Goal: Transaction & Acquisition: Book appointment/travel/reservation

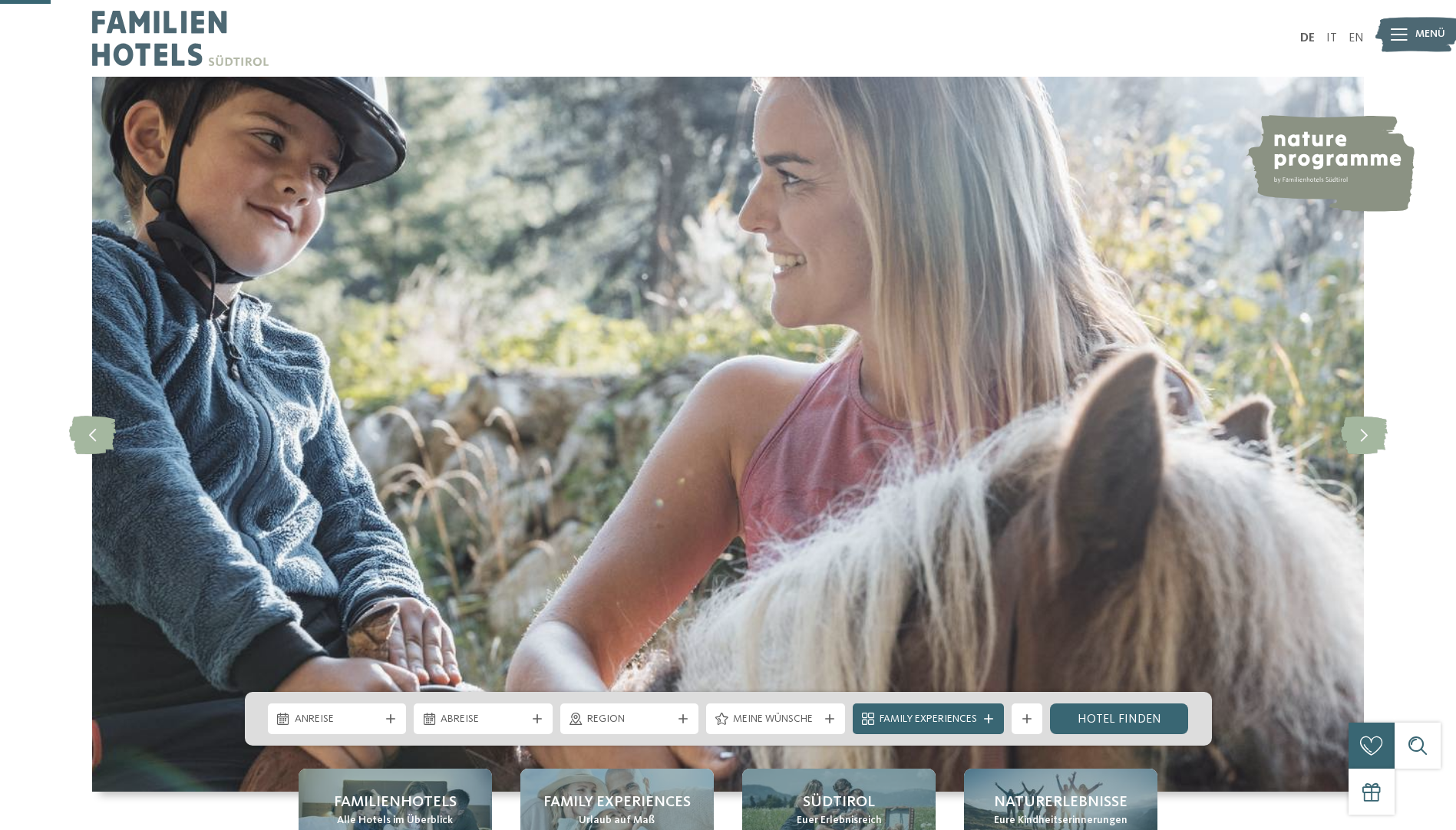
click at [338, 712] on span "Anreise" at bounding box center [337, 719] width 86 height 15
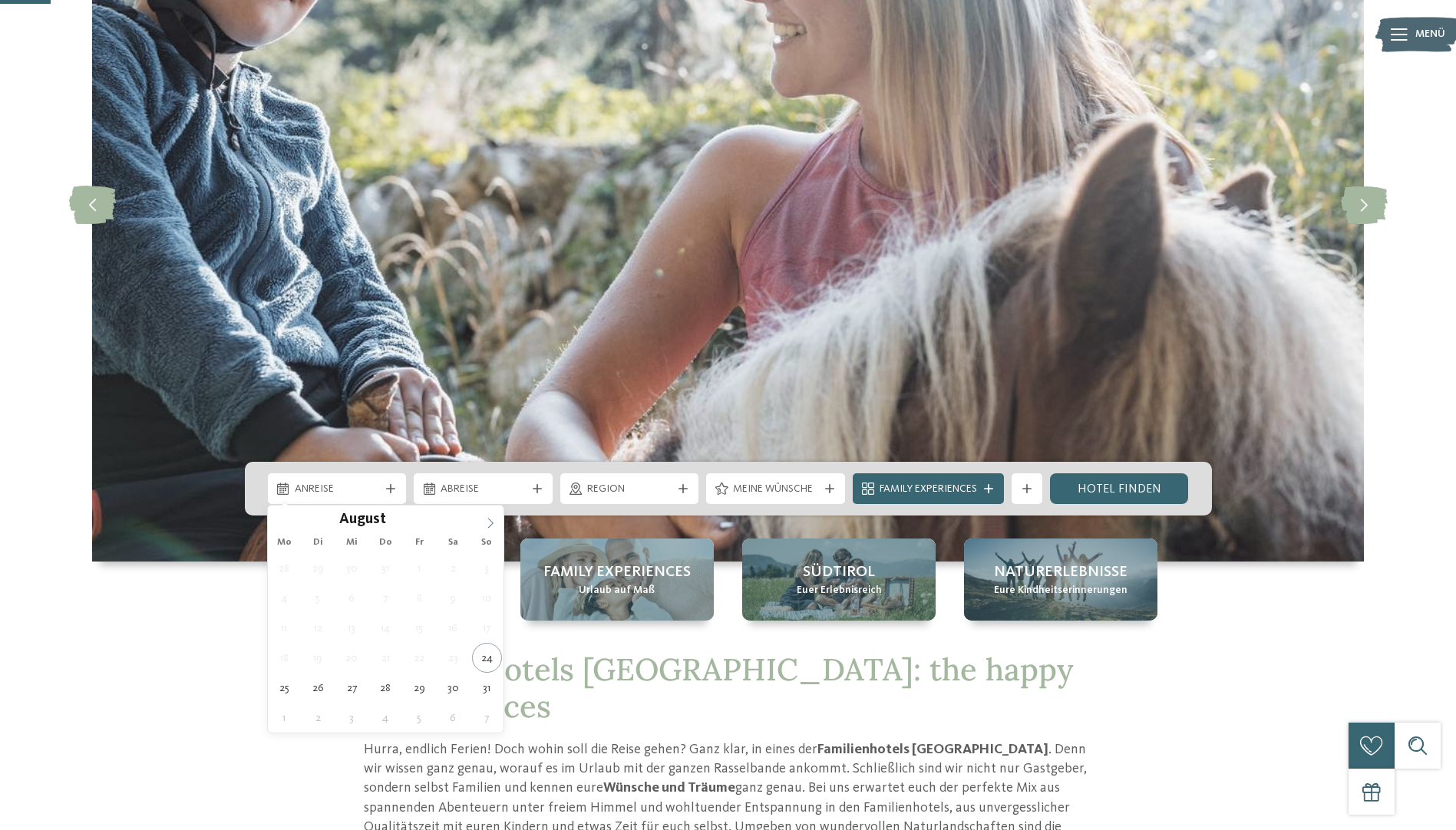
click at [488, 524] on icon at bounding box center [490, 524] width 11 height 11
type div "20.10.2025"
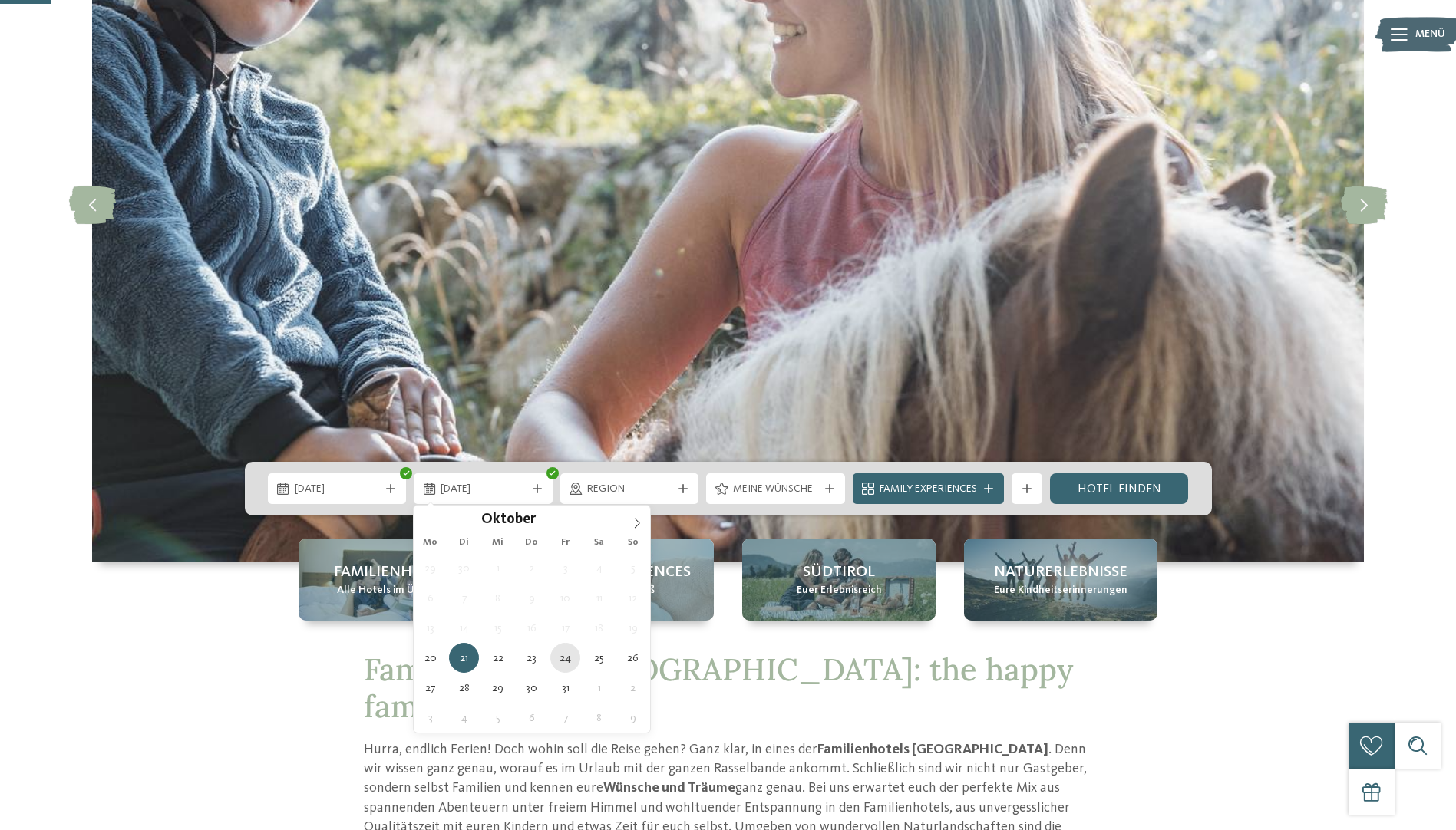
type div "24.10.2025"
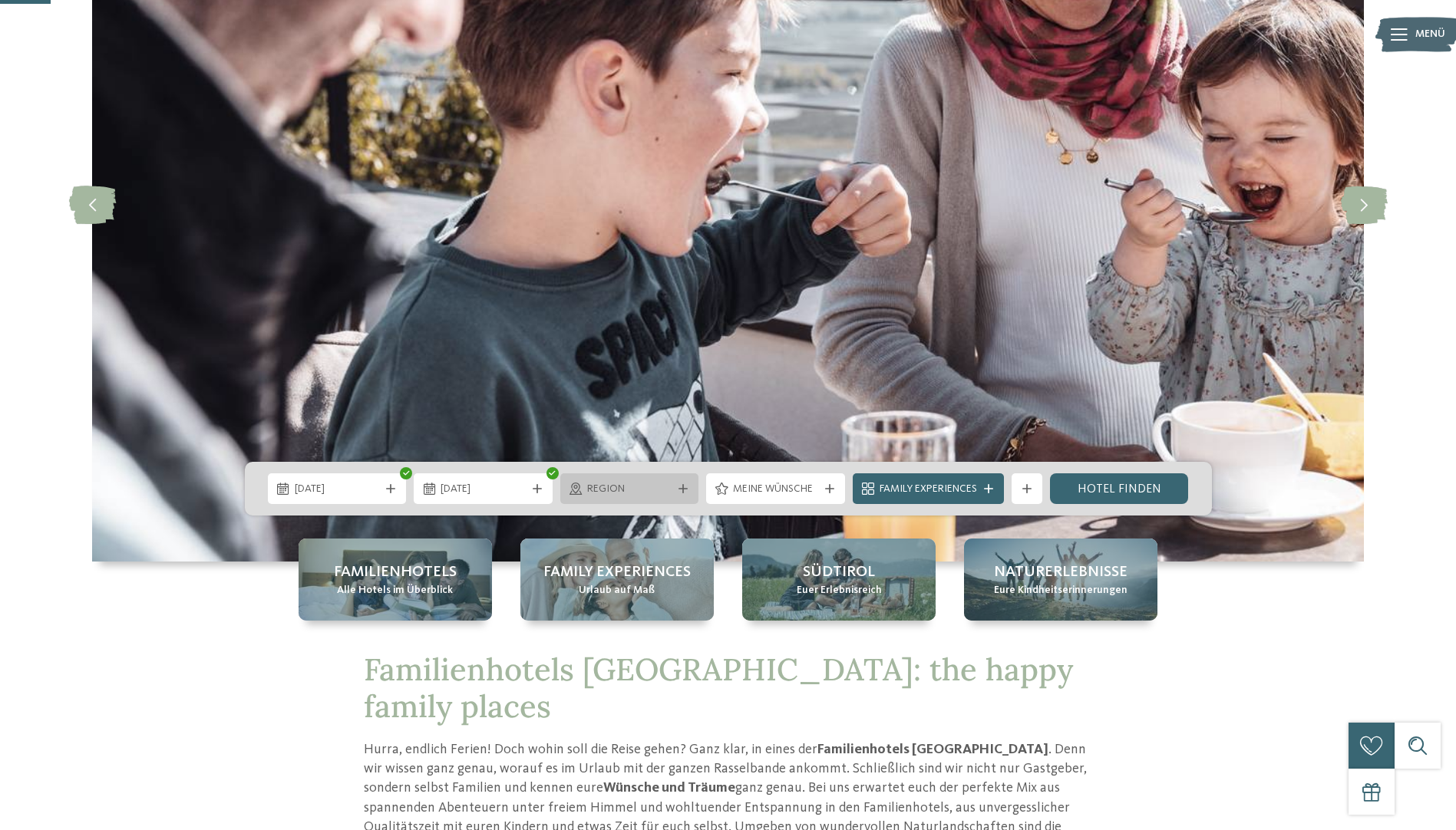
click at [627, 491] on span "Region" at bounding box center [630, 489] width 86 height 15
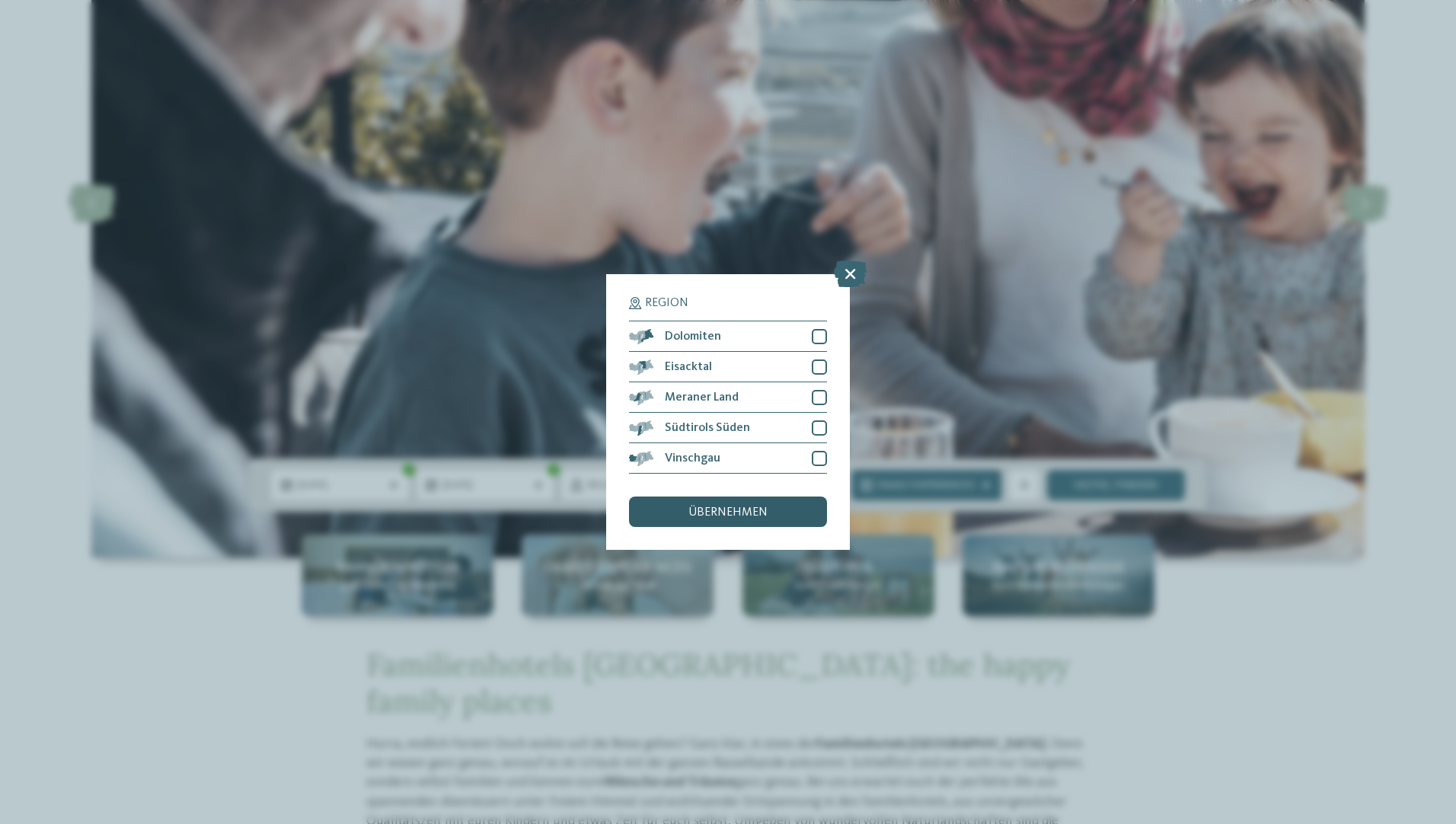
click at [742, 512] on span "übernehmen" at bounding box center [728, 513] width 79 height 13
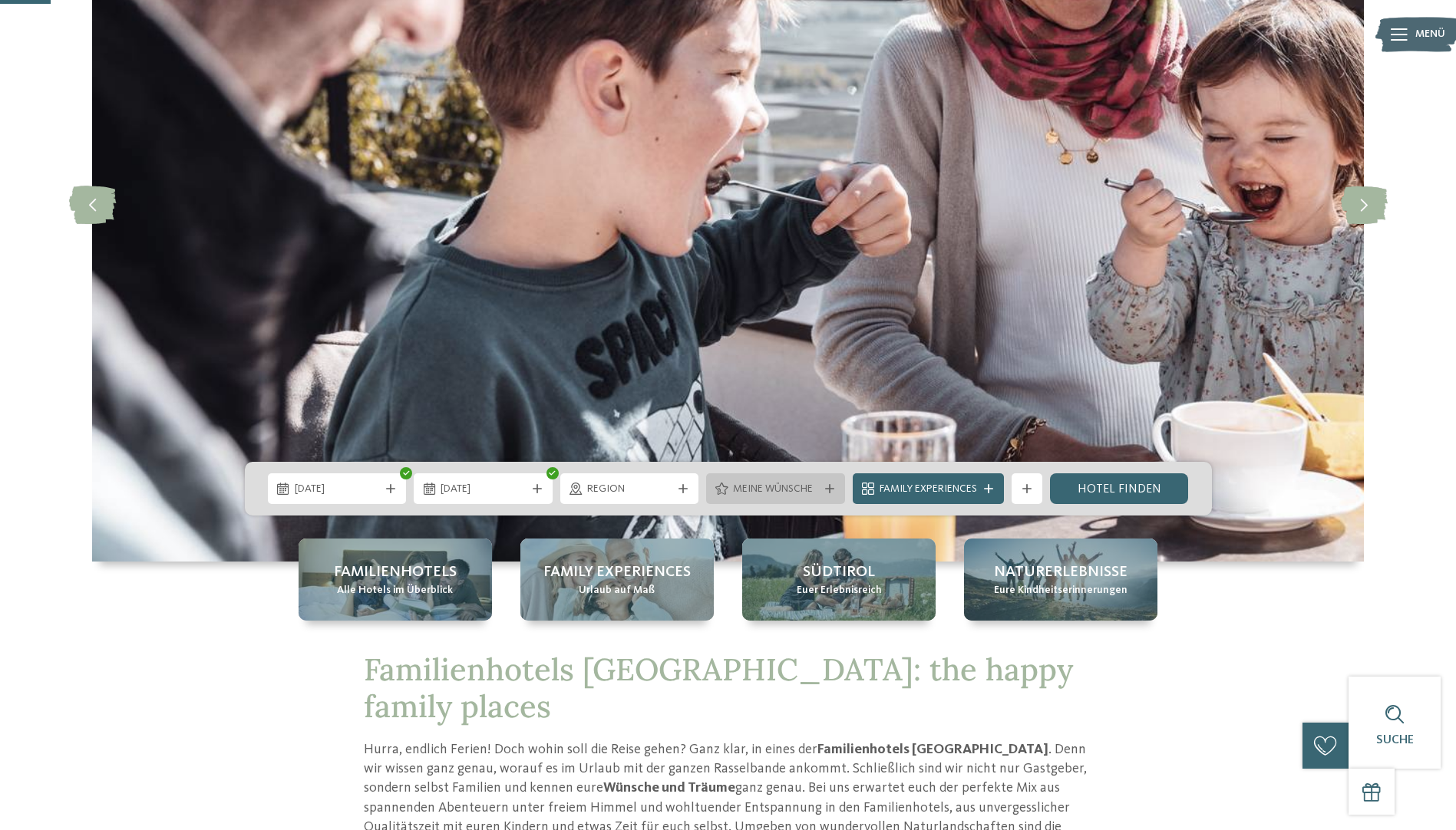
click at [779, 494] on span "Meine Wünsche" at bounding box center [776, 489] width 86 height 15
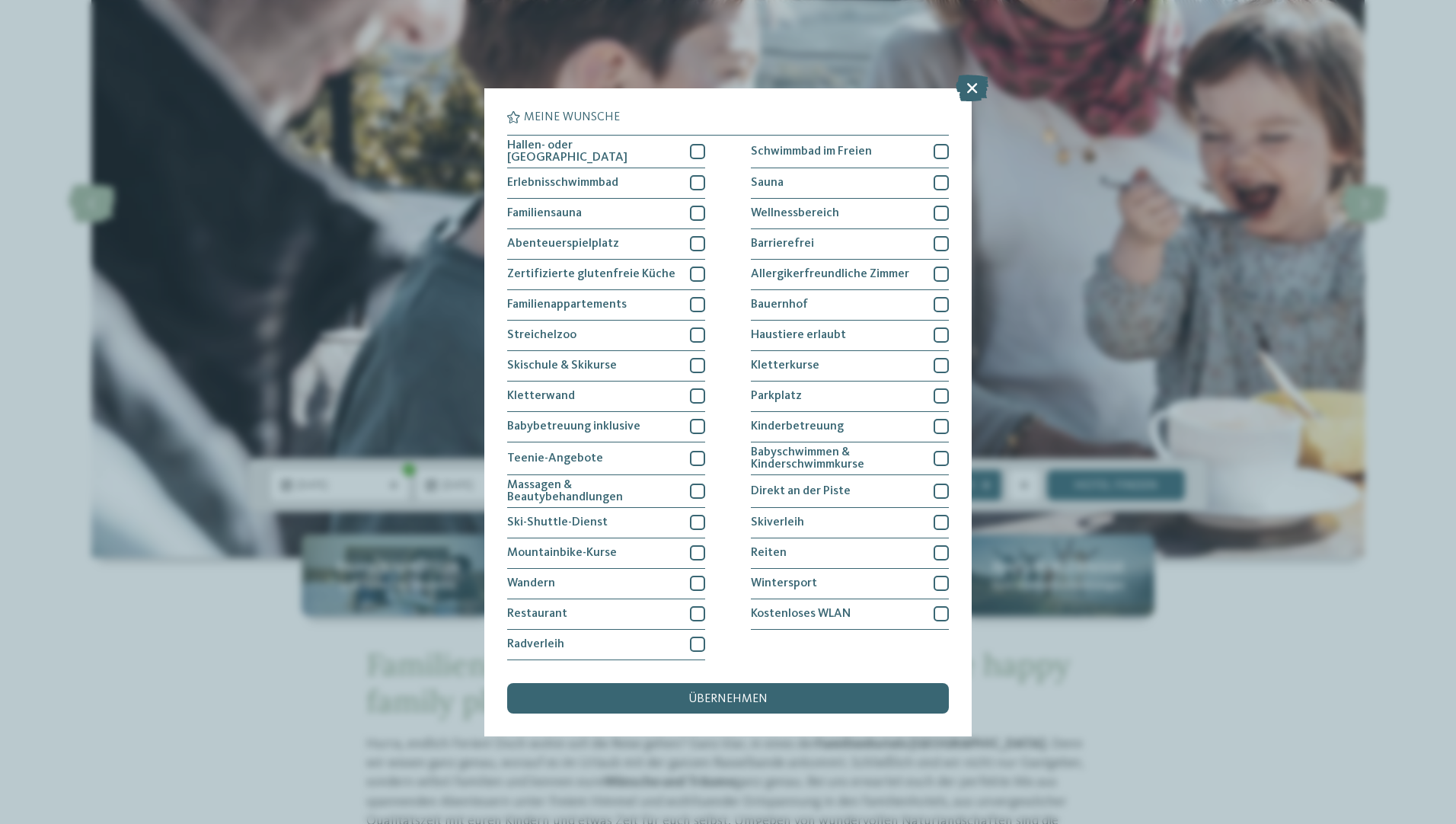
click at [1150, 819] on div "Meine Wünsche Hallen- oder Schleusenbad Schwimmbad im Freien" at bounding box center [728, 412] width 1456 height 824
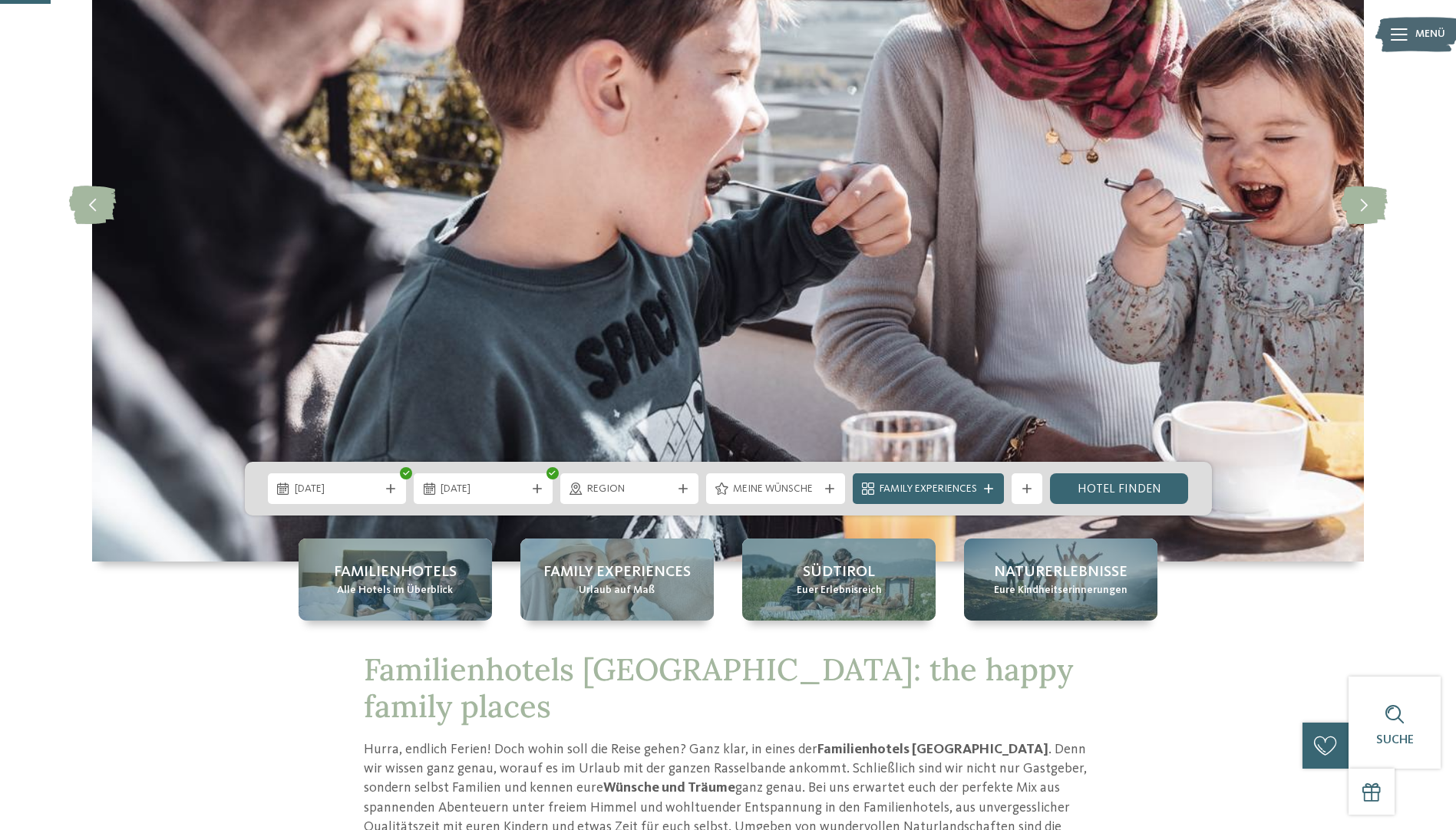
click at [901, 484] on span "Family Experiences" at bounding box center [928, 489] width 97 height 15
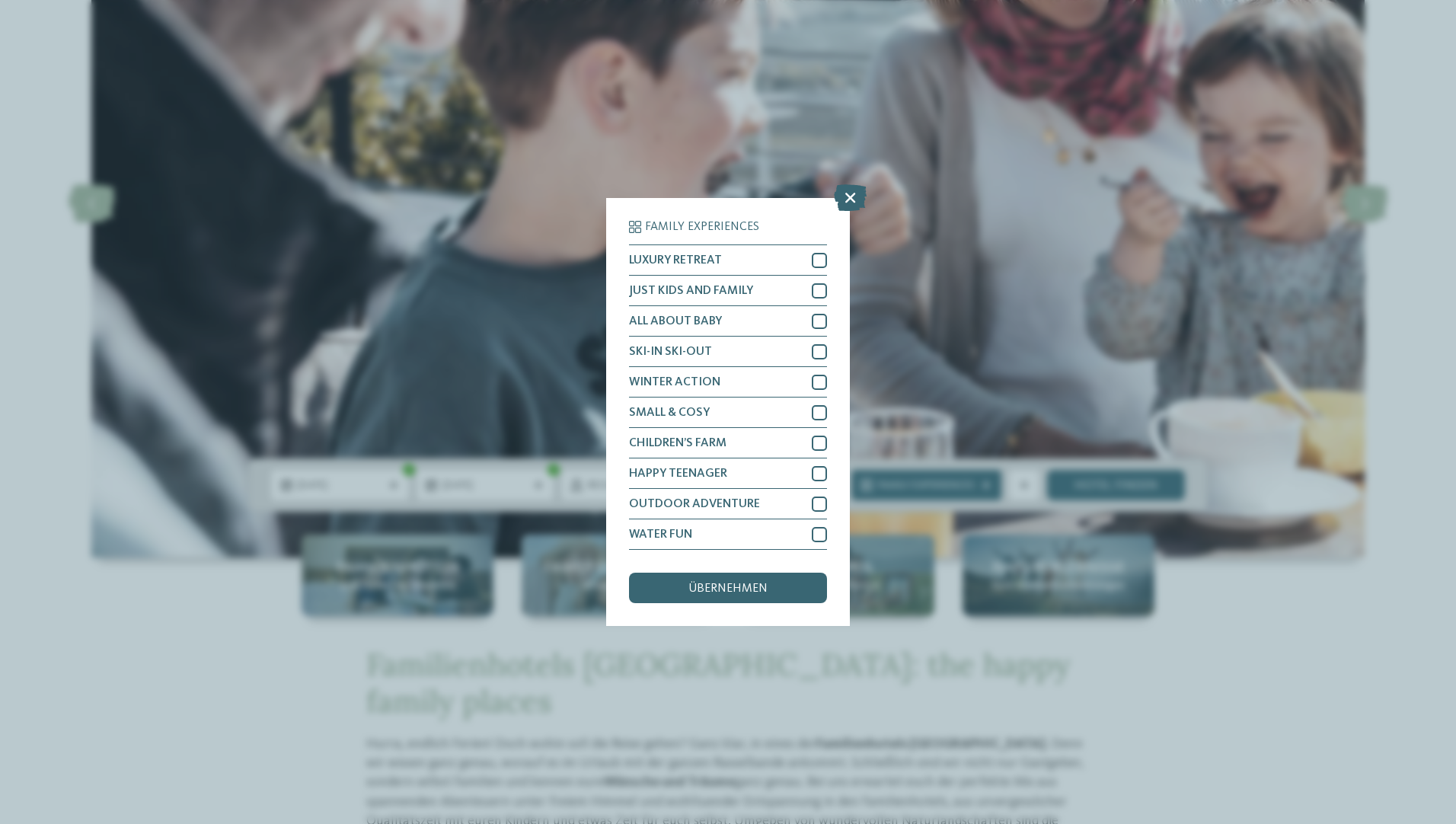
click at [1201, 697] on div "Family Experiences LUXURY RETREAT JUST KIDS AND FAMILY" at bounding box center [728, 412] width 1456 height 824
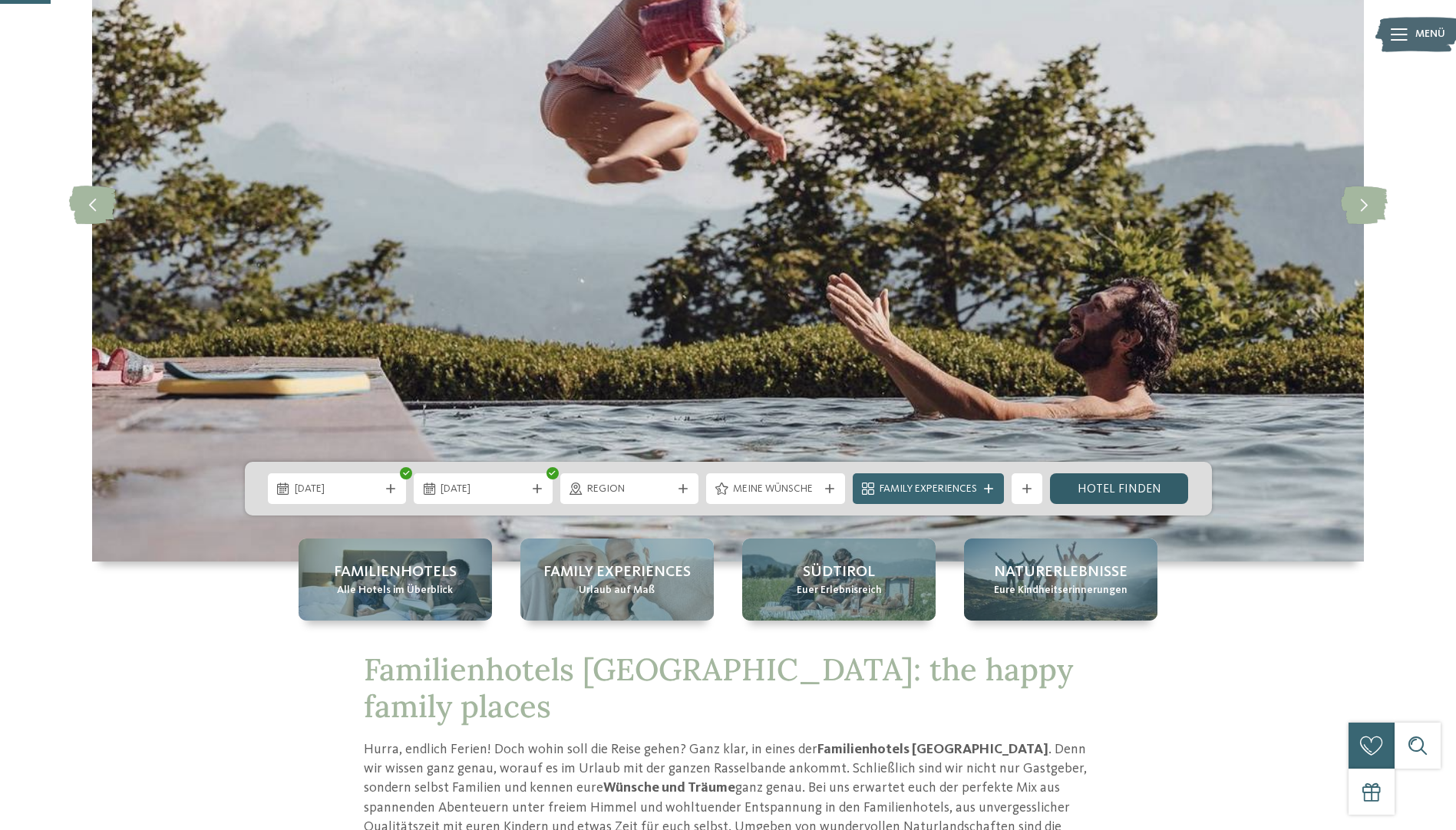
click at [1132, 496] on link "Hotel finden" at bounding box center [1119, 489] width 139 height 31
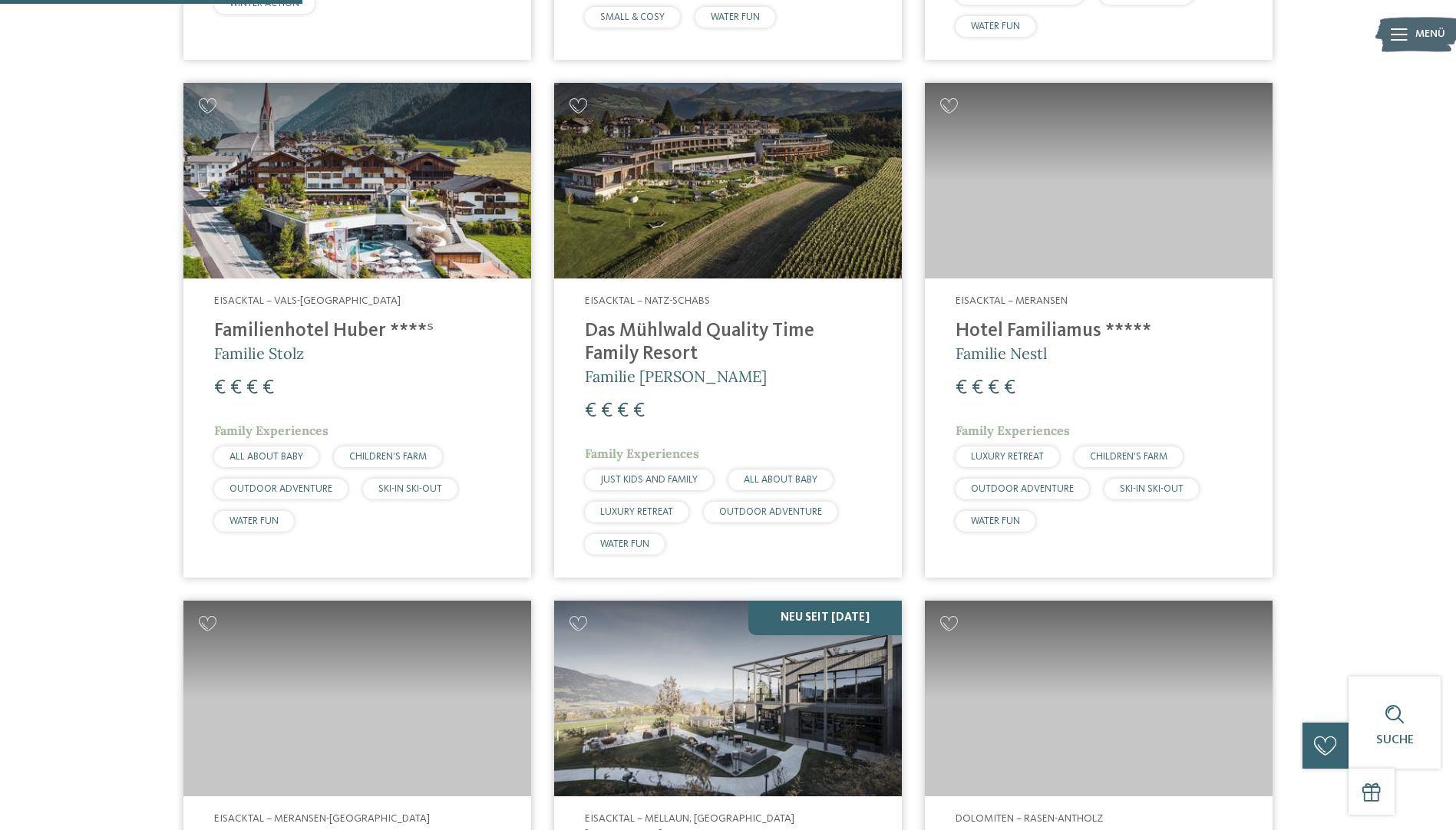
scroll to position [1041, 0]
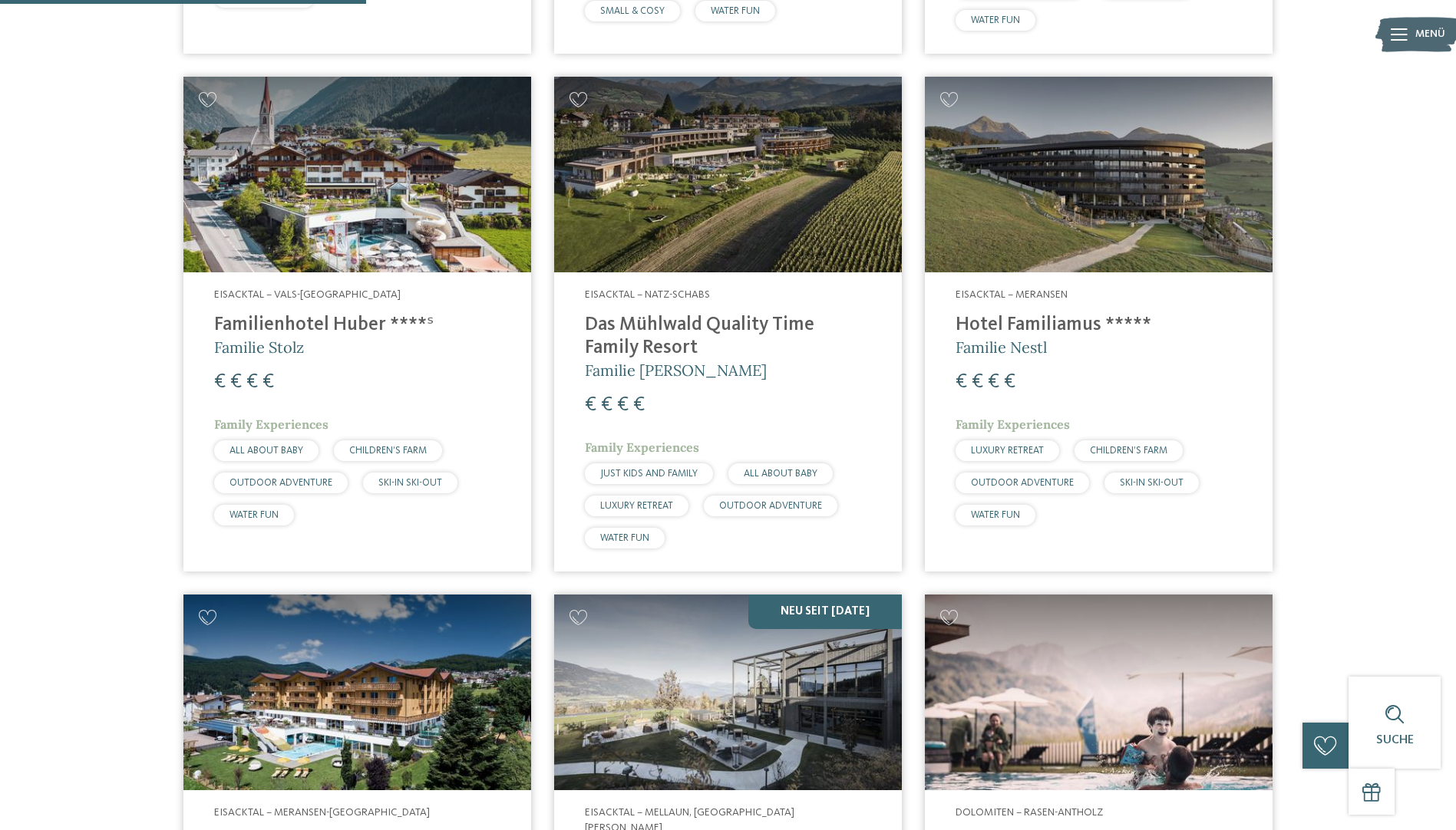
click at [314, 170] on img at bounding box center [357, 174] width 348 height 196
click at [722, 314] on h4 "Das Mühlwald Quality Time Family Resort" at bounding box center [727, 337] width 286 height 46
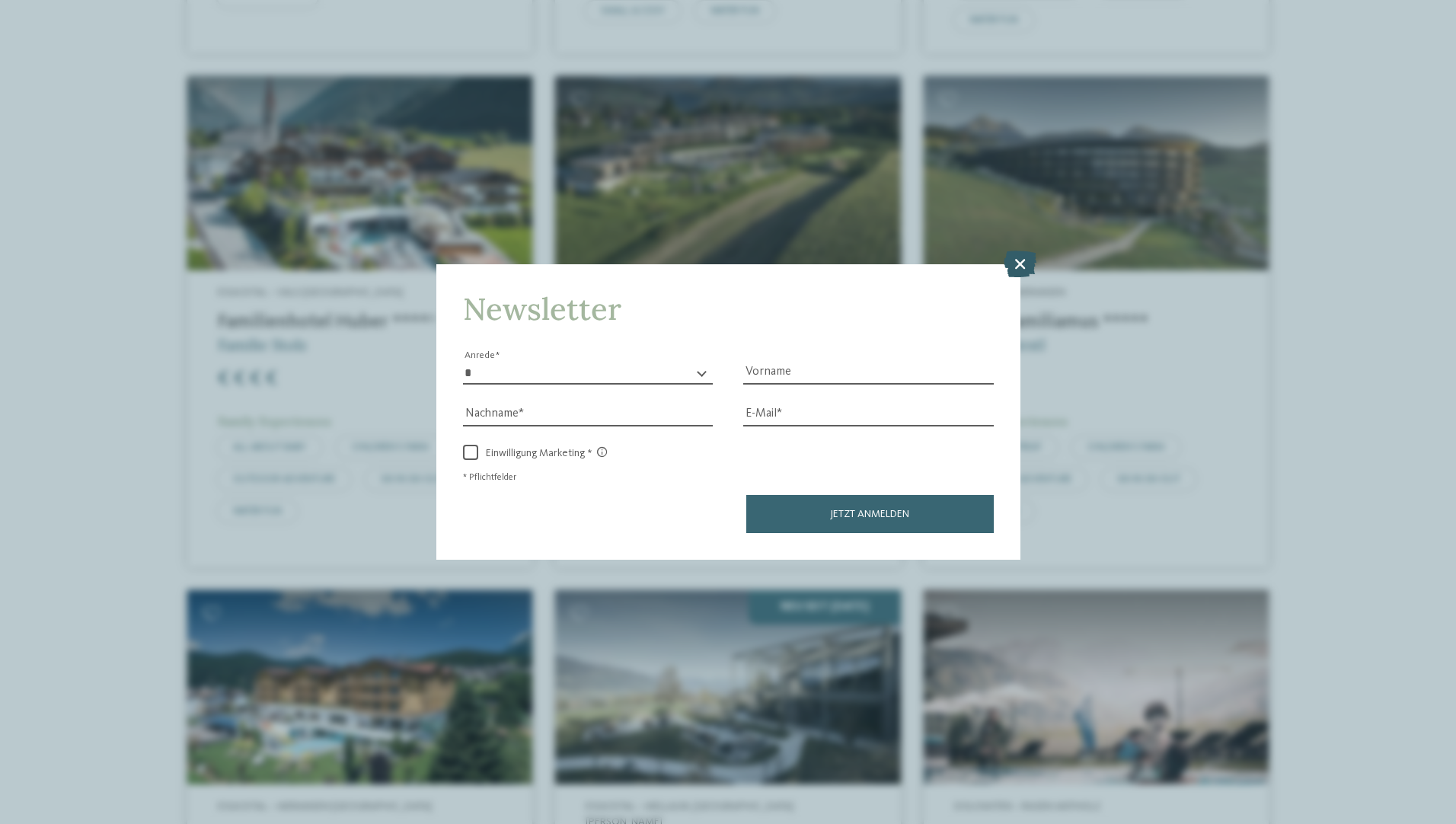
click at [1022, 269] on icon at bounding box center [1020, 263] width 33 height 27
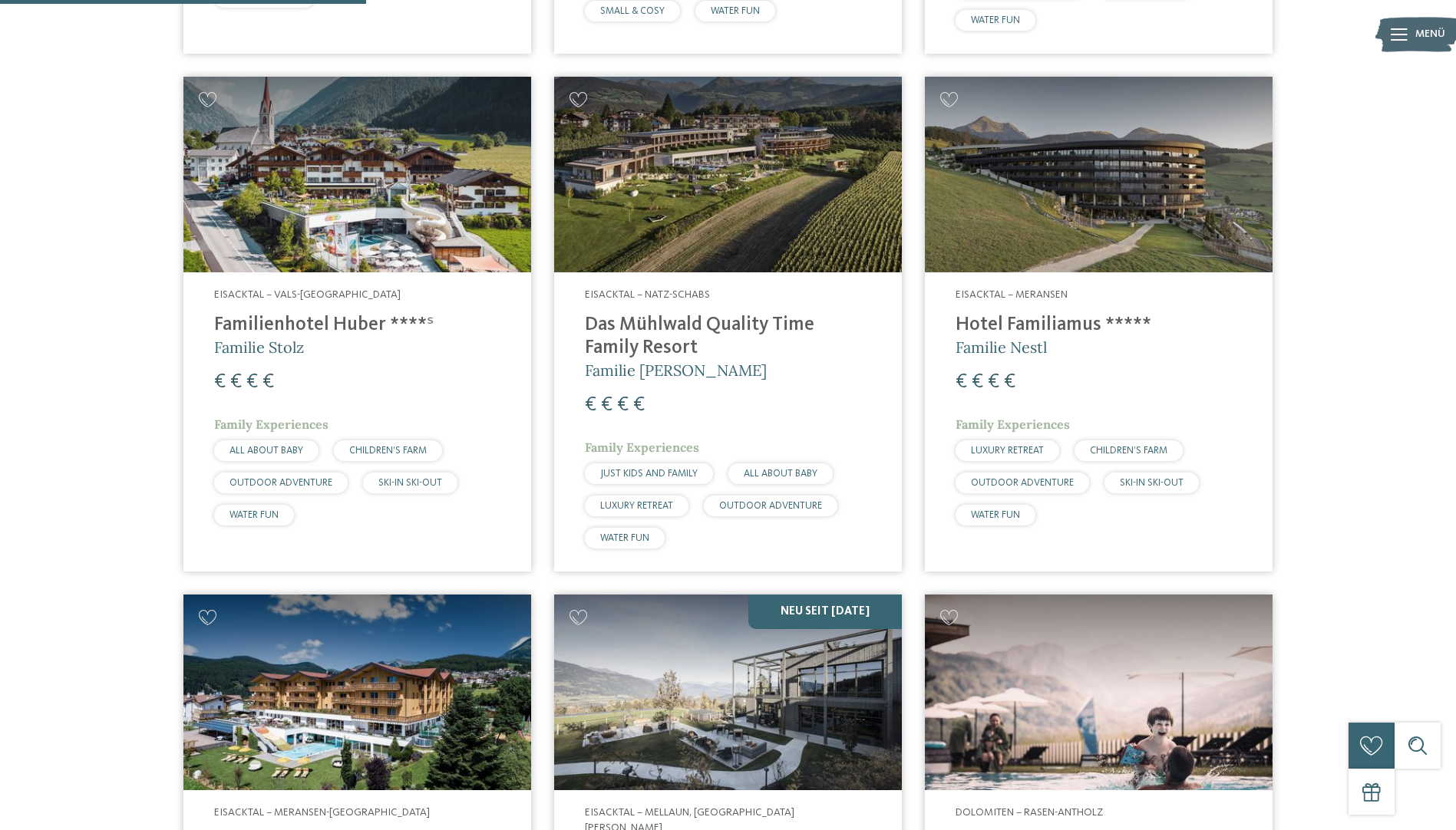
click at [1069, 322] on h4 "Hotel Familiamus *****" at bounding box center [1098, 325] width 286 height 23
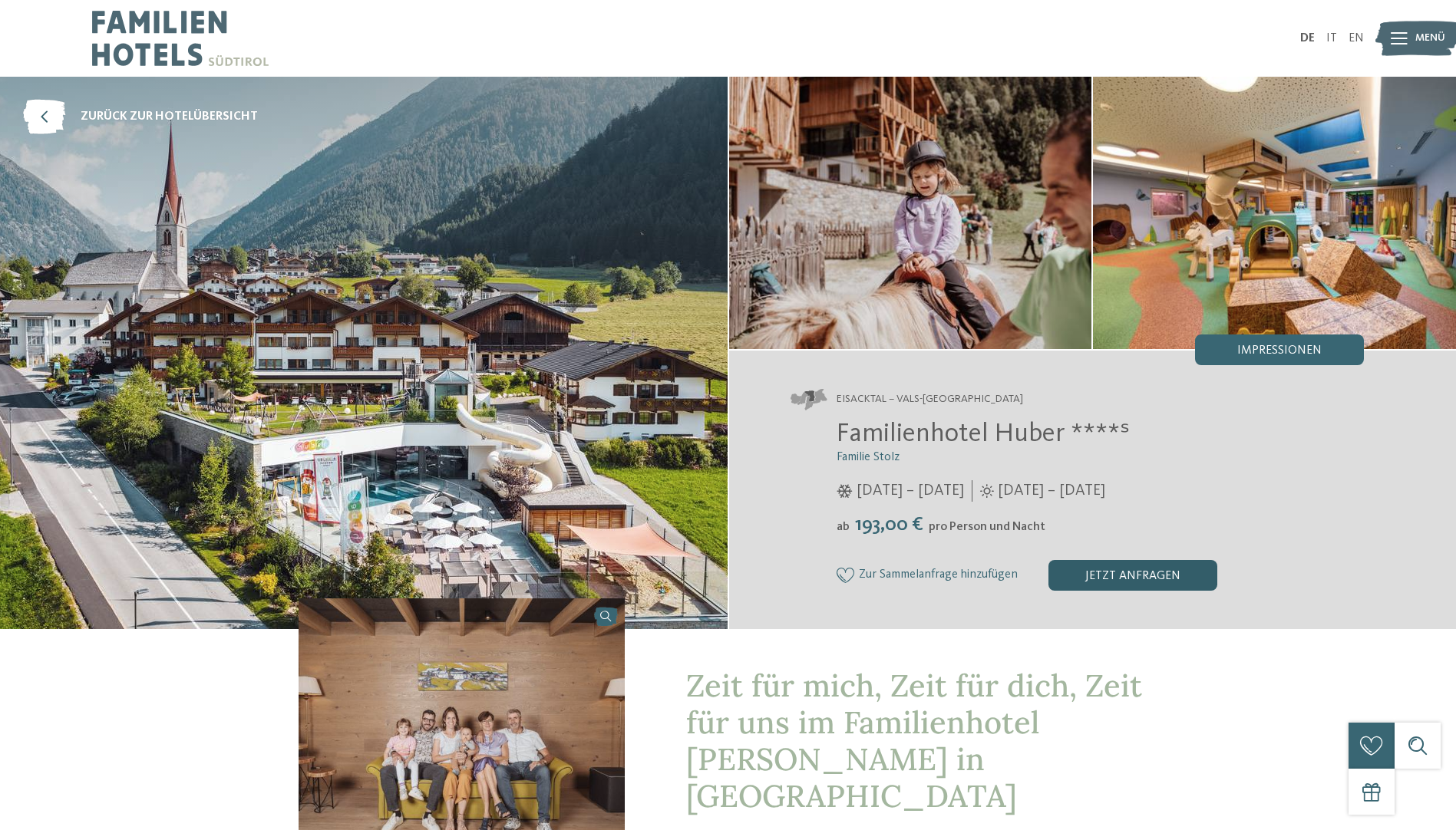
click at [1137, 566] on div "jetzt anfragen" at bounding box center [1132, 575] width 169 height 31
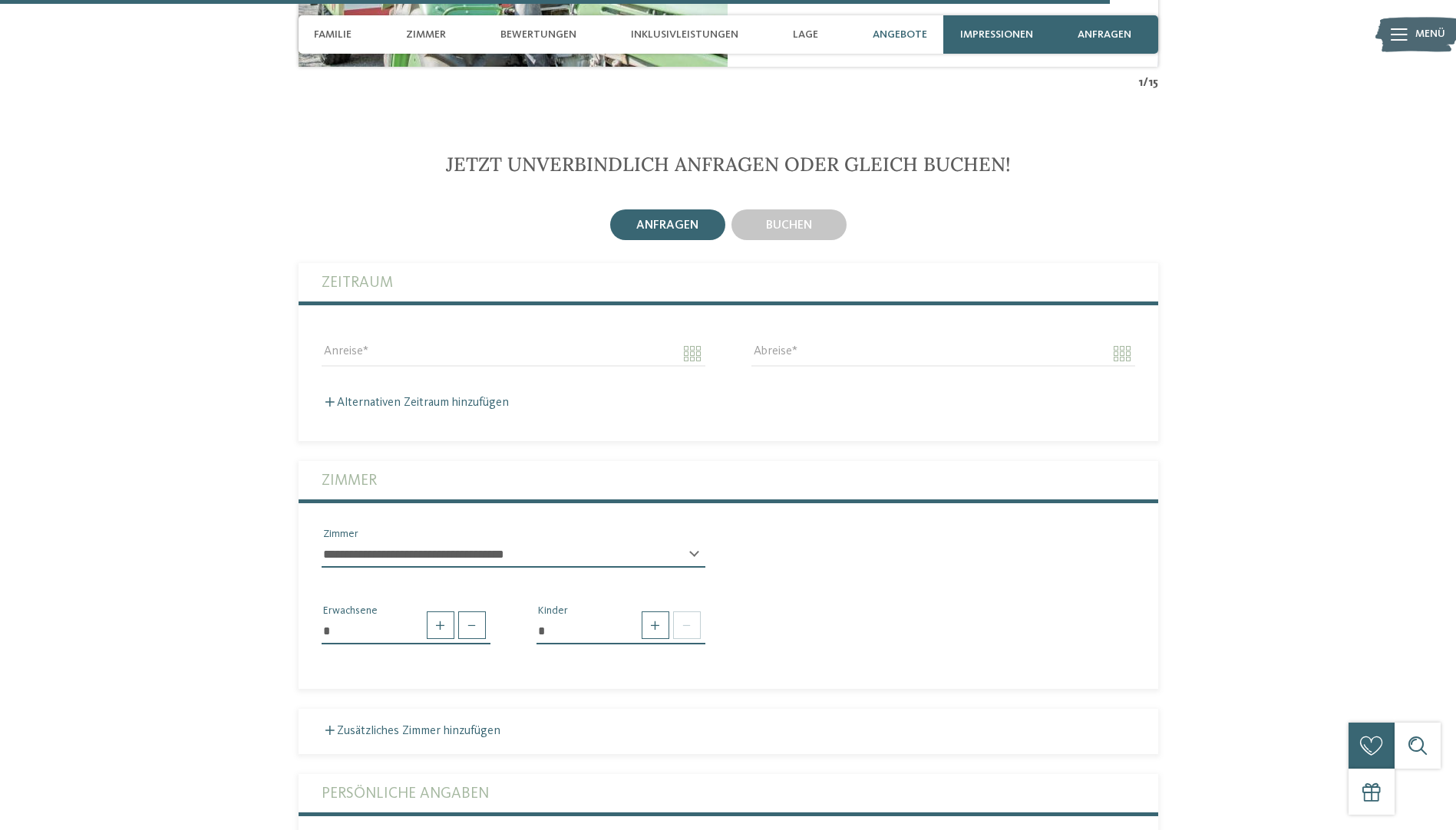
scroll to position [4089, 0]
click at [802, 209] on div "buchen" at bounding box center [788, 224] width 115 height 31
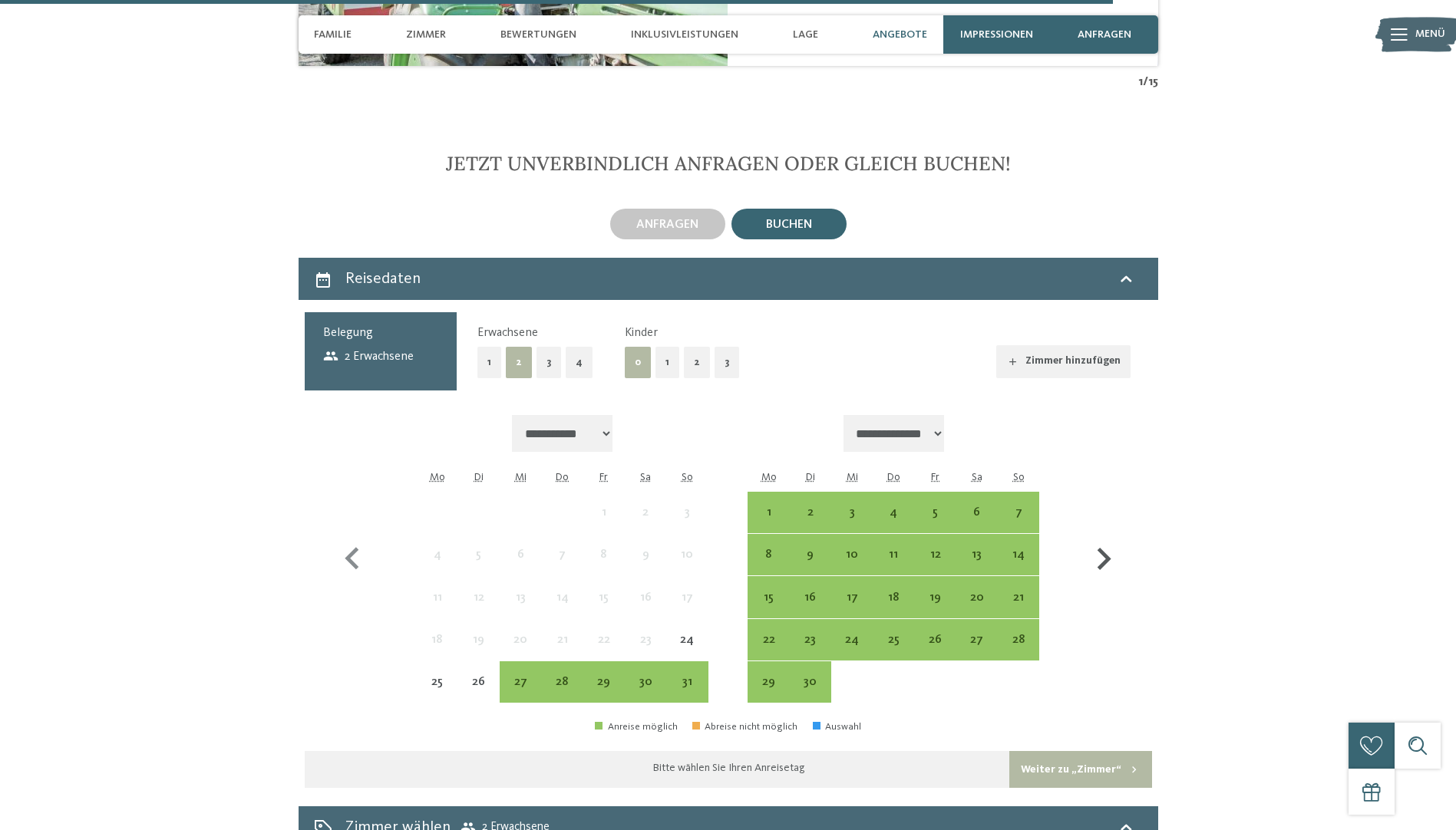
click at [1092, 537] on icon "button" at bounding box center [1103, 559] width 44 height 44
select select "**********"
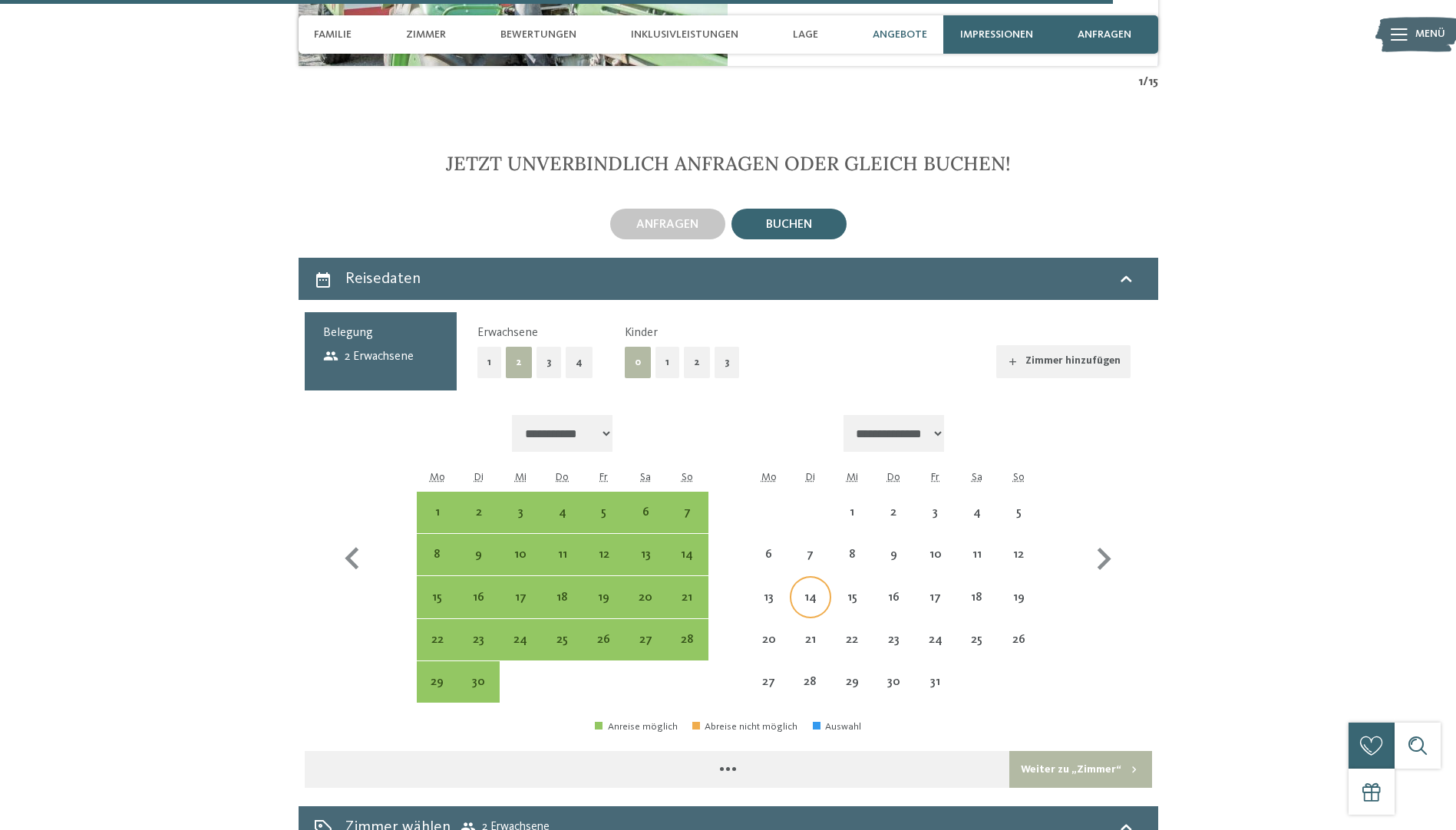
select select "**********"
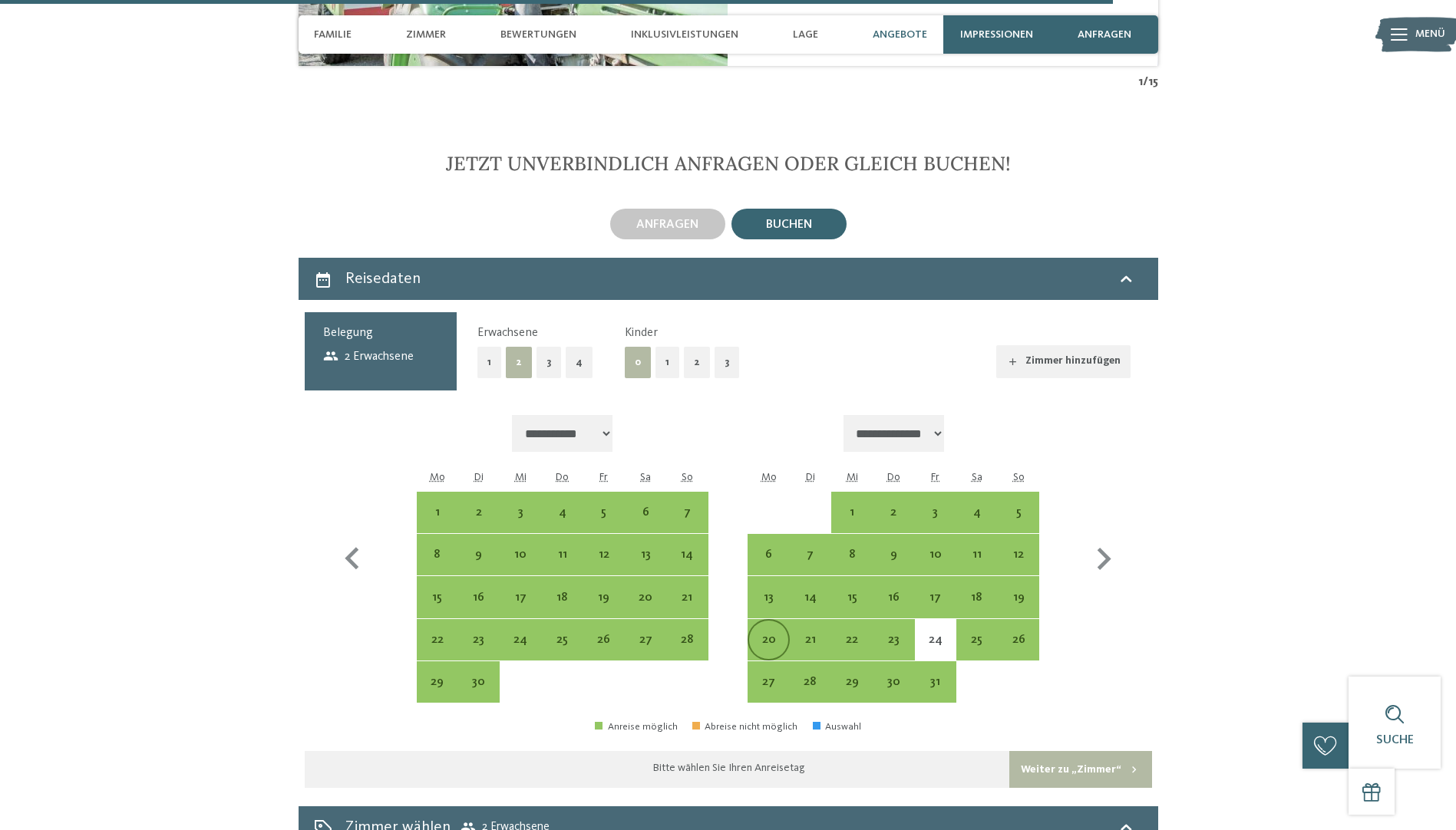
click at [787, 619] on div "20" at bounding box center [768, 640] width 41 height 41
select select "**********"
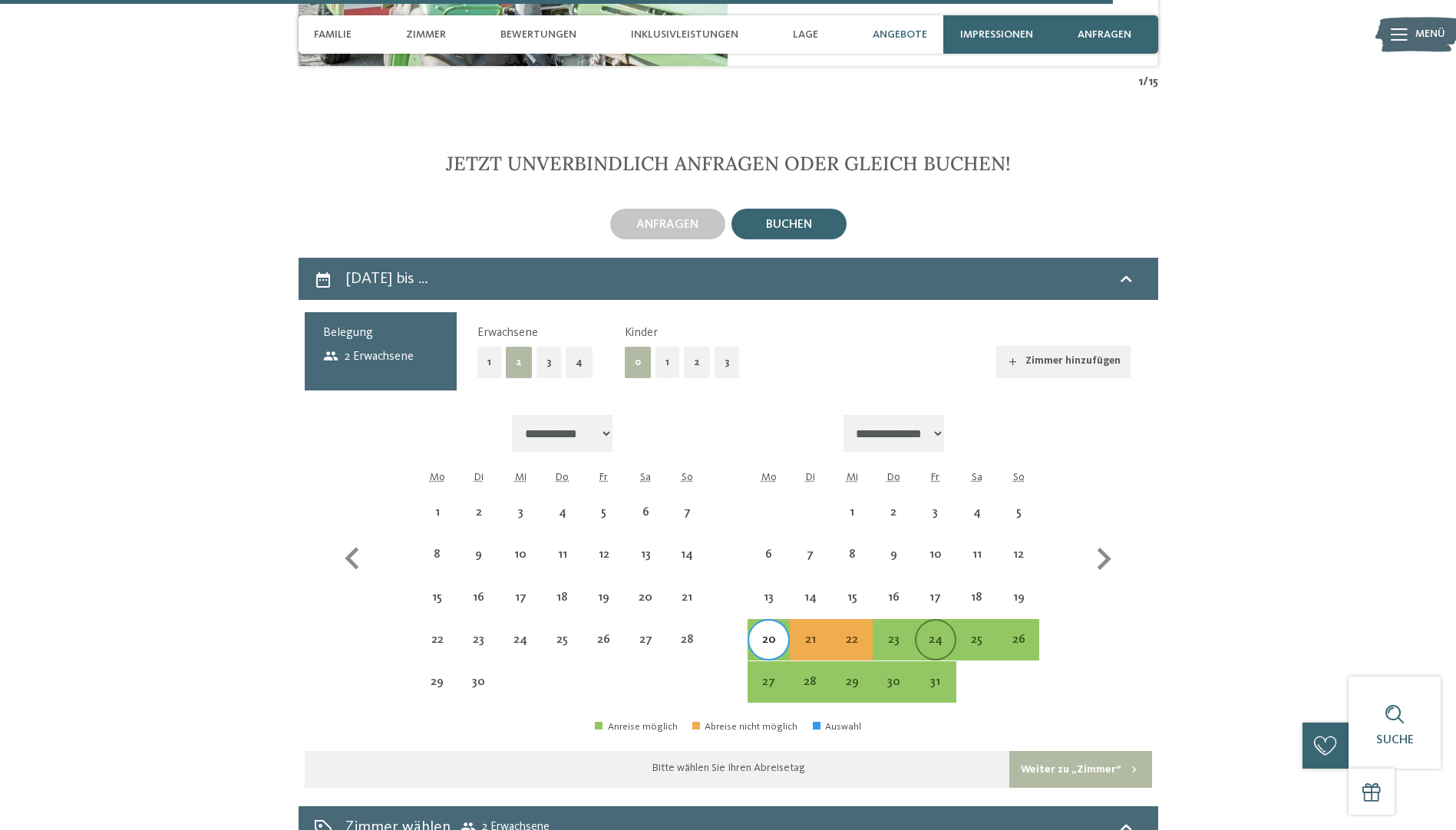
click at [949, 634] on div "24" at bounding box center [936, 653] width 38 height 38
select select "**********"
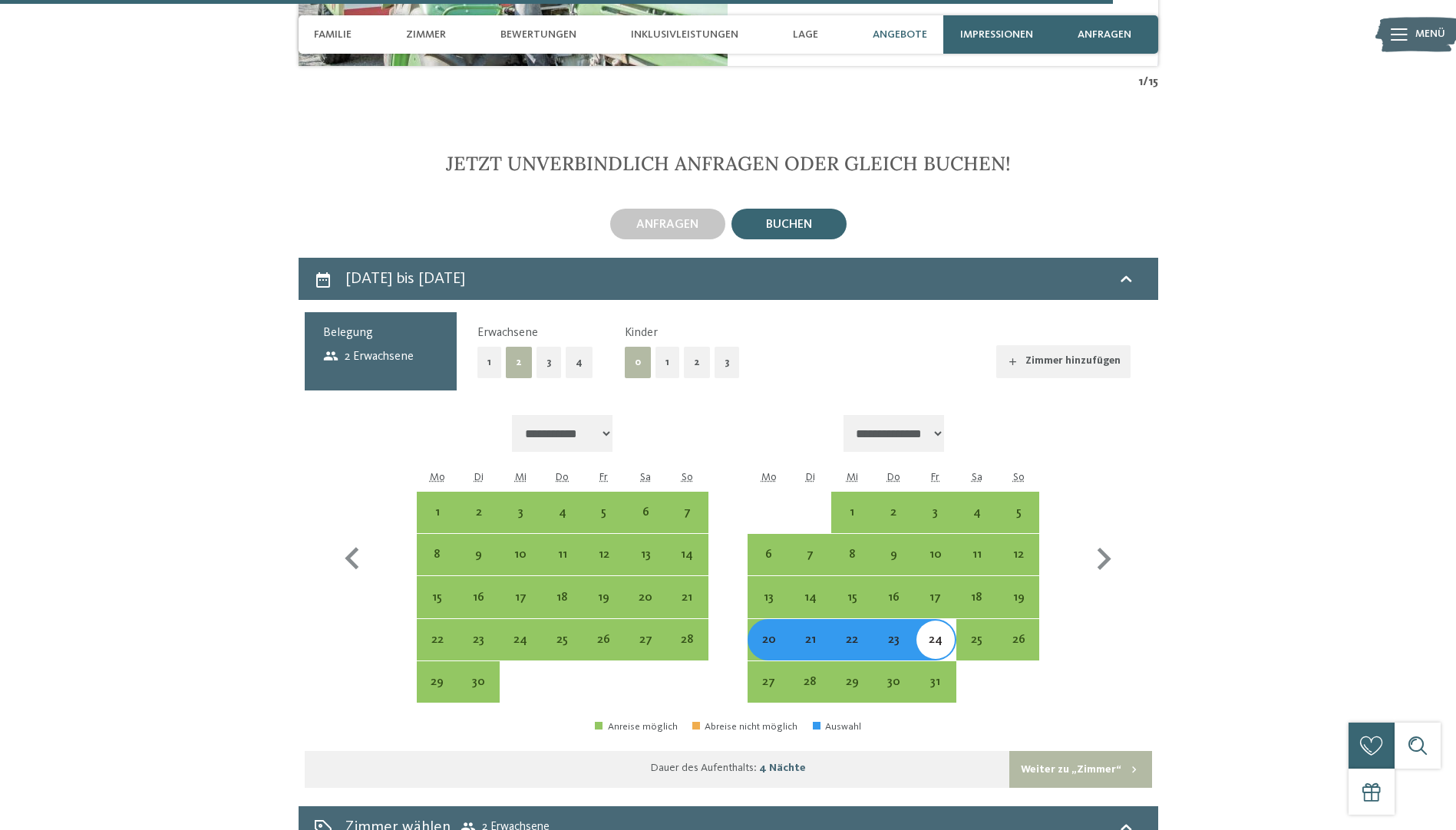
click at [1073, 752] on button "Weiter zu „Zimmer“" at bounding box center [1080, 770] width 142 height 37
select select "**********"
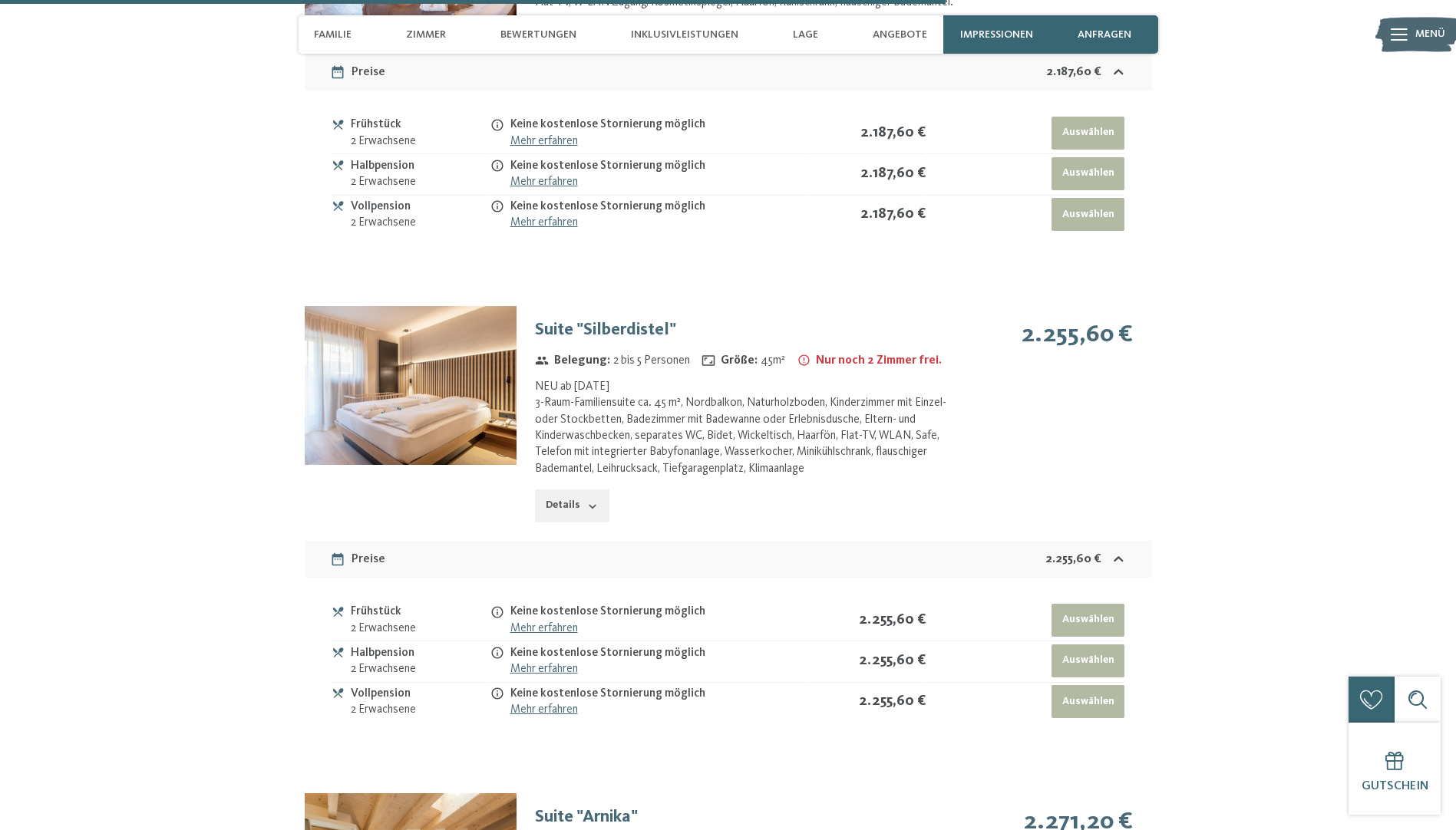
scroll to position [6274, 0]
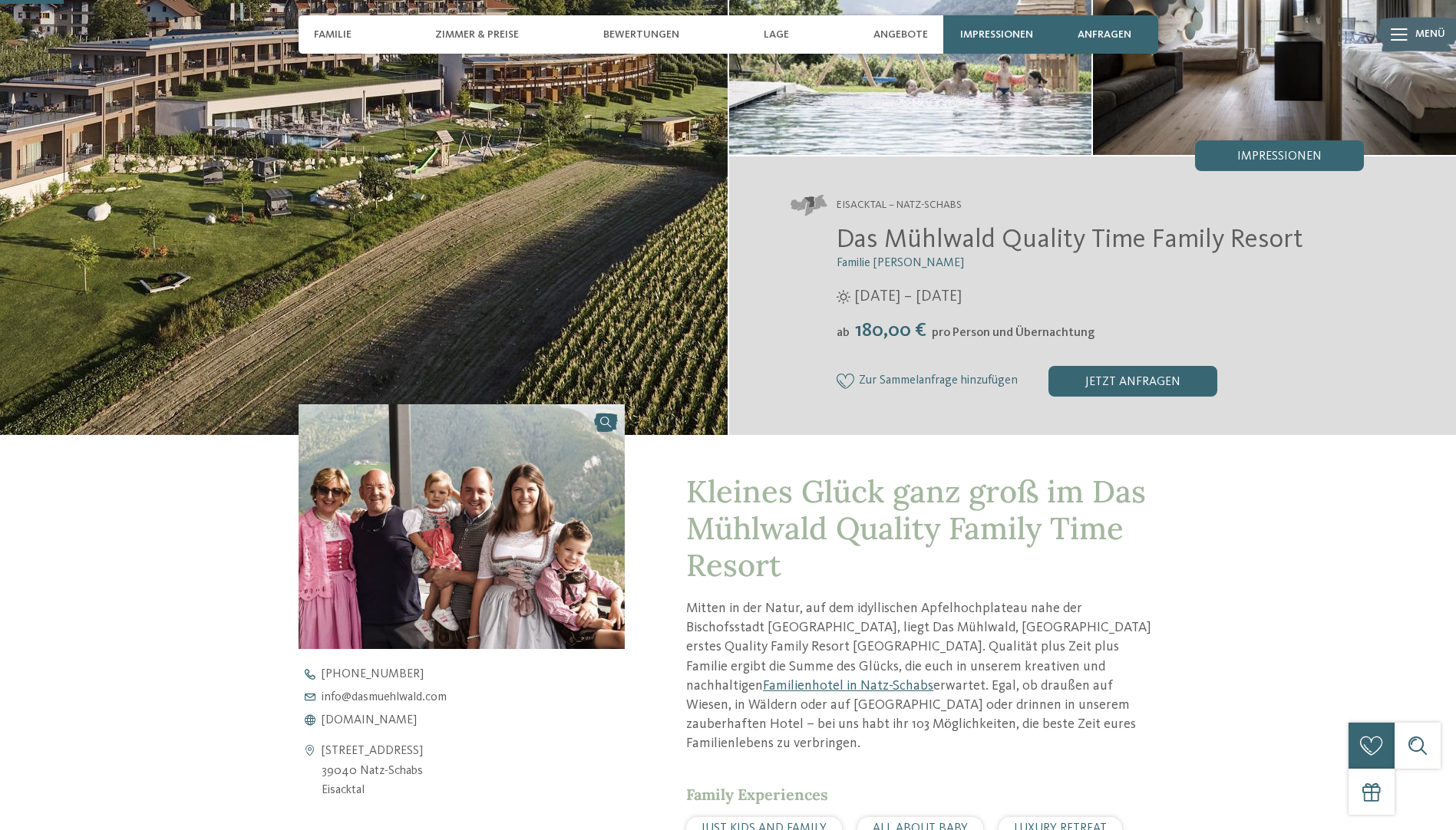
scroll to position [230, 0]
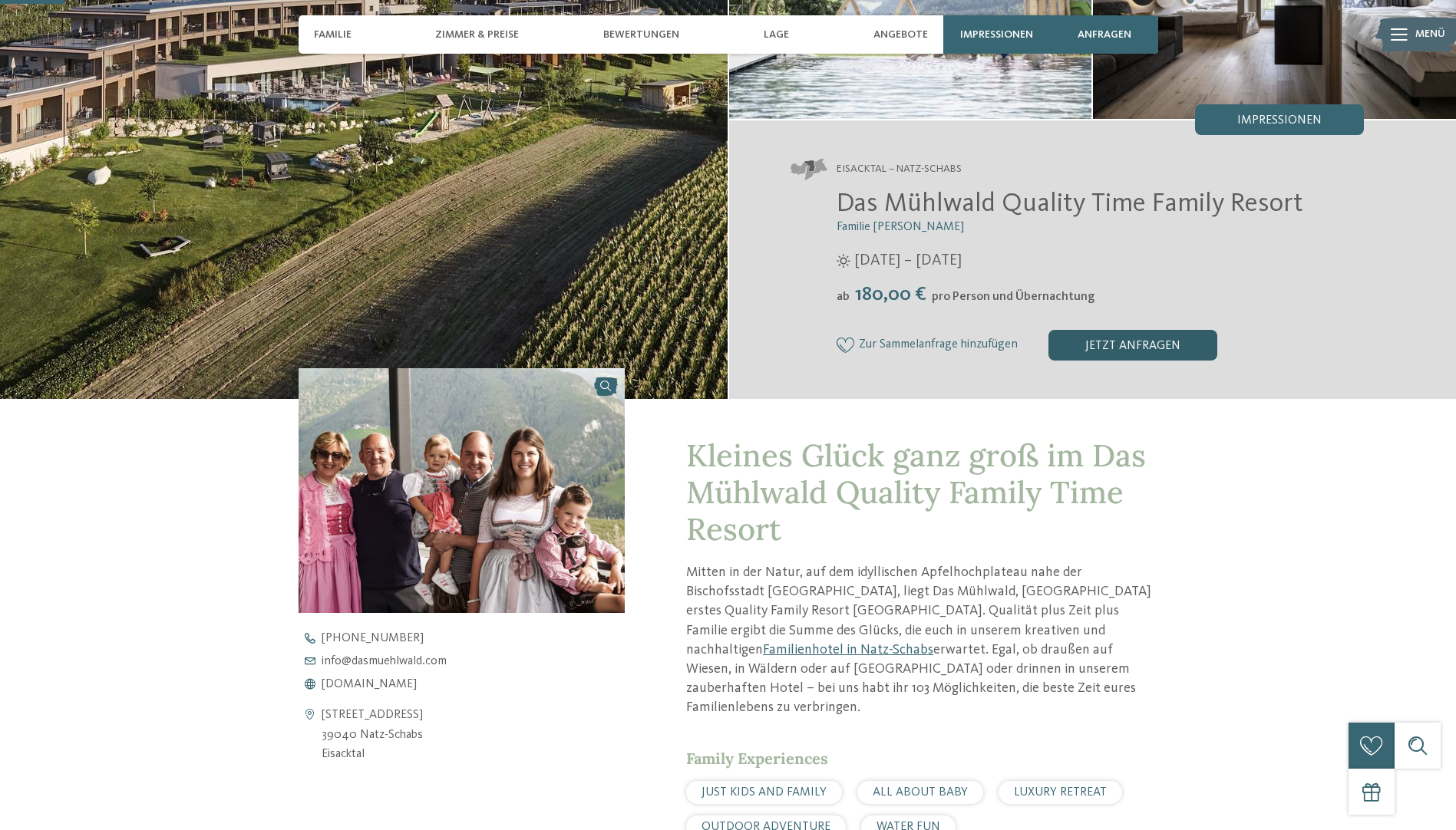
click at [1125, 339] on div "jetzt anfragen" at bounding box center [1132, 345] width 169 height 31
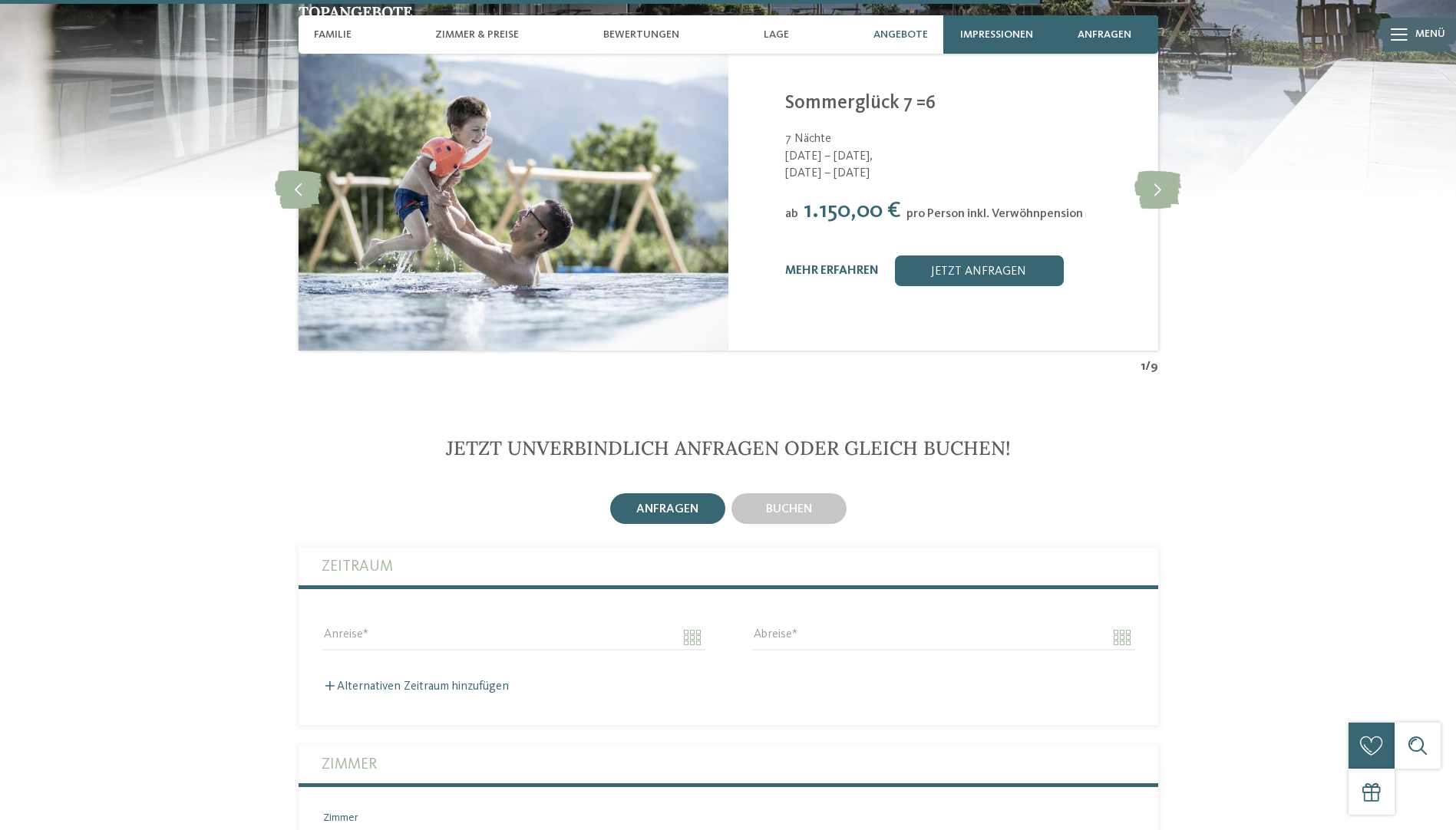
scroll to position [3605, 0]
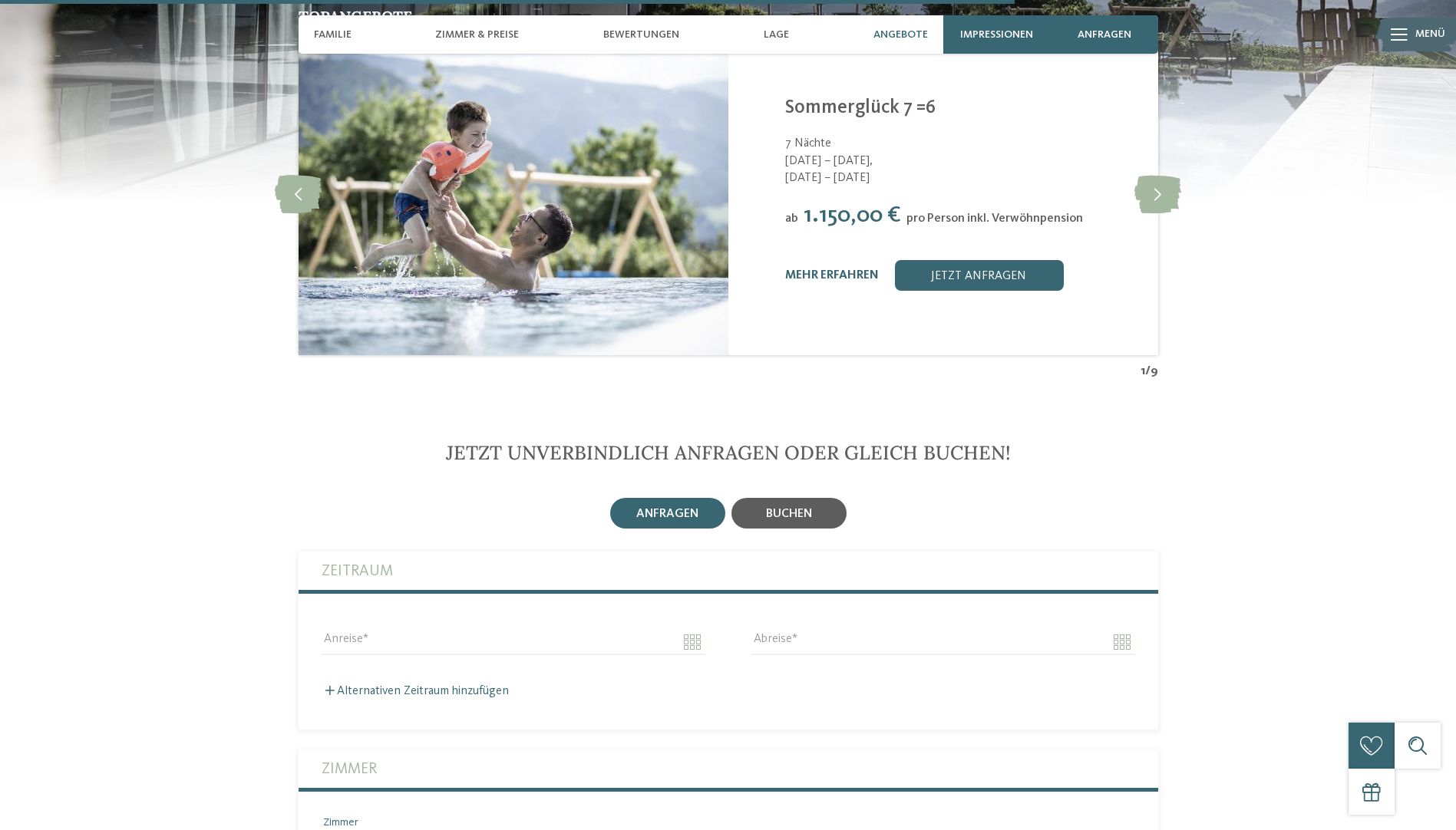
click at [797, 508] on span "buchen" at bounding box center [789, 514] width 46 height 13
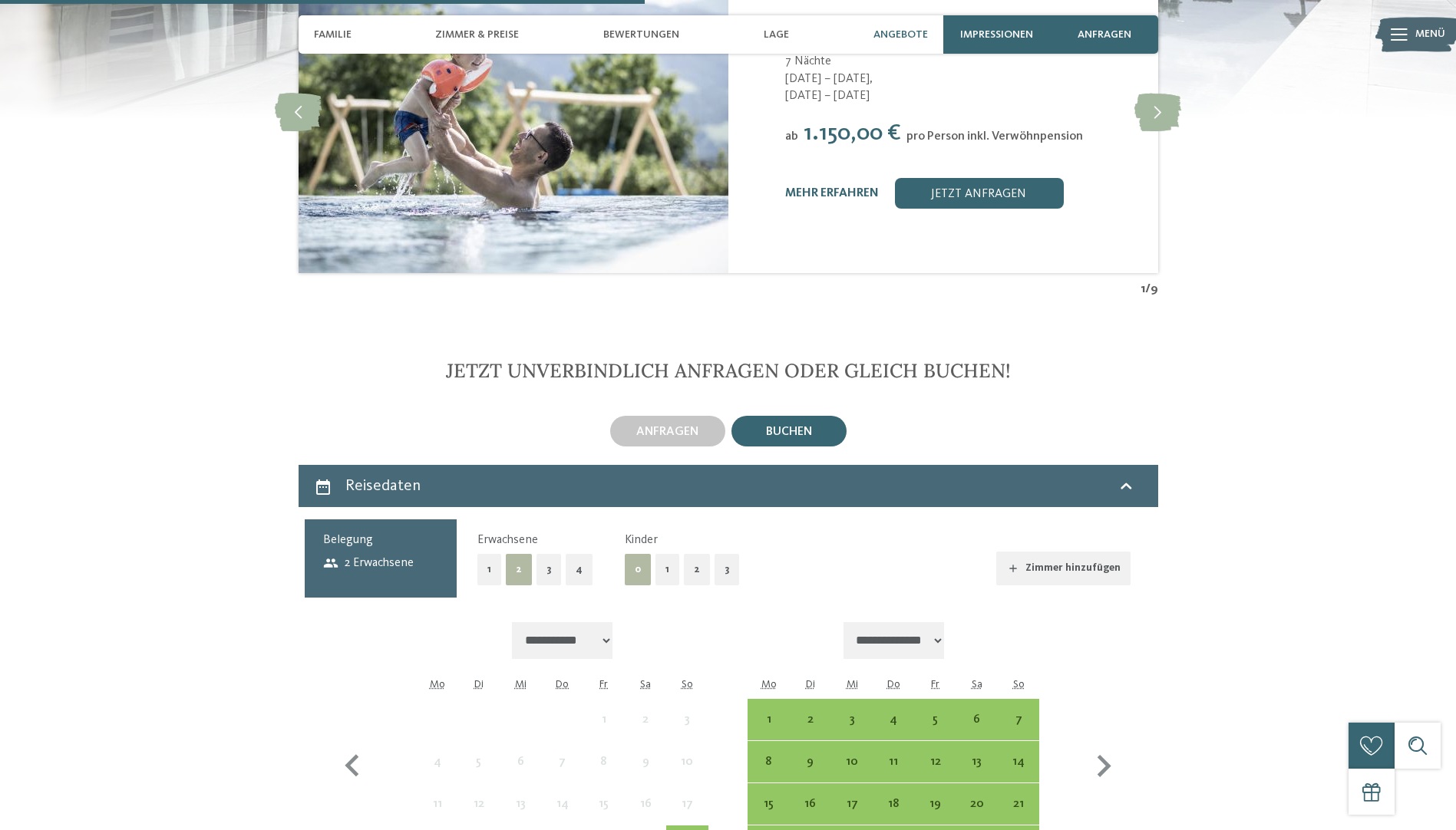
scroll to position [3912, 0]
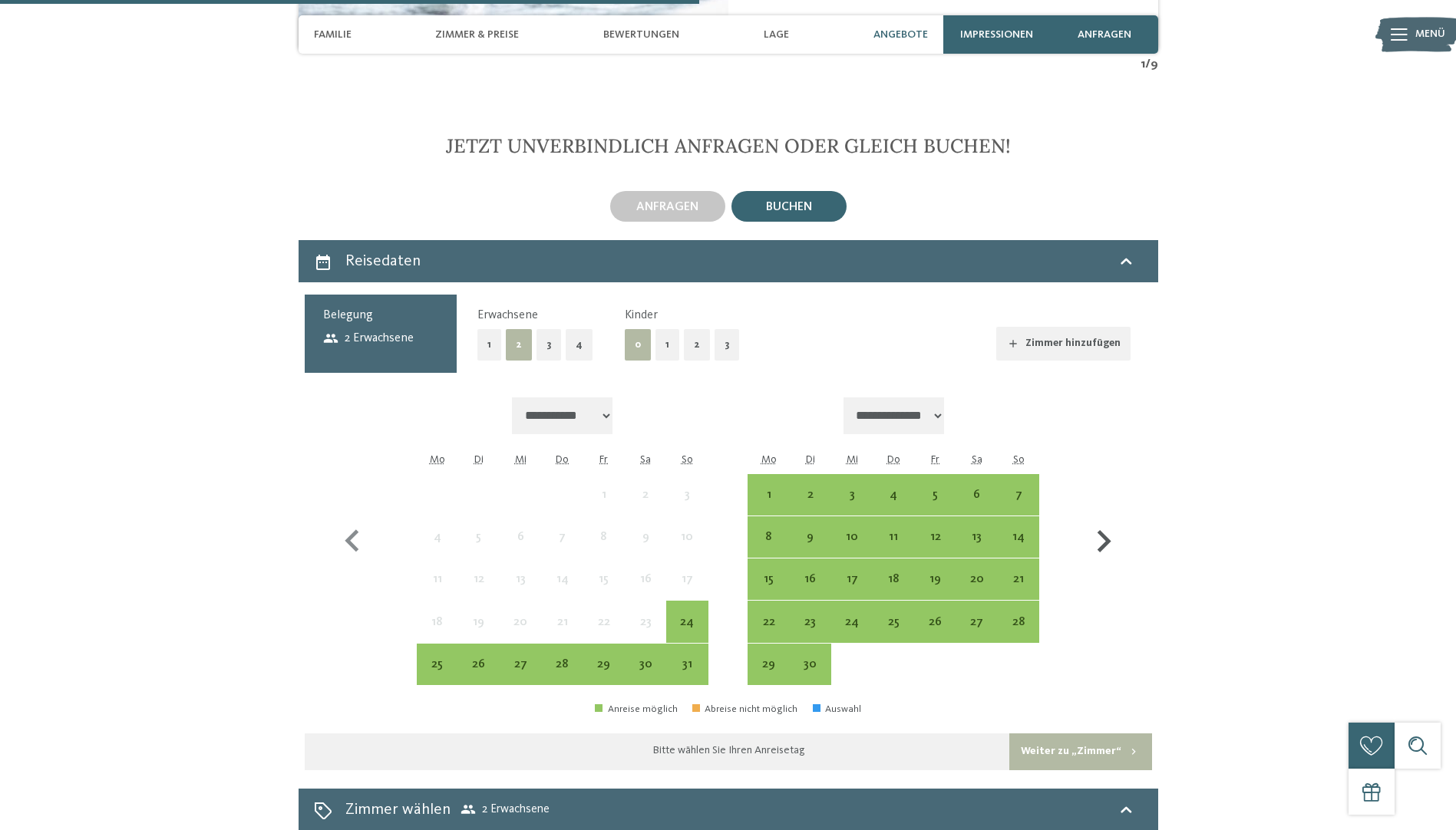
click at [1106, 520] on icon "button" at bounding box center [1103, 542] width 44 height 44
select select "**********"
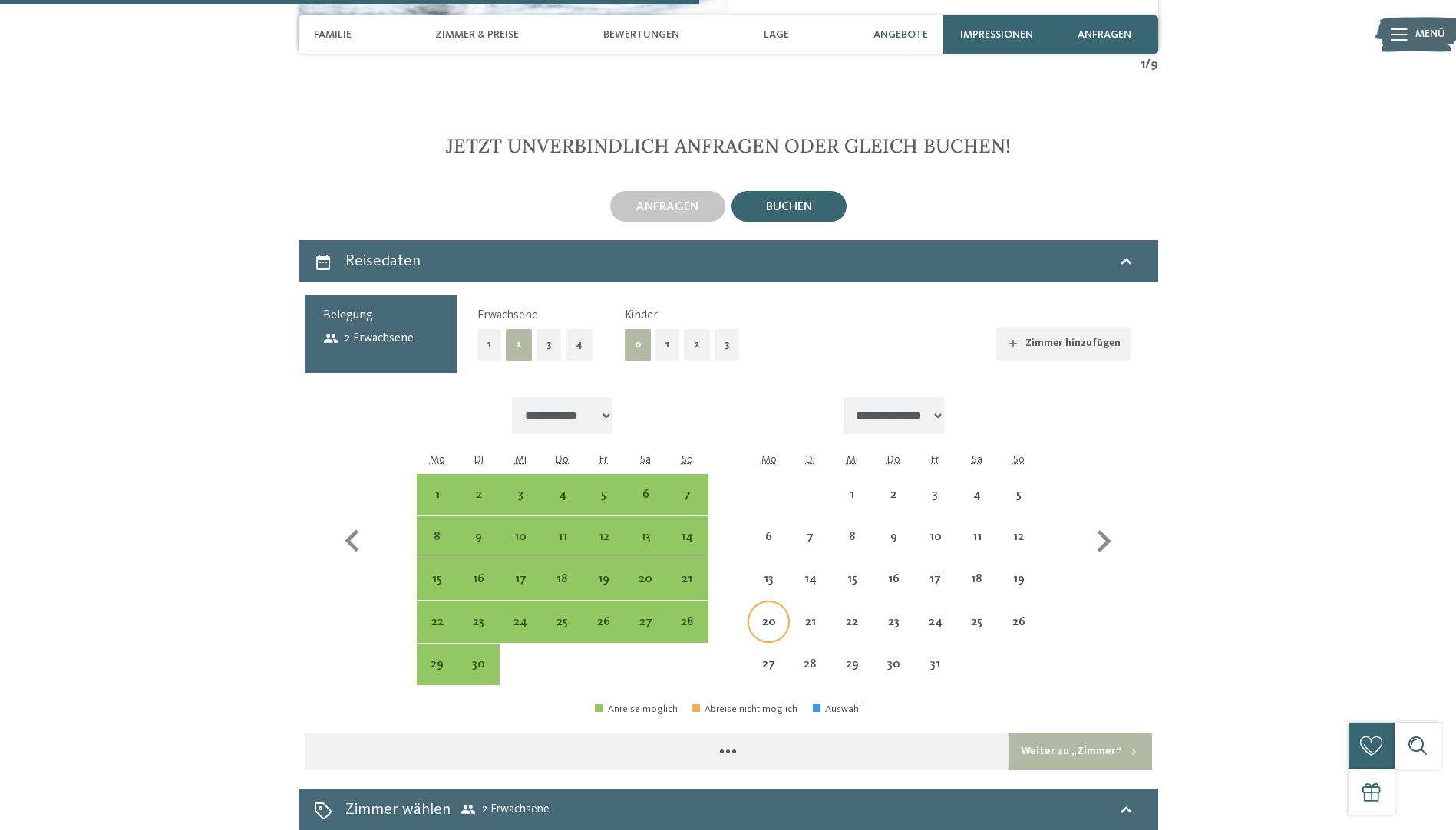
click at [764, 616] on div "20" at bounding box center [768, 635] width 38 height 38
select select "**********"
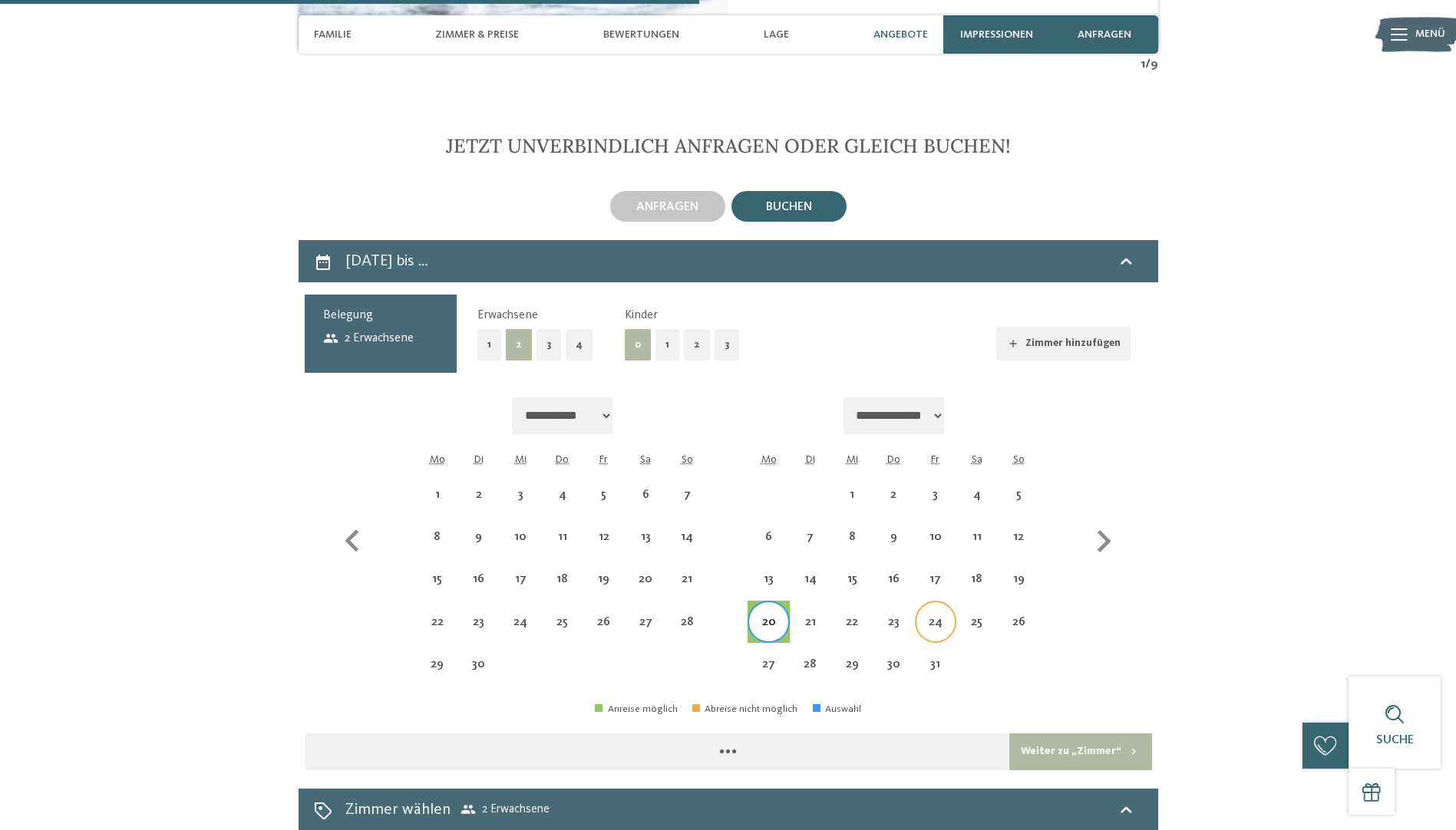
select select "**********"
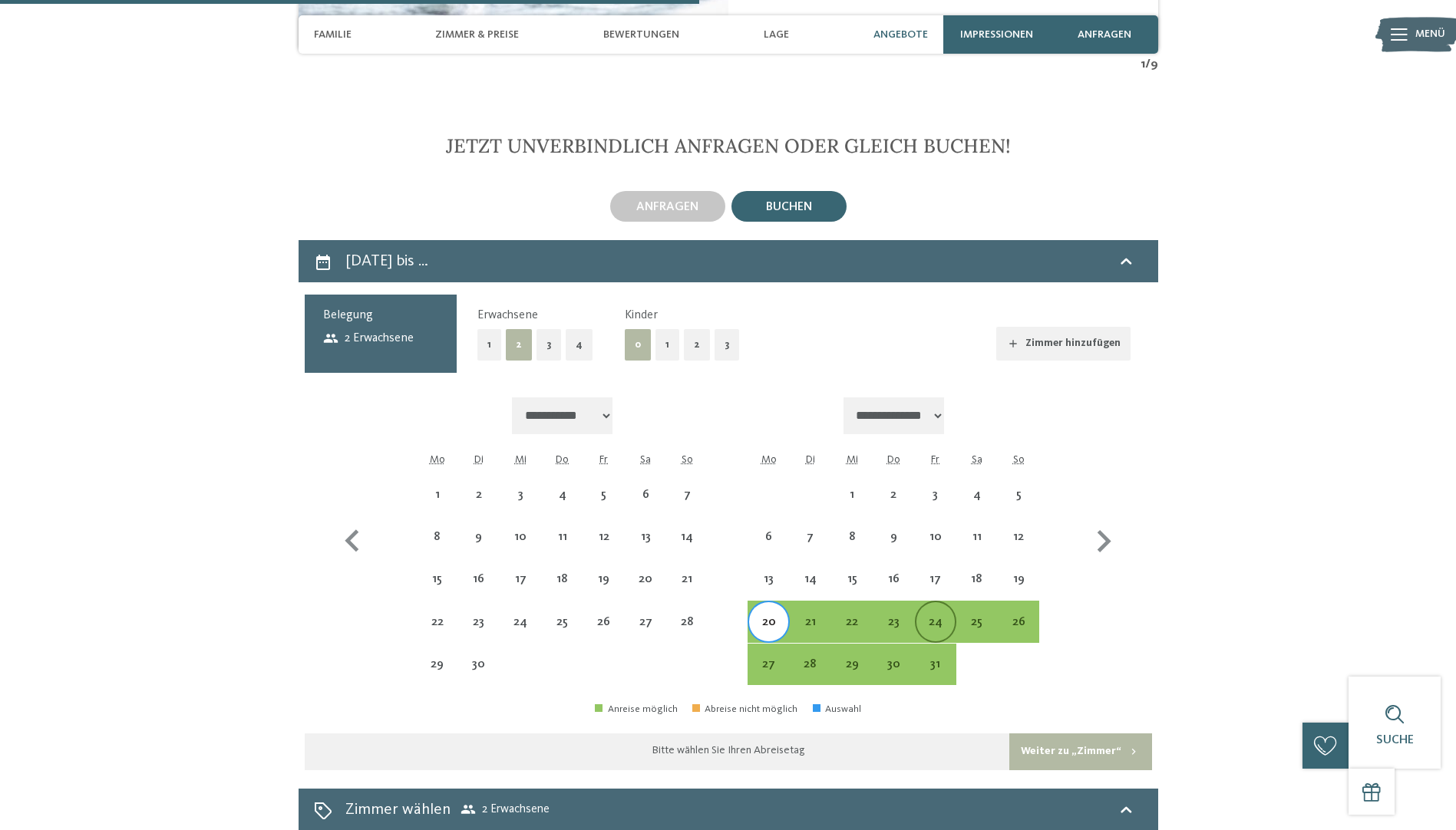
click at [929, 616] on div "24" at bounding box center [936, 635] width 38 height 38
select select "**********"
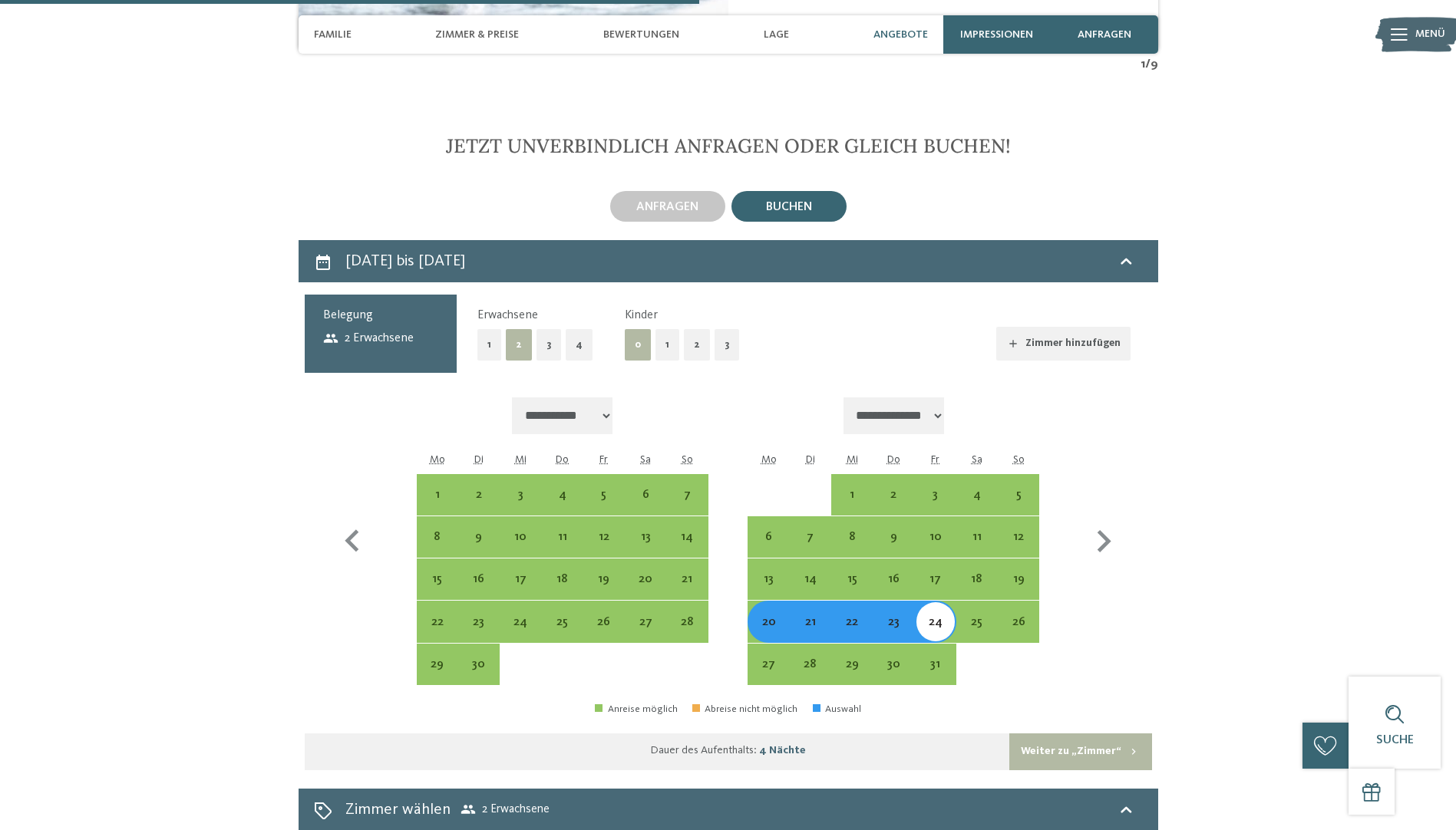
click at [1059, 733] on button "Weiter zu „Zimmer“" at bounding box center [1080, 752] width 142 height 37
select select "**********"
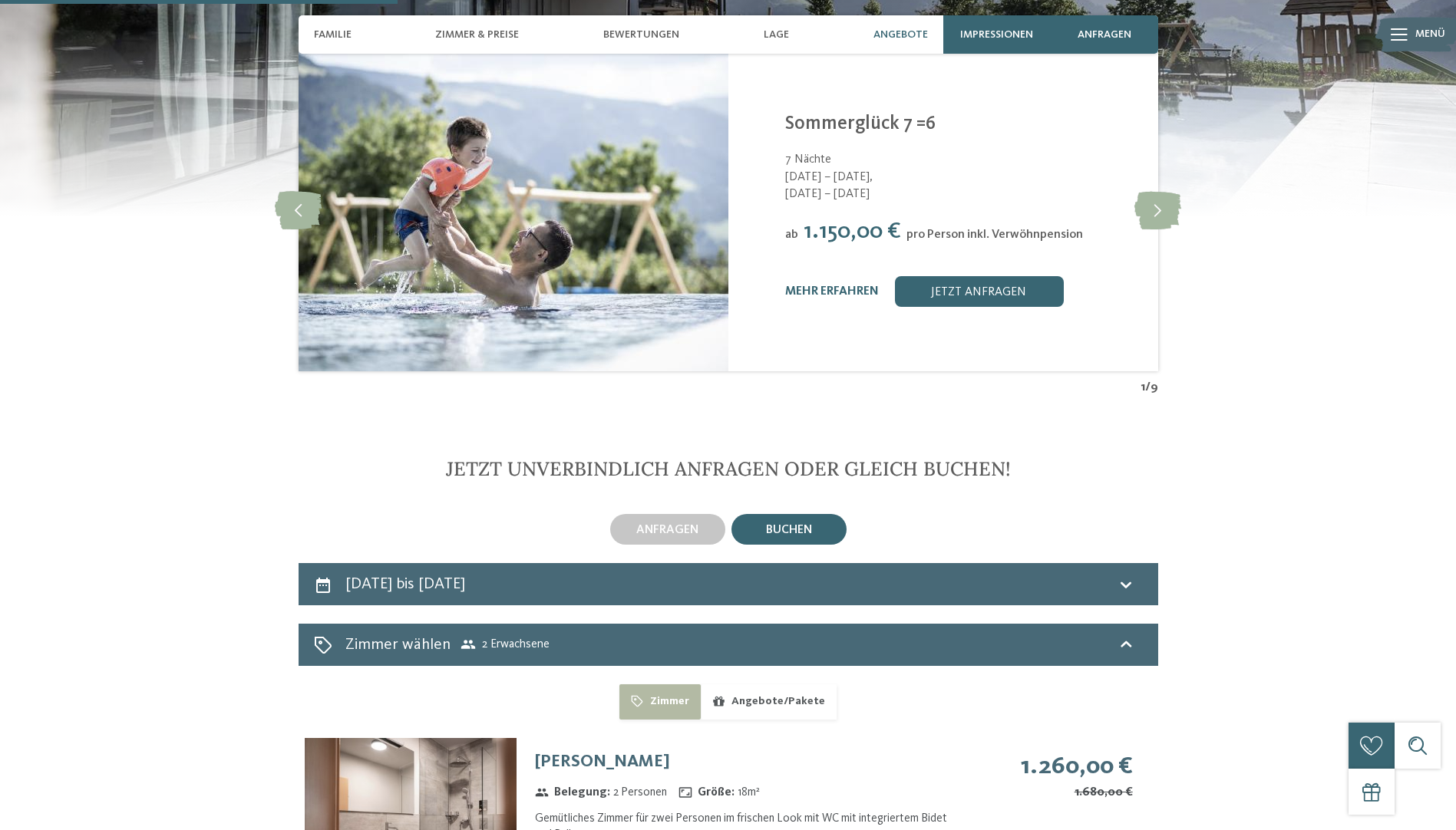
scroll to position [3565, 0]
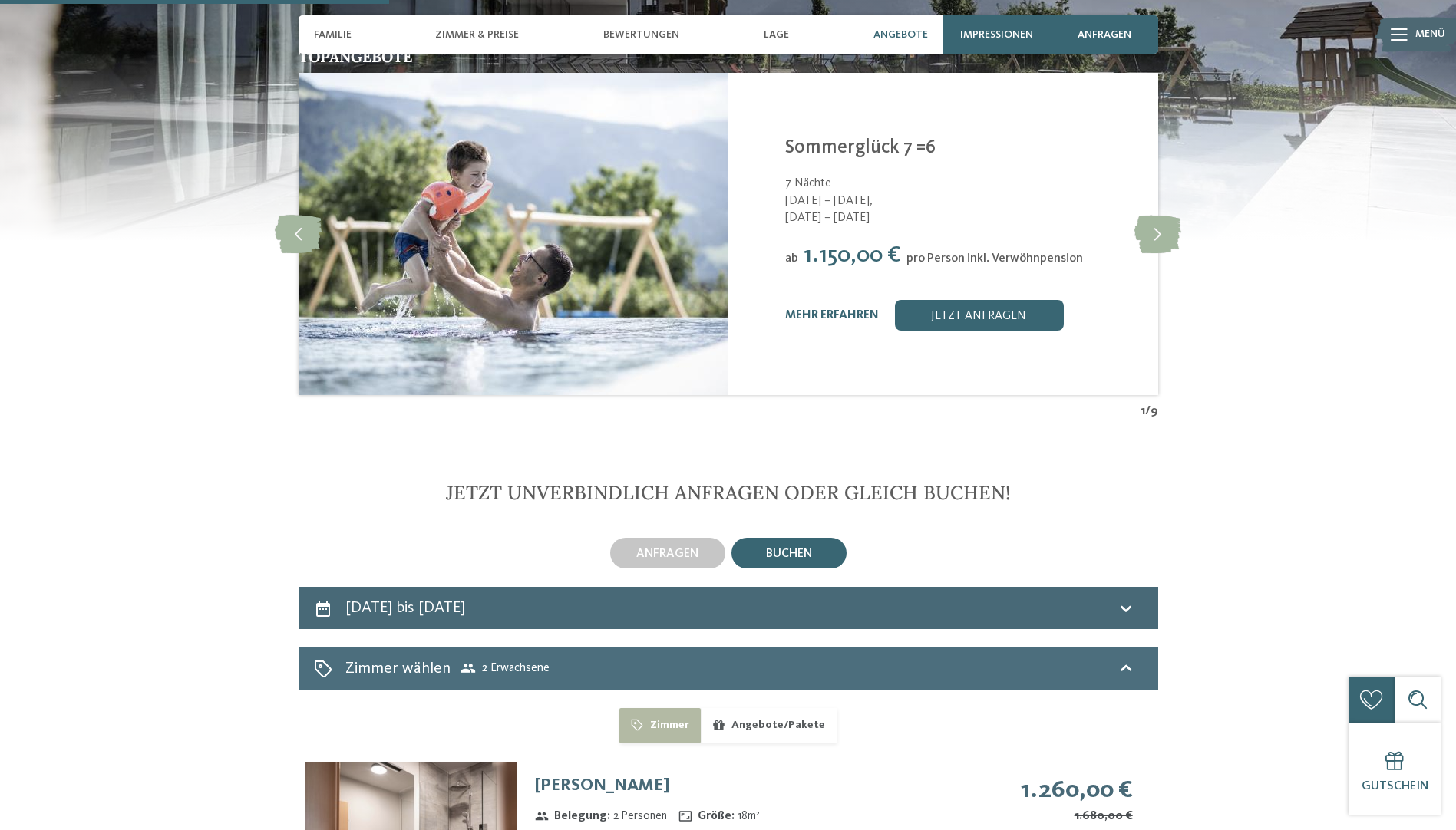
click at [529, 657] on span "Zimmer wählen 2 Erwachsene" at bounding box center [448, 668] width 204 height 22
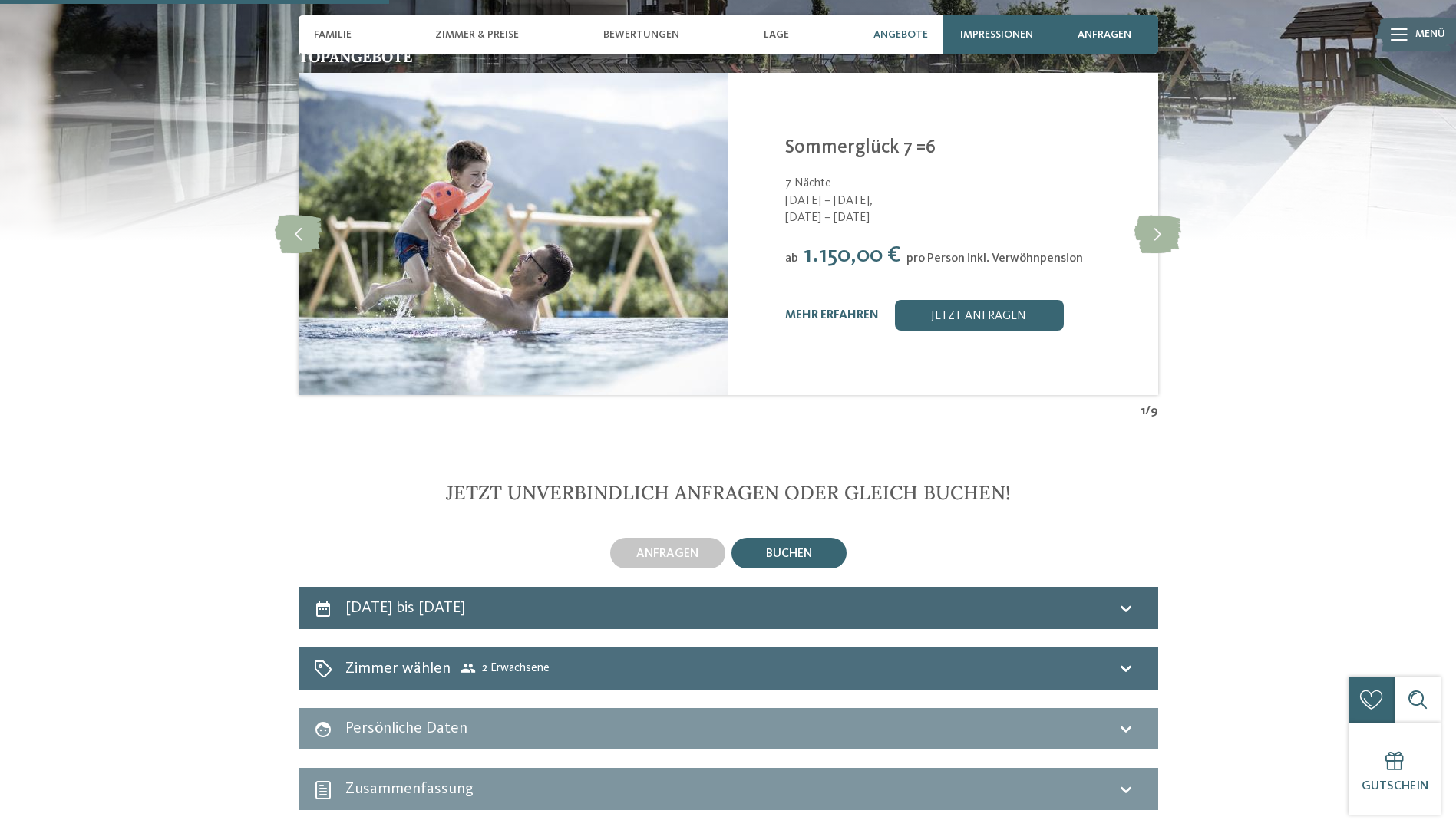
click at [1134, 659] on icon at bounding box center [1126, 668] width 18 height 18
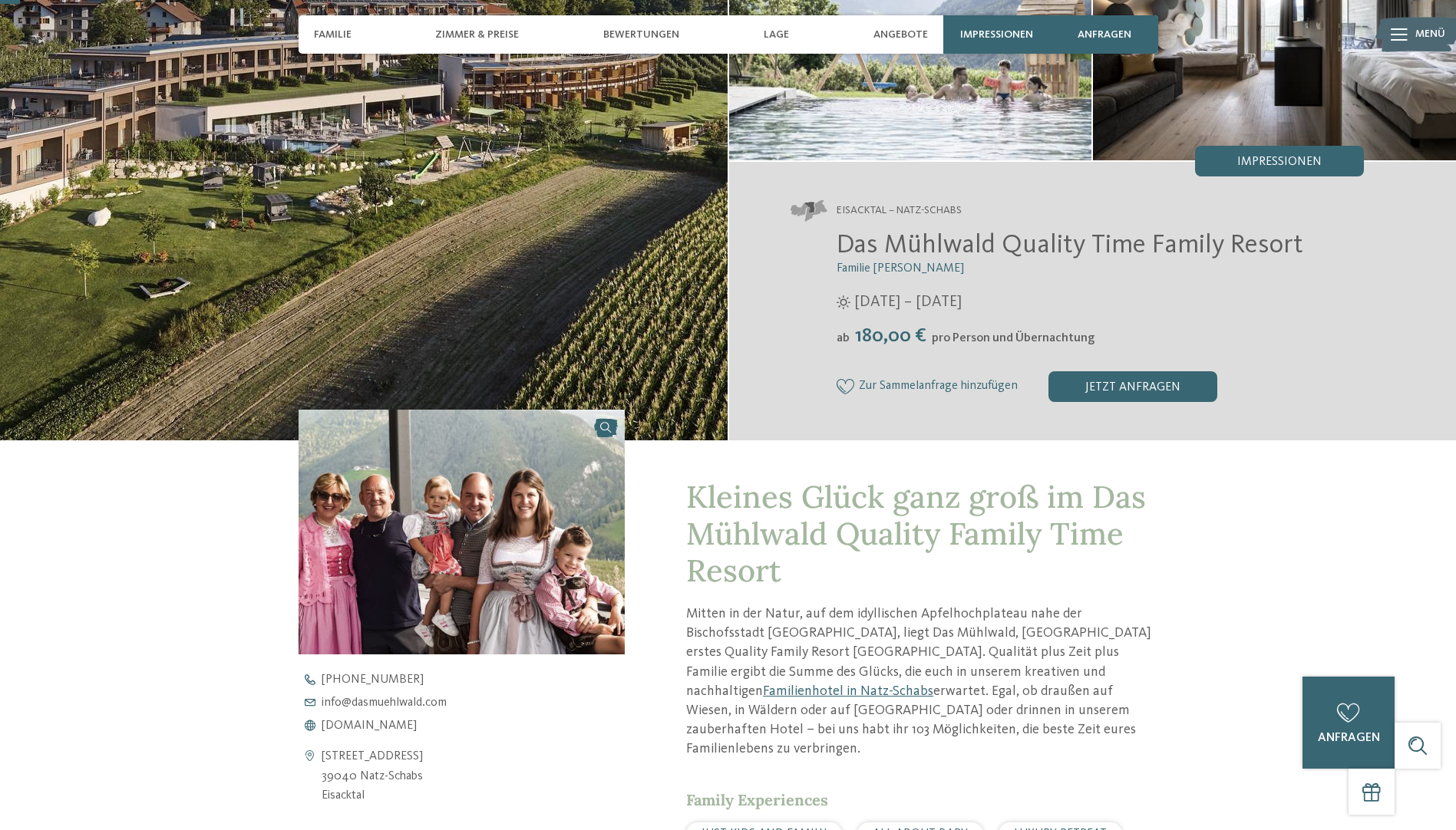
scroll to position [112, 0]
click at [1109, 386] on div "jetzt anfragen" at bounding box center [1132, 386] width 169 height 31
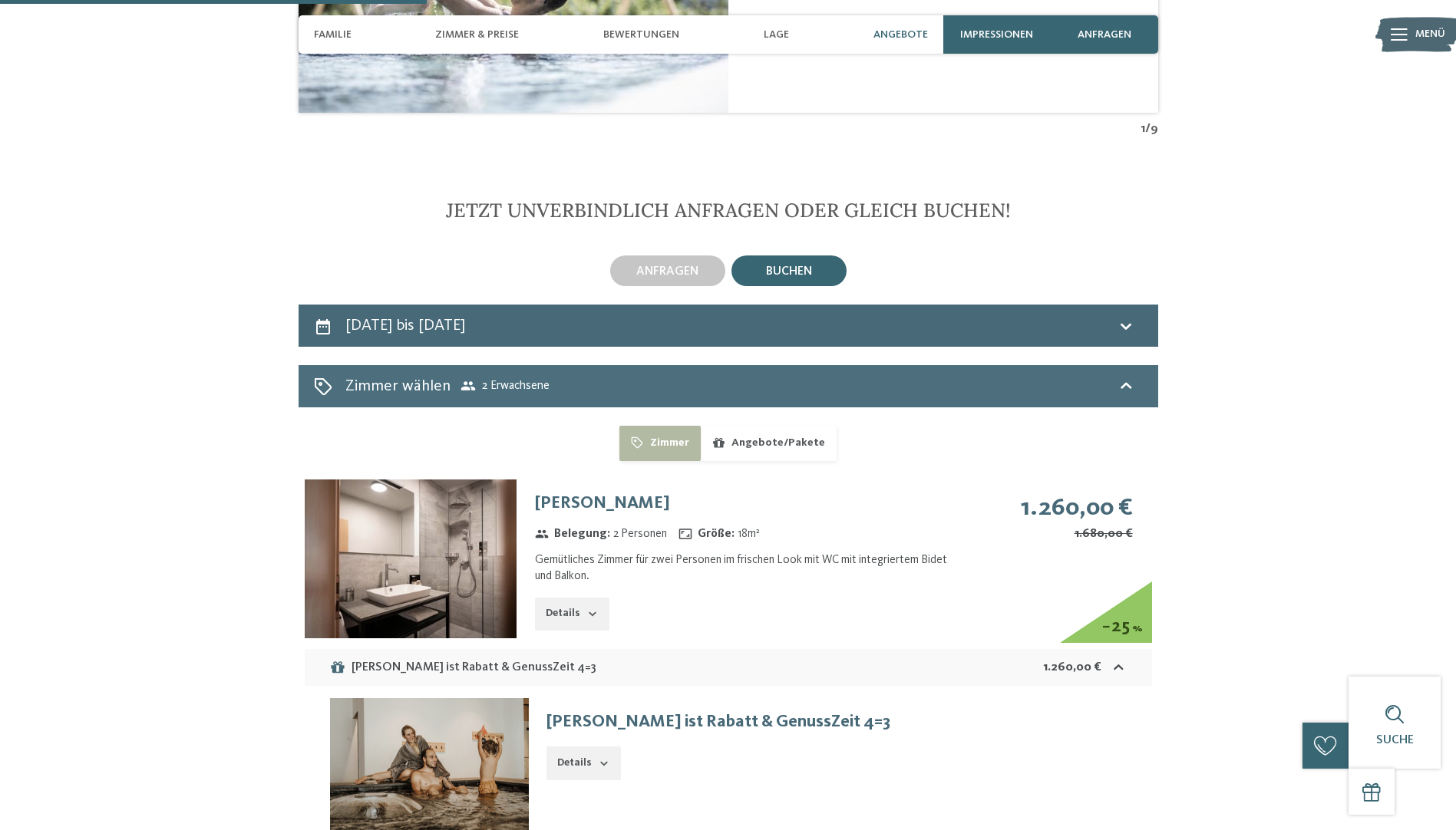
scroll to position [3759, 0]
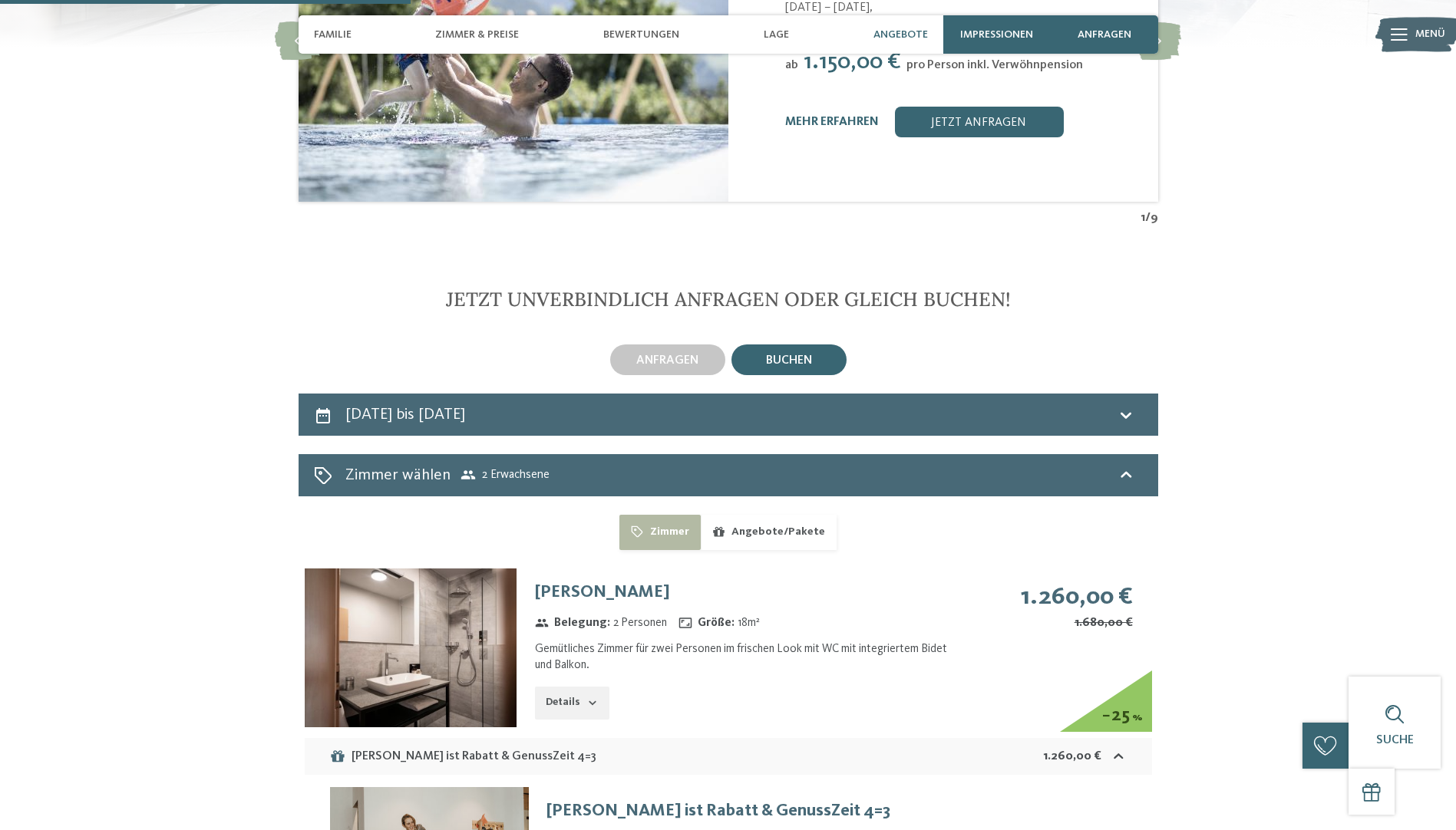
click at [804, 345] on div "buchen" at bounding box center [788, 360] width 115 height 31
click at [684, 464] on div "Zimmer wählen 2 Erwachsene" at bounding box center [728, 475] width 829 height 22
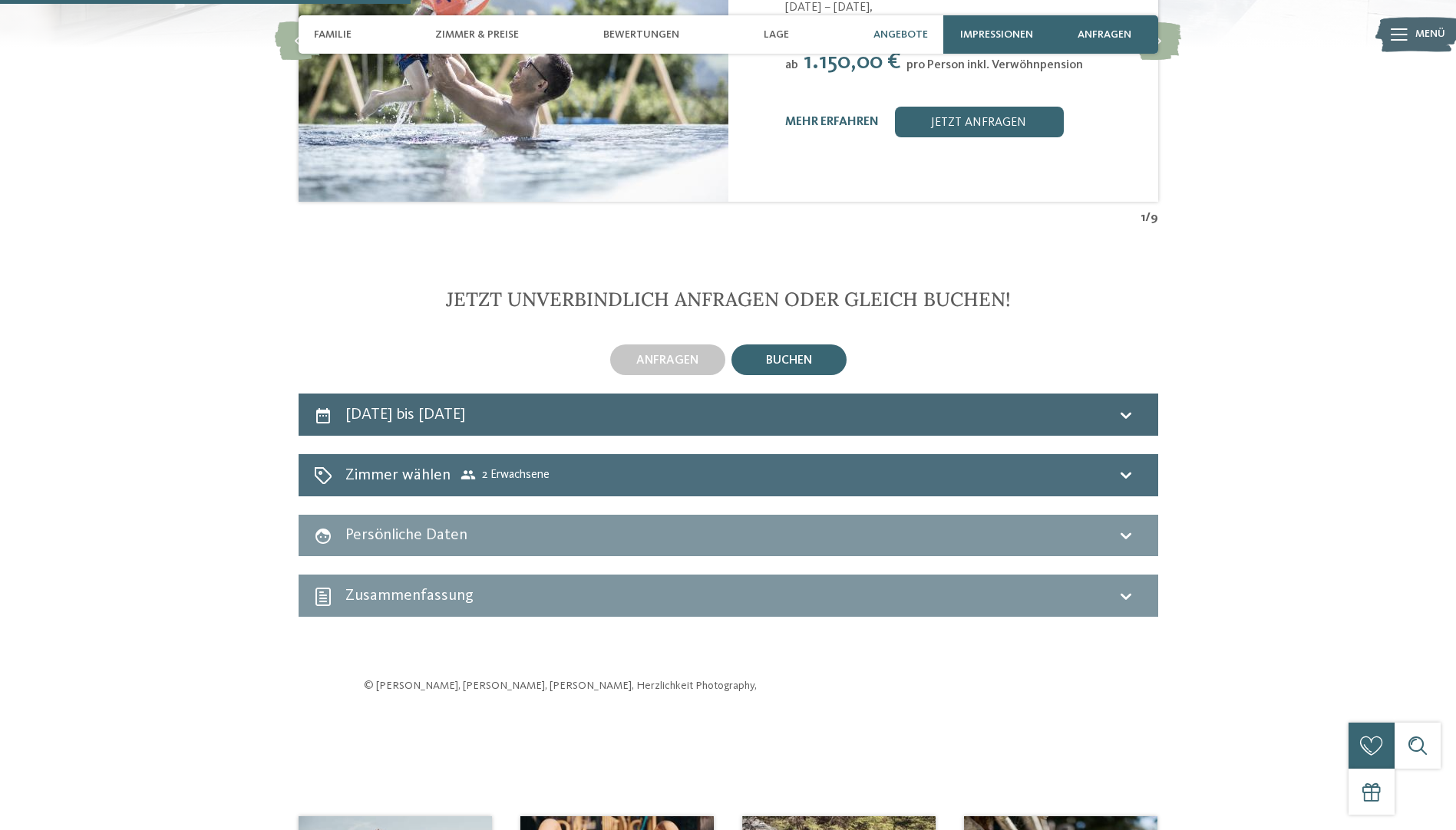
click at [1122, 466] on icon at bounding box center [1126, 474] width 18 height 18
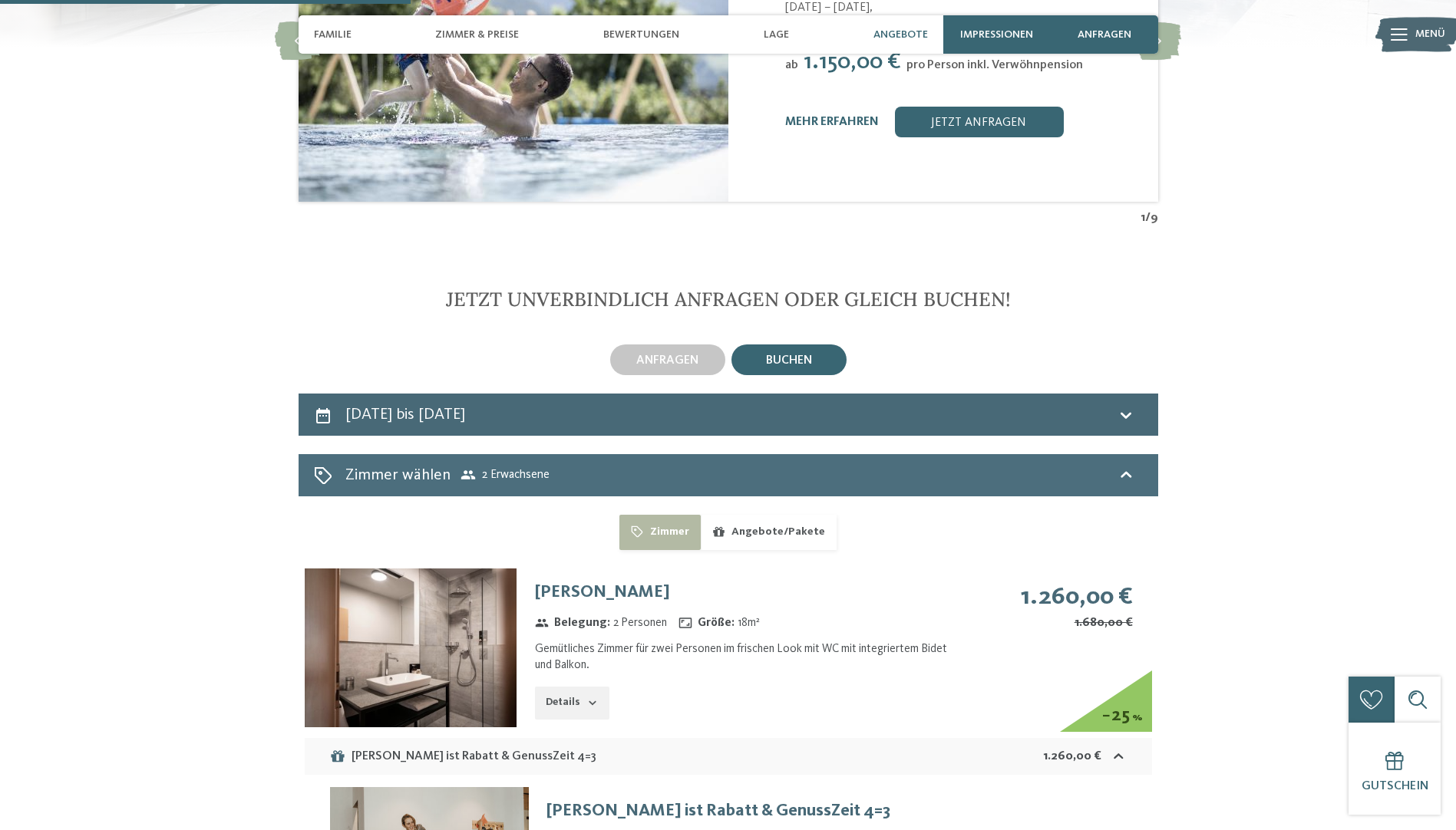
click at [491, 467] on span "2 Erwachsene" at bounding box center [505, 474] width 89 height 15
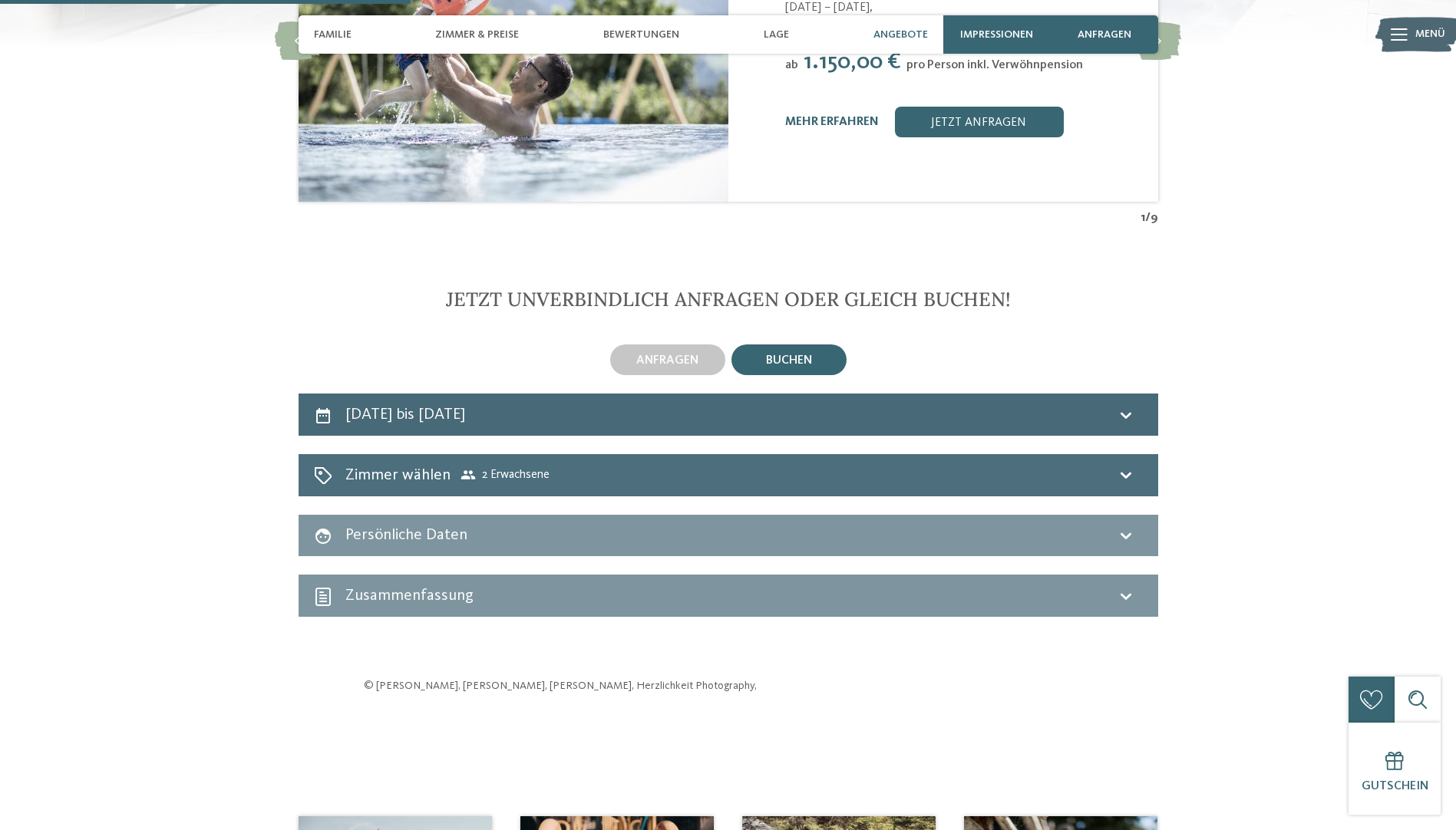
click at [317, 466] on icon at bounding box center [322, 475] width 18 height 18
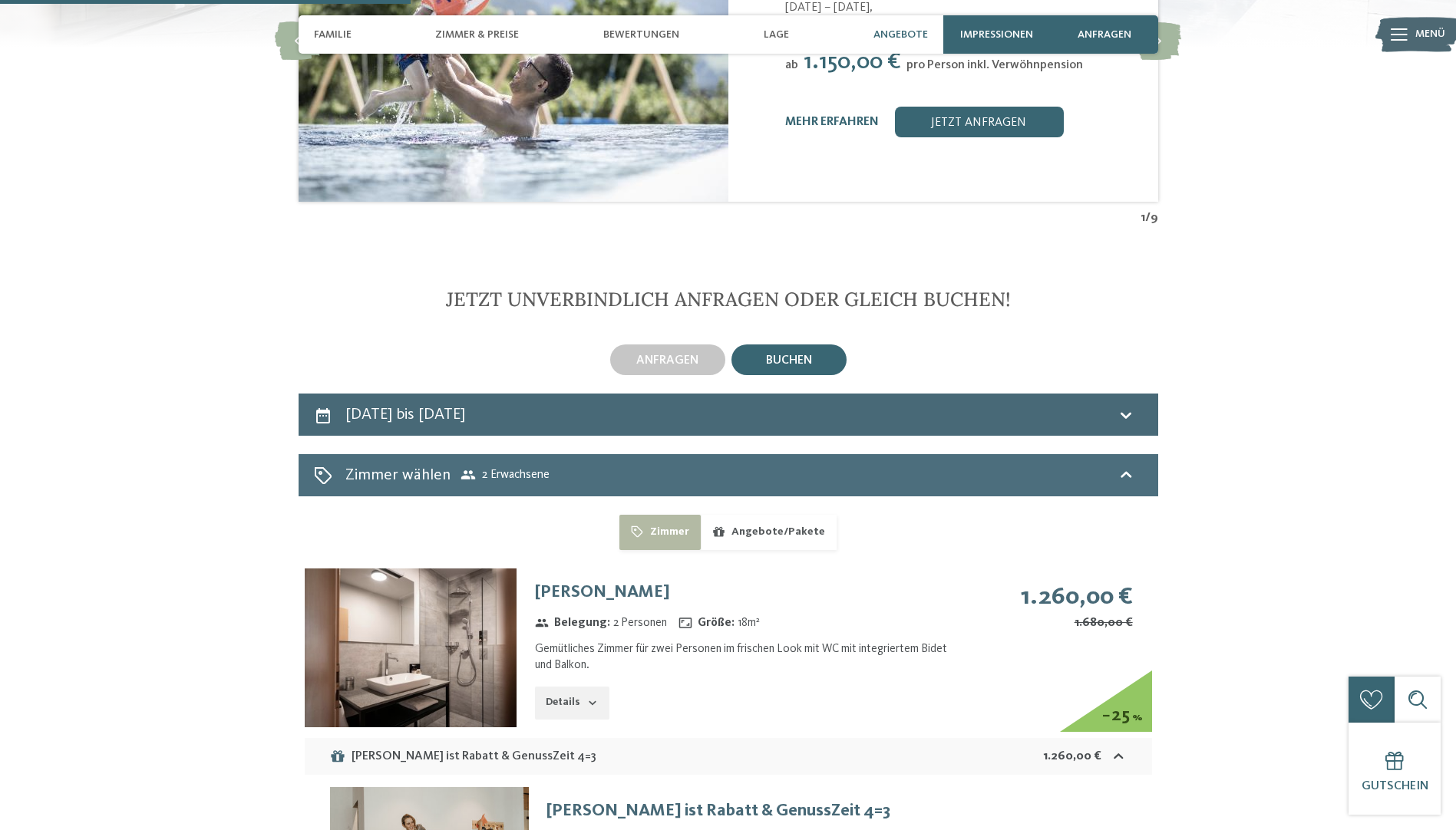
click at [317, 466] on icon at bounding box center [322, 475] width 18 height 18
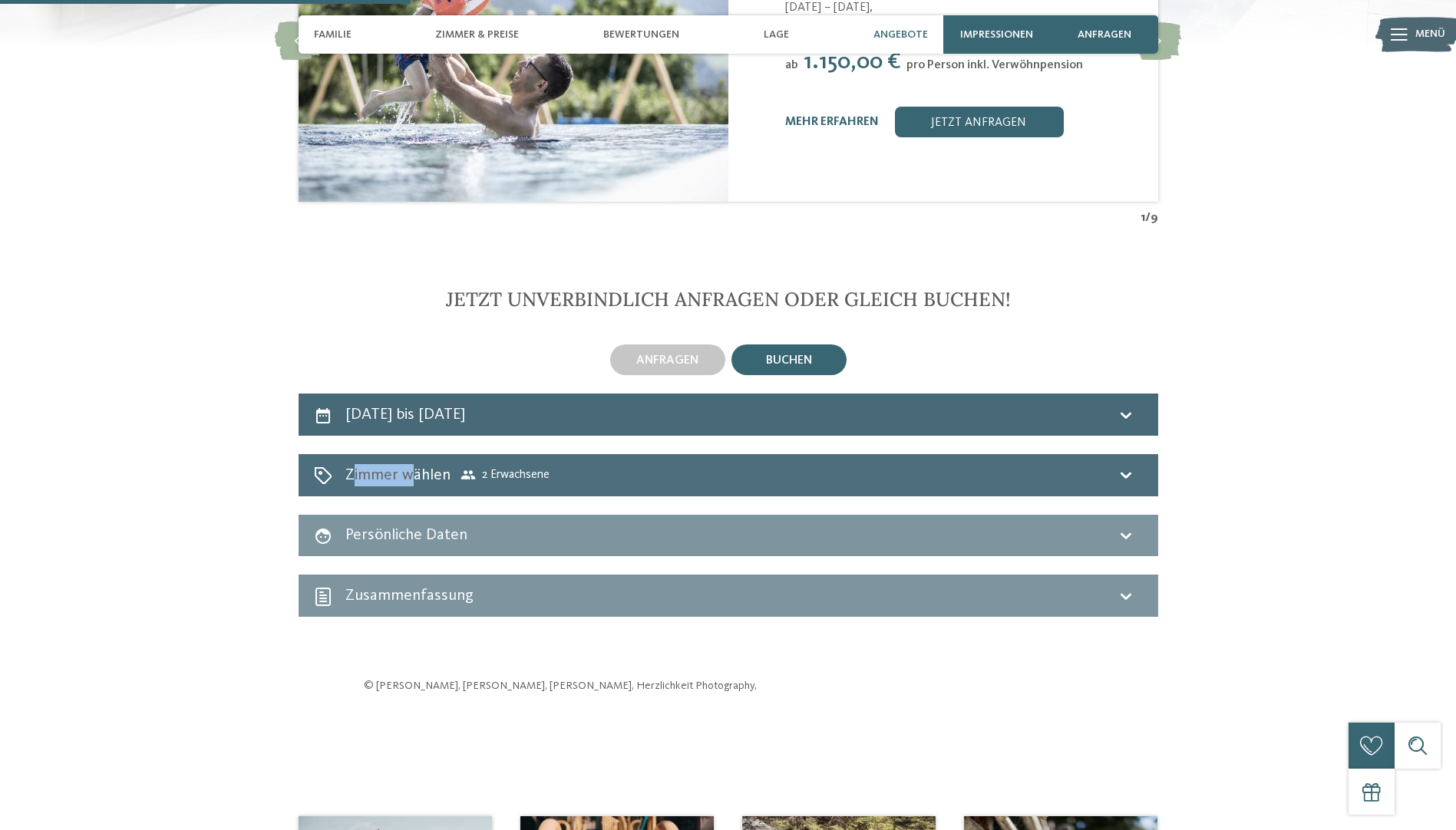
click at [317, 466] on icon at bounding box center [322, 475] width 18 height 18
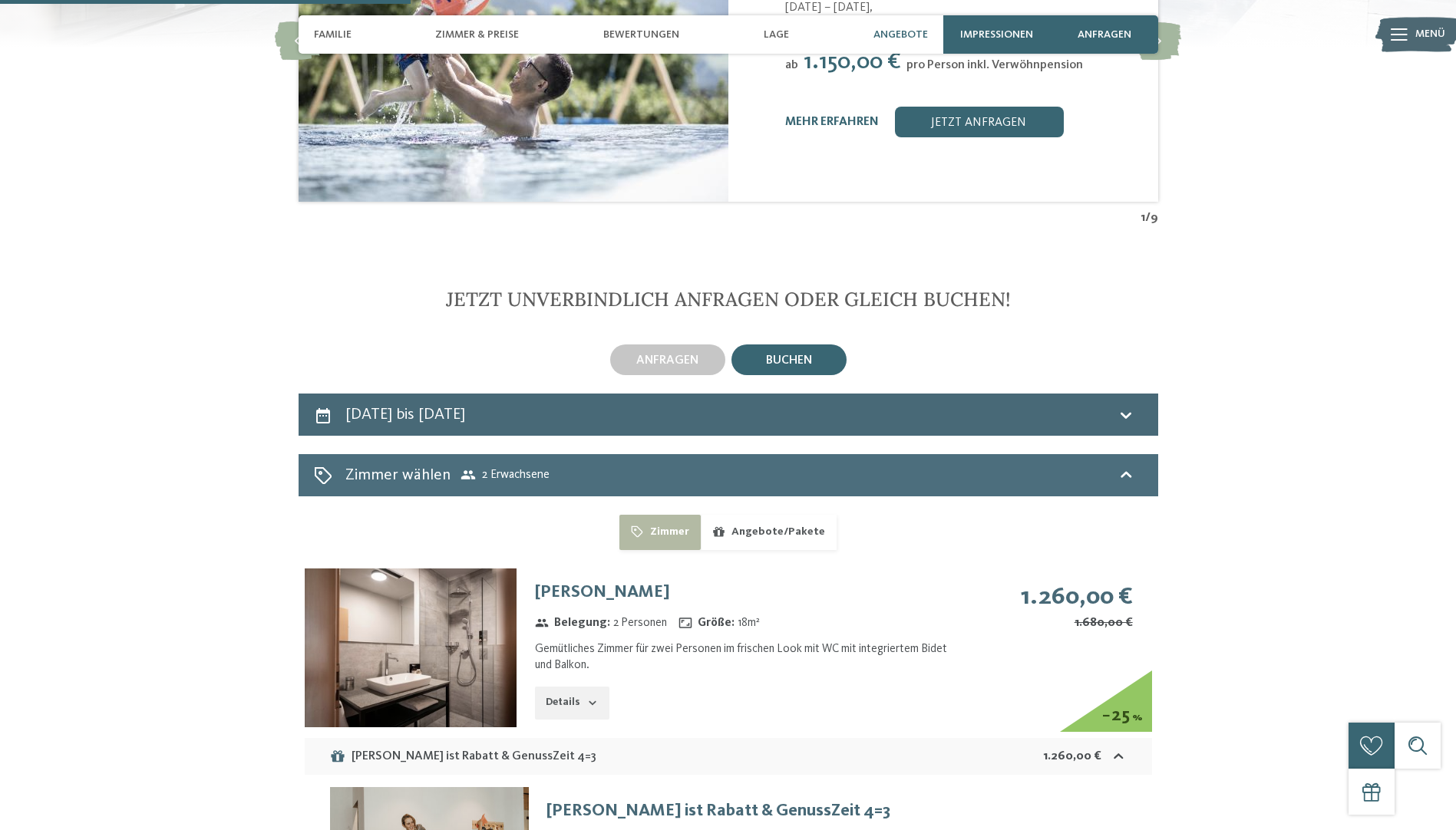
click at [314, 466] on icon at bounding box center [322, 475] width 18 height 18
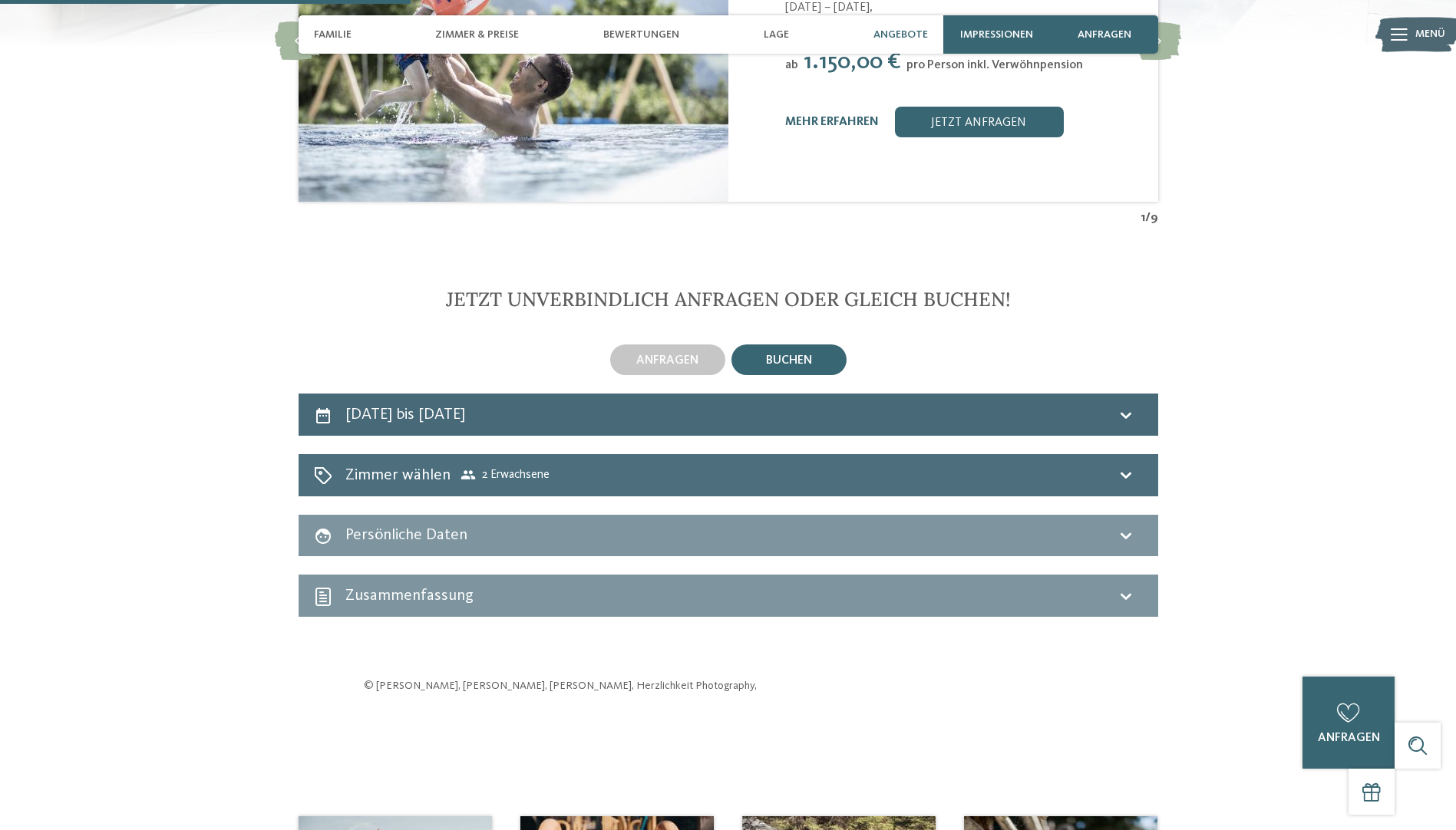
click at [504, 464] on span "Zimmer wählen 2 Erwachsene" at bounding box center [448, 475] width 204 height 22
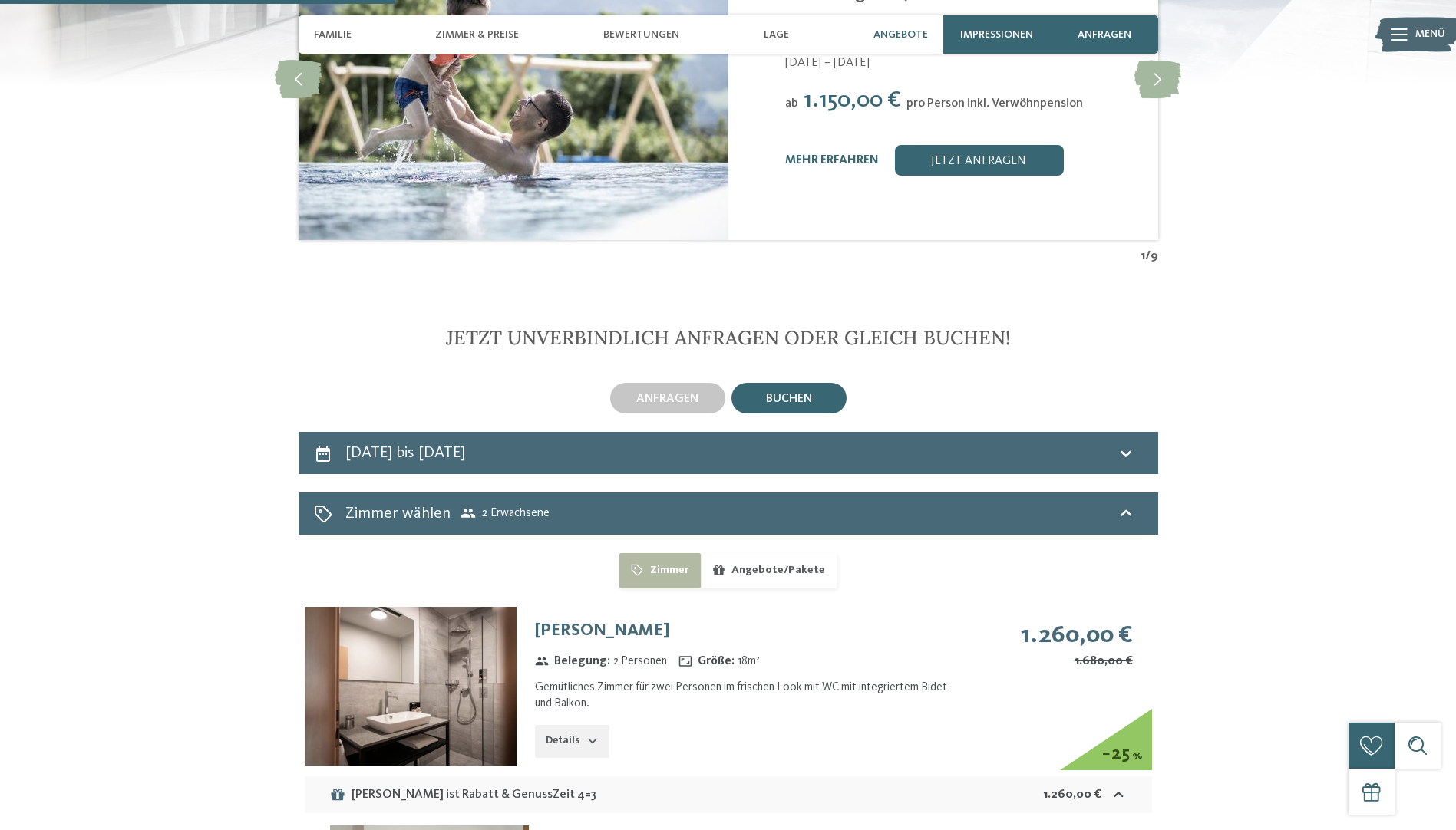
scroll to position [3451, 0]
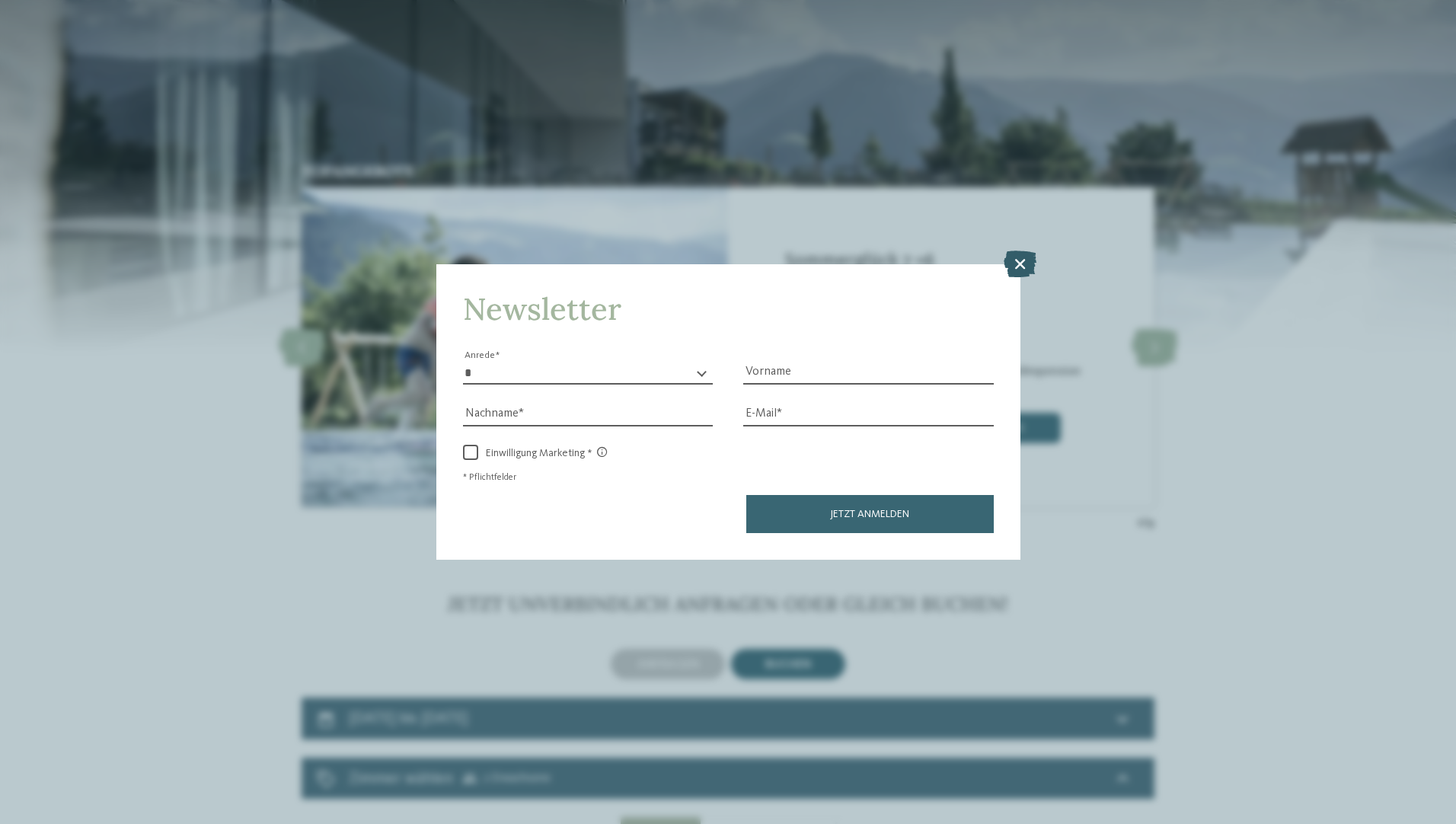
click at [1019, 265] on icon at bounding box center [1020, 263] width 33 height 27
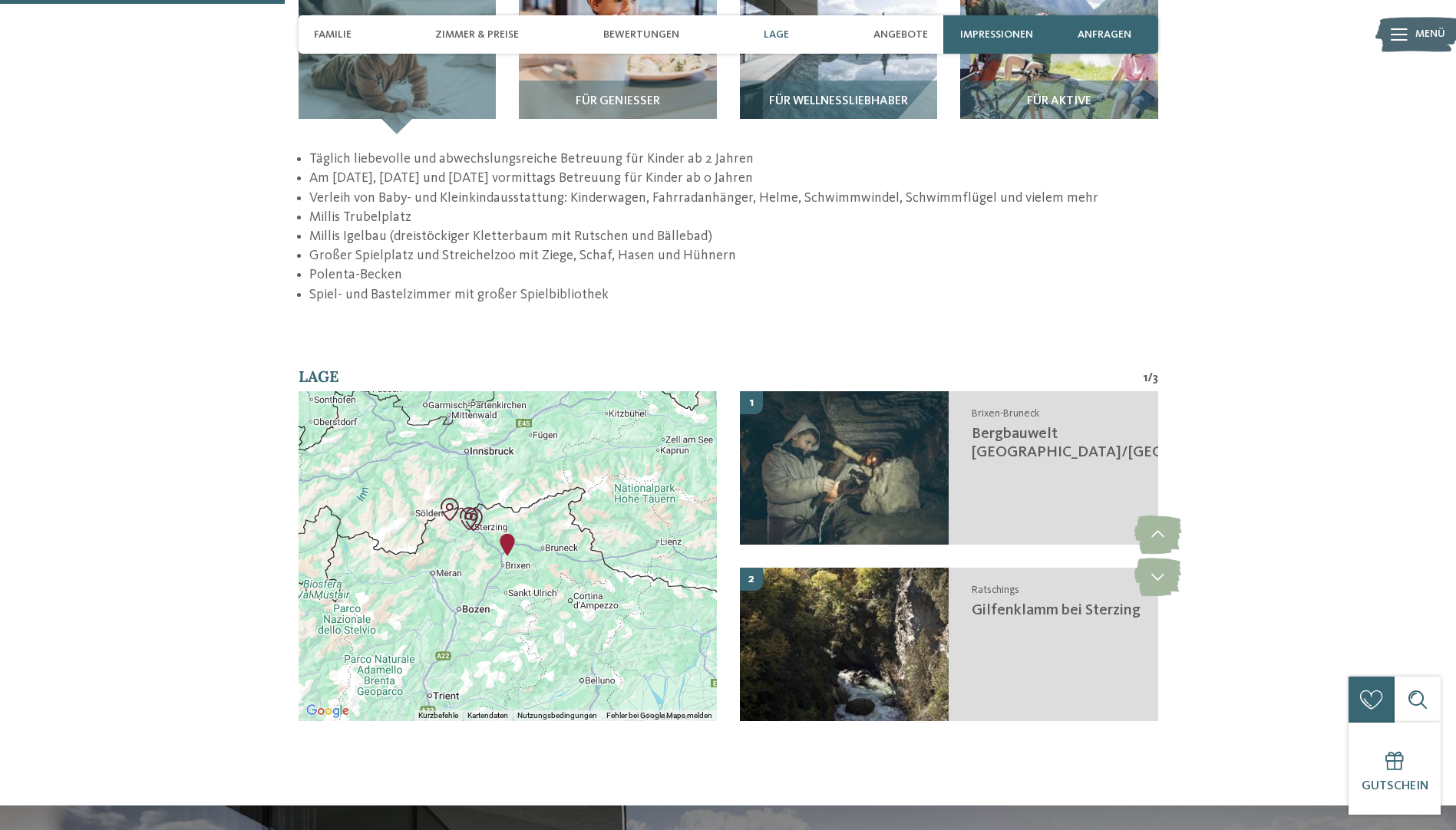
scroll to position [2607, 0]
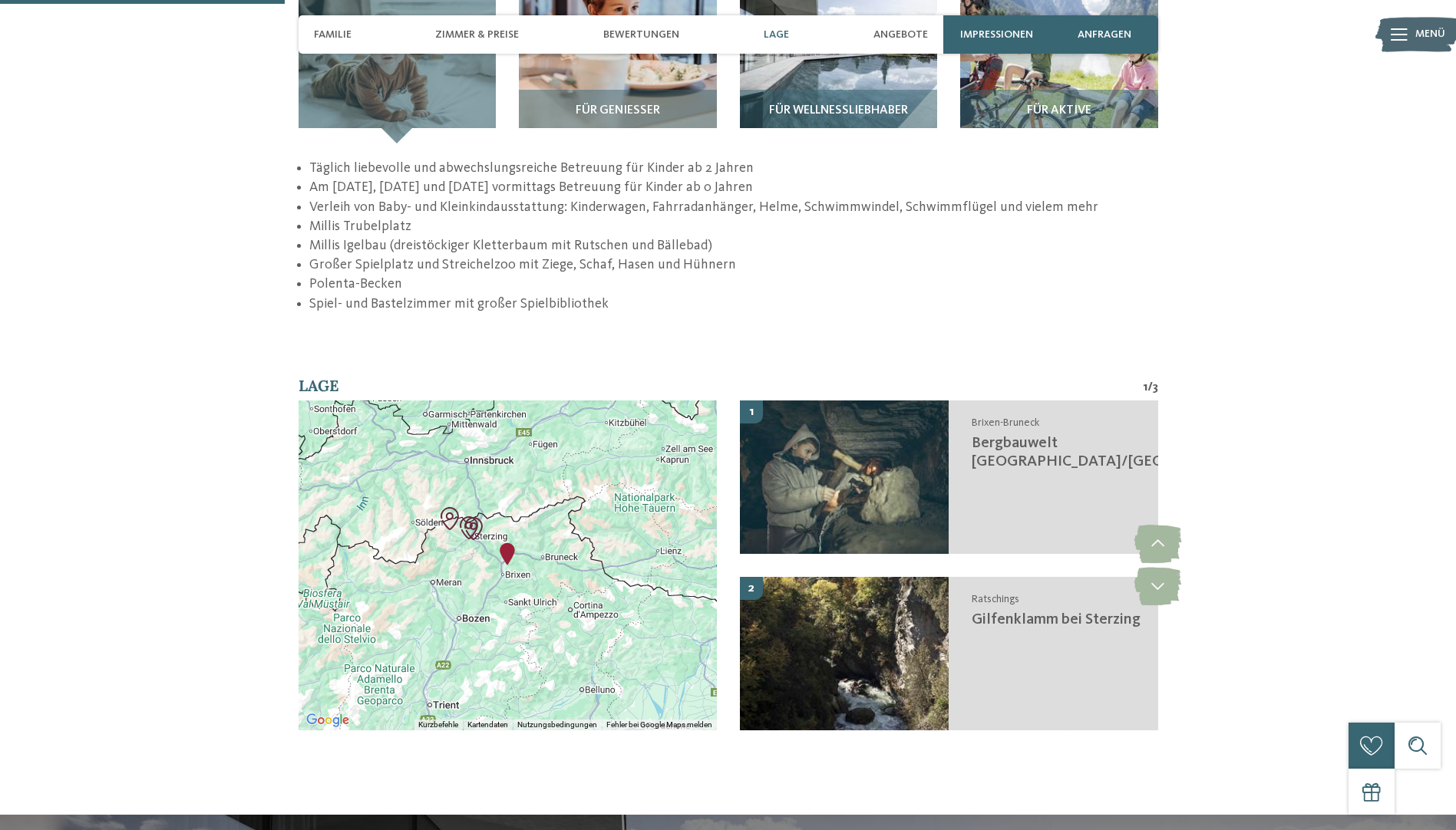
click at [1417, 39] on span "Menü" at bounding box center [1431, 34] width 30 height 15
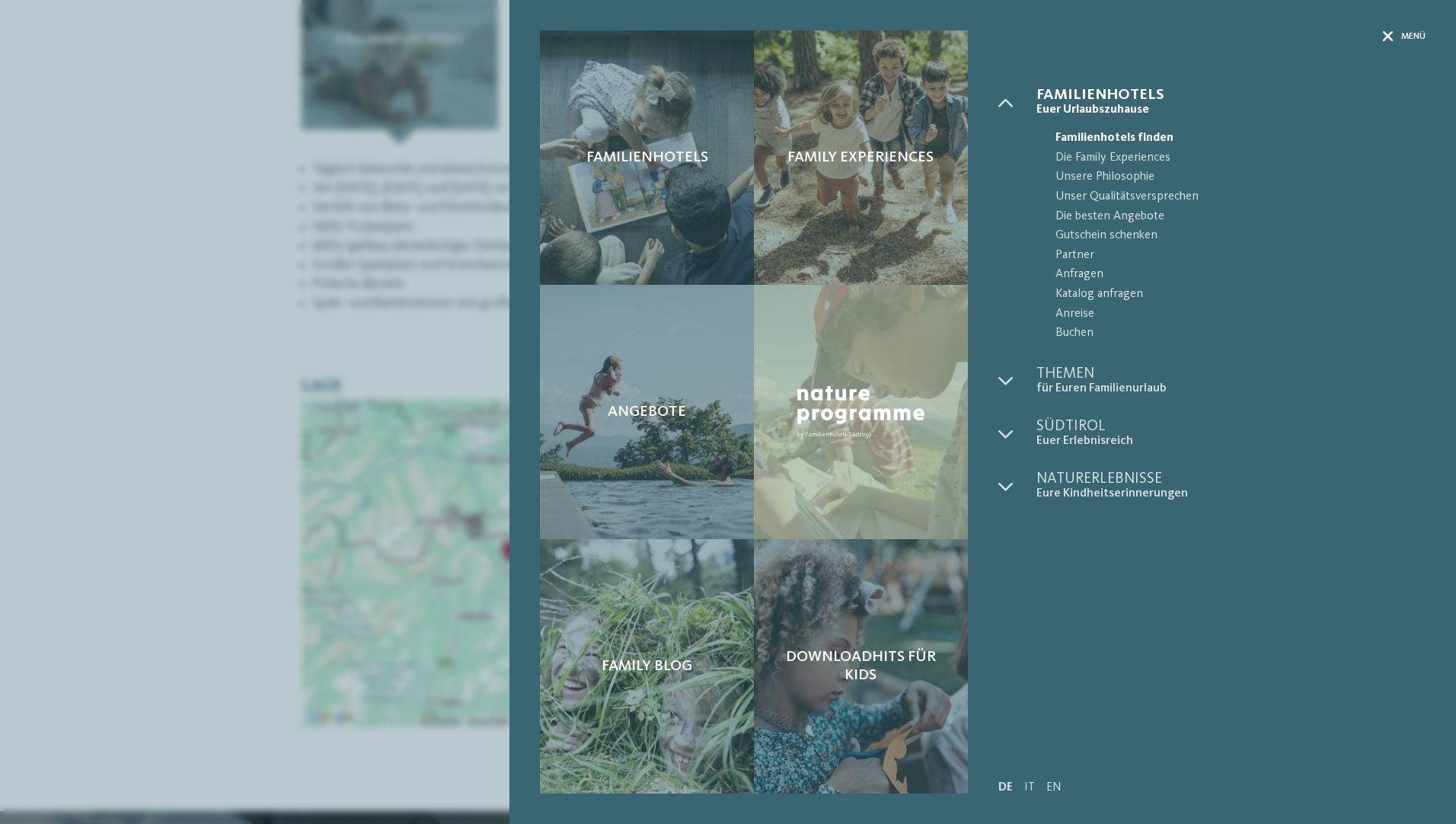
click at [1421, 35] on span "Menü" at bounding box center [1414, 37] width 24 height 13
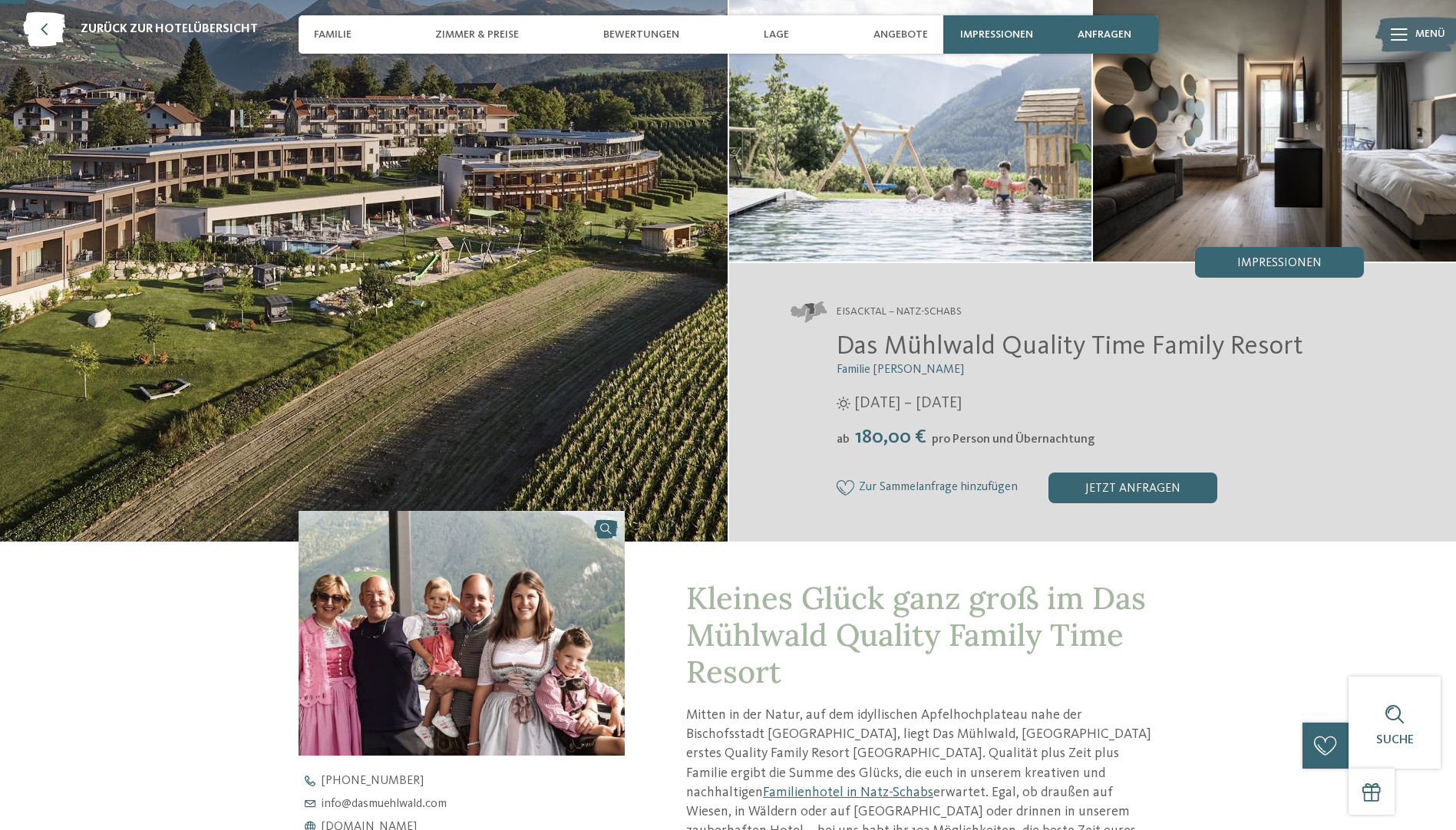
scroll to position [75, 0]
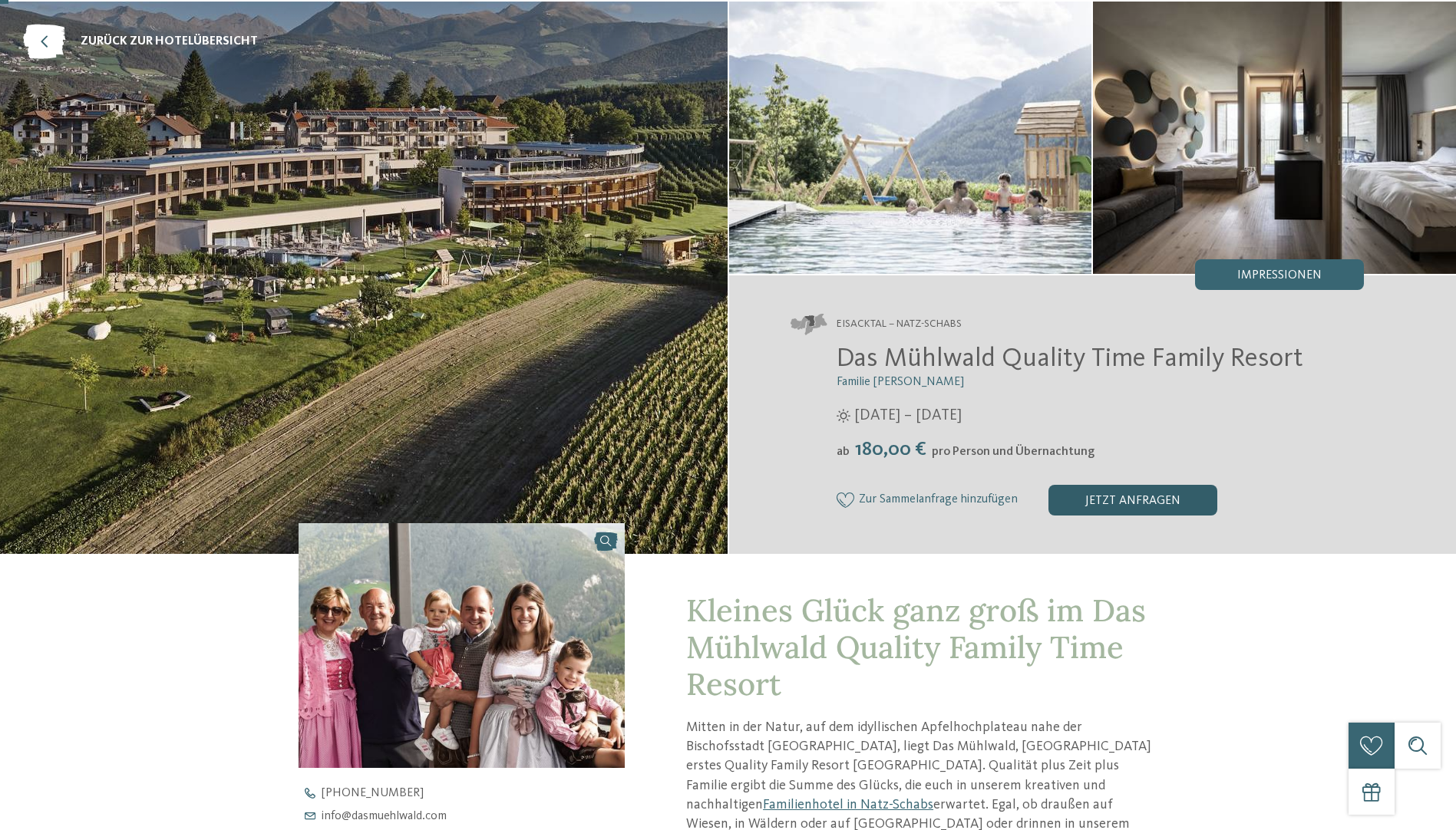
click at [1085, 507] on div "jetzt anfragen" at bounding box center [1132, 500] width 169 height 31
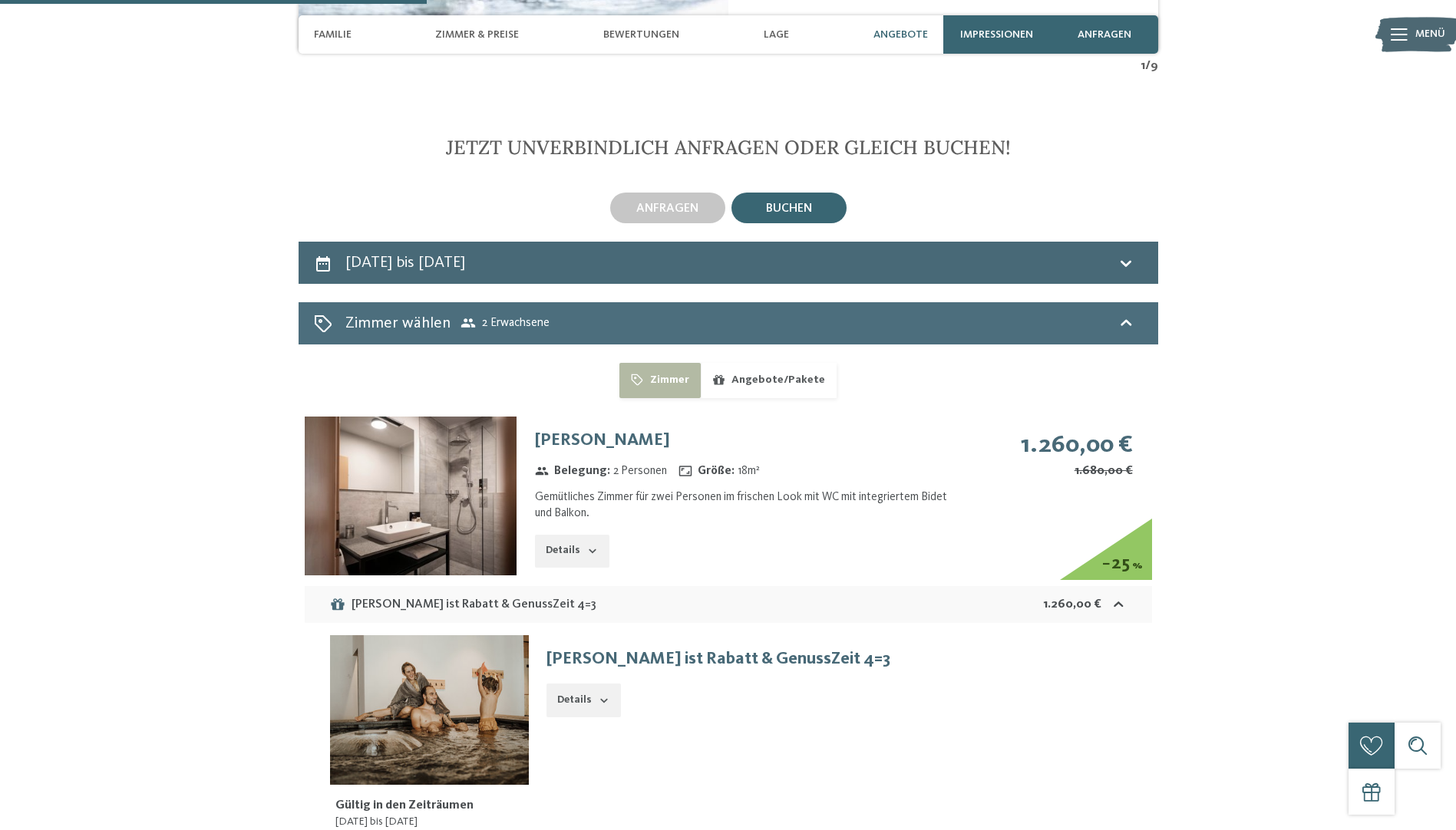
scroll to position [3912, 0]
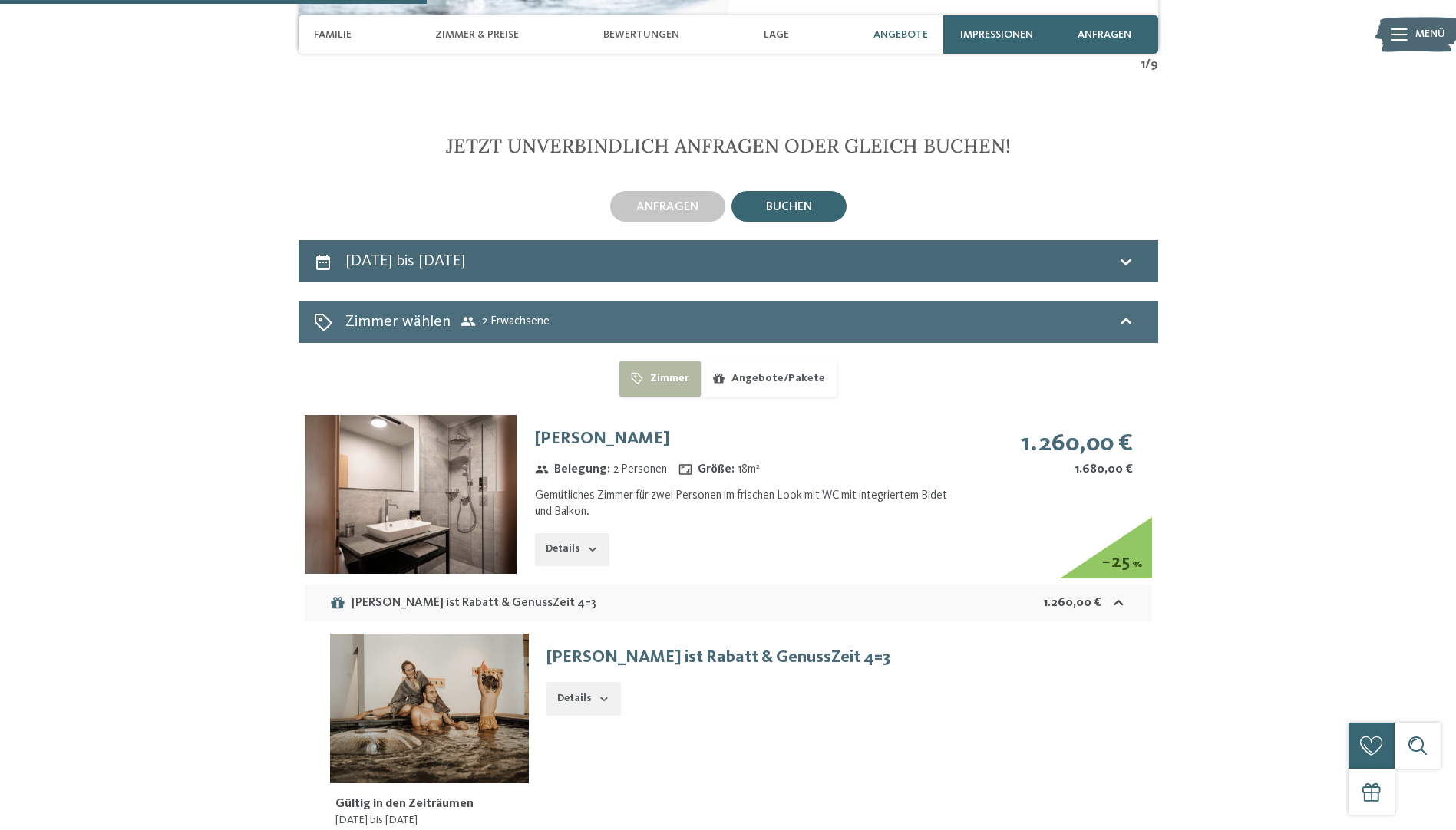
click at [544, 310] on span "Zimmer wählen 2 Erwachsene" at bounding box center [448, 322] width 204 height 22
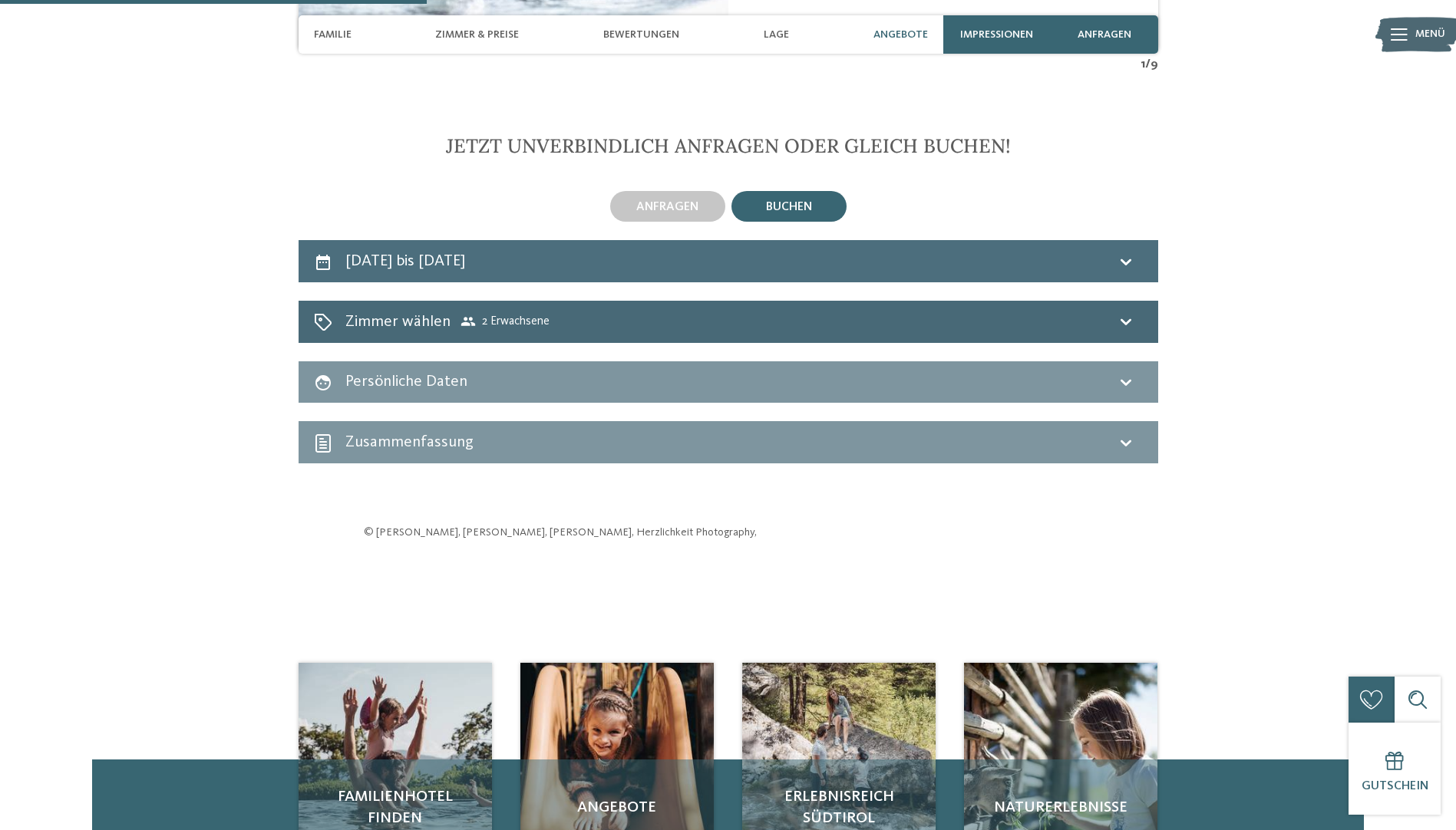
click at [441, 253] on h2 "20. Oktober bis 24. Oktober 2025" at bounding box center [405, 261] width 120 height 16
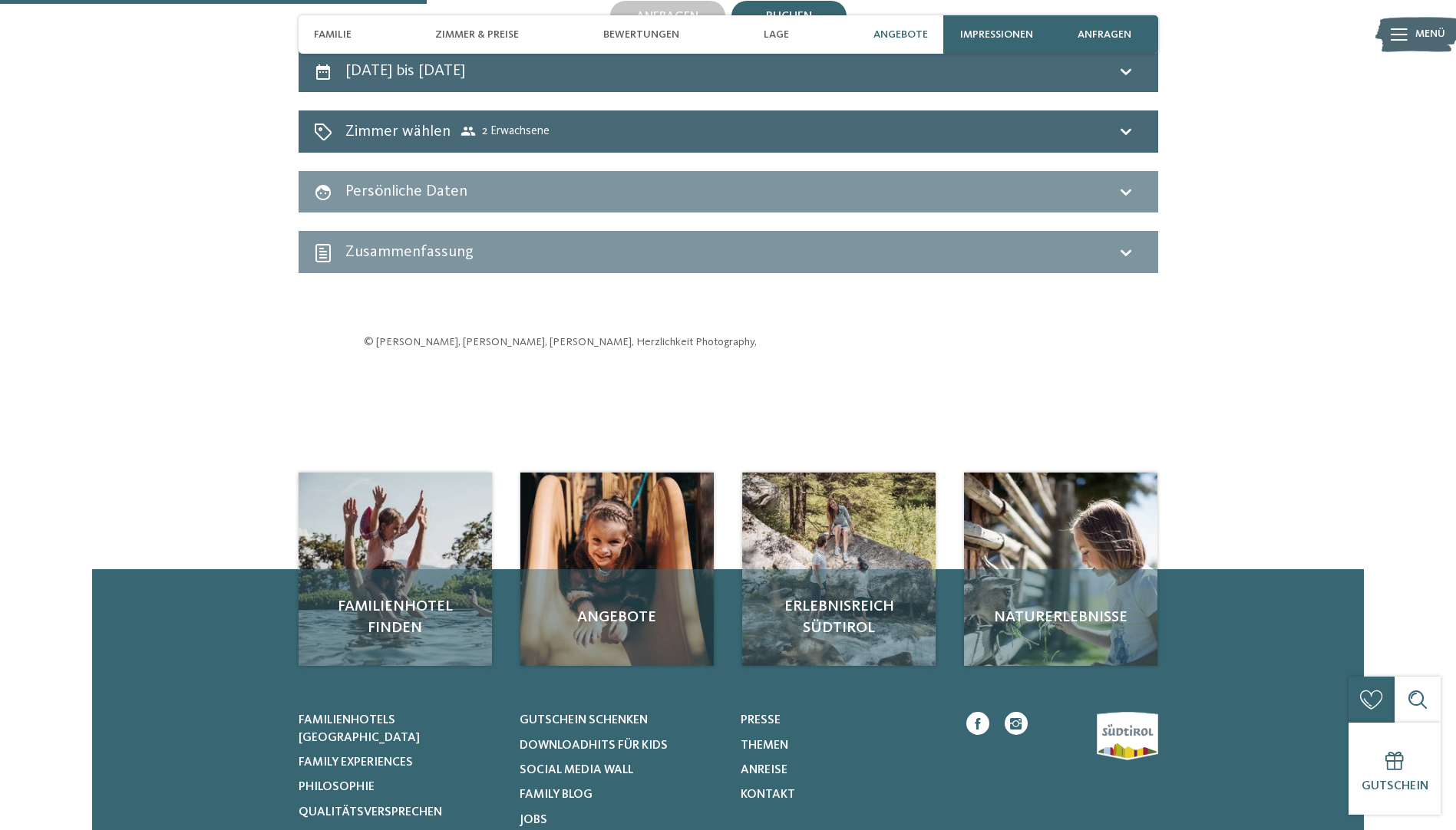
select select "**********"
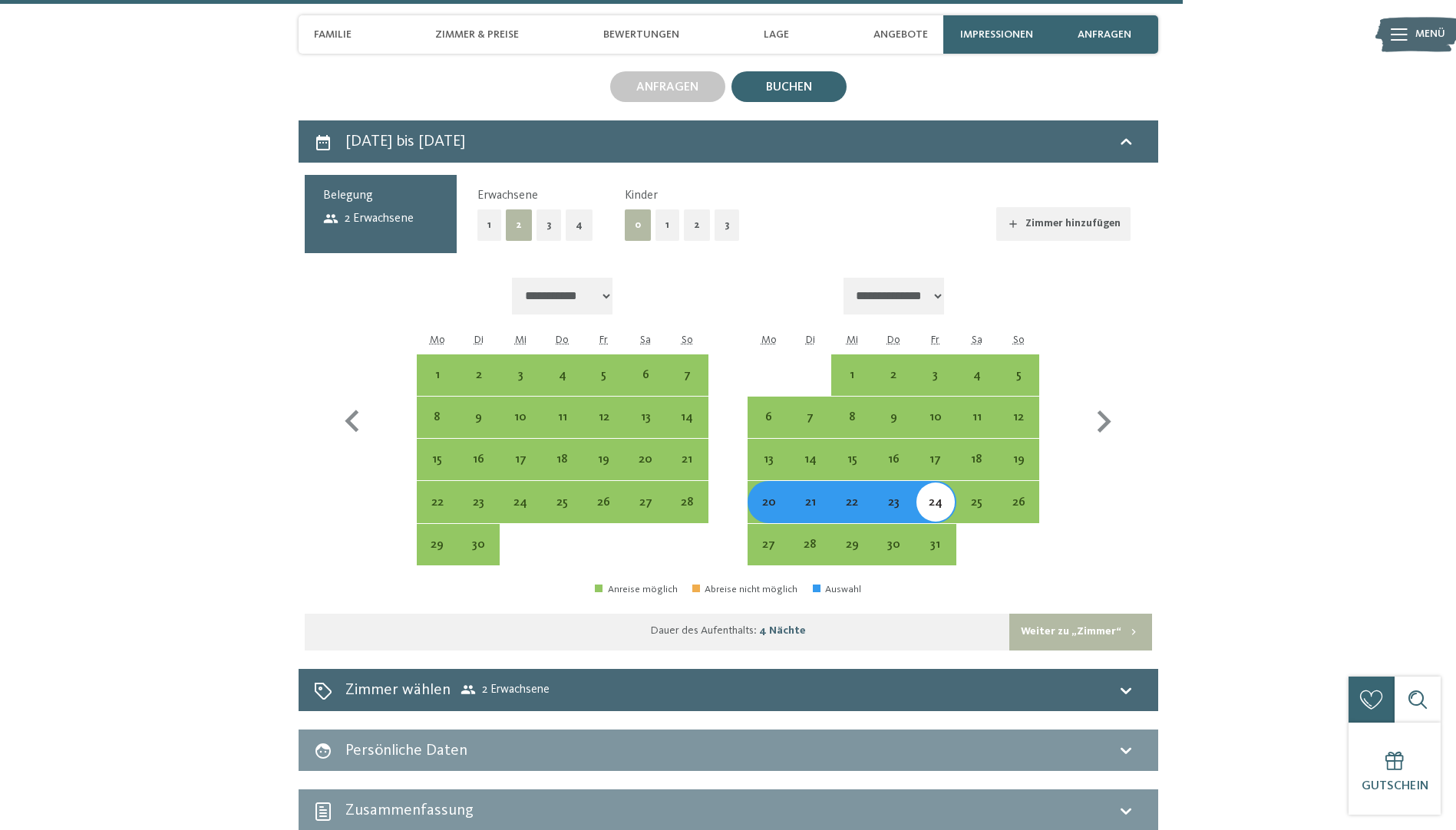
scroll to position [3949, 0]
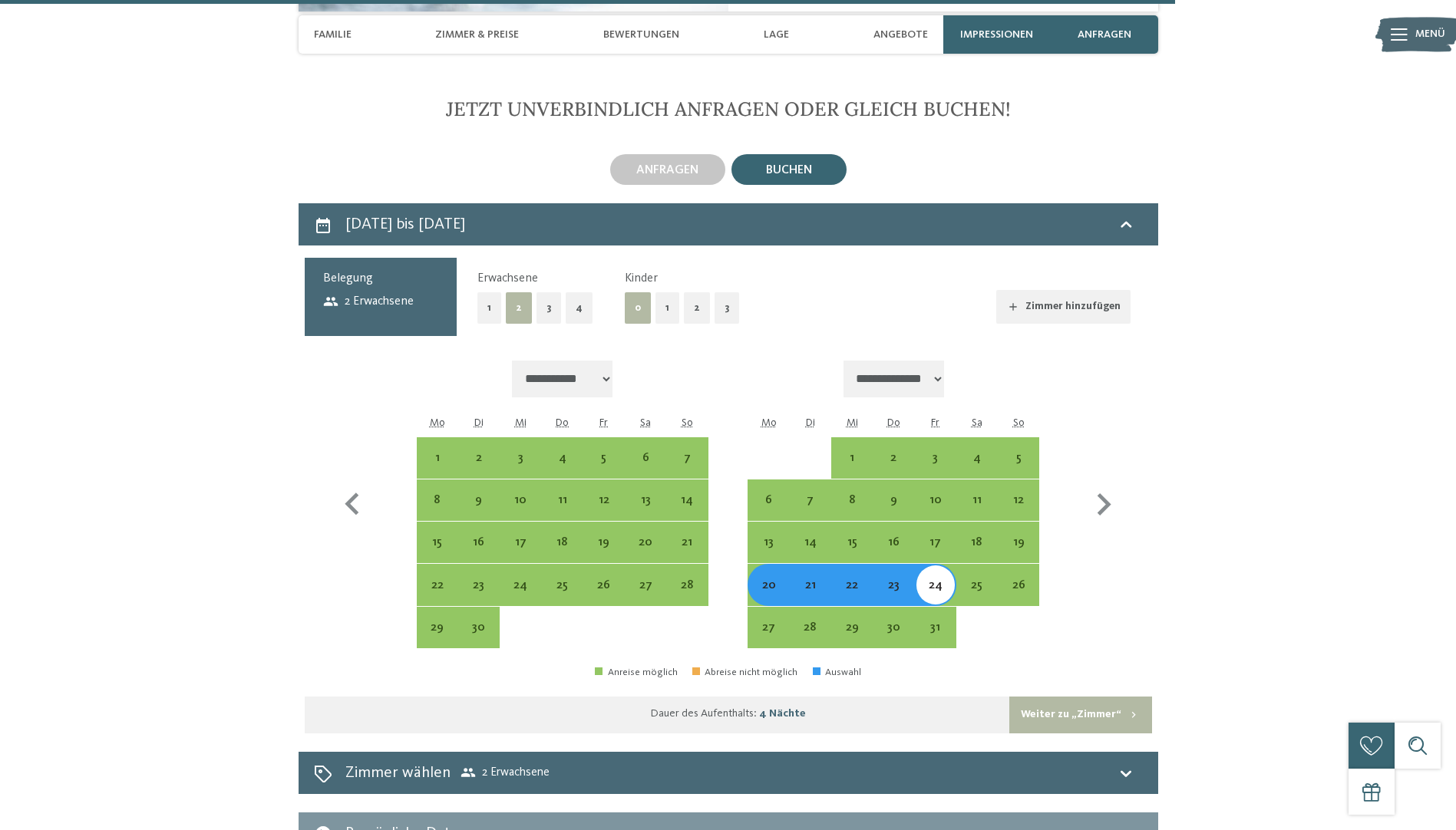
click at [692, 292] on button "2" at bounding box center [696, 308] width 26 height 32
select select "**********"
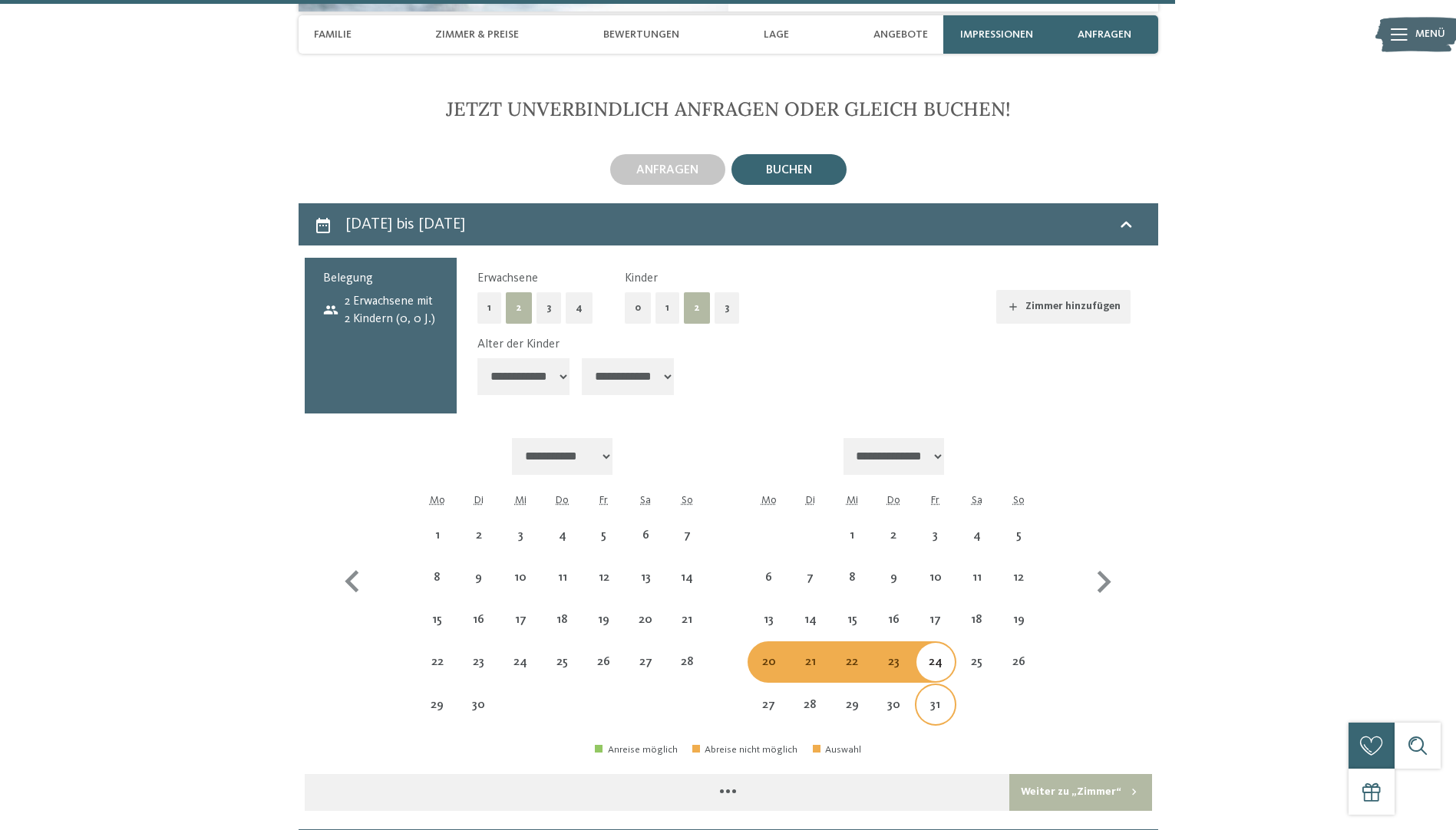
select select "**********"
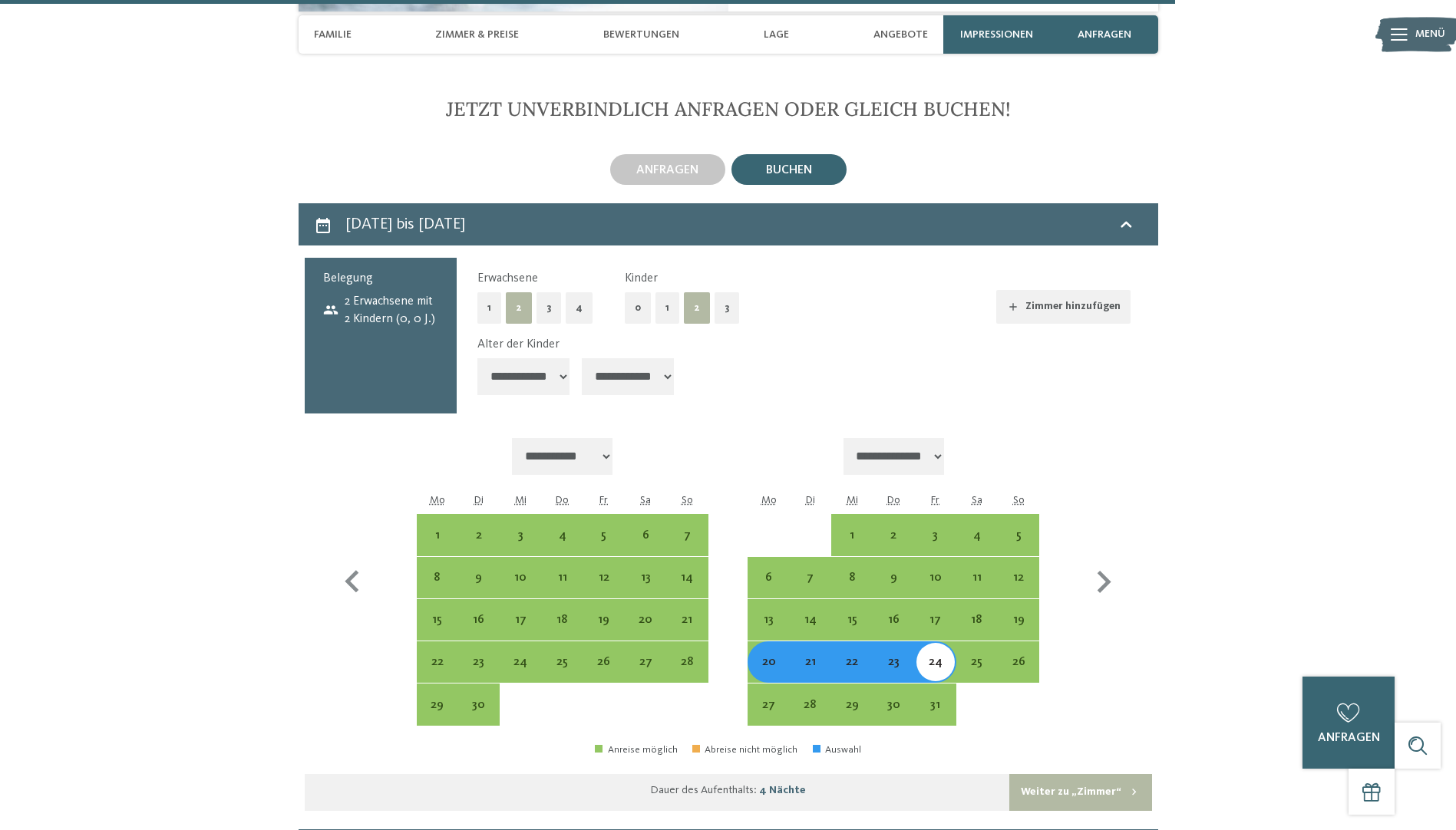
click at [1083, 775] on button "Weiter zu „Zimmer“" at bounding box center [1080, 793] width 142 height 37
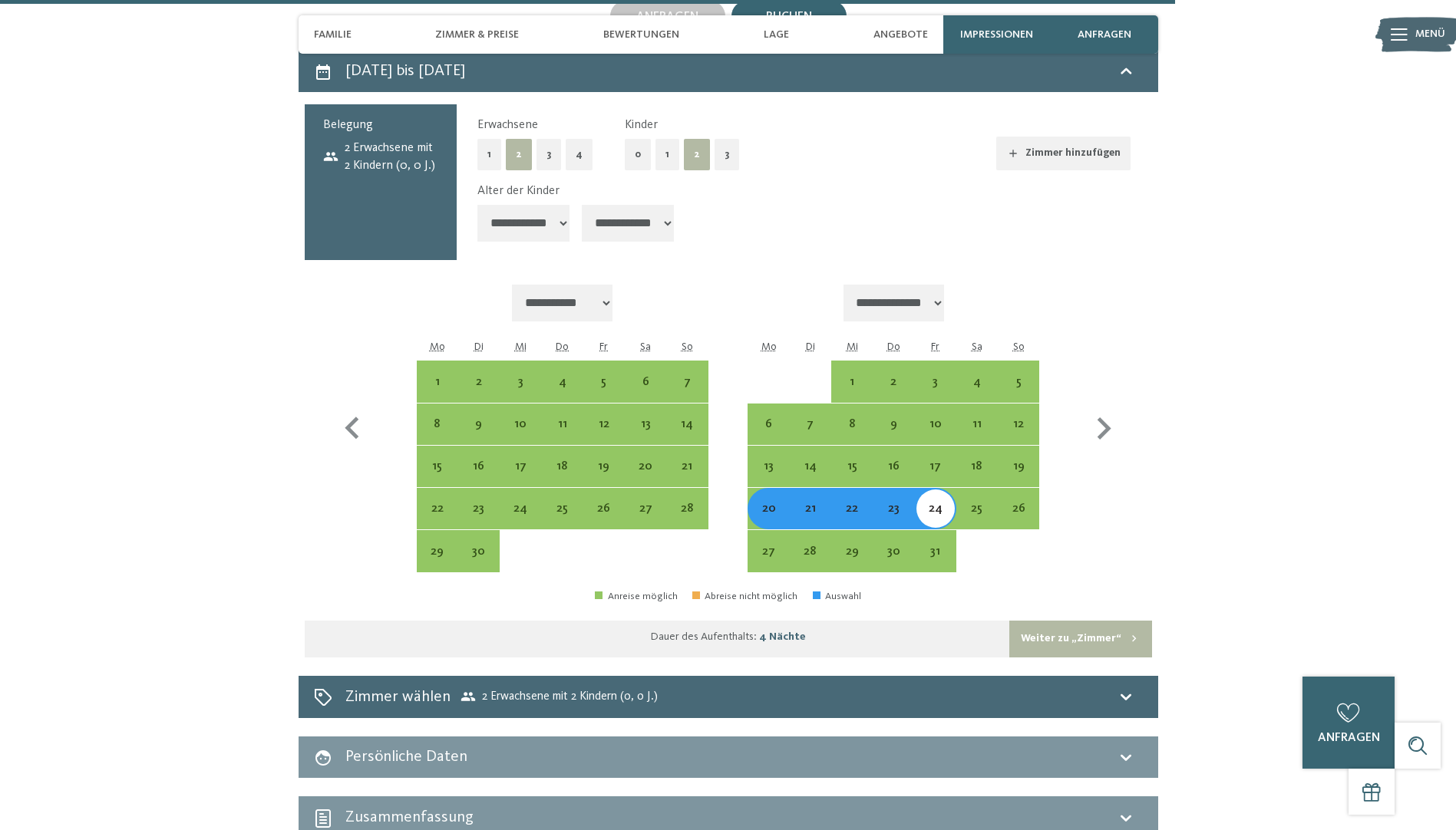
select select "**********"
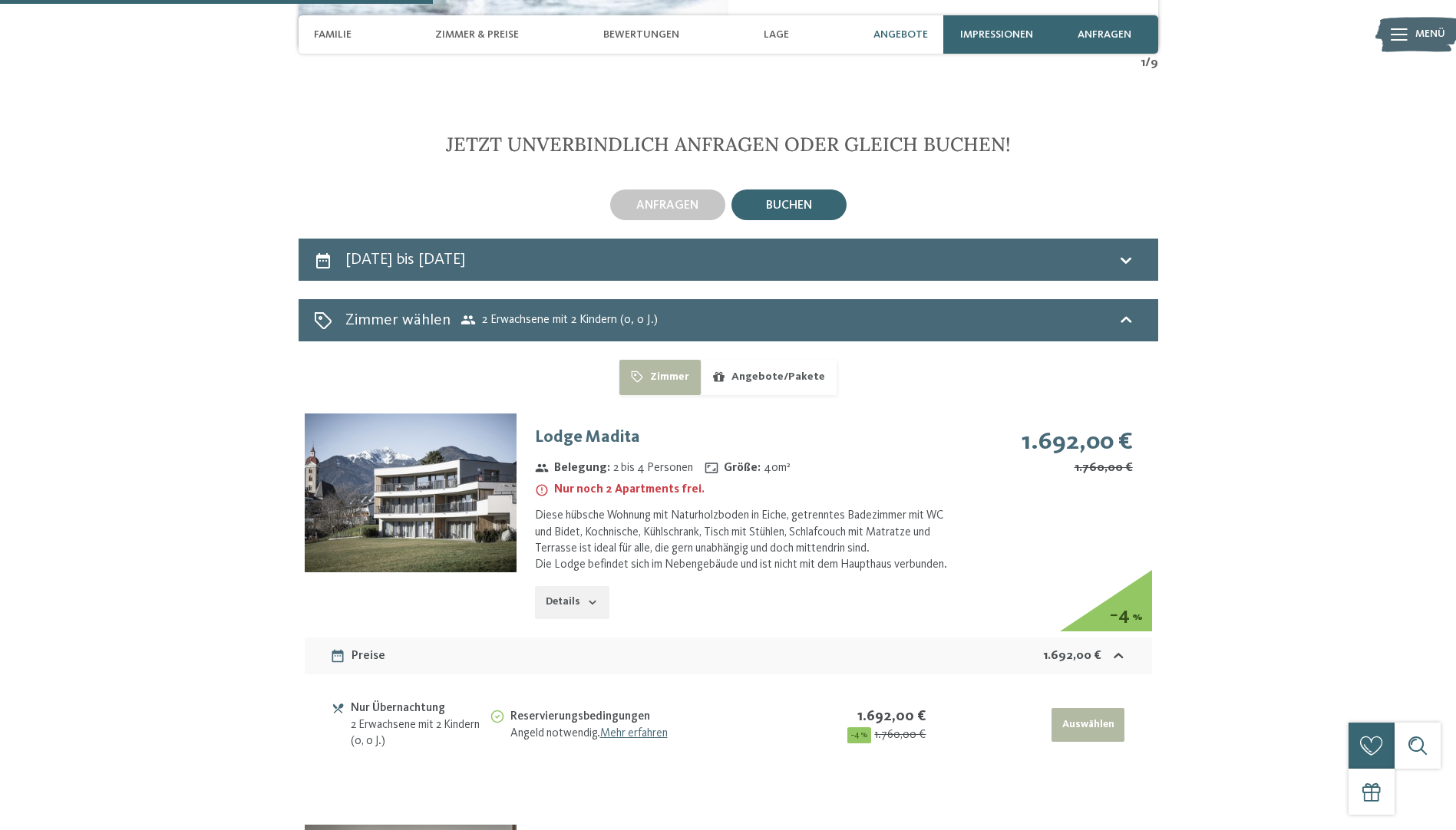
scroll to position [3795, 0]
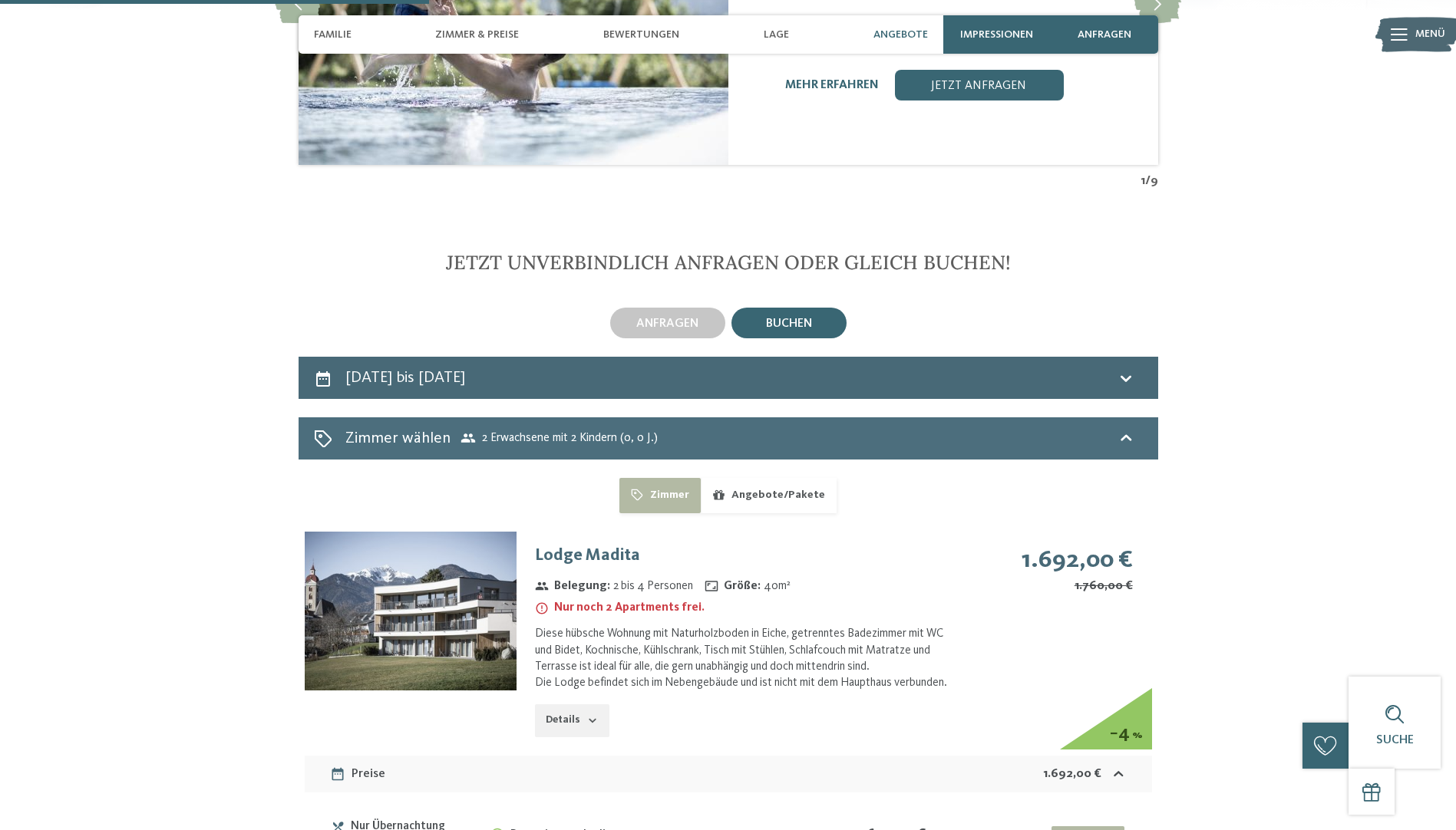
click at [636, 431] on span "2 Erwachsene mit 2 Kindern (0, 0 J.)" at bounding box center [558, 438] width 197 height 15
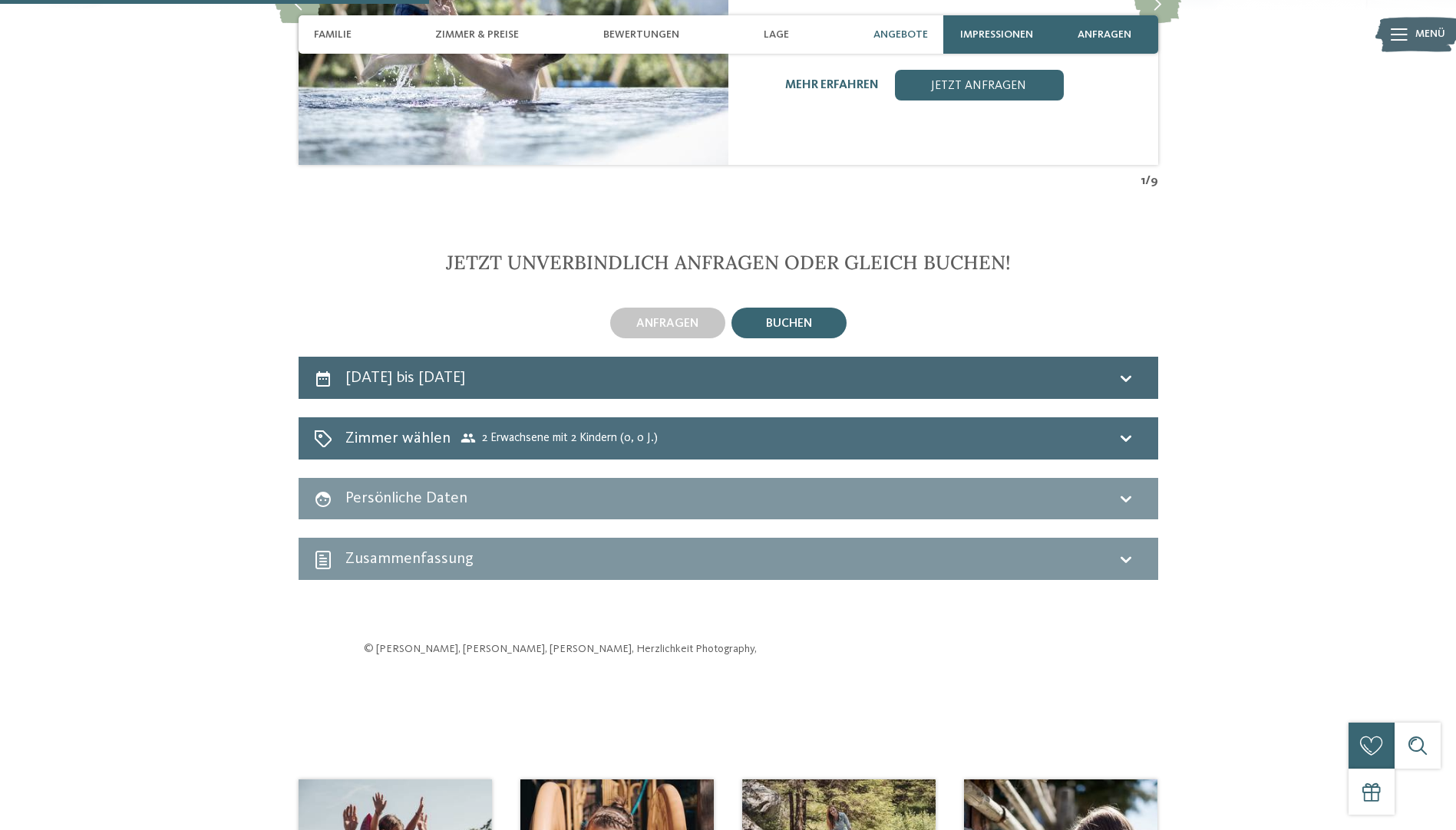
click at [319, 431] on icon at bounding box center [322, 439] width 17 height 17
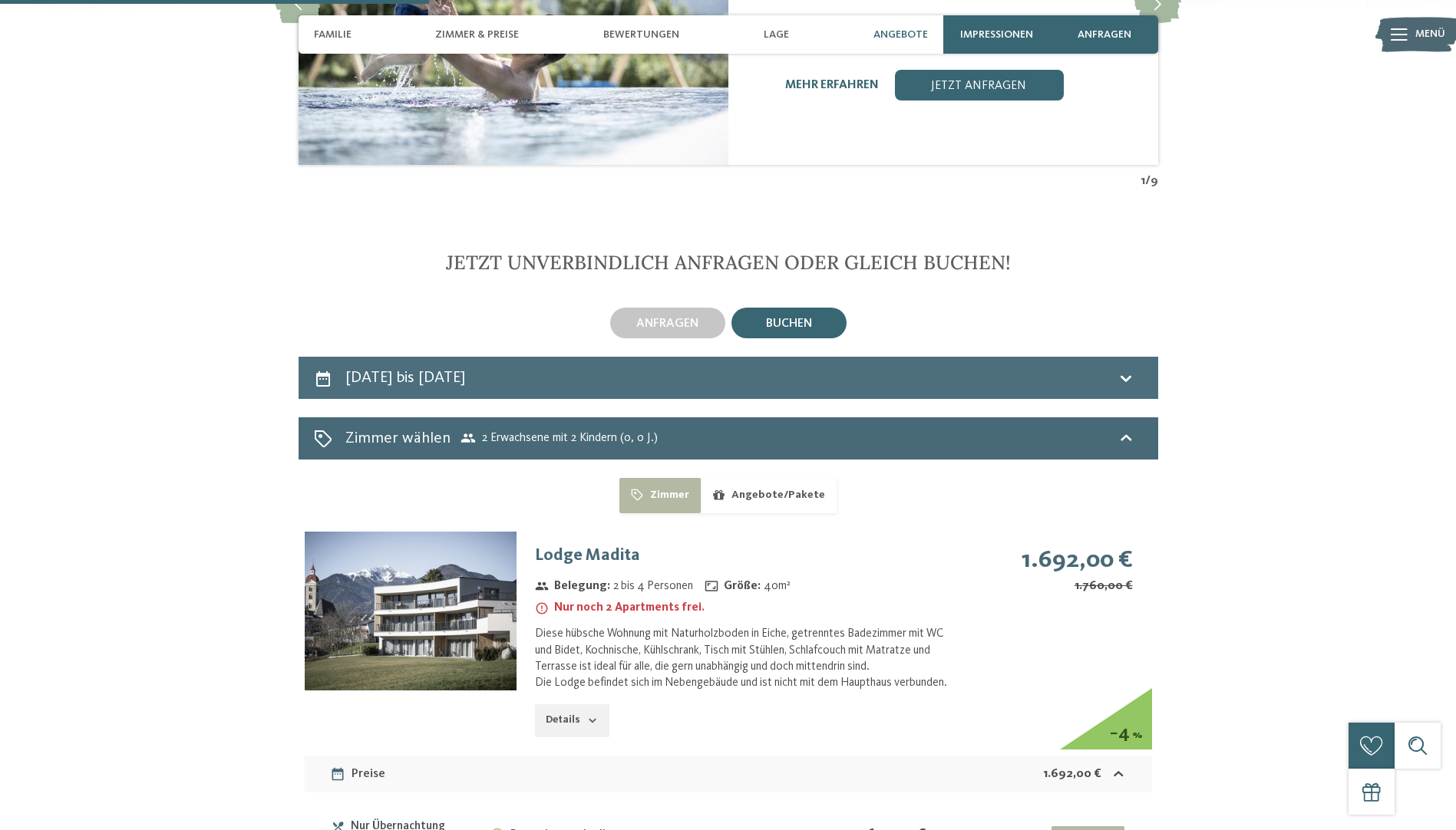
click at [498, 357] on div "20. Oktober bis 24. Oktober 2025" at bounding box center [728, 378] width 859 height 42
select select "**********"
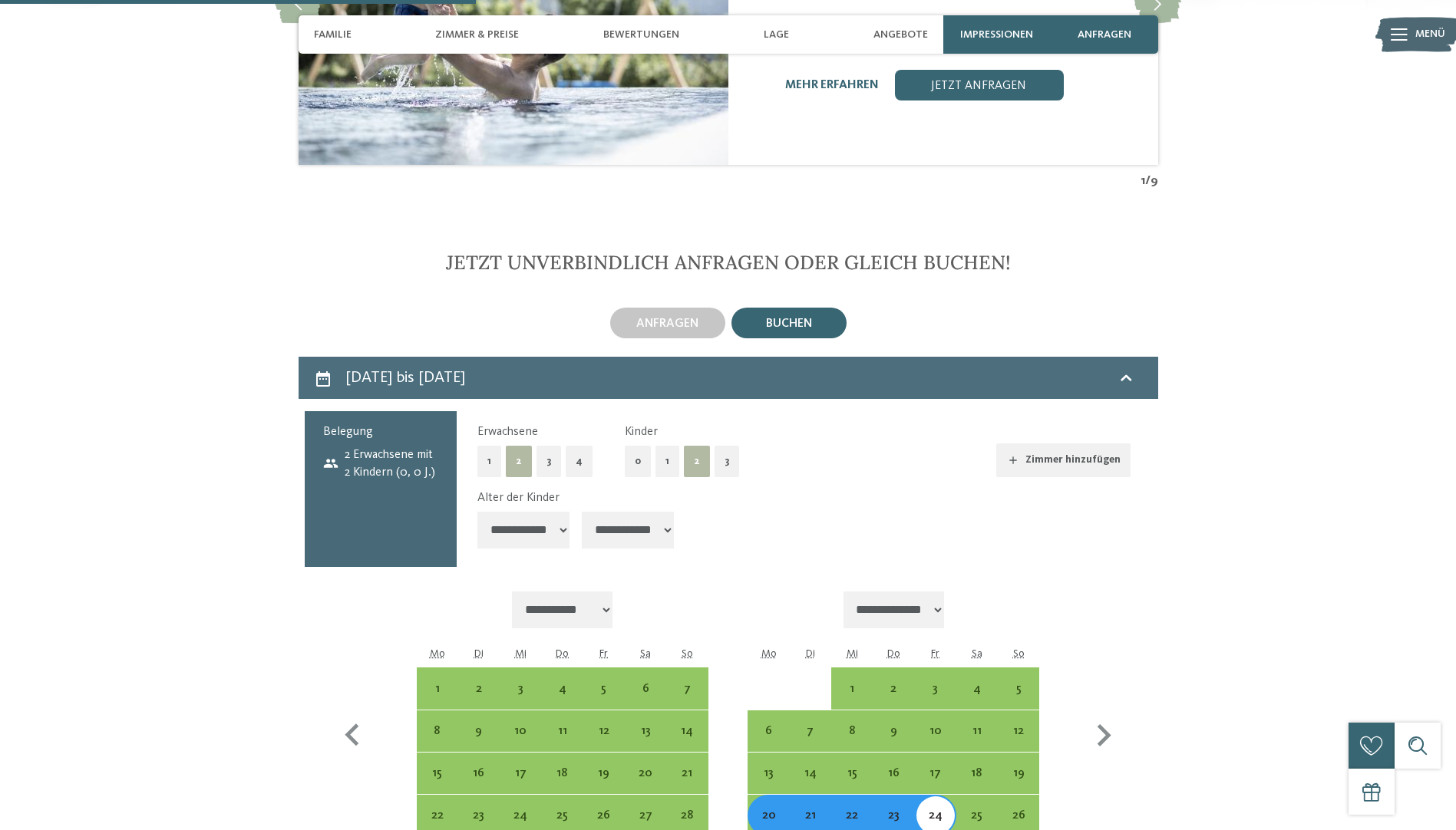
scroll to position [4102, 0]
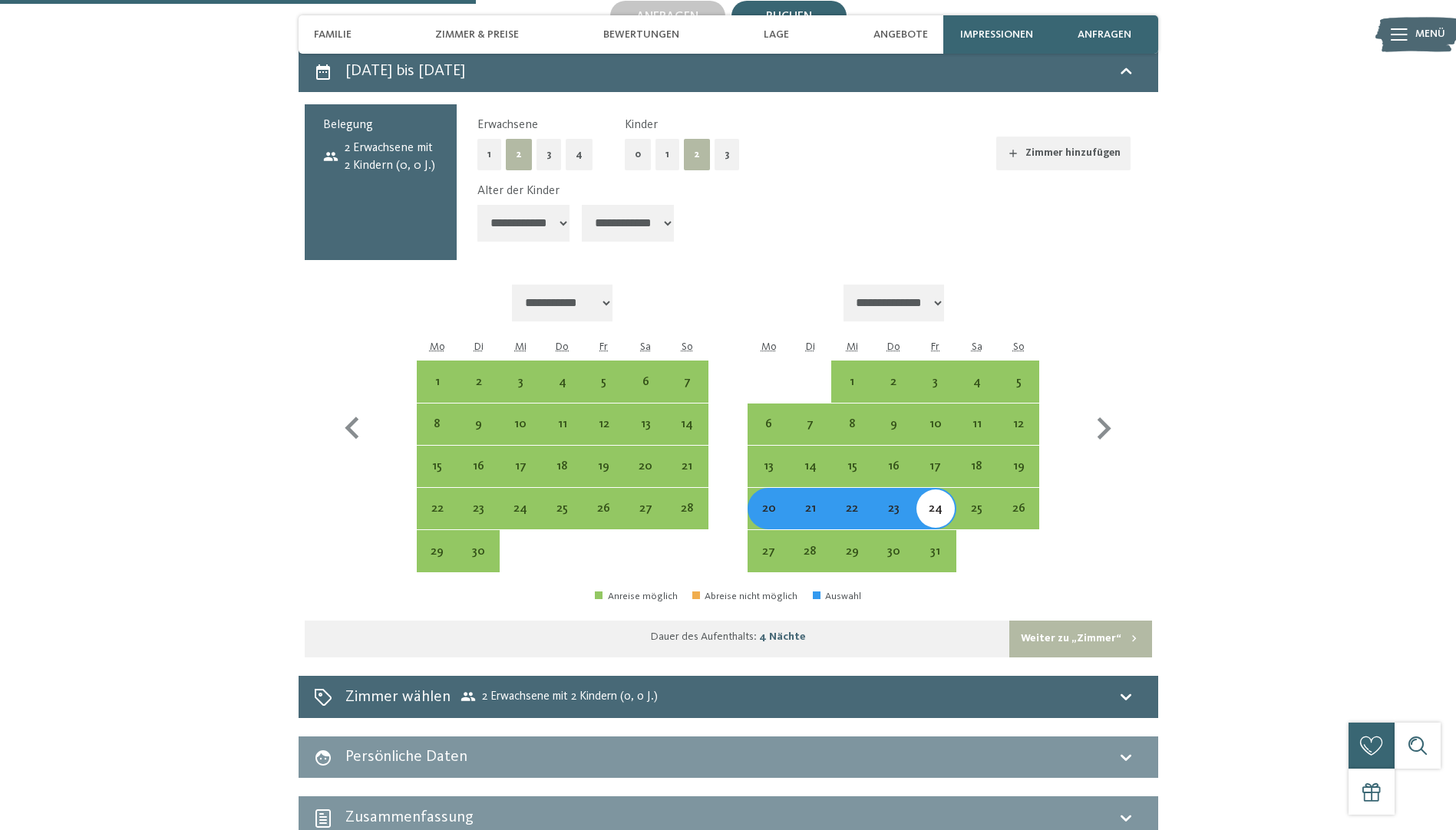
click at [542, 205] on select "**********" at bounding box center [524, 223] width 92 height 37
select select "*"
click at [478, 205] on select "**********" at bounding box center [524, 223] width 92 height 37
select select "**********"
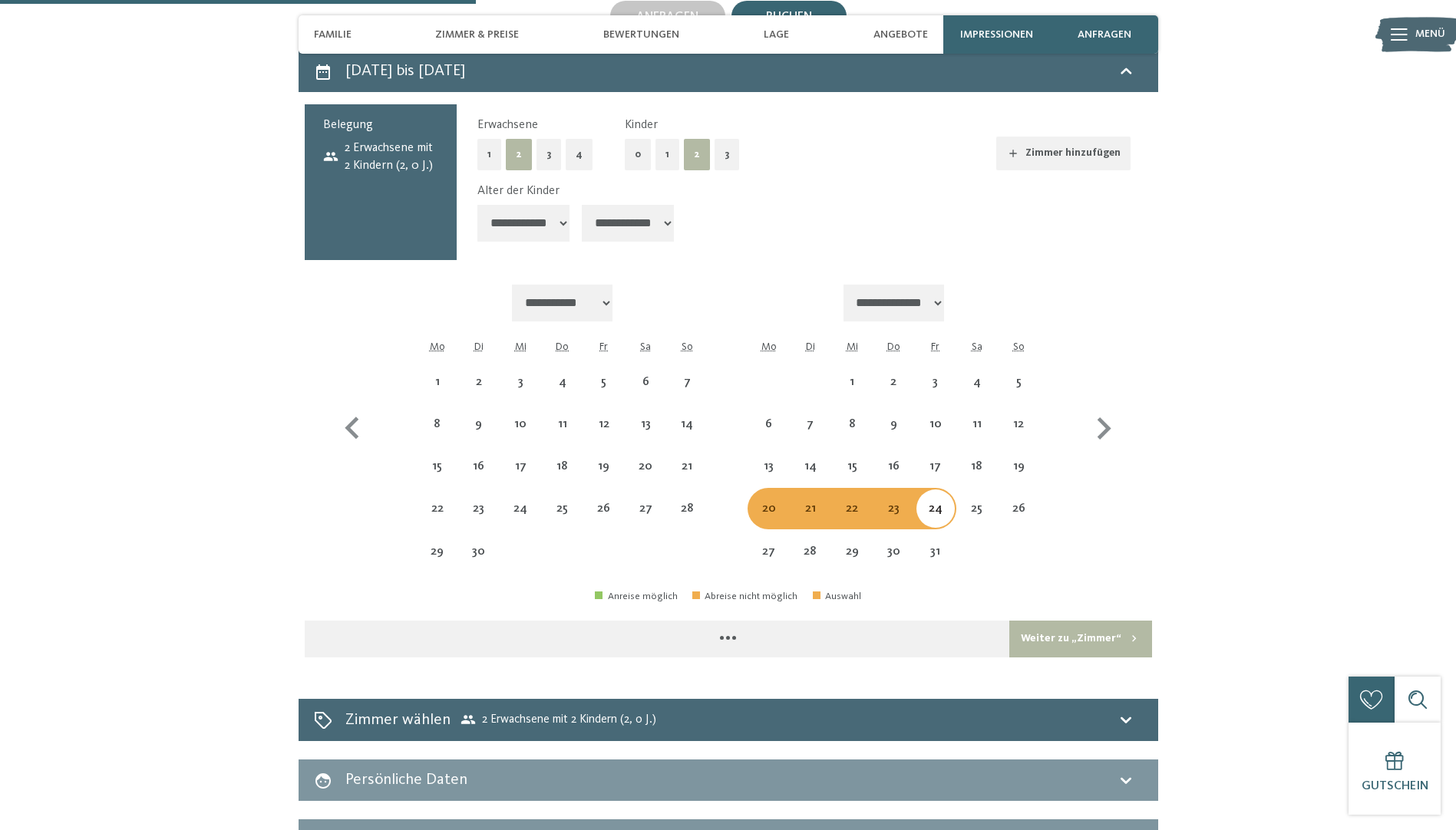
drag, startPoint x: 619, startPoint y: 177, endPoint x: 613, endPoint y: 193, distance: 17.1
click at [619, 205] on select "**********" at bounding box center [627, 223] width 92 height 37
select select "*"
click at [583, 205] on select "**********" at bounding box center [627, 223] width 92 height 37
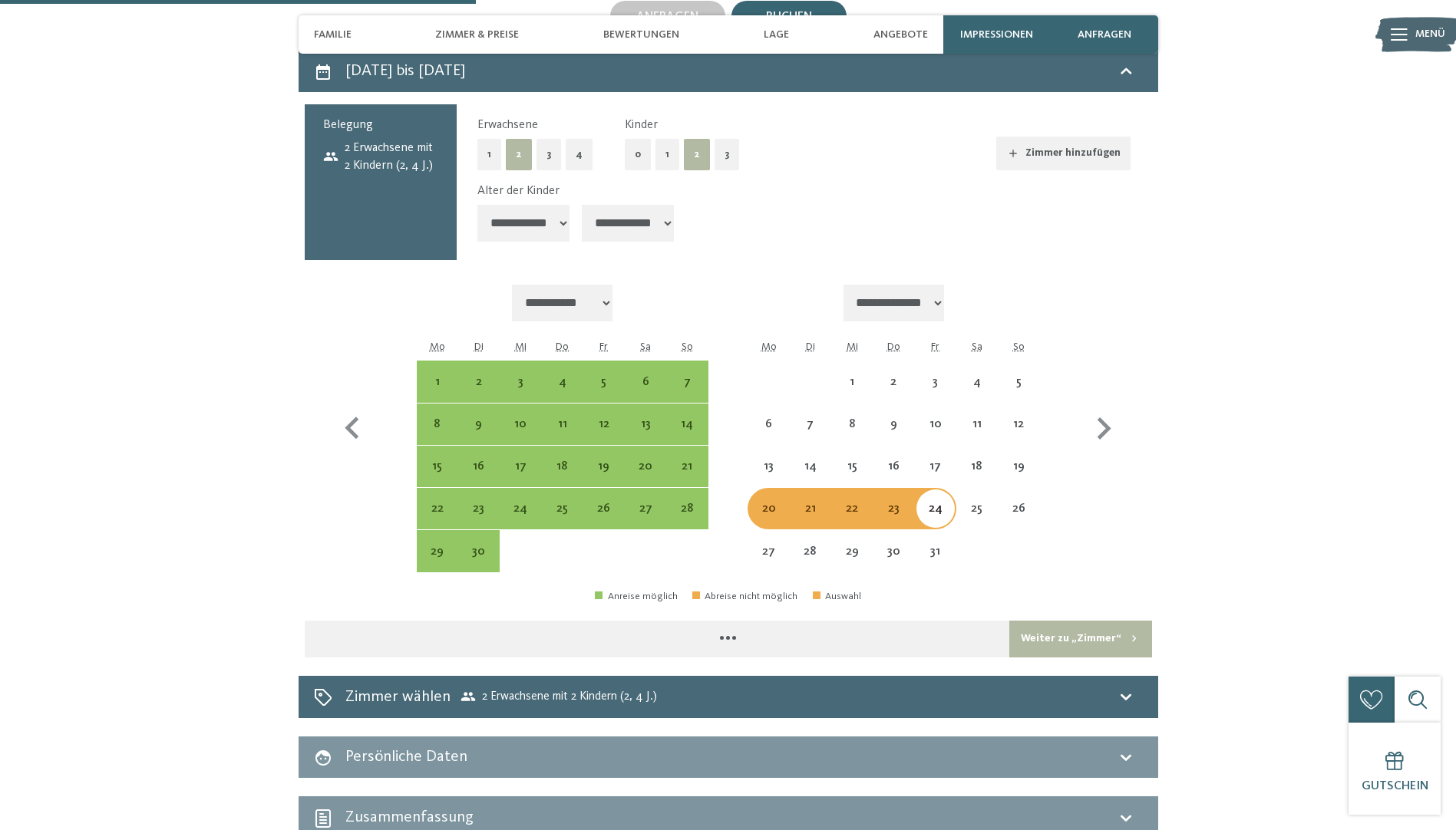
select select "**********"
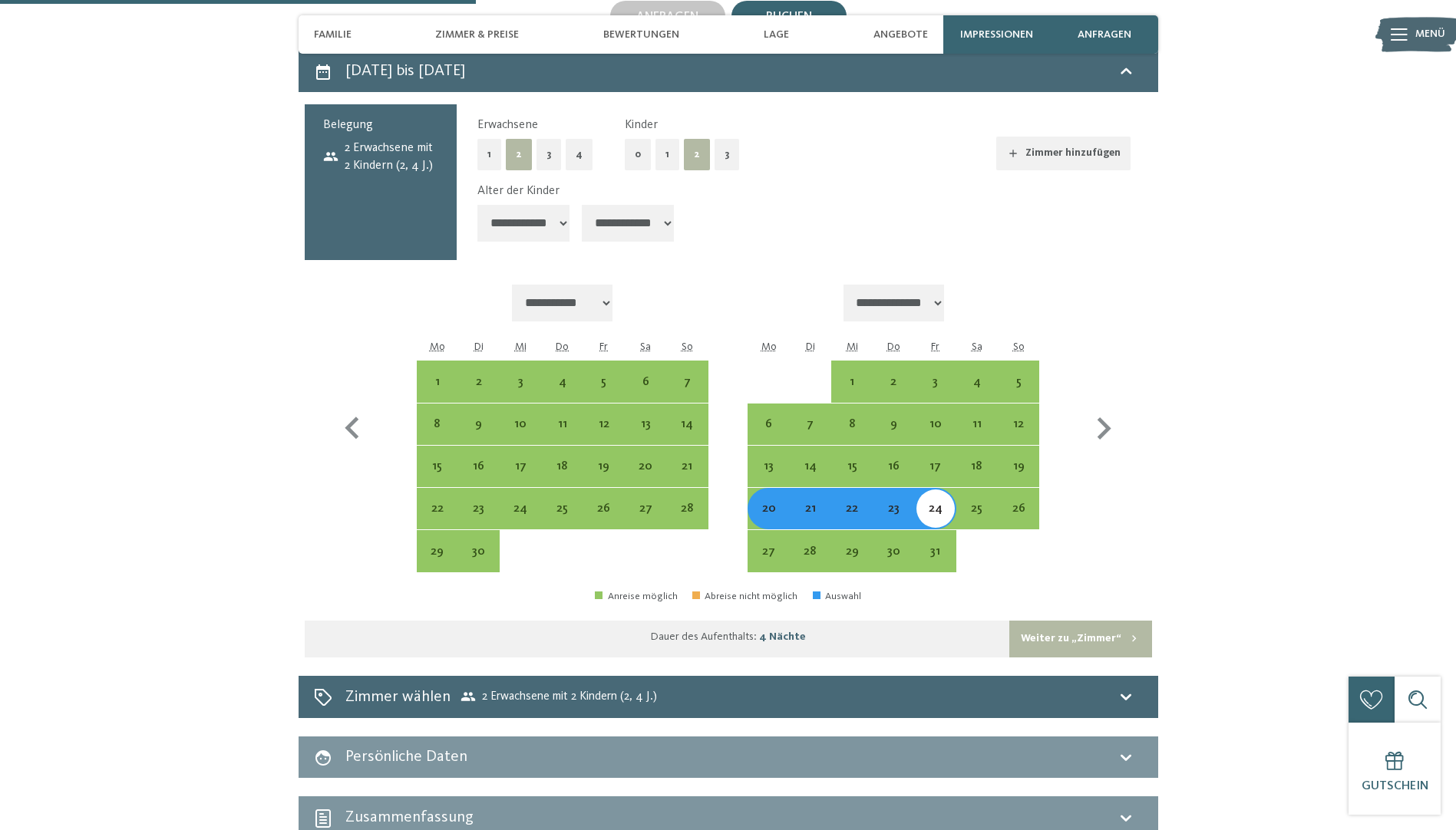
click at [1092, 621] on button "Weiter zu „Zimmer“" at bounding box center [1080, 639] width 142 height 37
select select "**********"
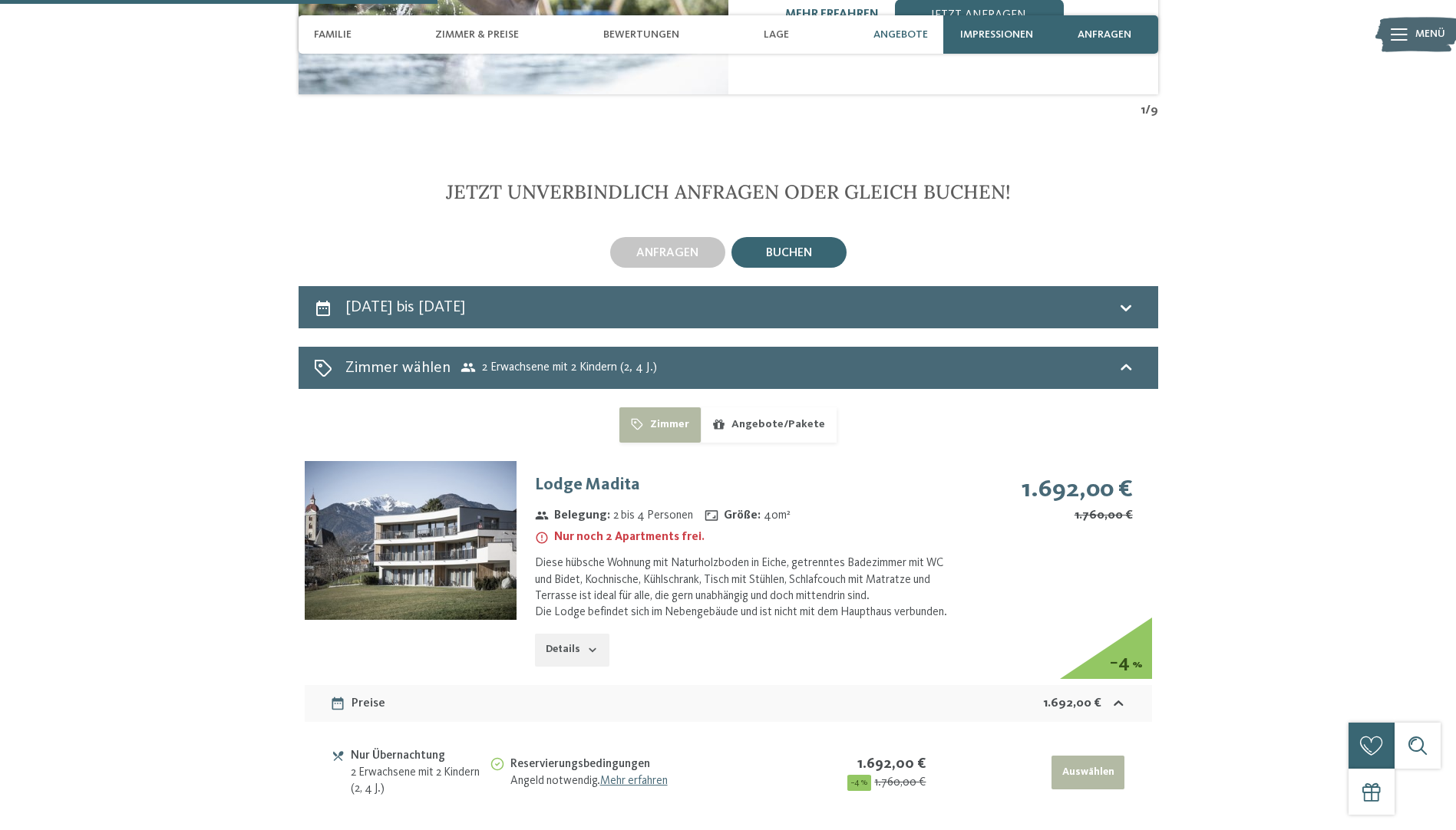
scroll to position [3872, 0]
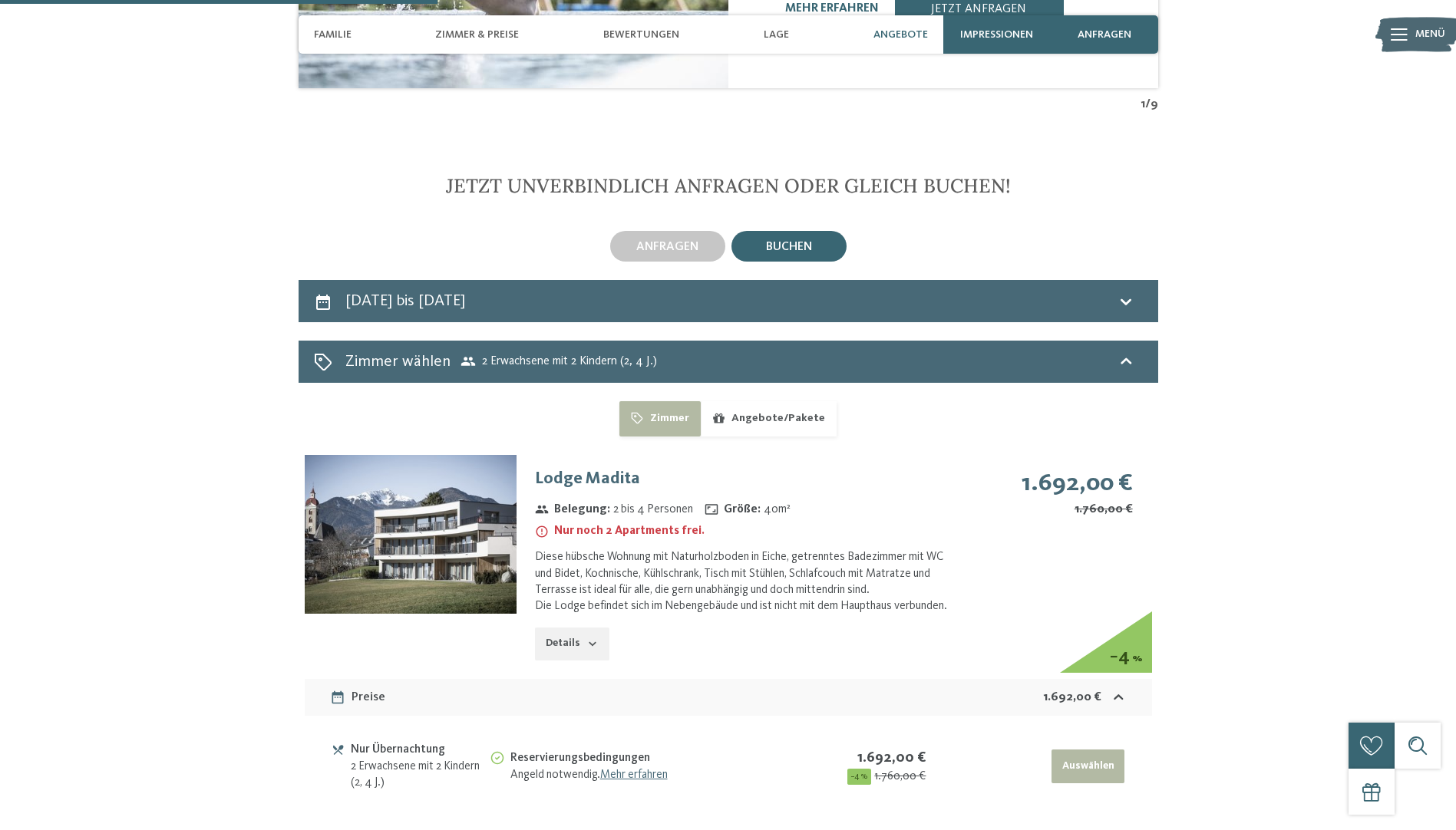
click at [434, 488] on img at bounding box center [410, 535] width 212 height 159
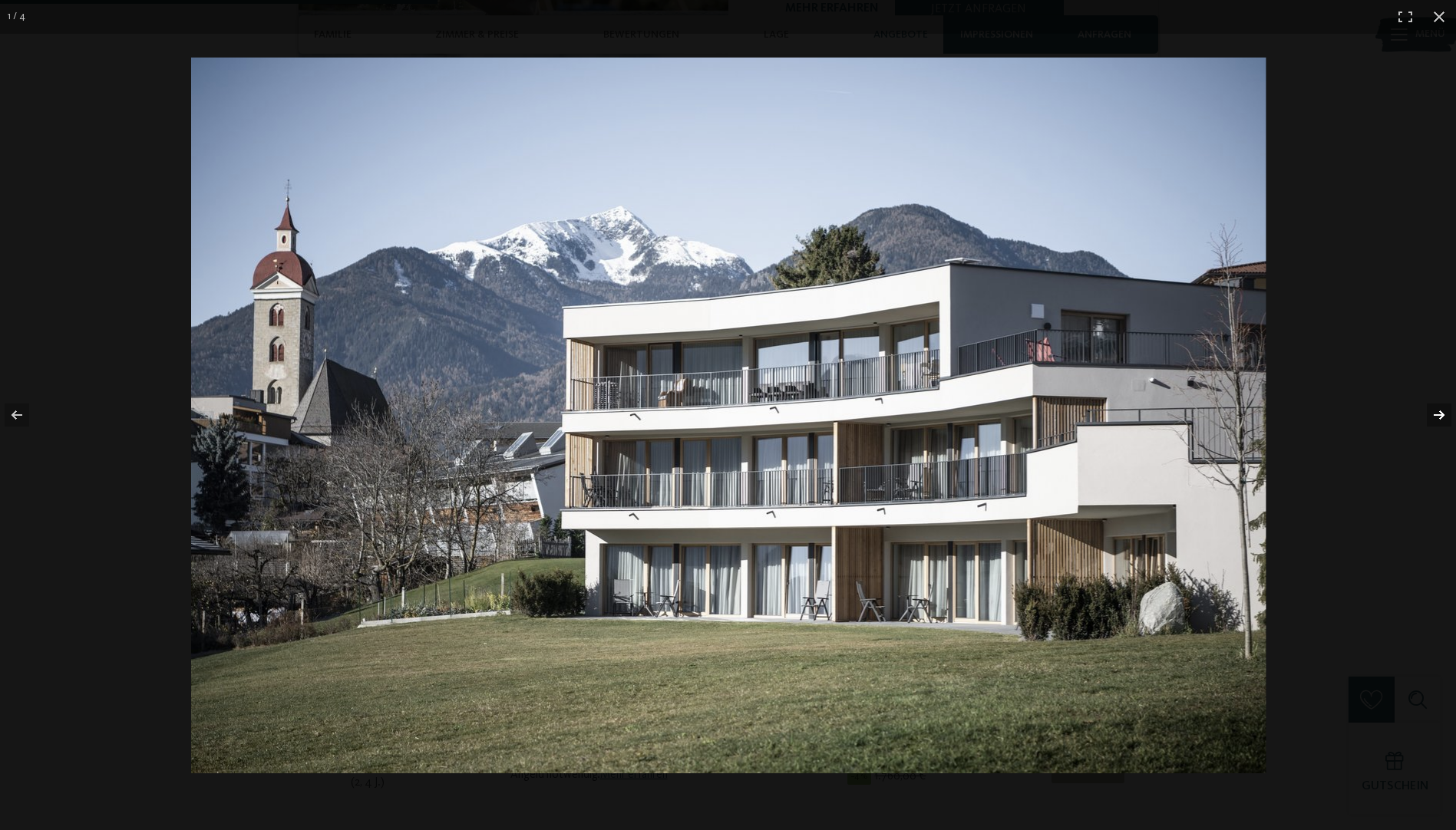
click at [1430, 417] on button "button" at bounding box center [1429, 415] width 54 height 77
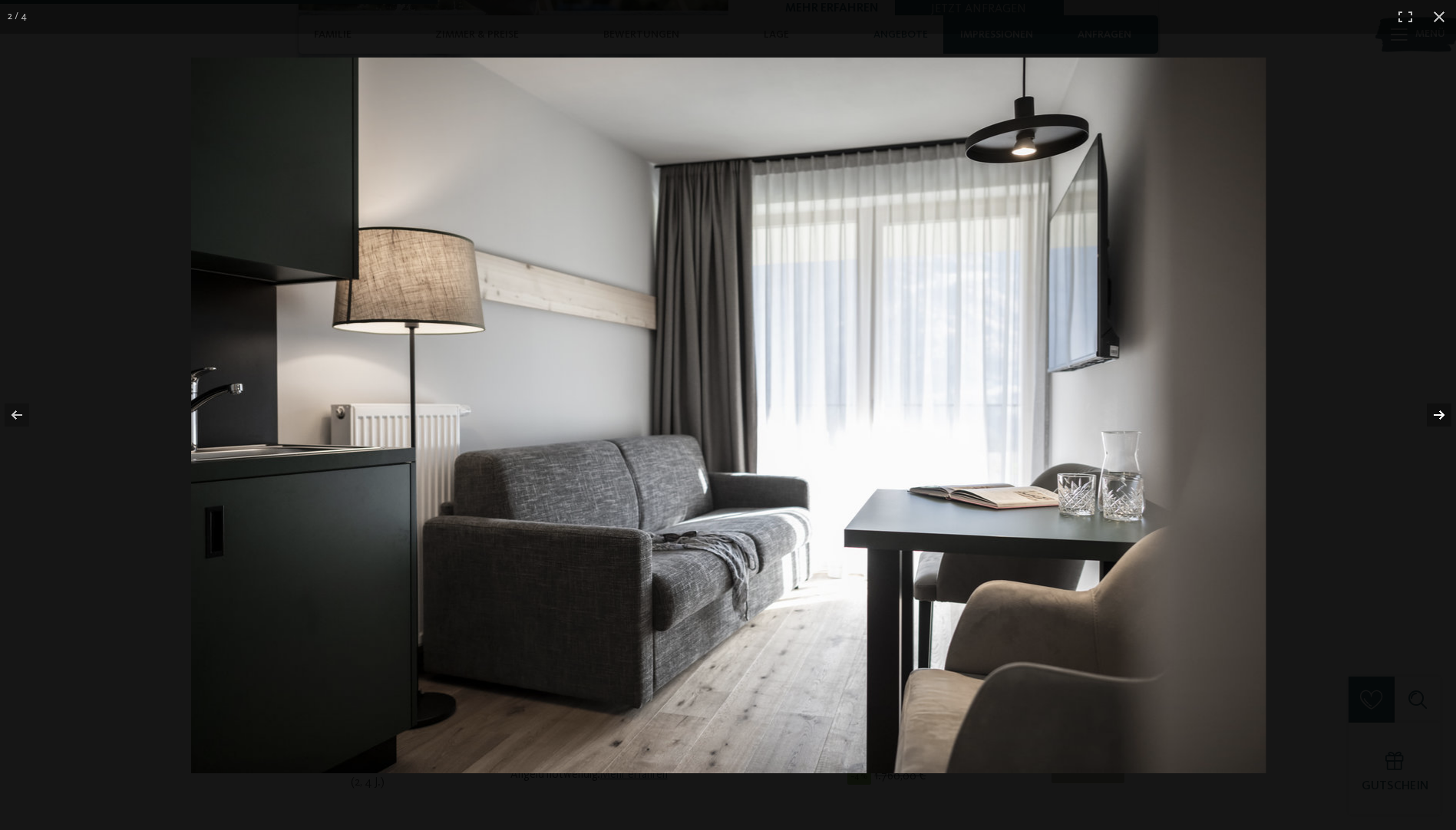
click at [1430, 417] on button "button" at bounding box center [1429, 415] width 54 height 77
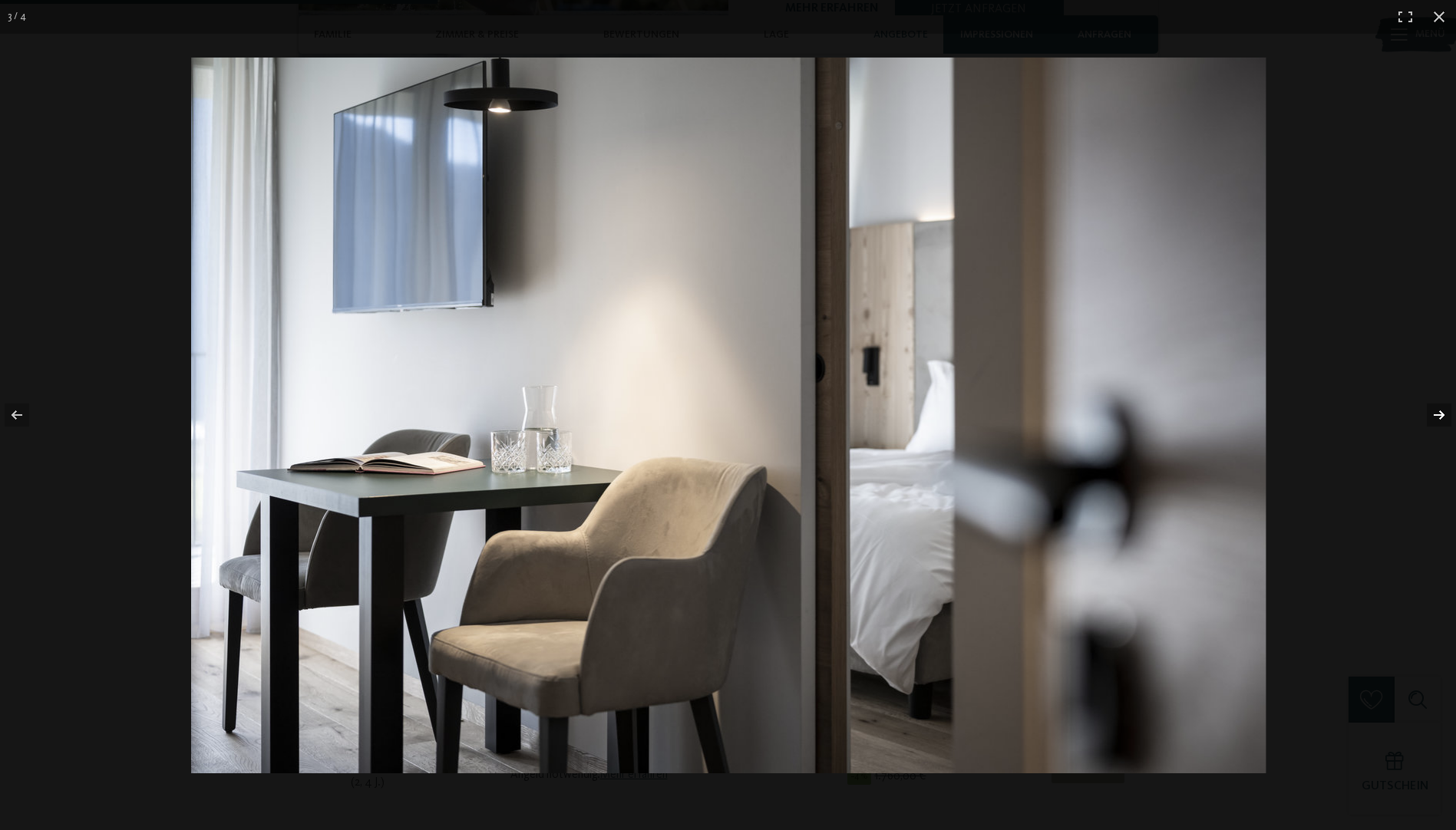
click at [1430, 417] on button "button" at bounding box center [1429, 415] width 54 height 77
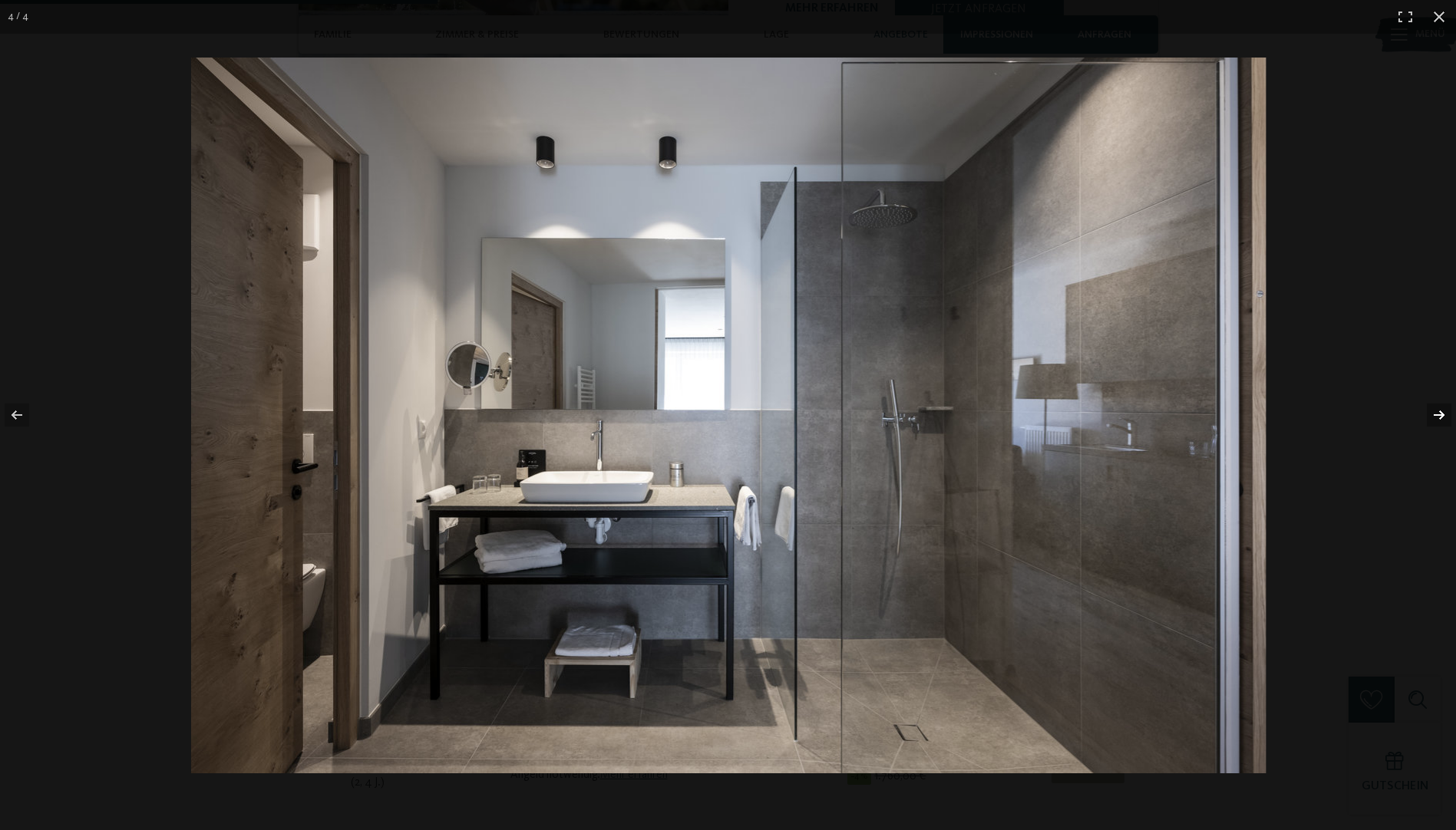
click at [1430, 417] on button "button" at bounding box center [1429, 415] width 54 height 77
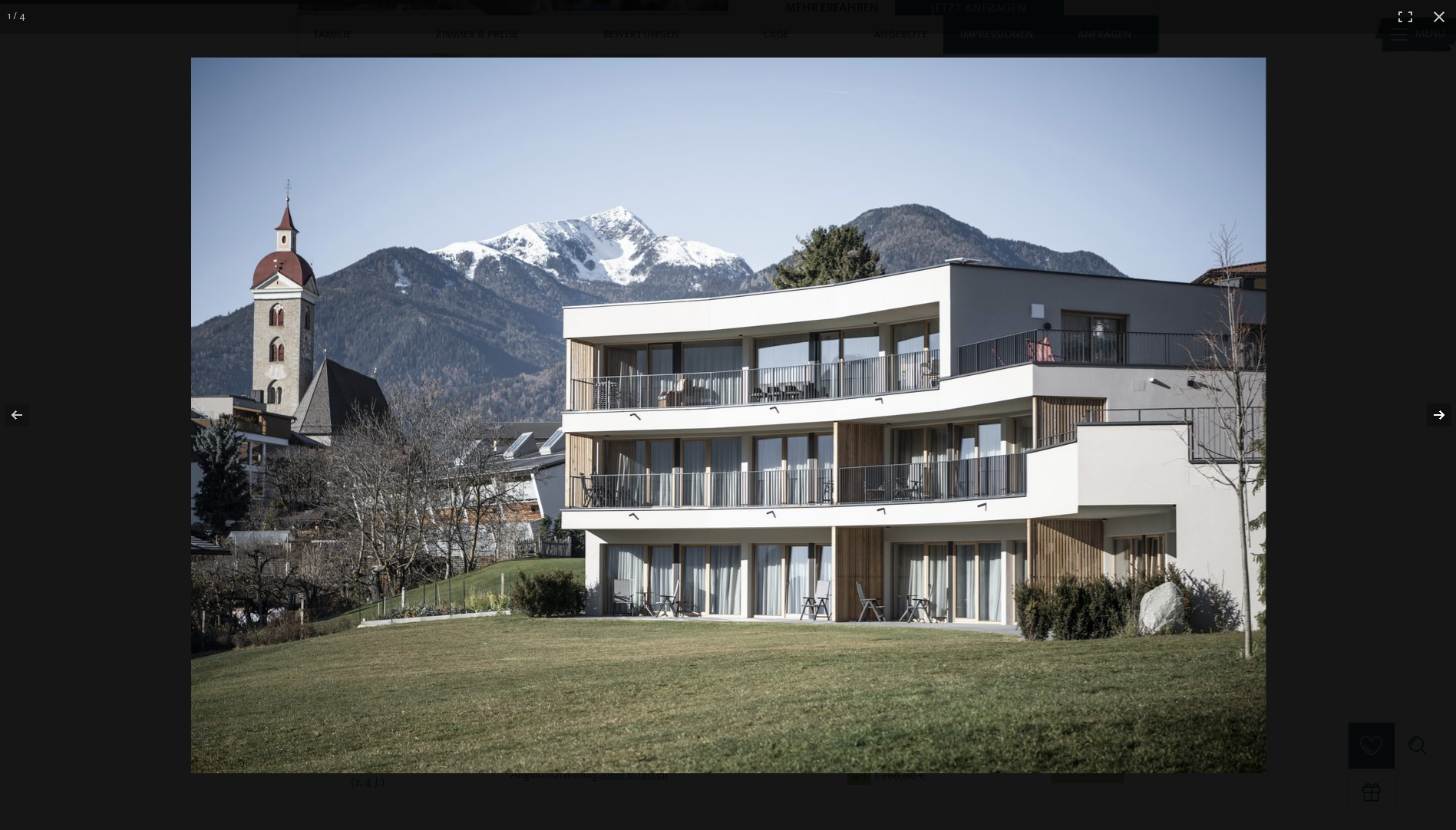
click at [1430, 417] on button "button" at bounding box center [1429, 415] width 54 height 77
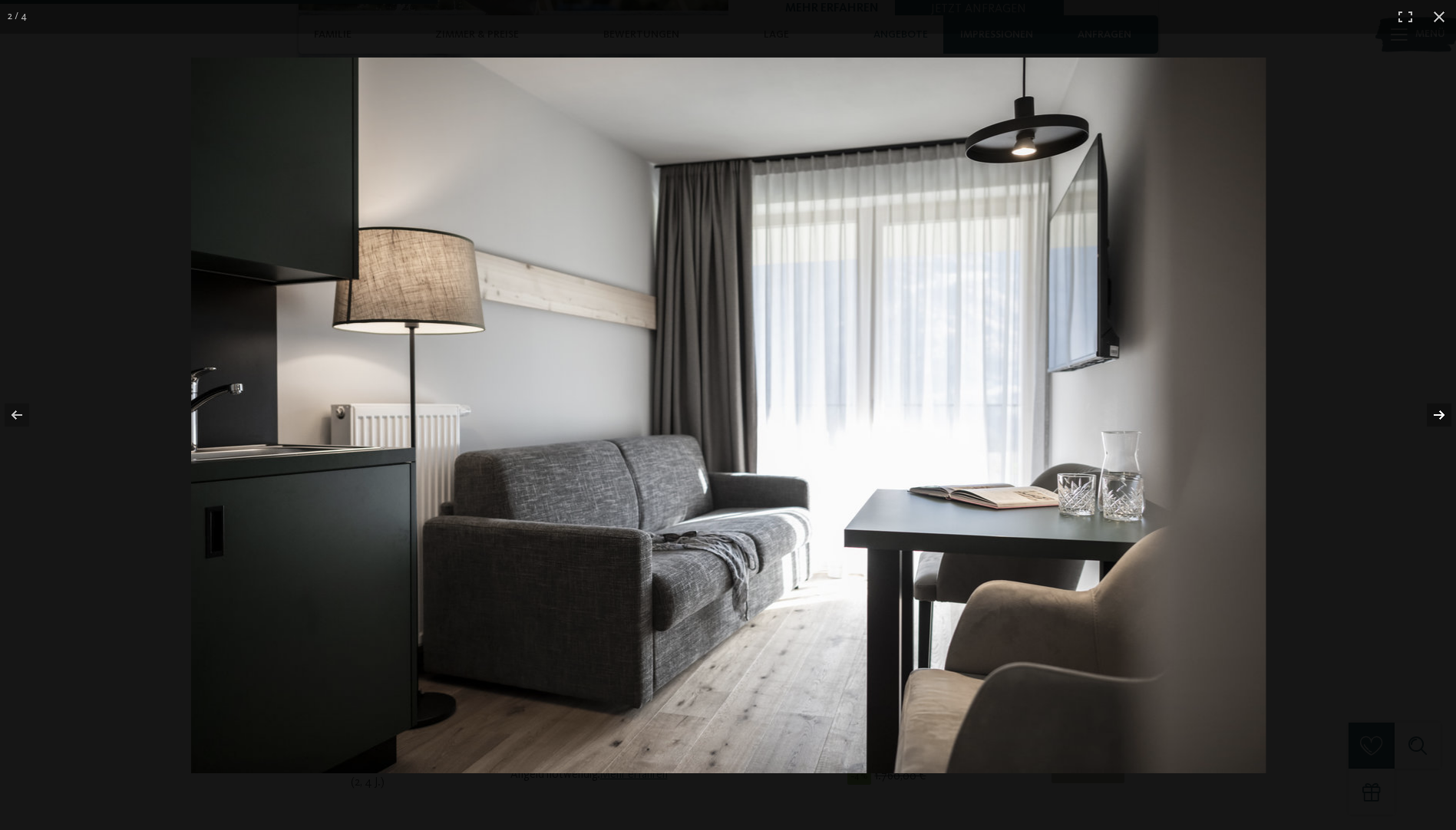
click at [1430, 417] on button "button" at bounding box center [1429, 415] width 54 height 77
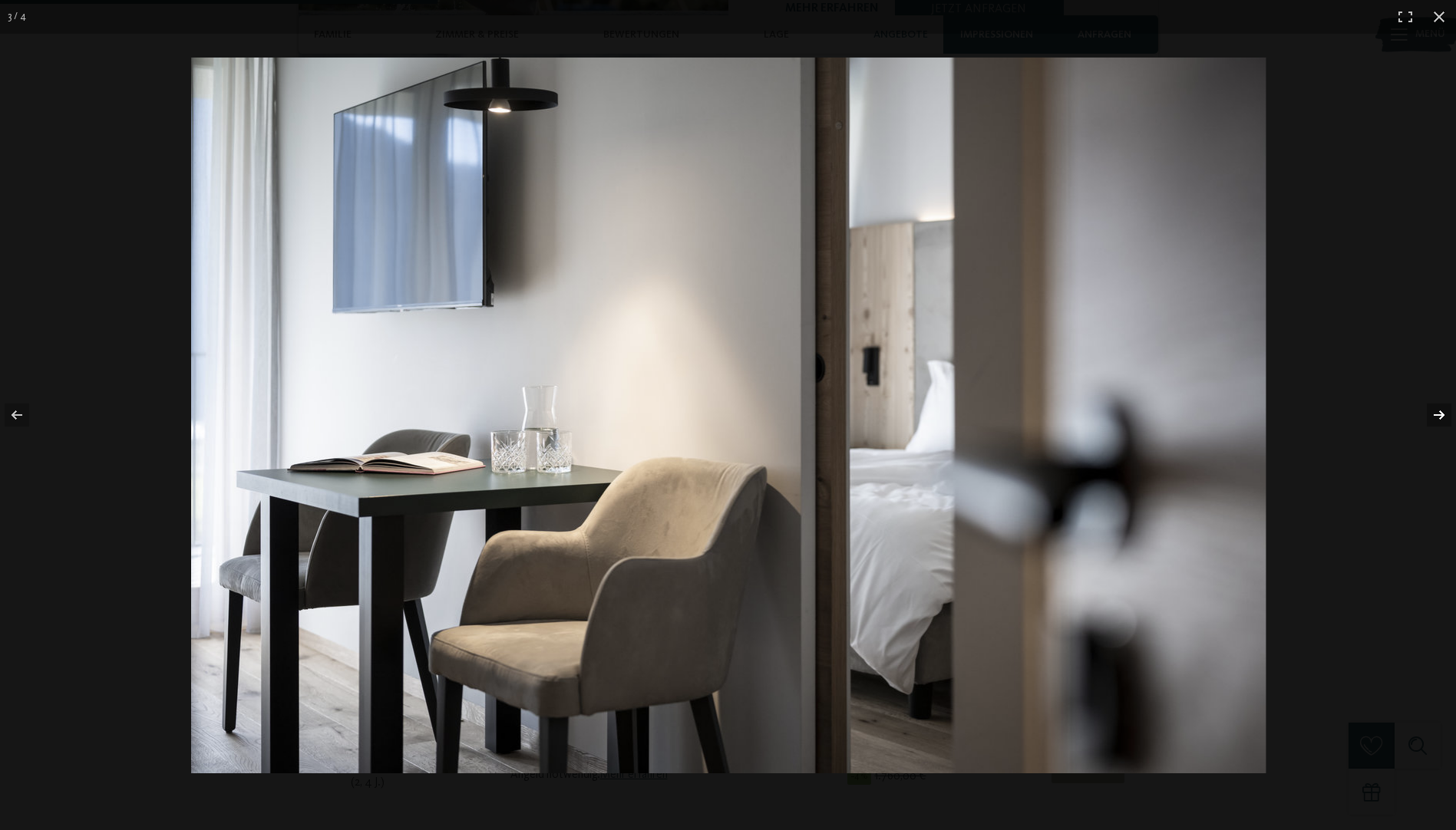
click at [1430, 417] on button "button" at bounding box center [1429, 415] width 54 height 77
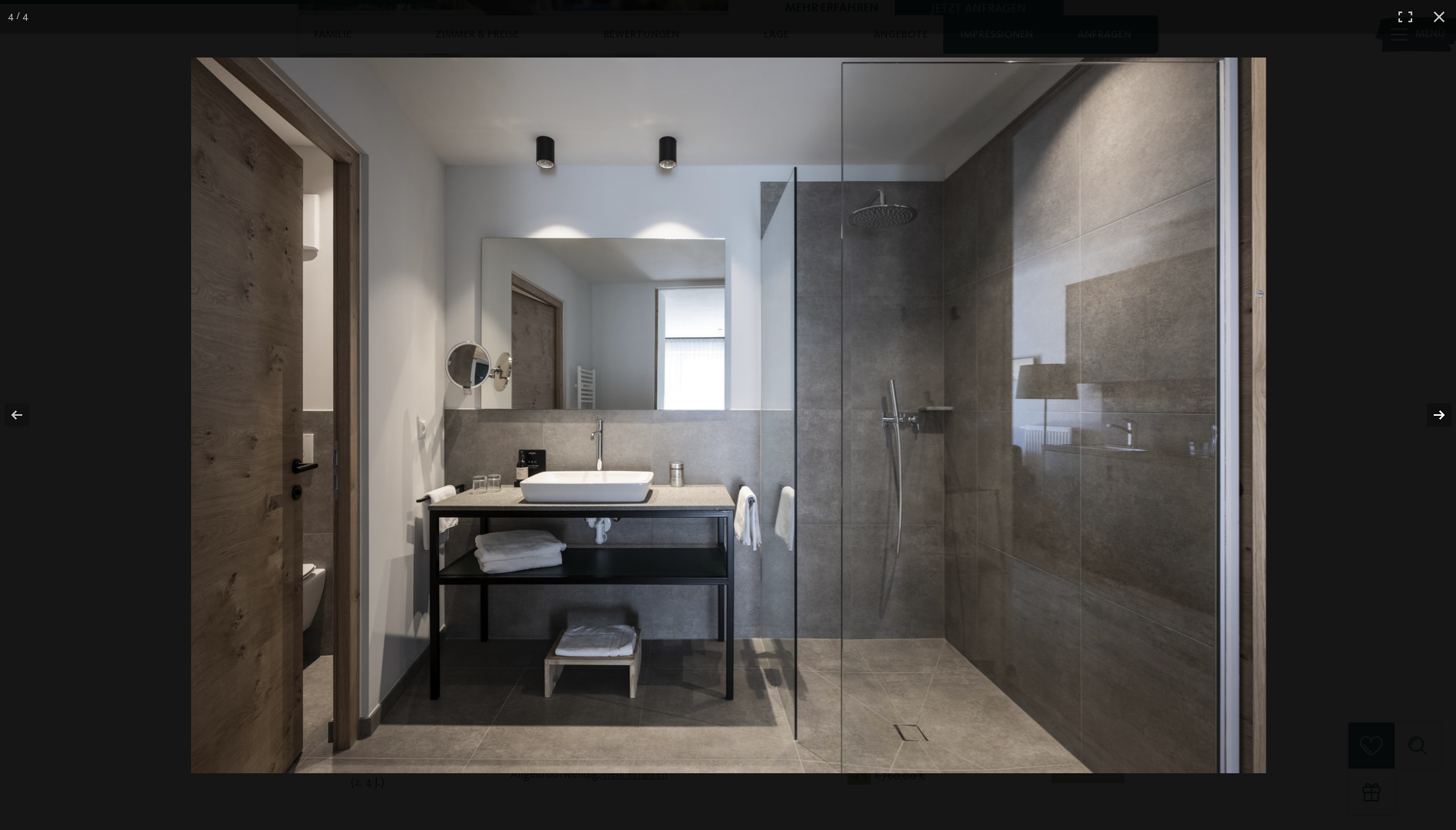
click at [1430, 417] on button "button" at bounding box center [1429, 415] width 54 height 77
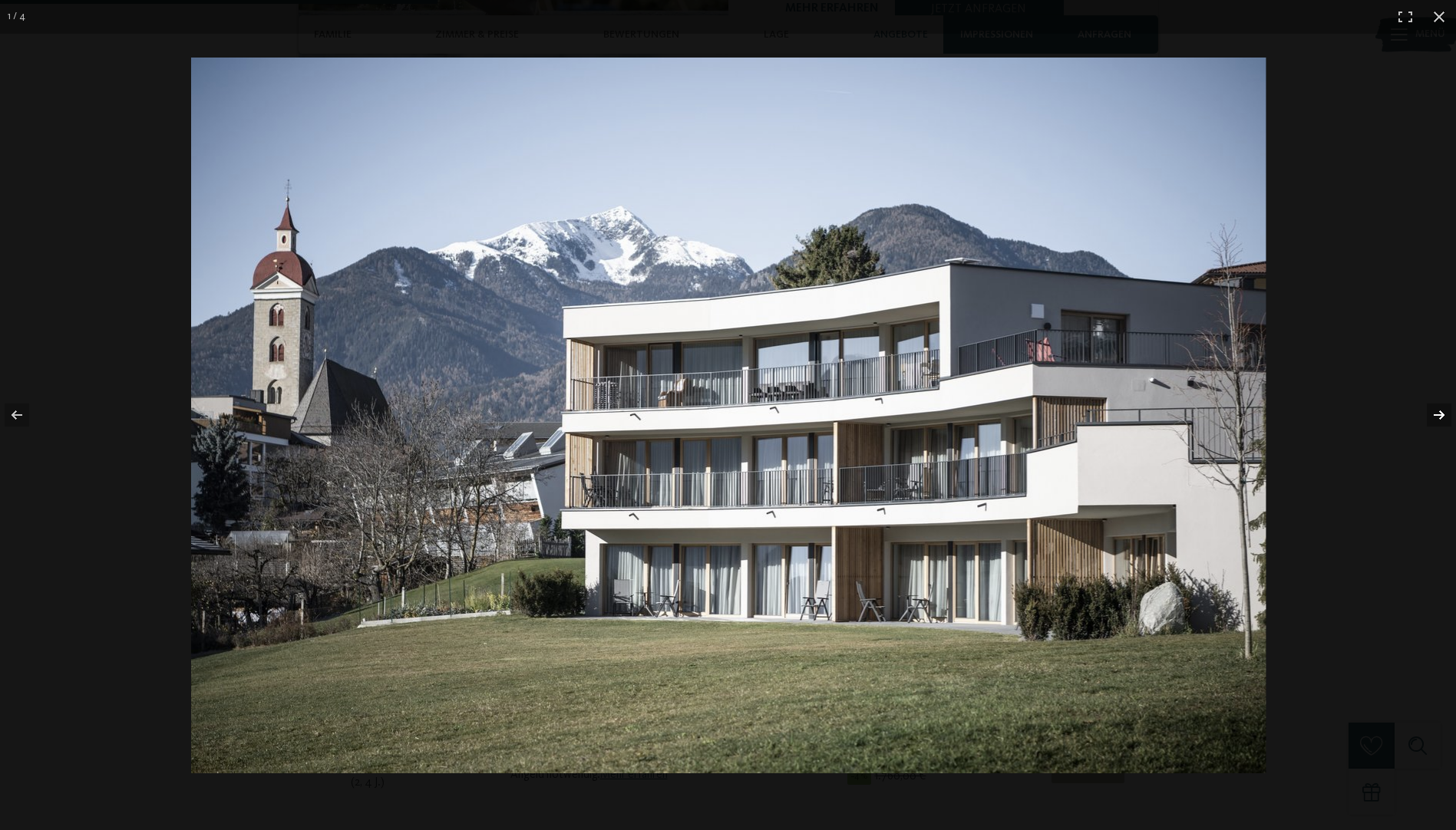
click at [1430, 417] on button "button" at bounding box center [1429, 415] width 54 height 77
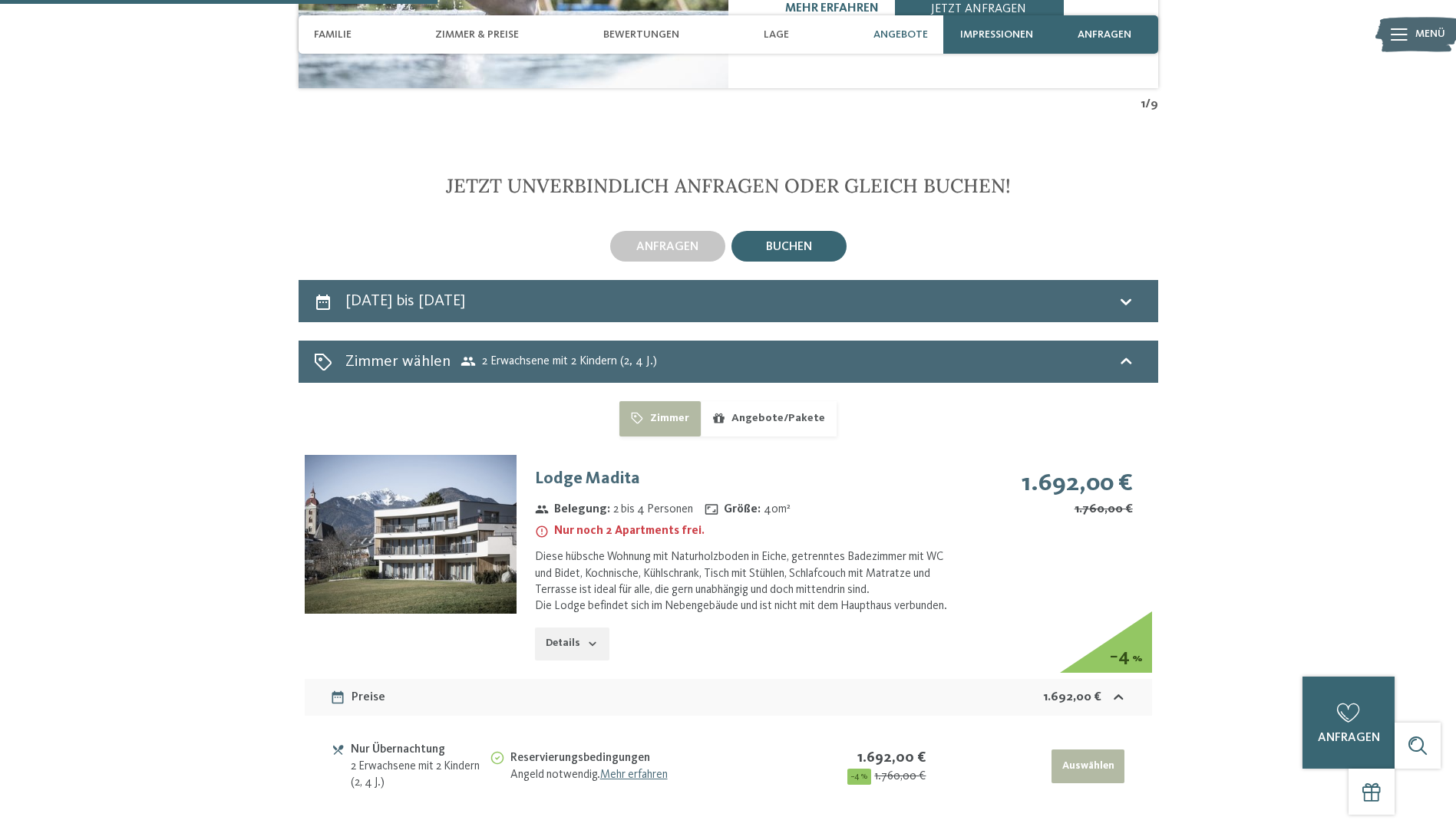
click at [0, 0] on button "button" at bounding box center [0, 0] width 0 height 0
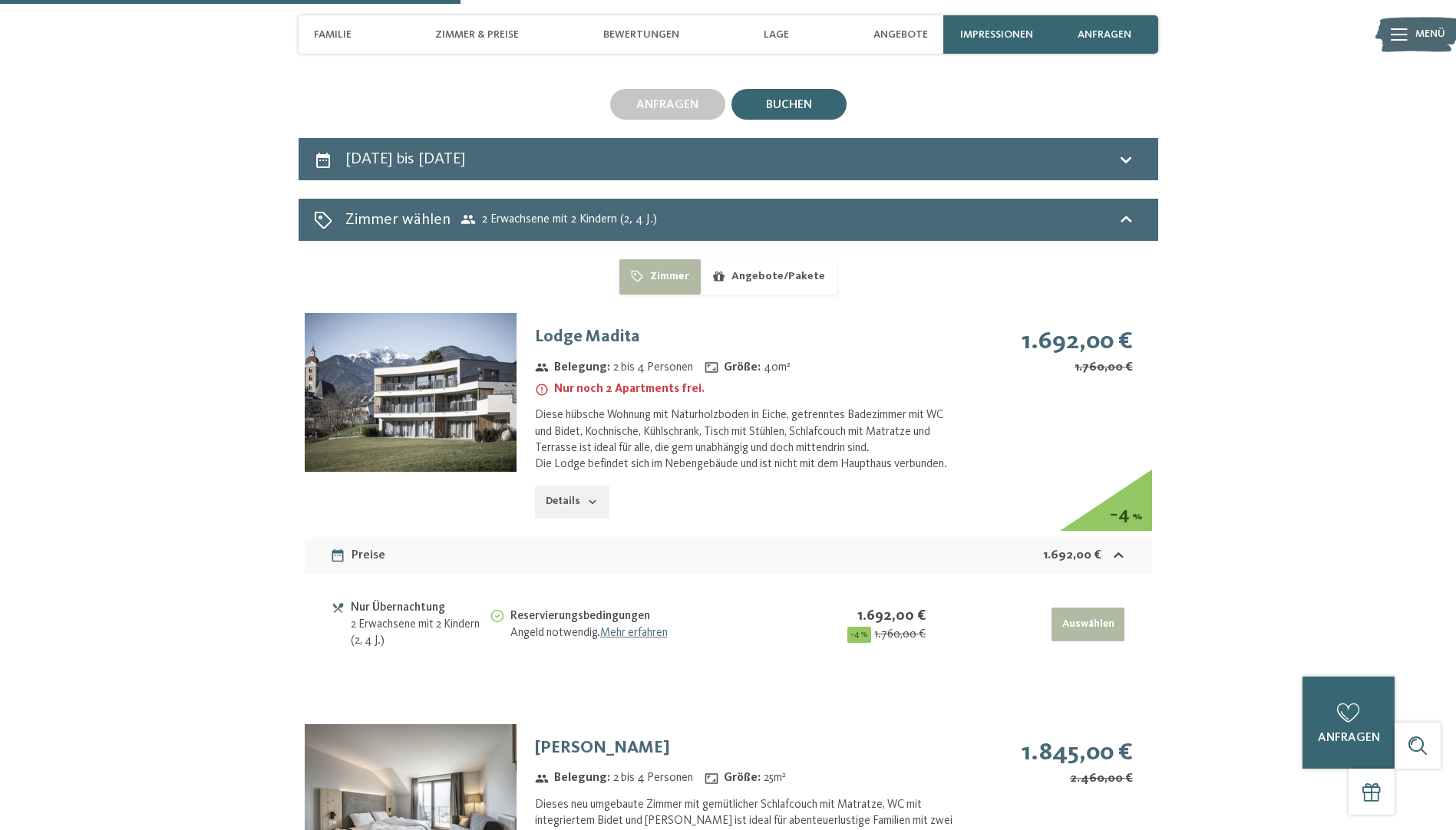
scroll to position [4255, 0]
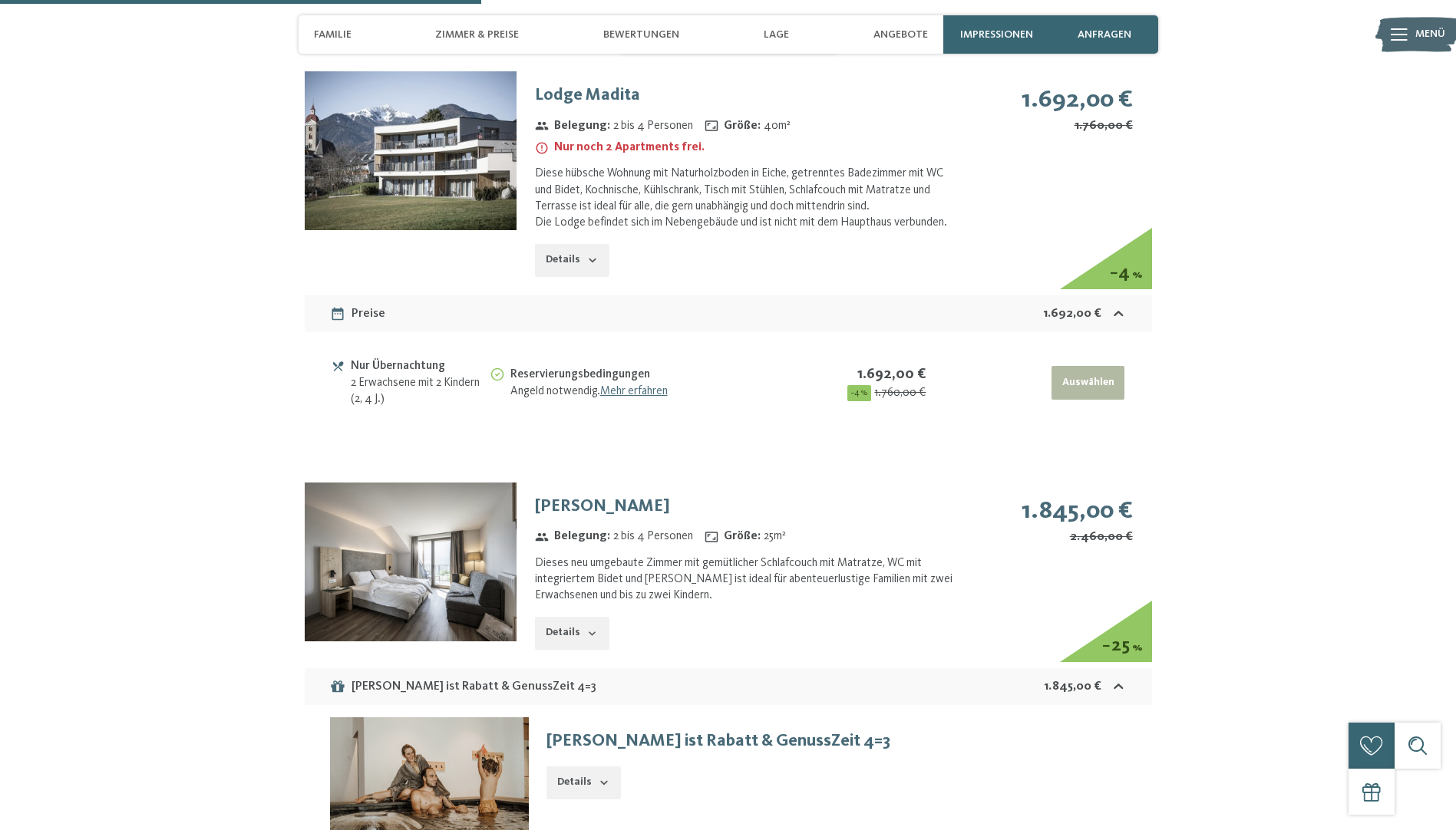
click at [448, 530] on img at bounding box center [410, 562] width 212 height 159
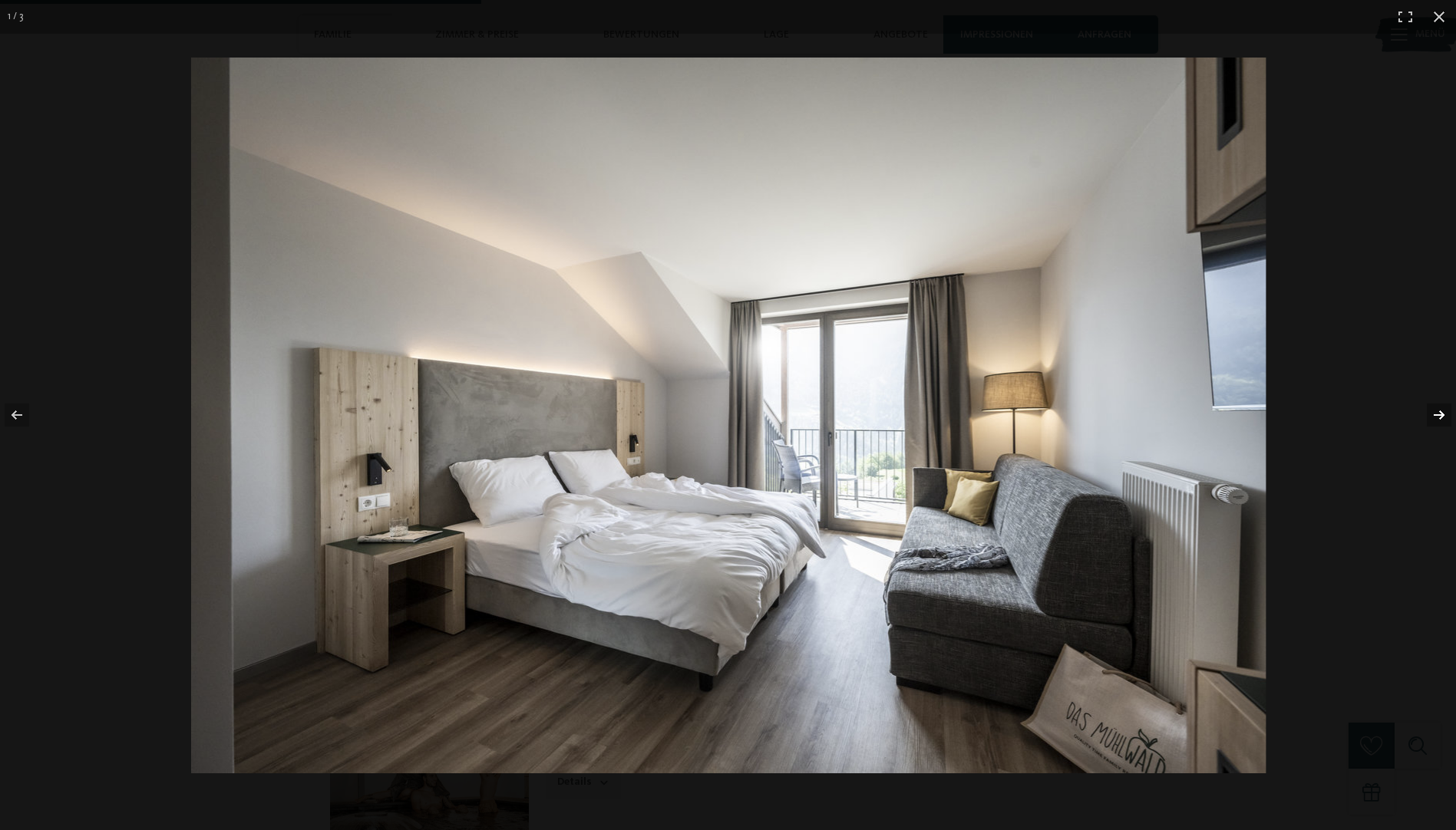
click at [1435, 414] on button "button" at bounding box center [1429, 415] width 54 height 77
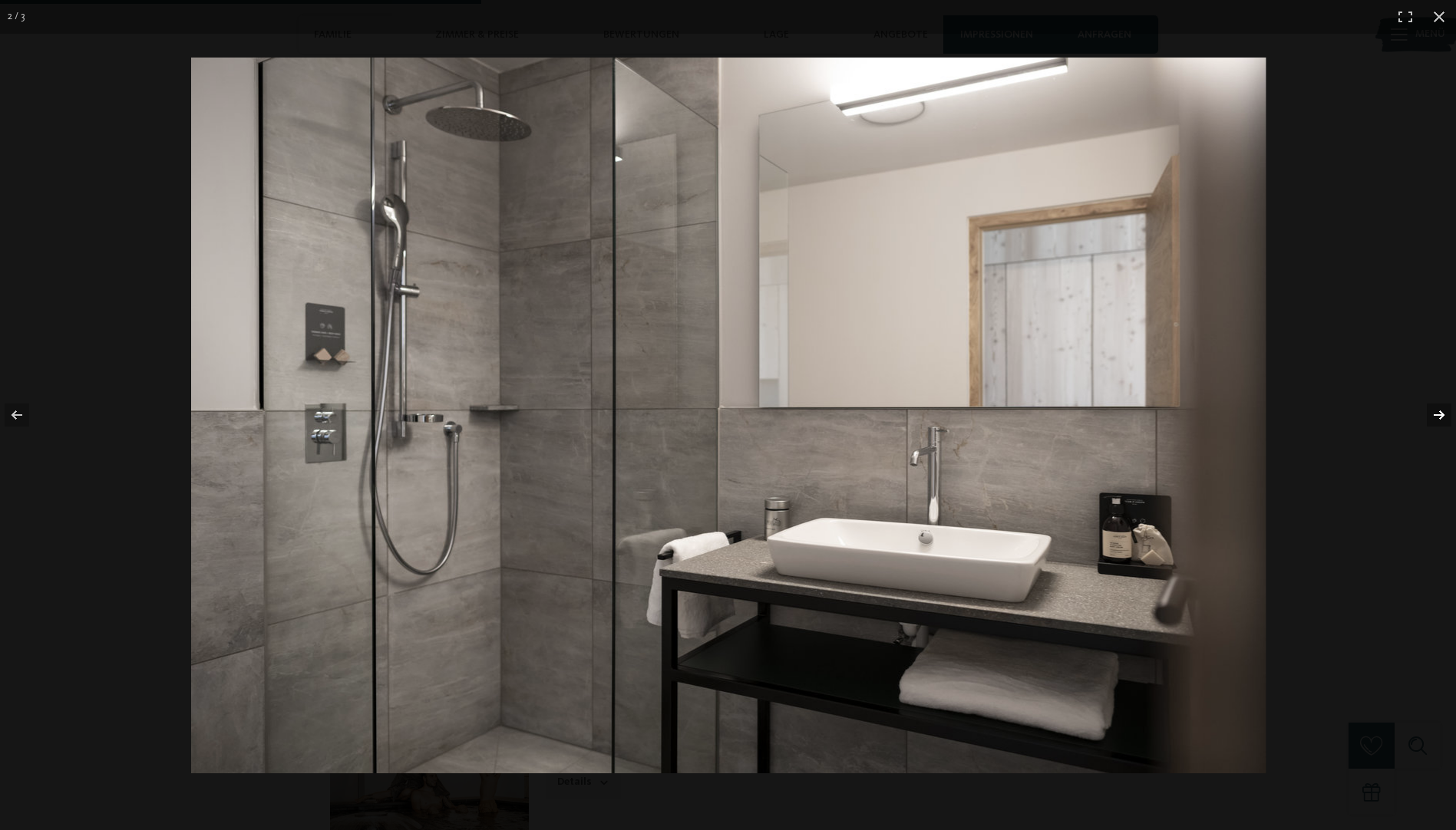
click at [1435, 414] on button "button" at bounding box center [1429, 415] width 54 height 77
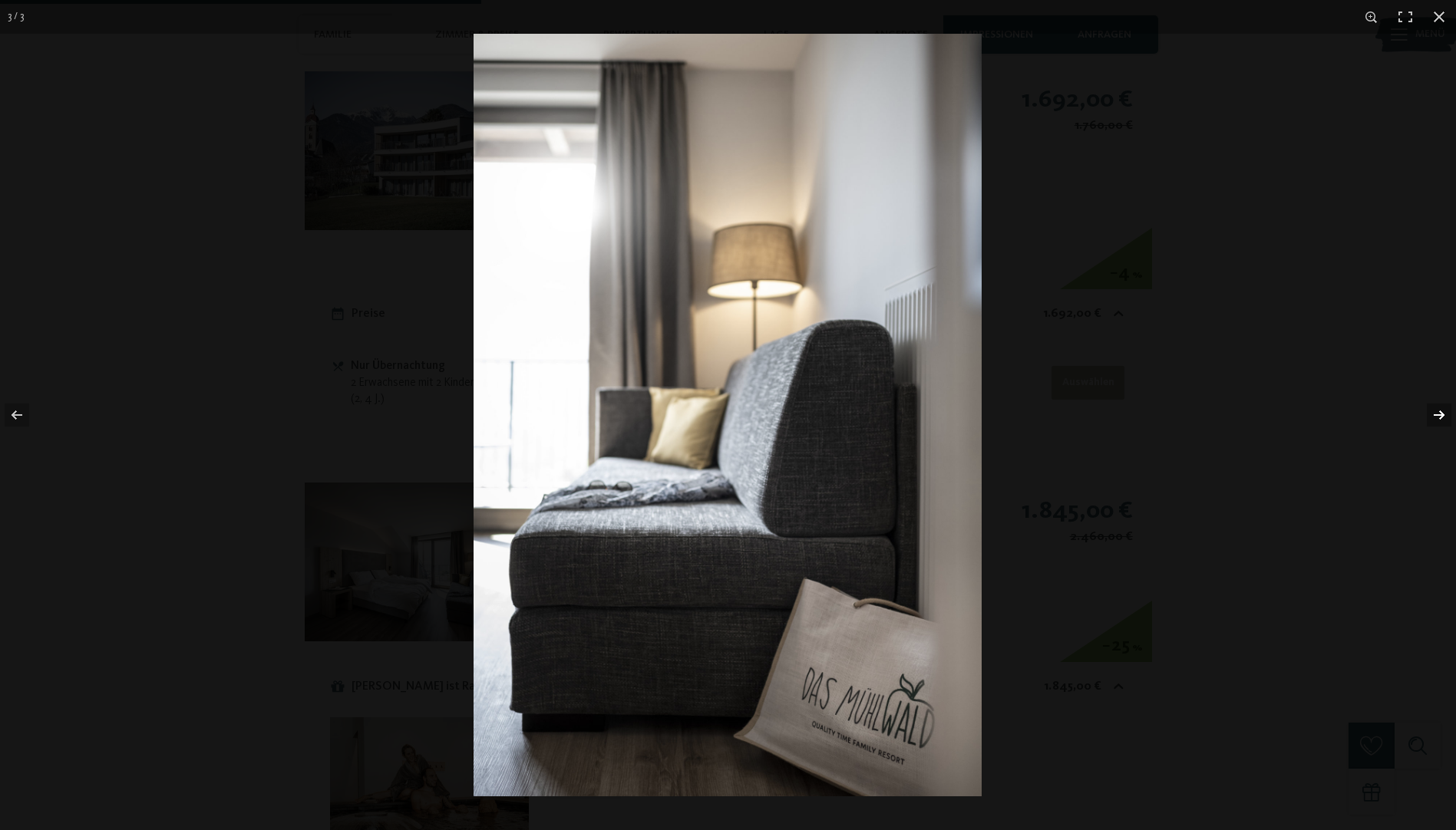
click at [1435, 414] on button "button" at bounding box center [1429, 415] width 54 height 77
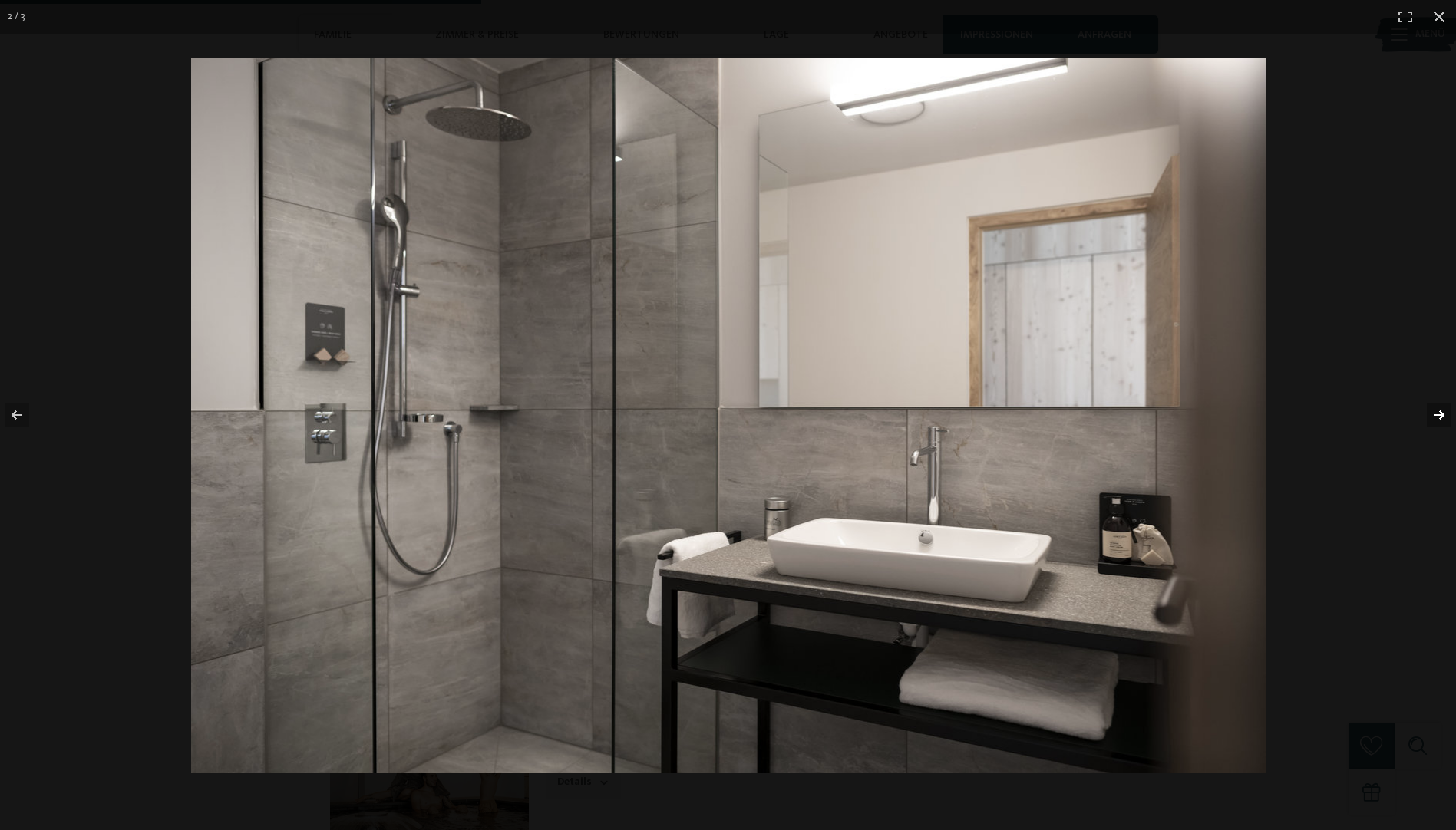
click at [1435, 414] on button "button" at bounding box center [1429, 415] width 54 height 77
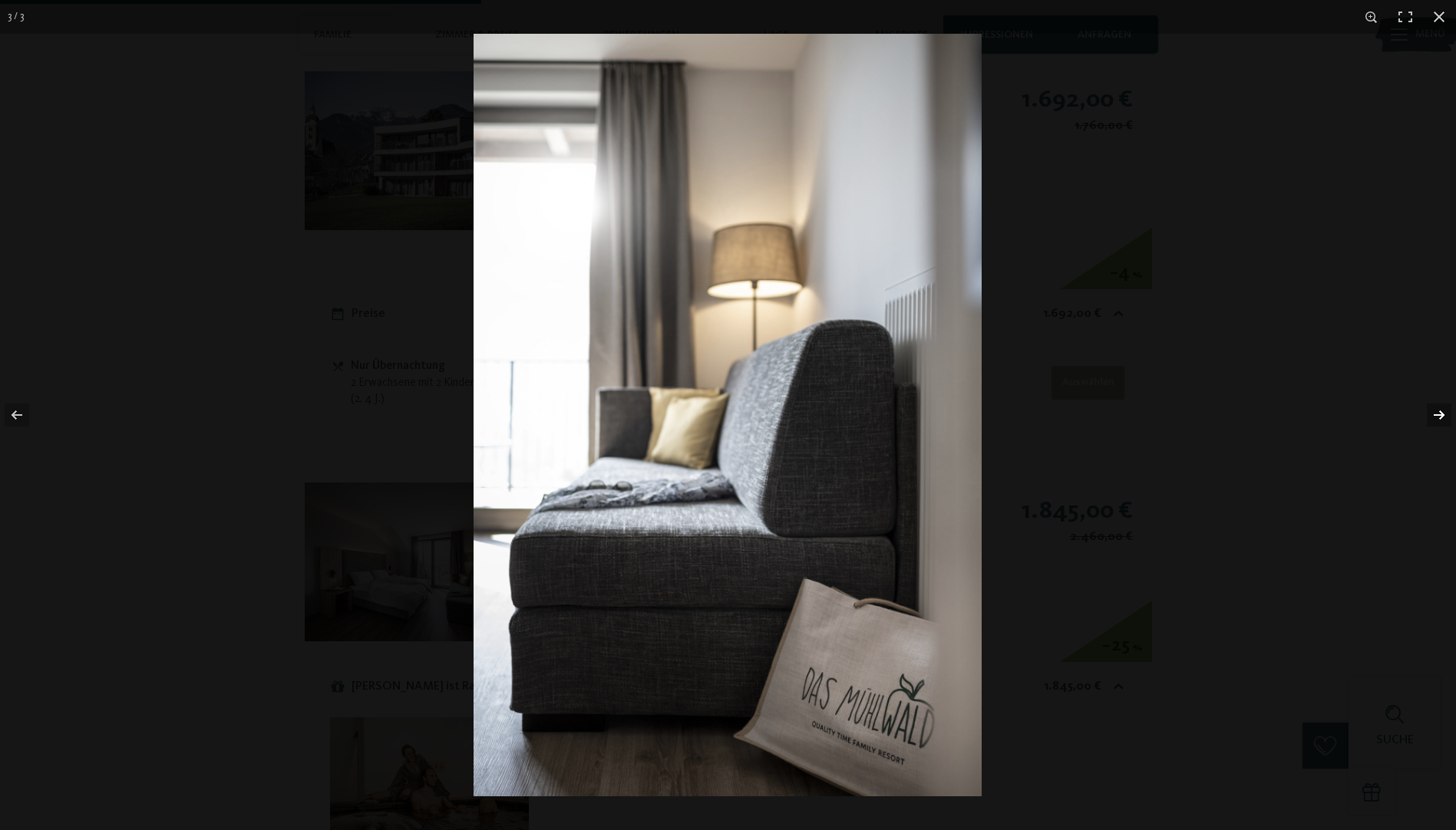
click at [1435, 414] on button "button" at bounding box center [1429, 415] width 54 height 77
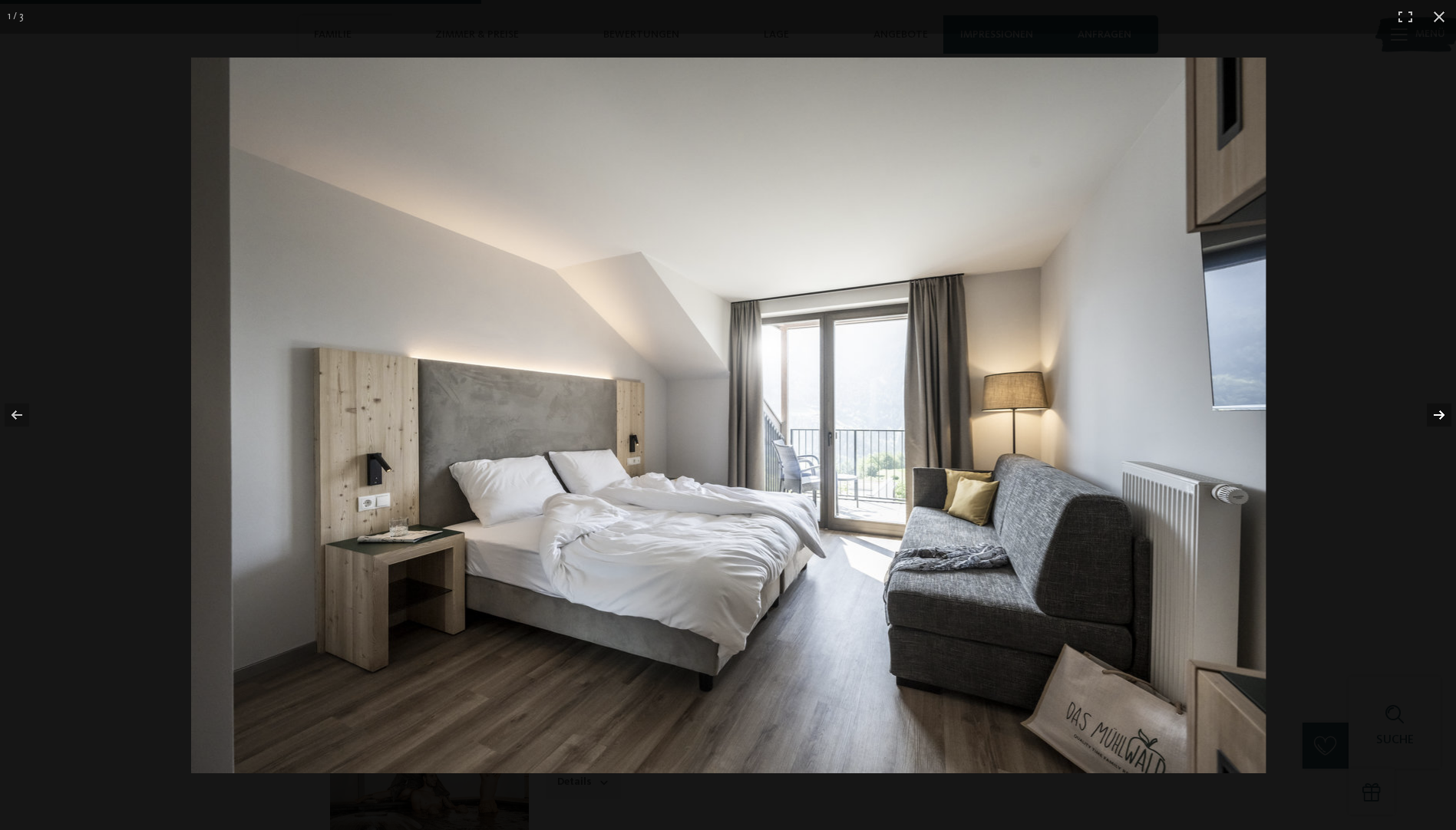
click at [1435, 414] on button "button" at bounding box center [1429, 415] width 54 height 77
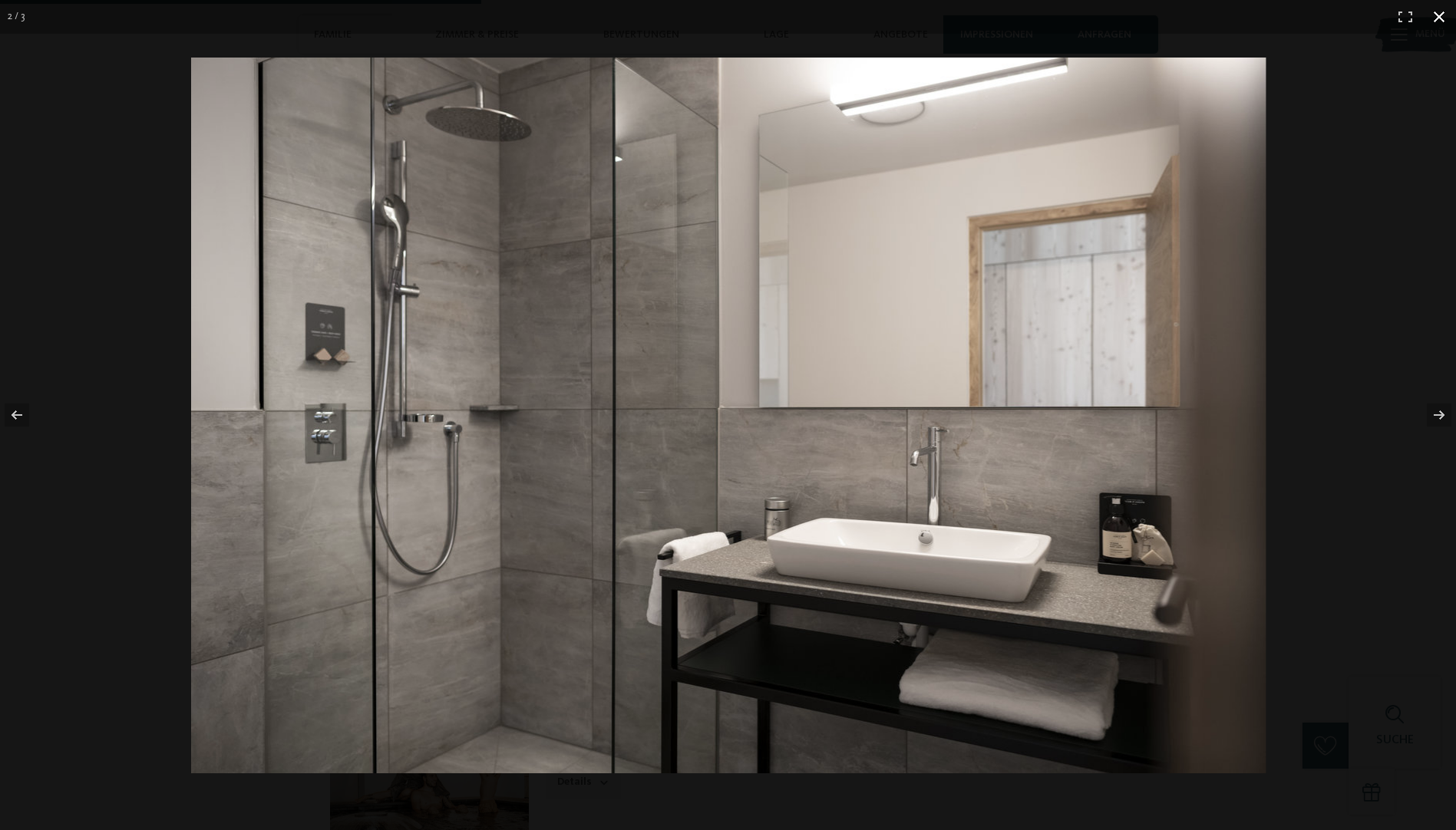
click at [1436, 21] on button "button" at bounding box center [1439, 17] width 34 height 34
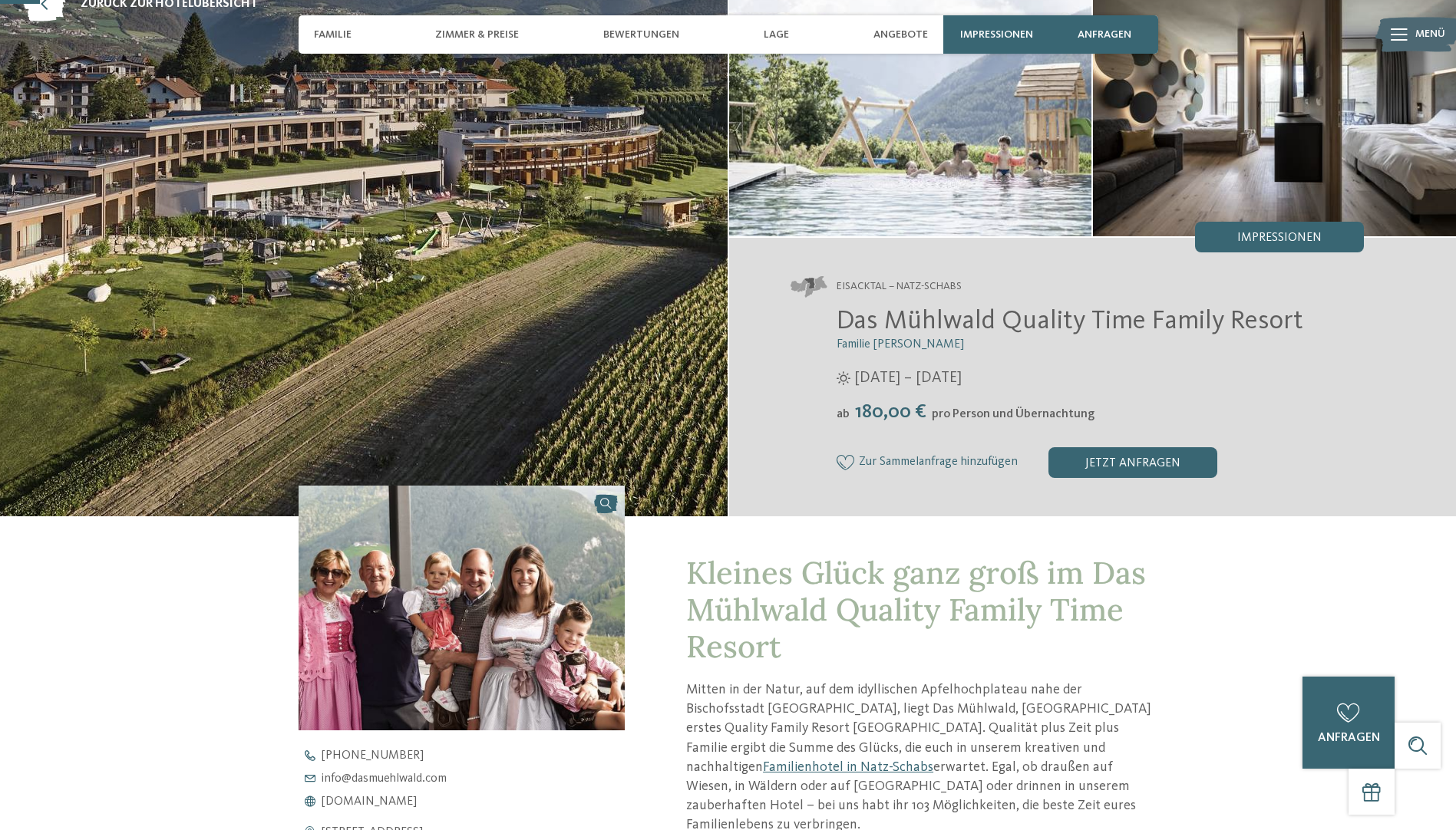
scroll to position [112, 0]
click at [322, 34] on span "Familie" at bounding box center [332, 35] width 37 height 13
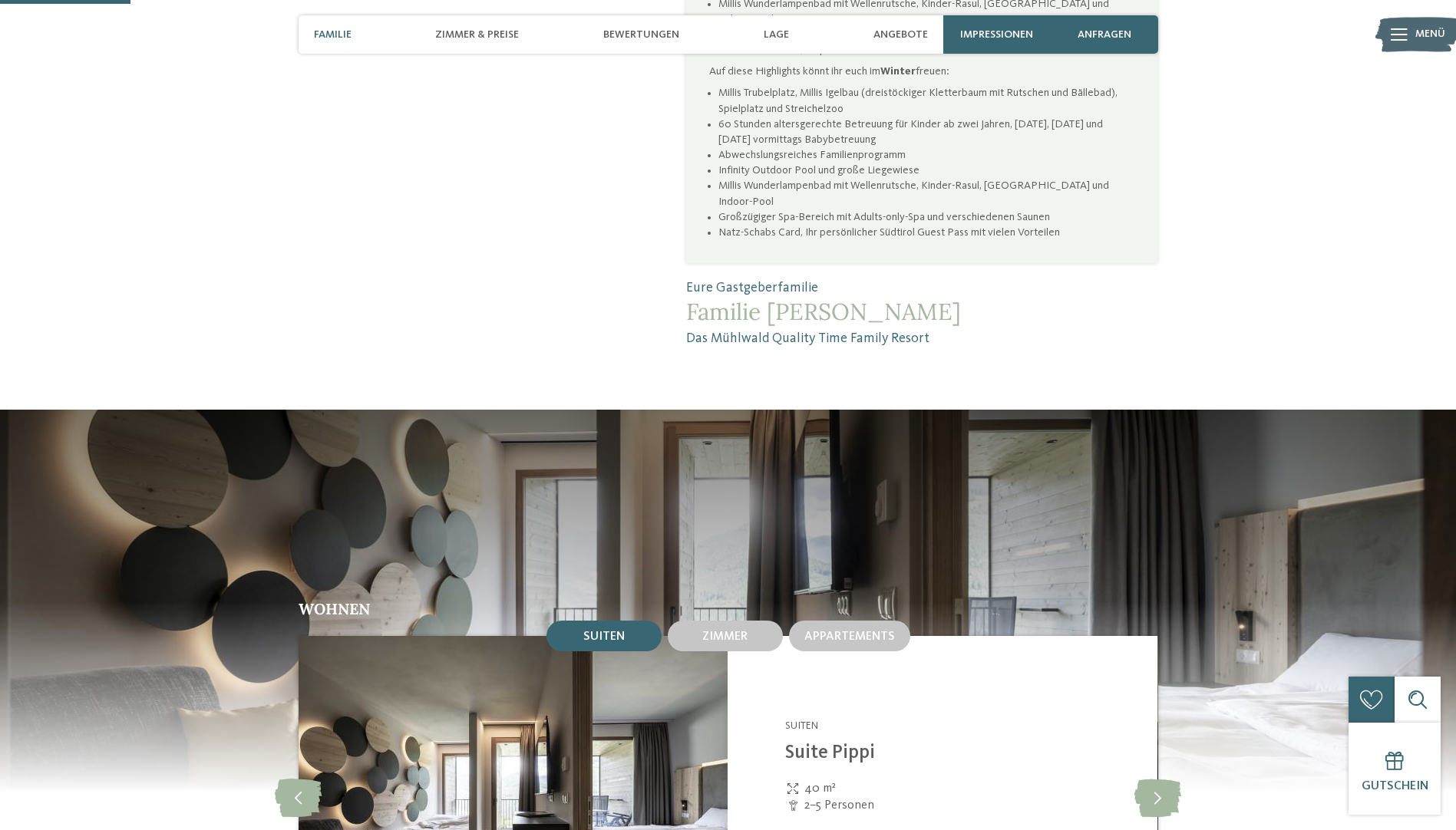
scroll to position [1458, 0]
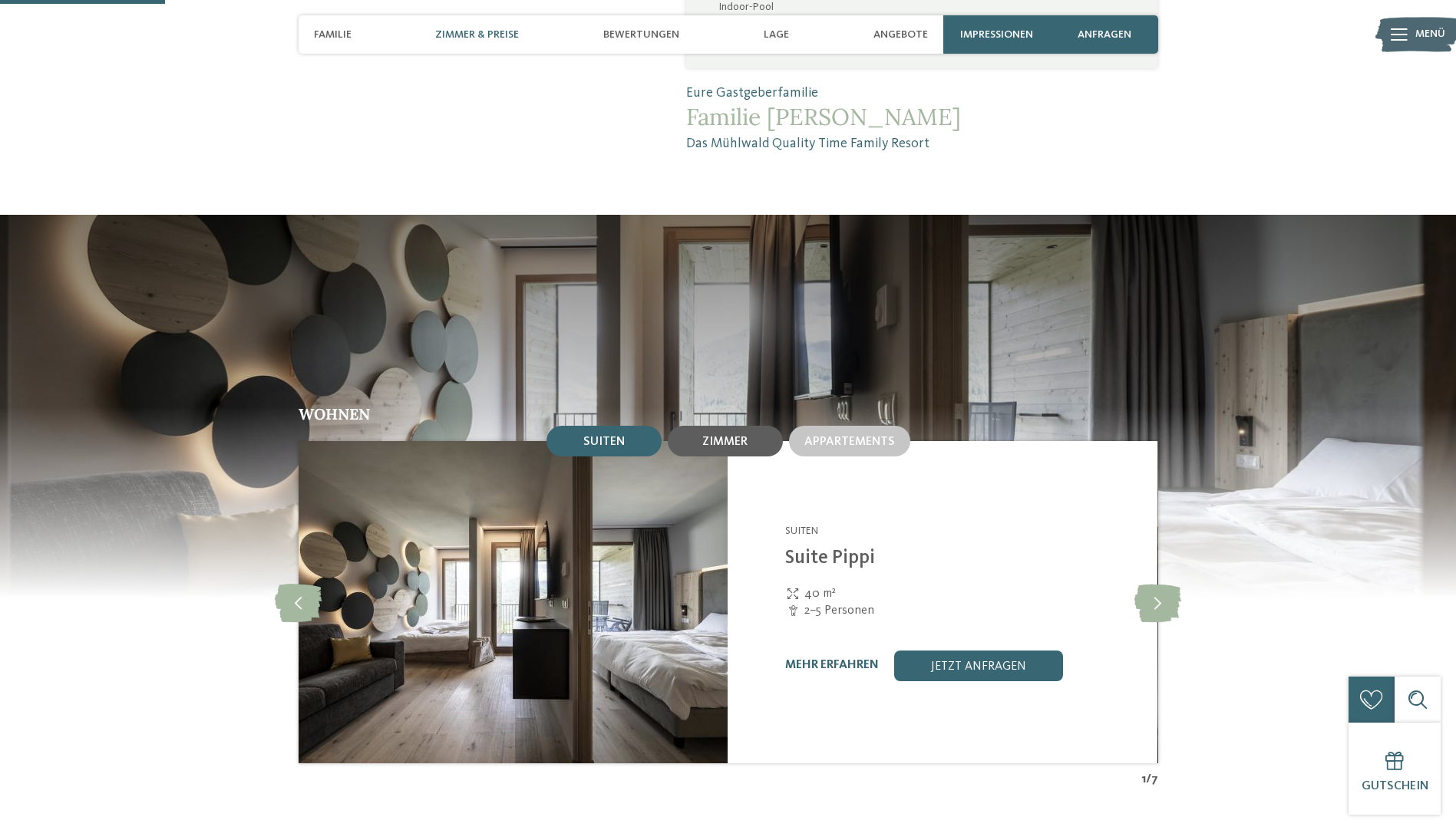
click at [734, 436] on span "Zimmer" at bounding box center [725, 442] width 45 height 13
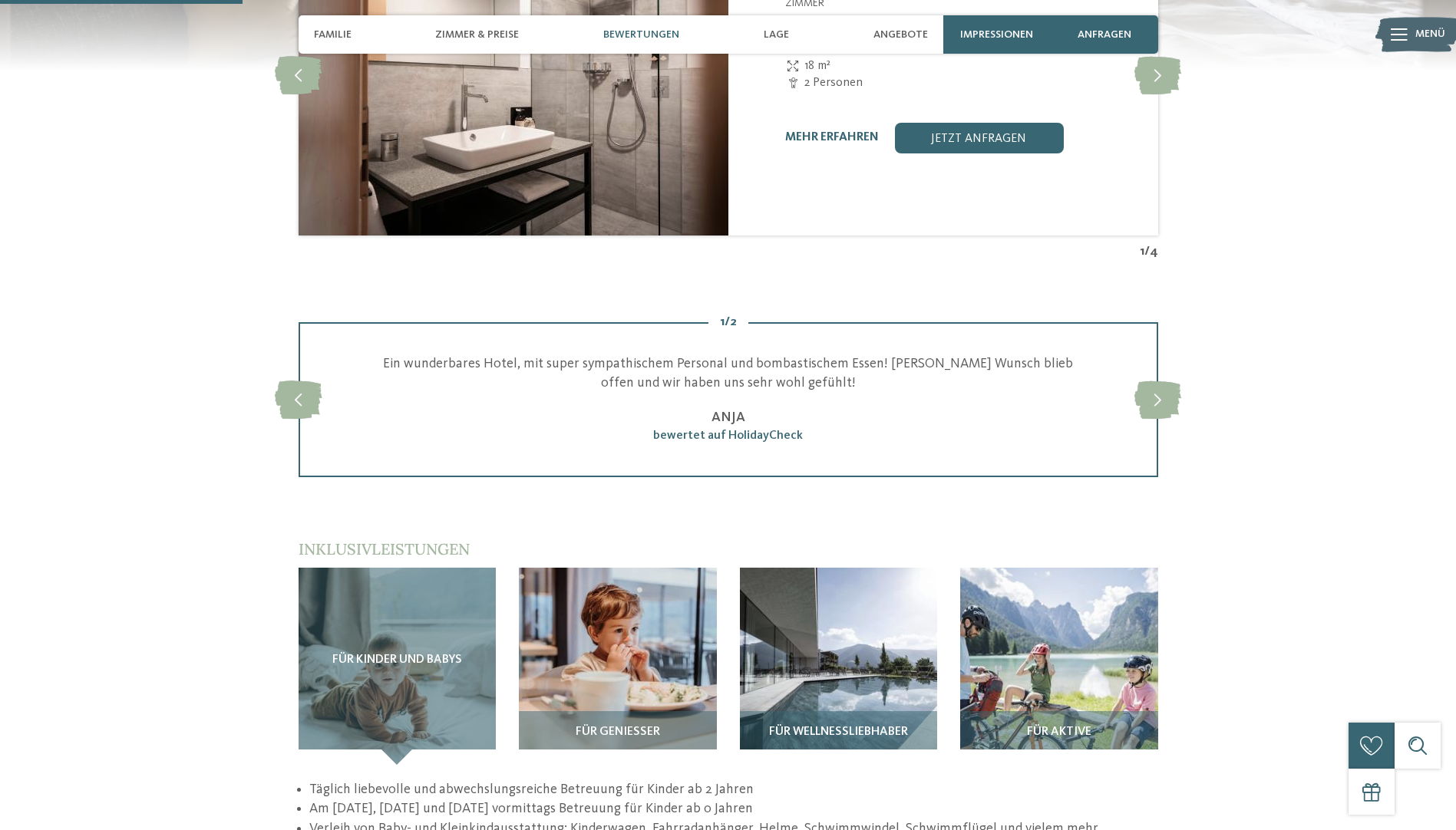
scroll to position [2149, 0]
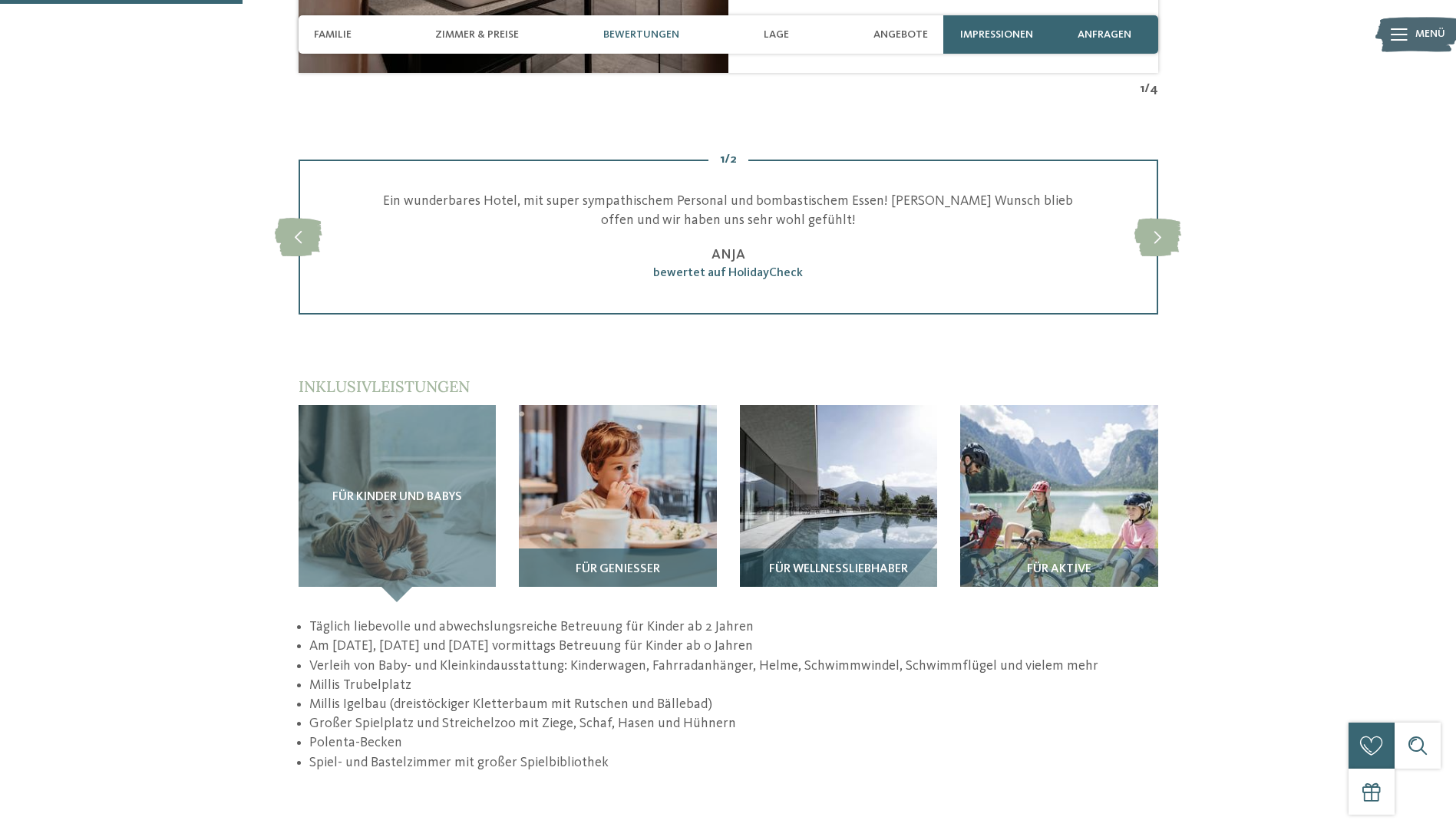
click at [605, 549] on div "Für Genießer" at bounding box center [618, 576] width 198 height 54
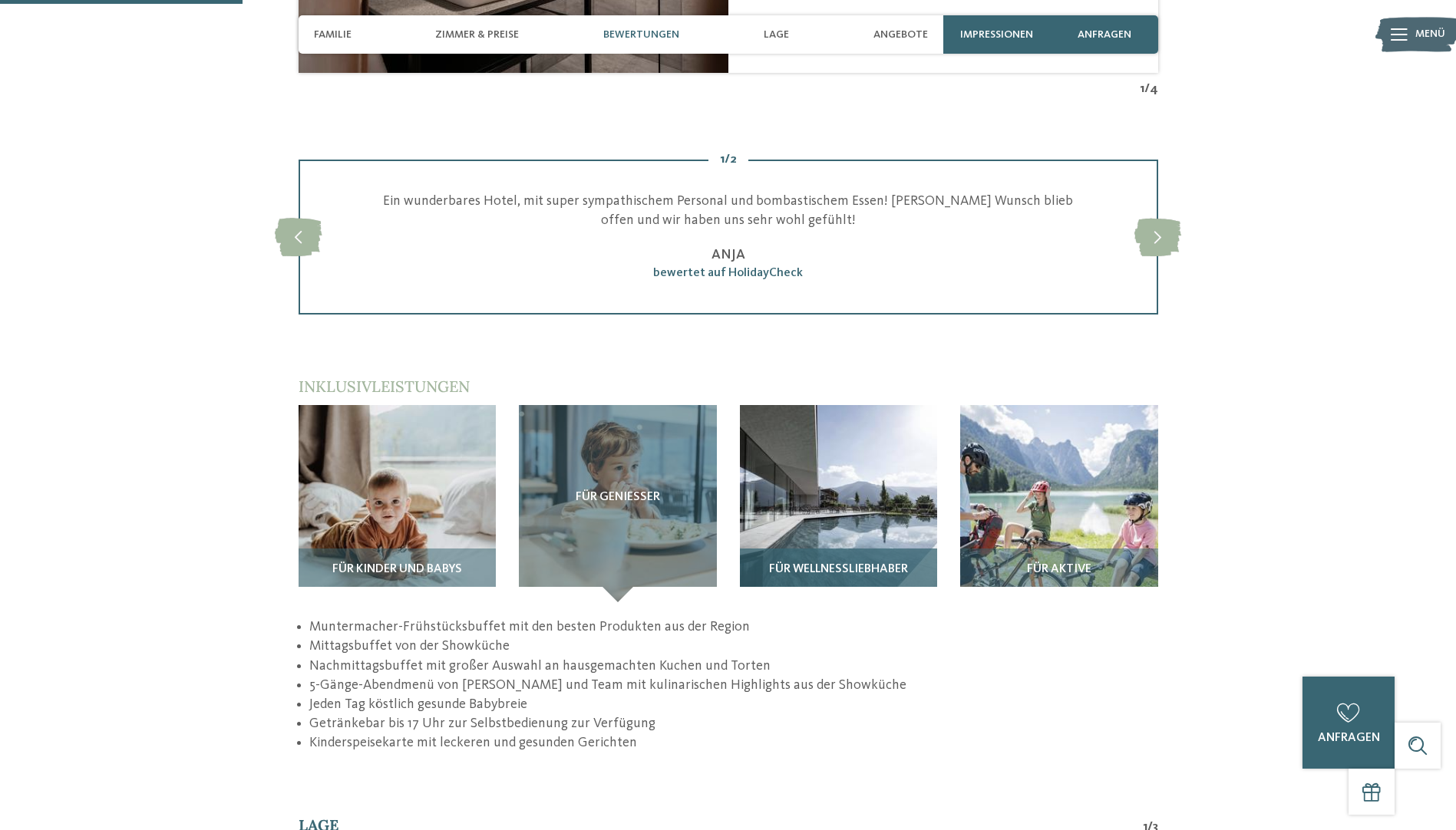
click at [812, 549] on div "Für Wellnessliebhaber" at bounding box center [839, 576] width 198 height 54
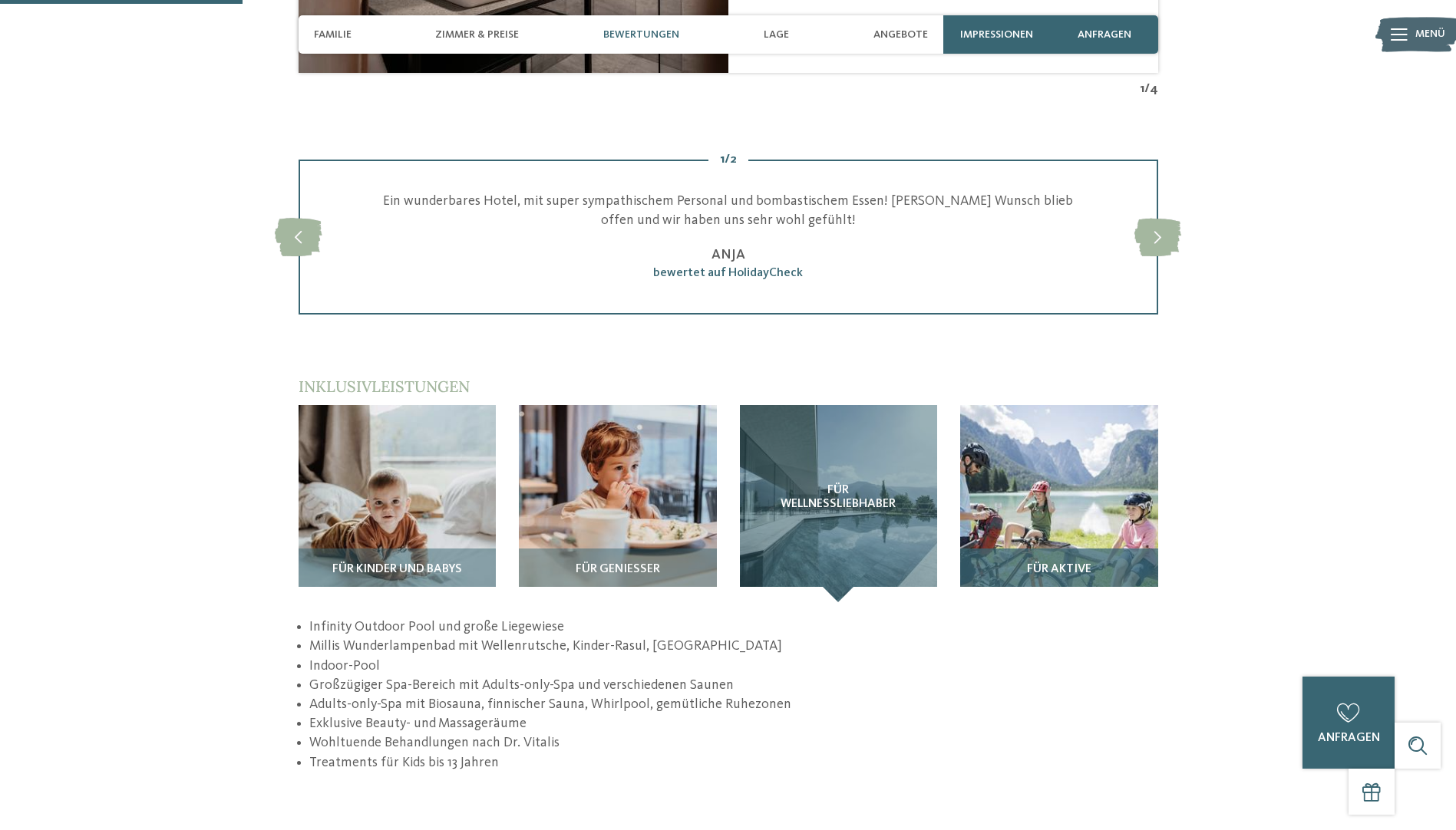
click at [1105, 549] on div "Für Aktive" at bounding box center [1059, 576] width 198 height 54
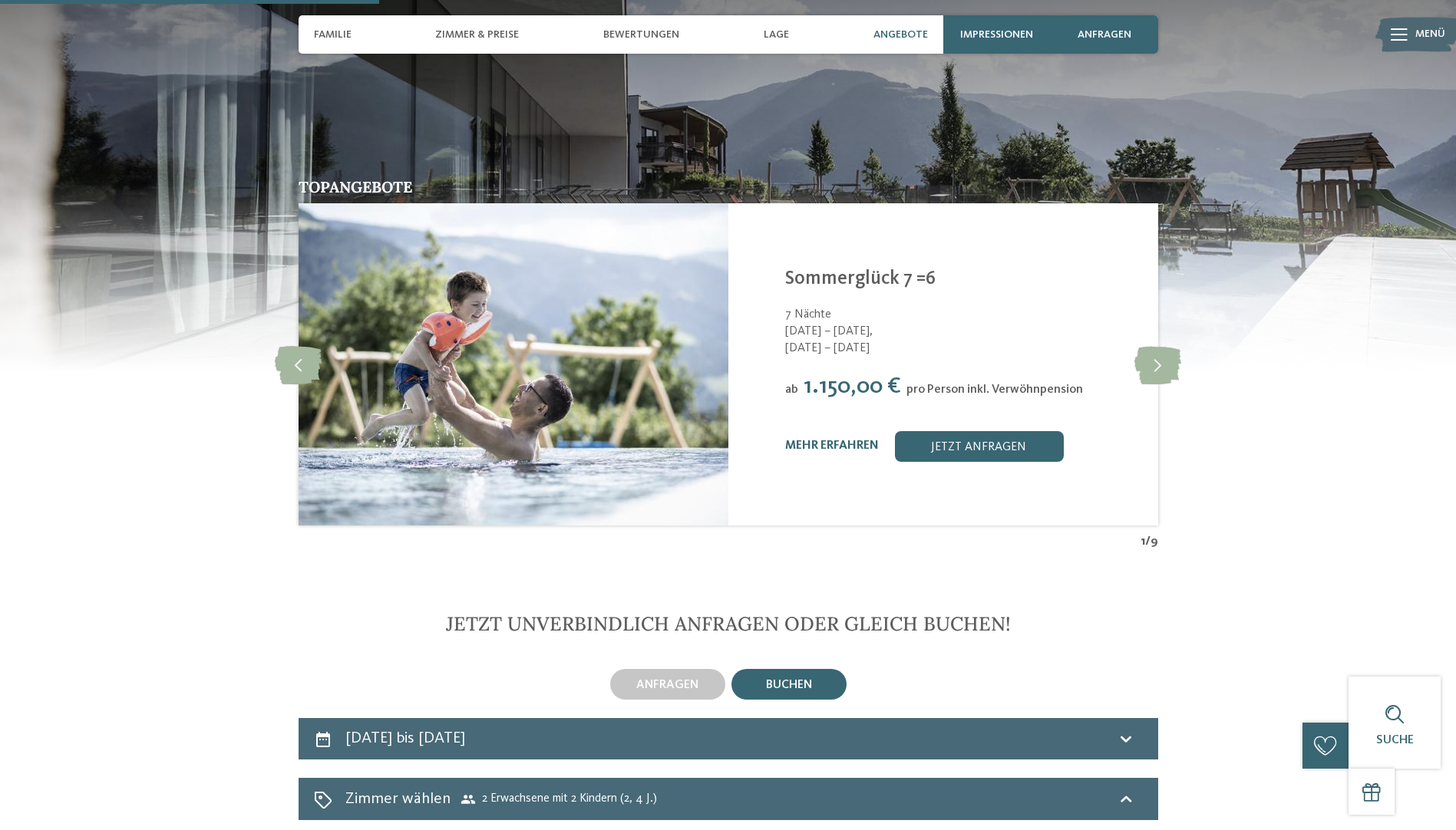
scroll to position [2916, 0]
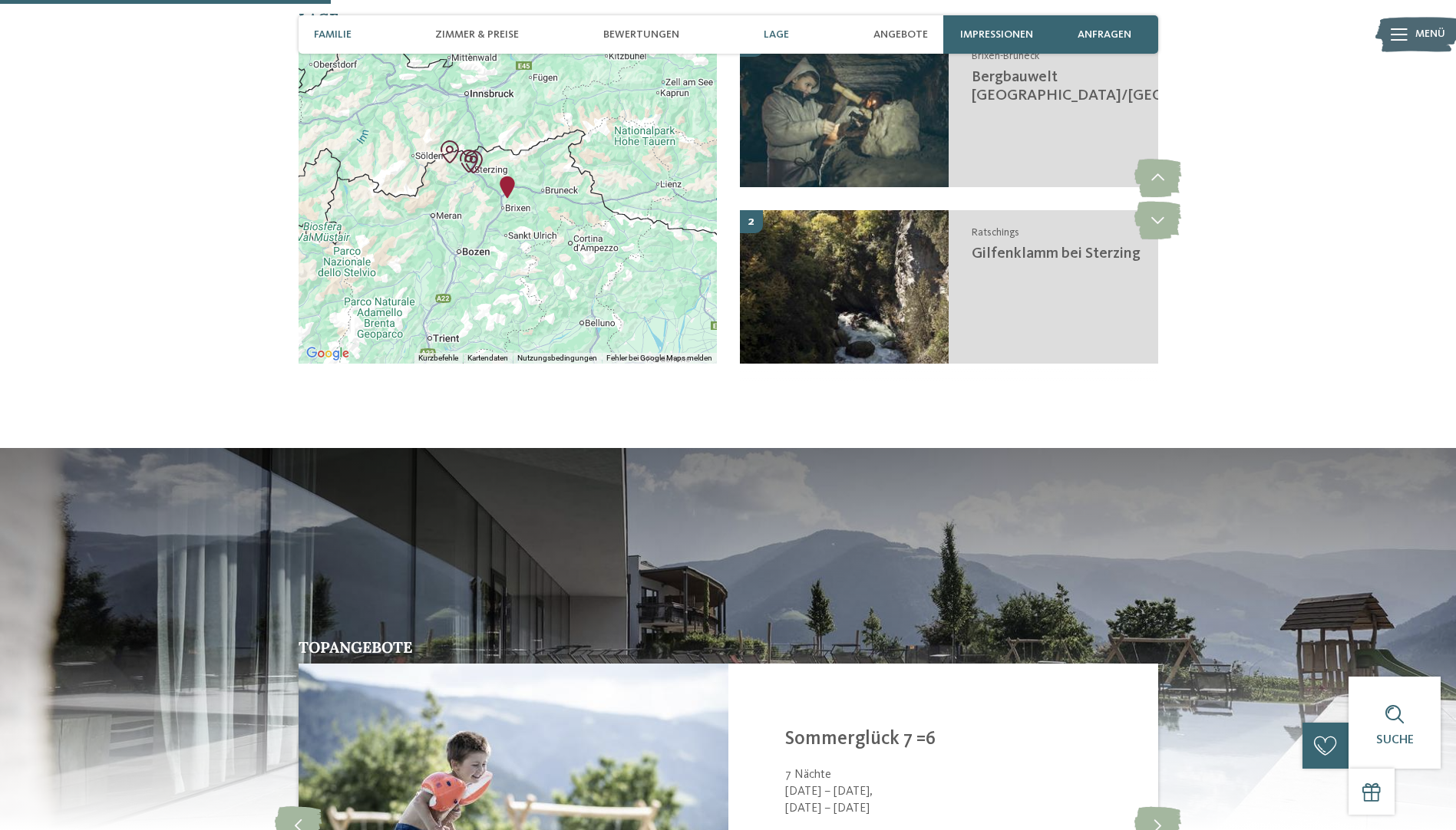
click at [334, 29] on span "Familie" at bounding box center [332, 35] width 37 height 13
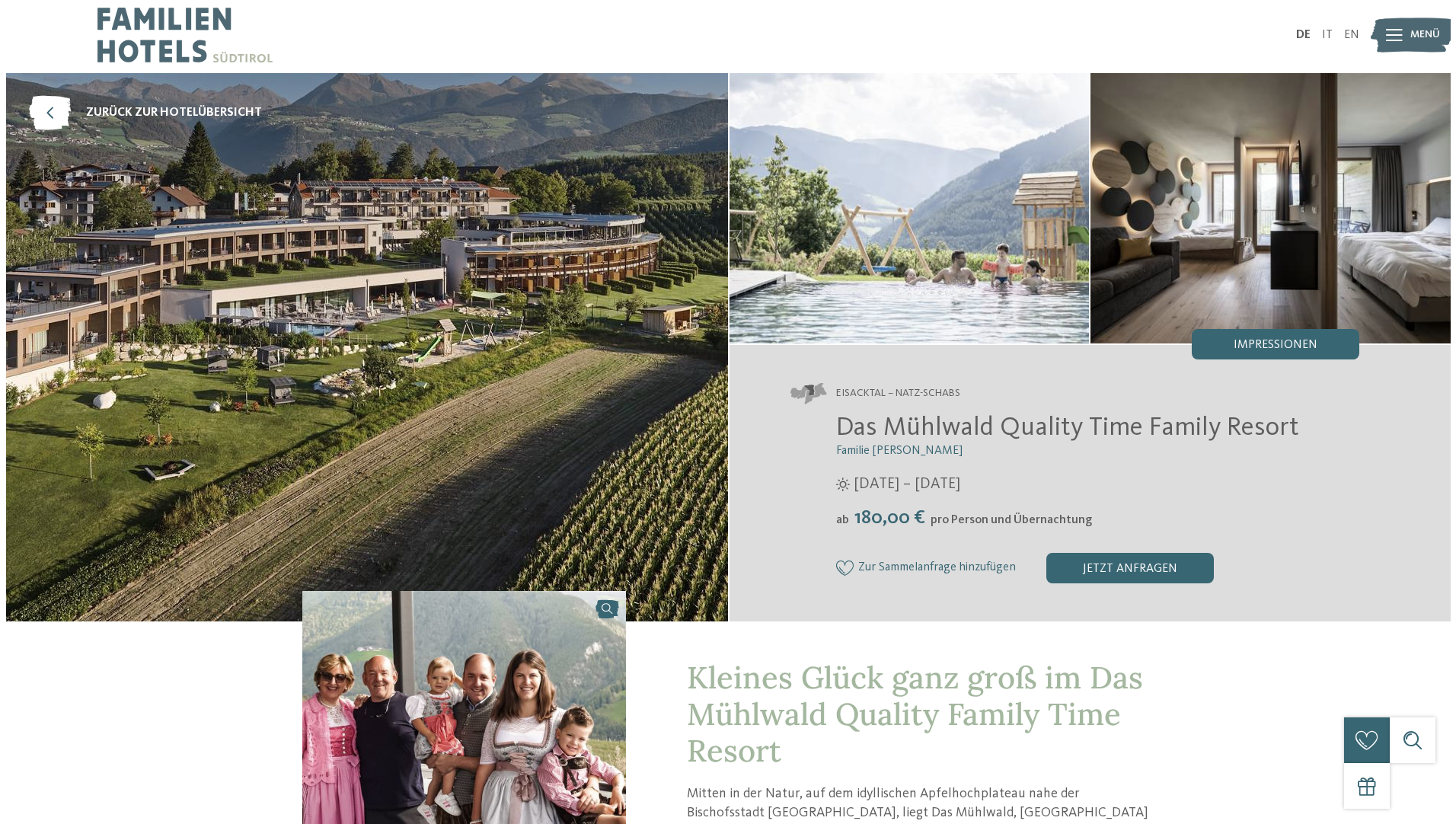
scroll to position [0, 0]
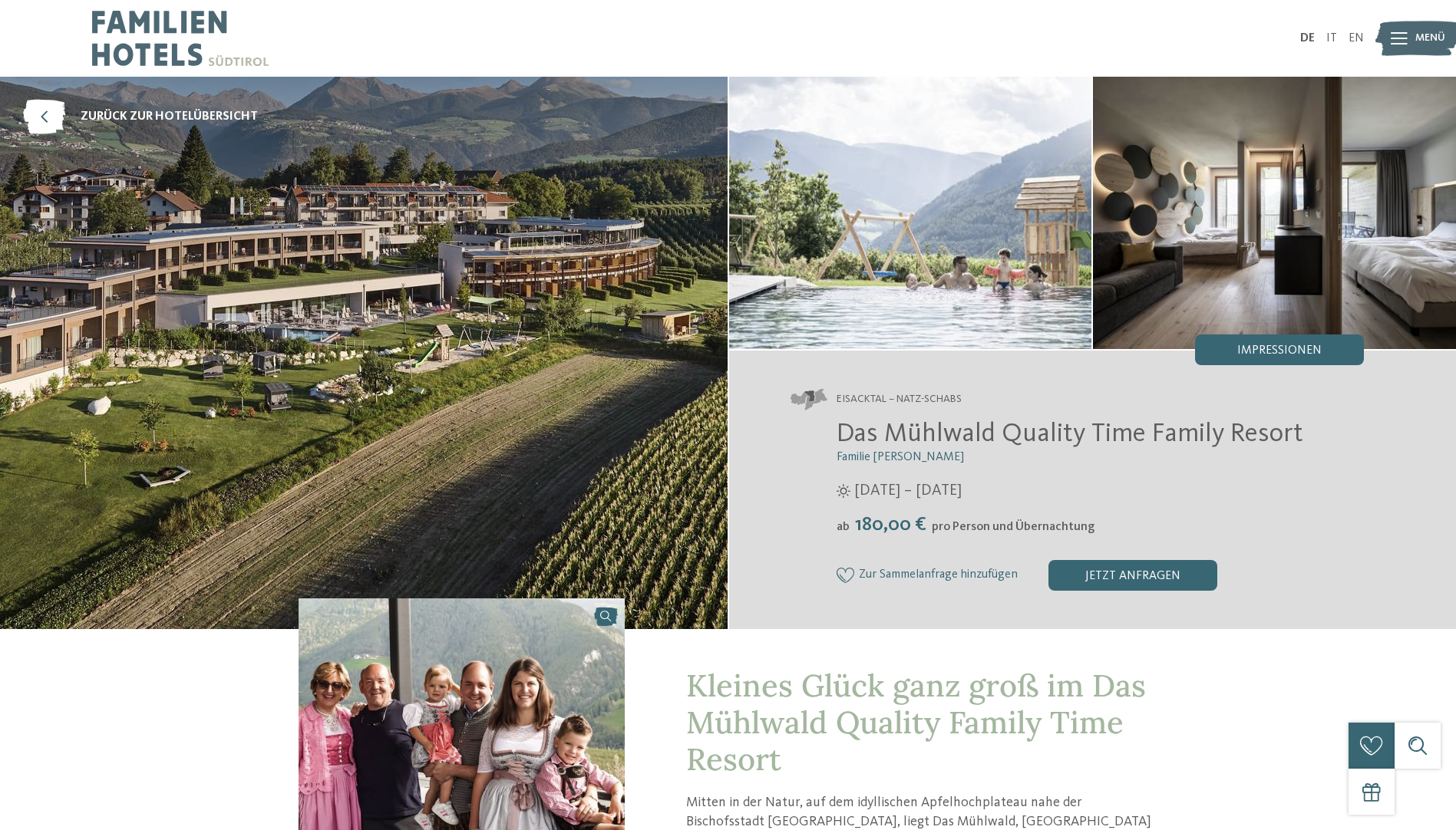
click at [1431, 30] on div "Menü" at bounding box center [1431, 38] width 30 height 38
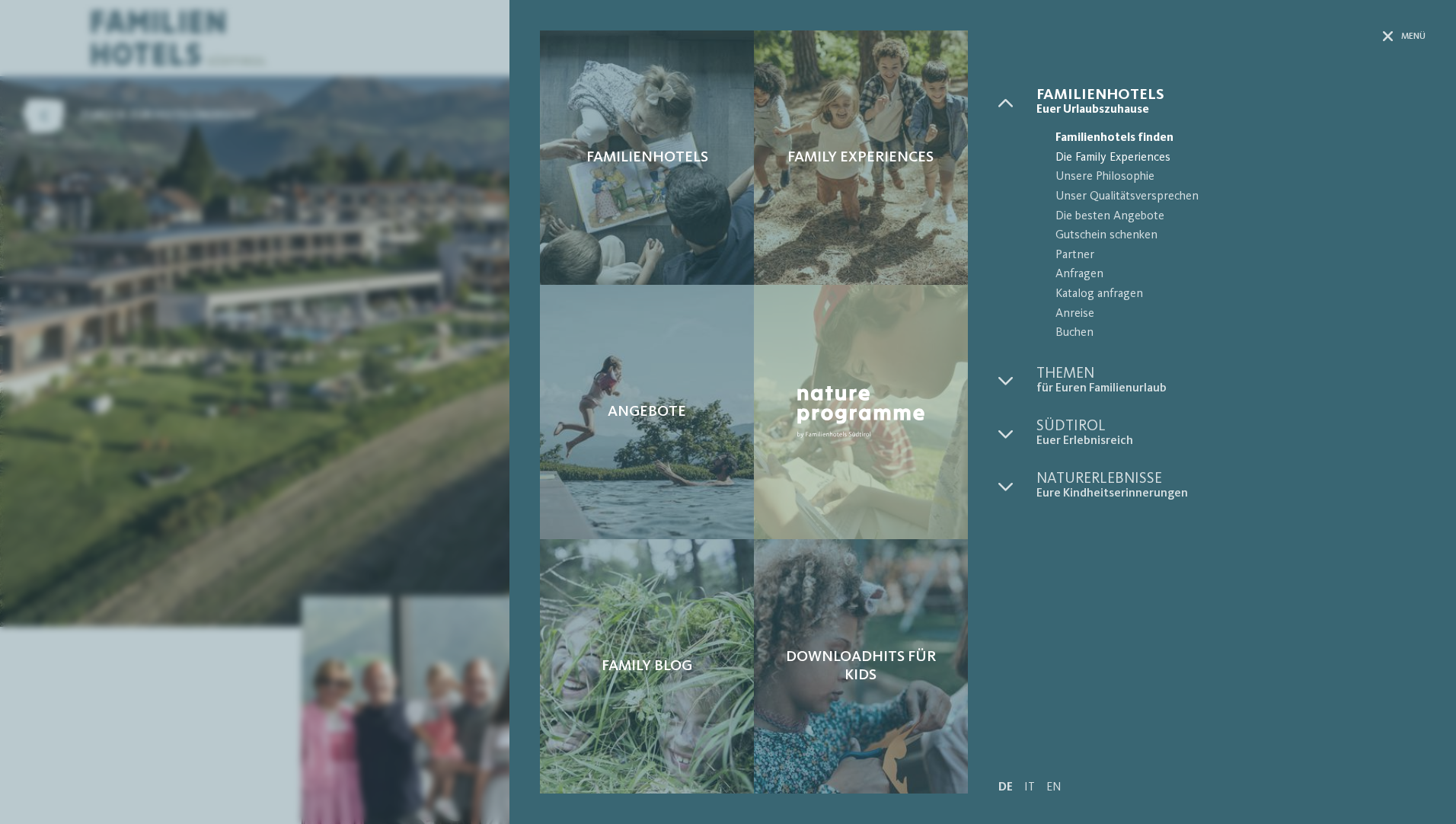
click at [1119, 156] on span "Die Family Experiences" at bounding box center [1241, 158] width 370 height 20
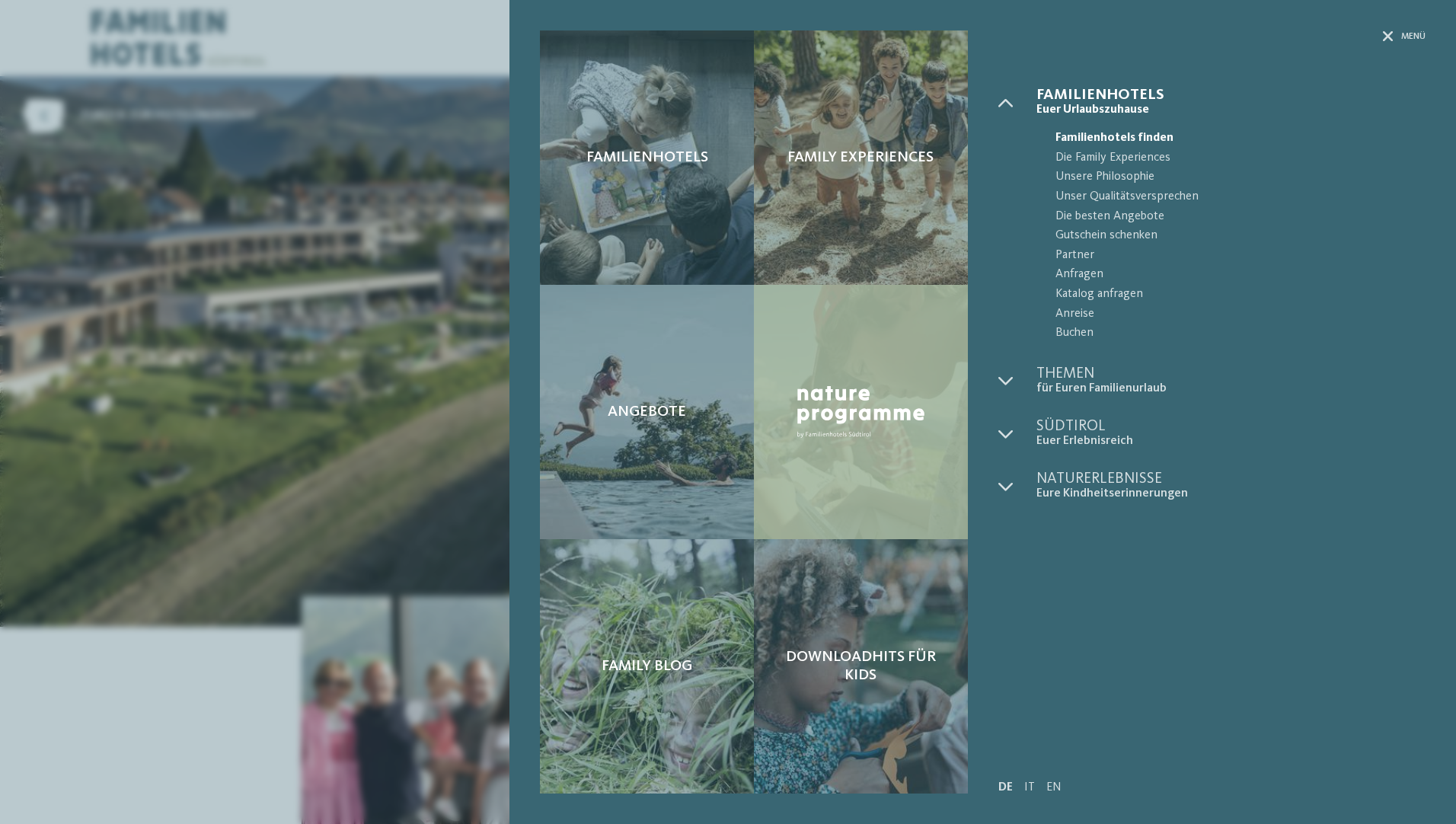
click at [895, 411] on img at bounding box center [861, 411] width 138 height 62
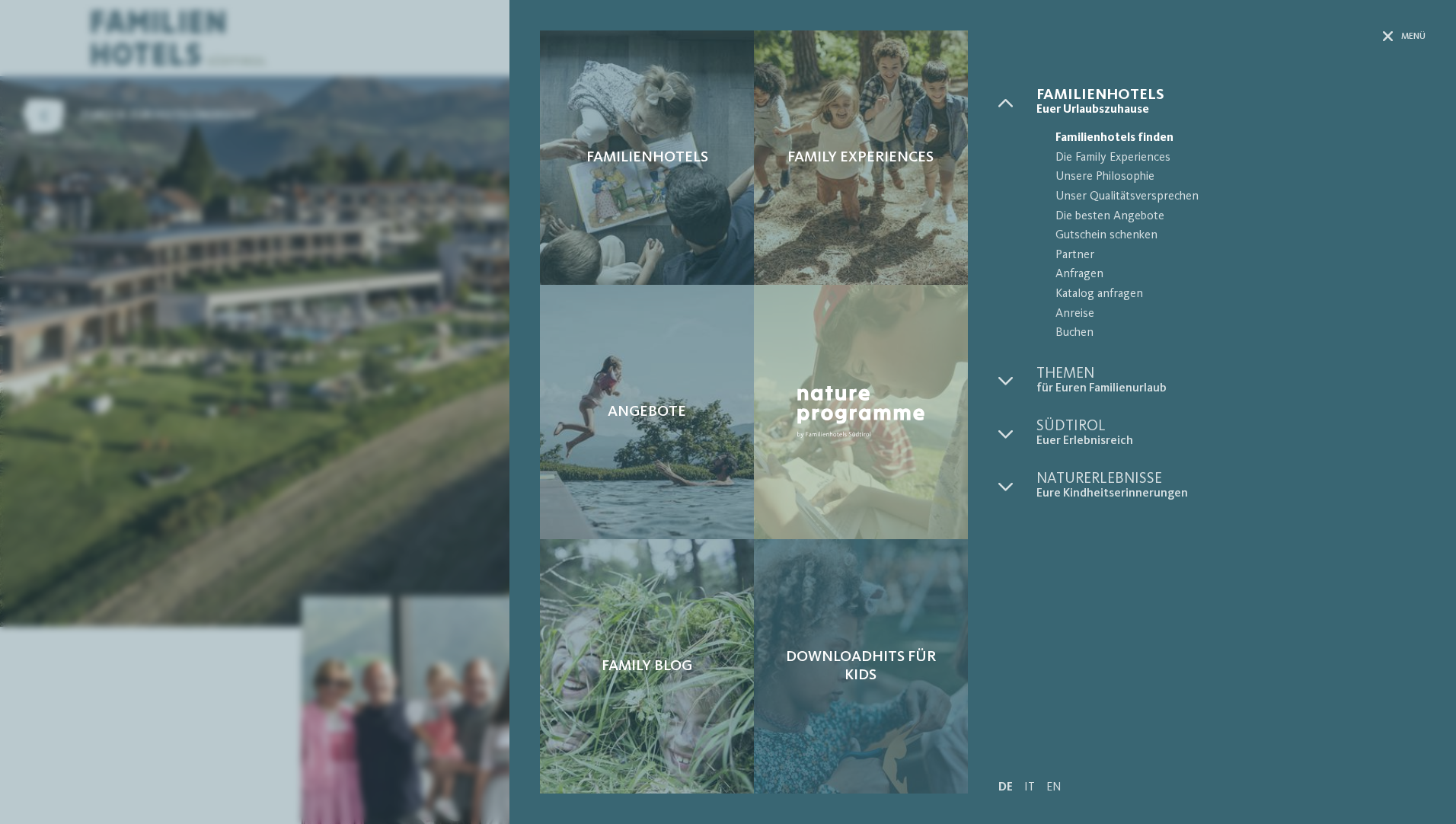
click at [907, 696] on div "Downloadhits für Kids" at bounding box center [861, 667] width 214 height 255
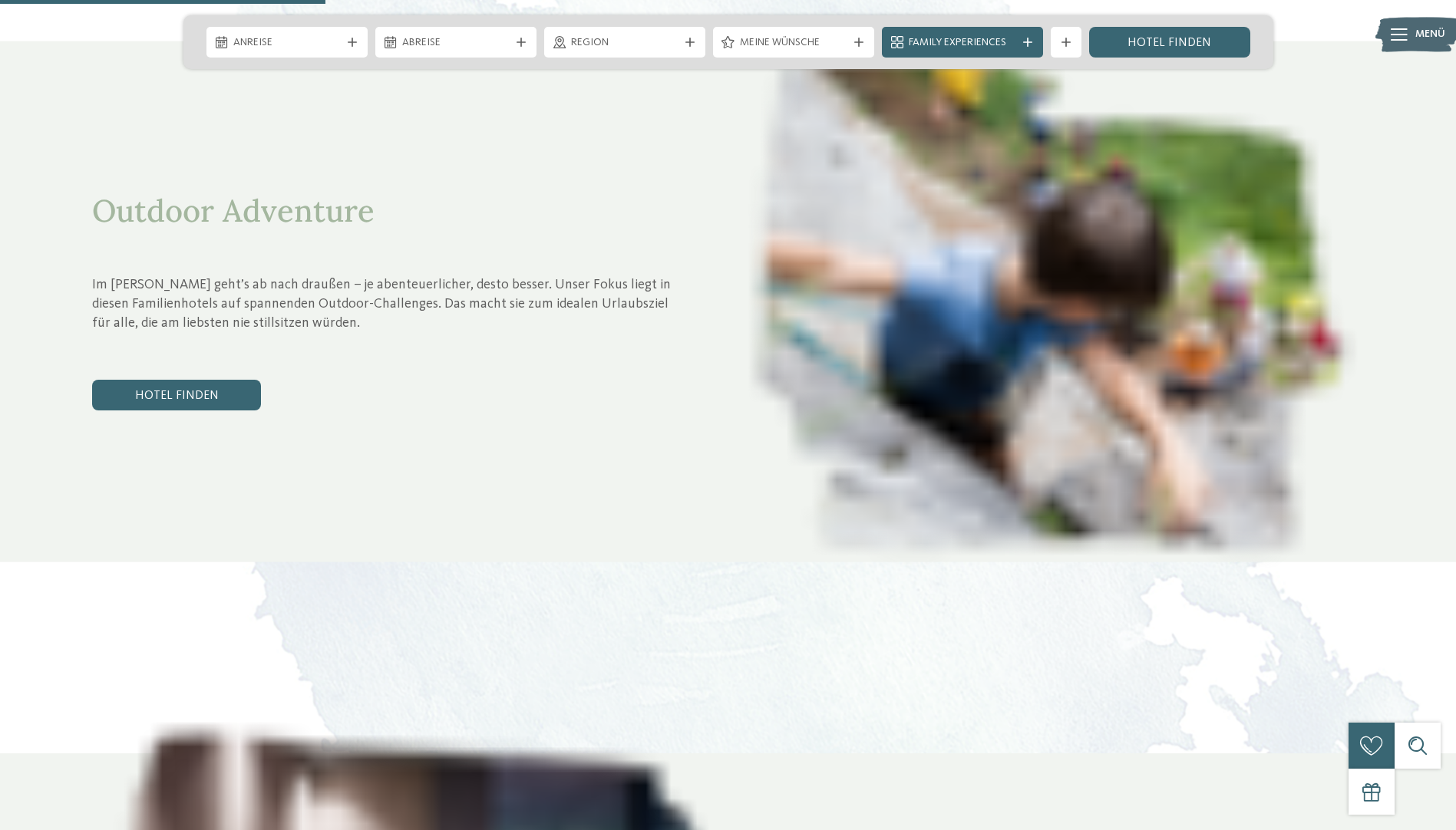
scroll to position [1995, 0]
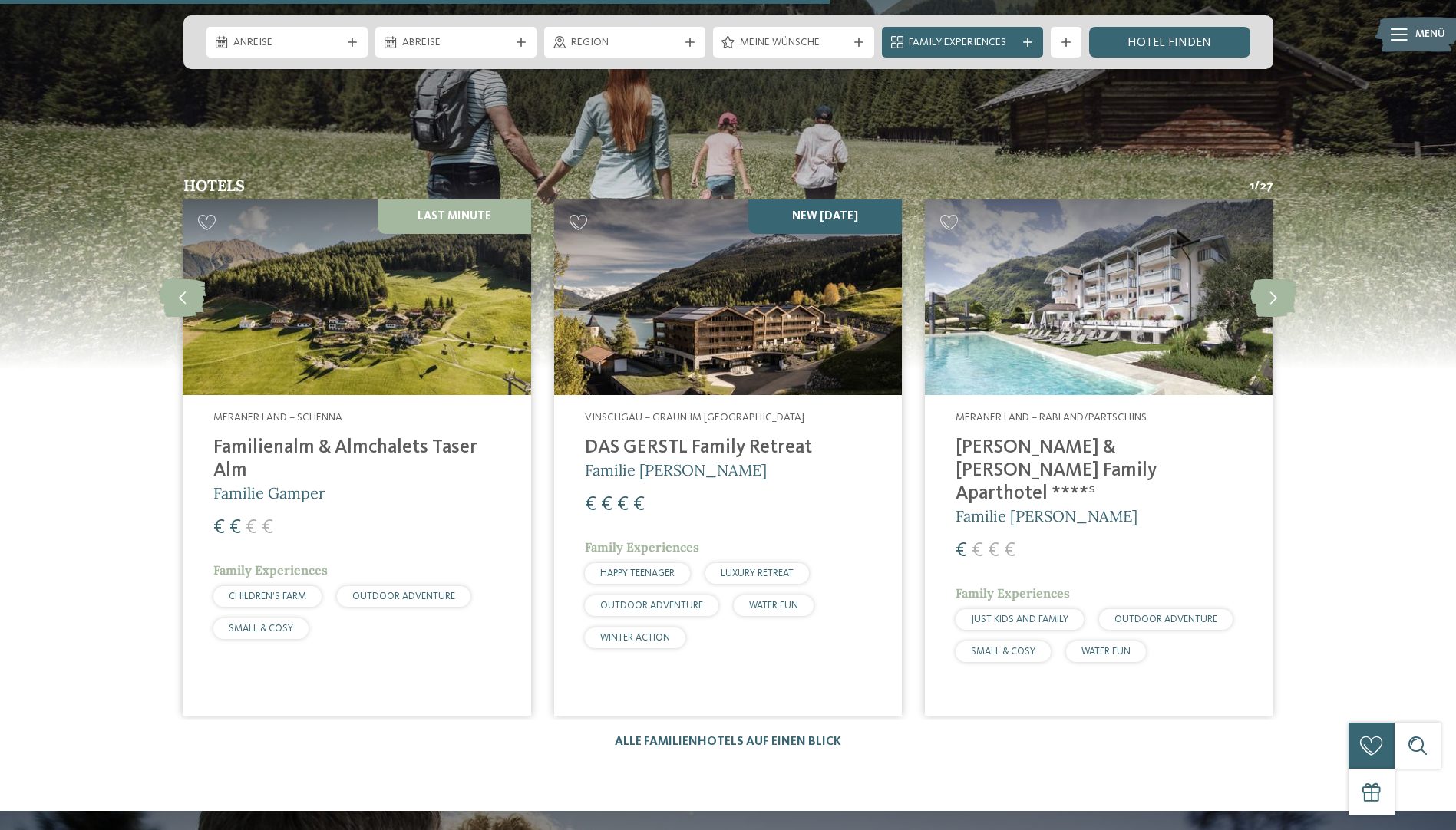
scroll to position [2072, 0]
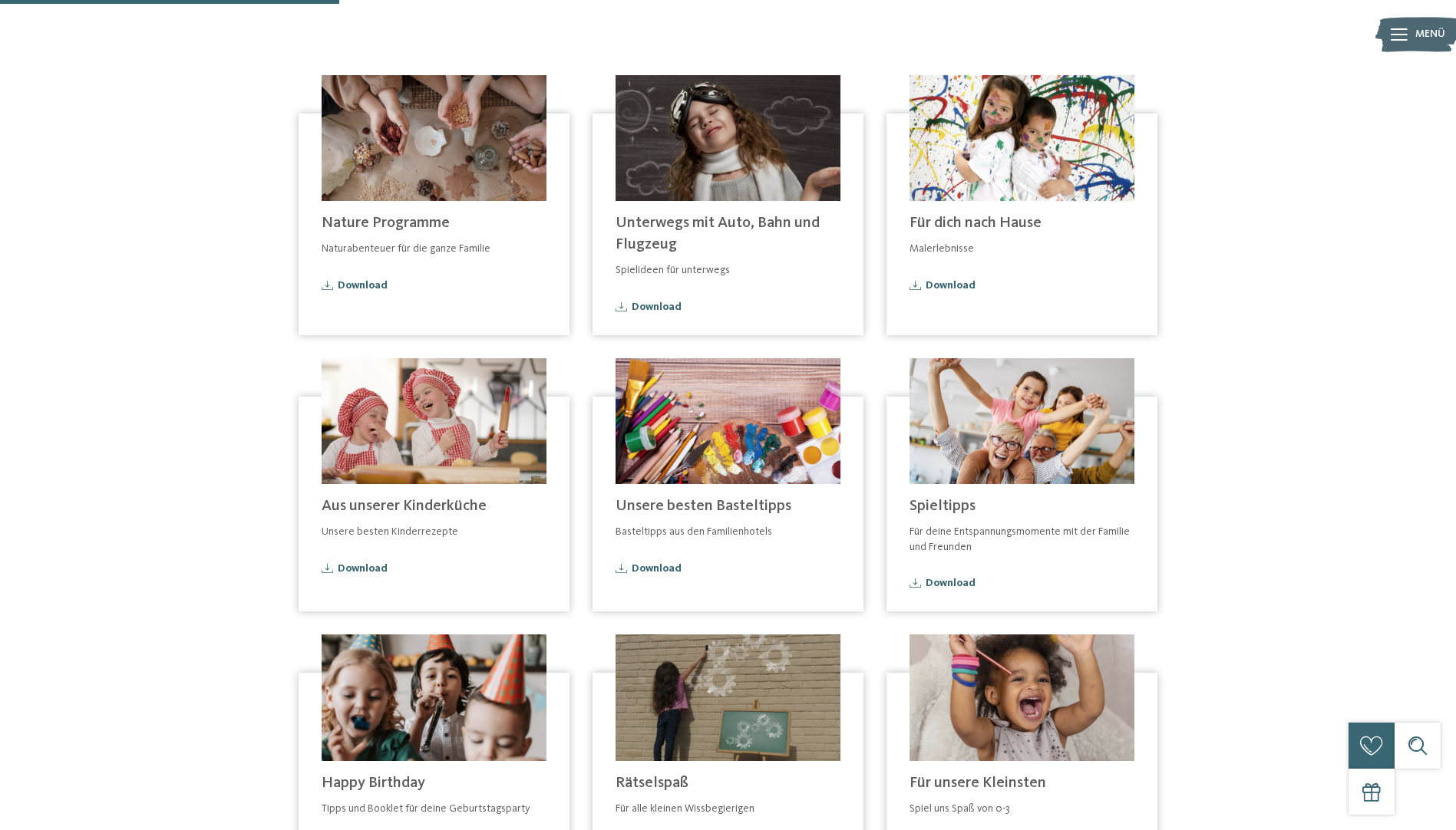
scroll to position [383, 0]
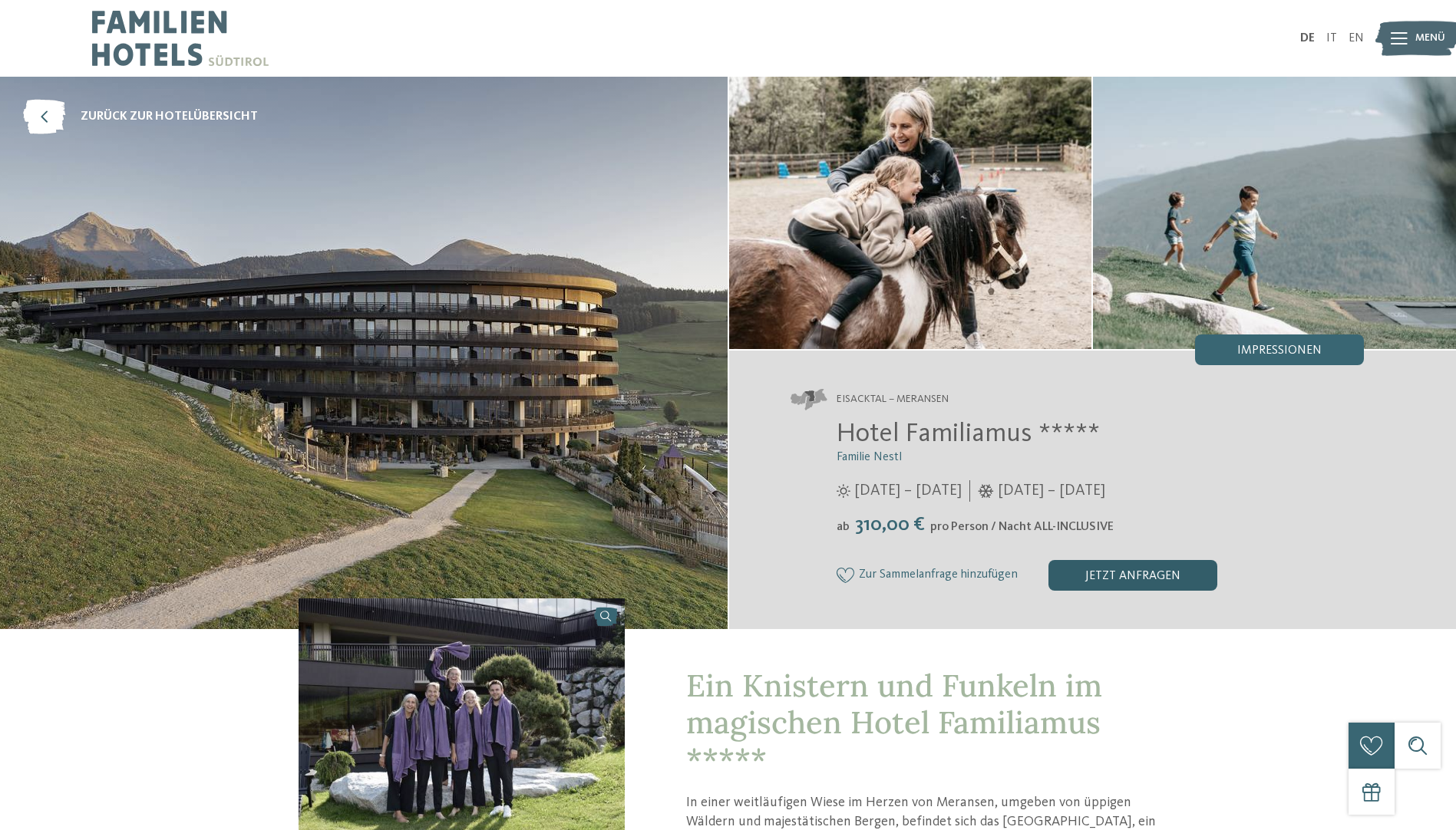
click at [1073, 579] on div "jetzt anfragen" at bounding box center [1132, 575] width 169 height 31
click at [1162, 576] on div "jetzt anfragen" at bounding box center [1132, 575] width 169 height 31
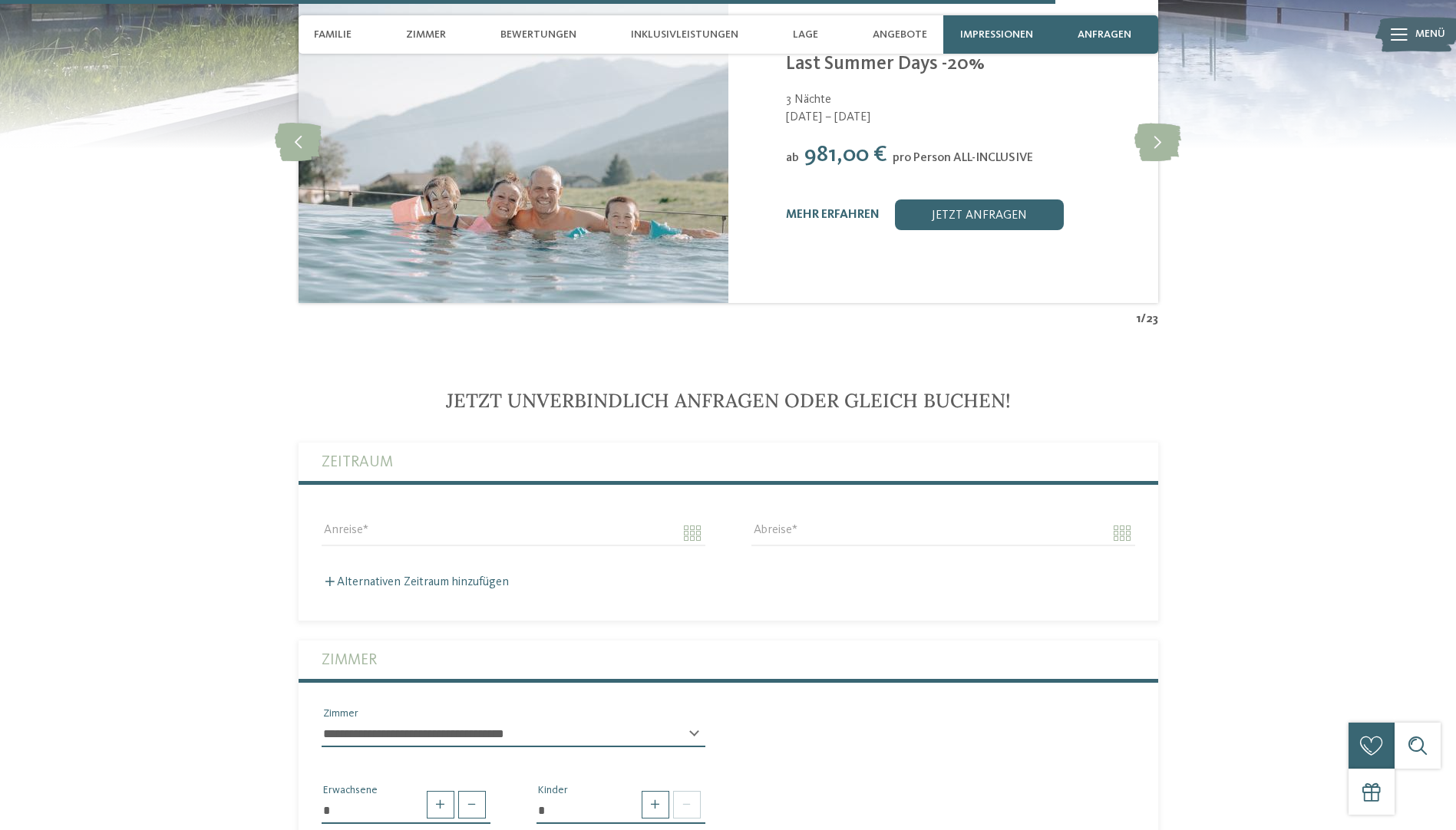
scroll to position [3893, 0]
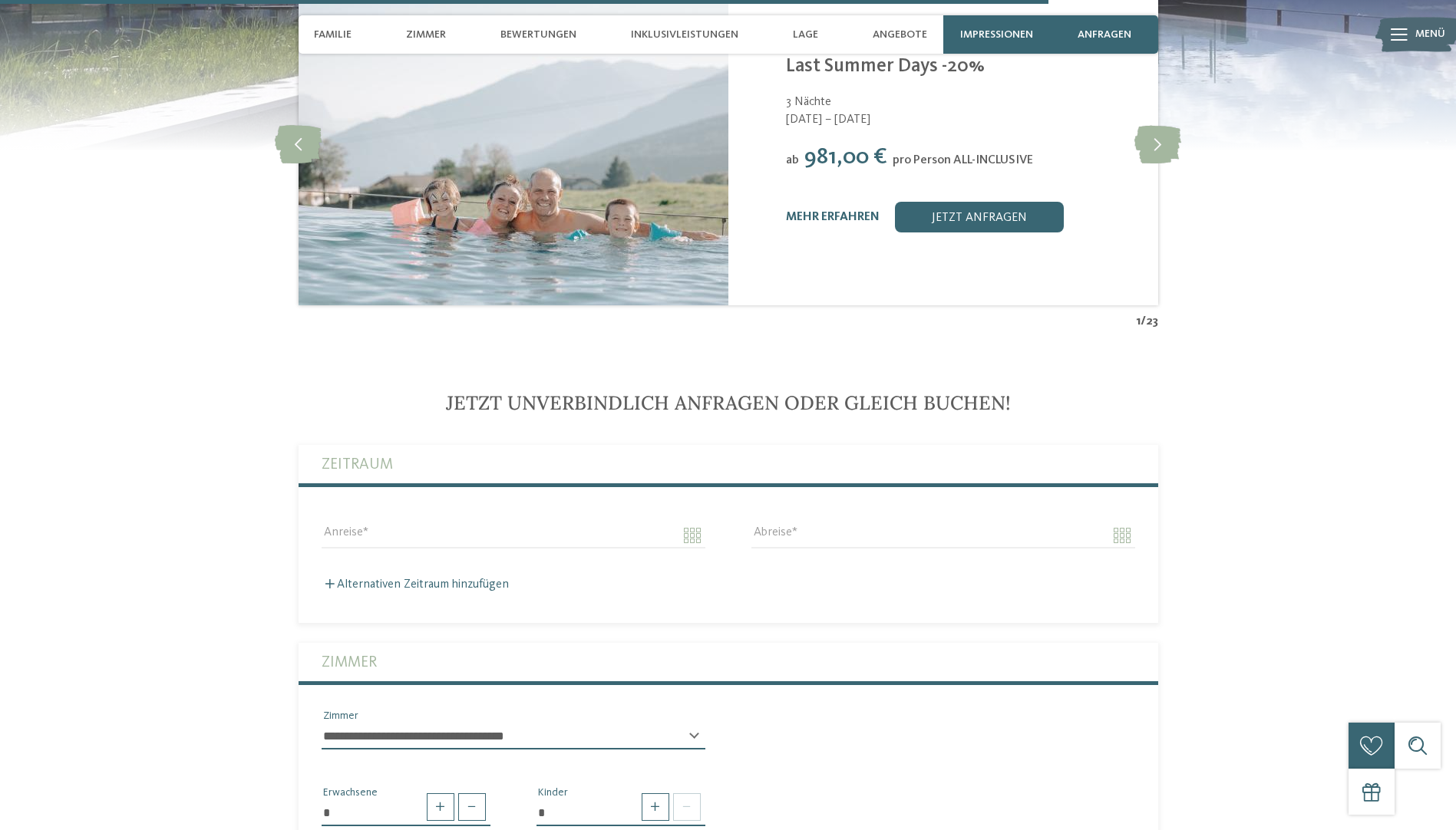
click at [865, 408] on span "Jetzt unverbindlich anfragen oder gleich buchen!" at bounding box center [728, 402] width 565 height 25
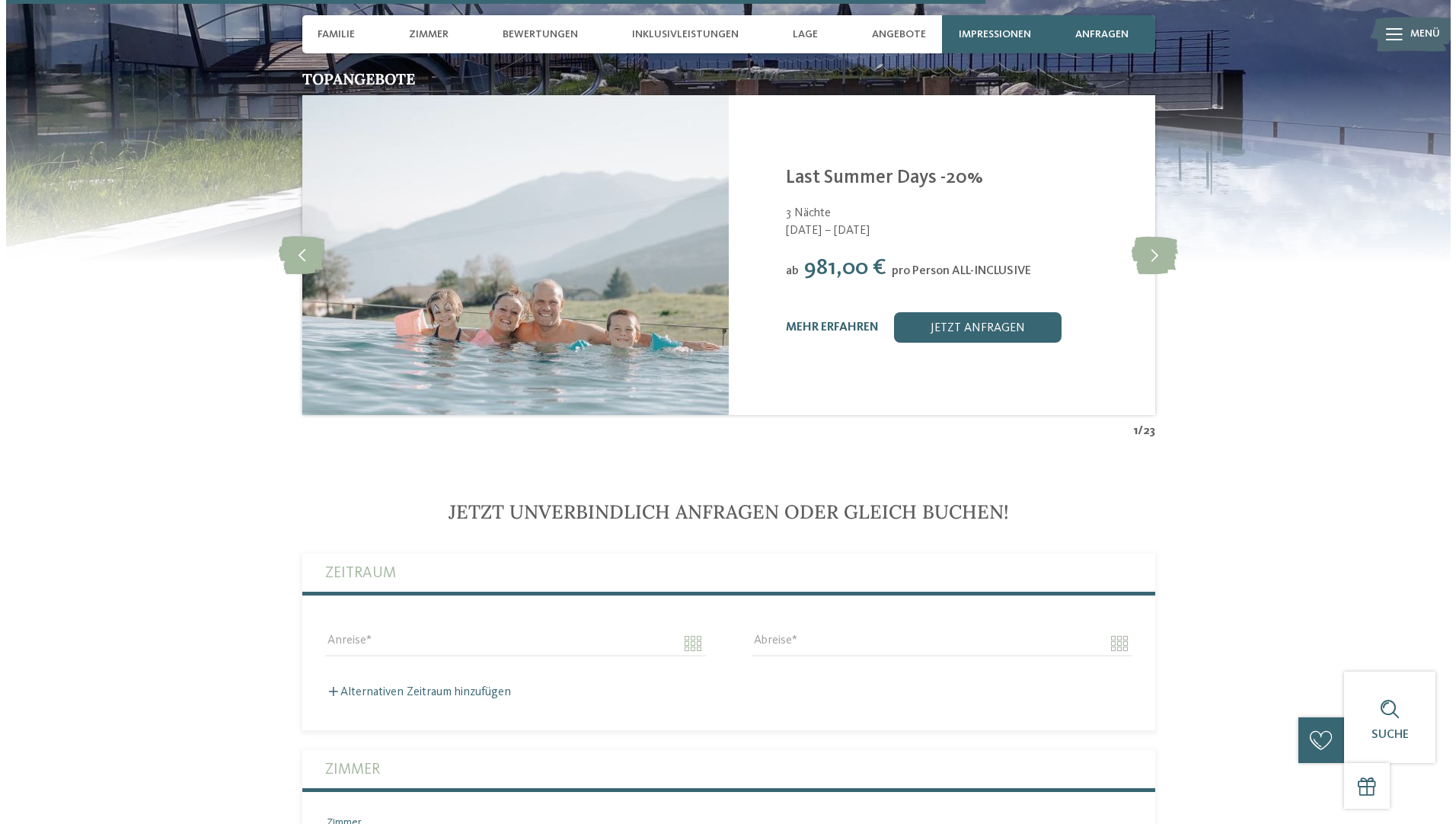
scroll to position [3636, 0]
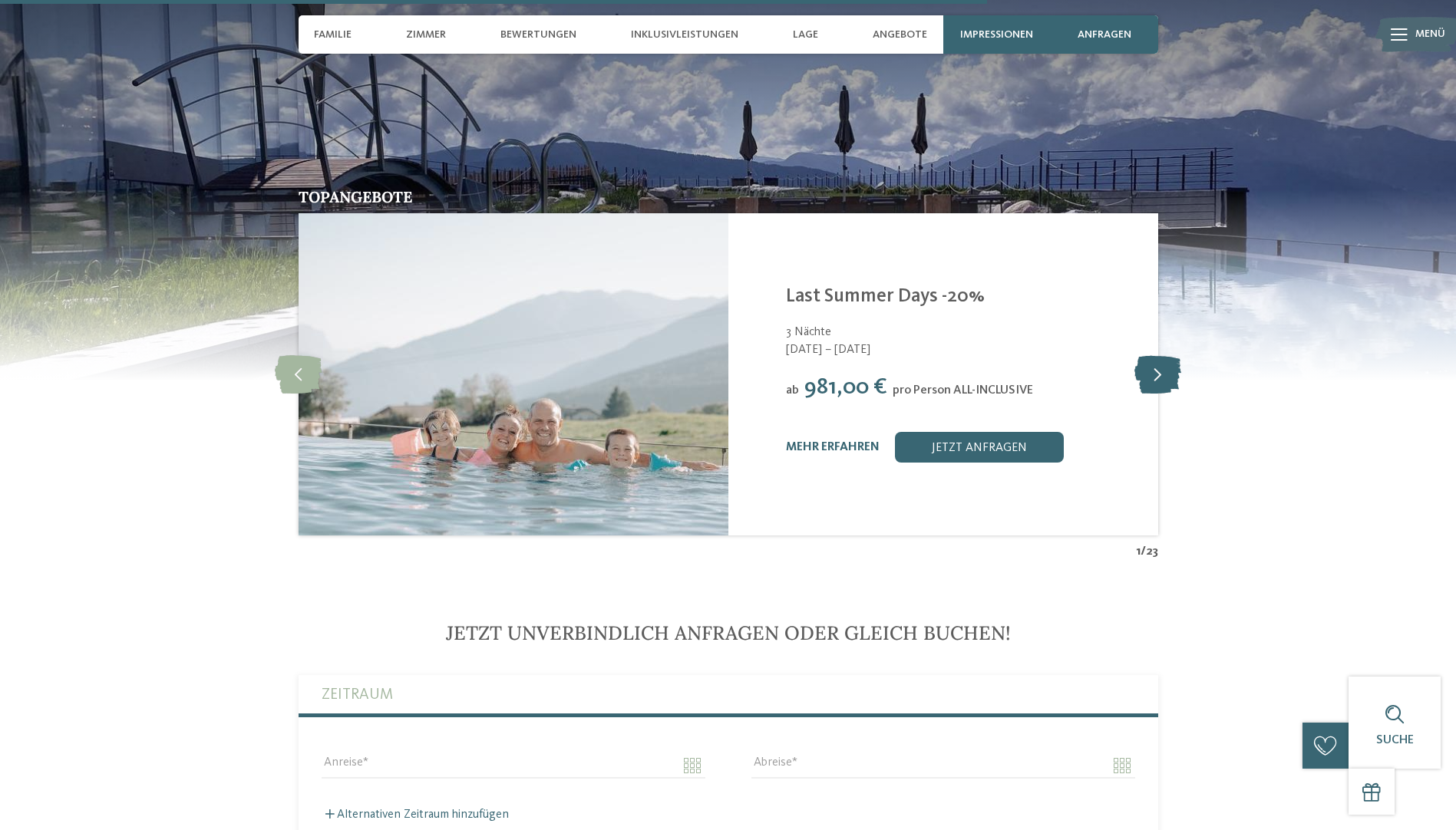
click at [1169, 363] on icon at bounding box center [1157, 375] width 47 height 38
click at [1434, 34] on span "Menü" at bounding box center [1431, 34] width 30 height 15
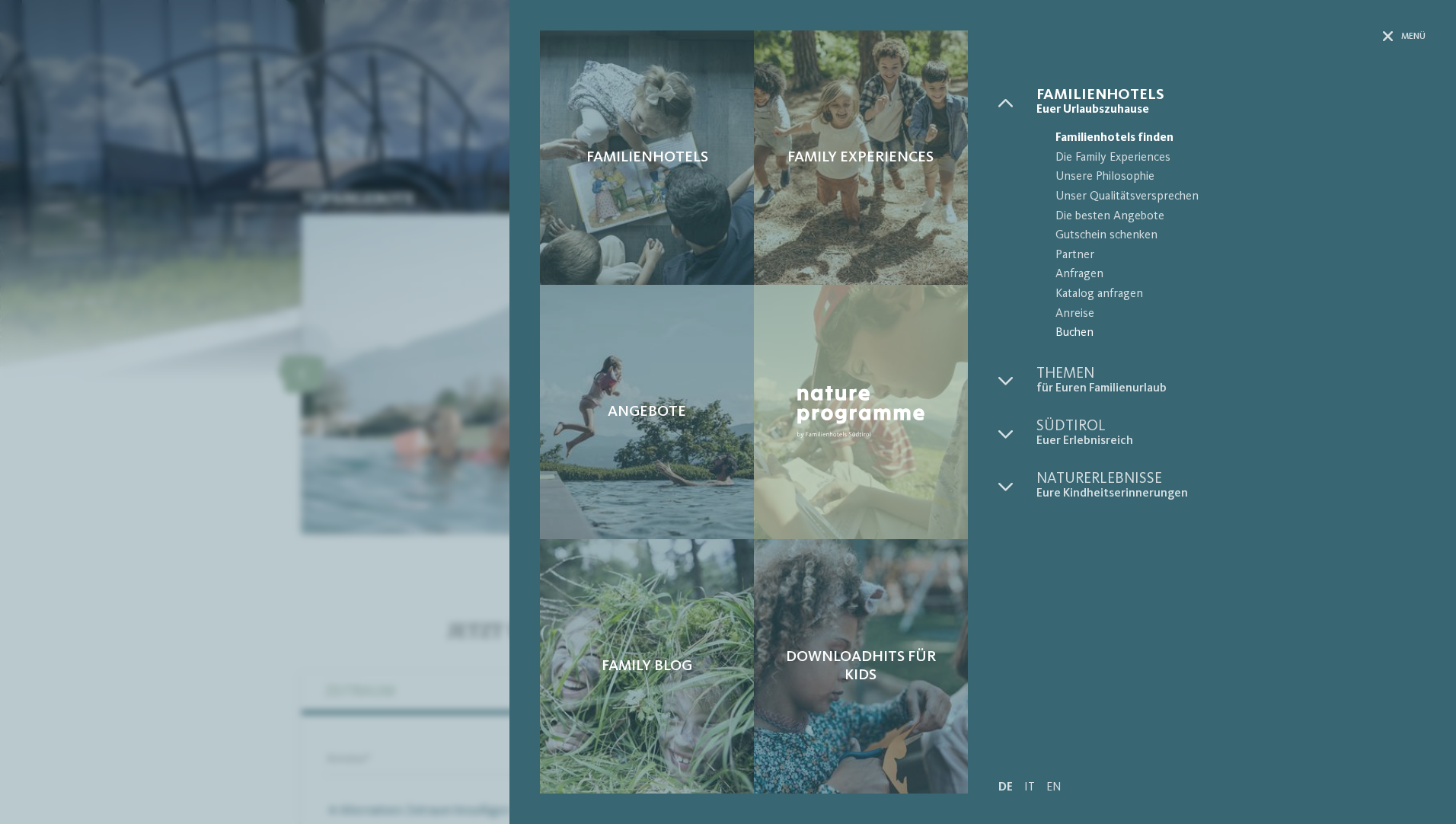
click at [1086, 331] on span "Buchen" at bounding box center [1241, 333] width 370 height 20
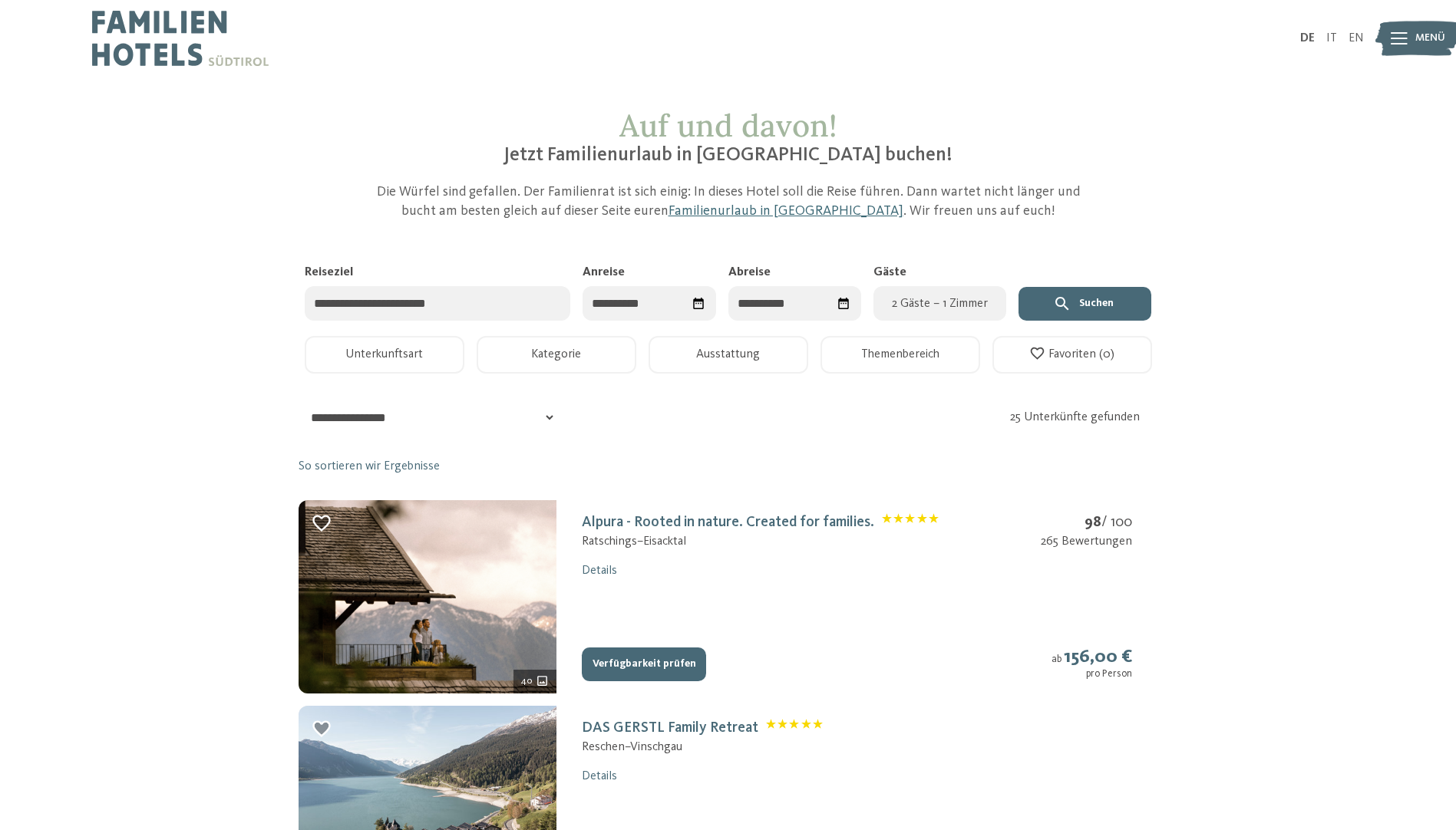
click at [653, 299] on input "Anreise" at bounding box center [649, 303] width 133 height 35
click at [745, 344] on div "[DATE]" at bounding box center [684, 342] width 165 height 20
click at [751, 343] on span "Nächster Monat" at bounding box center [758, 341] width 15 height 15
click at [750, 343] on span "Nächster Monat" at bounding box center [755, 341] width 15 height 15
click at [618, 488] on div "20" at bounding box center [608, 487] width 26 height 29
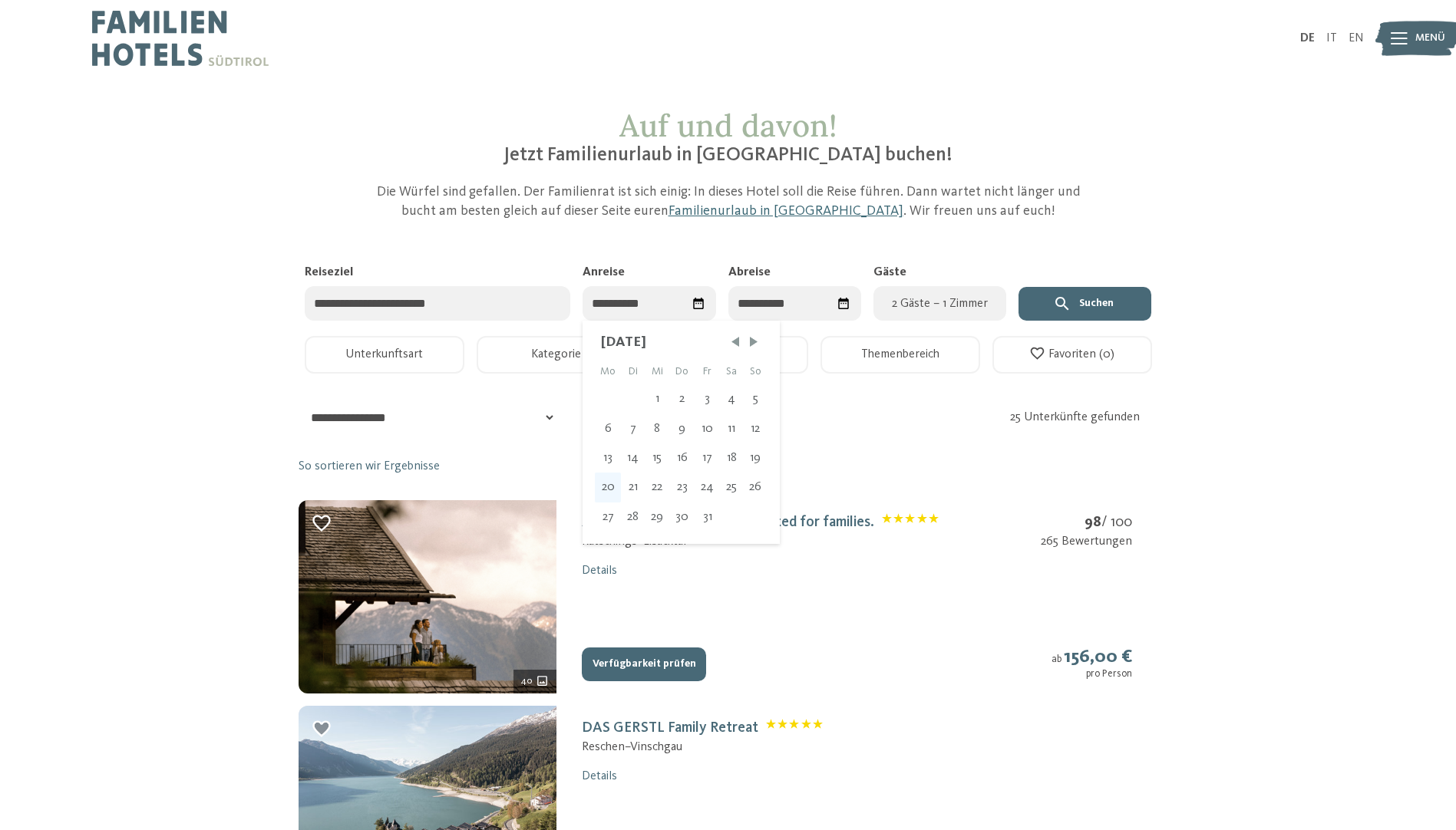
type input "**********"
click at [786, 489] on div "24" at bounding box center [789, 487] width 25 height 29
type input "**********"
click at [909, 297] on span "2 Gäste – 1 Zimmer" at bounding box center [940, 303] width 114 height 18
select select "*"
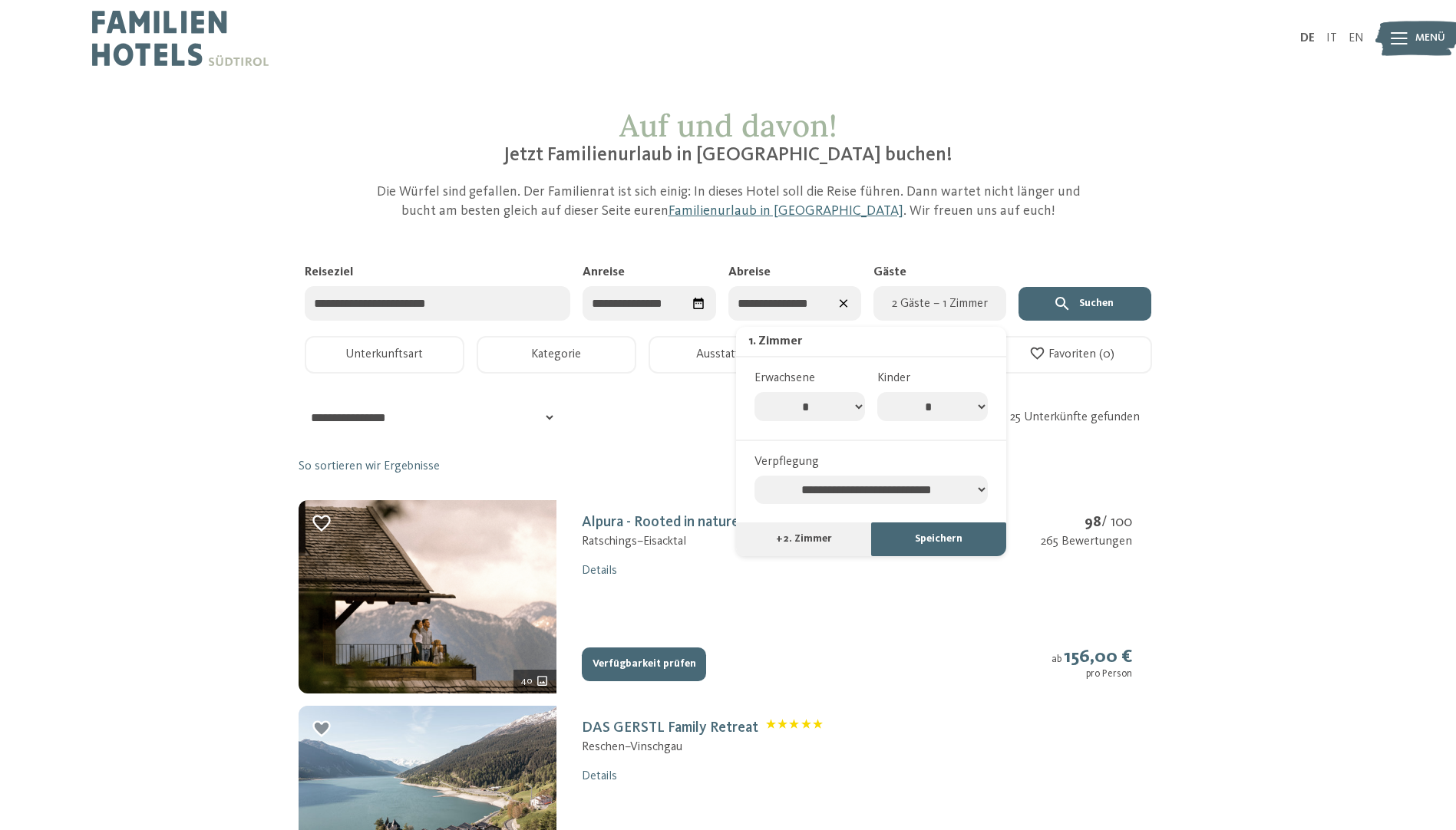
click at [991, 405] on div "Kinder * * * * * * * *" at bounding box center [932, 395] width 123 height 51
drag, startPoint x: 980, startPoint y: 407, endPoint x: 962, endPoint y: 421, distance: 22.8
click at [980, 407] on select "* * * * * * * *" at bounding box center [932, 406] width 111 height 29
select select "*"
click at [877, 392] on select "* * * * * * * *" at bounding box center [932, 406] width 111 height 29
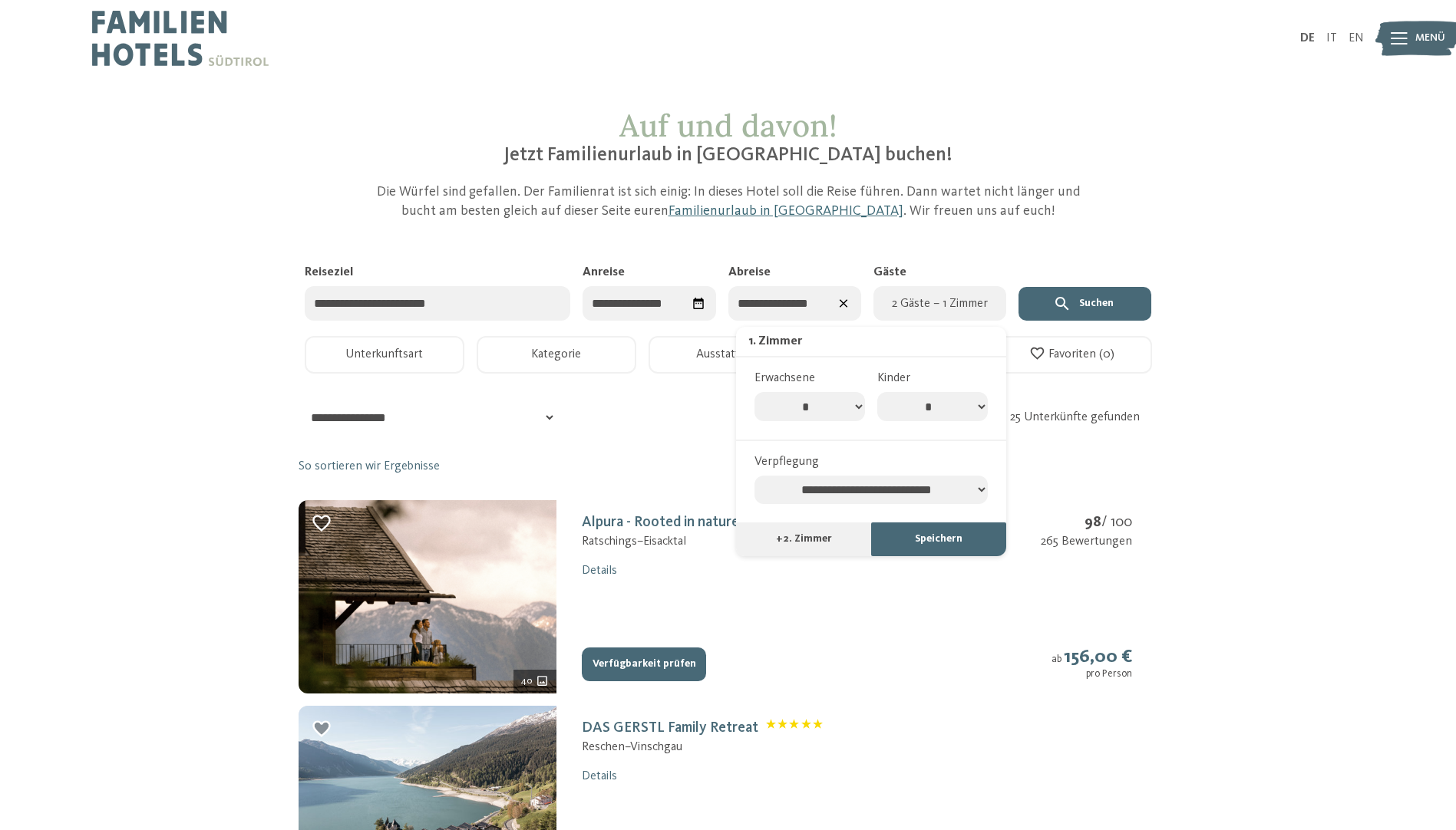
select select "*"
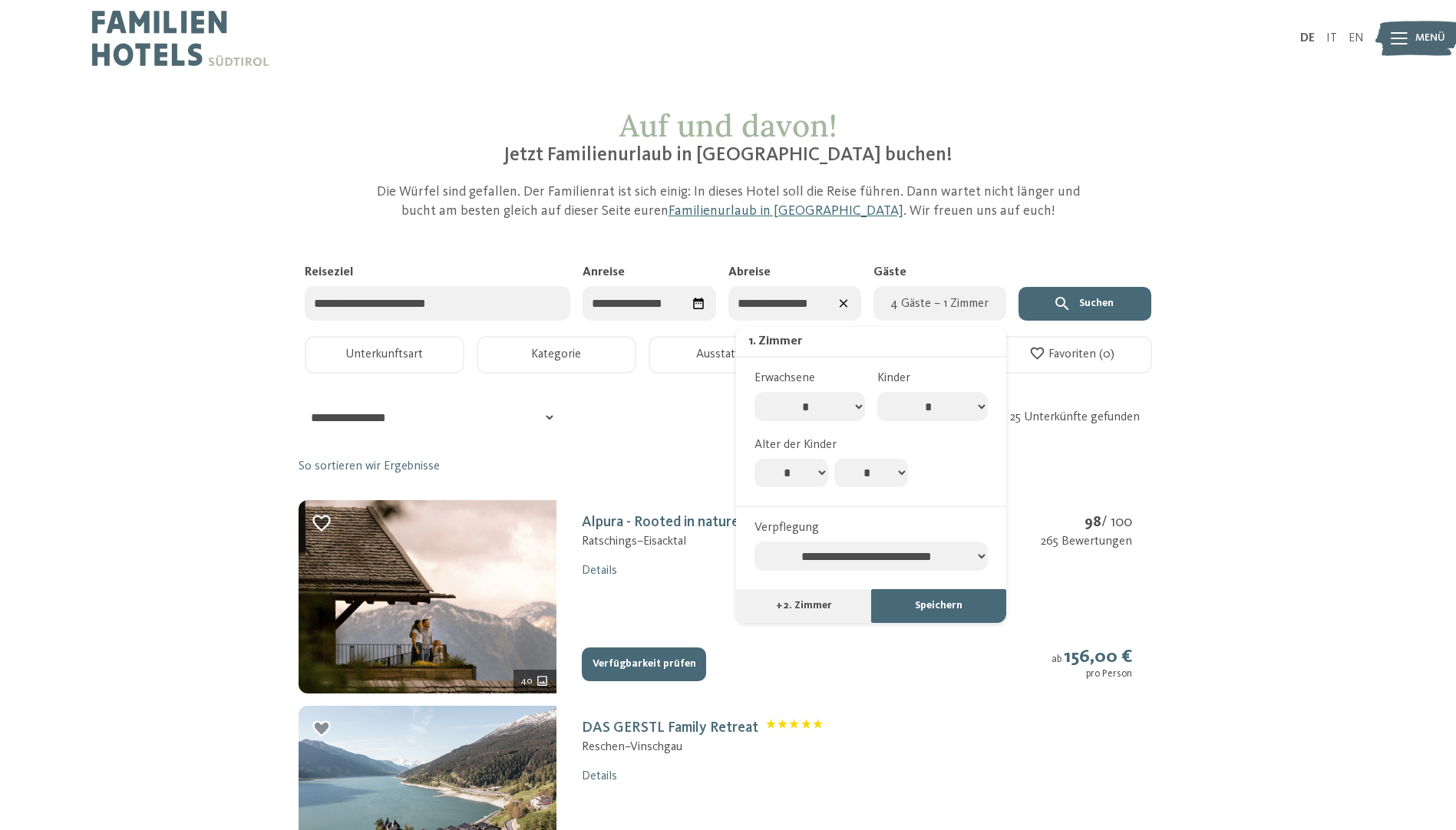
click at [800, 478] on select "* * * * * * * * * * ** ** ** ** ** ** ** **" at bounding box center [791, 473] width 74 height 29
select select "*"
click at [754, 459] on select "* * * * * * * * * * ** ** ** ** ** ** ** **" at bounding box center [791, 473] width 74 height 29
click at [882, 478] on select "* * * * * * * * * * ** ** ** ** ** ** ** **" at bounding box center [871, 473] width 74 height 29
select select "*"
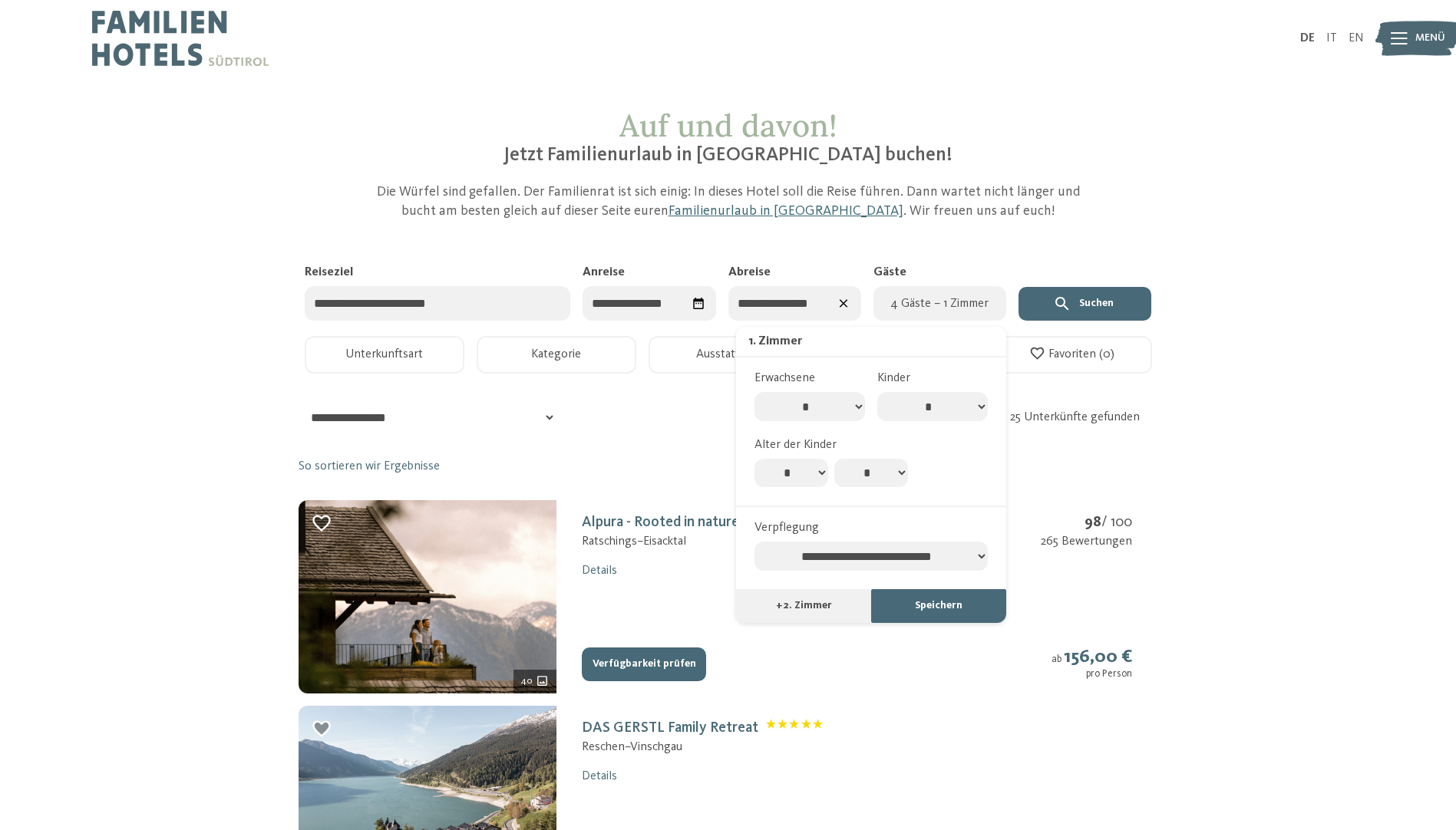
click at [834, 459] on select "* * * * * * * * * * ** ** ** ** ** ** ** **" at bounding box center [871, 473] width 74 height 29
click at [467, 298] on input "Reiseziel" at bounding box center [438, 303] width 266 height 35
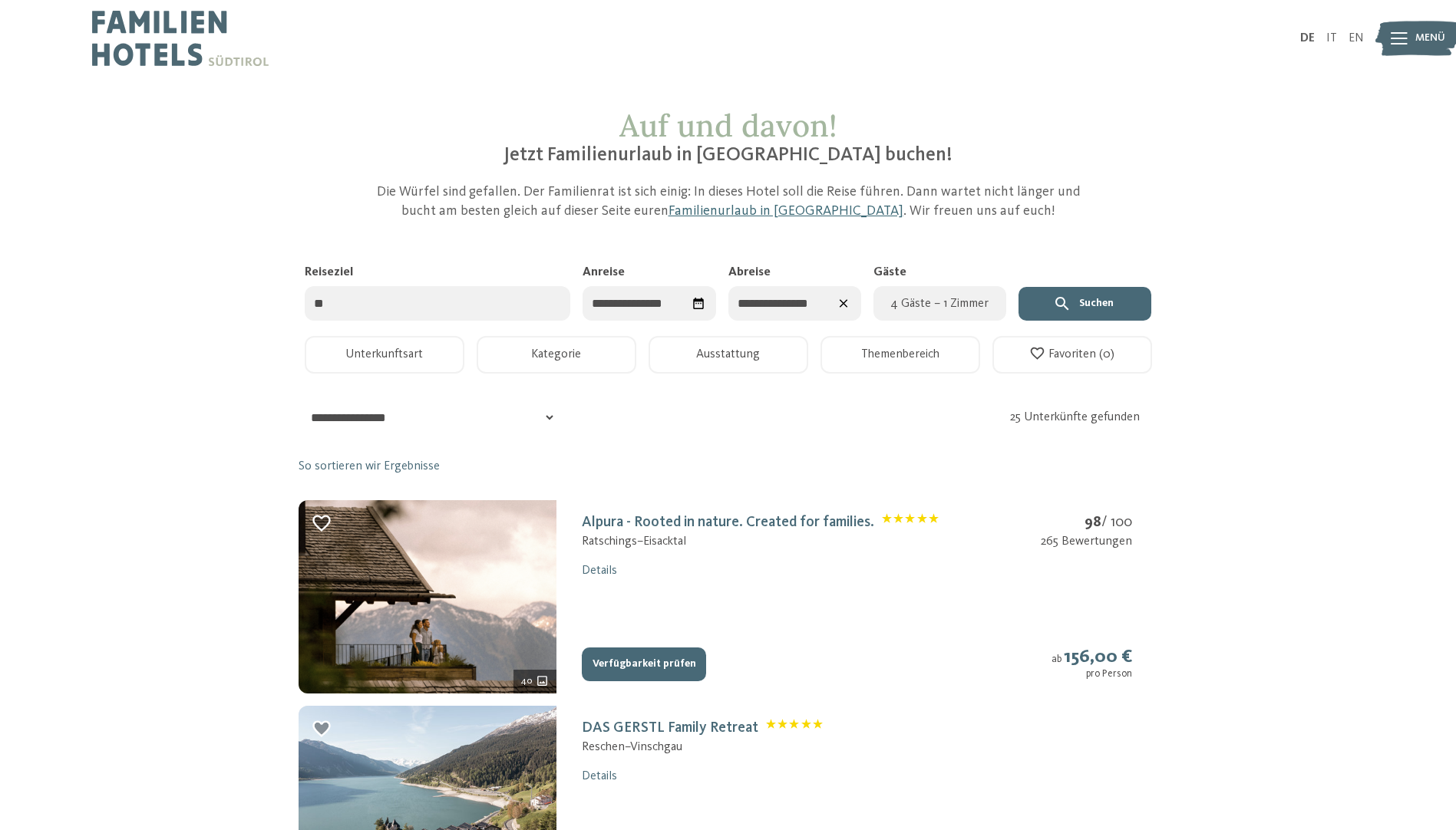
type input "*"
type input "**********"
click at [1057, 301] on icon "submit" at bounding box center [1062, 303] width 13 height 13
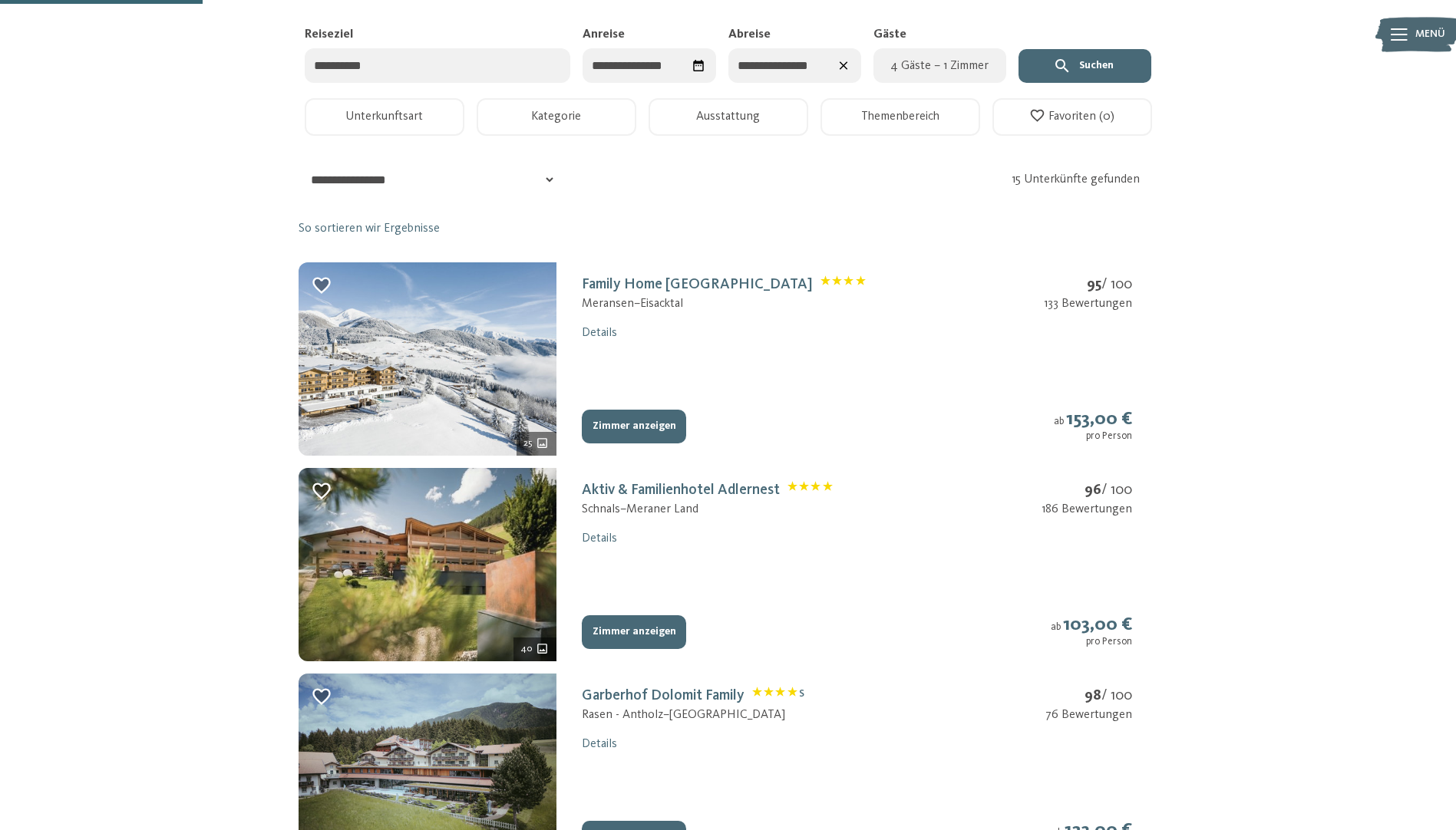
scroll to position [230, 0]
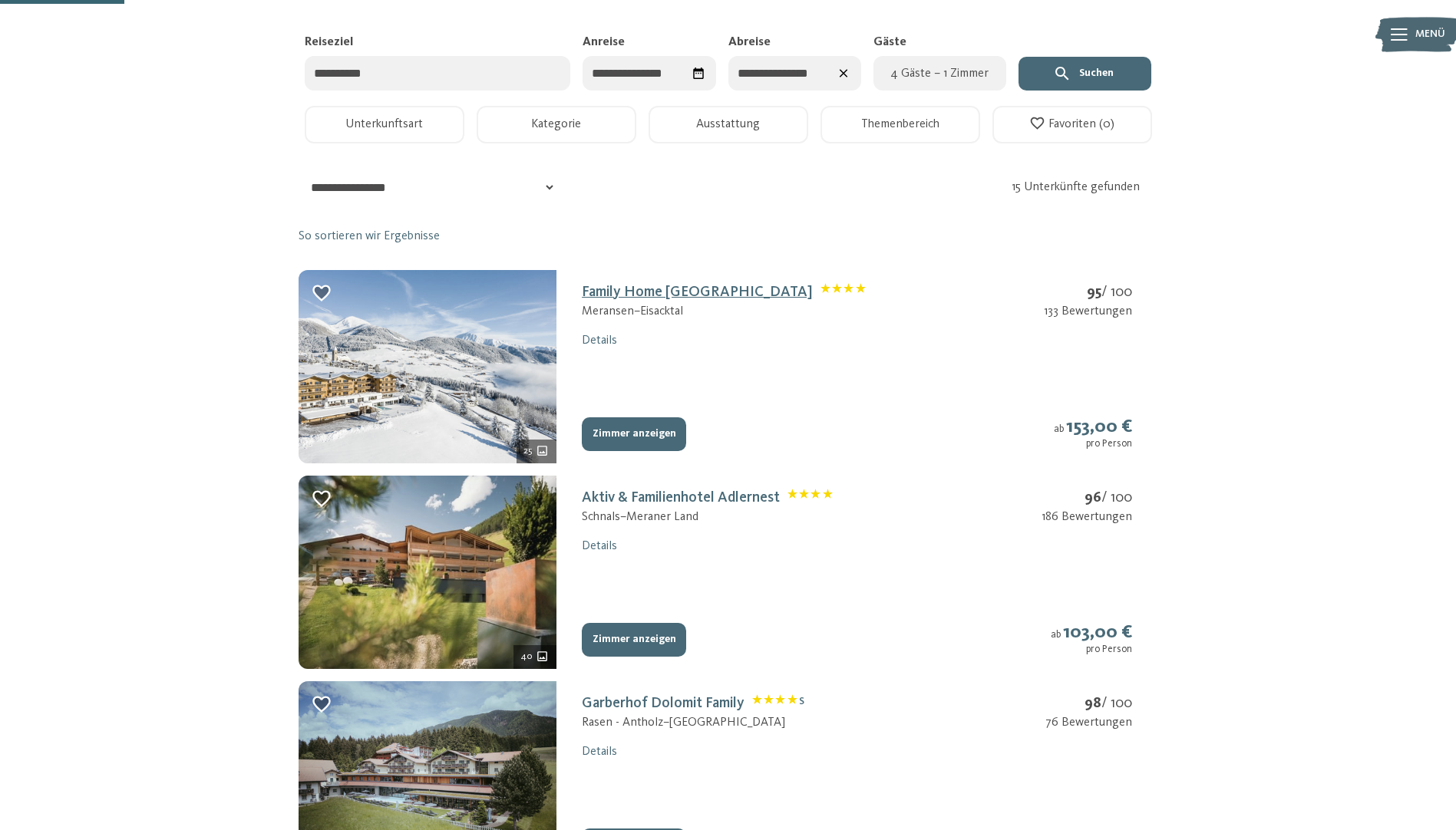
click at [704, 299] on link "Family Home [GEOGRAPHIC_DATA]" at bounding box center [723, 291] width 284 height 15
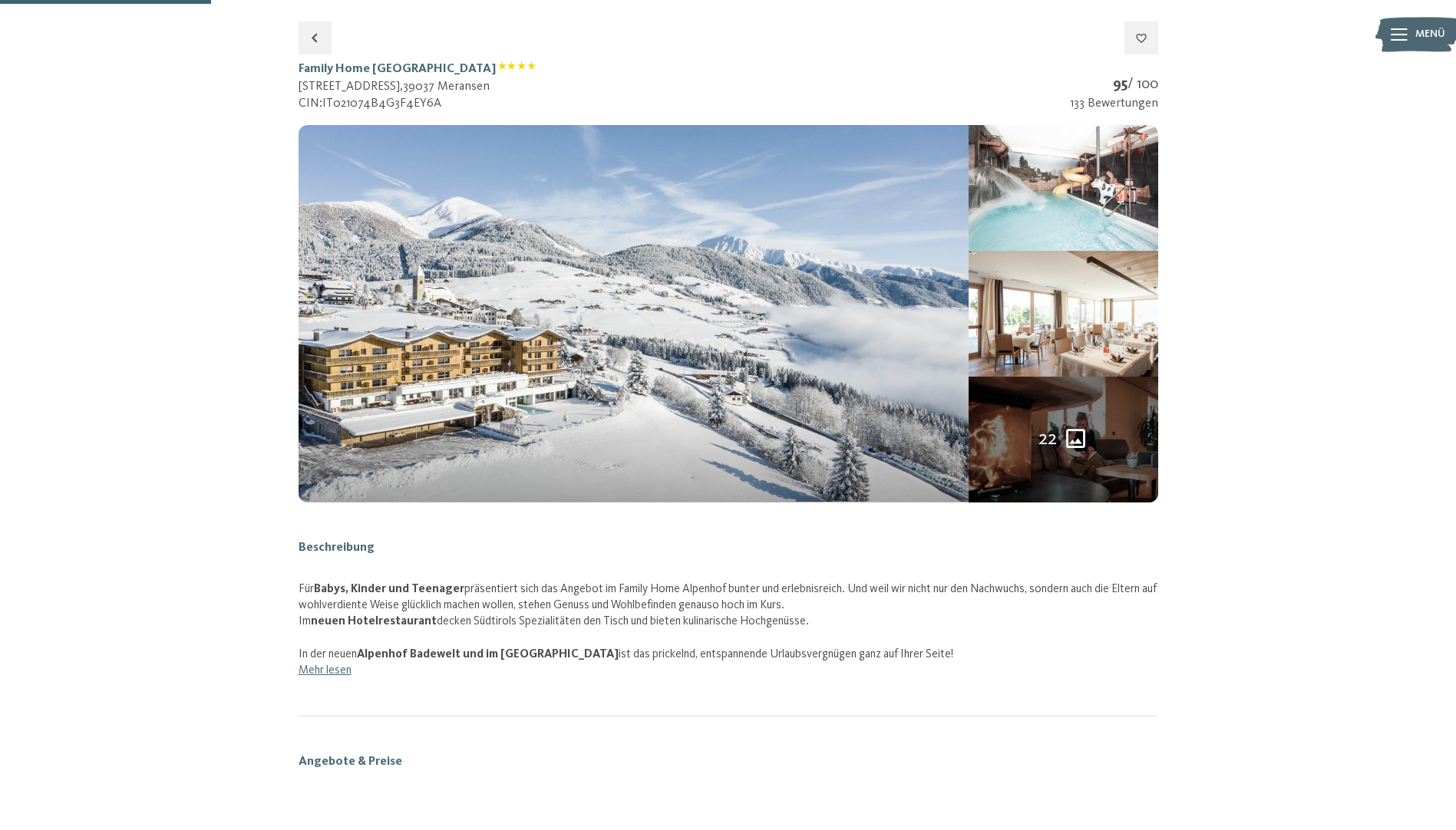
scroll to position [252, 0]
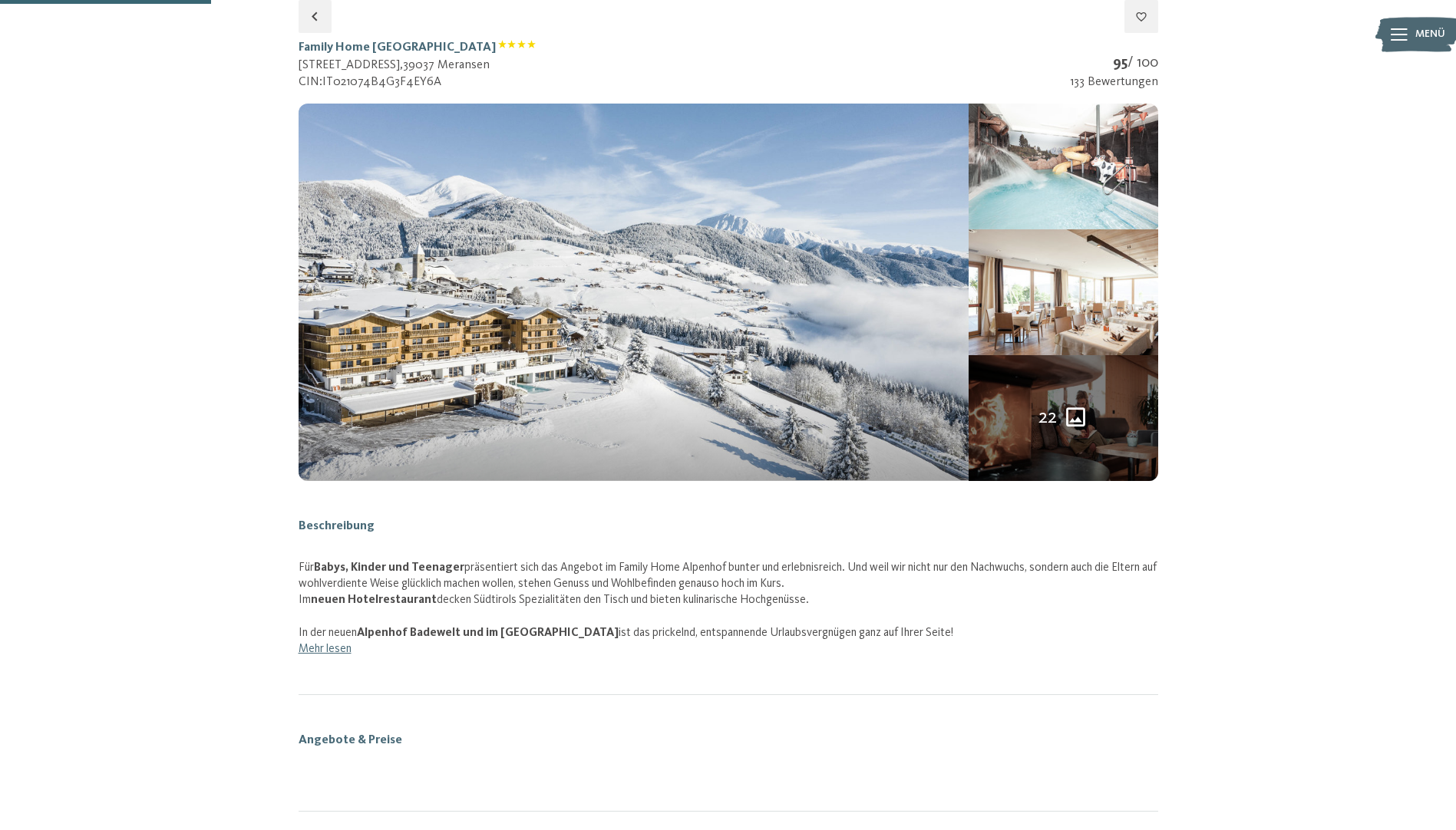
select select "*"
select select "**********"
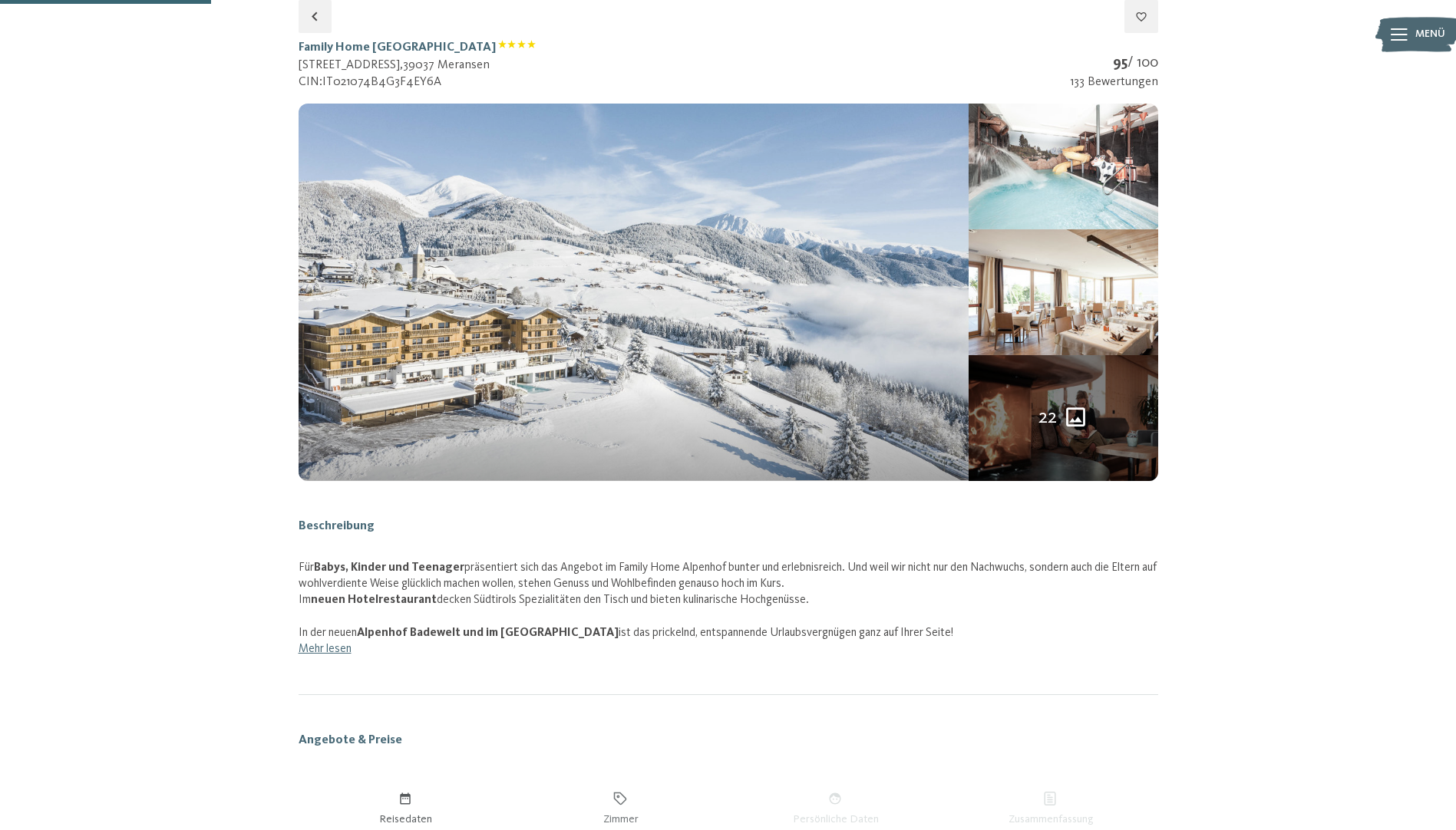
select select "**********"
click at [551, 263] on img at bounding box center [634, 292] width 671 height 377
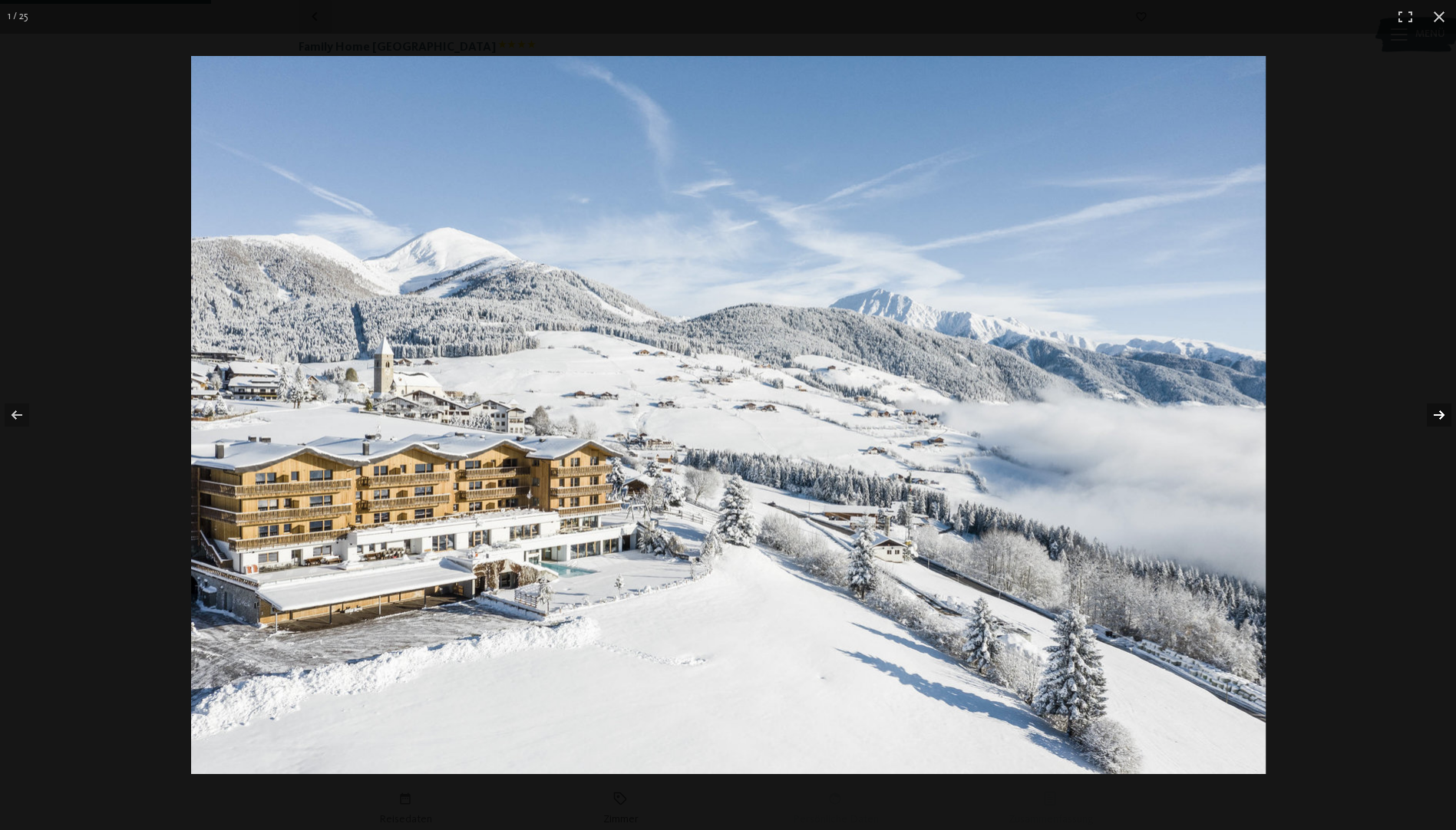
click at [1436, 413] on button "button" at bounding box center [1429, 415] width 54 height 77
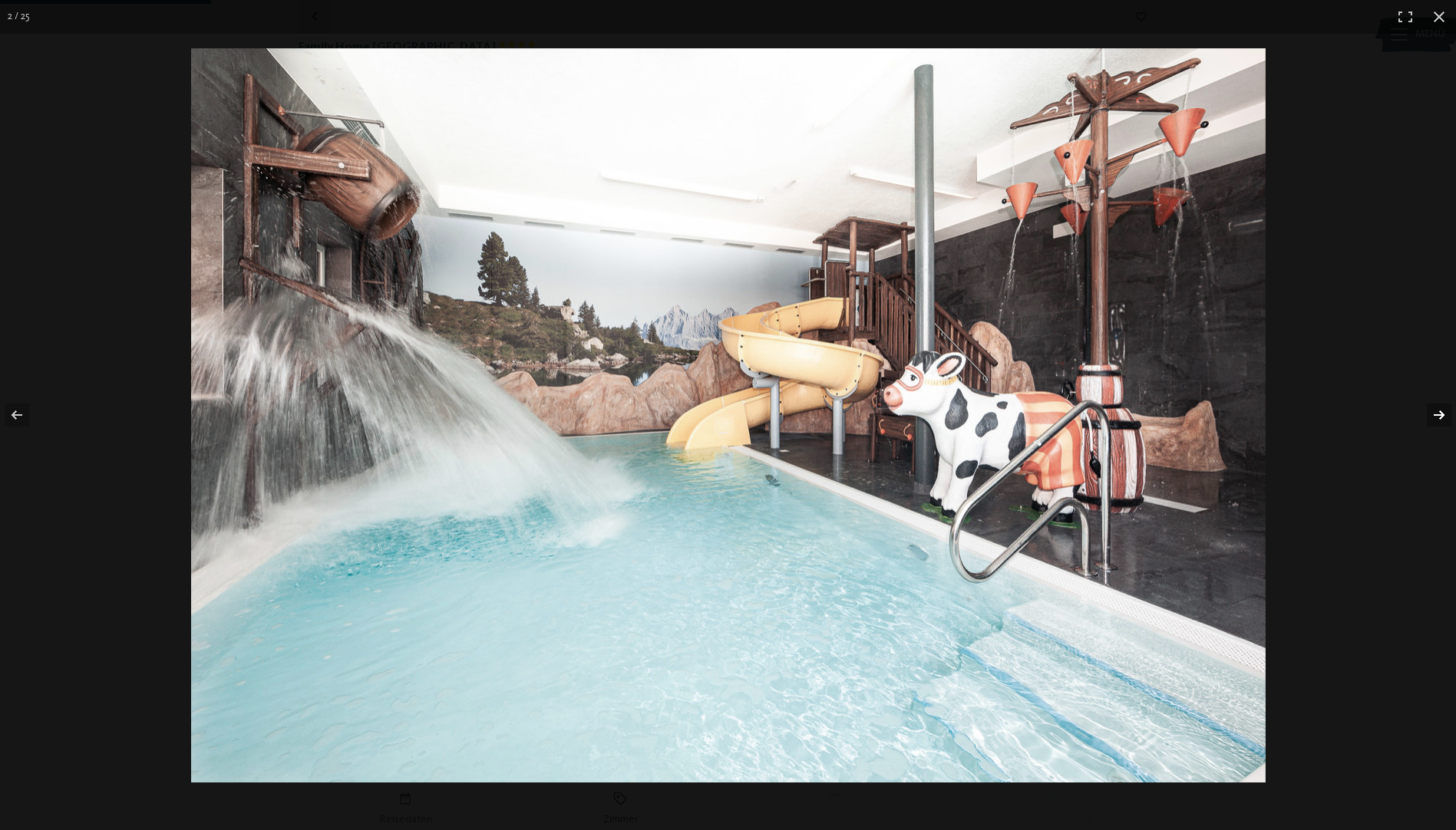
click at [1436, 413] on button "button" at bounding box center [1429, 415] width 54 height 77
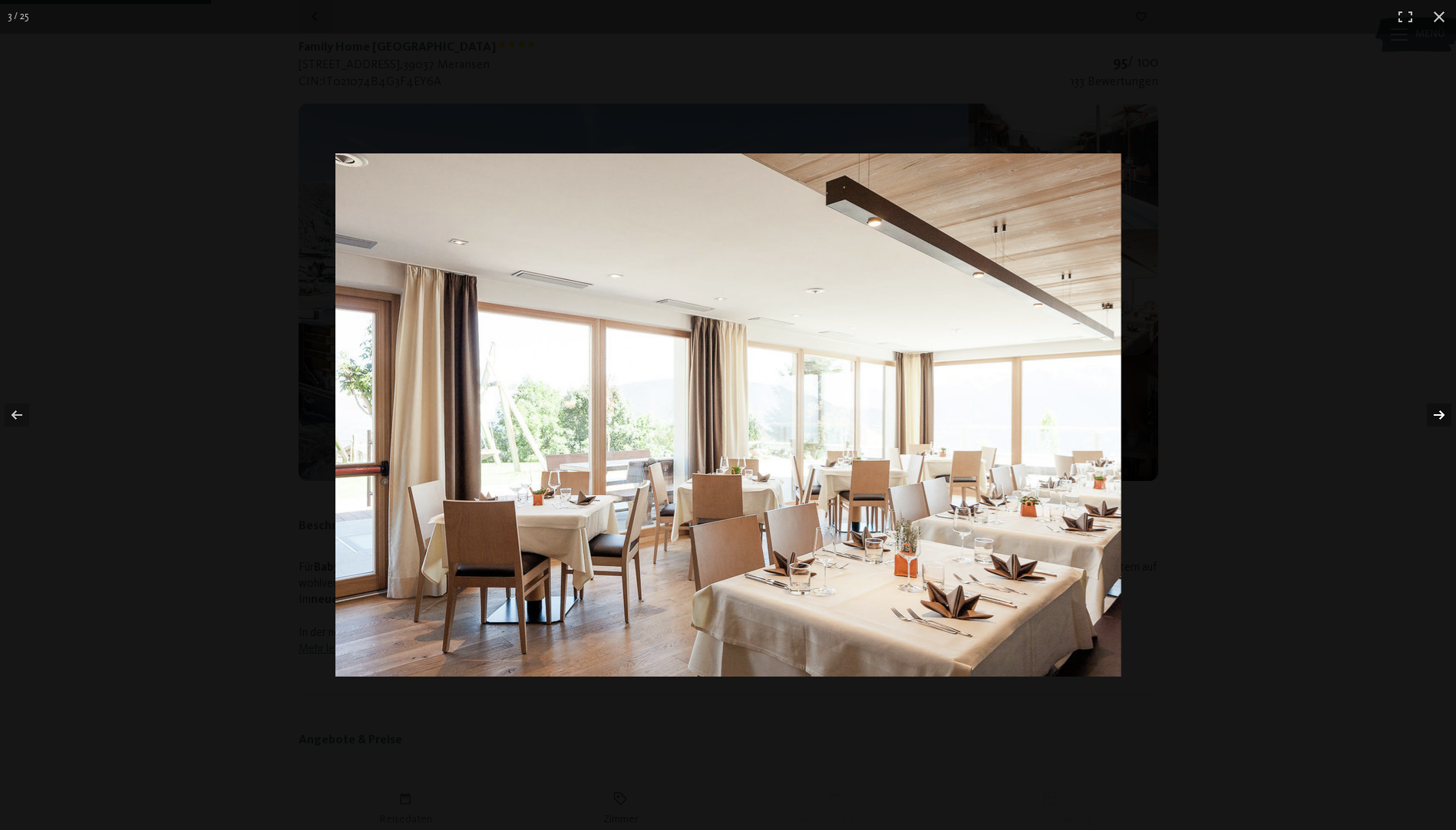
click at [1436, 413] on button "button" at bounding box center [1429, 415] width 54 height 77
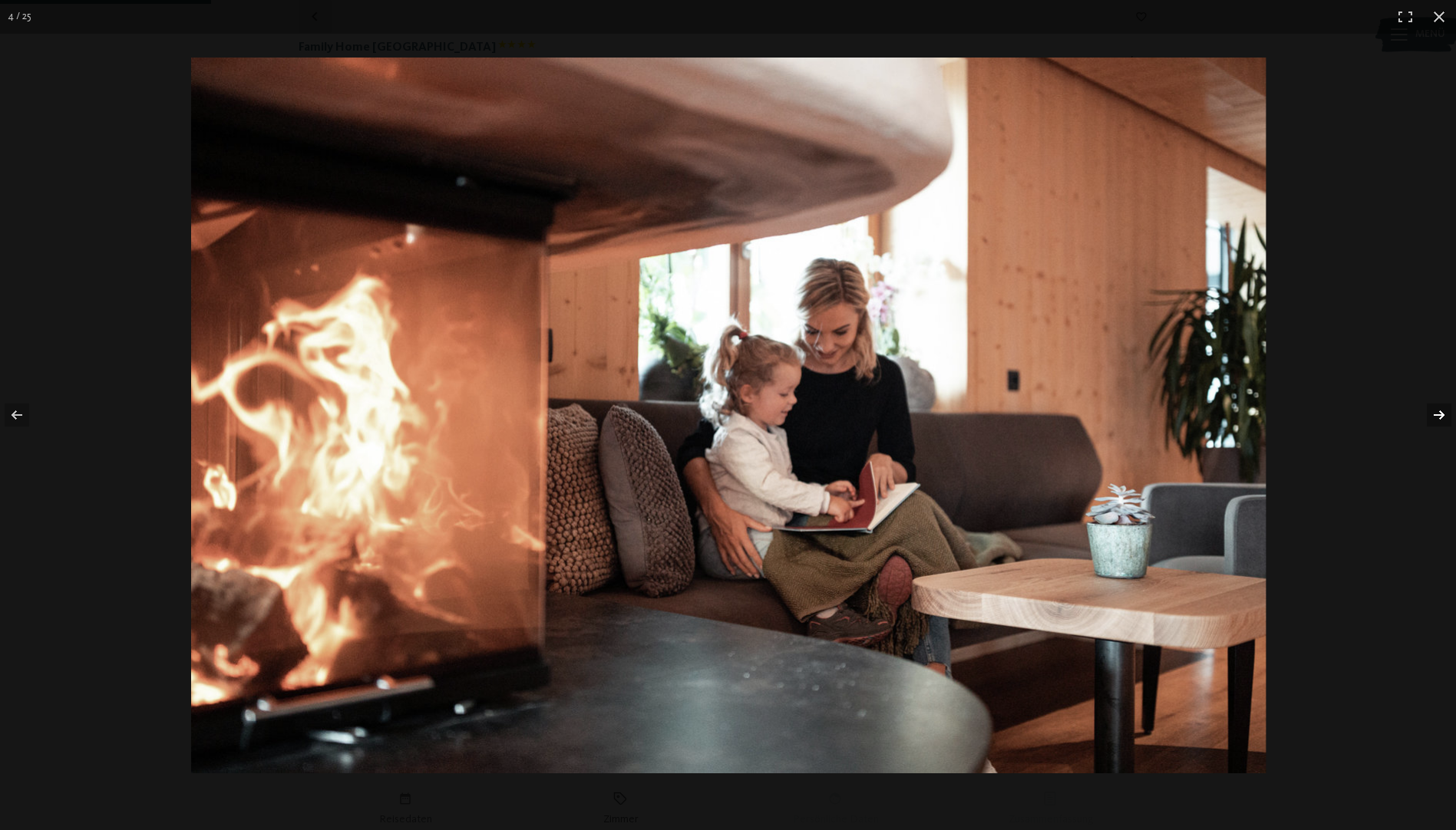
click at [1436, 413] on button "button" at bounding box center [1429, 415] width 54 height 77
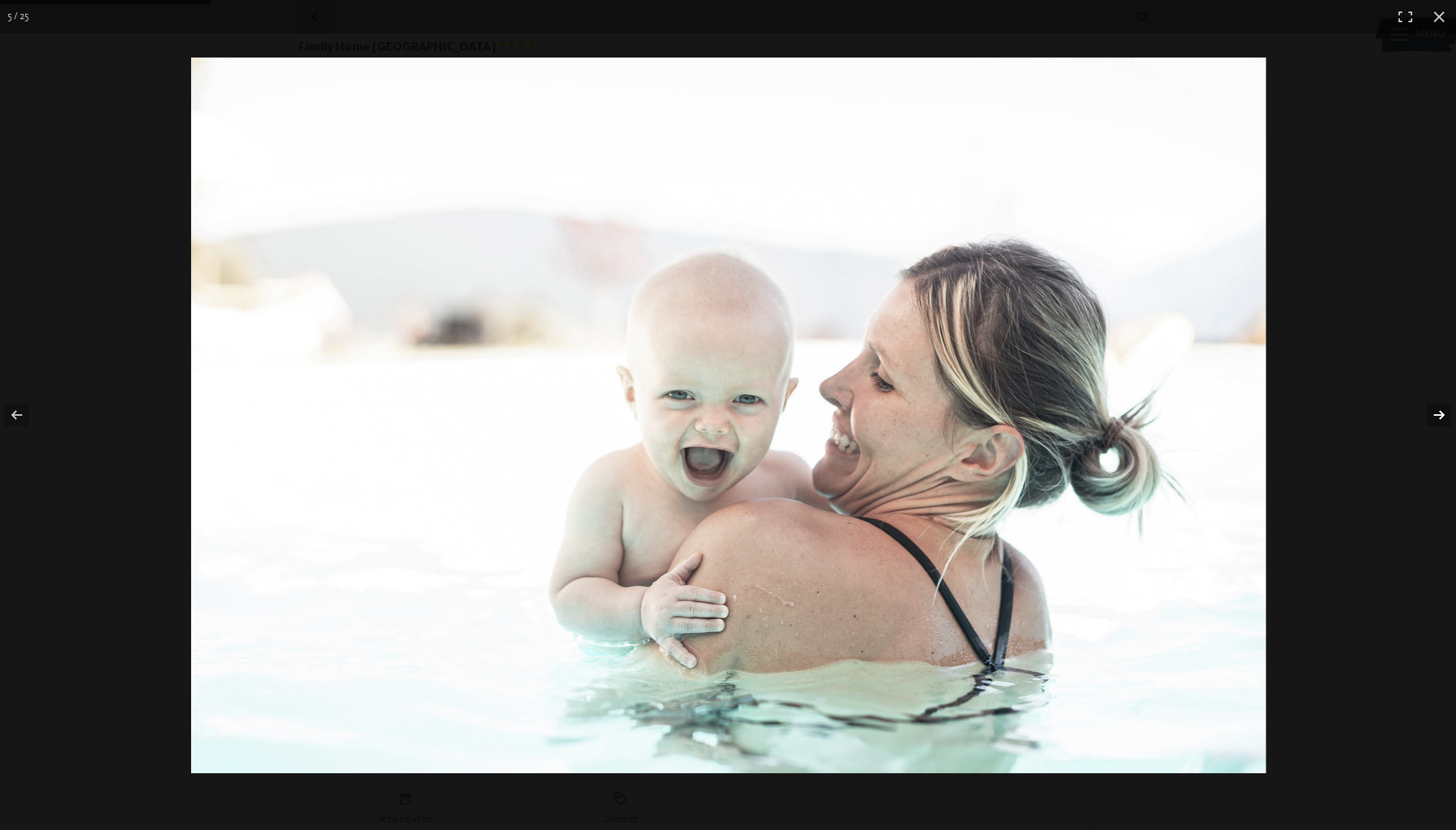
click at [1436, 413] on button "button" at bounding box center [1429, 415] width 54 height 77
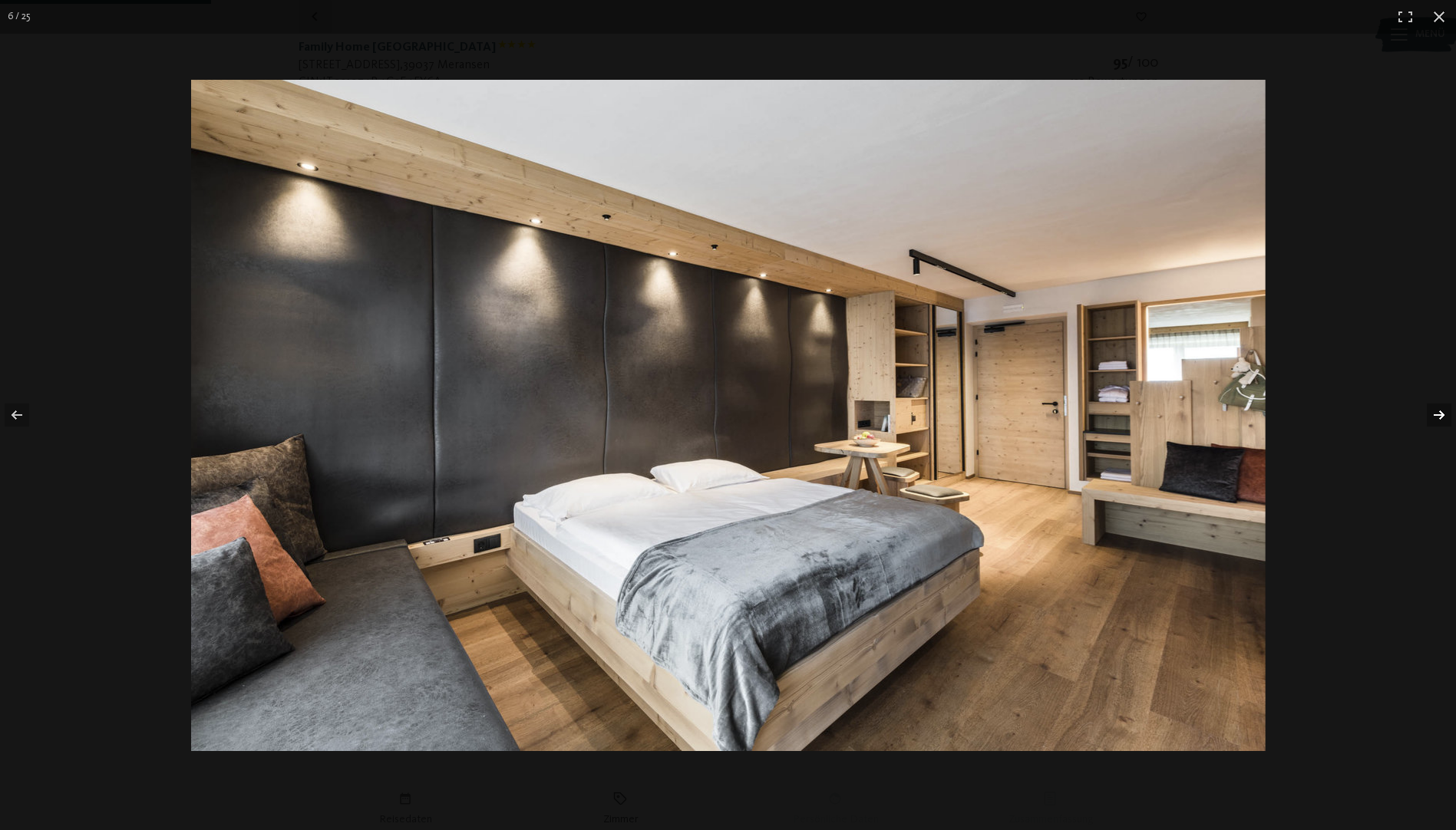
click at [1436, 413] on button "button" at bounding box center [1429, 415] width 54 height 77
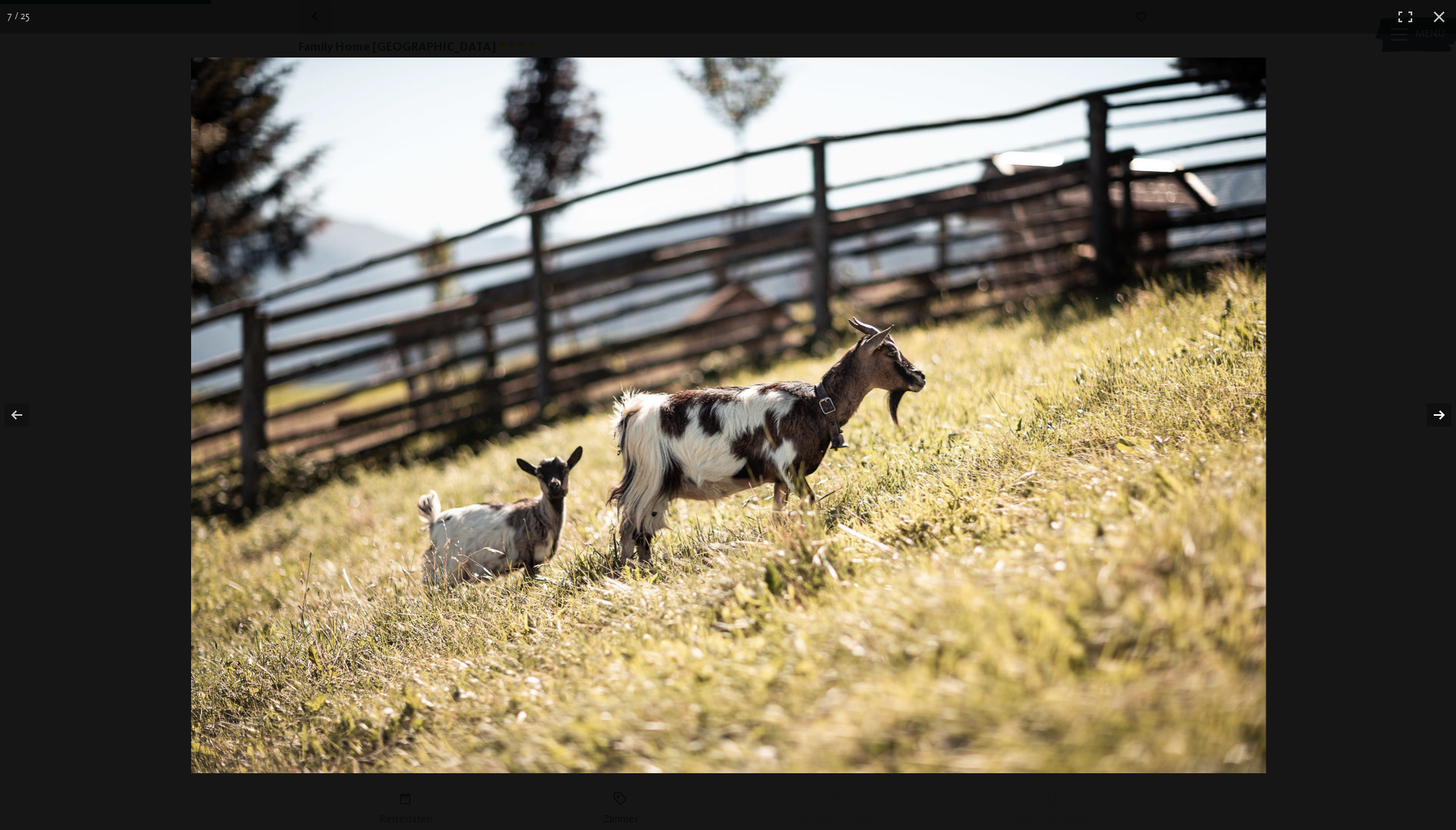
click at [1436, 413] on button "button" at bounding box center [1429, 415] width 54 height 77
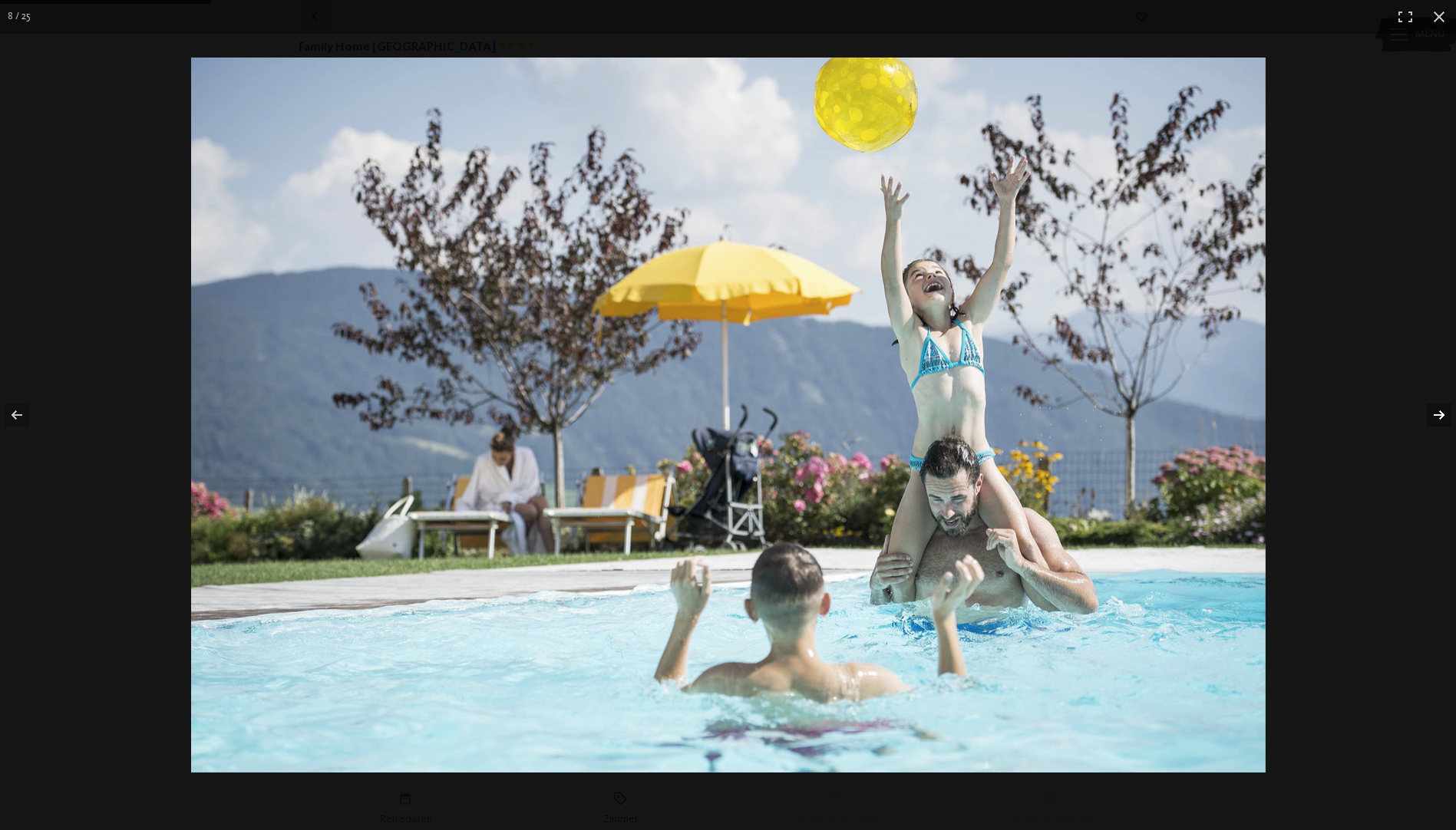
click at [1436, 413] on button "button" at bounding box center [1429, 415] width 54 height 77
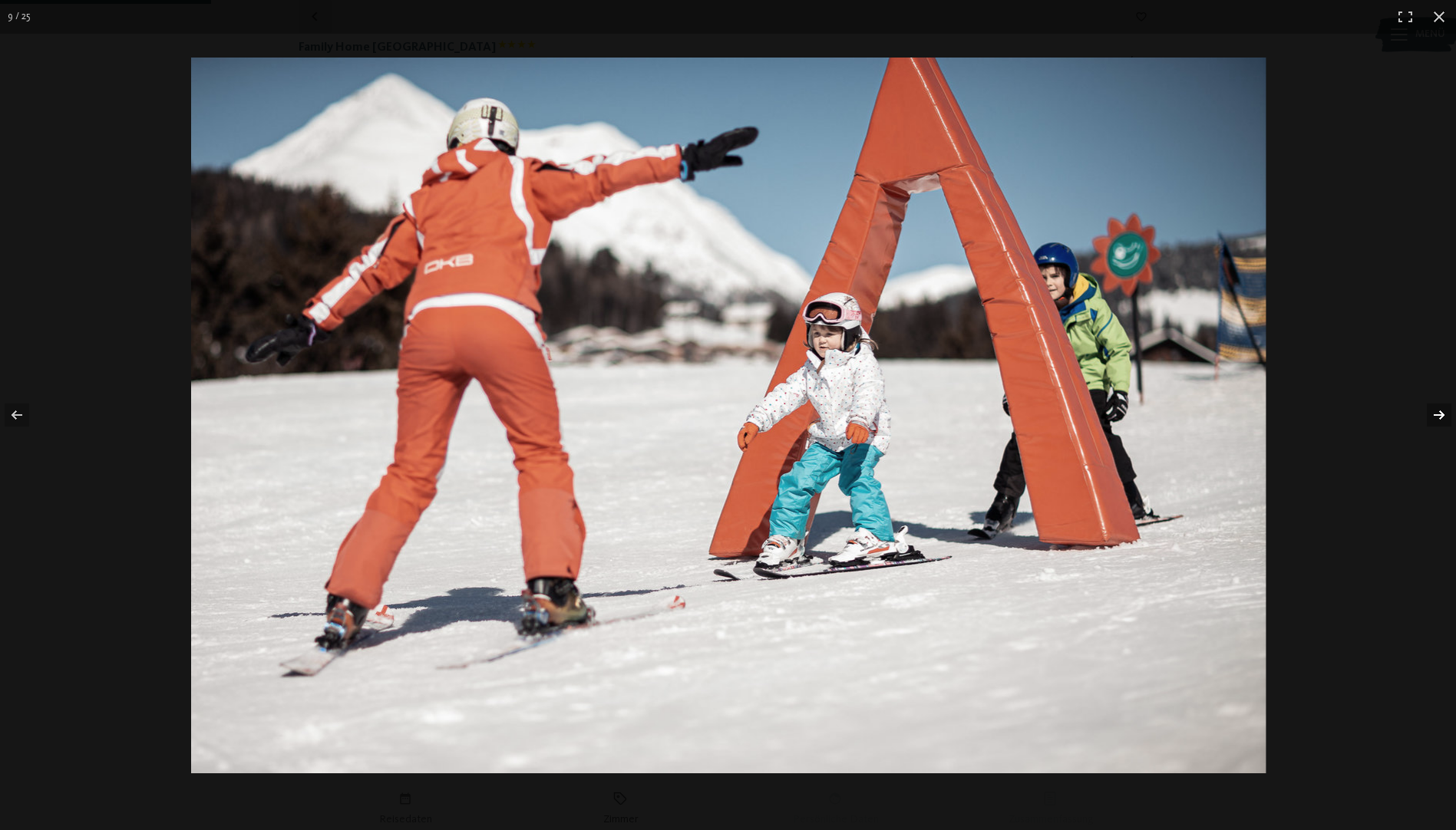
click at [1436, 413] on button "button" at bounding box center [1429, 415] width 54 height 77
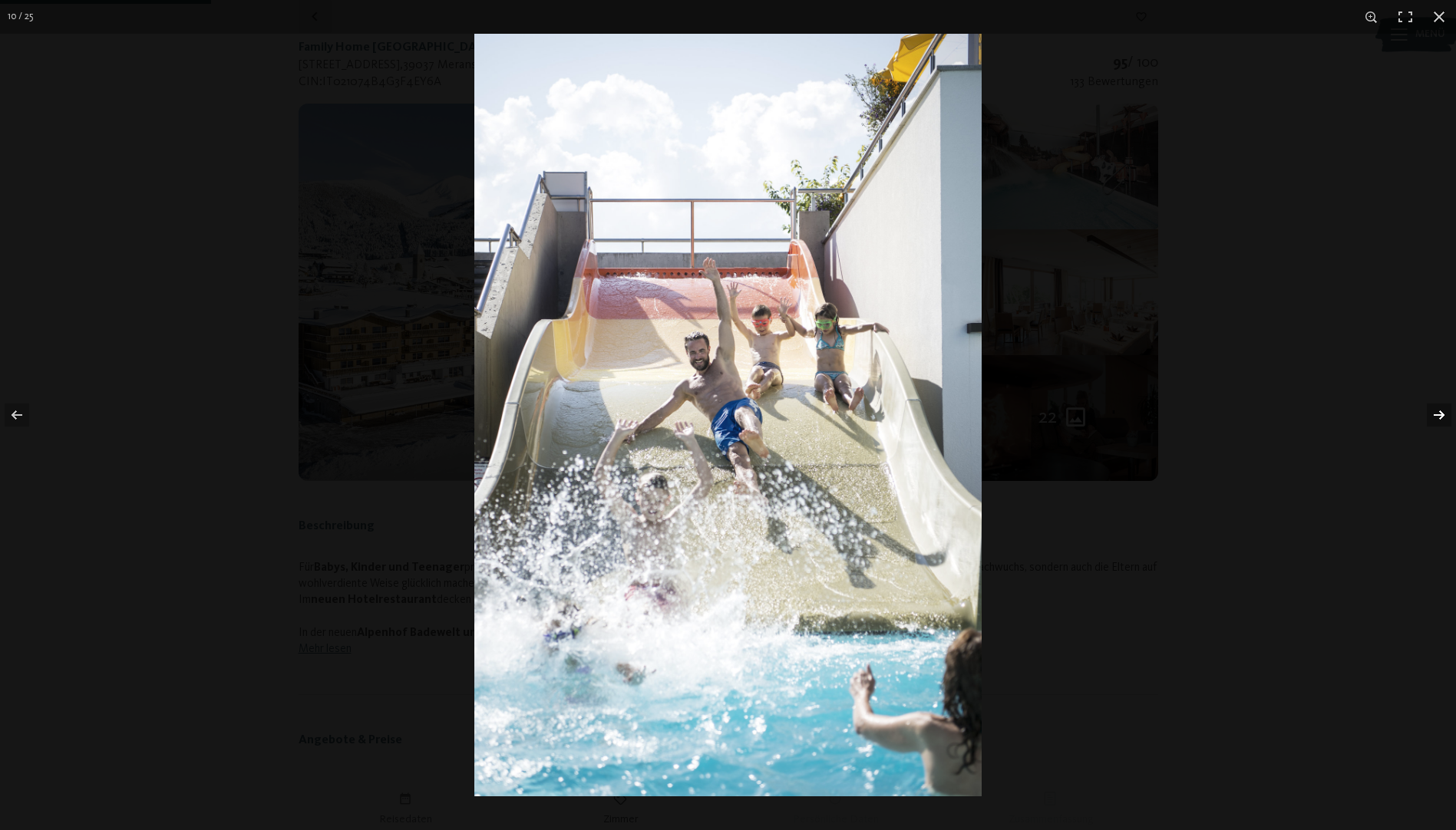
click at [1436, 413] on button "button" at bounding box center [1429, 415] width 54 height 77
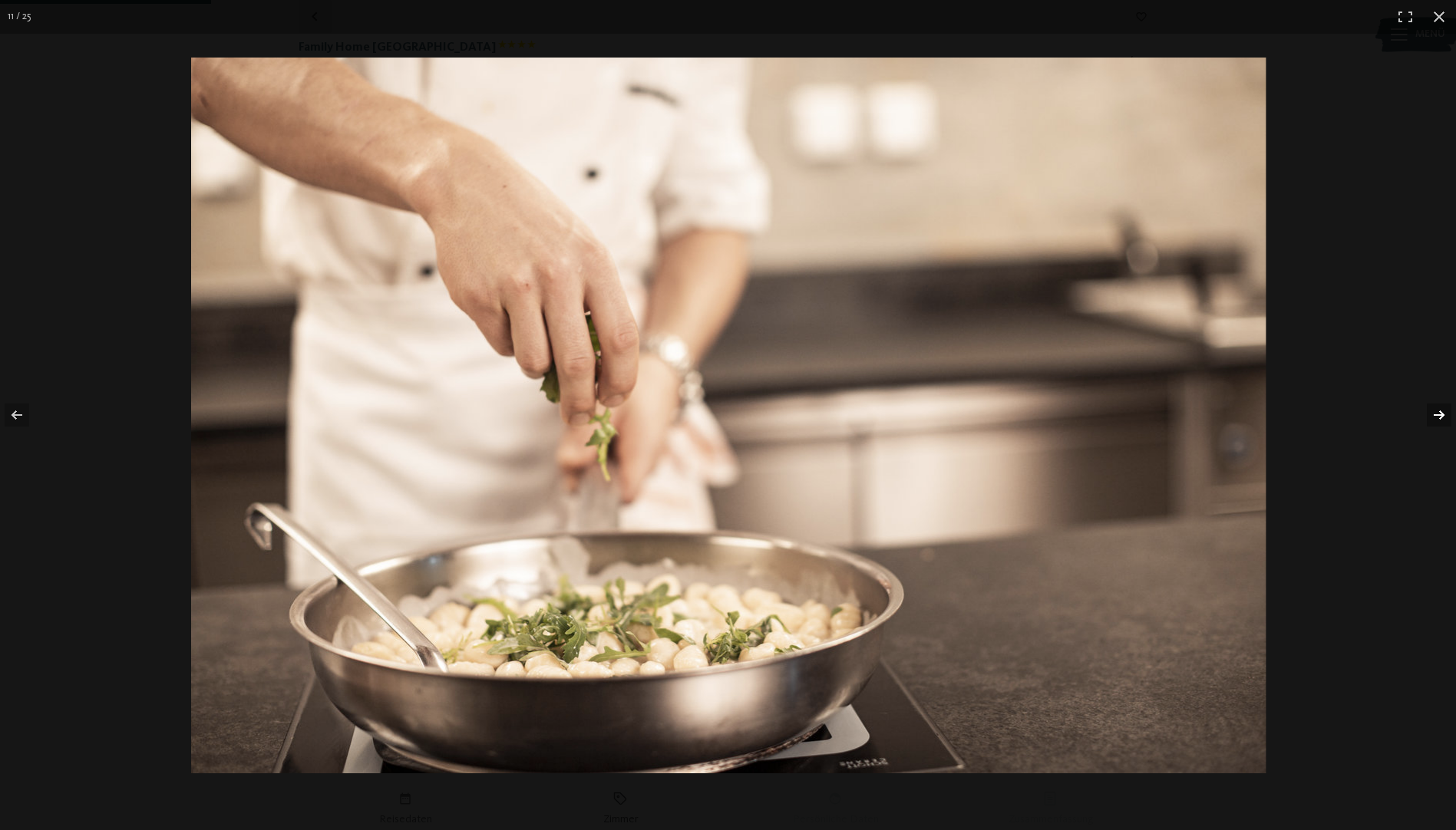
click at [1436, 413] on button "button" at bounding box center [1429, 415] width 54 height 77
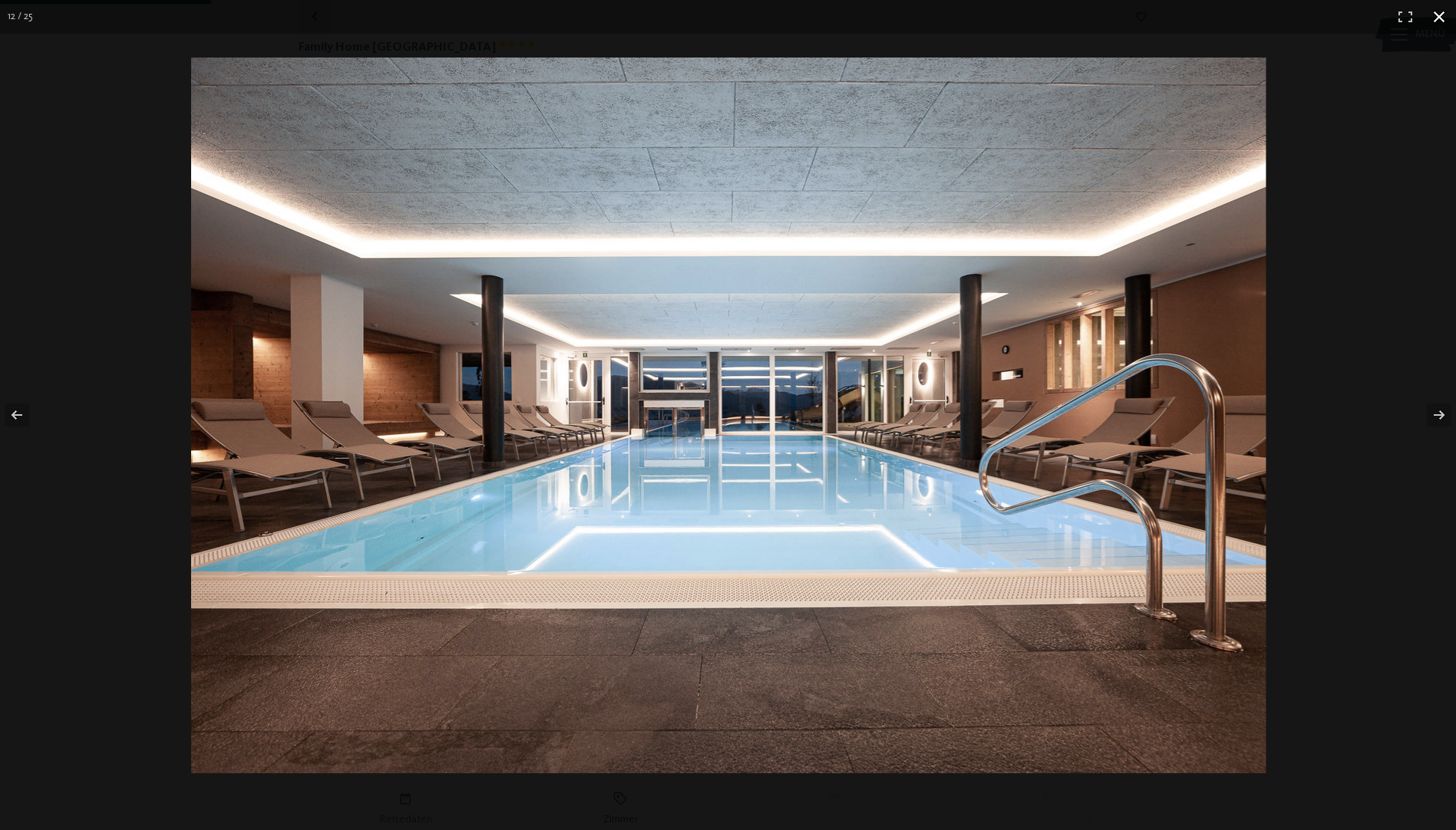
click at [1432, 26] on button "button" at bounding box center [1439, 17] width 34 height 34
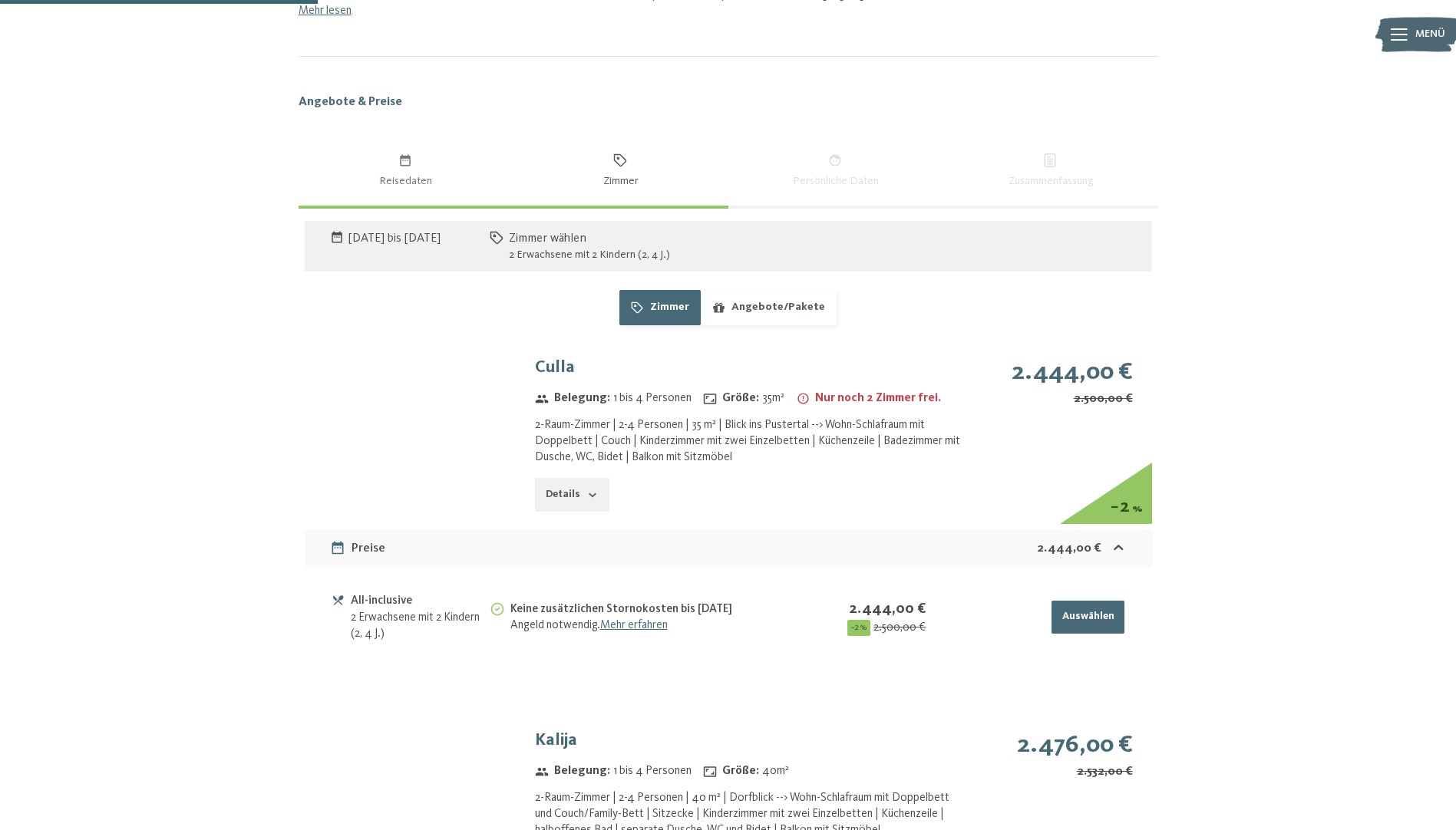
scroll to position [1172, 0]
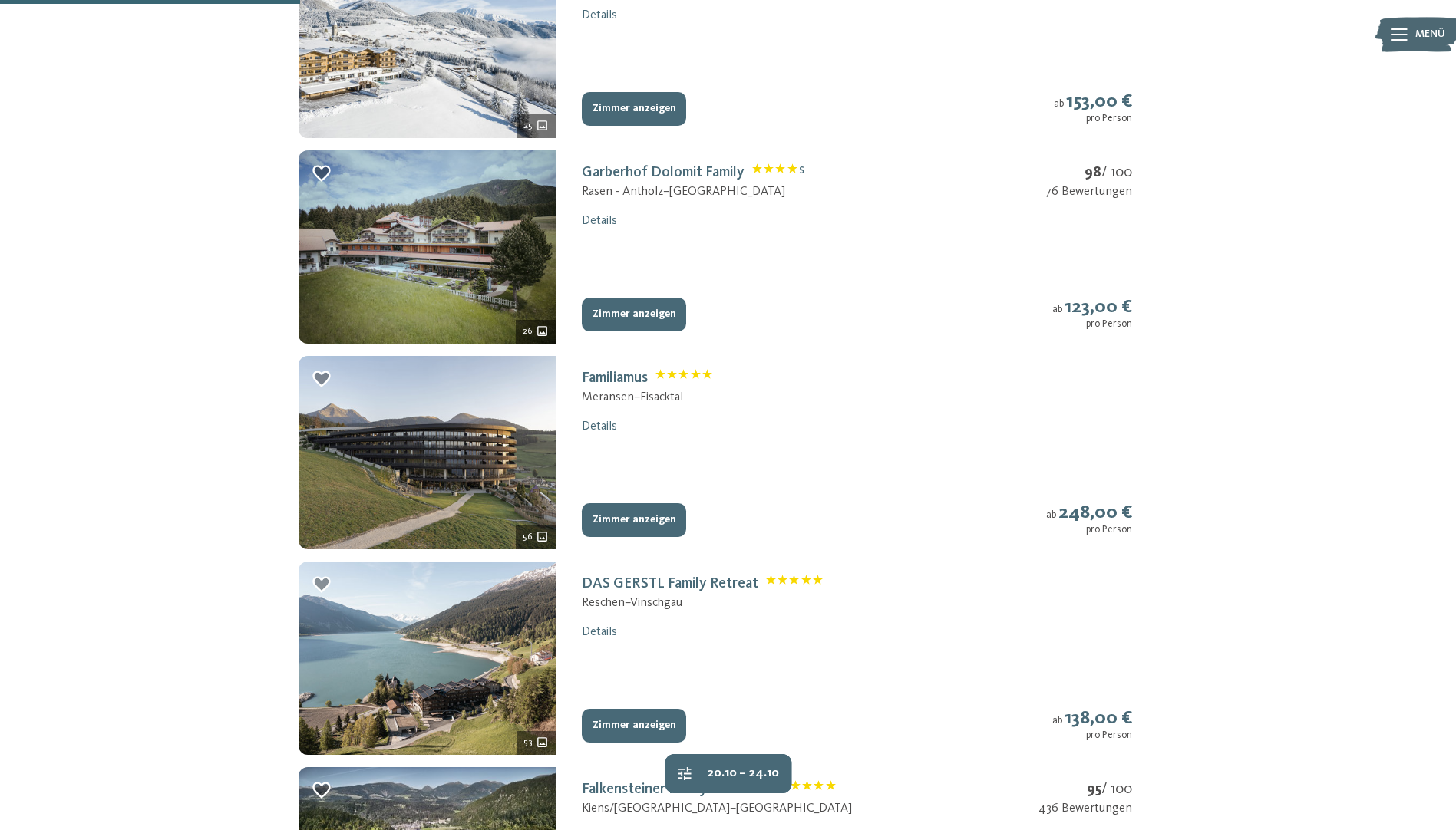
scroll to position [482, 0]
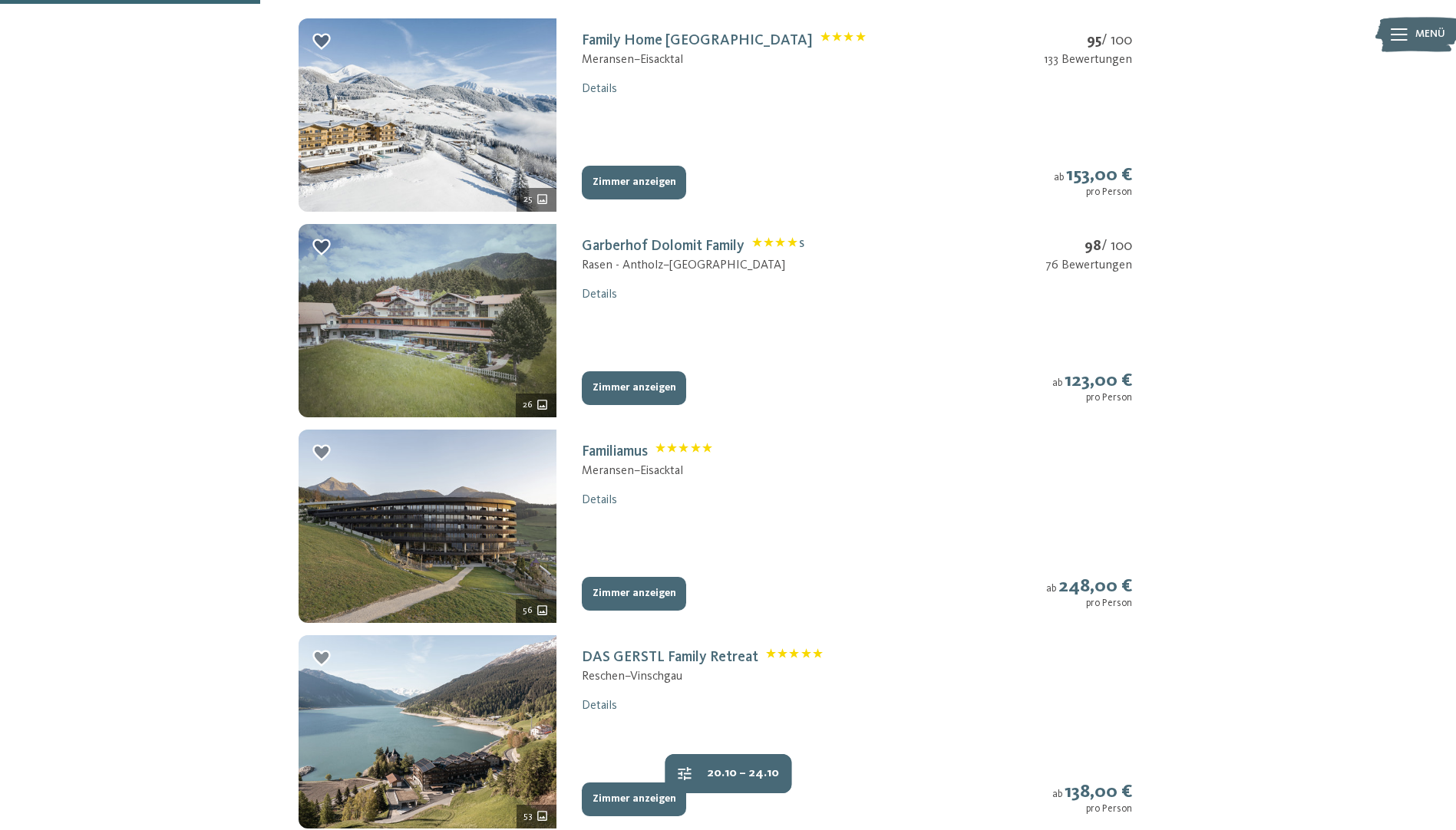
click at [495, 274] on img at bounding box center [428, 321] width 258 height 193
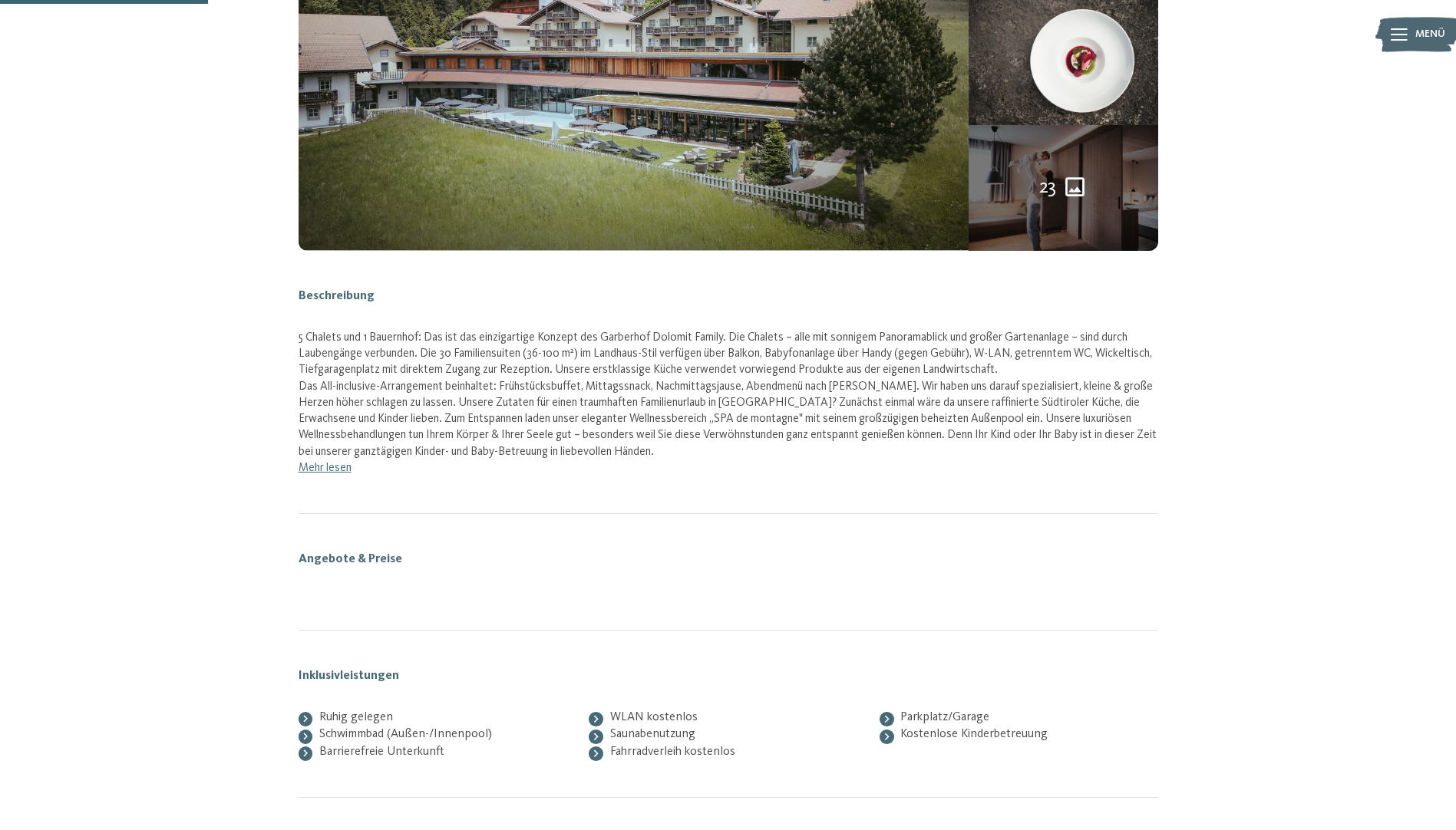
scroll to position [252, 0]
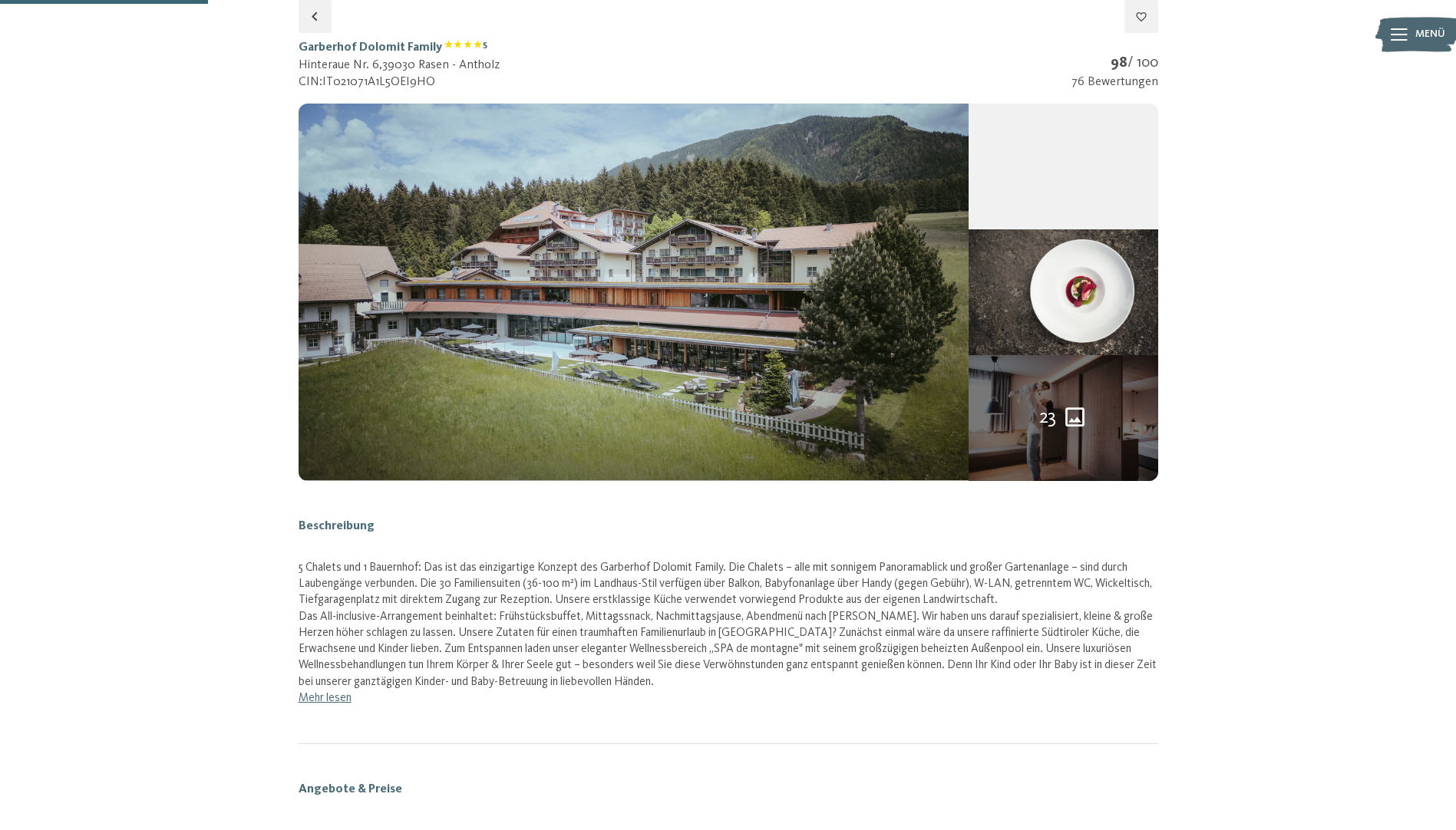
select select "*"
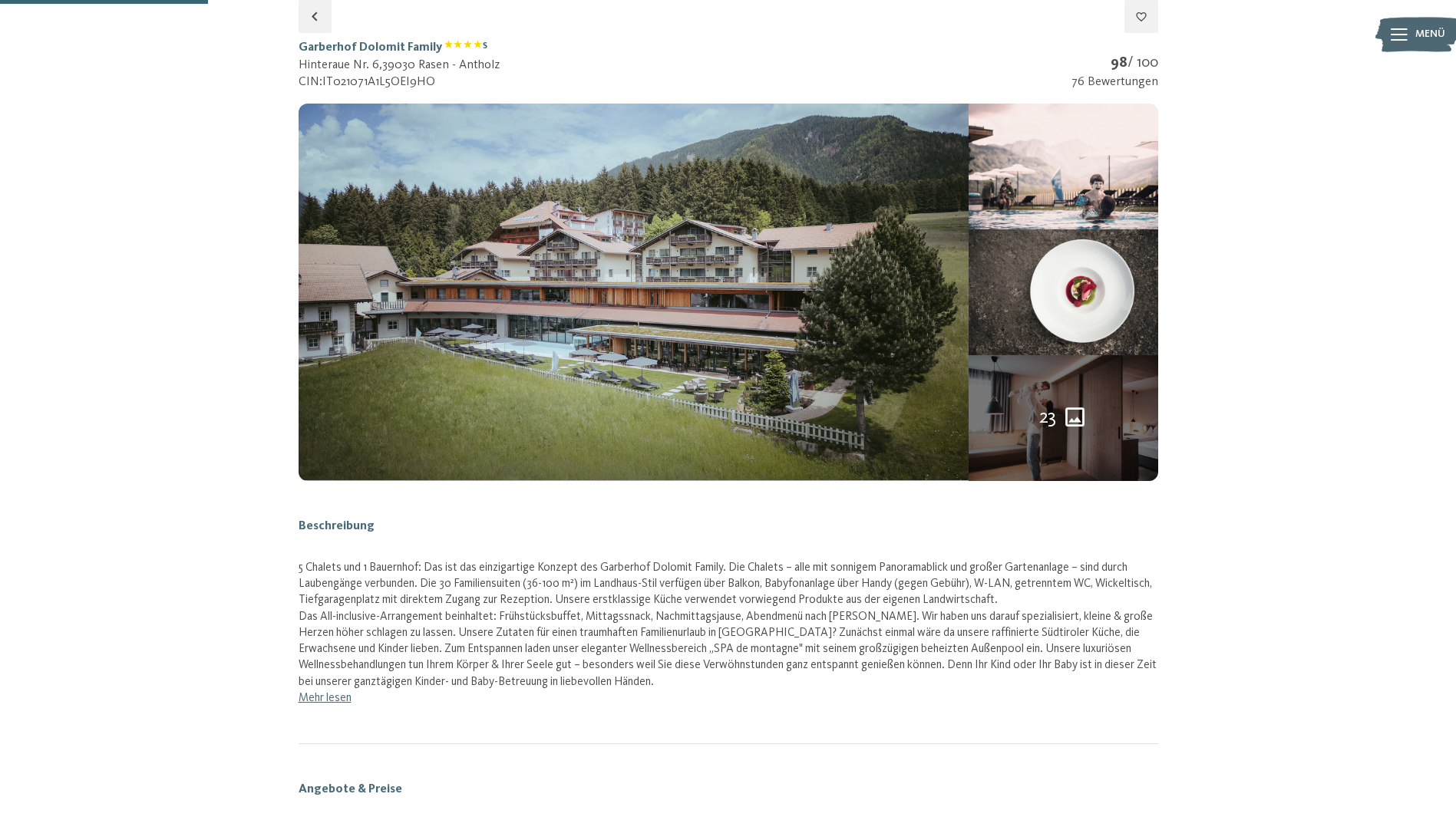
select select "*"
select select "**********"
click at [495, 274] on img at bounding box center [634, 292] width 671 height 377
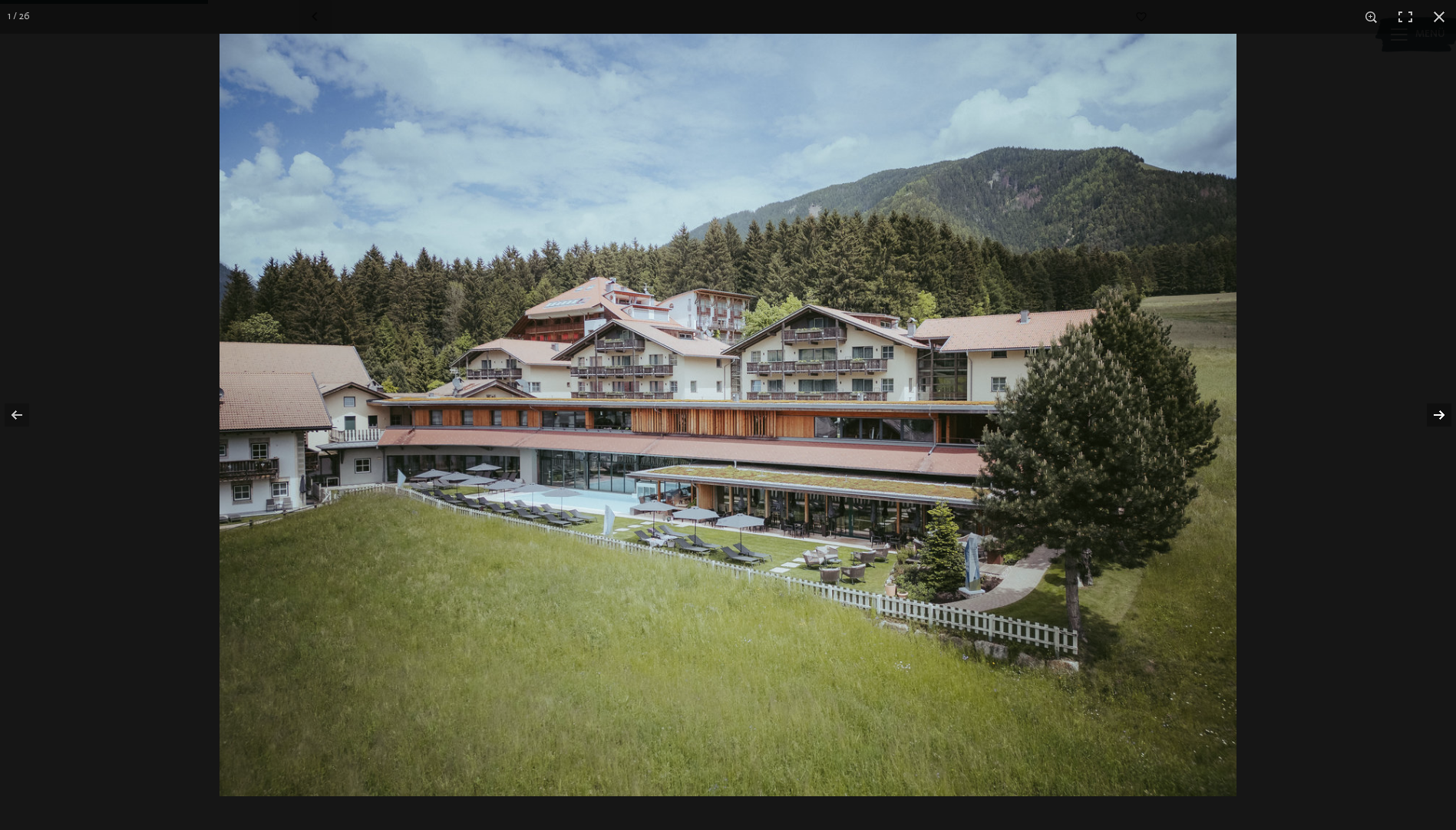
click at [1431, 421] on button "button" at bounding box center [1429, 415] width 54 height 77
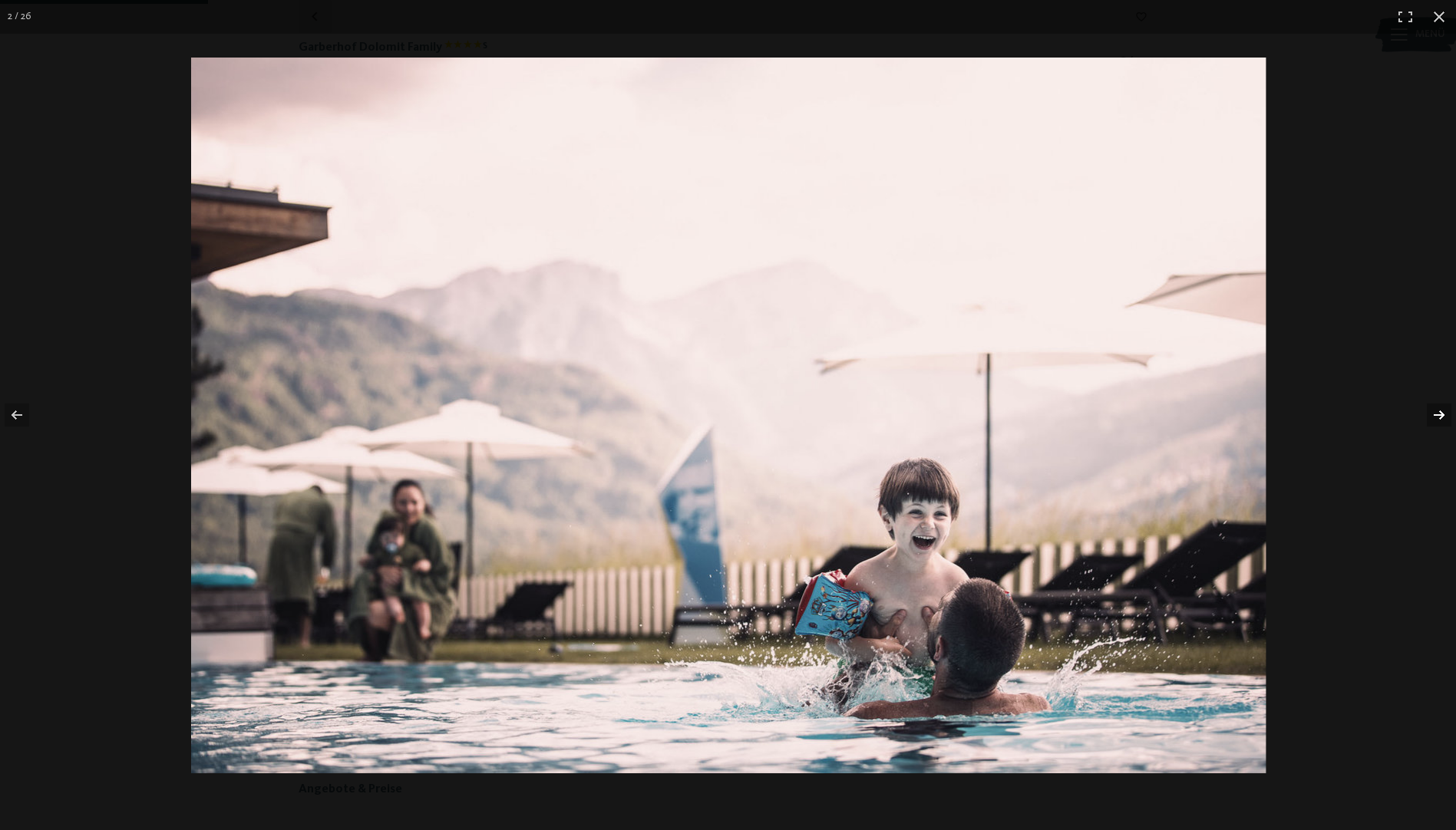
click at [1431, 421] on button "button" at bounding box center [1429, 415] width 54 height 77
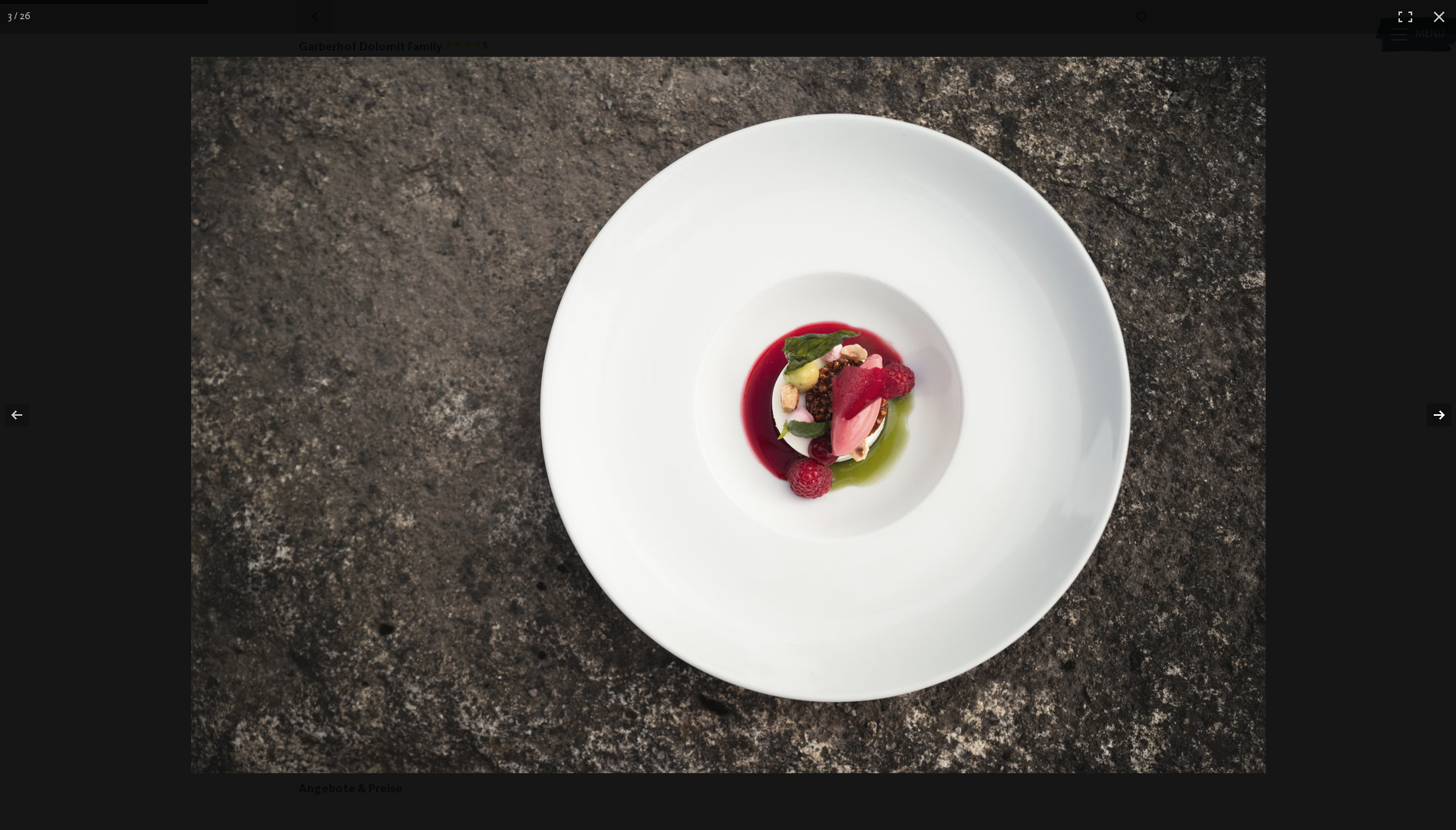
click at [1431, 421] on button "button" at bounding box center [1429, 415] width 54 height 77
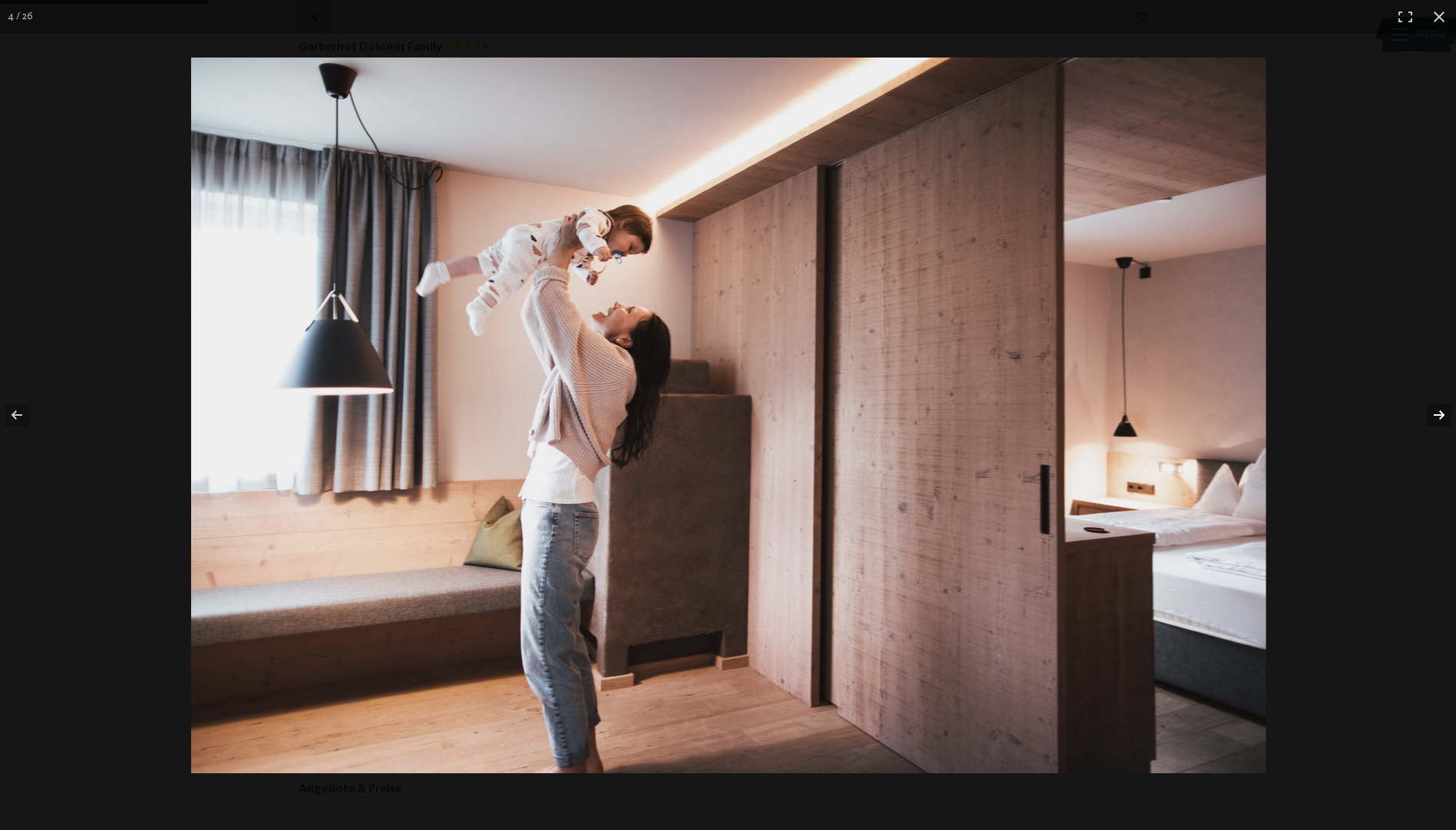
click at [1431, 421] on button "button" at bounding box center [1429, 415] width 54 height 77
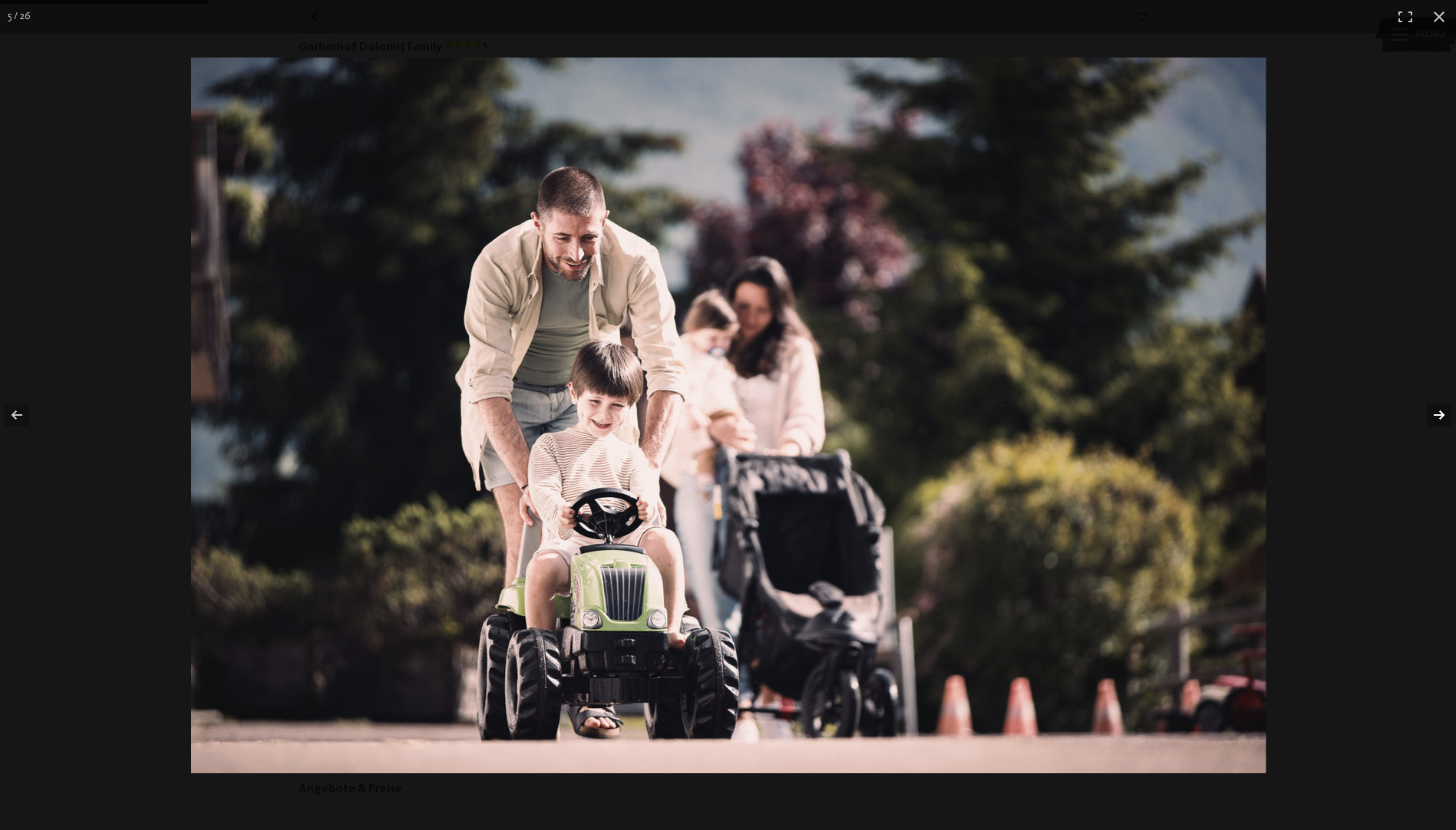
click at [1431, 421] on button "button" at bounding box center [1429, 415] width 54 height 77
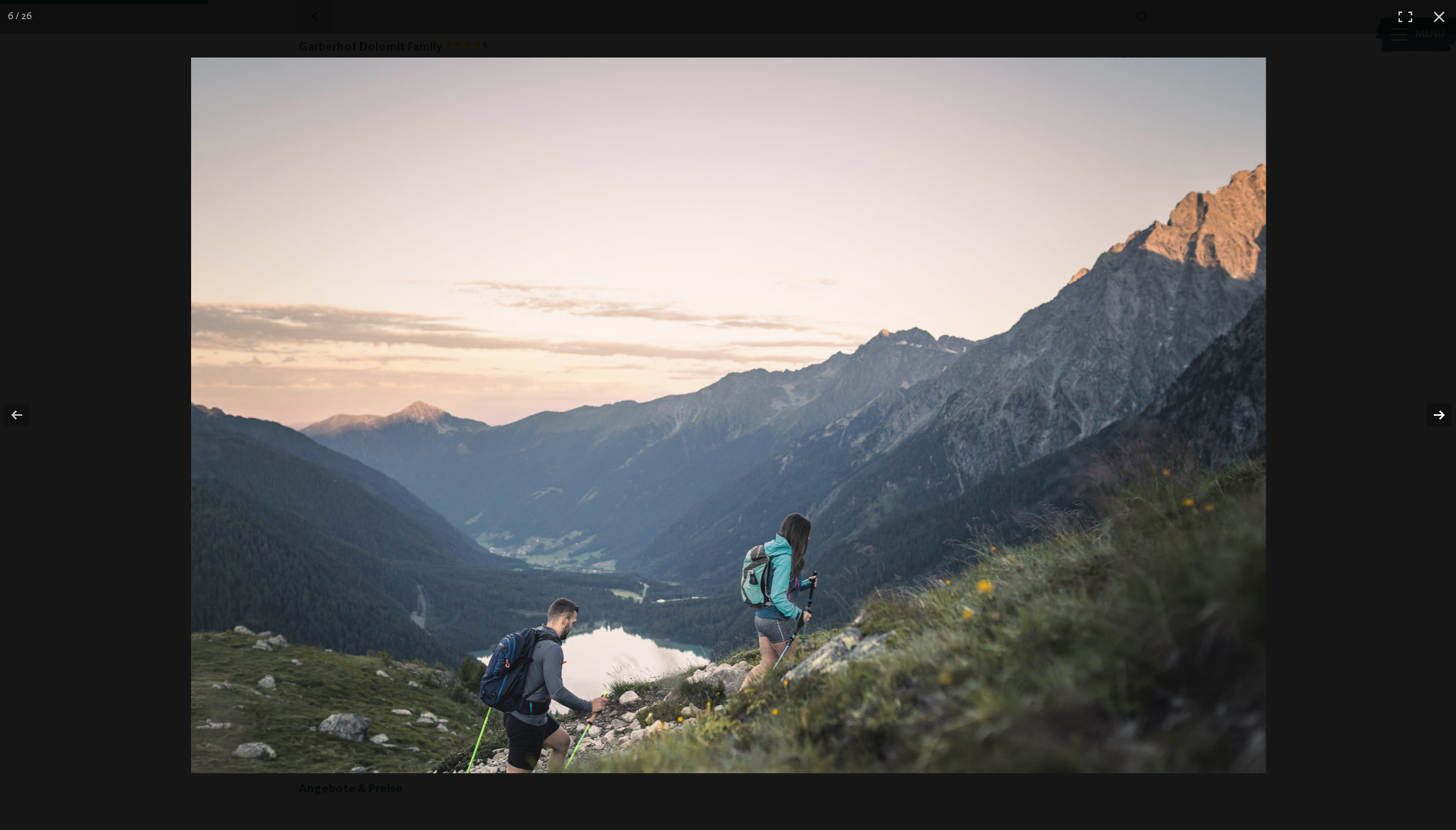
click at [1431, 421] on button "button" at bounding box center [1429, 415] width 54 height 77
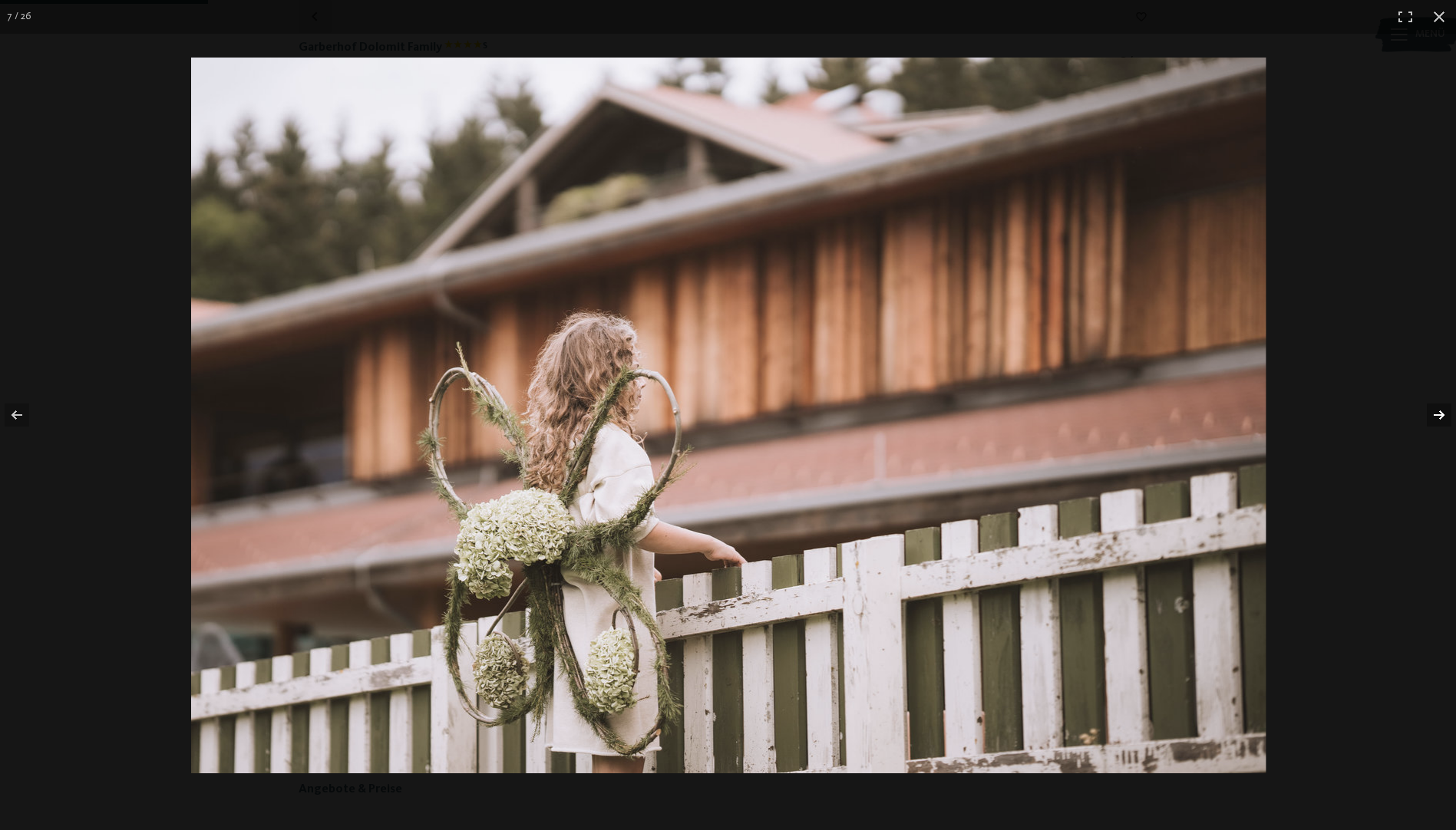
click at [1431, 421] on button "button" at bounding box center [1429, 415] width 54 height 77
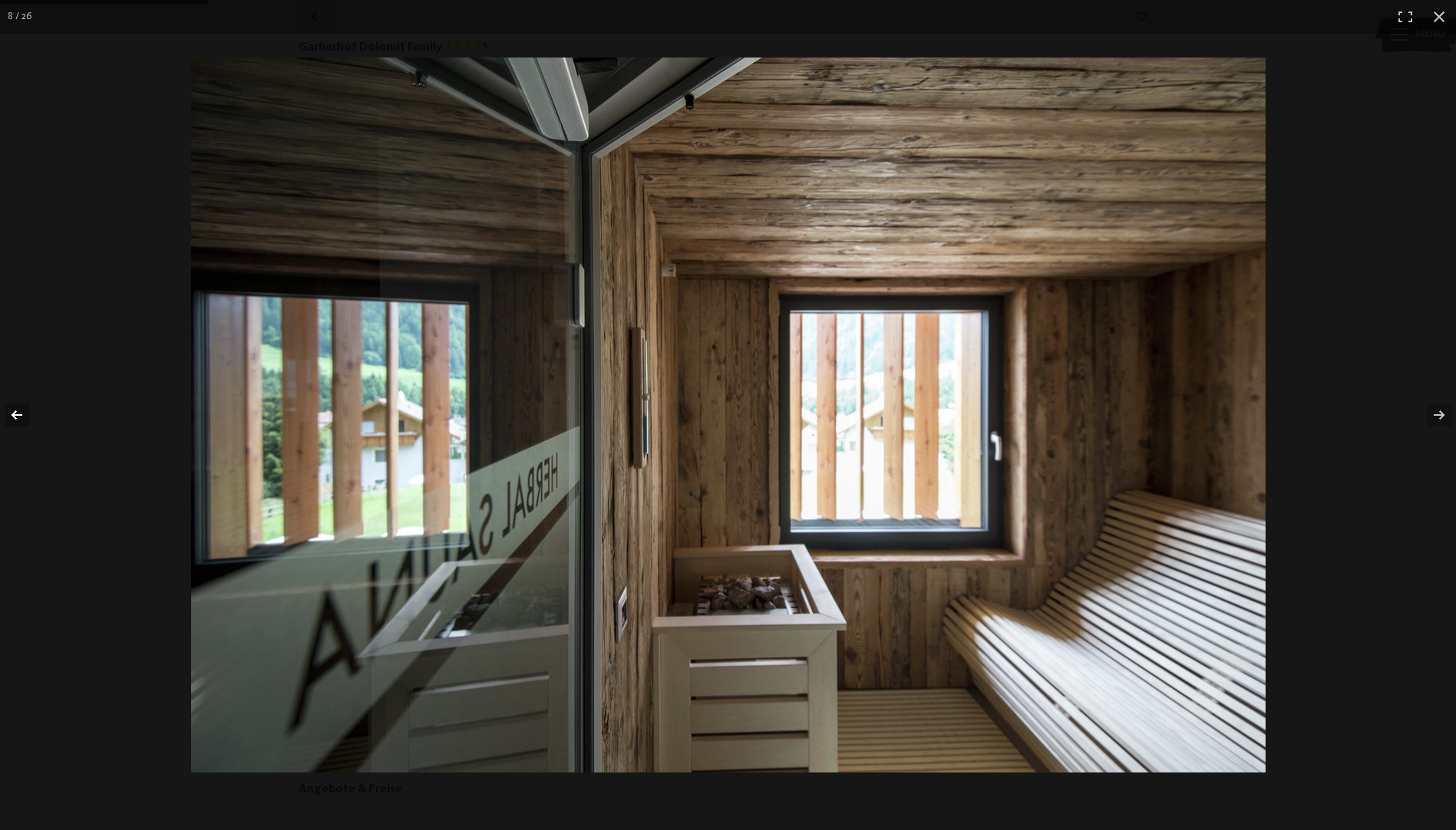
click at [15, 410] on button "button" at bounding box center [27, 415] width 54 height 77
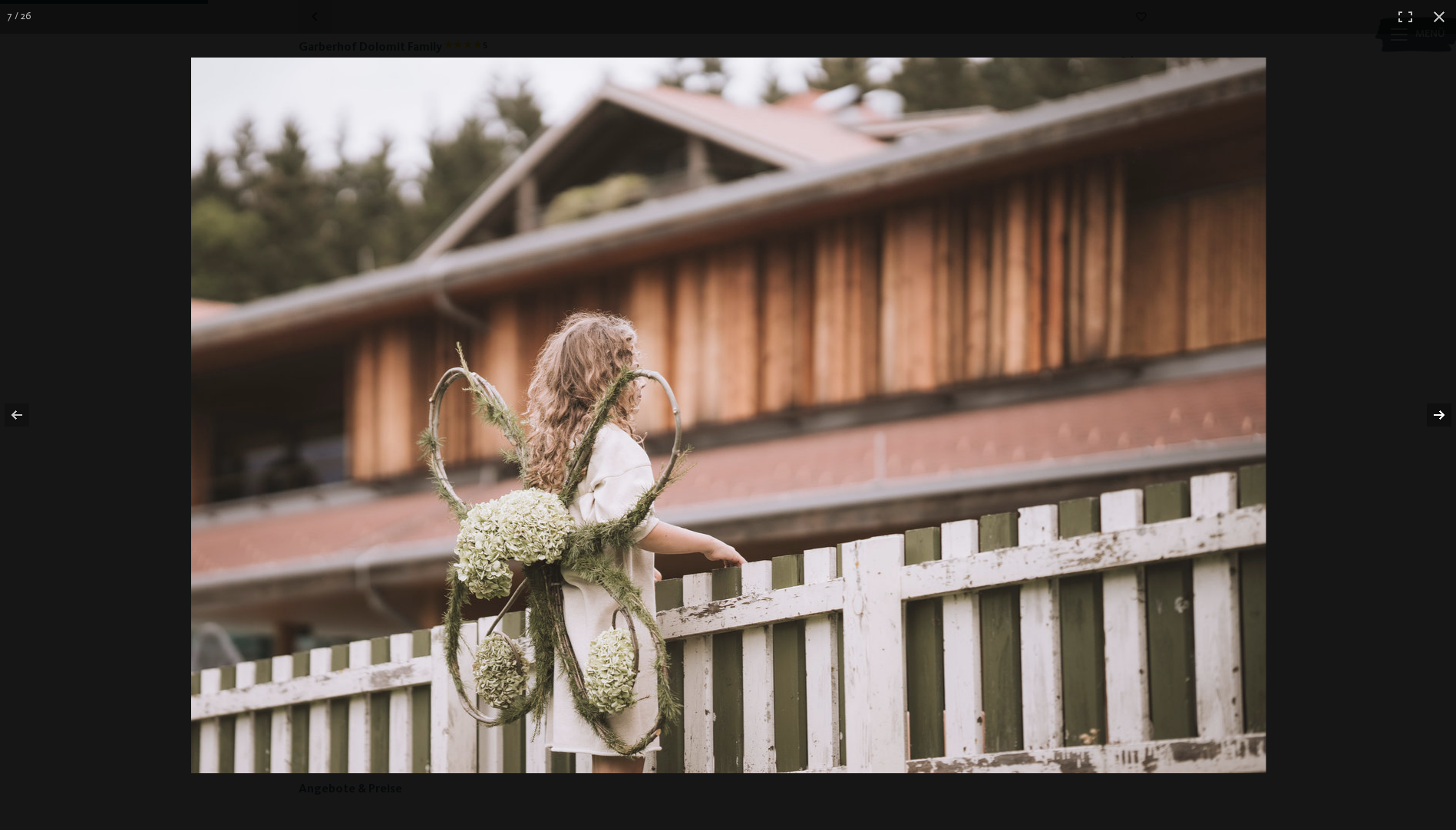
click at [1445, 413] on button "button" at bounding box center [1429, 415] width 54 height 77
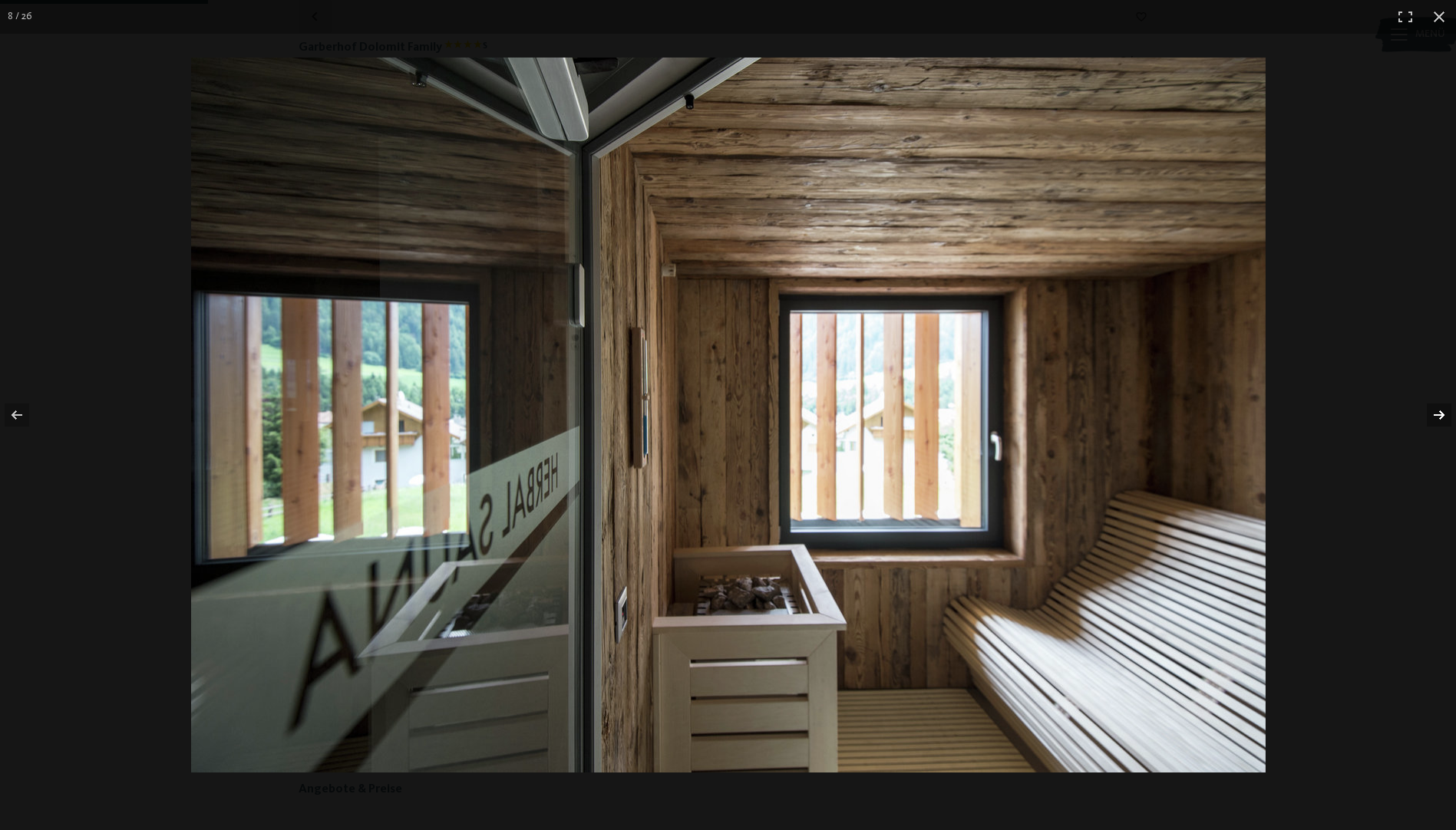
click at [1445, 413] on button "button" at bounding box center [1429, 415] width 54 height 77
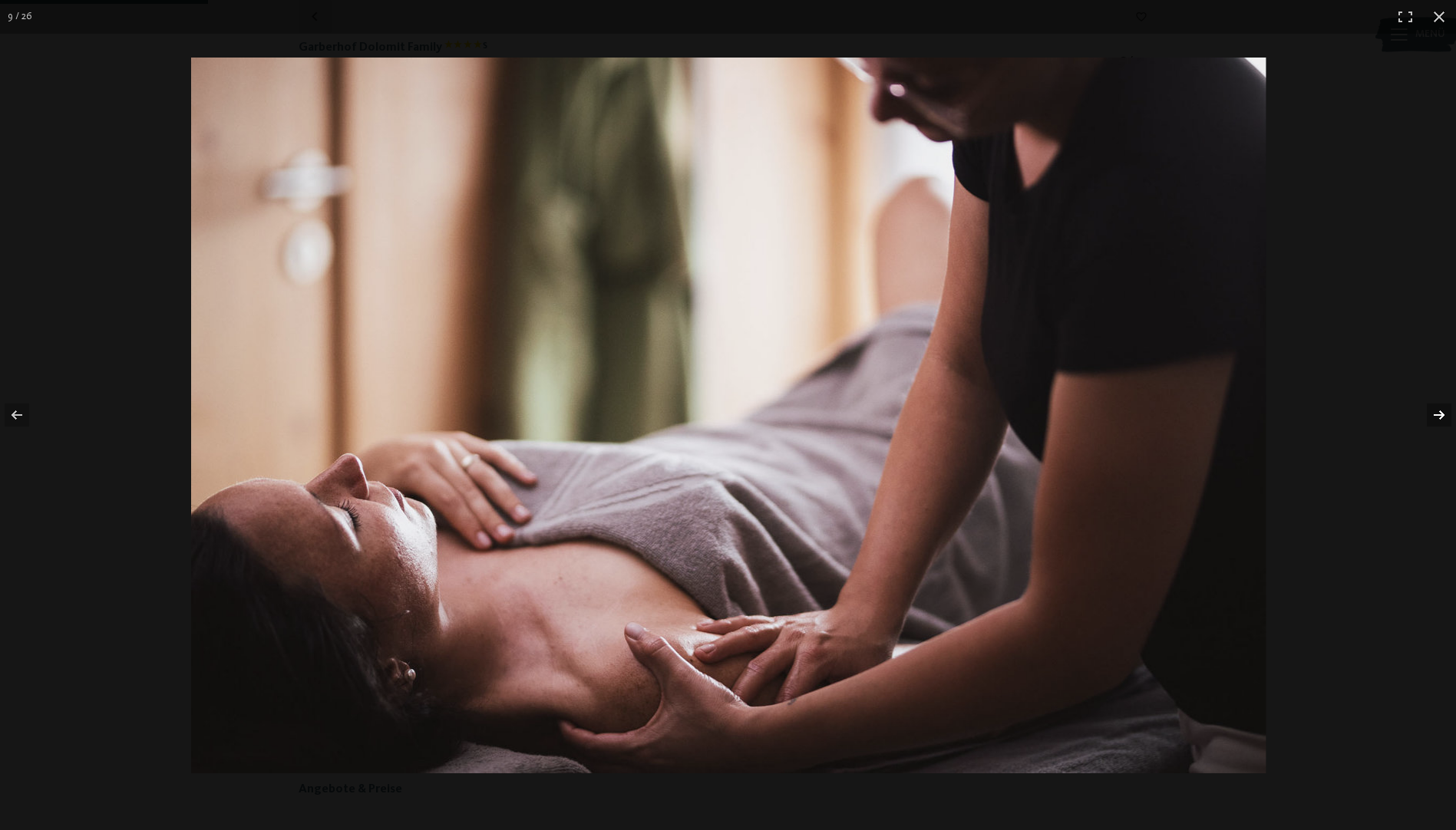
click at [1445, 413] on button "button" at bounding box center [1429, 415] width 54 height 77
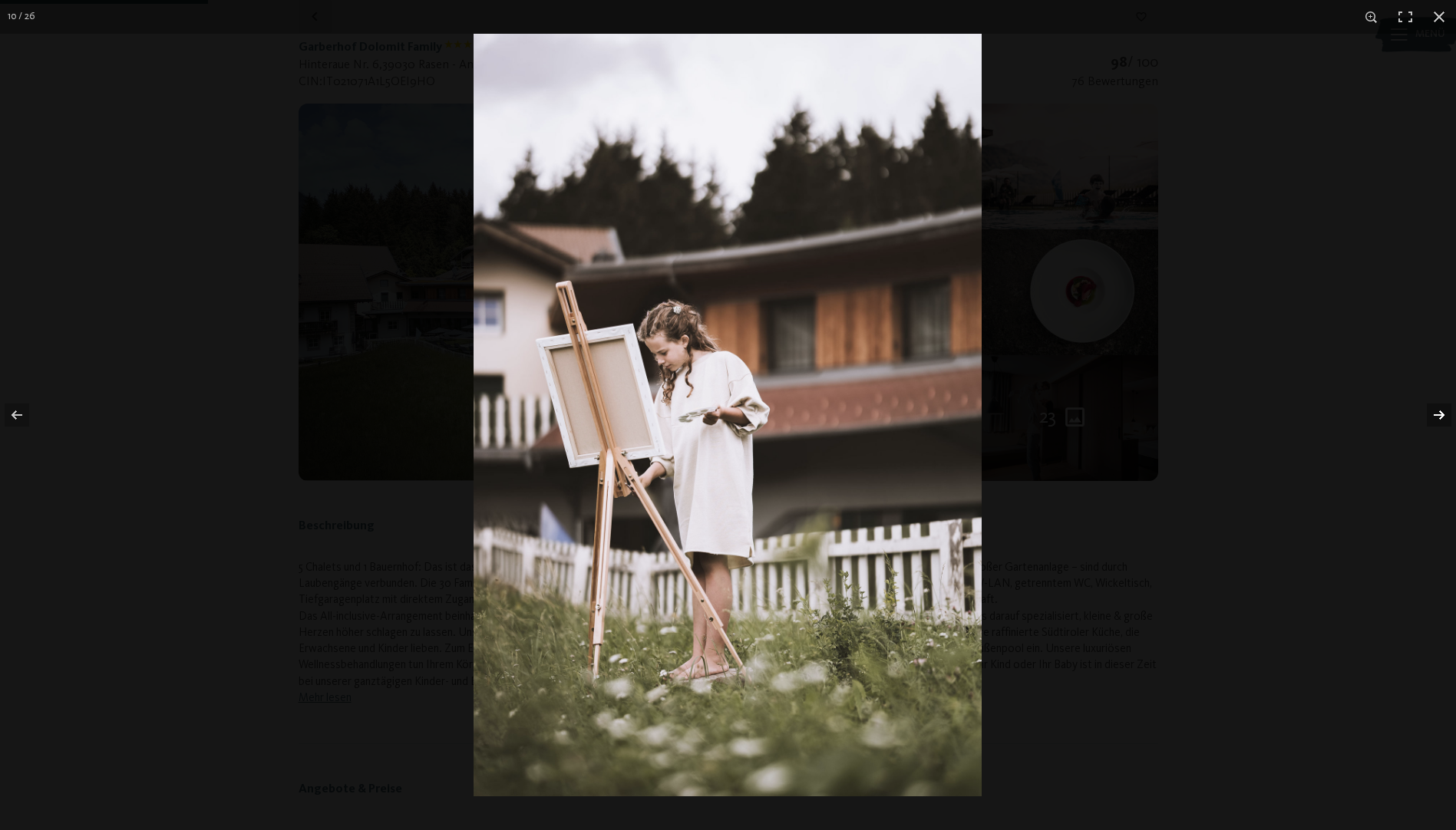
click at [1443, 413] on button "button" at bounding box center [1429, 415] width 54 height 77
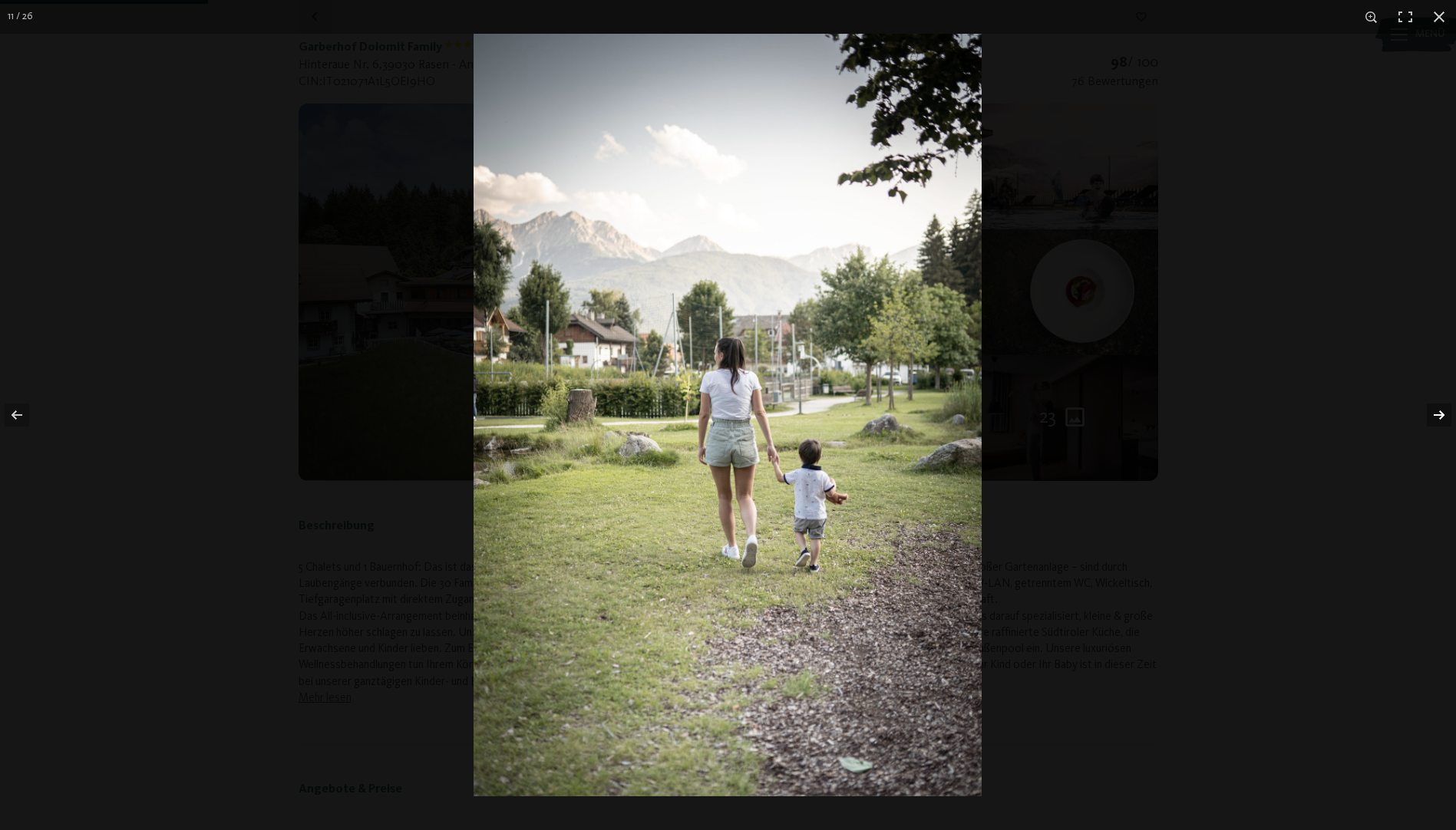
click at [1443, 413] on button "button" at bounding box center [1429, 415] width 54 height 77
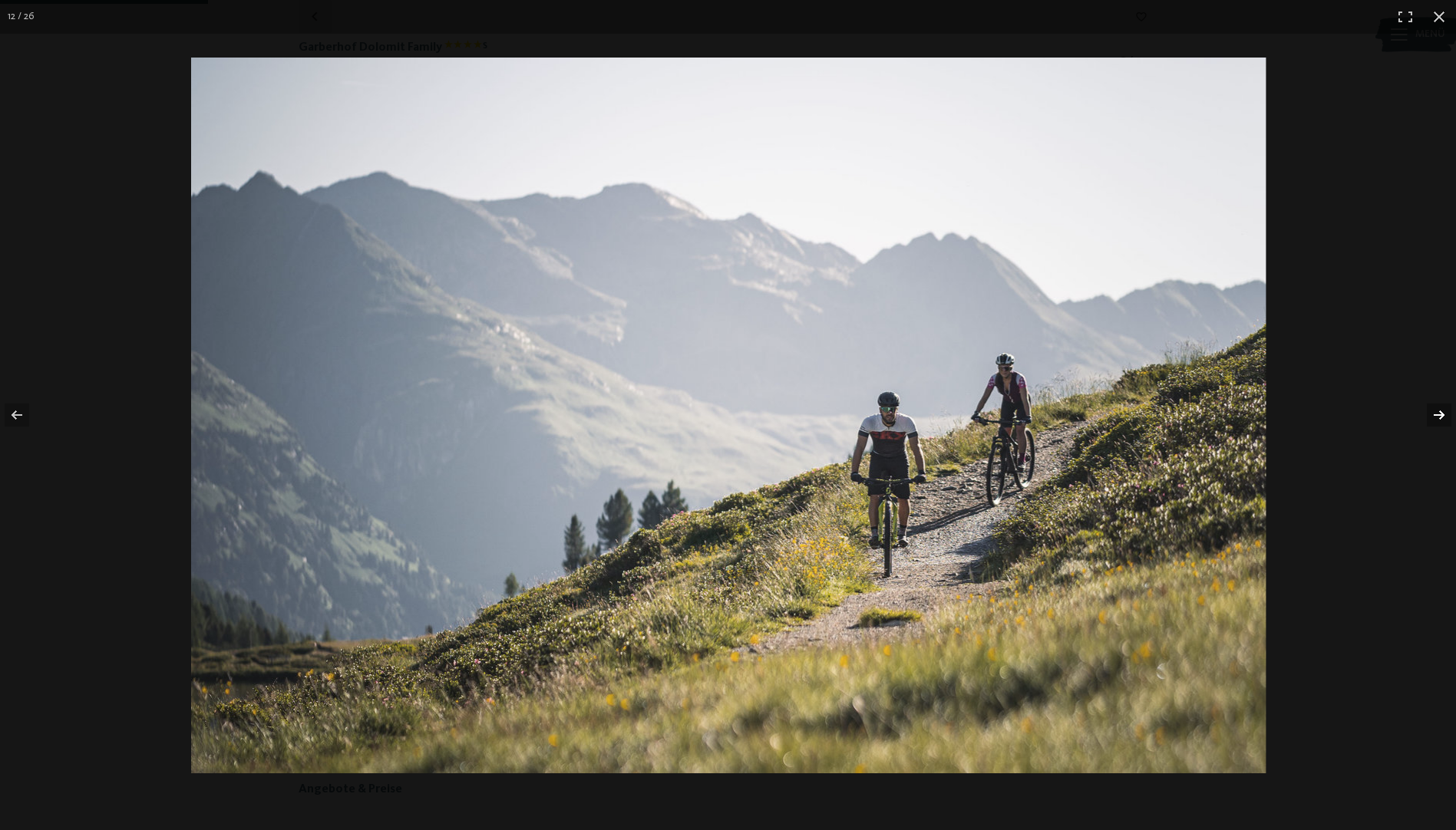
click at [1443, 413] on button "button" at bounding box center [1429, 415] width 54 height 77
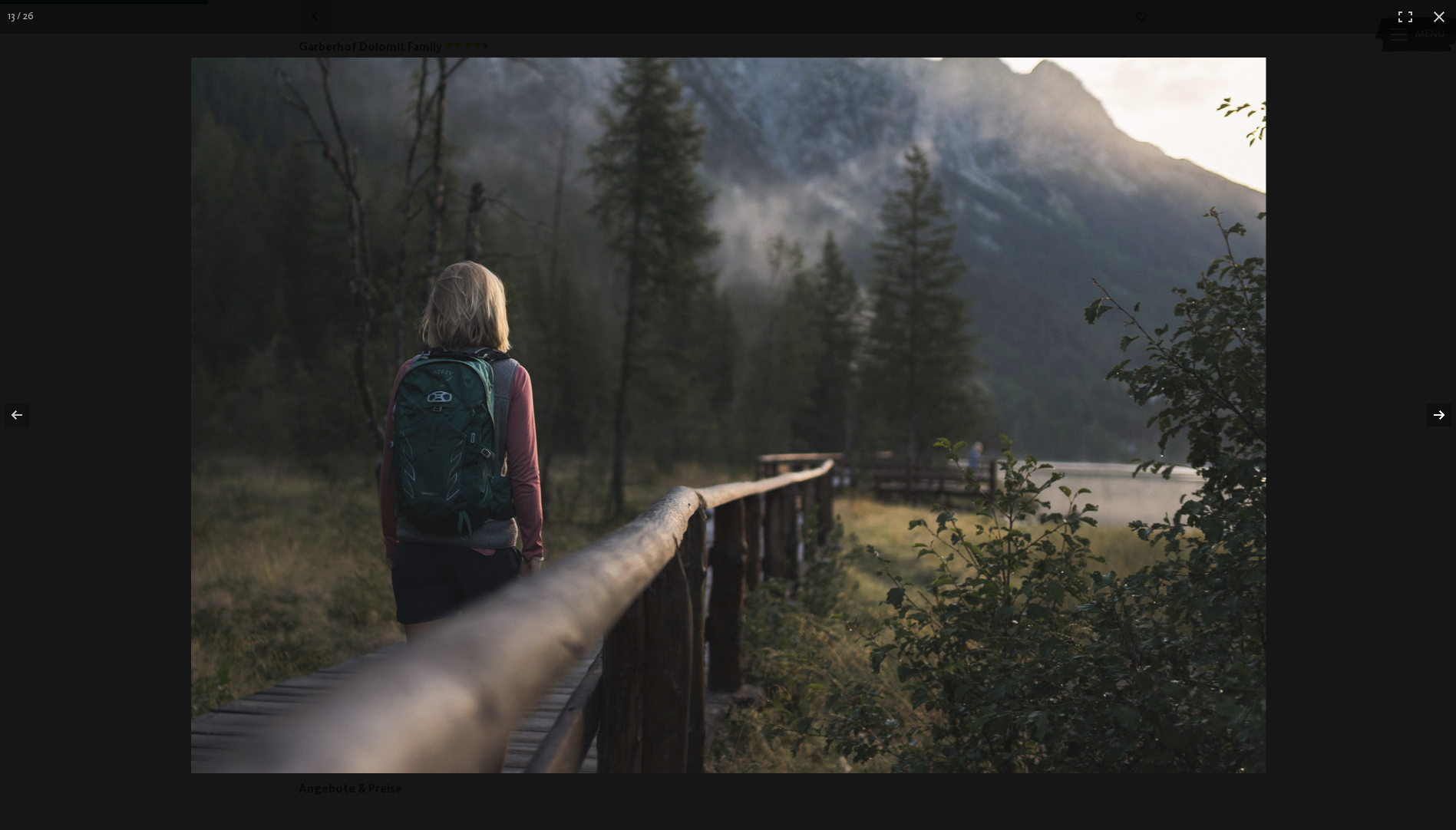
click at [1443, 413] on button "button" at bounding box center [1429, 415] width 54 height 77
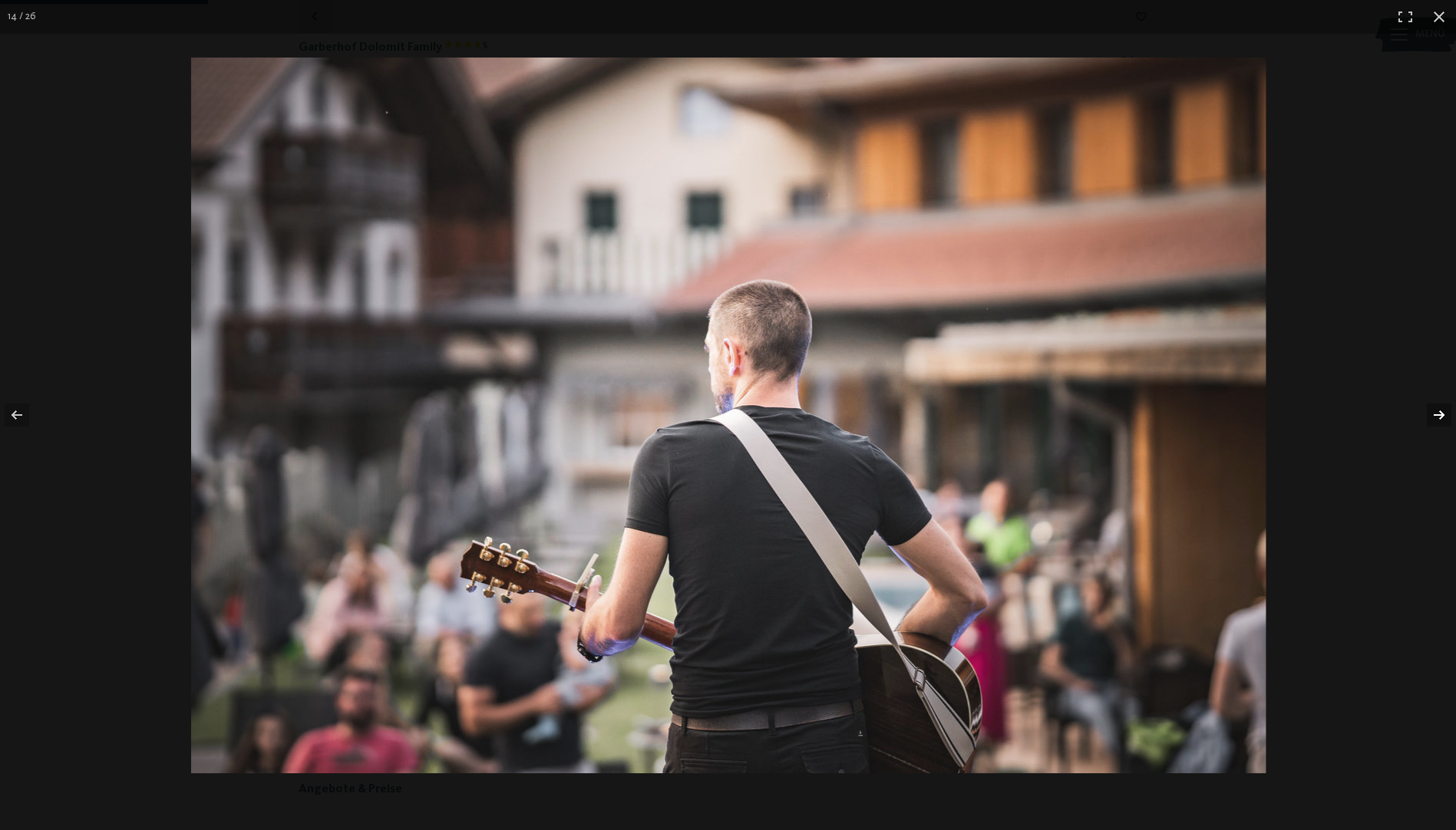
click at [1443, 413] on button "button" at bounding box center [1429, 415] width 54 height 77
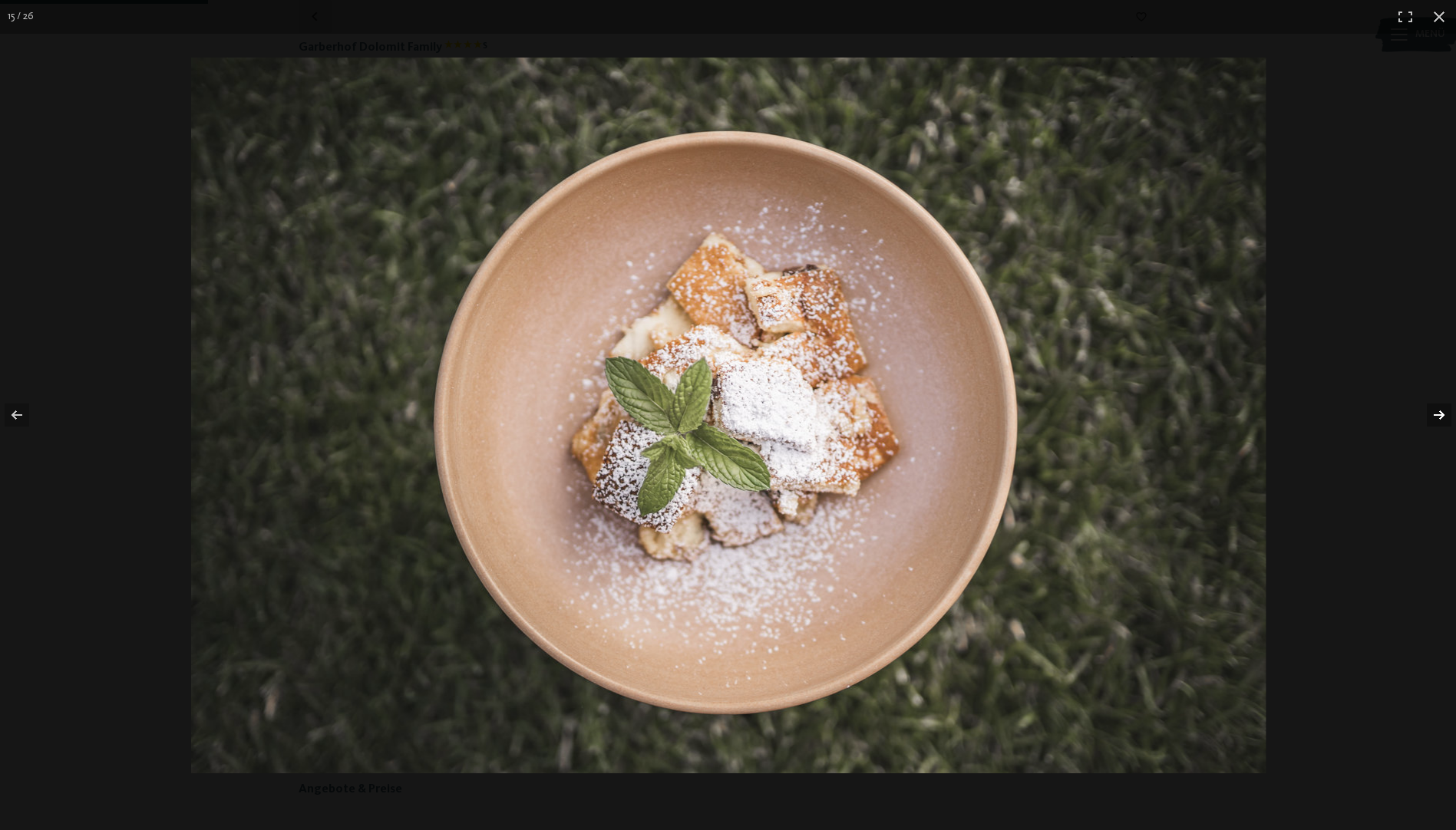
click at [1443, 413] on button "button" at bounding box center [1429, 415] width 54 height 77
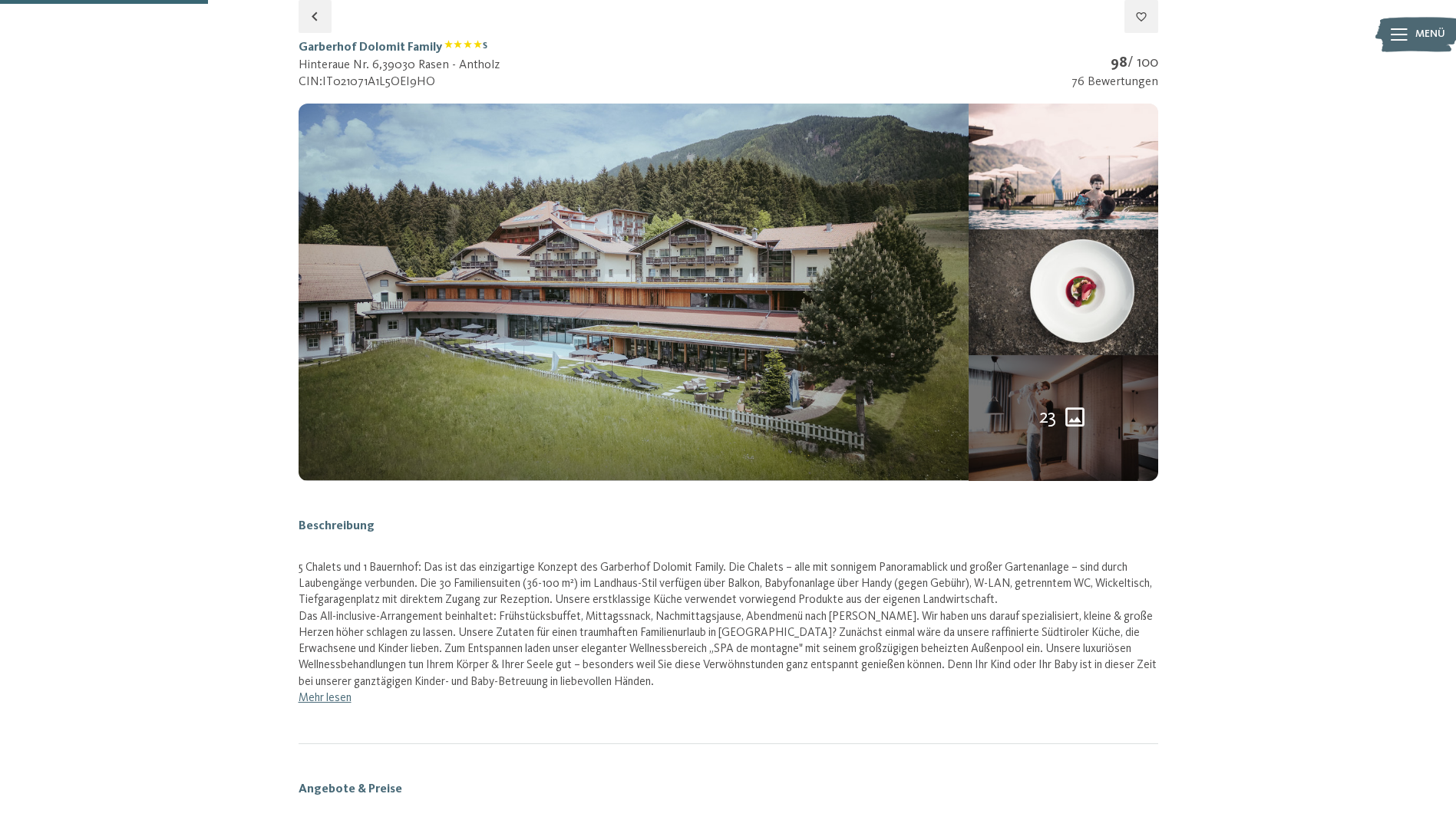
click at [0, 0] on button "button" at bounding box center [0, 0] width 0 height 0
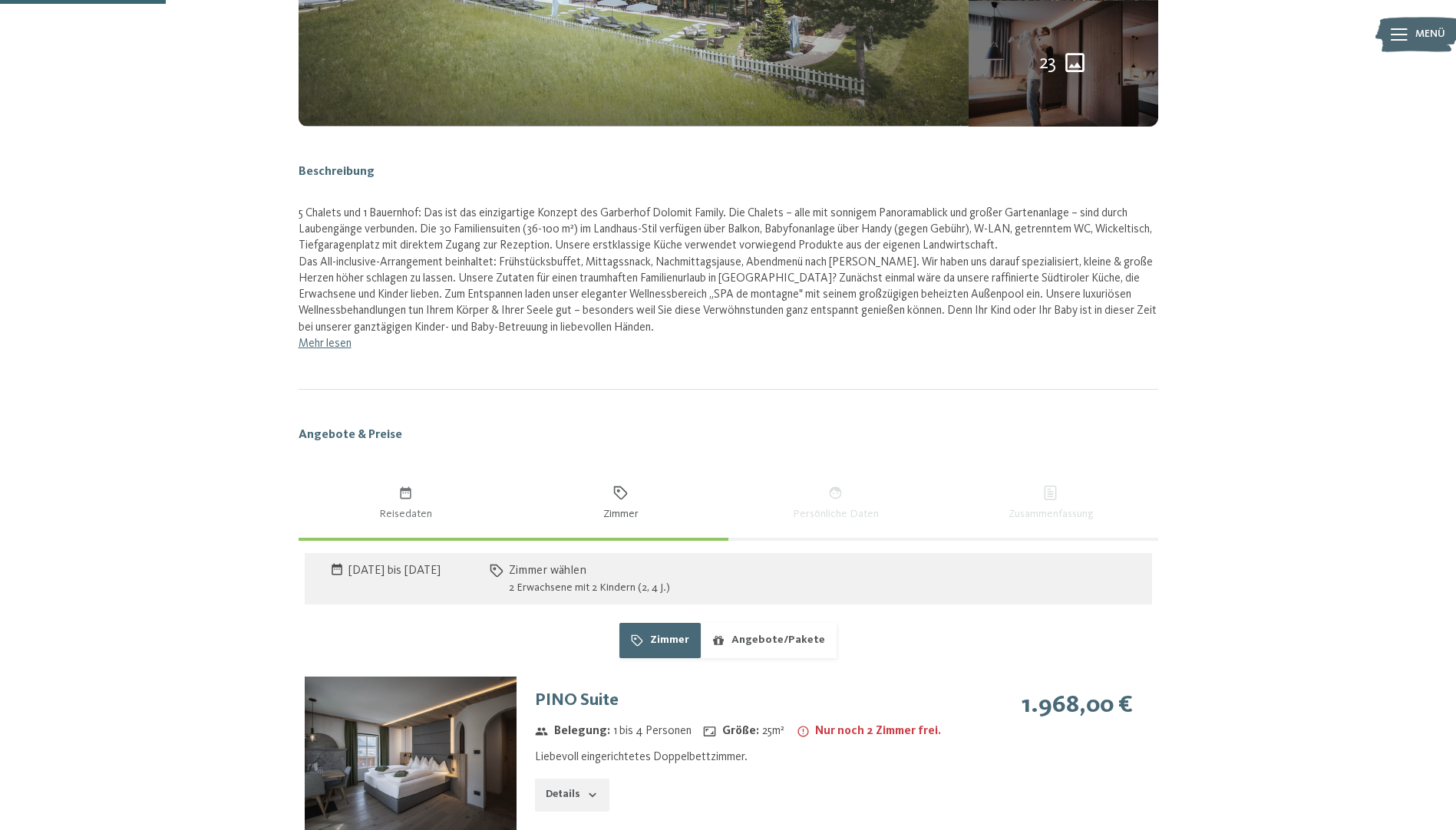
scroll to position [866, 0]
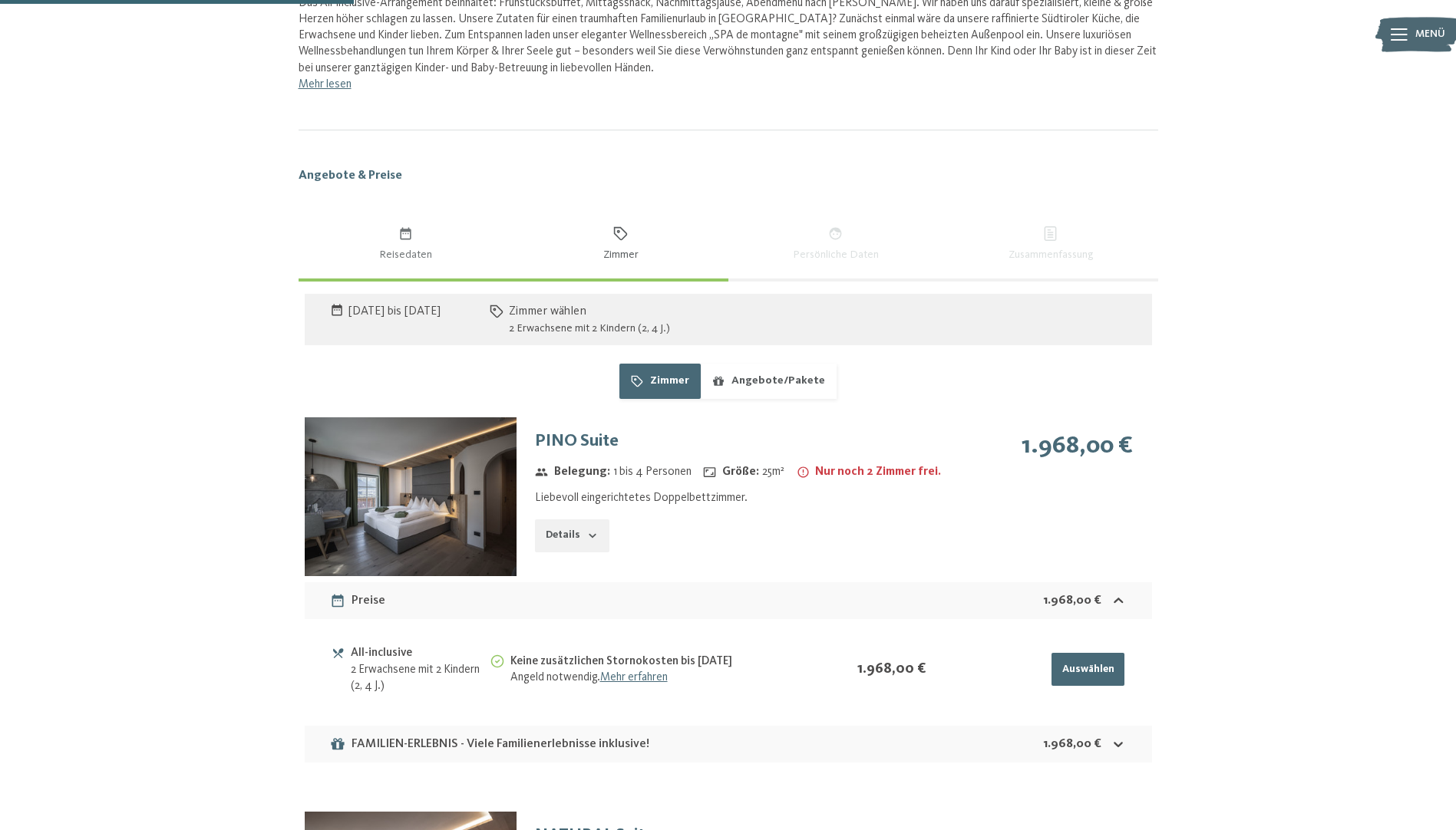
click at [440, 497] on img at bounding box center [410, 497] width 212 height 159
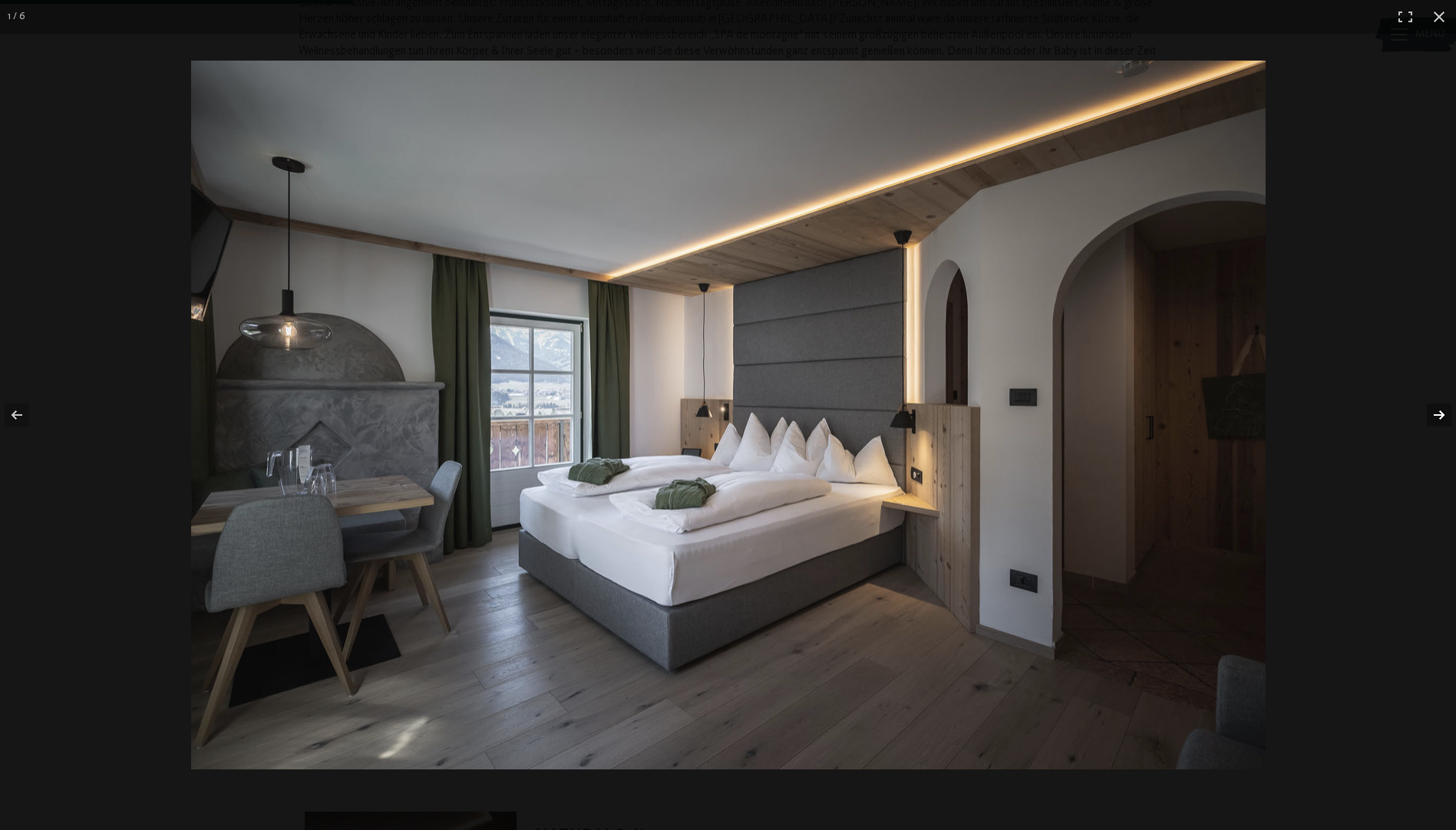
click at [1443, 417] on button "button" at bounding box center [1429, 415] width 54 height 77
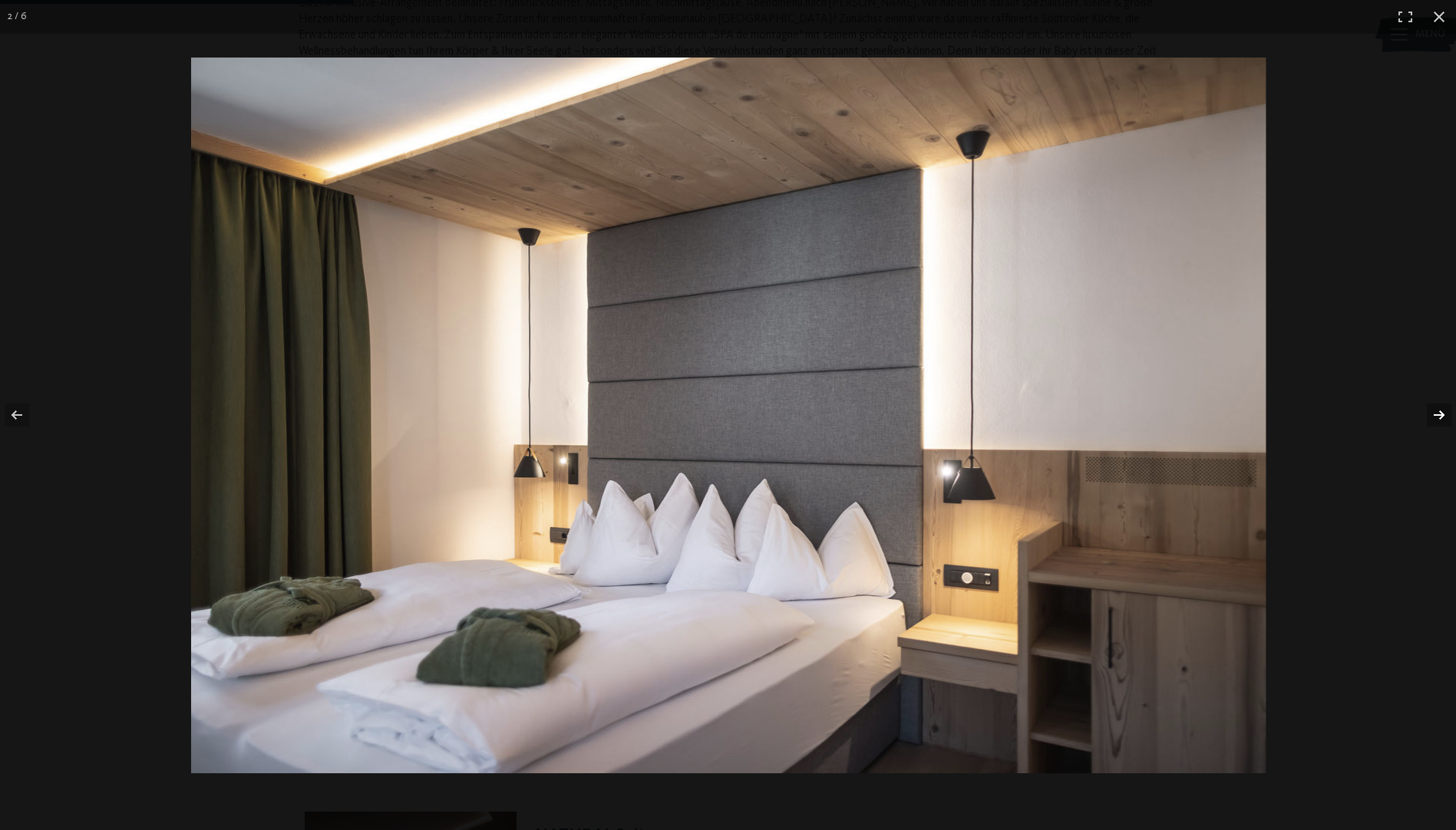
click at [1442, 418] on button "button" at bounding box center [1429, 415] width 54 height 77
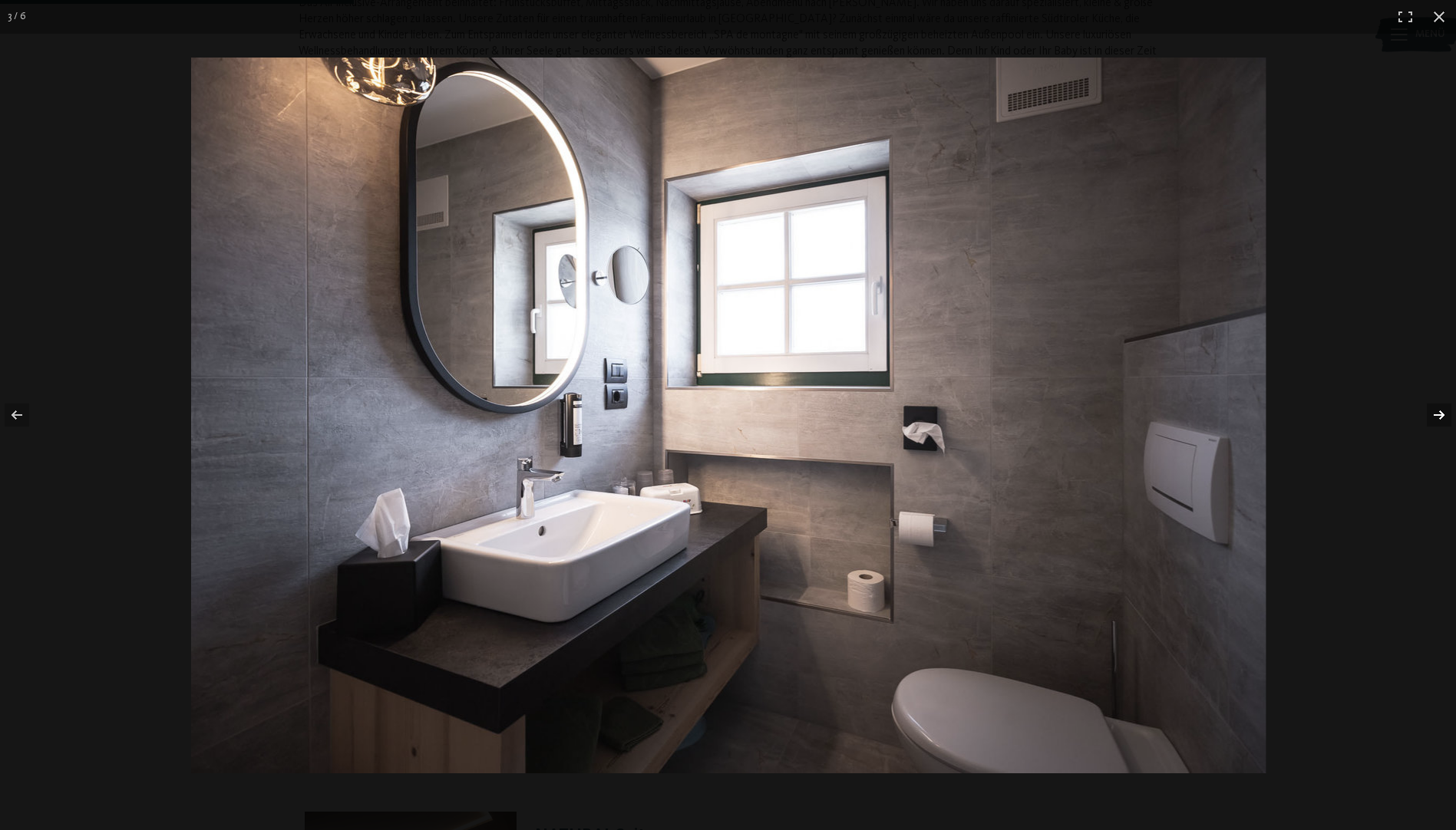
click at [1442, 418] on button "button" at bounding box center [1429, 415] width 54 height 77
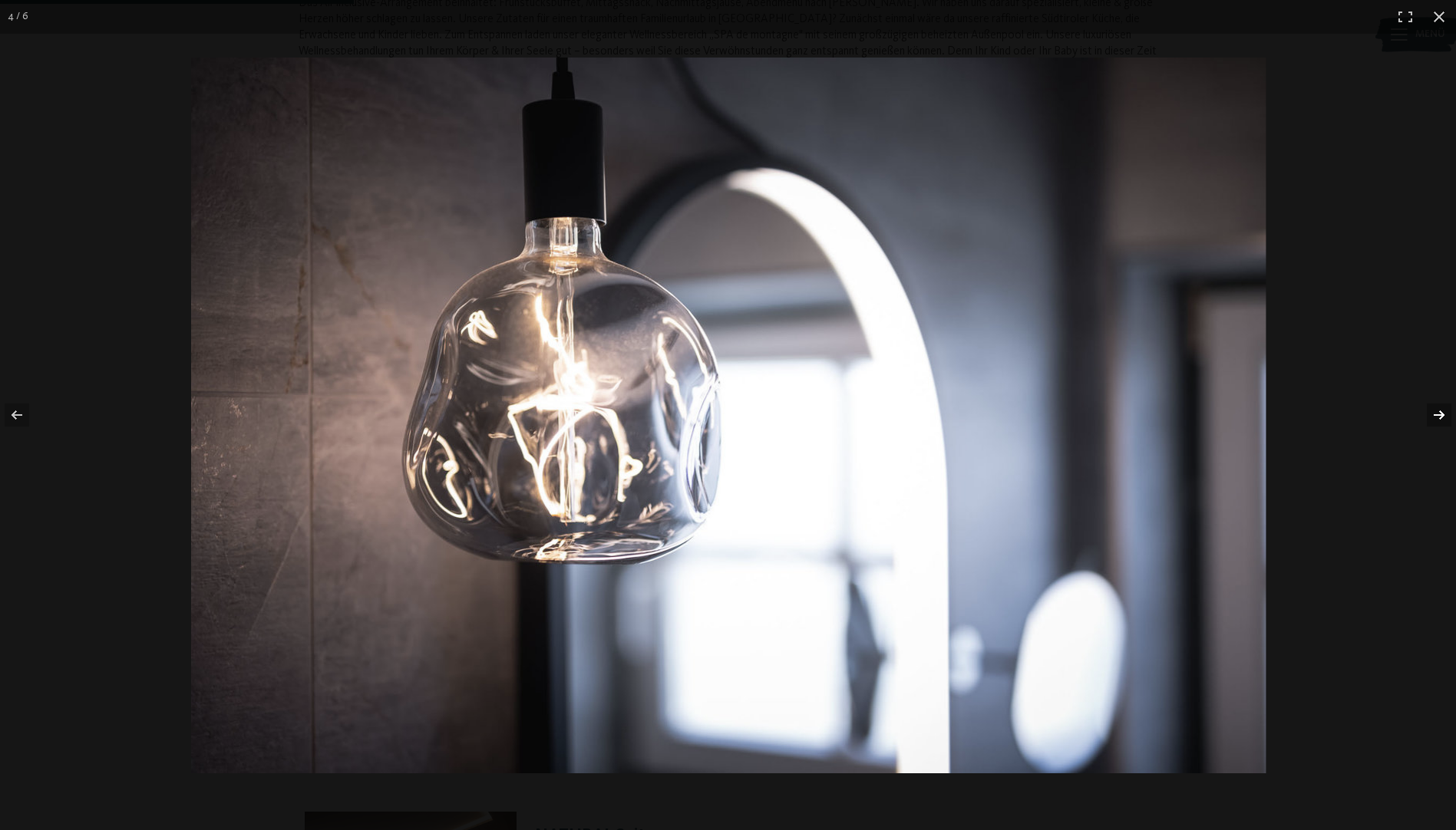
click at [1442, 418] on button "button" at bounding box center [1429, 415] width 54 height 77
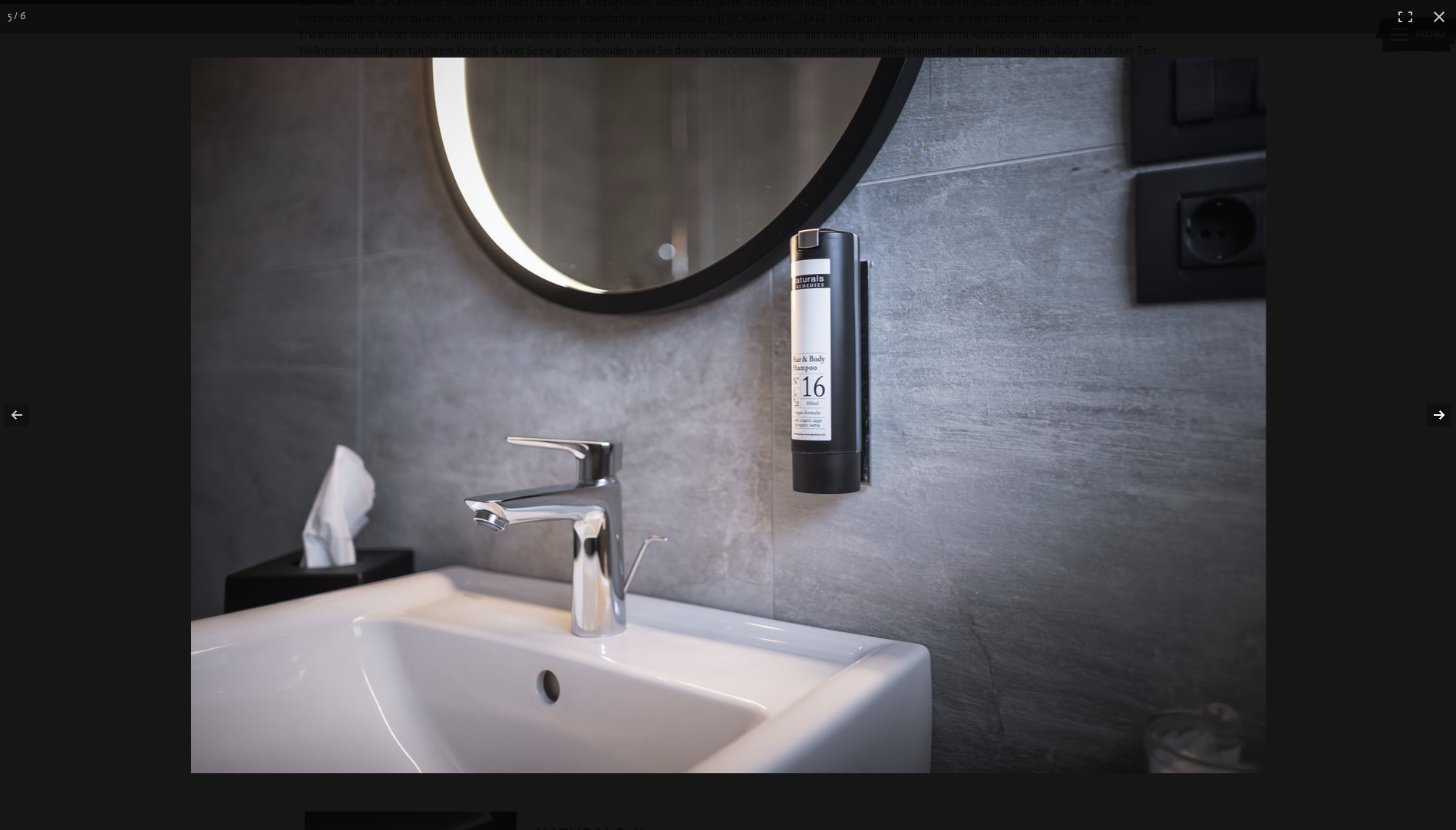
click at [1442, 418] on button "button" at bounding box center [1429, 415] width 54 height 77
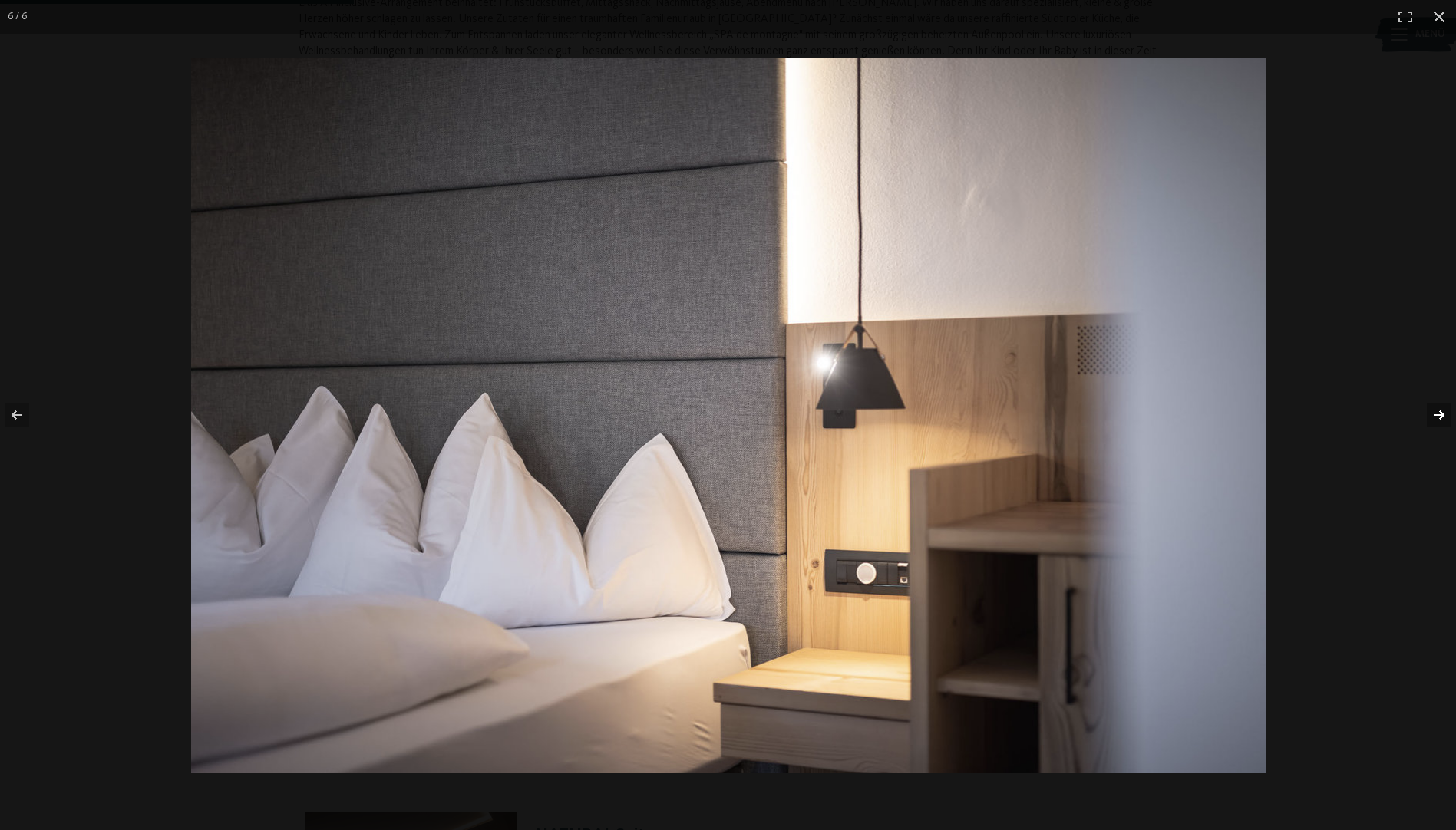
click at [1442, 418] on button "button" at bounding box center [1429, 415] width 54 height 77
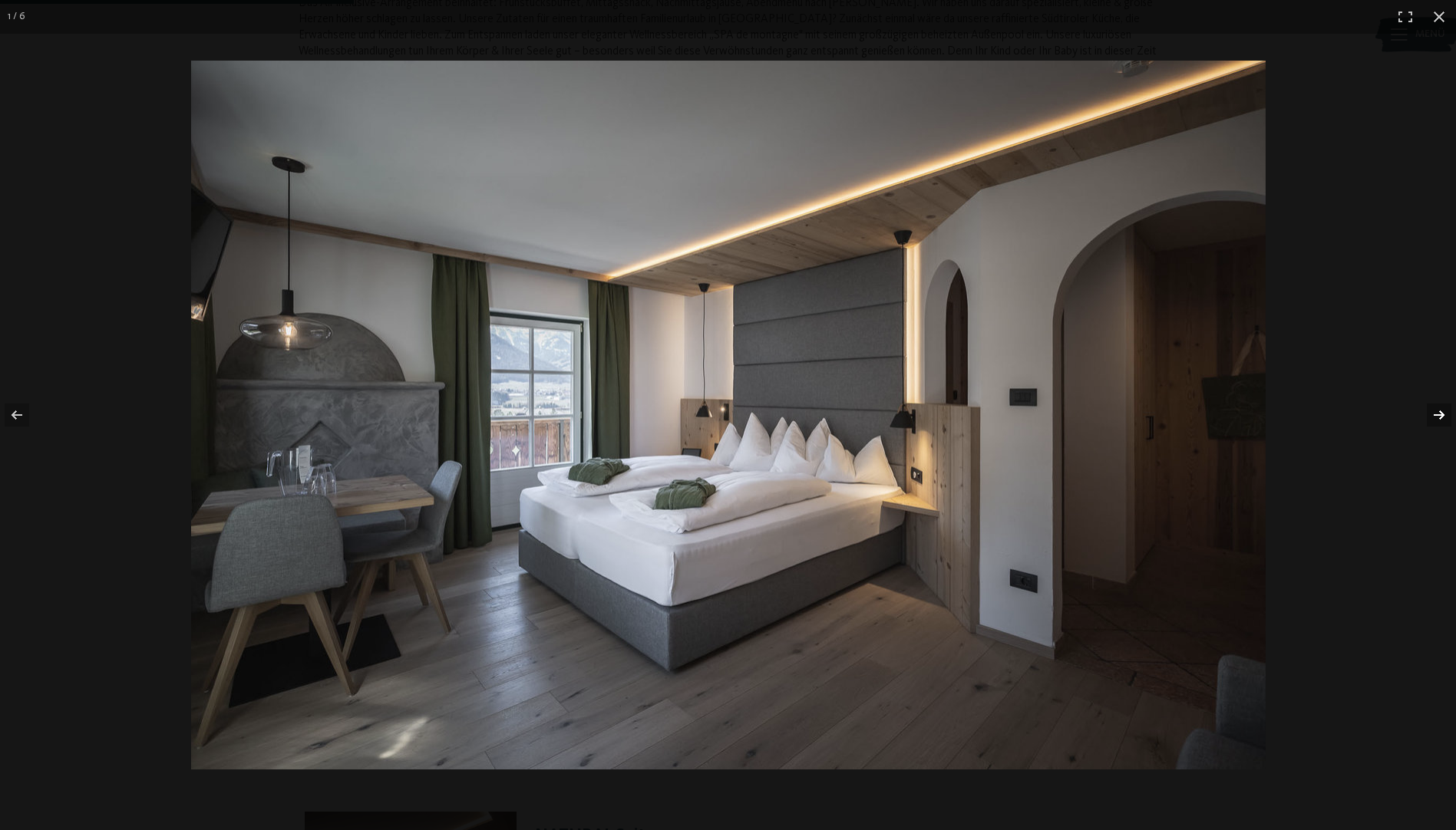
click at [1442, 418] on button "button" at bounding box center [1429, 415] width 54 height 77
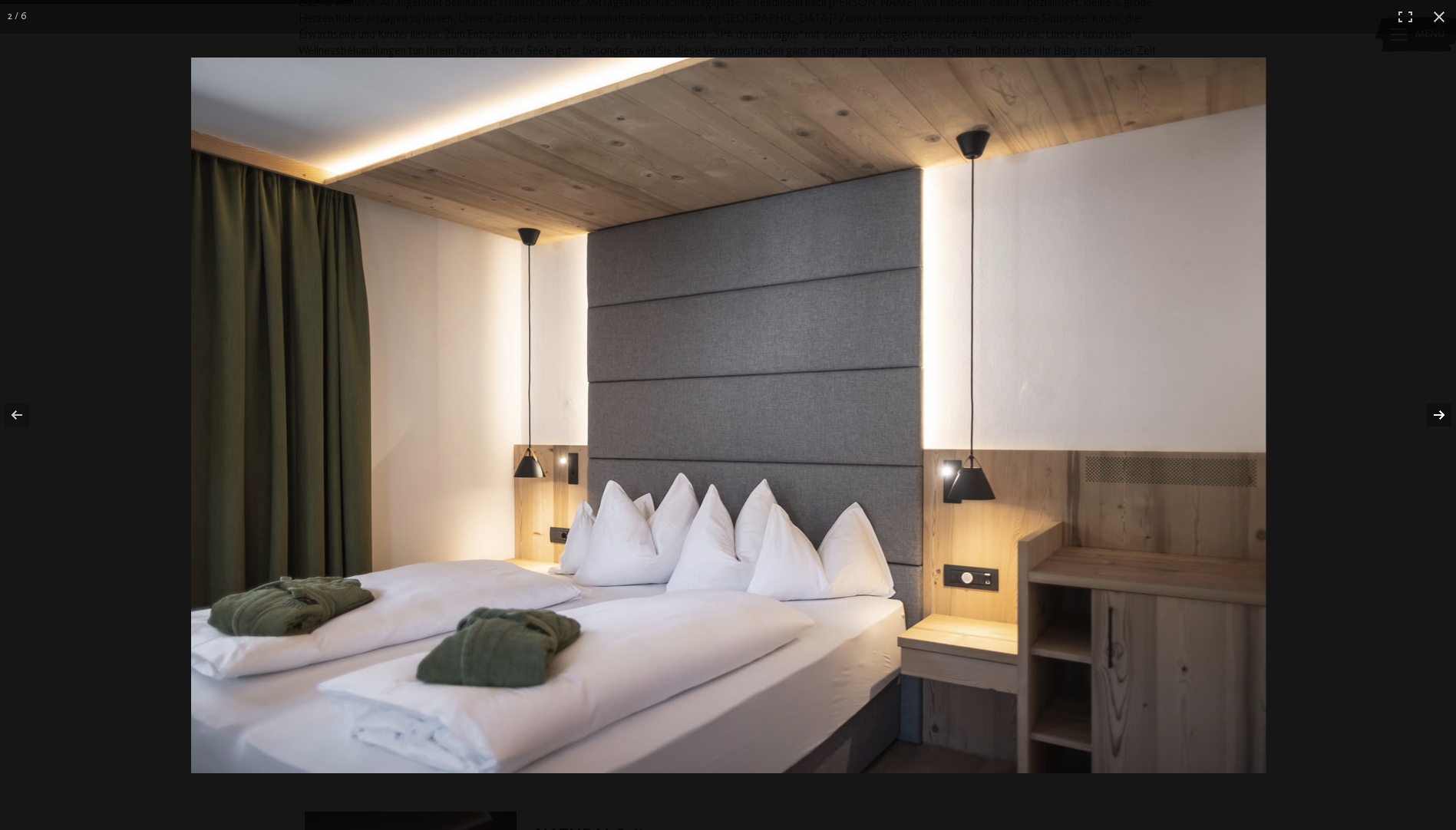
click at [1442, 418] on button "button" at bounding box center [1429, 415] width 54 height 77
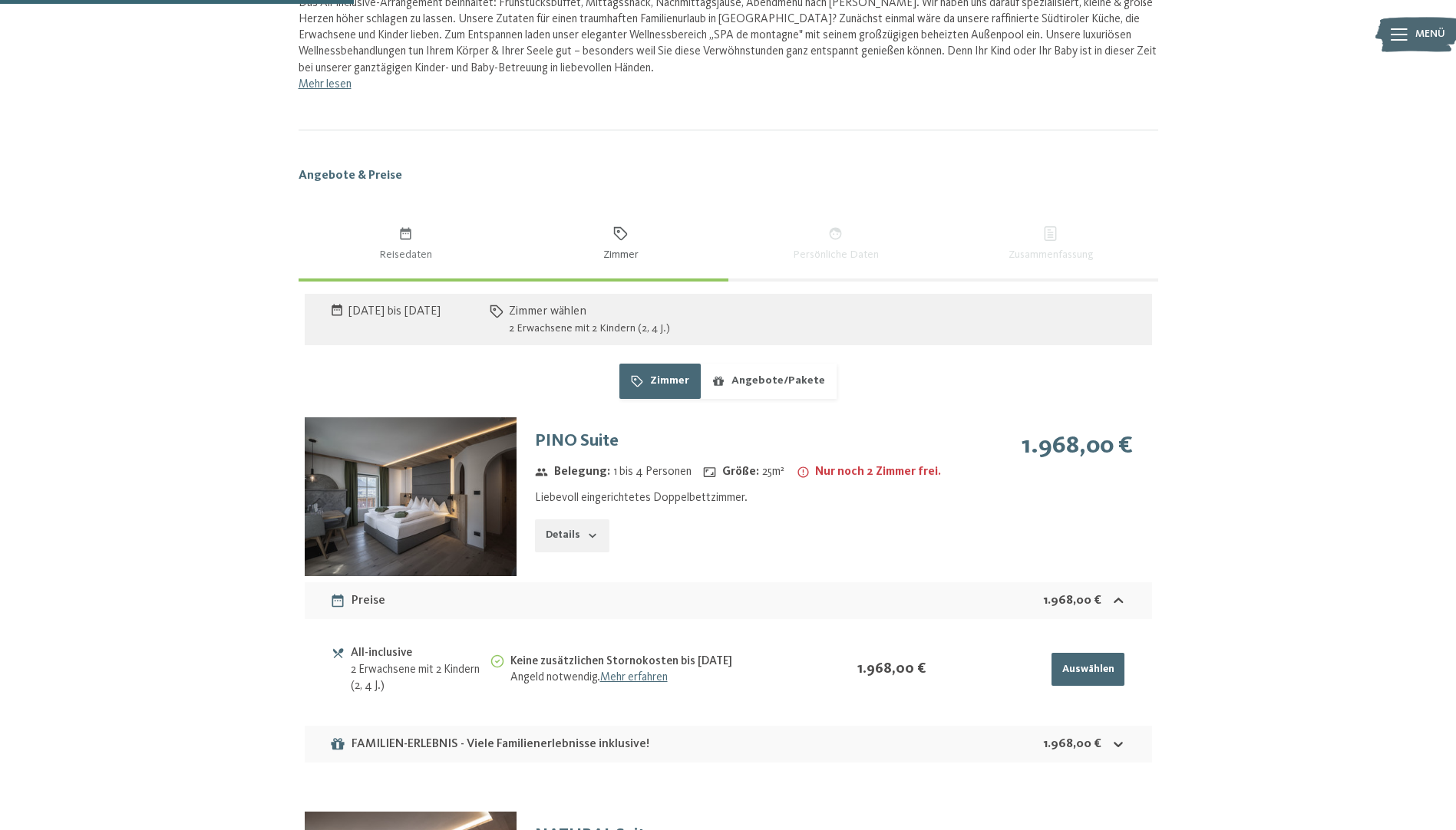
click at [0, 0] on button "button" at bounding box center [0, 0] width 0 height 0
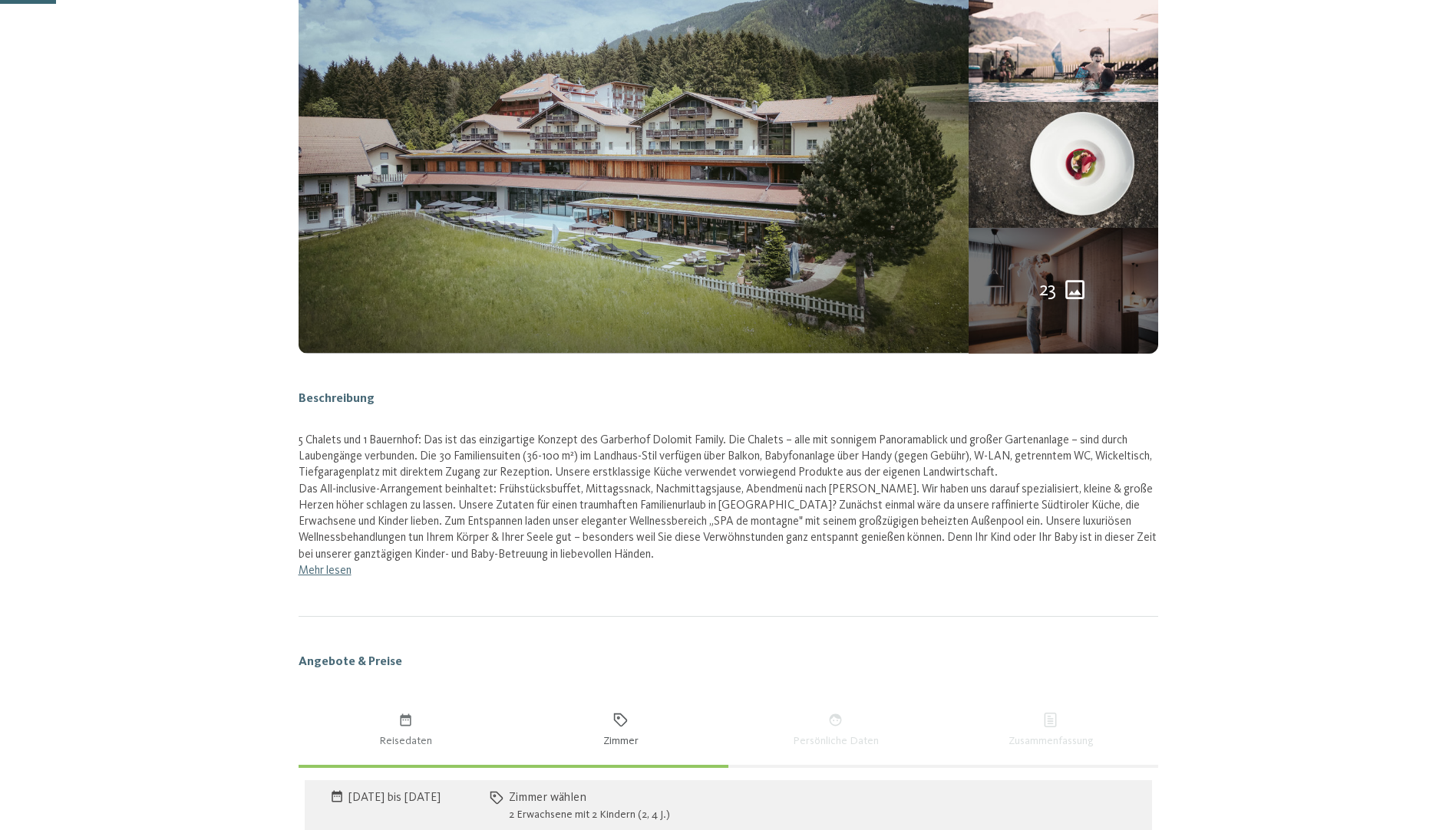
scroll to position [383, 0]
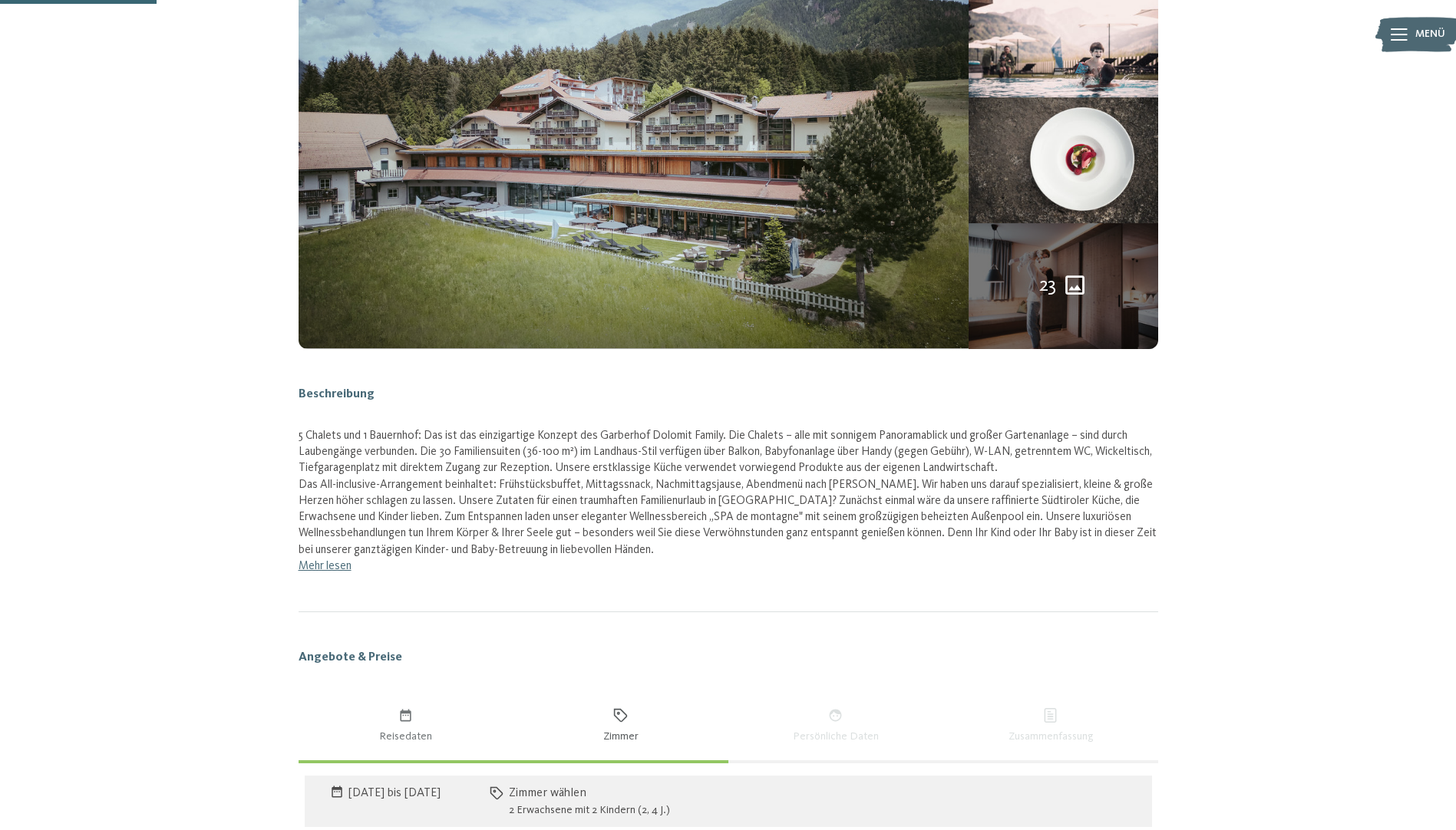
click at [324, 563] on link "Mehr lesen" at bounding box center [325, 566] width 53 height 13
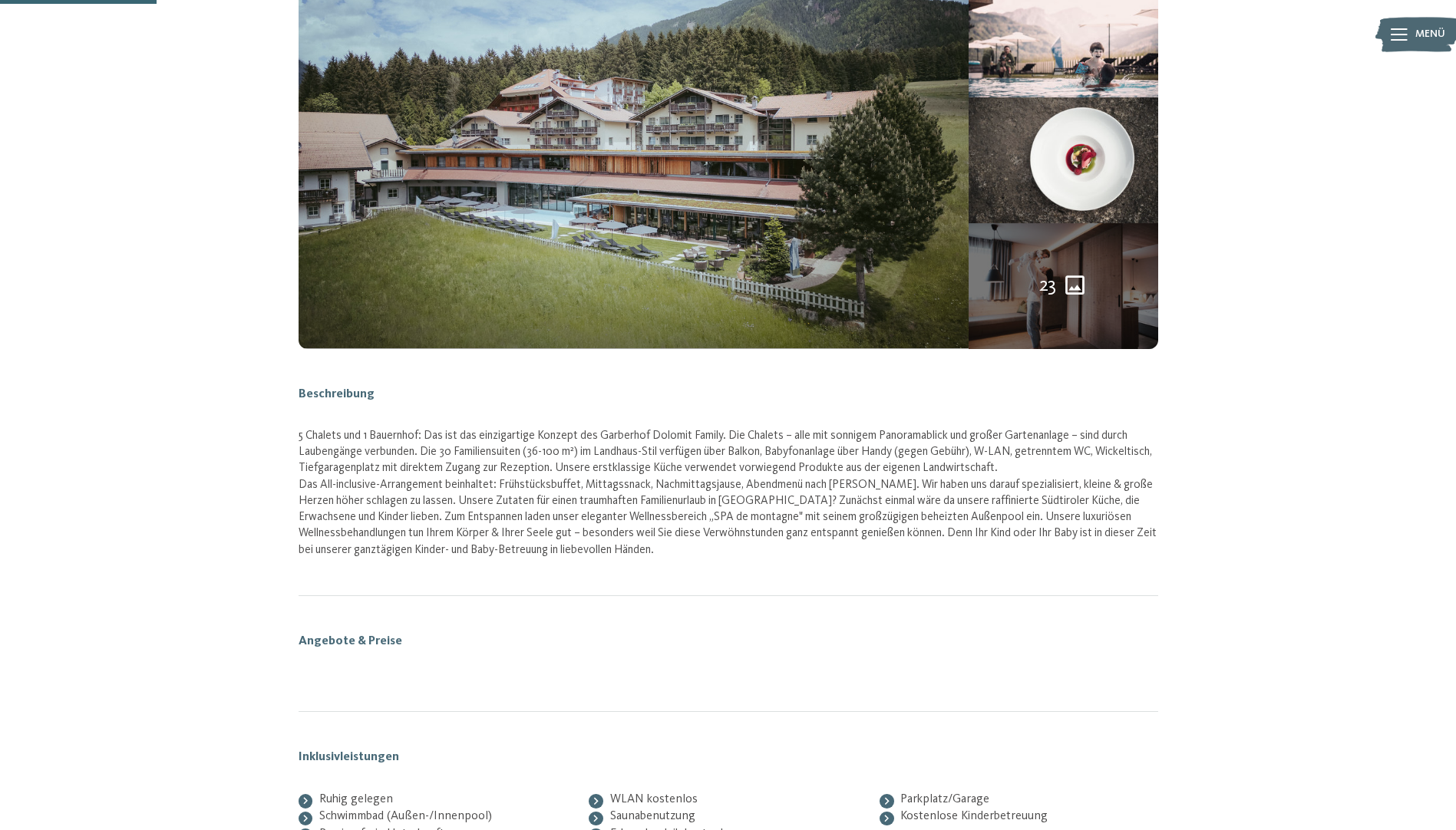
select select "*"
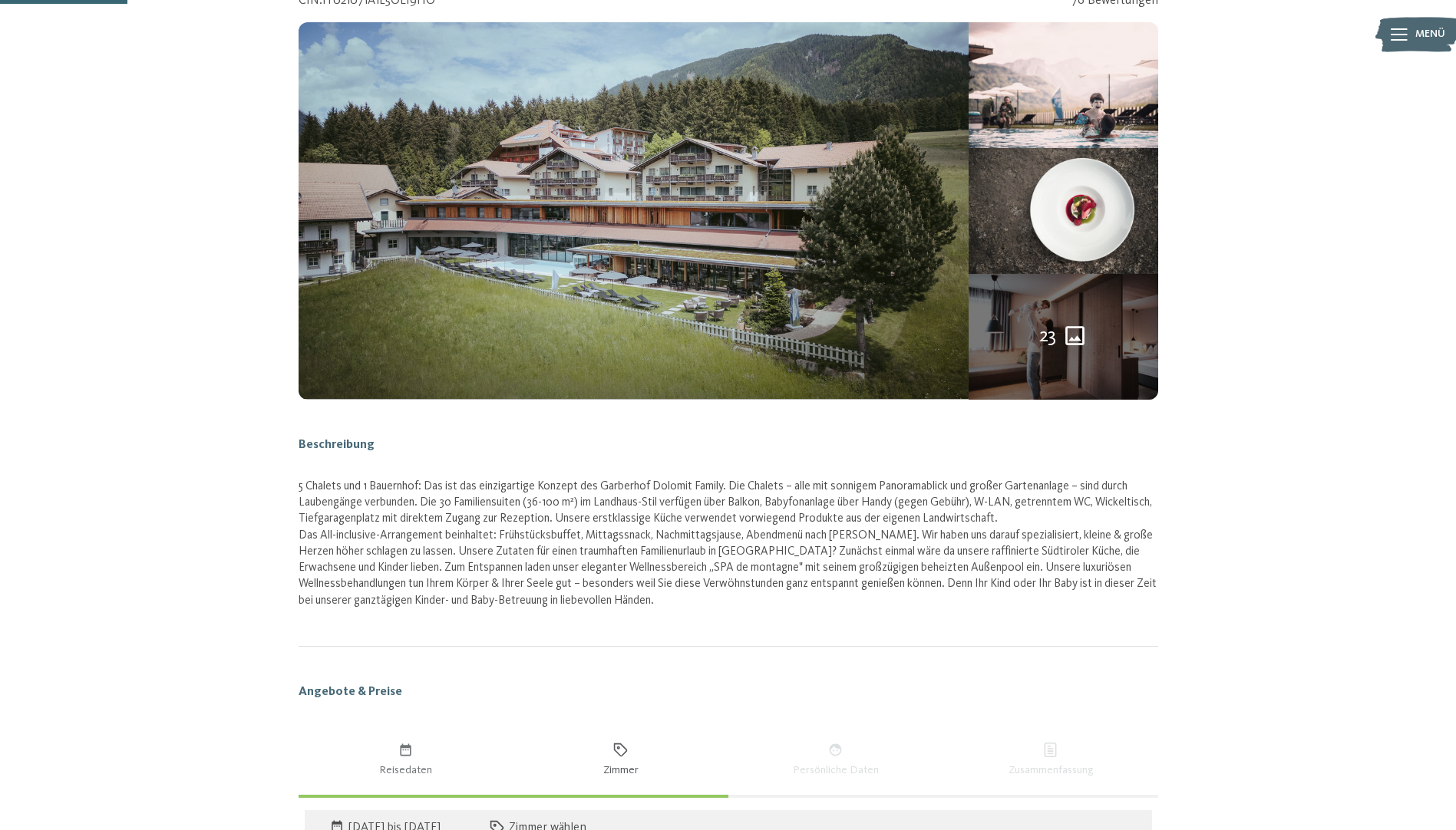
scroll to position [307, 0]
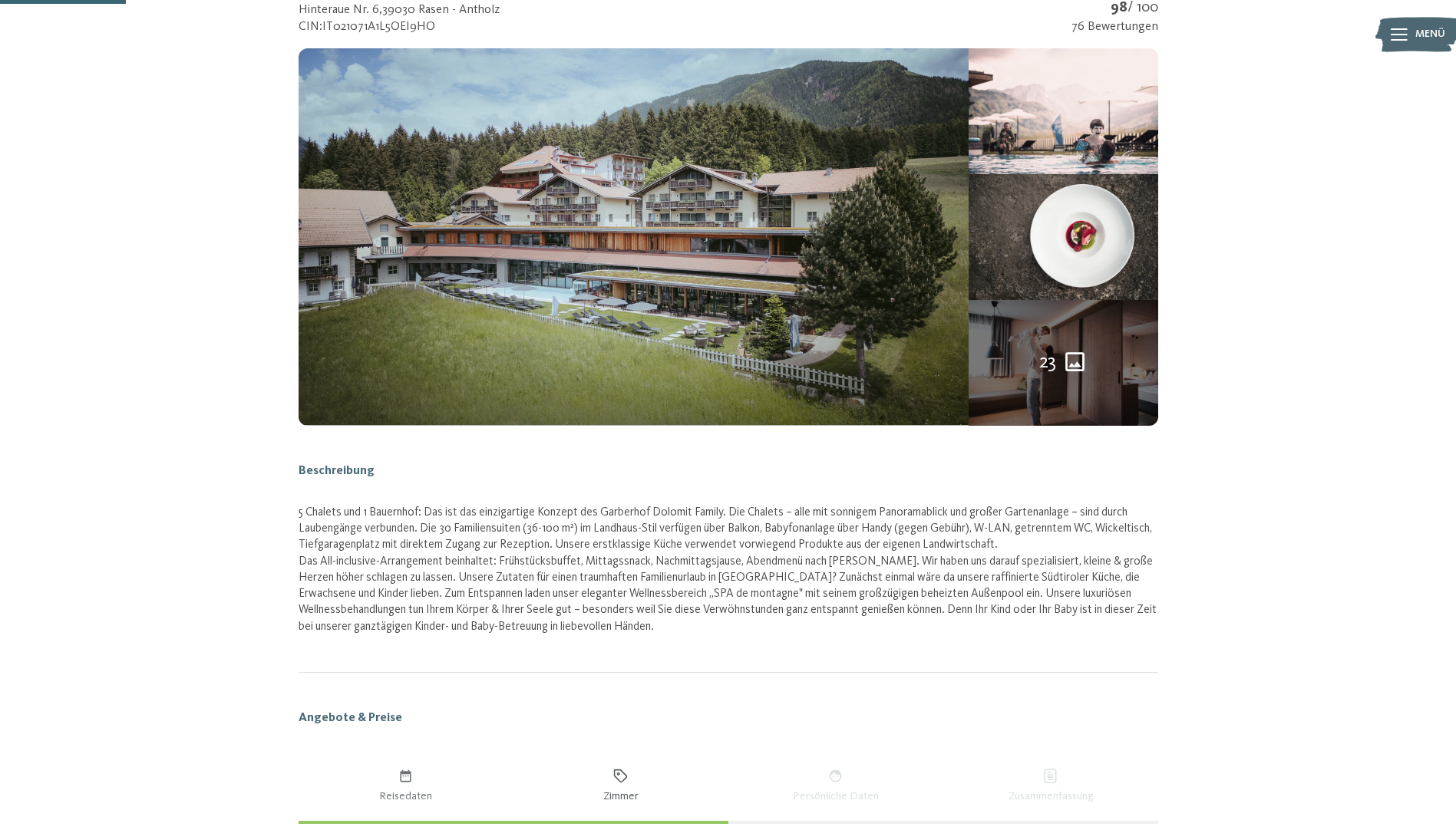
click at [1060, 341] on div "23" at bounding box center [1063, 363] width 189 height 126
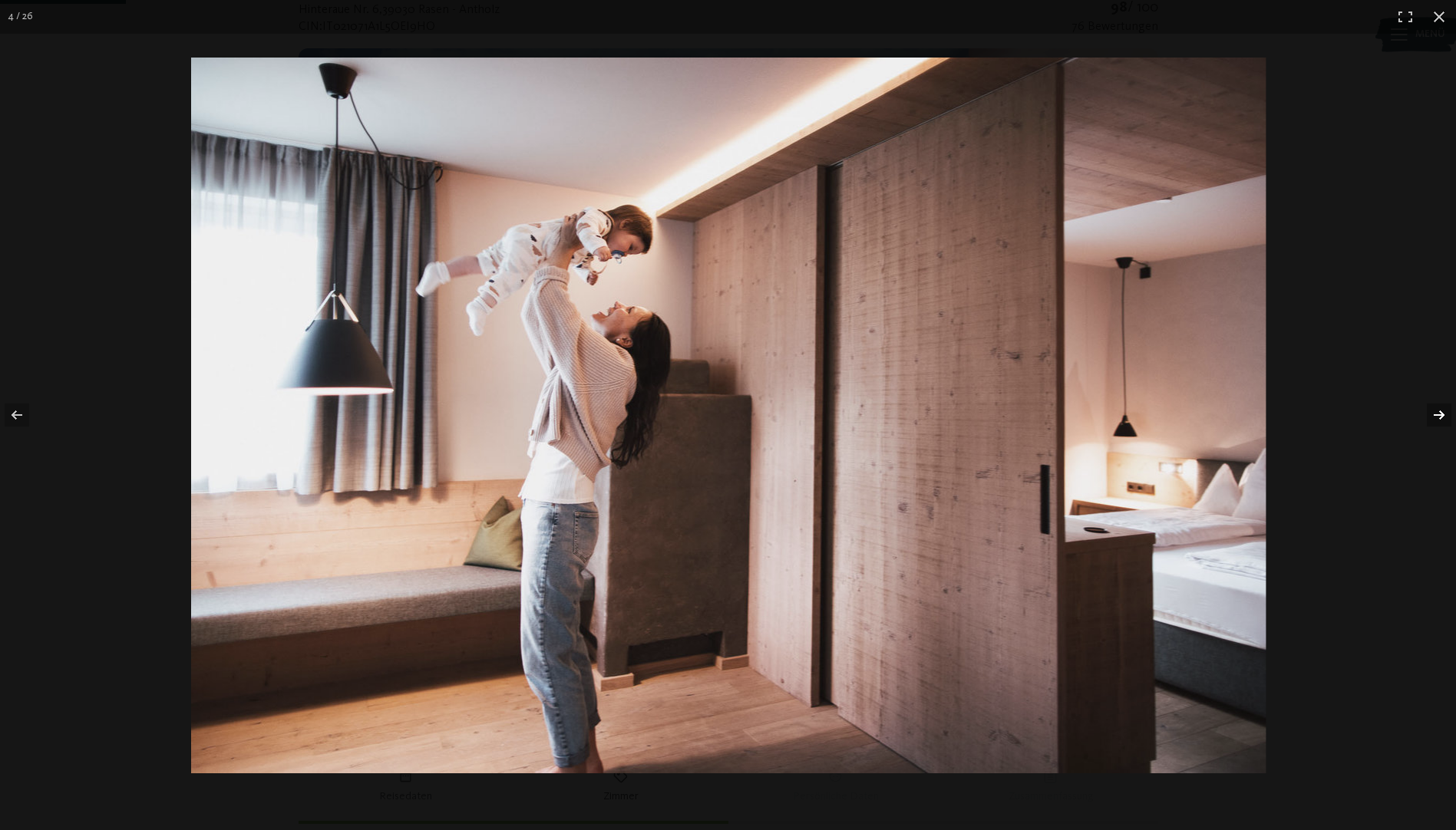
click at [1433, 407] on button "button" at bounding box center [1429, 415] width 54 height 77
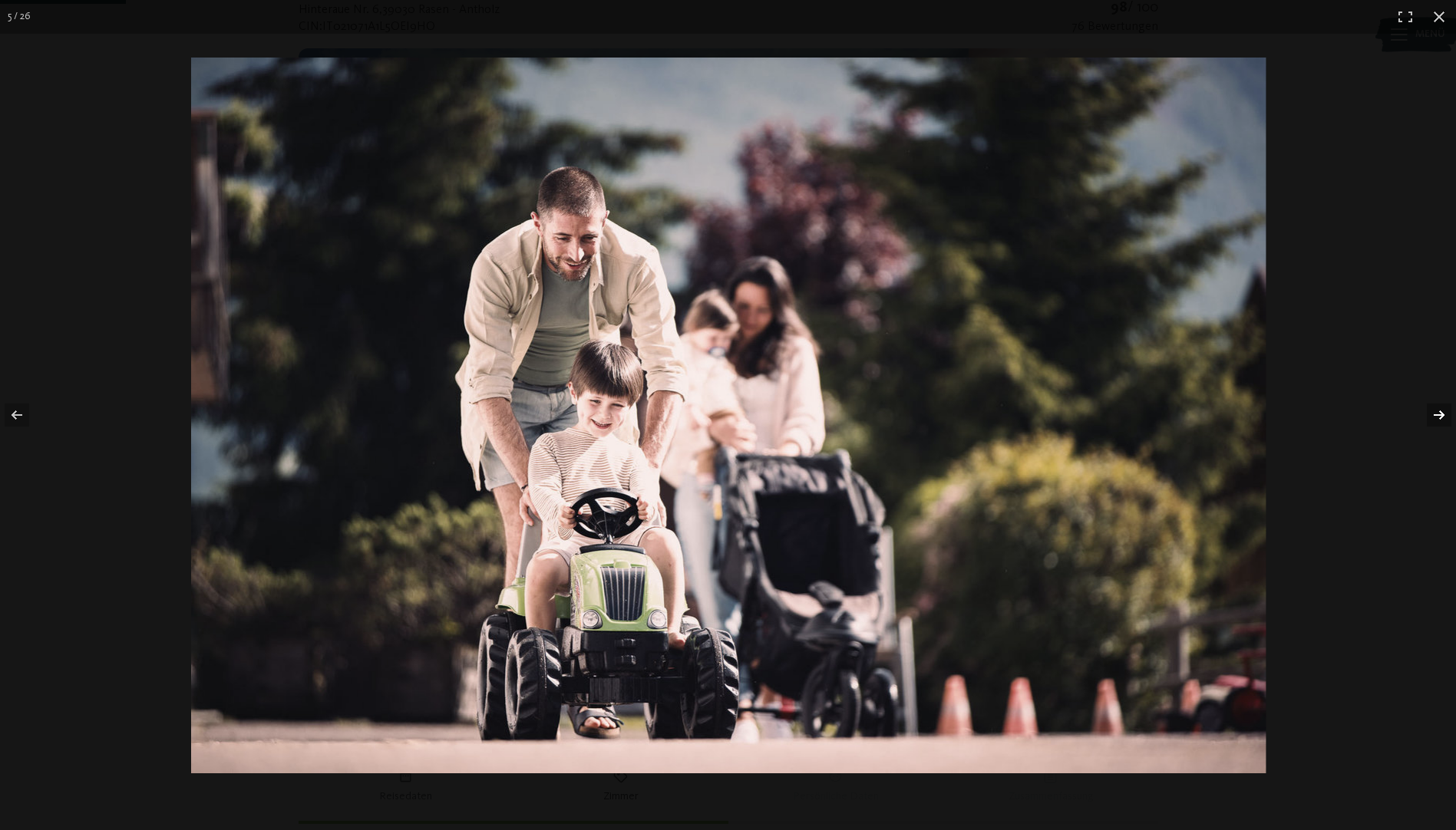
click at [1433, 407] on button "button" at bounding box center [1429, 415] width 54 height 77
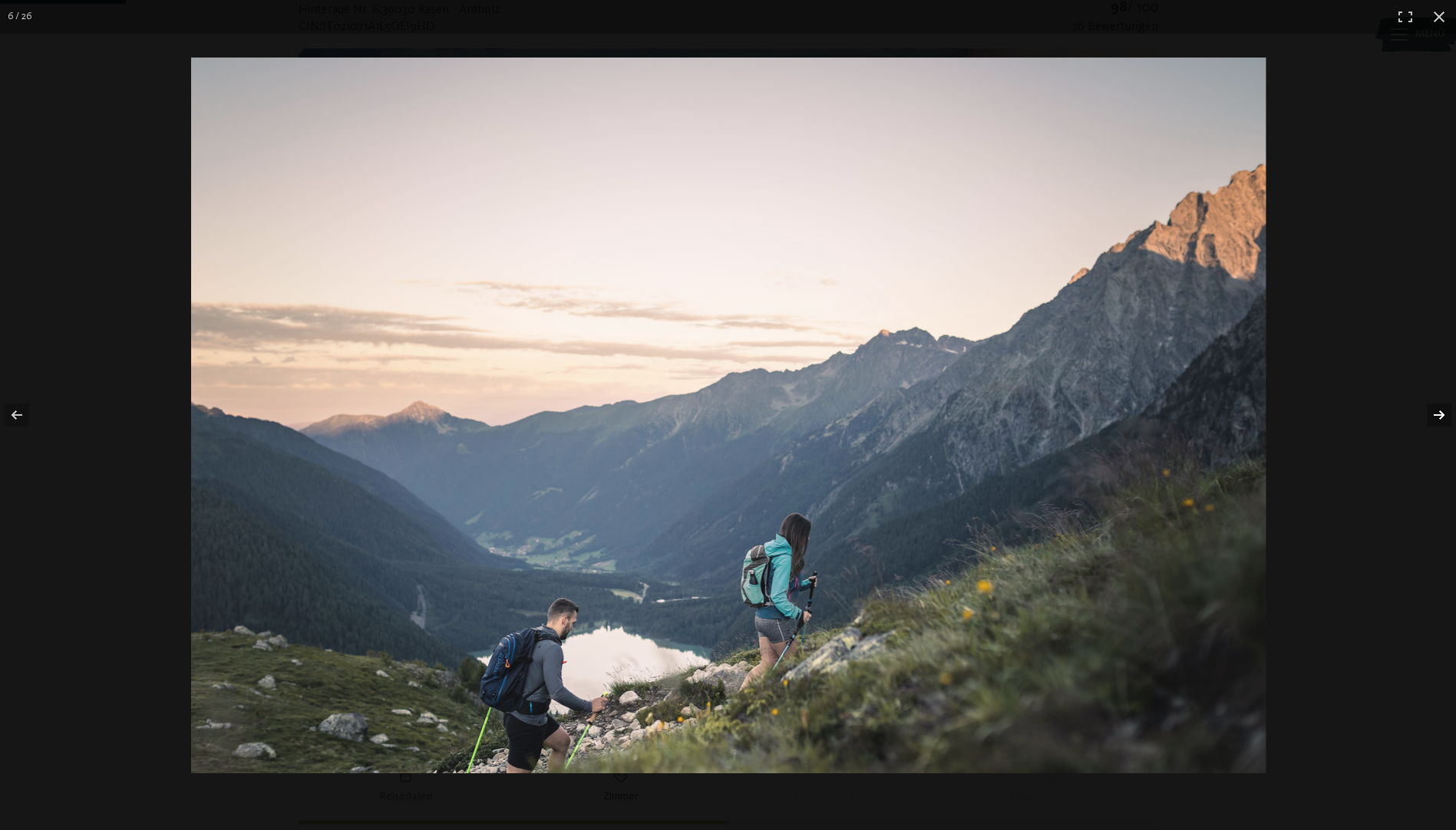
click at [1433, 407] on button "button" at bounding box center [1429, 415] width 54 height 77
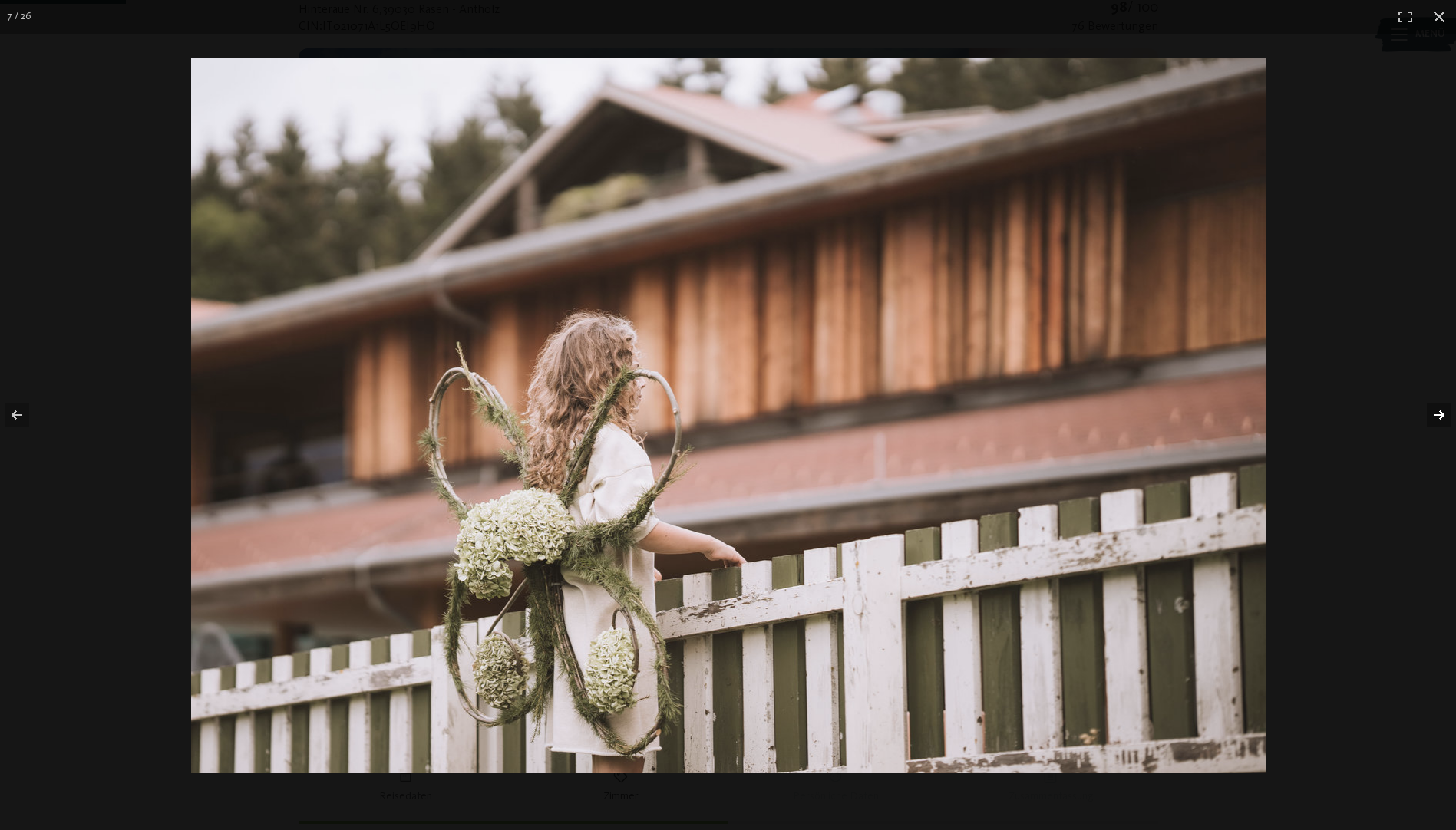
click at [1433, 407] on button "button" at bounding box center [1429, 415] width 54 height 77
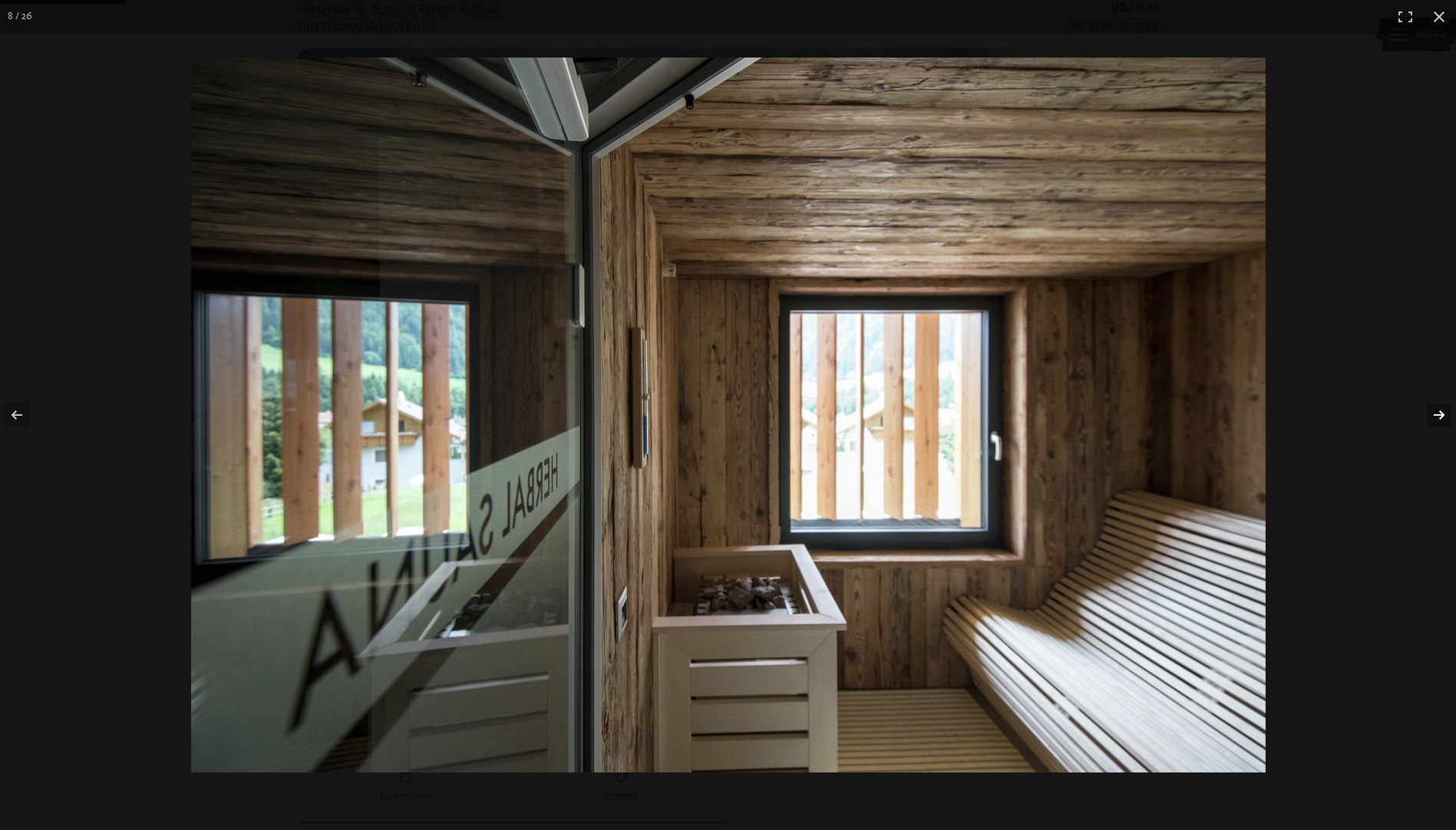
click at [1433, 407] on button "button" at bounding box center [1429, 415] width 54 height 77
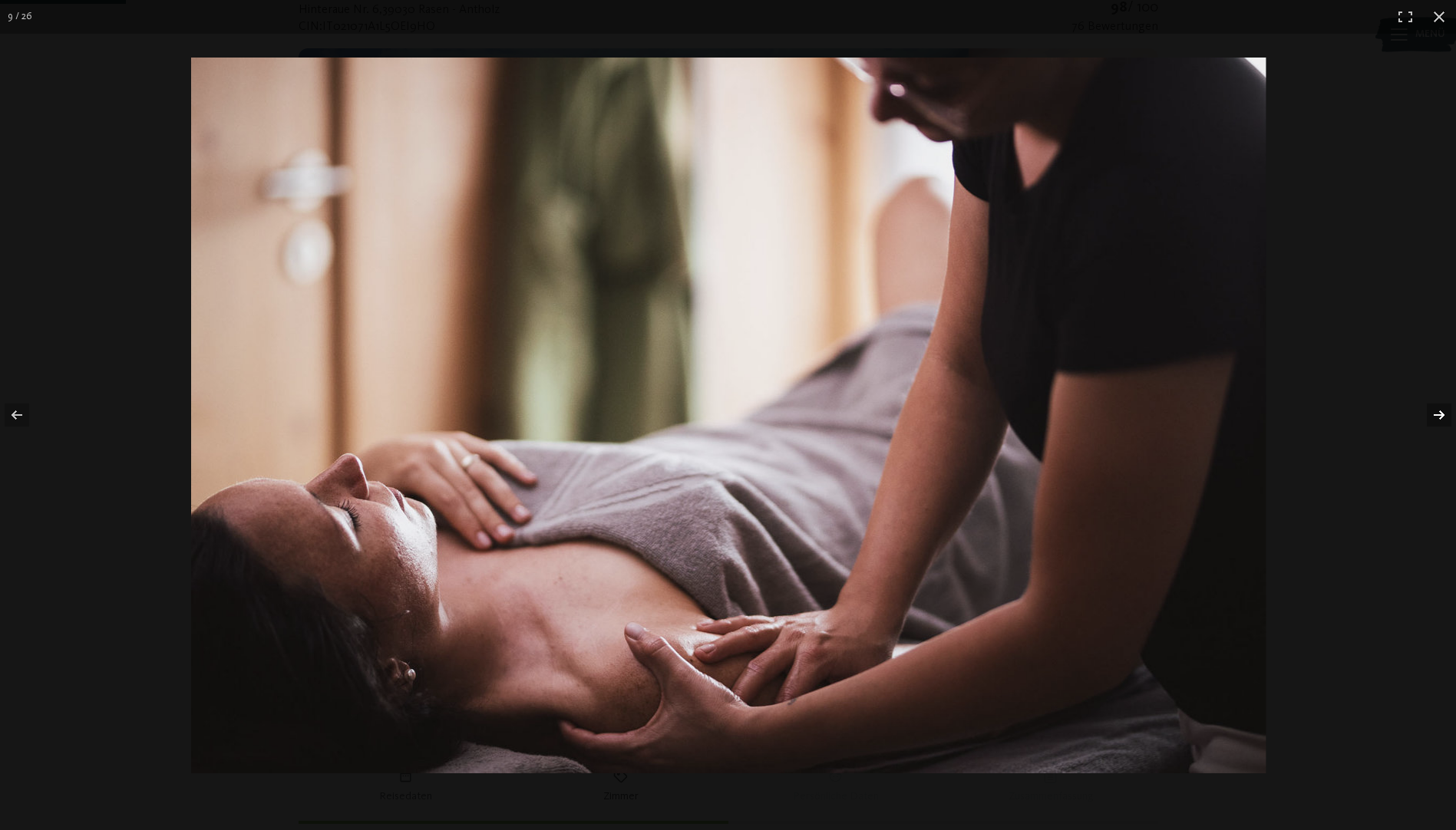
click at [1433, 407] on button "button" at bounding box center [1429, 415] width 54 height 77
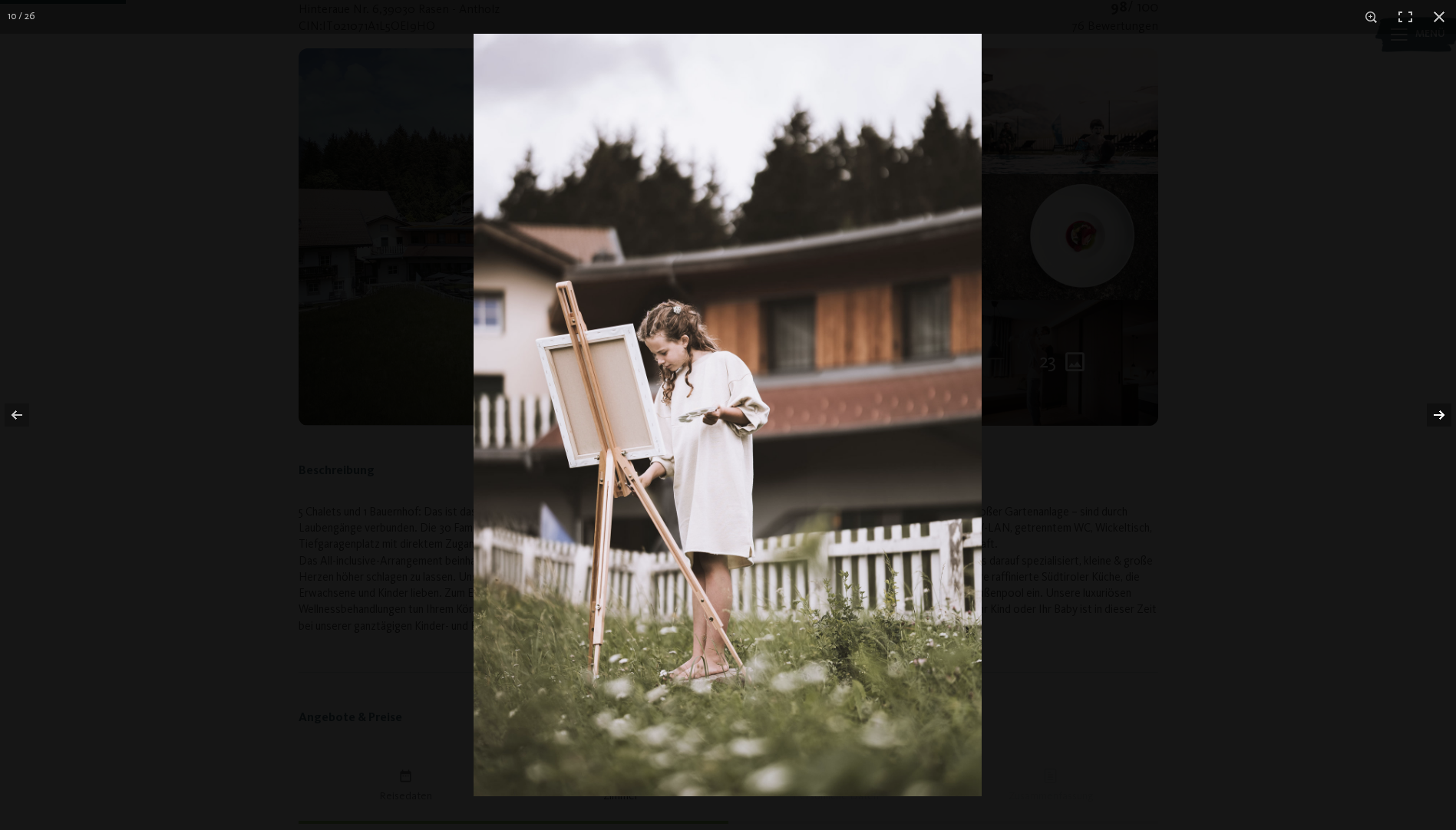
click at [1433, 407] on button "button" at bounding box center [1429, 415] width 54 height 77
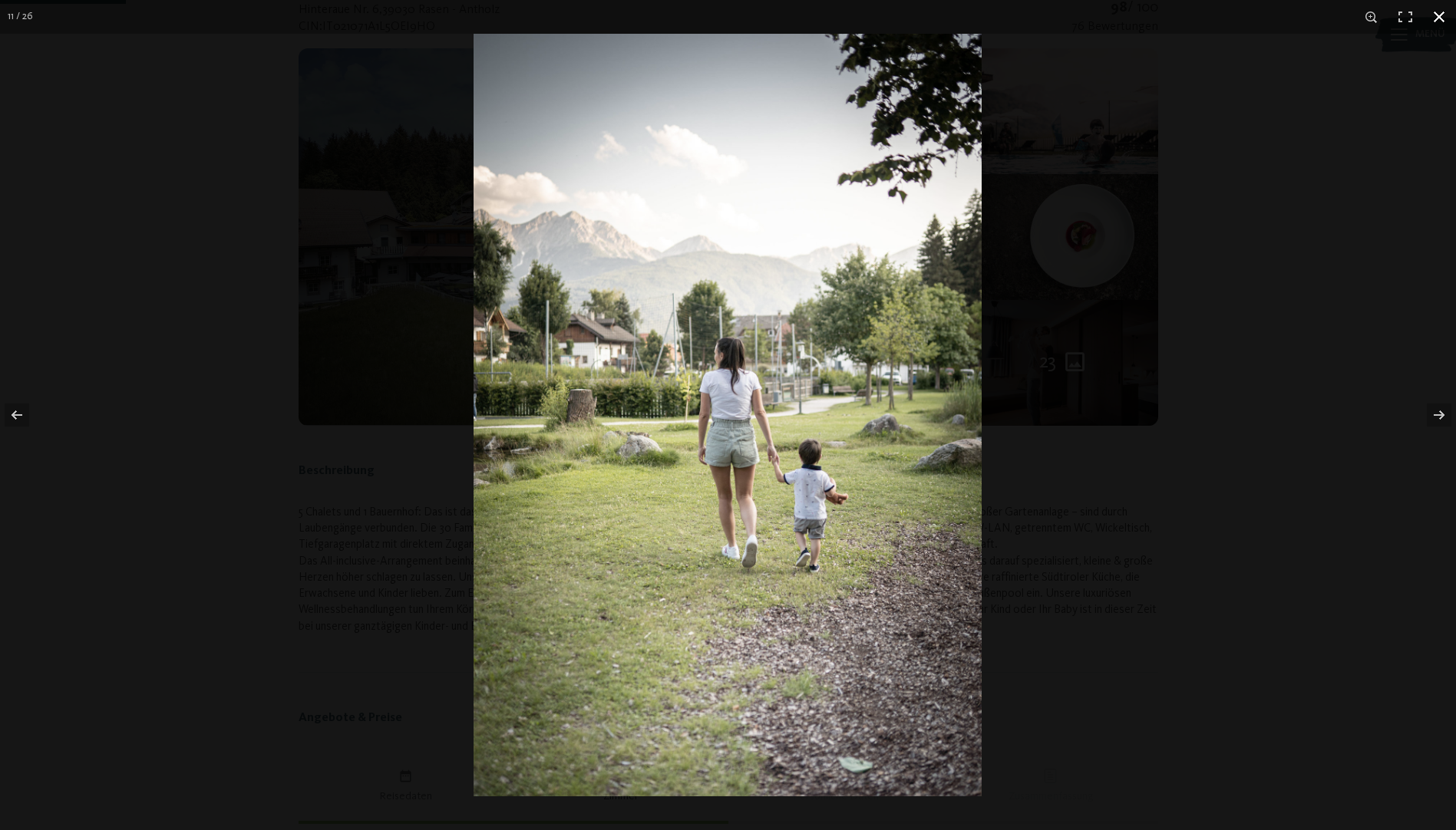
click at [1443, 16] on button "button" at bounding box center [1439, 17] width 34 height 34
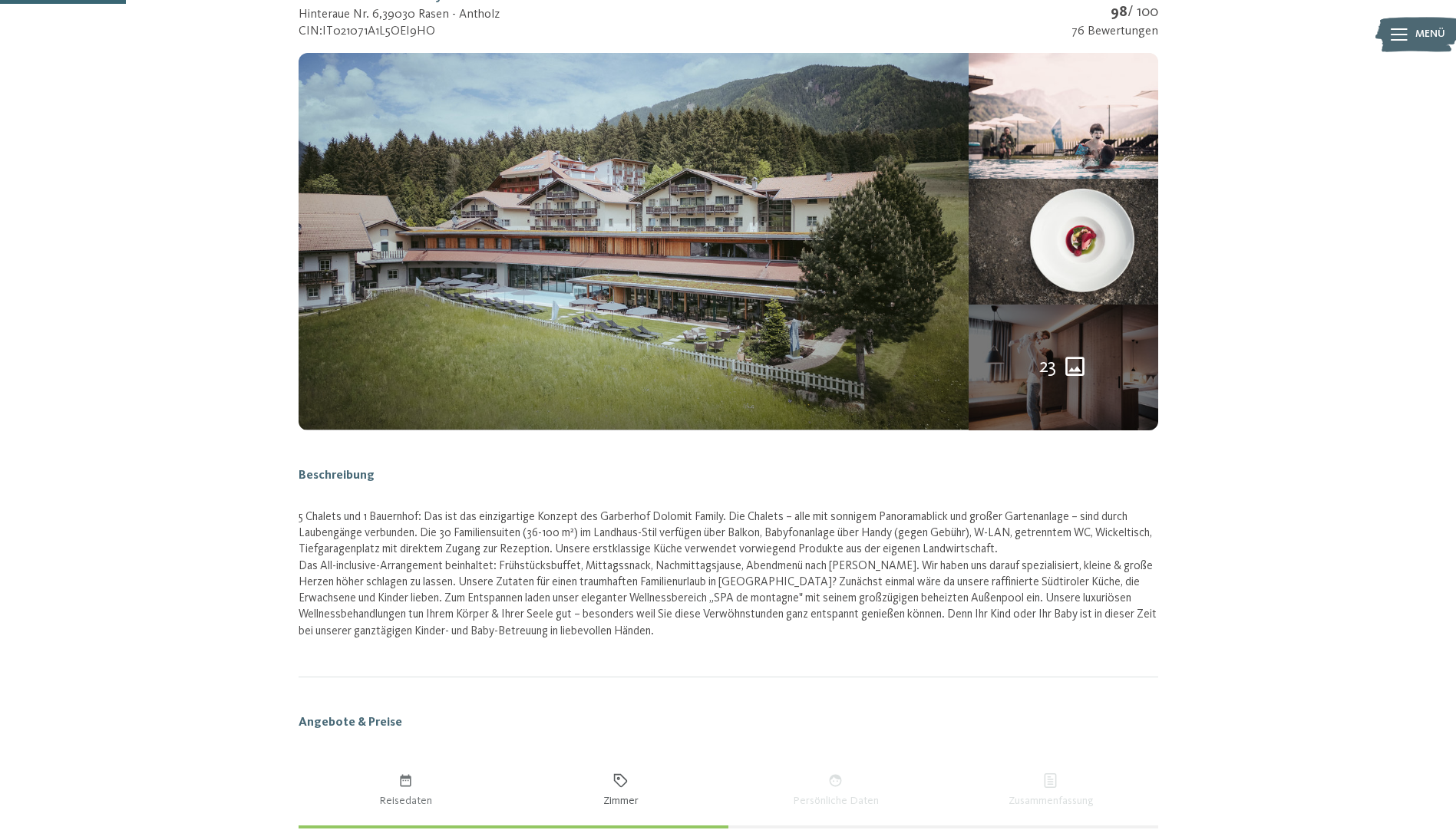
scroll to position [0, 0]
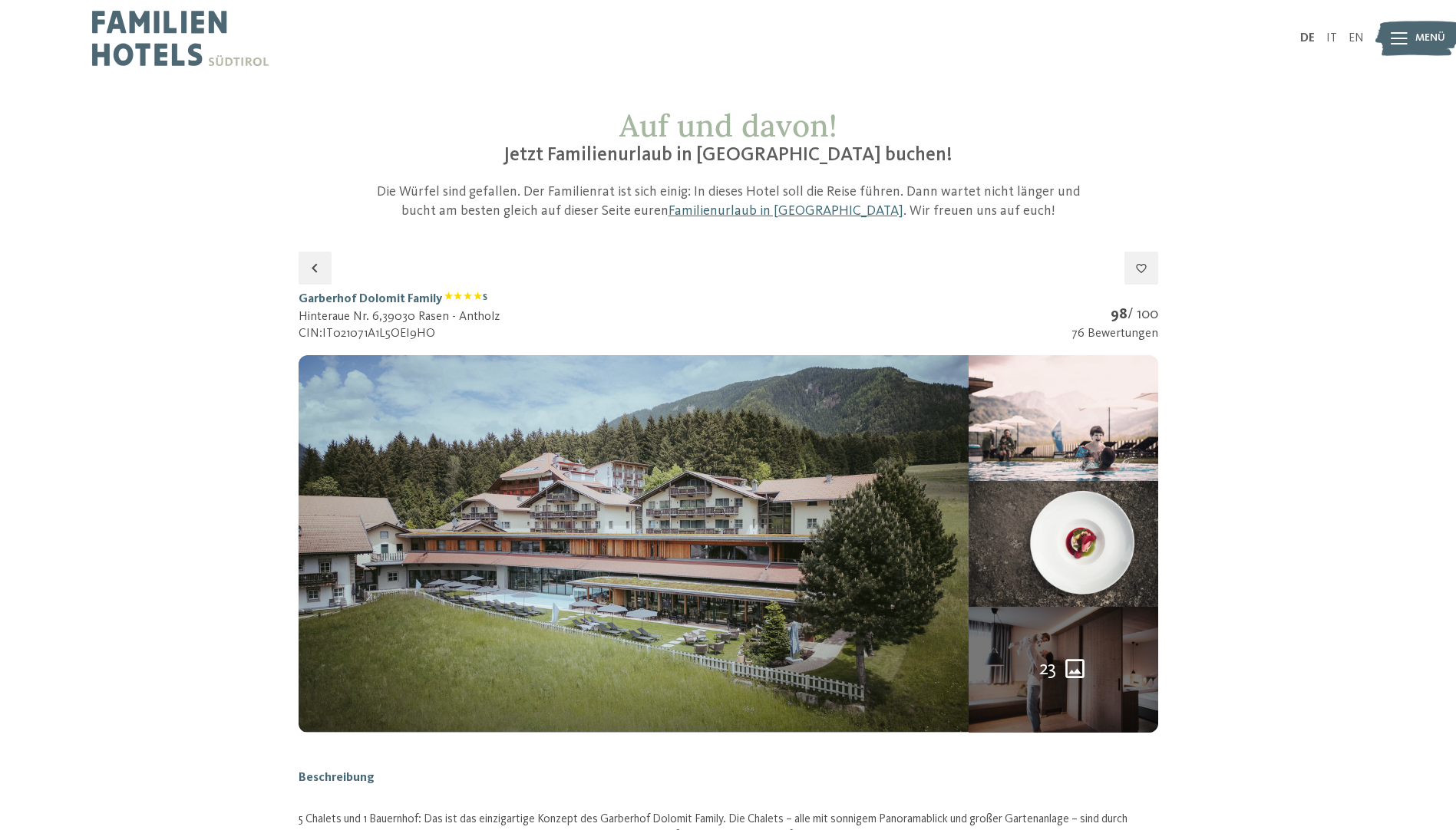
click at [1071, 657] on icon "23 weitere Bilder" at bounding box center [1075, 668] width 25 height 25
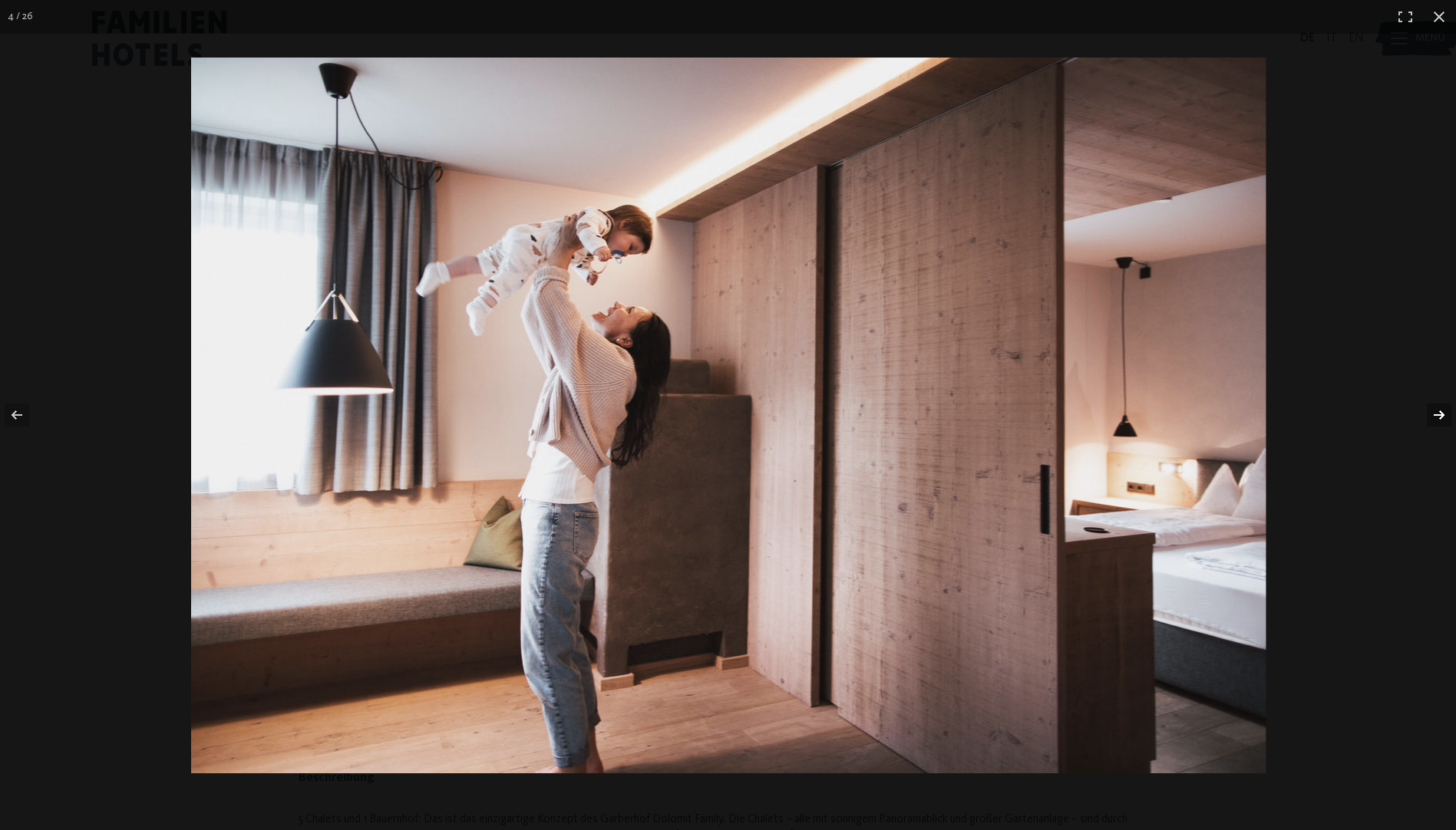
click at [1438, 410] on button "button" at bounding box center [1429, 415] width 54 height 77
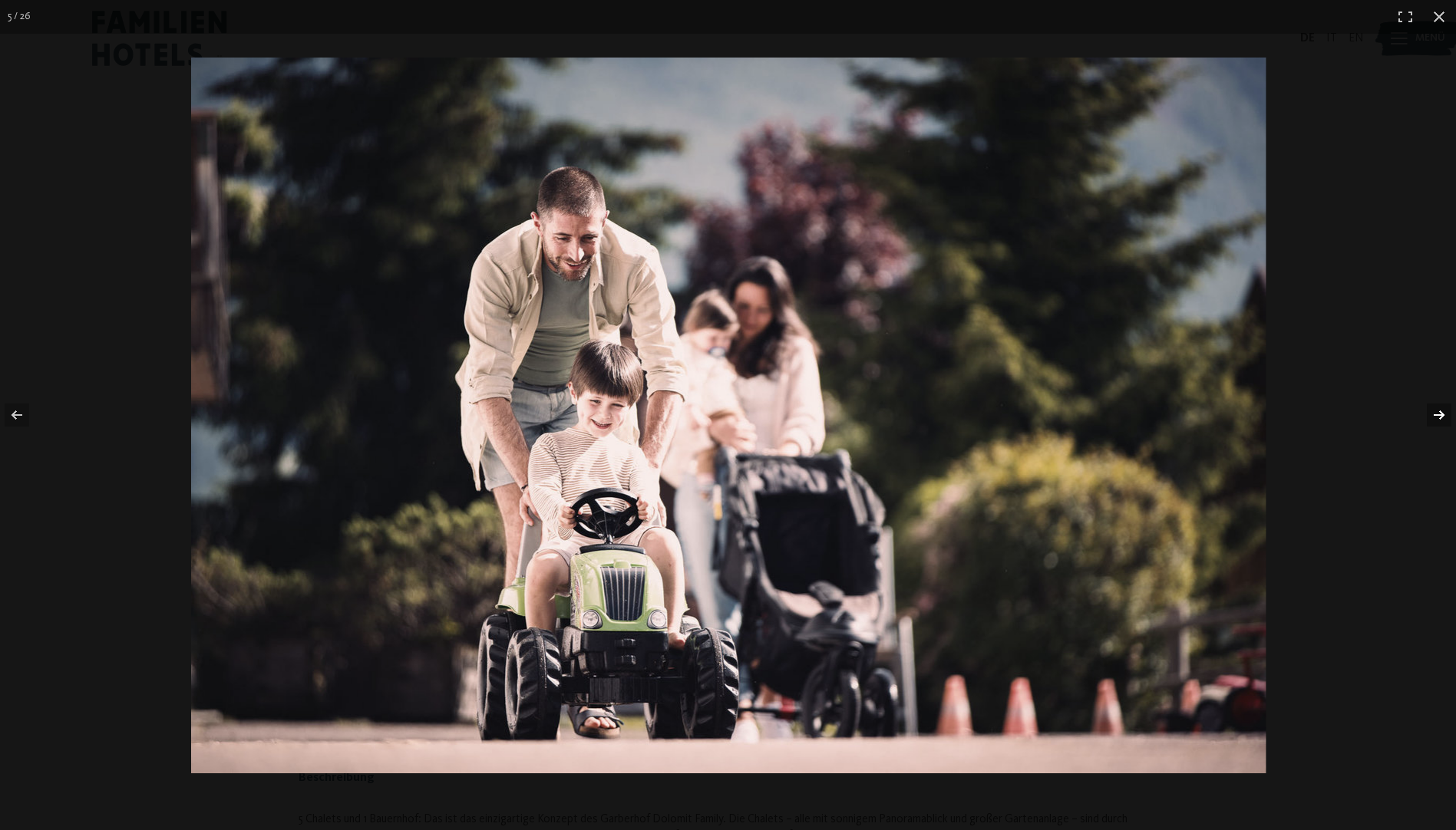
click at [1438, 410] on button "button" at bounding box center [1429, 415] width 54 height 77
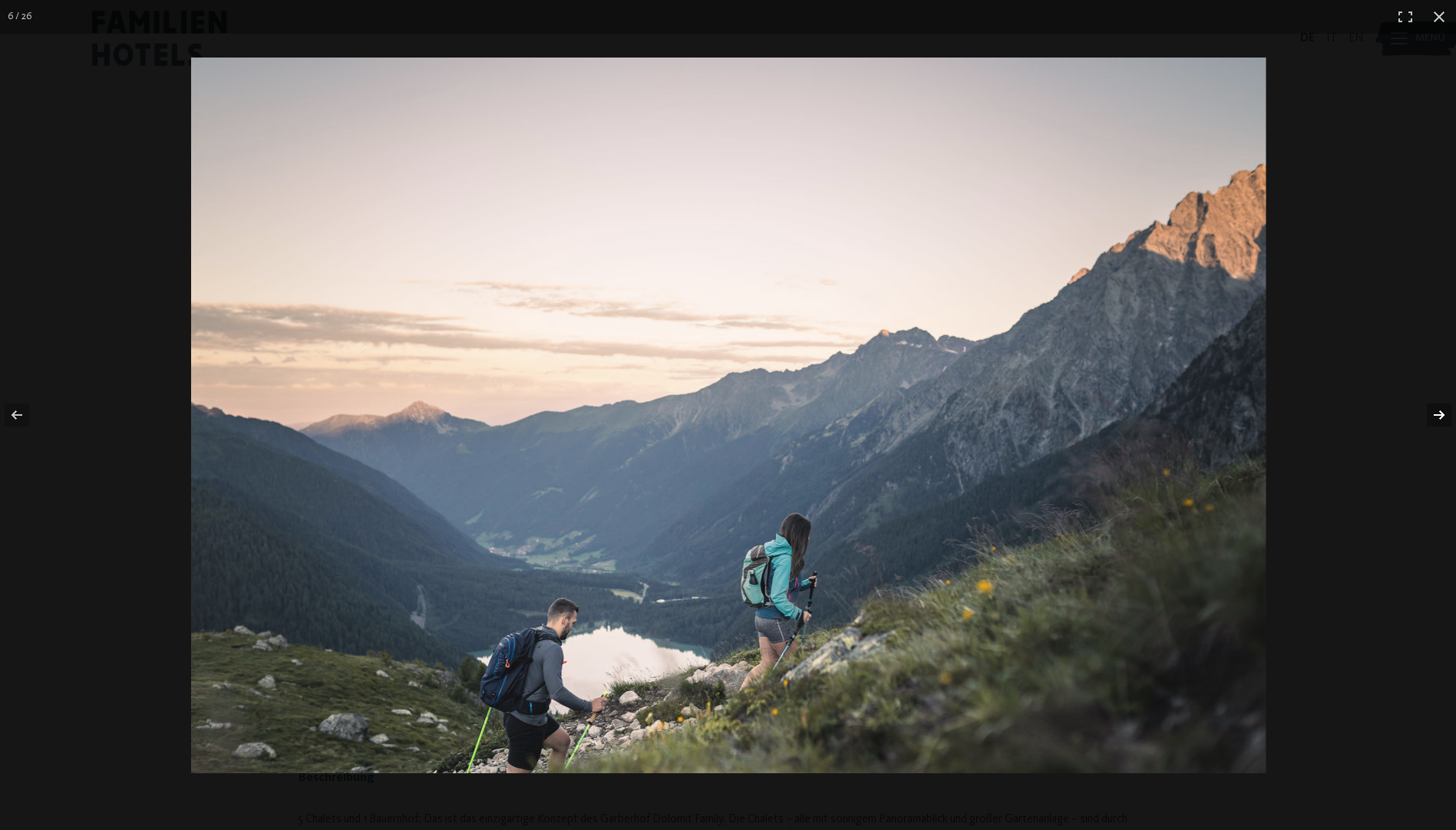
click at [1438, 410] on button "button" at bounding box center [1429, 415] width 54 height 77
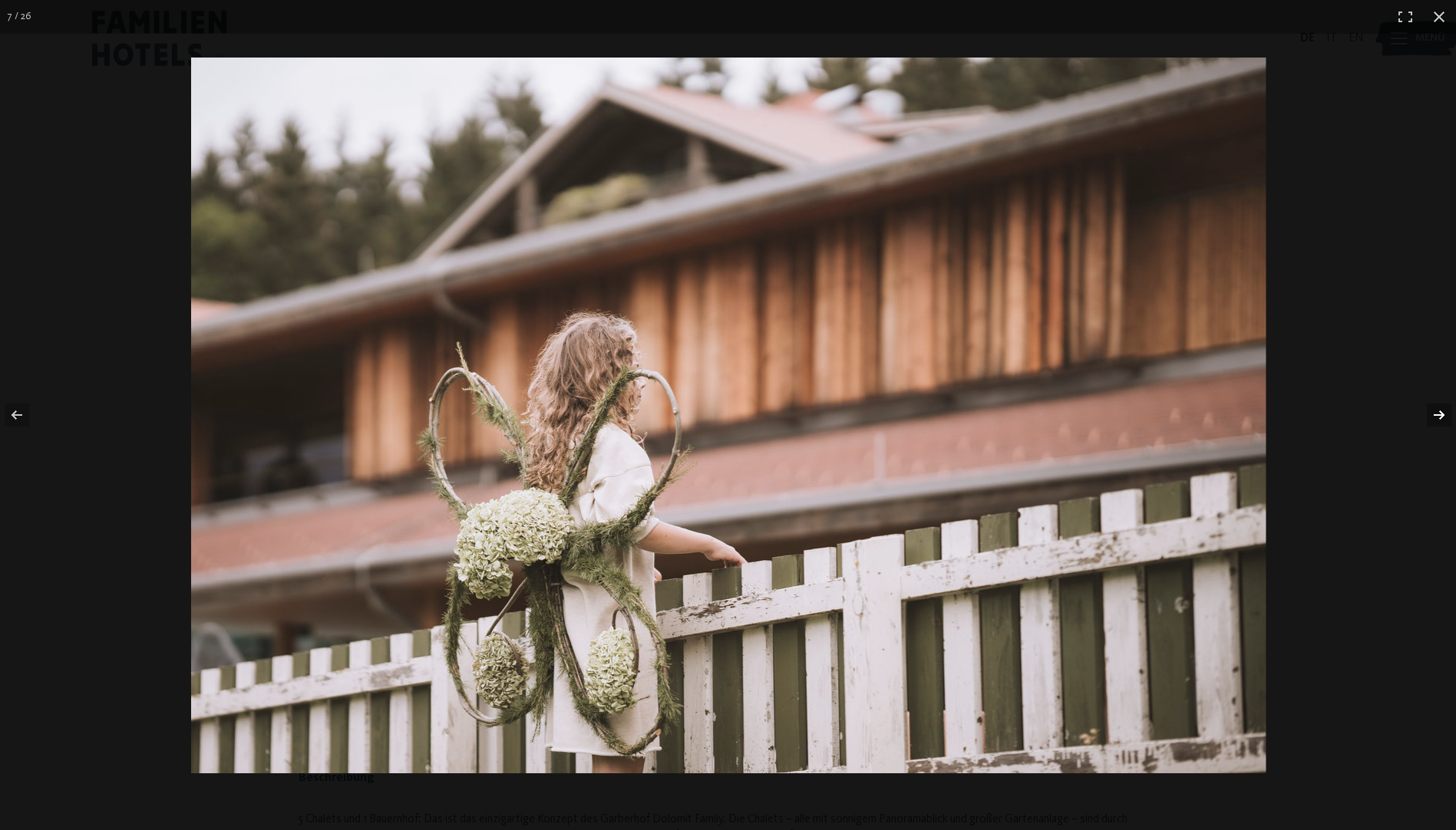
click at [1438, 410] on button "button" at bounding box center [1429, 415] width 54 height 77
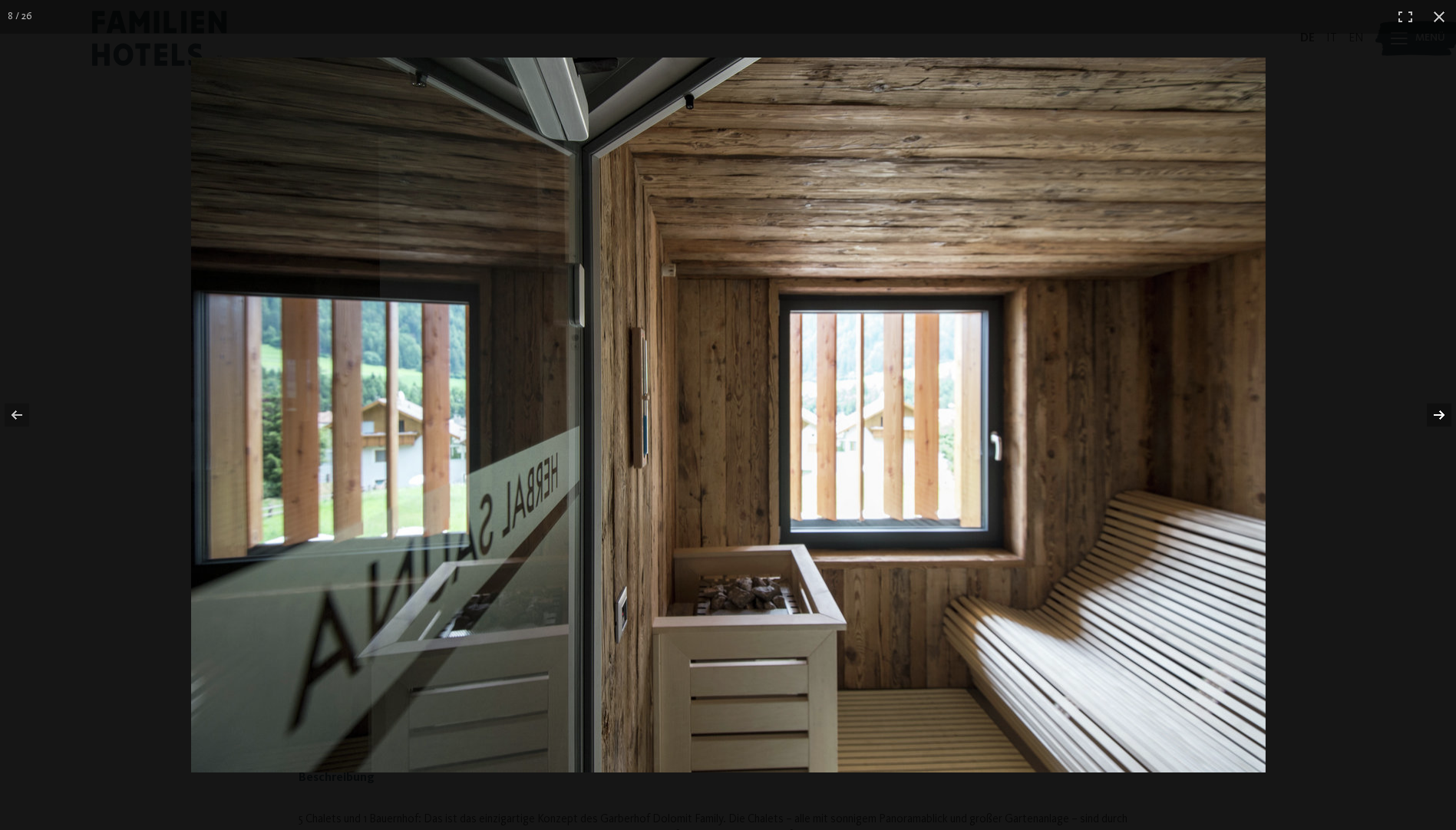
click at [1440, 412] on button "button" at bounding box center [1429, 415] width 54 height 77
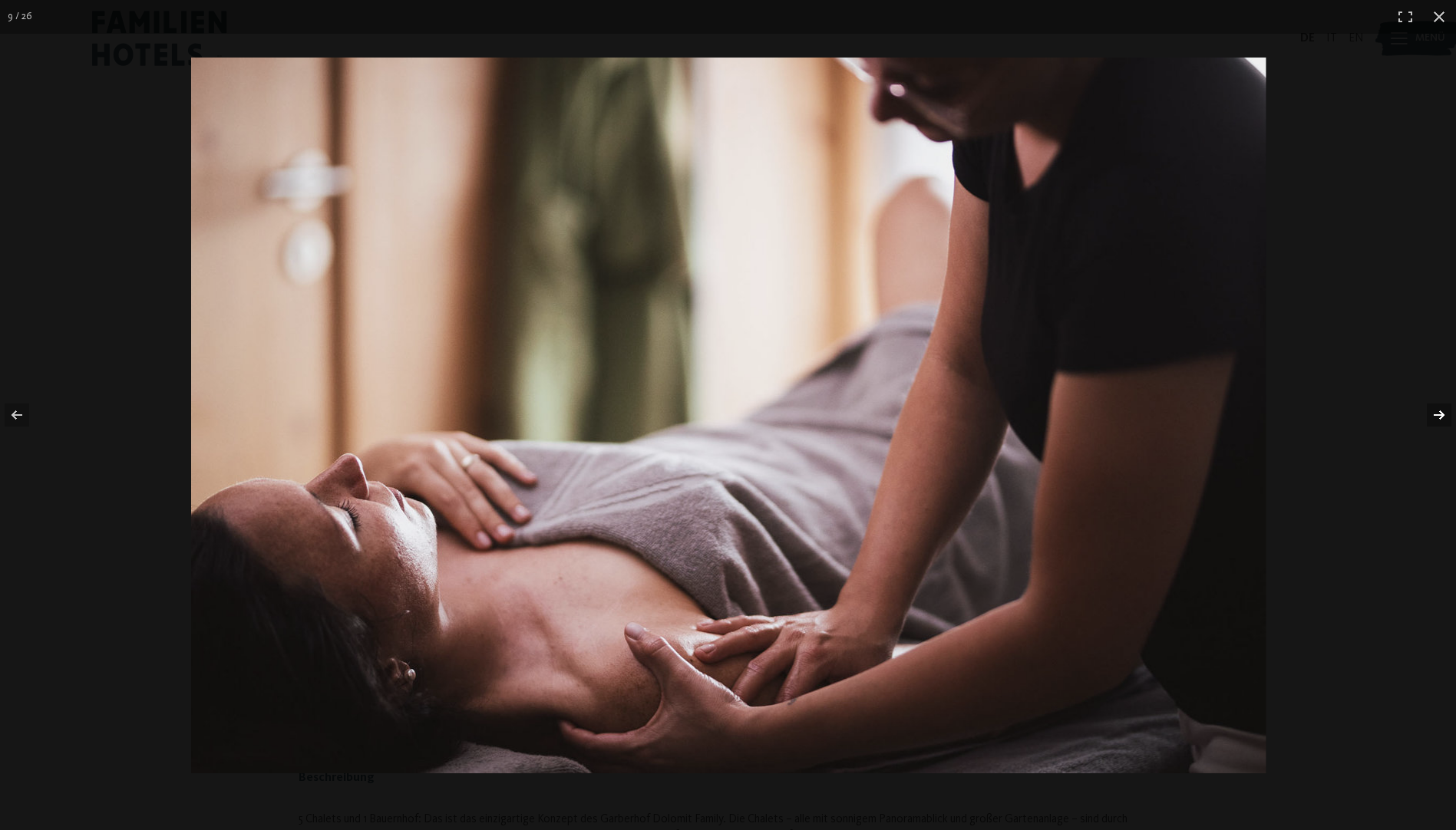
click at [1440, 412] on button "button" at bounding box center [1429, 415] width 54 height 77
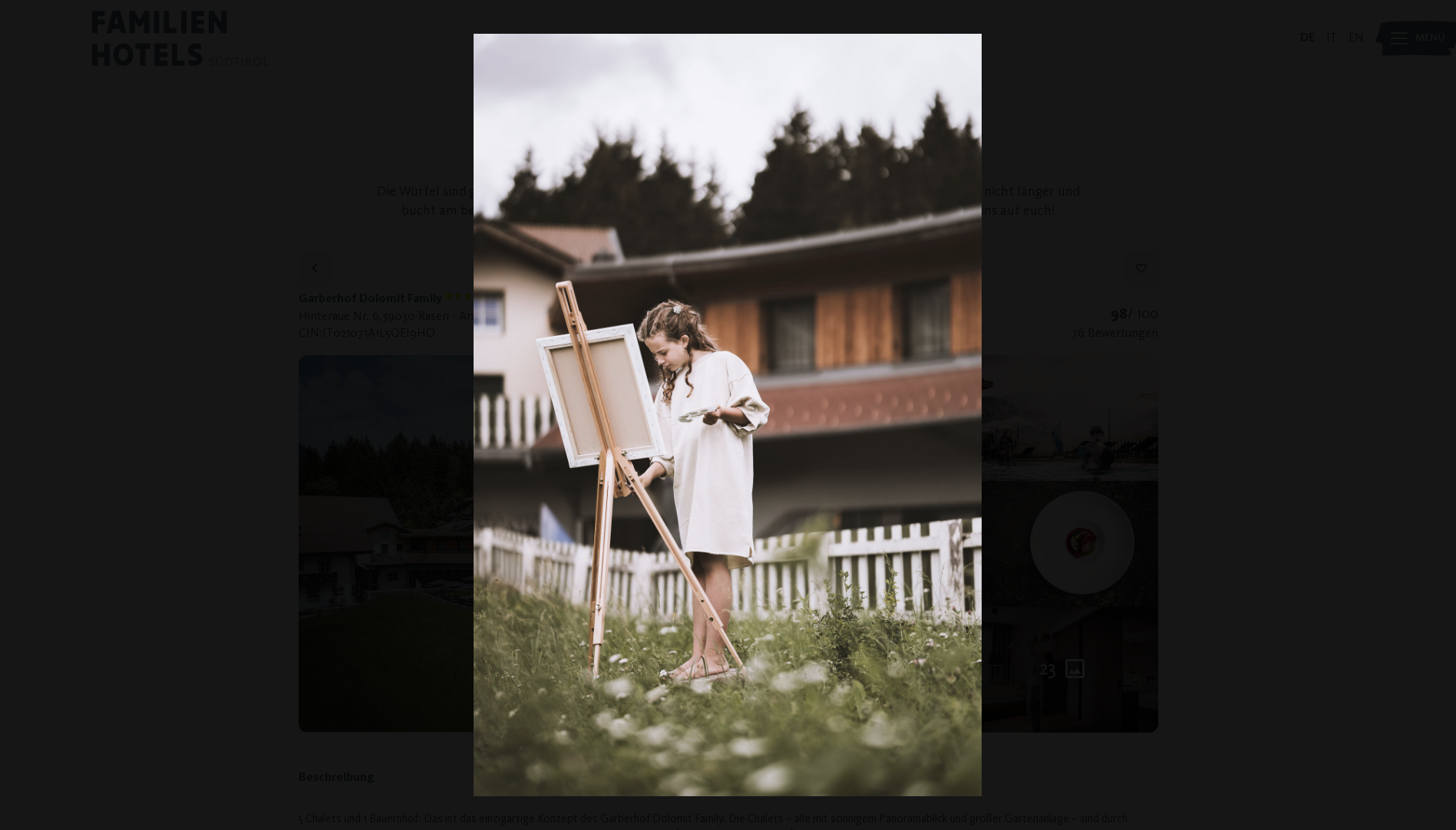
click at [1440, 412] on button "button" at bounding box center [1429, 415] width 54 height 77
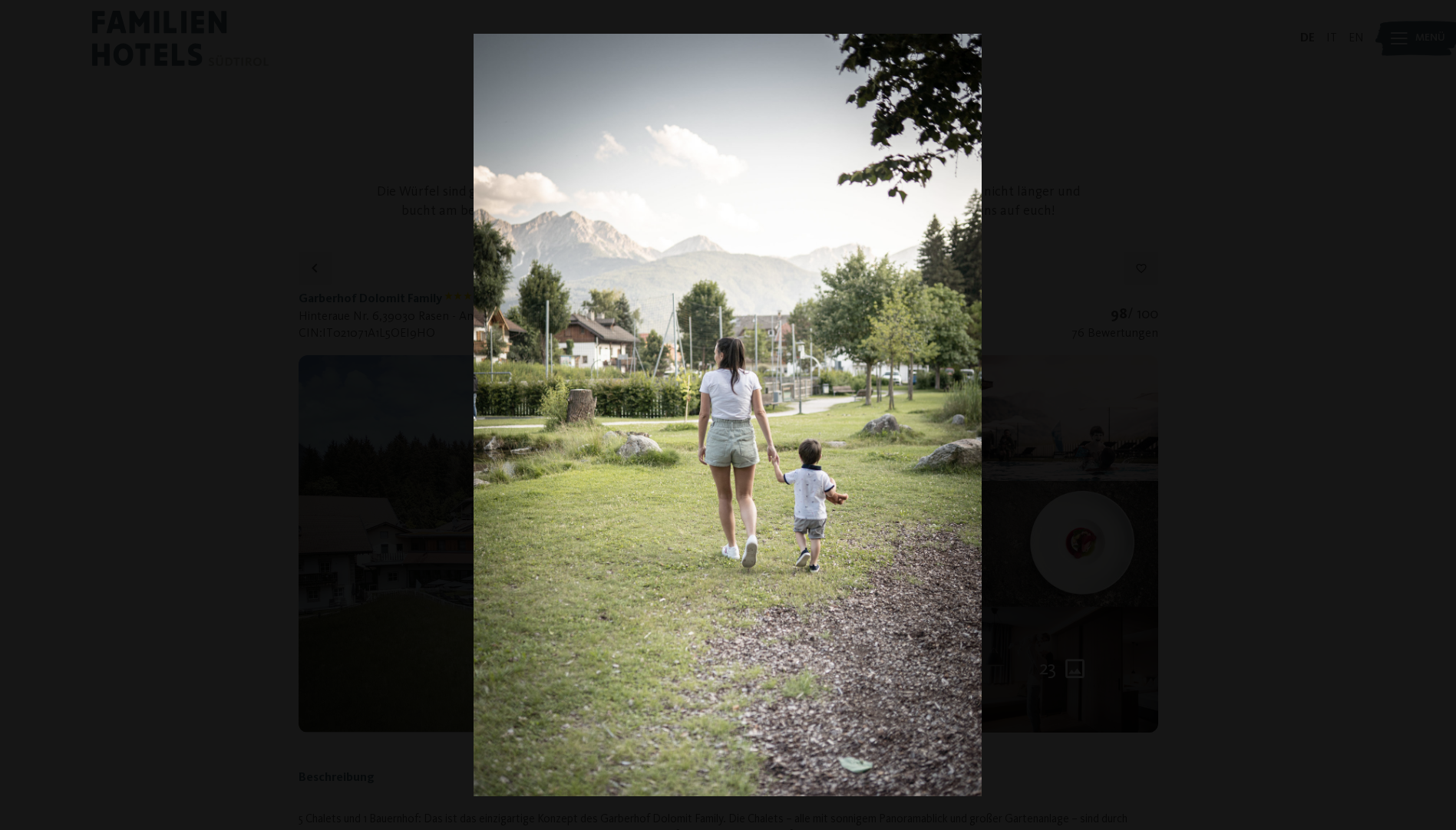
click at [1440, 412] on button "button" at bounding box center [1429, 415] width 54 height 77
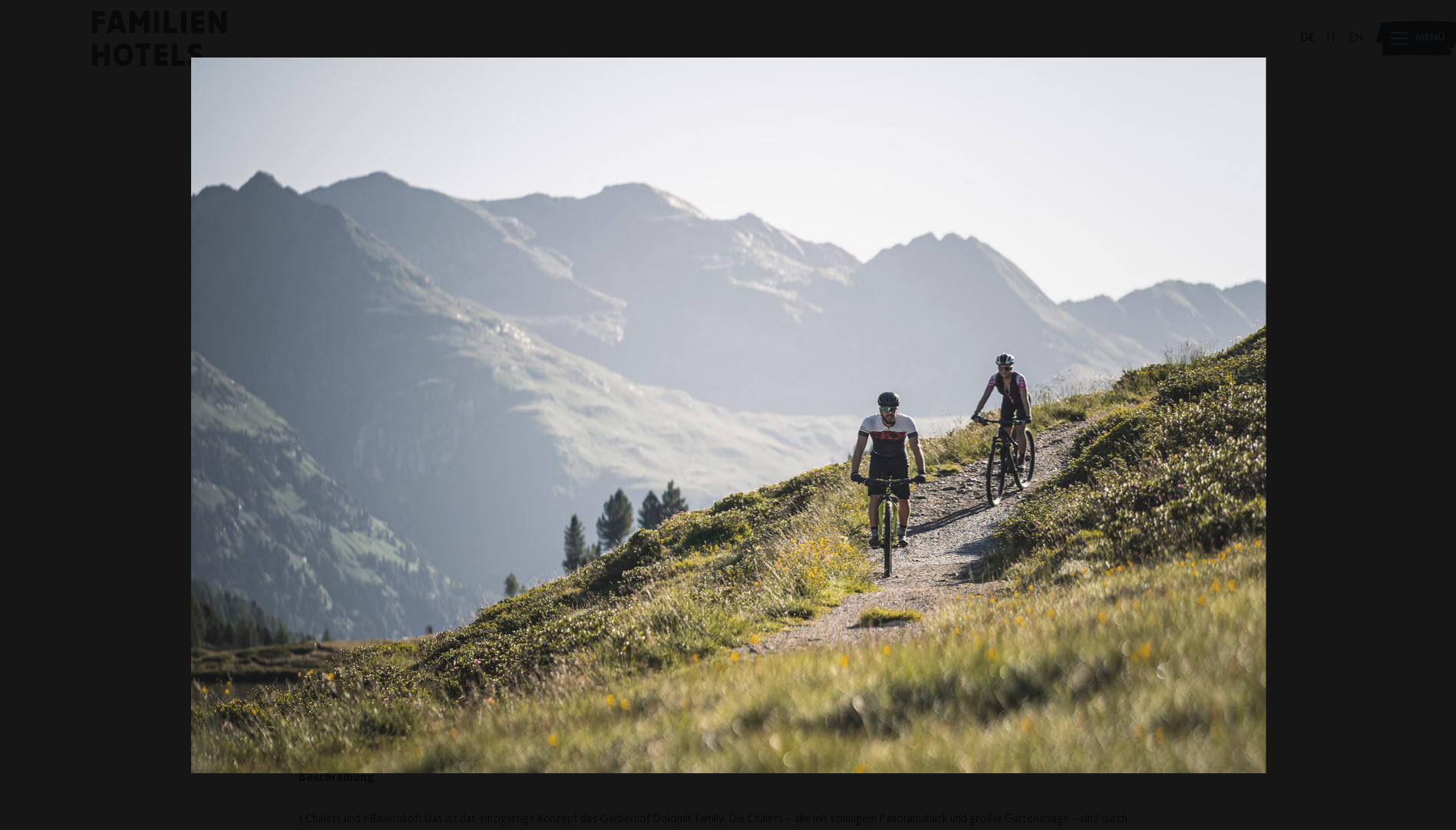
click at [1440, 412] on button "button" at bounding box center [1429, 415] width 54 height 77
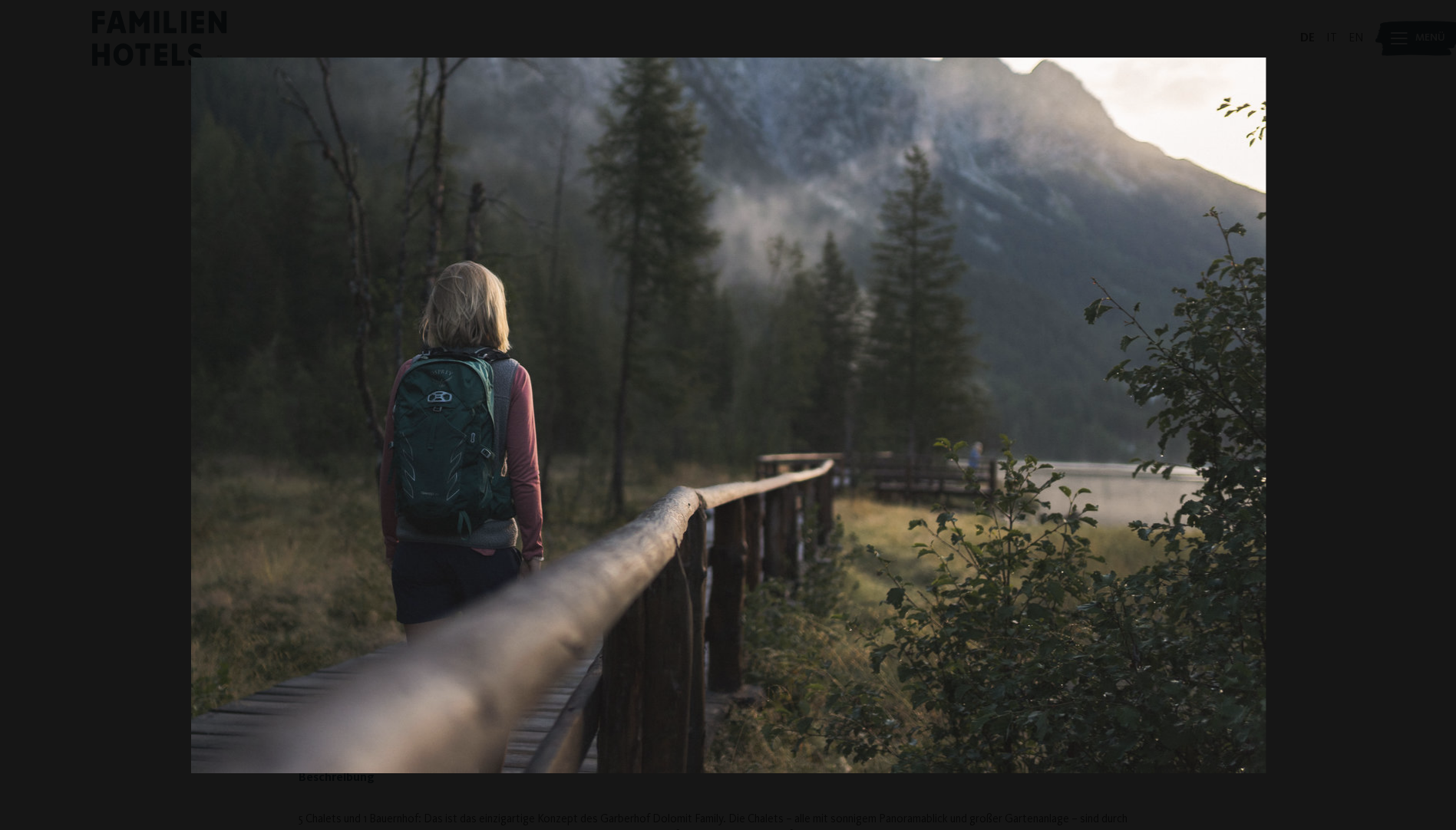
click at [1440, 412] on button "button" at bounding box center [1429, 415] width 54 height 77
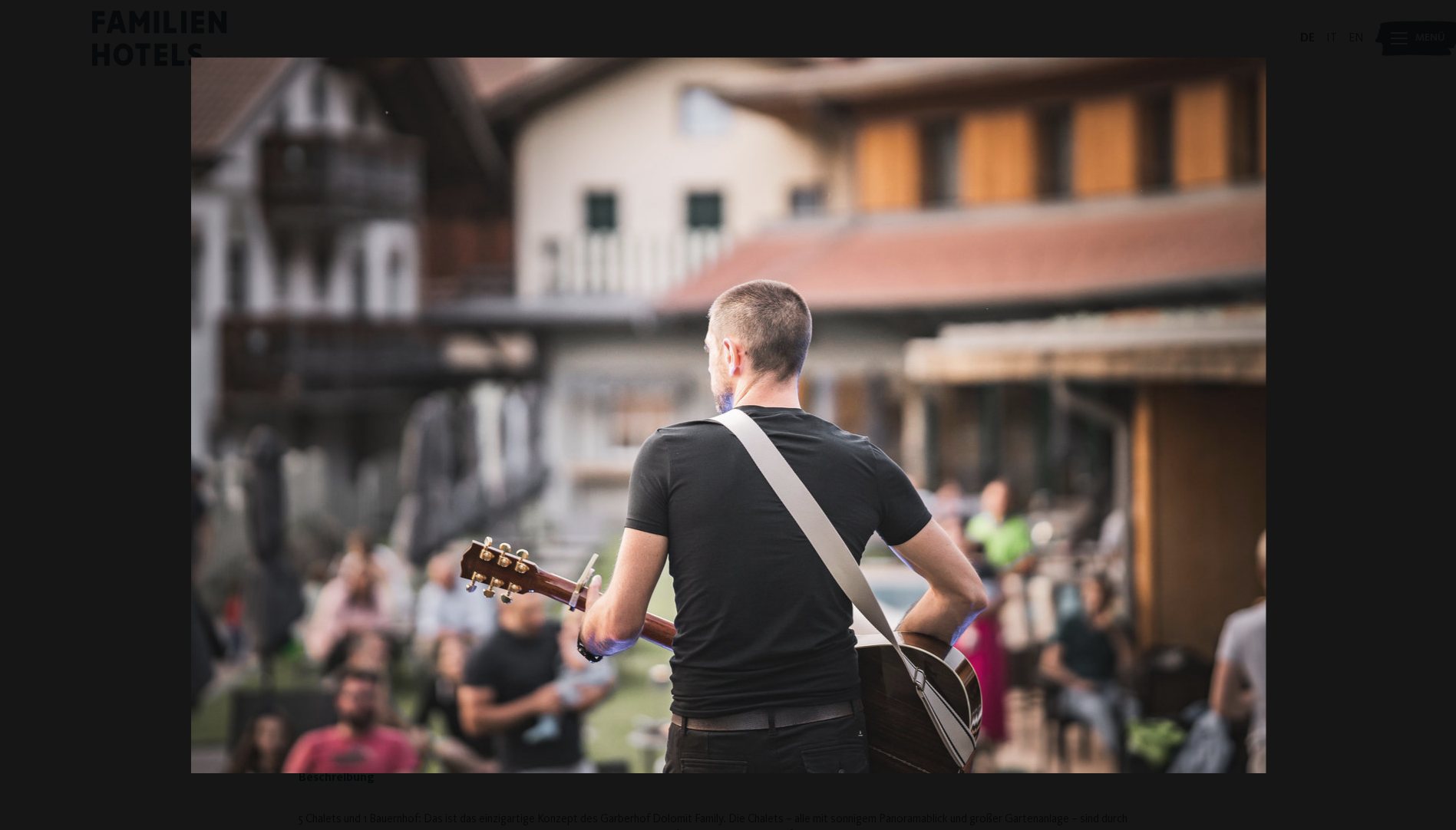
click at [1440, 412] on button "button" at bounding box center [1429, 415] width 54 height 77
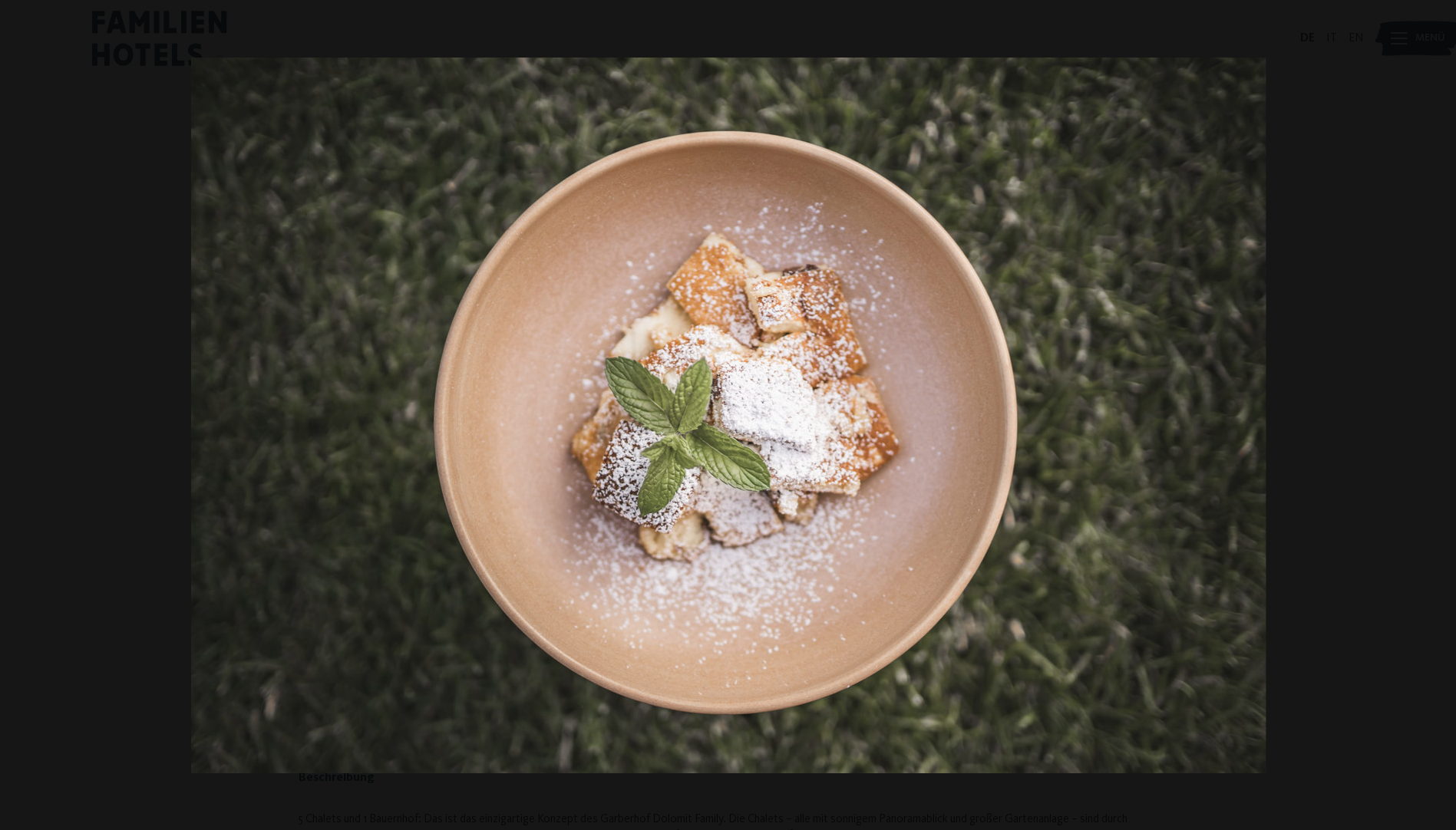
click at [1440, 412] on button "button" at bounding box center [1429, 415] width 54 height 77
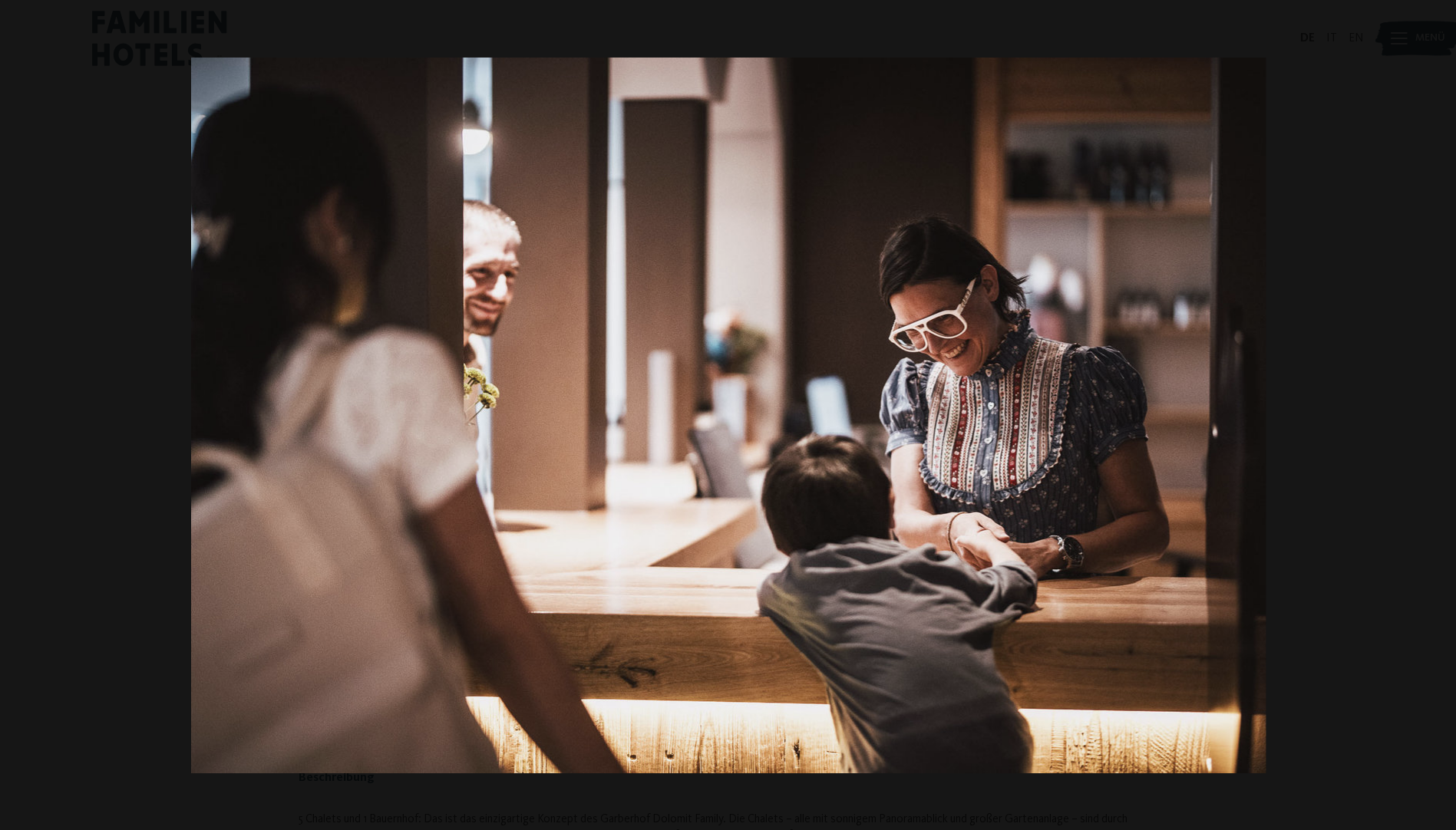
click at [1440, 412] on button "button" at bounding box center [1429, 415] width 54 height 77
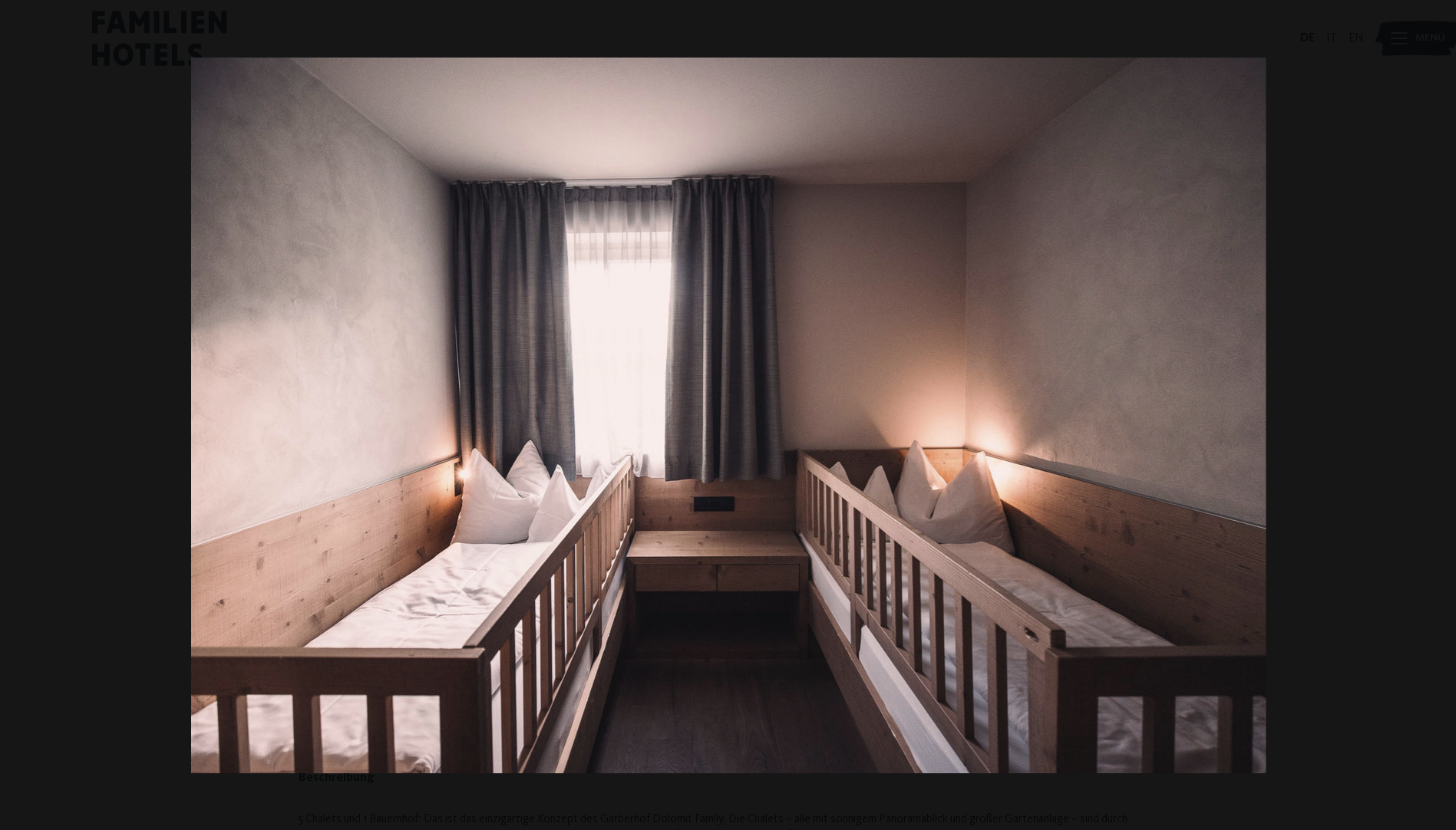
click at [1440, 412] on button "button" at bounding box center [1429, 415] width 54 height 77
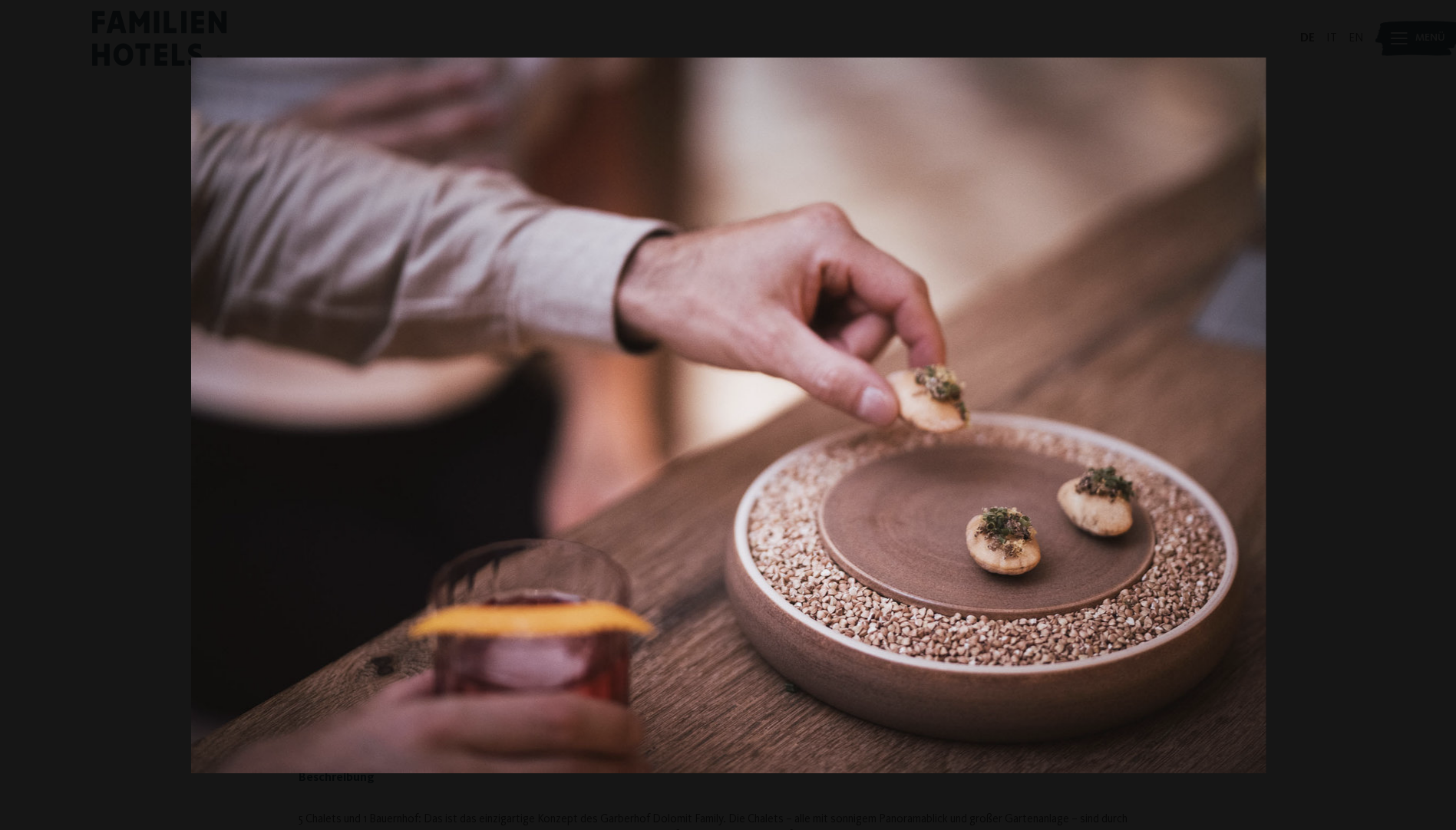
click at [1440, 412] on button "button" at bounding box center [1429, 415] width 54 height 77
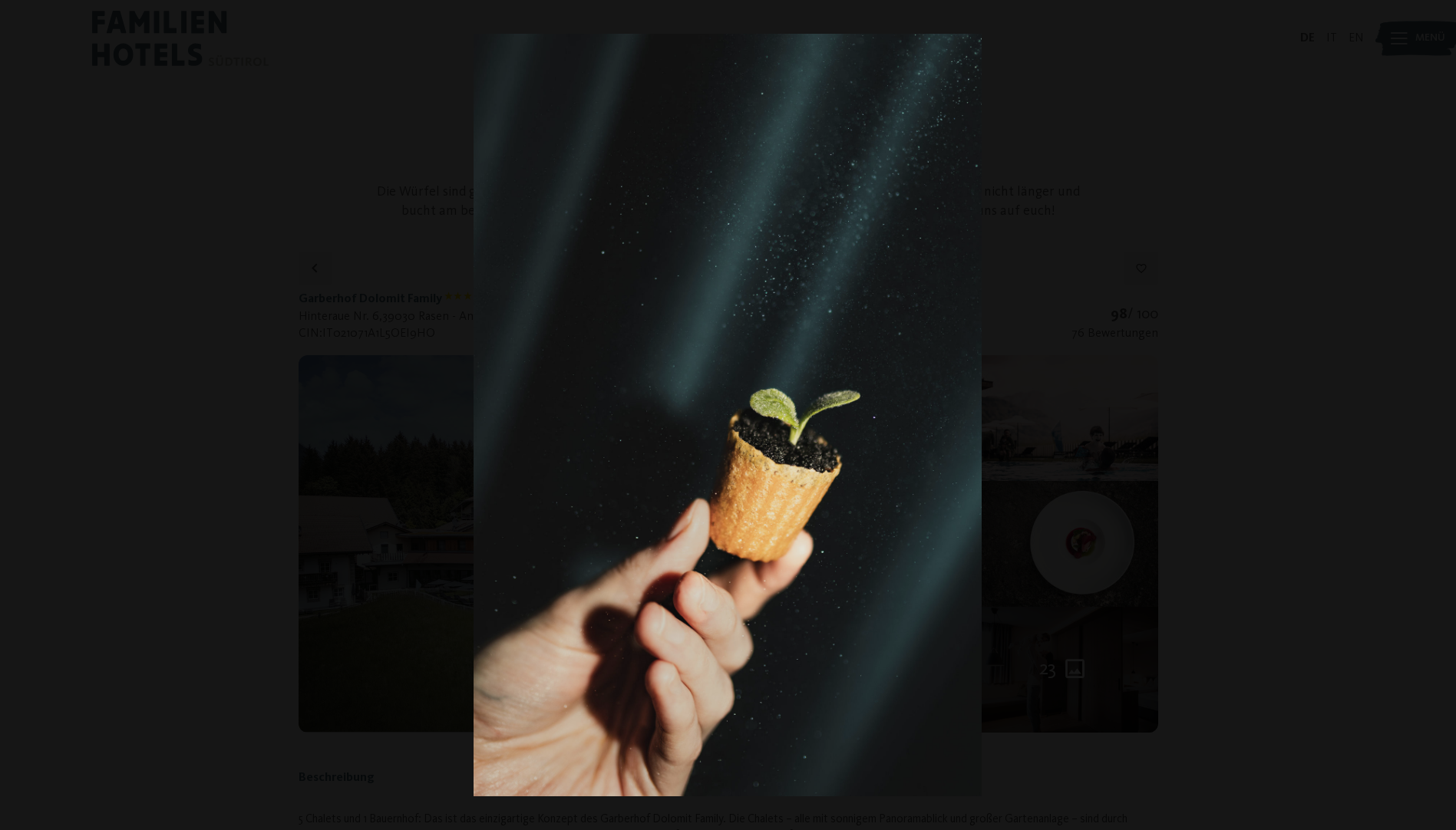
click at [1440, 412] on button "button" at bounding box center [1429, 415] width 54 height 77
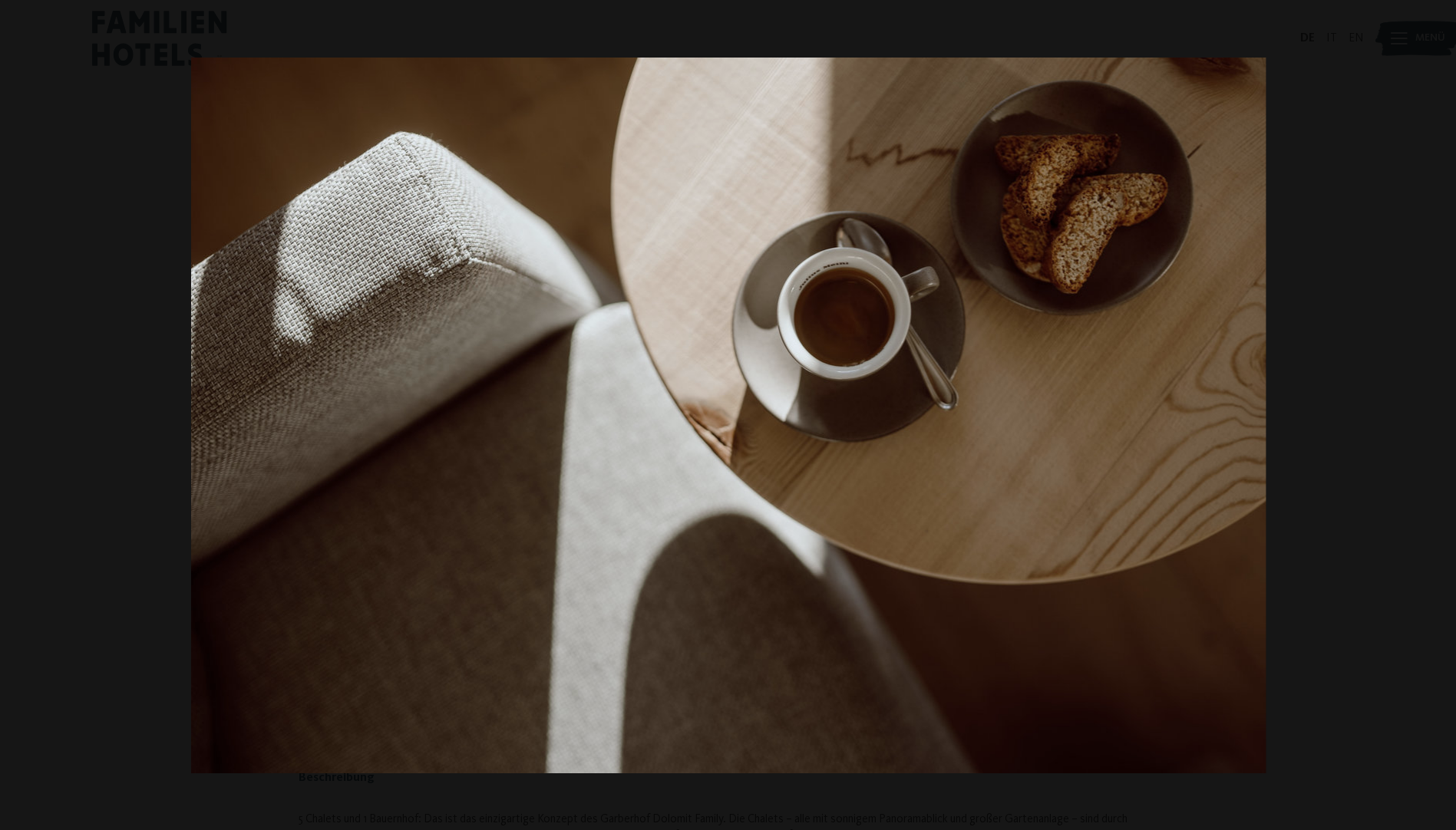
click at [1440, 412] on button "button" at bounding box center [1429, 415] width 54 height 77
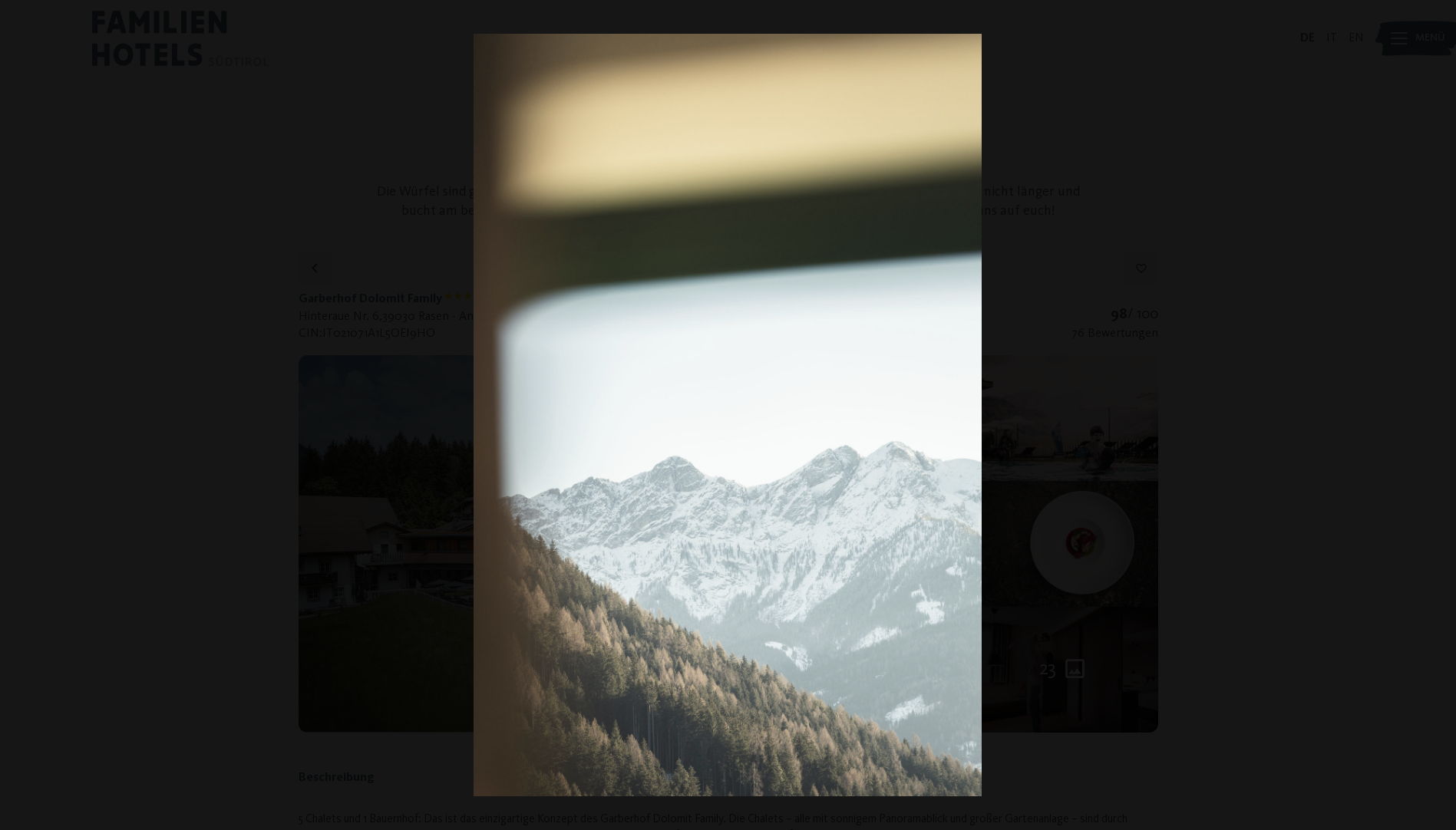
click at [1440, 412] on button "button" at bounding box center [1429, 415] width 54 height 77
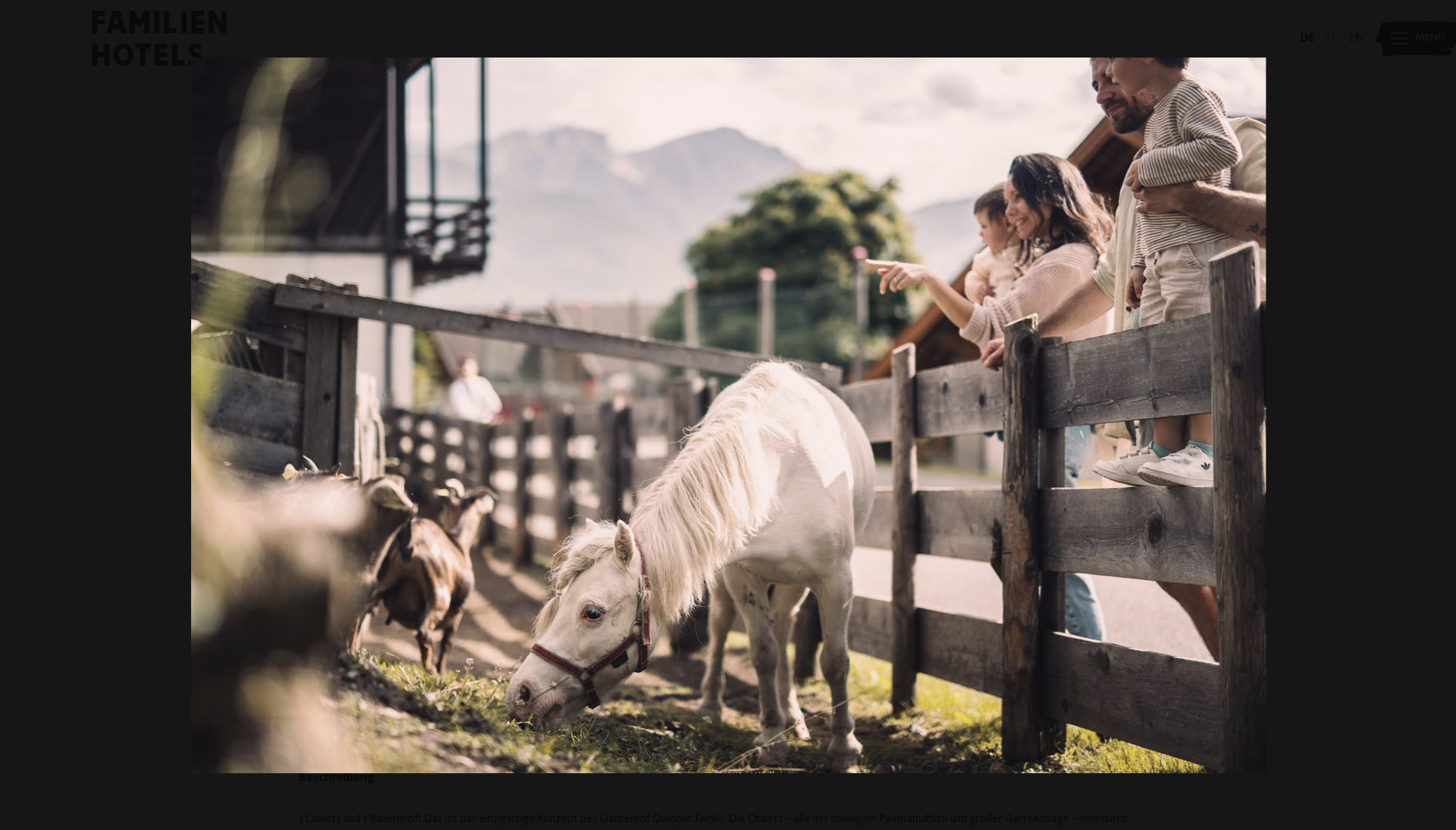
click at [1440, 412] on button "button" at bounding box center [1429, 415] width 54 height 77
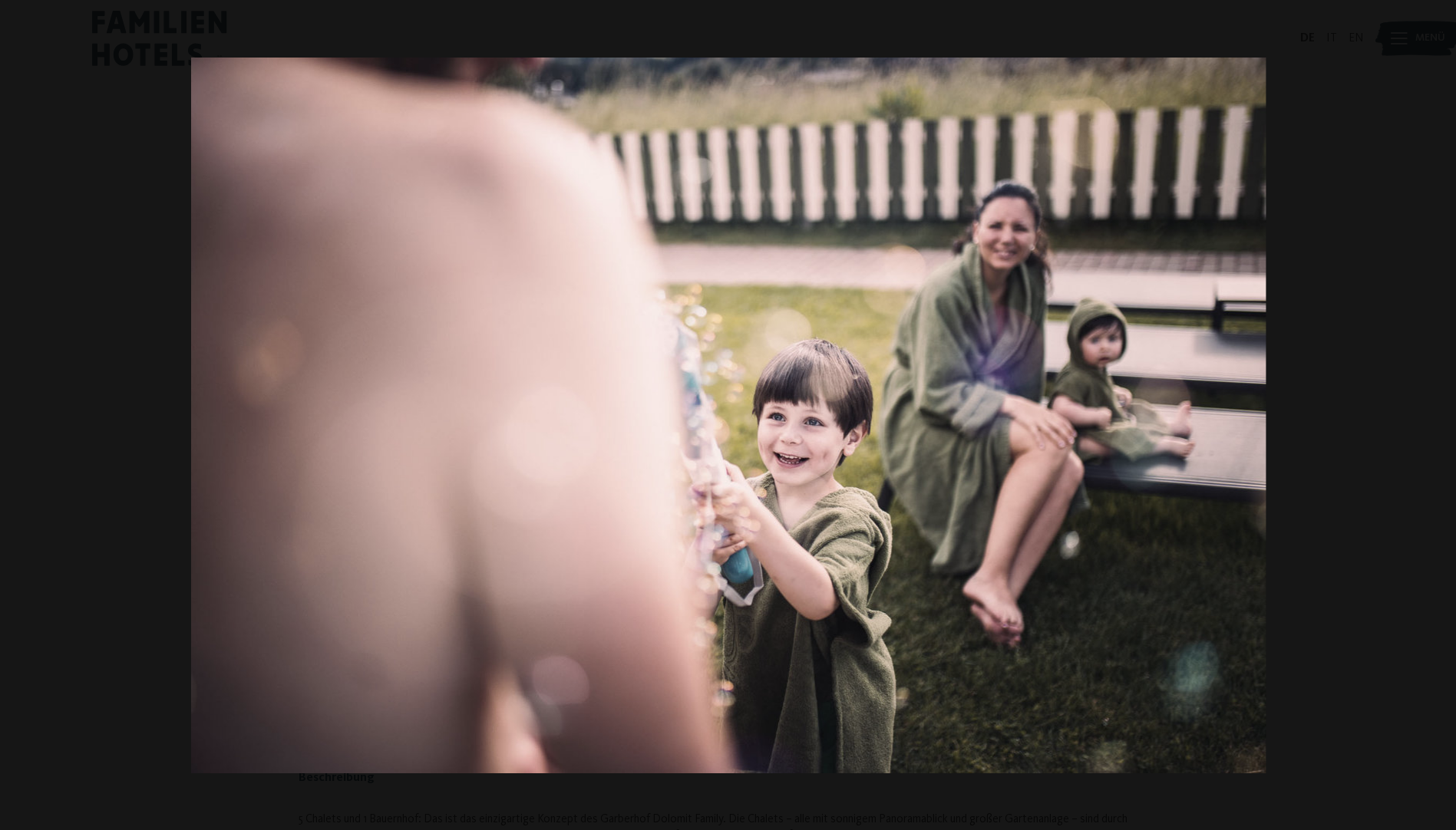
click at [1440, 412] on button "button" at bounding box center [1429, 415] width 54 height 77
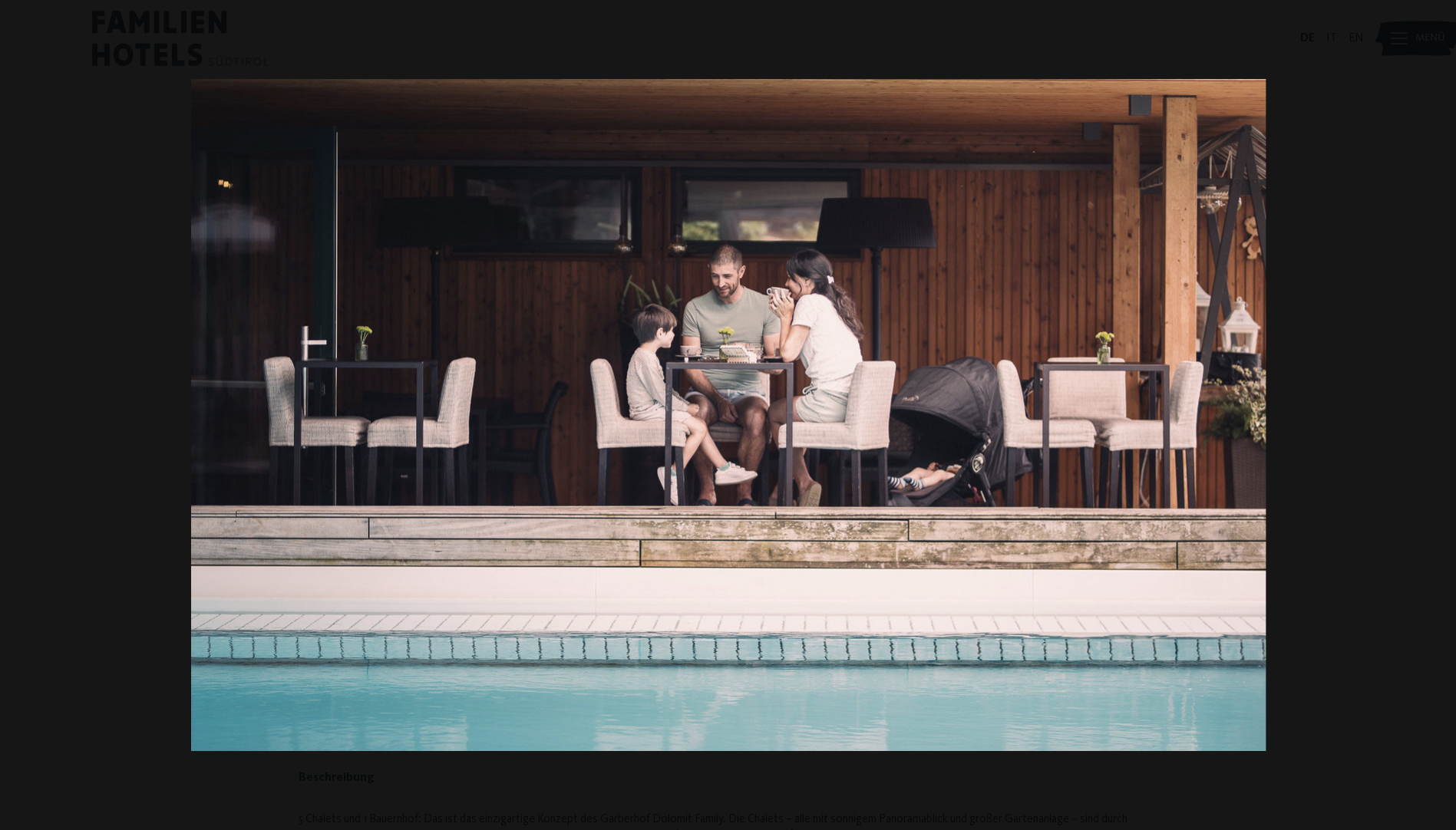
click at [1440, 412] on button "button" at bounding box center [1429, 415] width 54 height 77
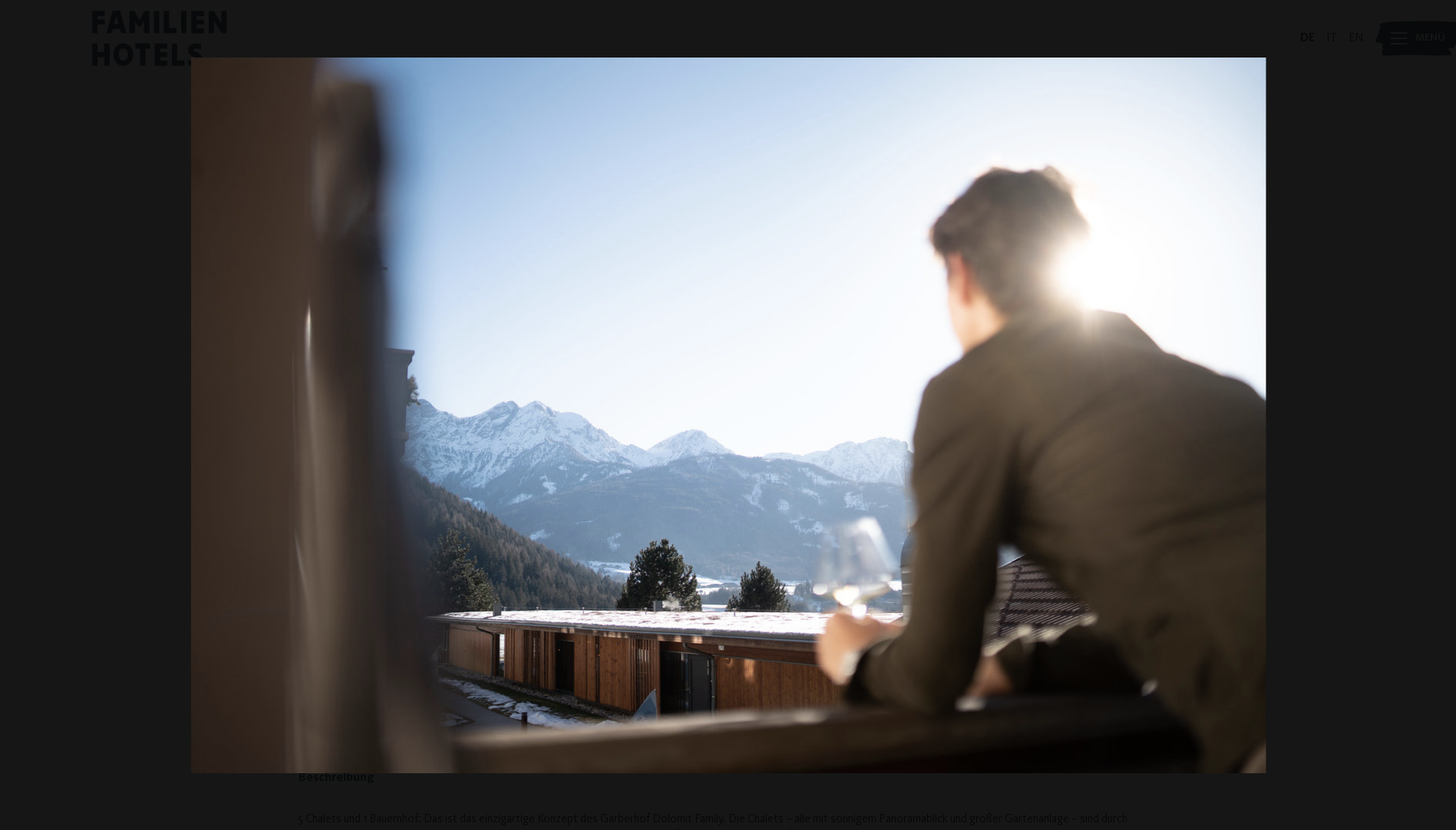
click at [1440, 412] on button "button" at bounding box center [1429, 415] width 54 height 77
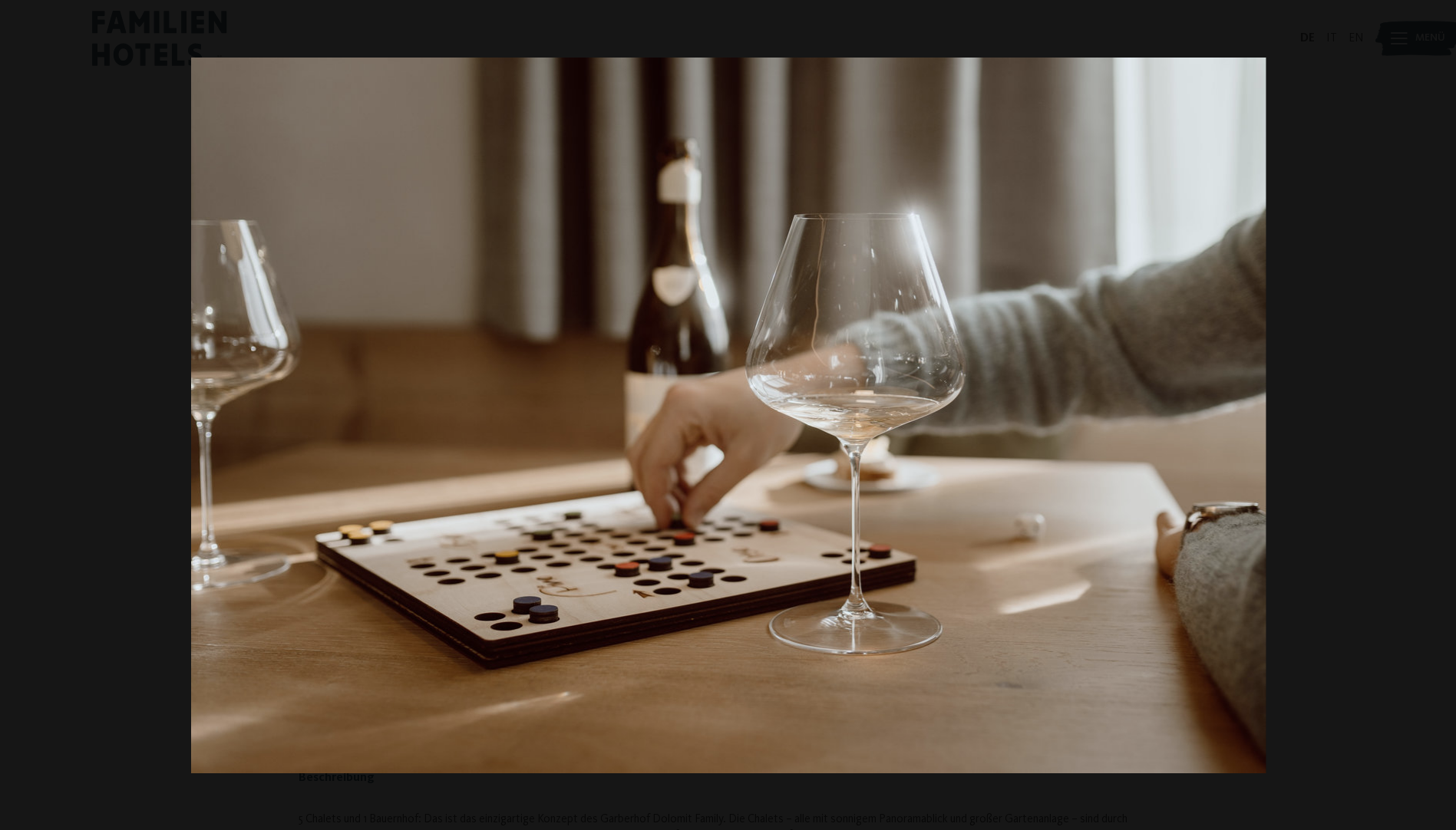
click at [1440, 412] on button "button" at bounding box center [1429, 415] width 54 height 77
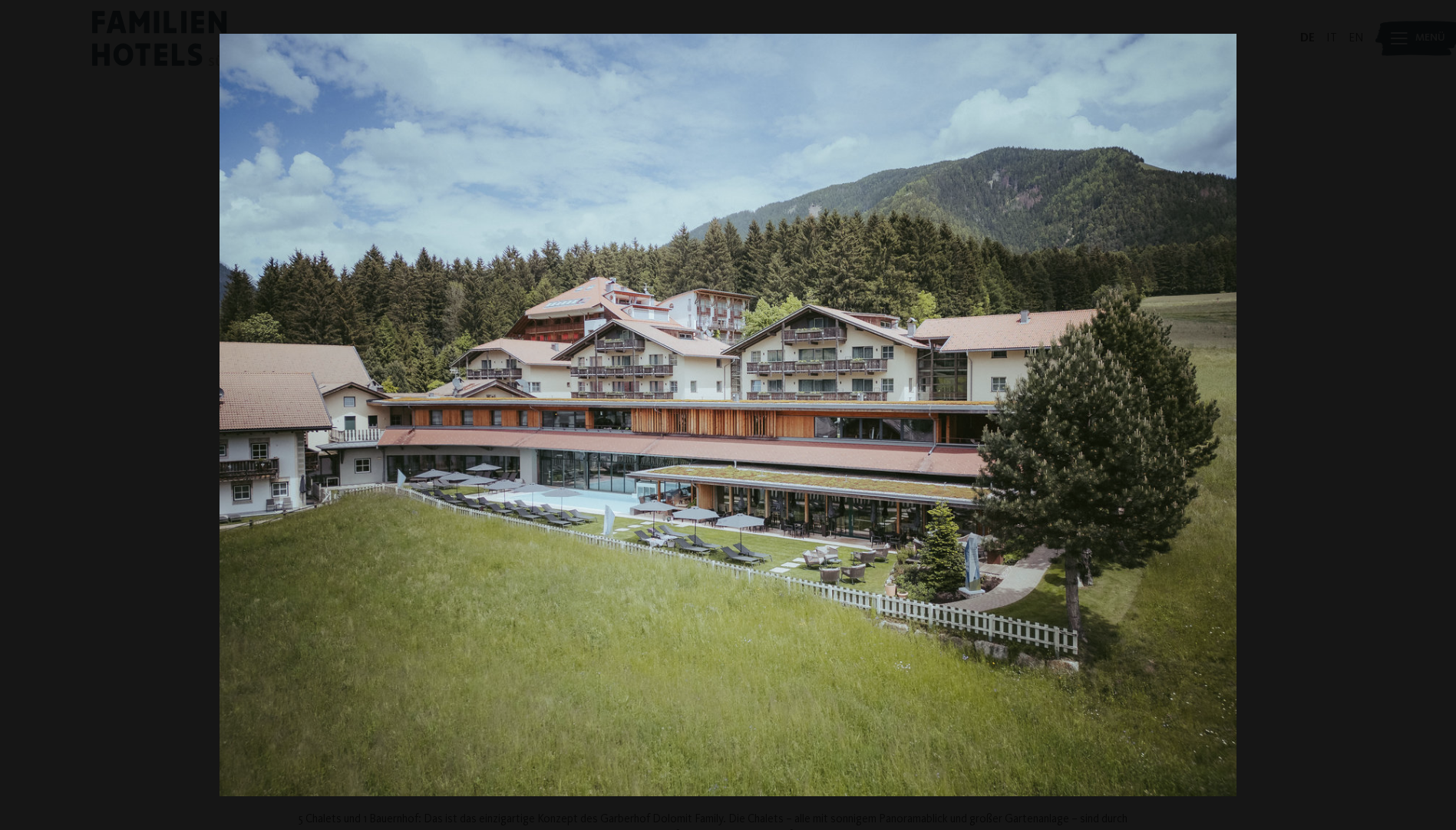
click at [1440, 412] on button "button" at bounding box center [1429, 415] width 54 height 77
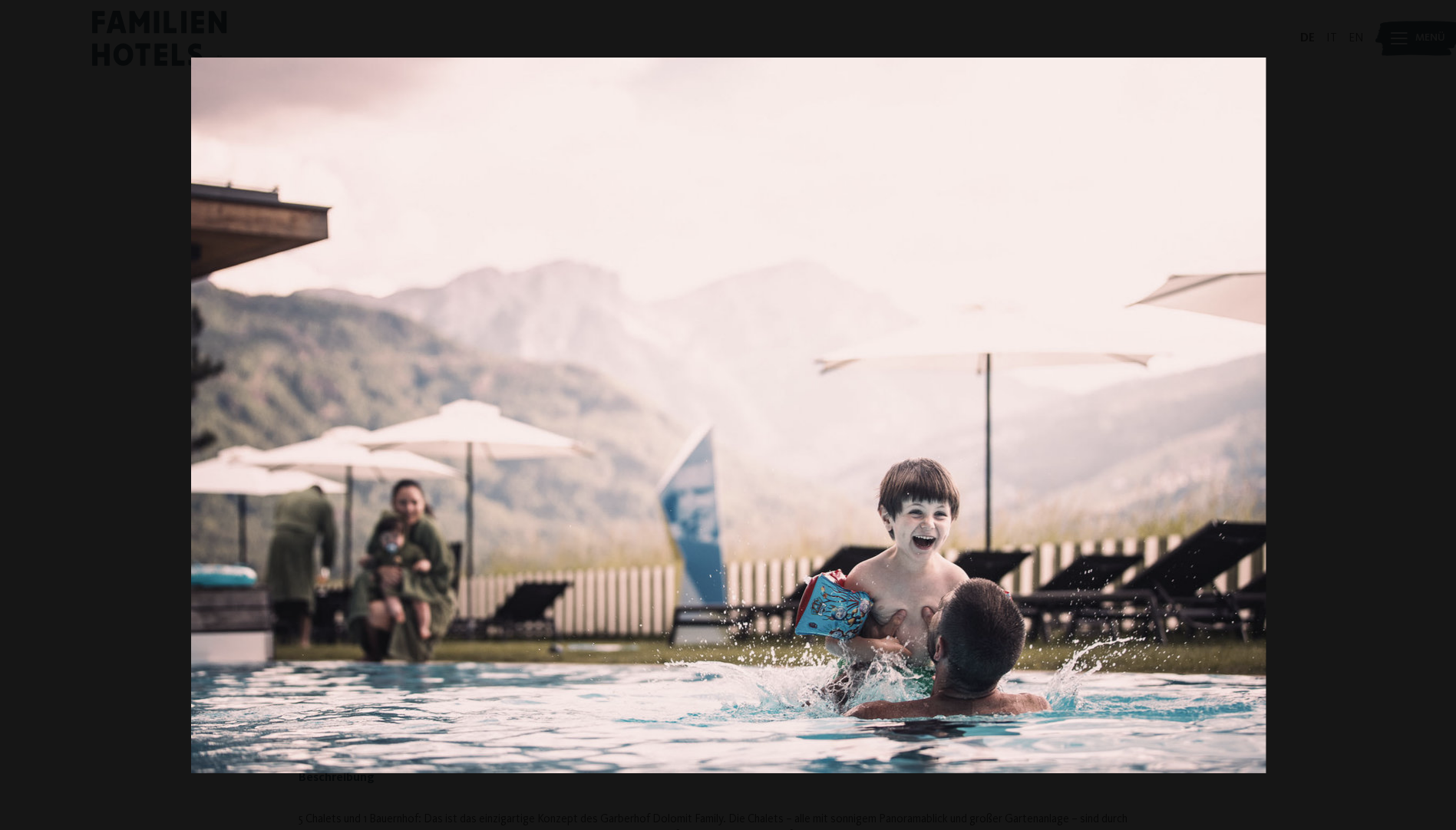
click at [1440, 412] on button "button" at bounding box center [1429, 415] width 54 height 77
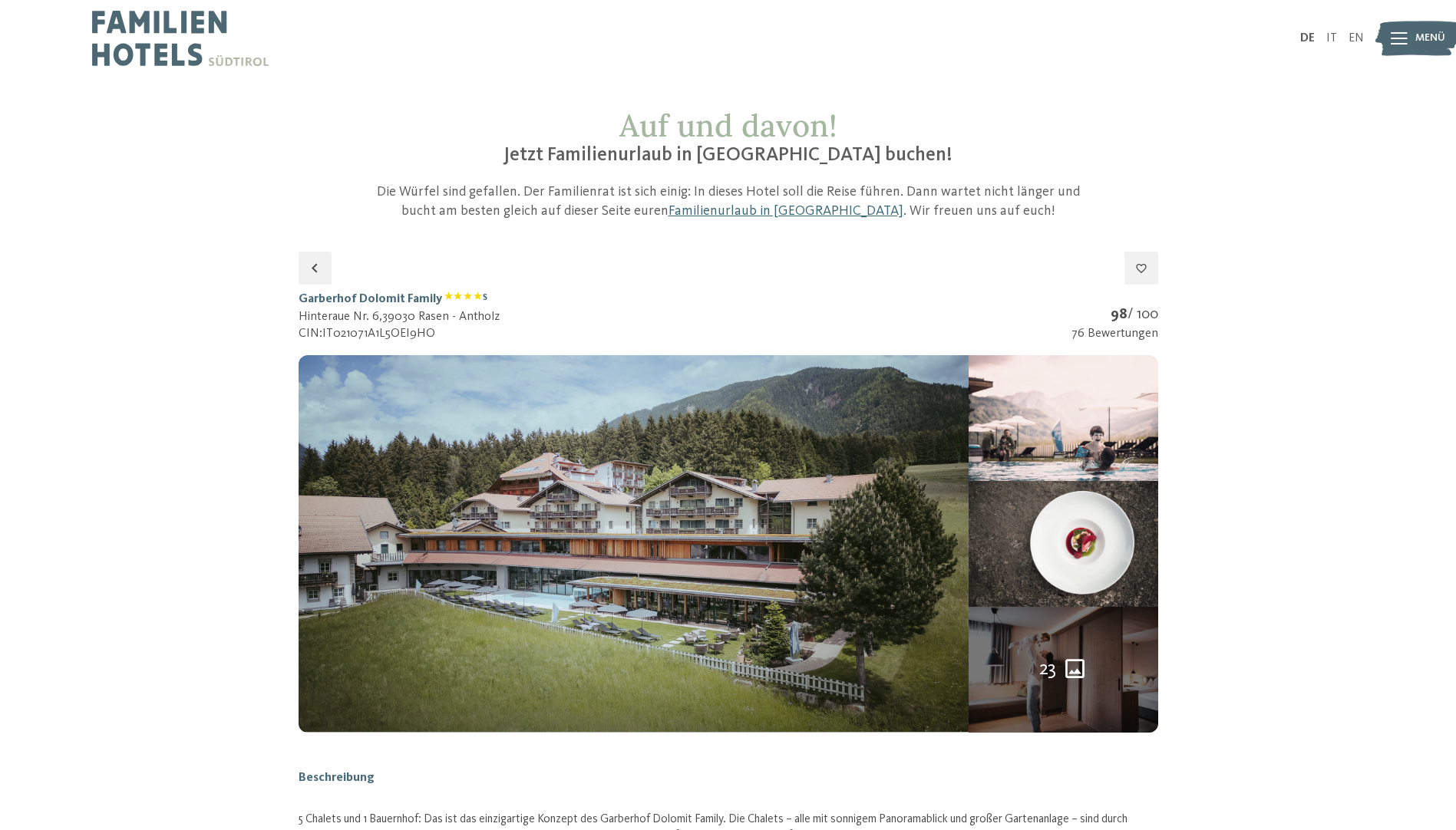
click at [0, 0] on button "button" at bounding box center [0, 0] width 0 height 0
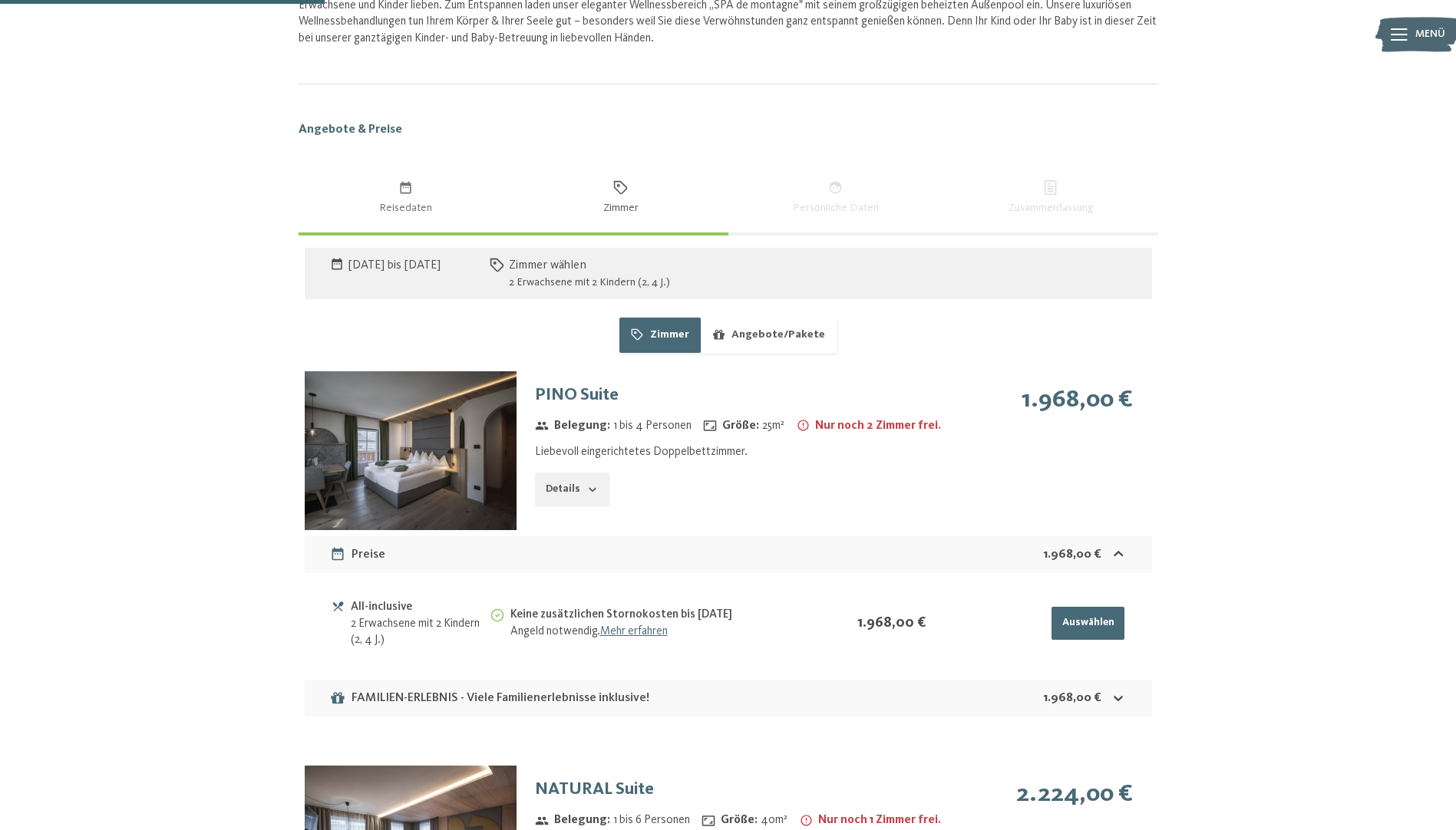
scroll to position [921, 0]
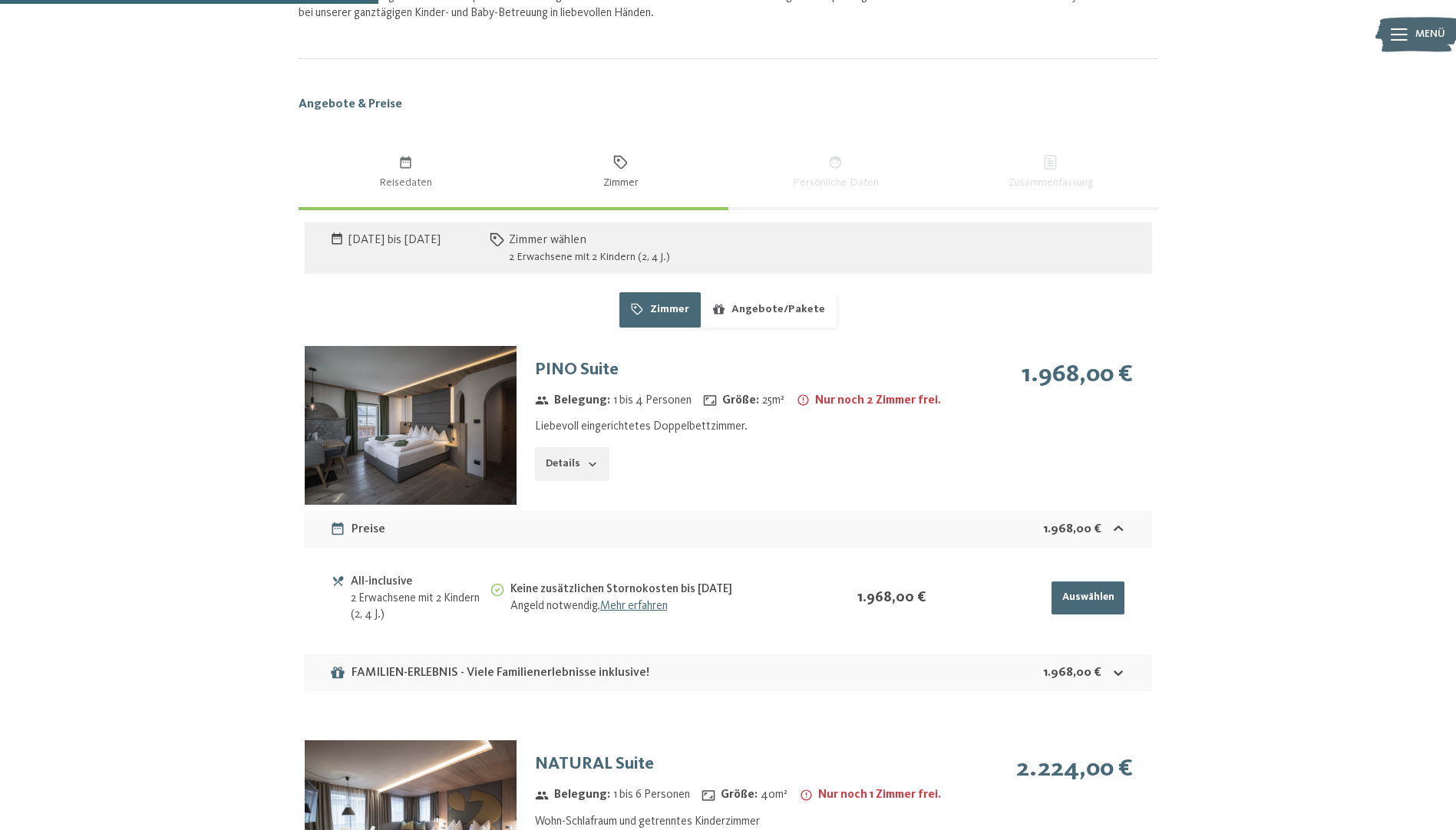
click at [398, 432] on img at bounding box center [410, 425] width 212 height 159
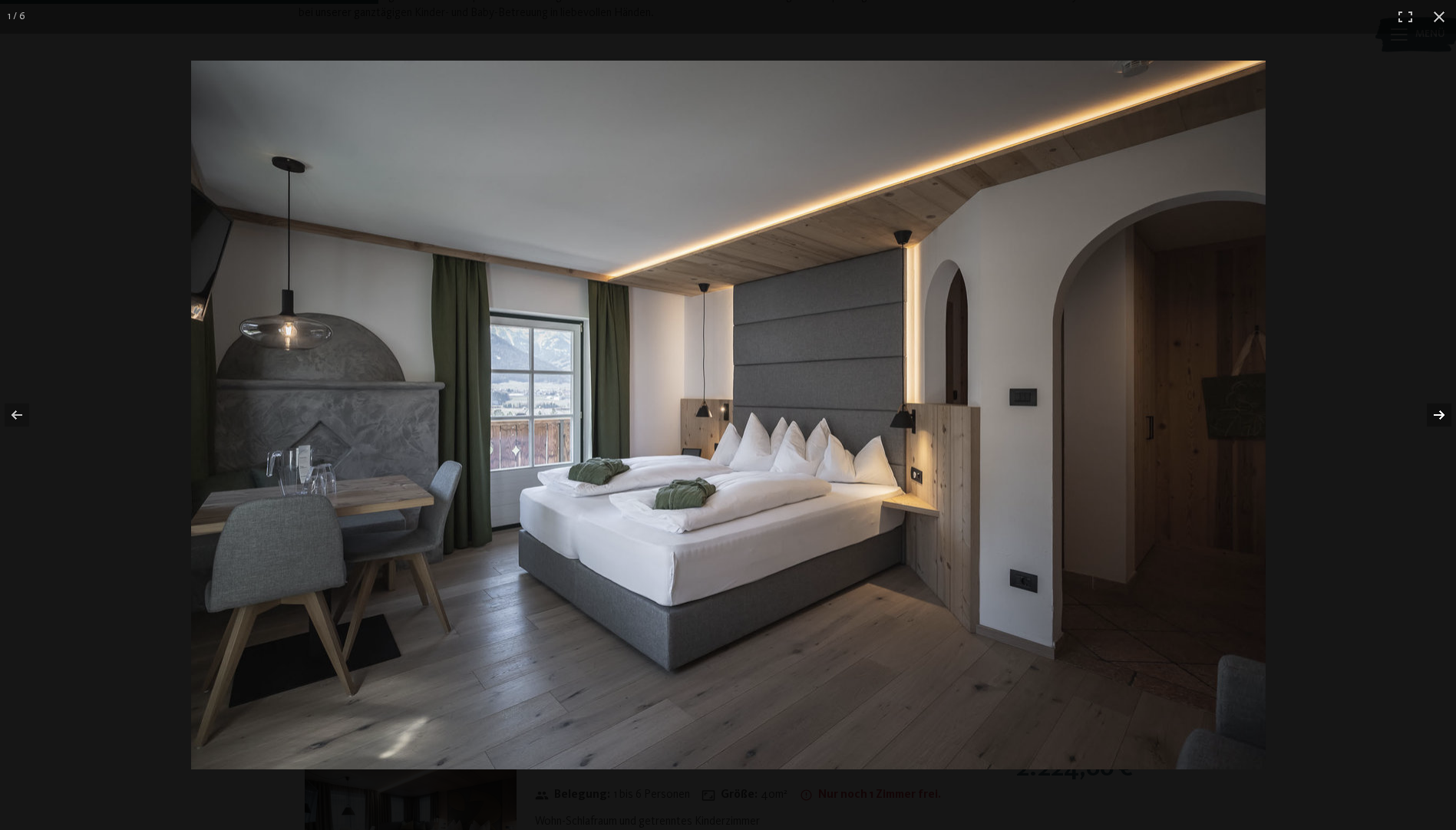
click at [1429, 409] on button "button" at bounding box center [1429, 415] width 54 height 77
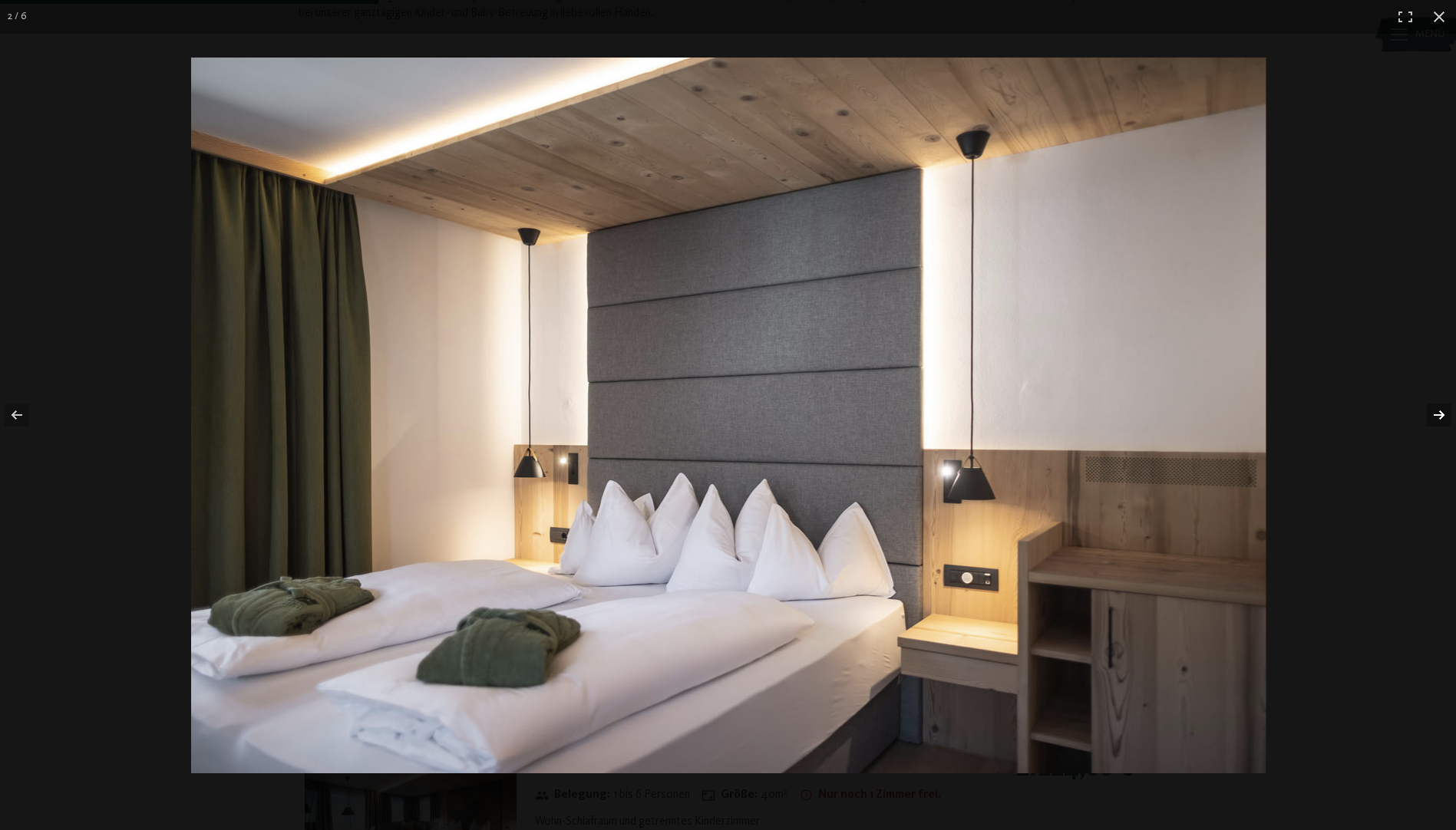
click at [1429, 409] on button "button" at bounding box center [1429, 415] width 54 height 77
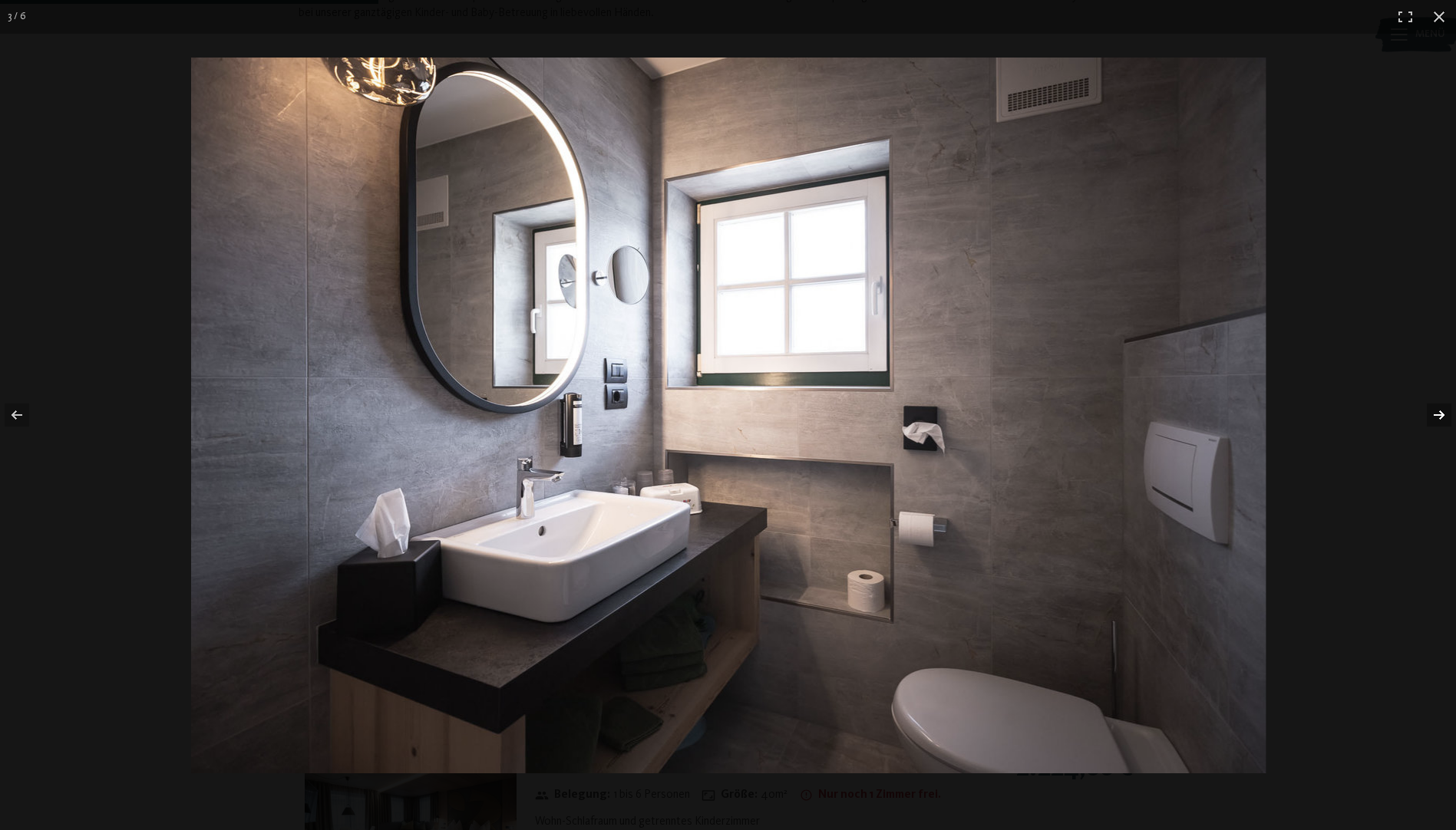
click at [1429, 409] on button "button" at bounding box center [1429, 415] width 54 height 77
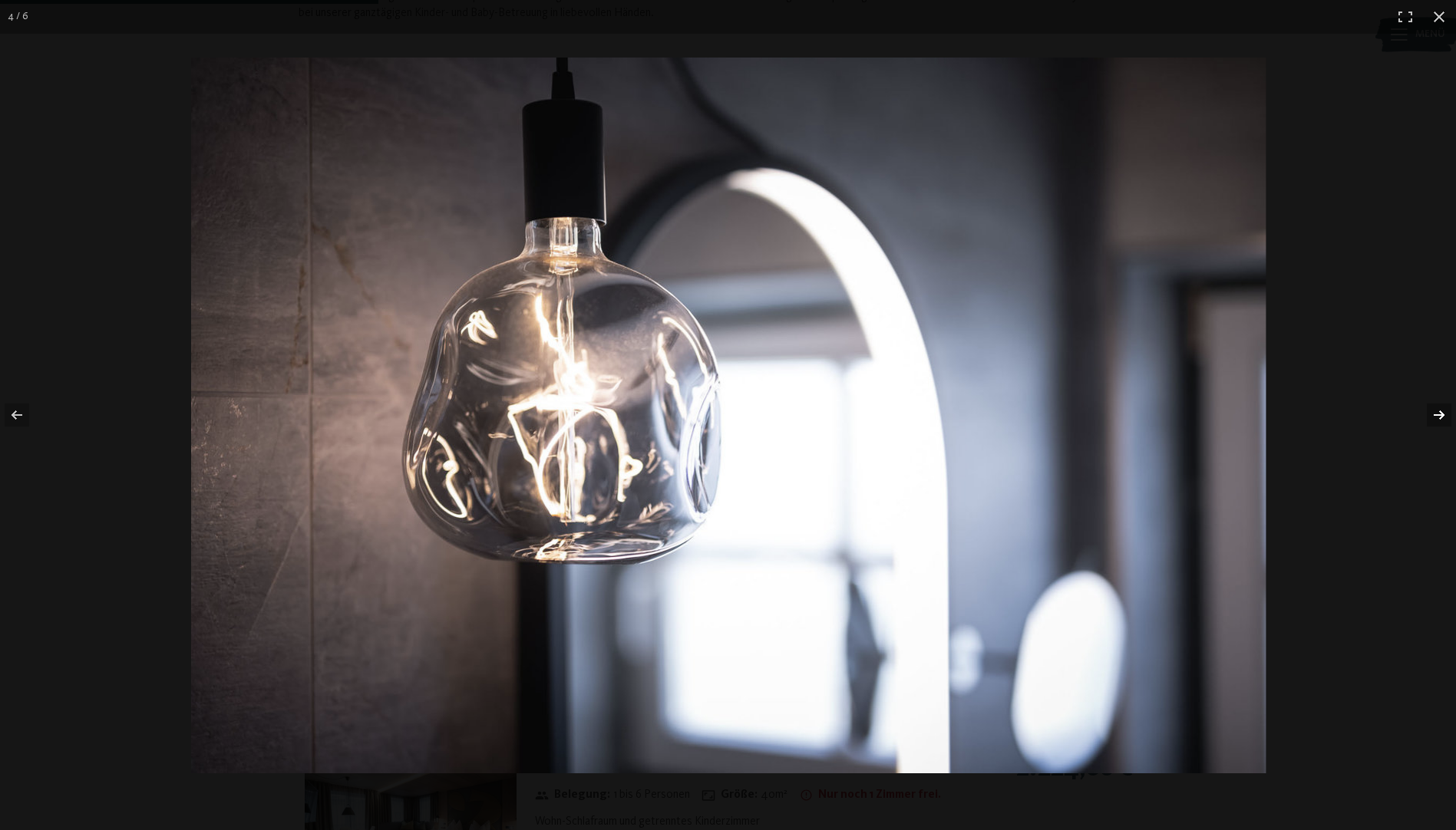
click at [1429, 409] on button "button" at bounding box center [1429, 415] width 54 height 77
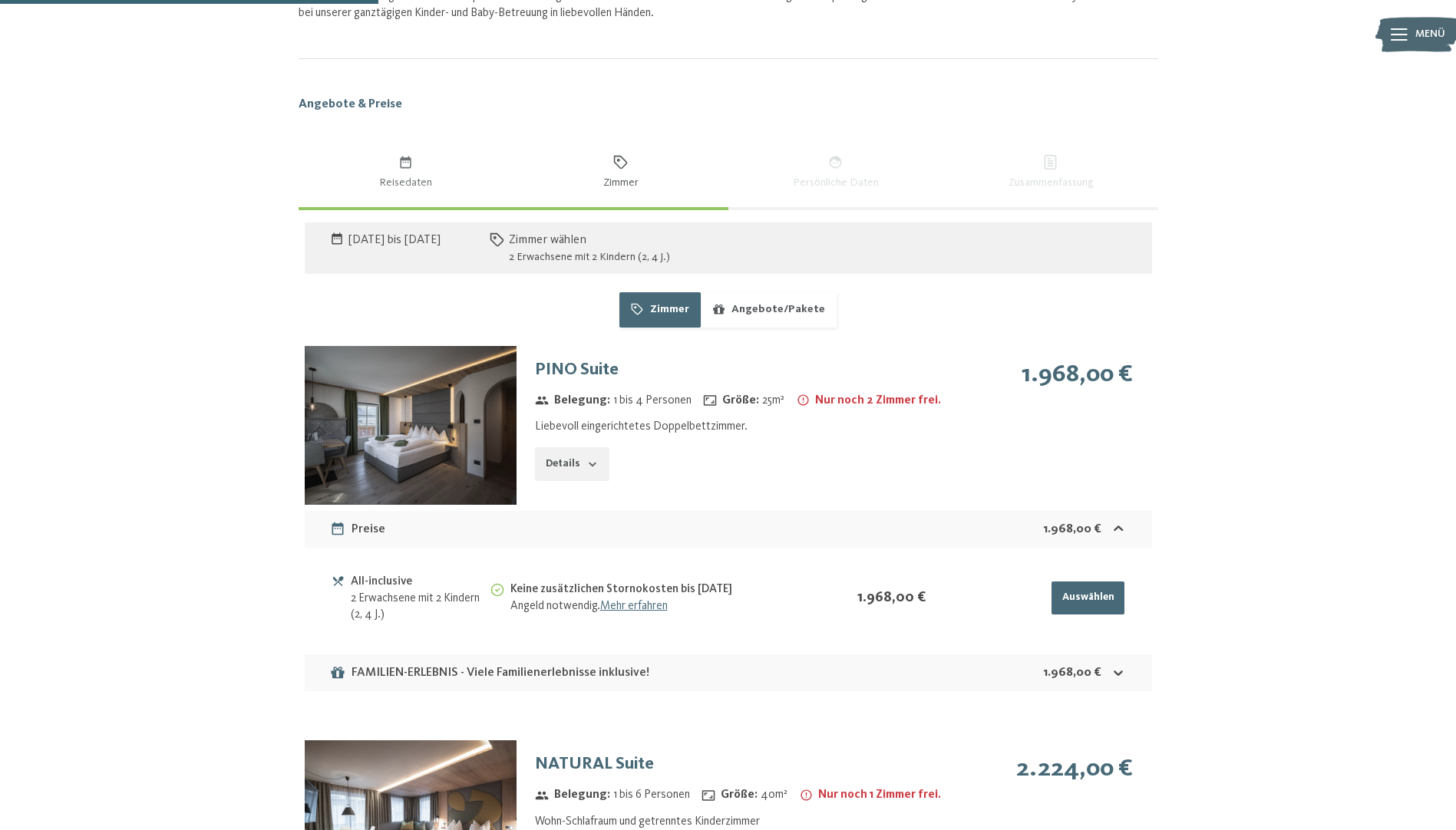
click at [0, 0] on button "button" at bounding box center [0, 0] width 0 height 0
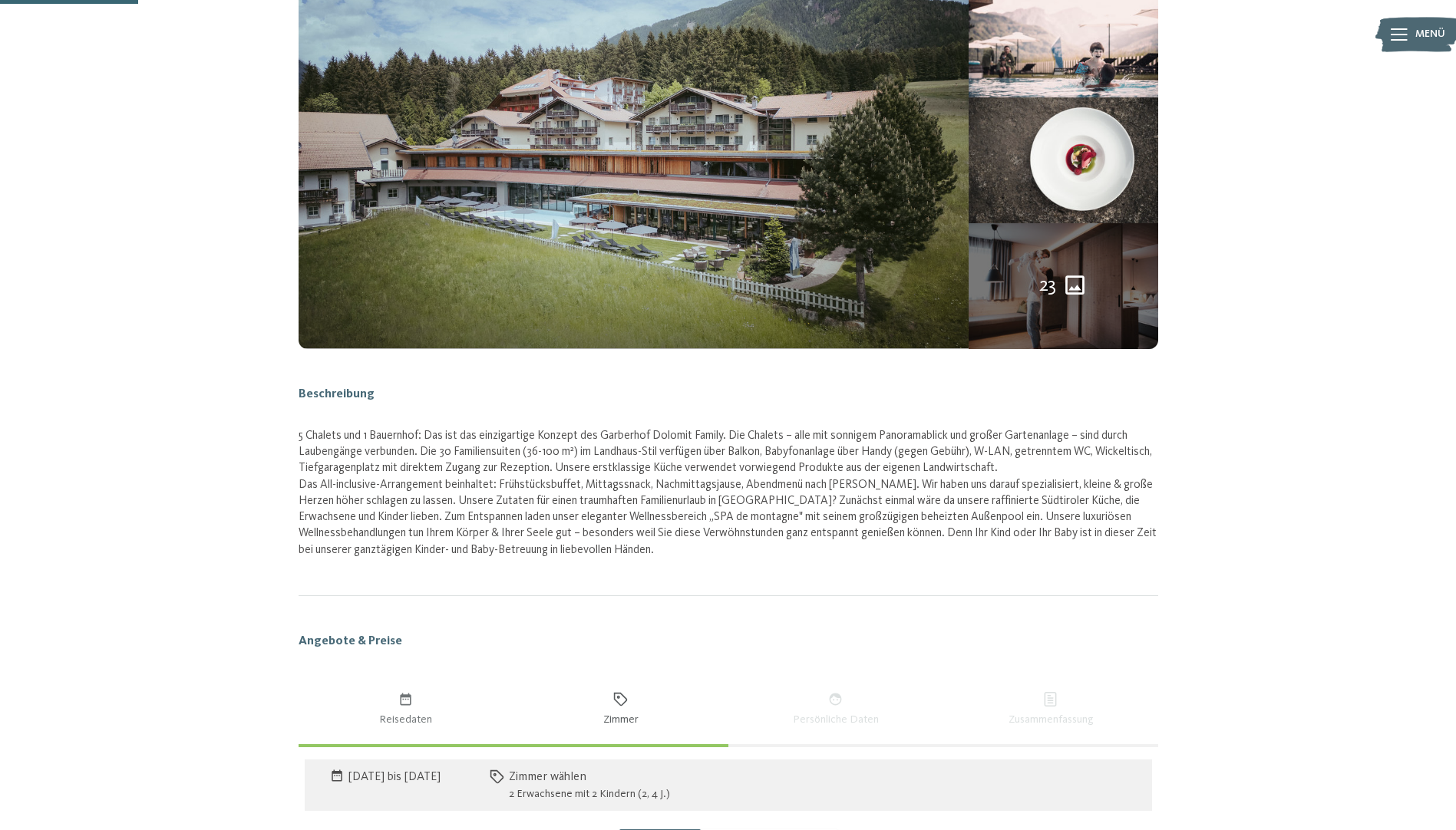
scroll to position [0, 0]
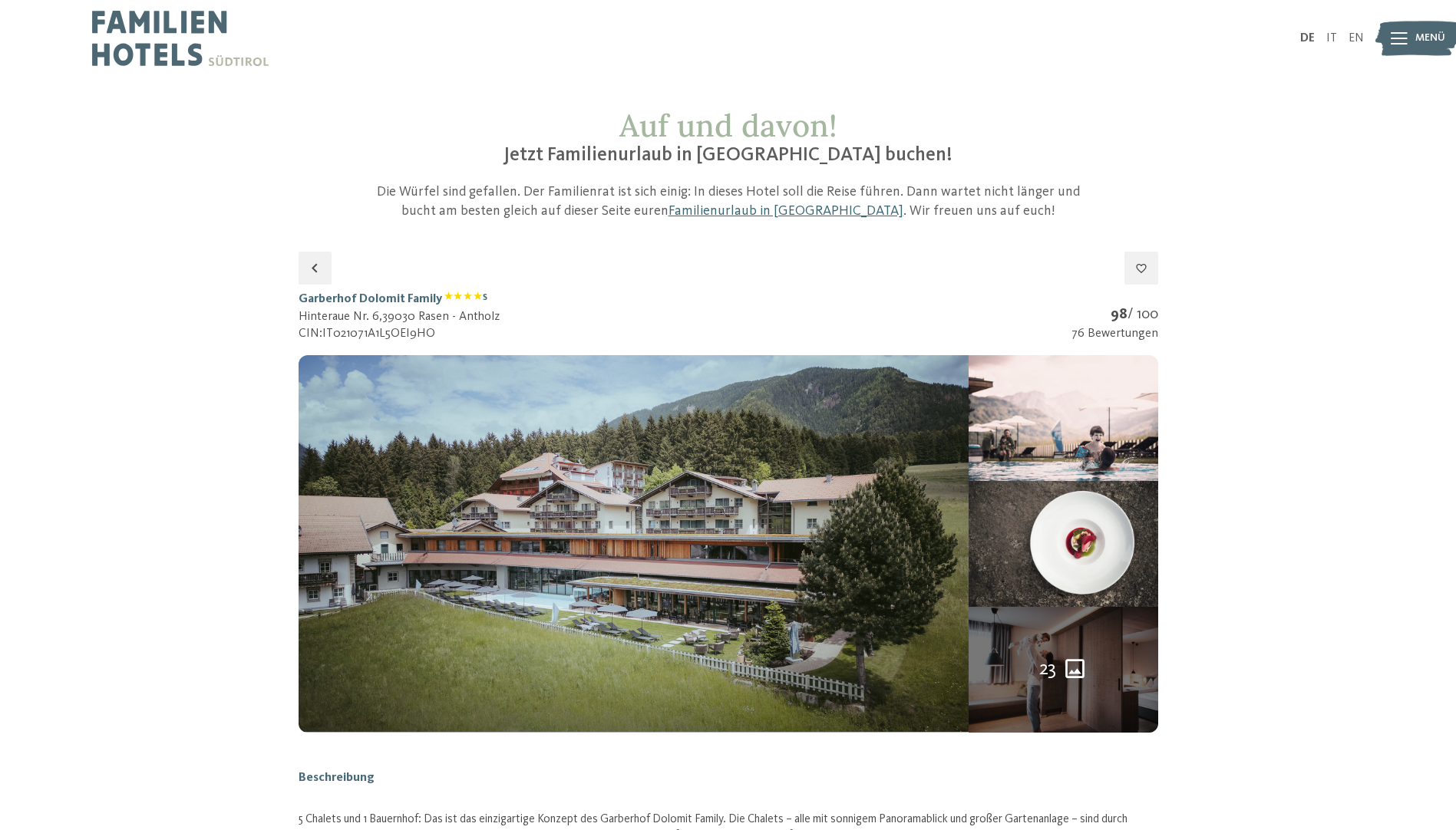
click at [378, 298] on h1 "Garberhof Dolomit Family S" at bounding box center [399, 299] width 201 height 17
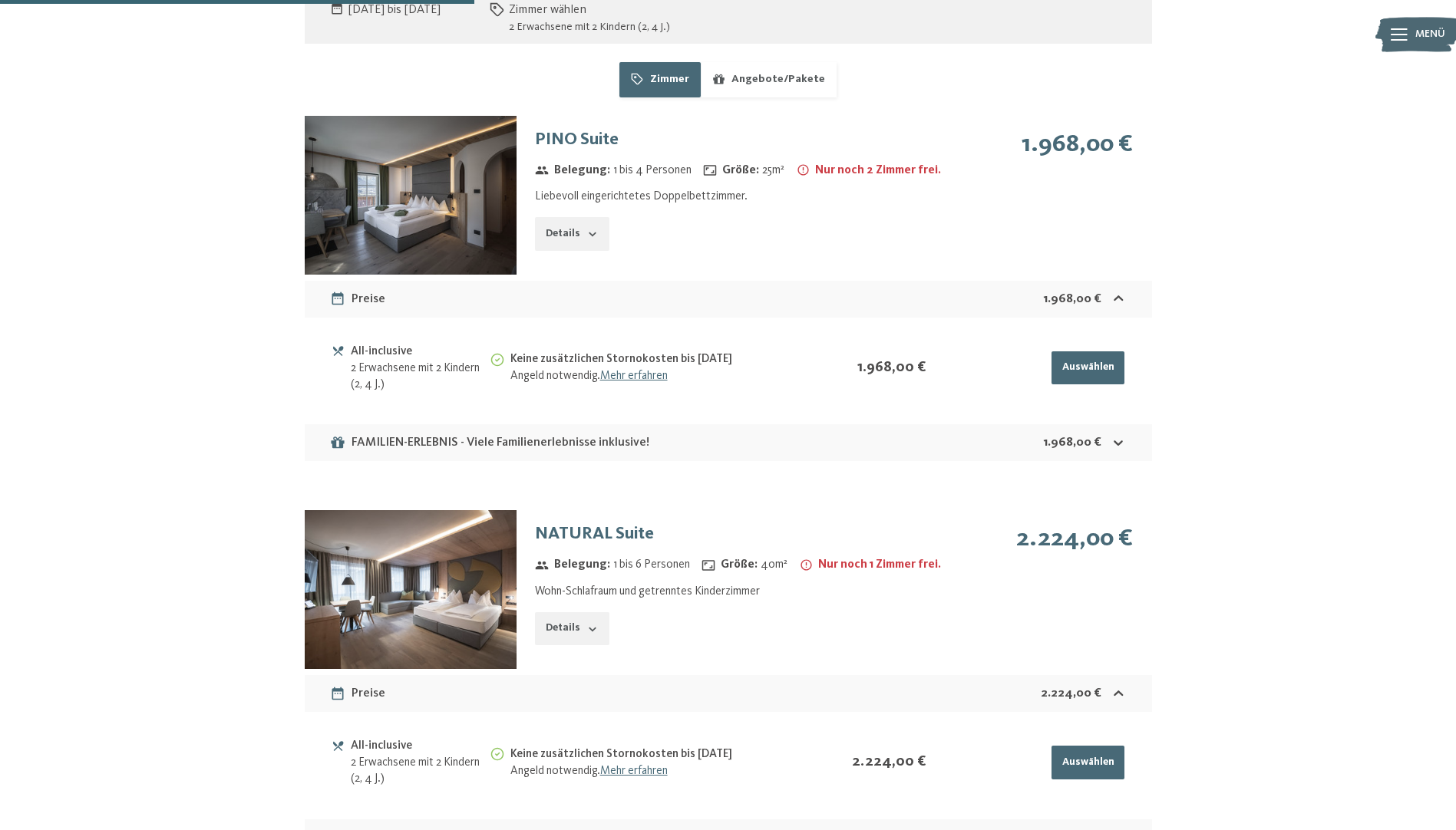
scroll to position [1228, 0]
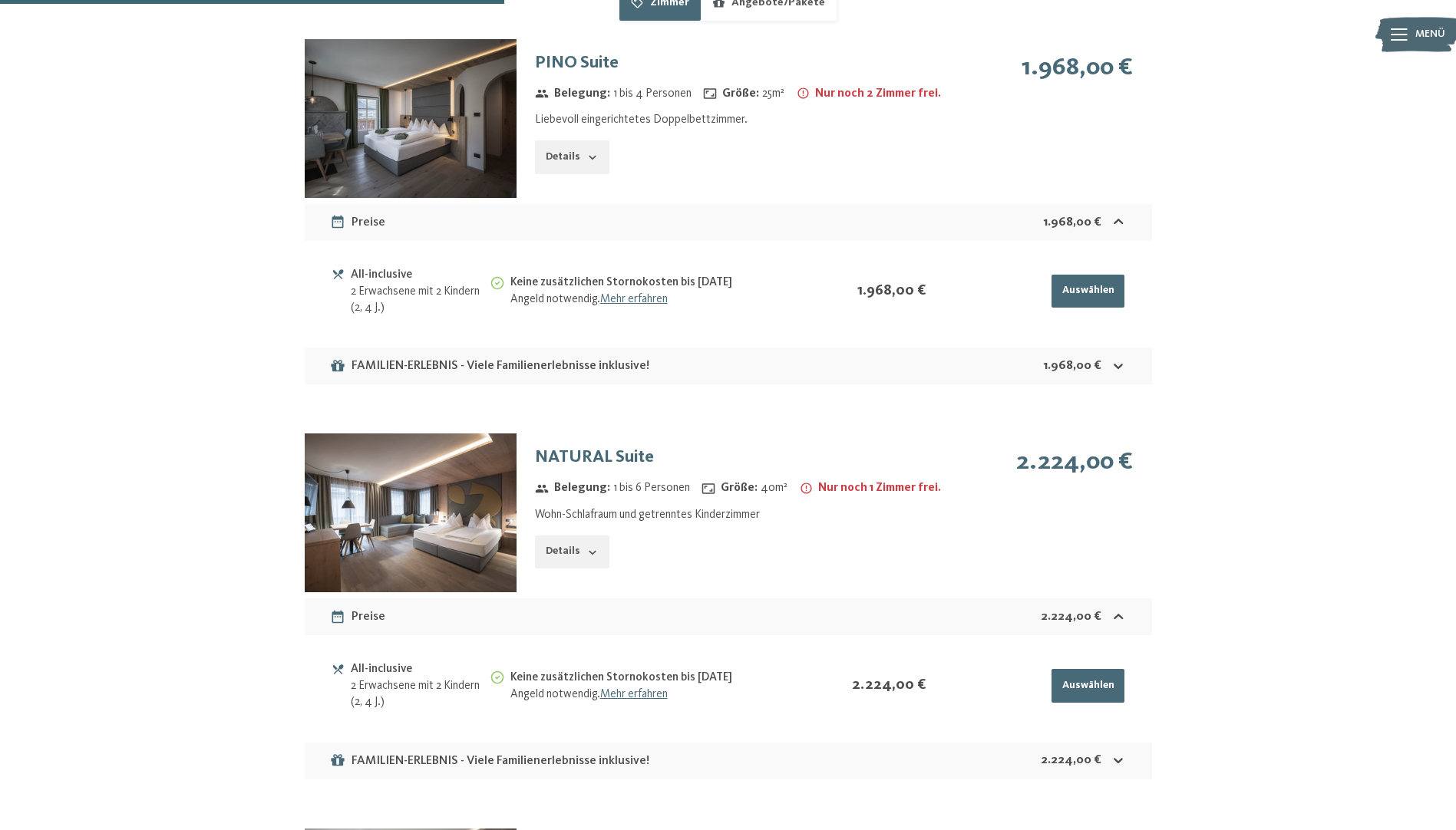
click at [437, 474] on img at bounding box center [410, 512] width 212 height 159
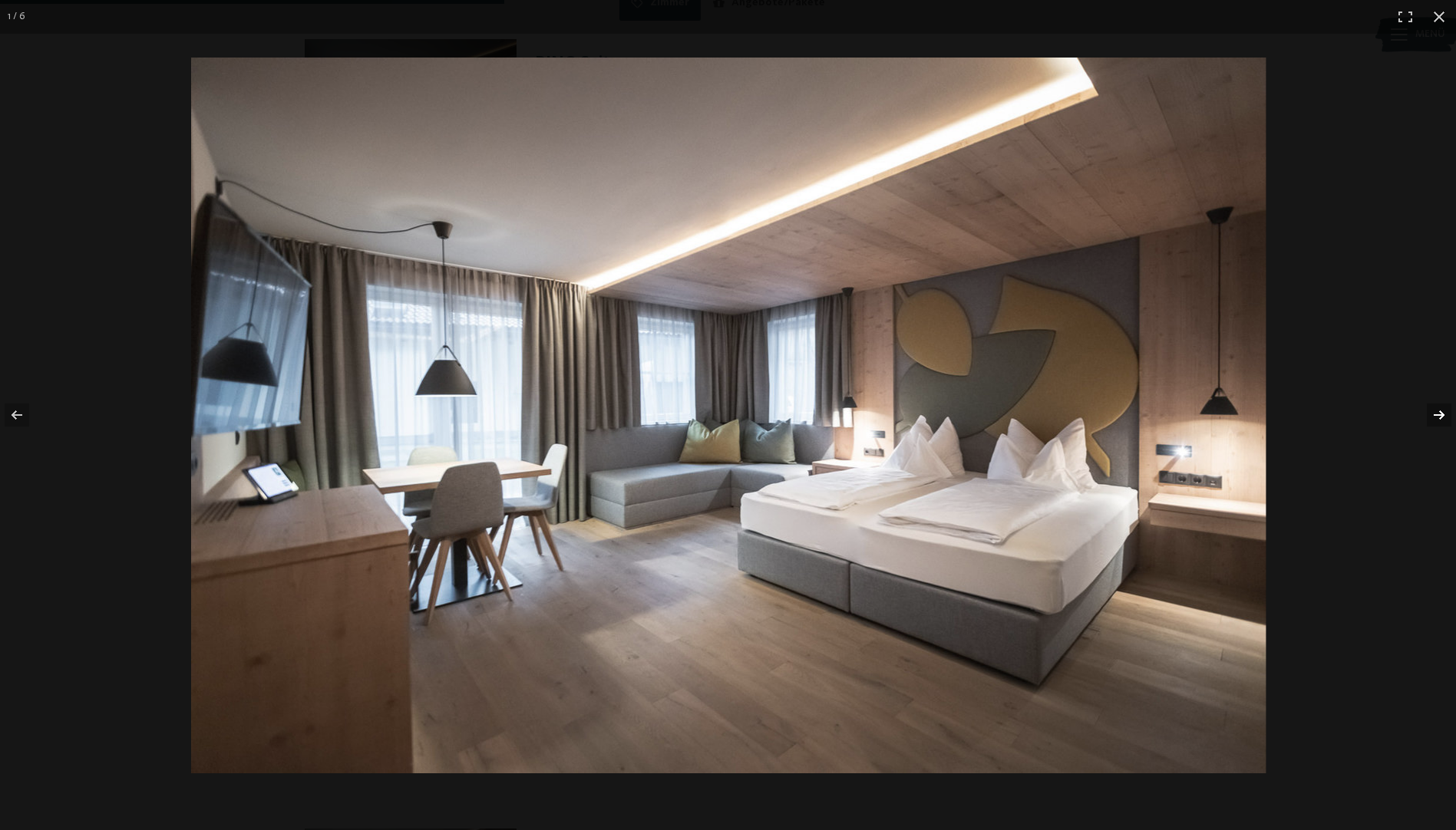
click at [1446, 425] on button "button" at bounding box center [1429, 415] width 54 height 77
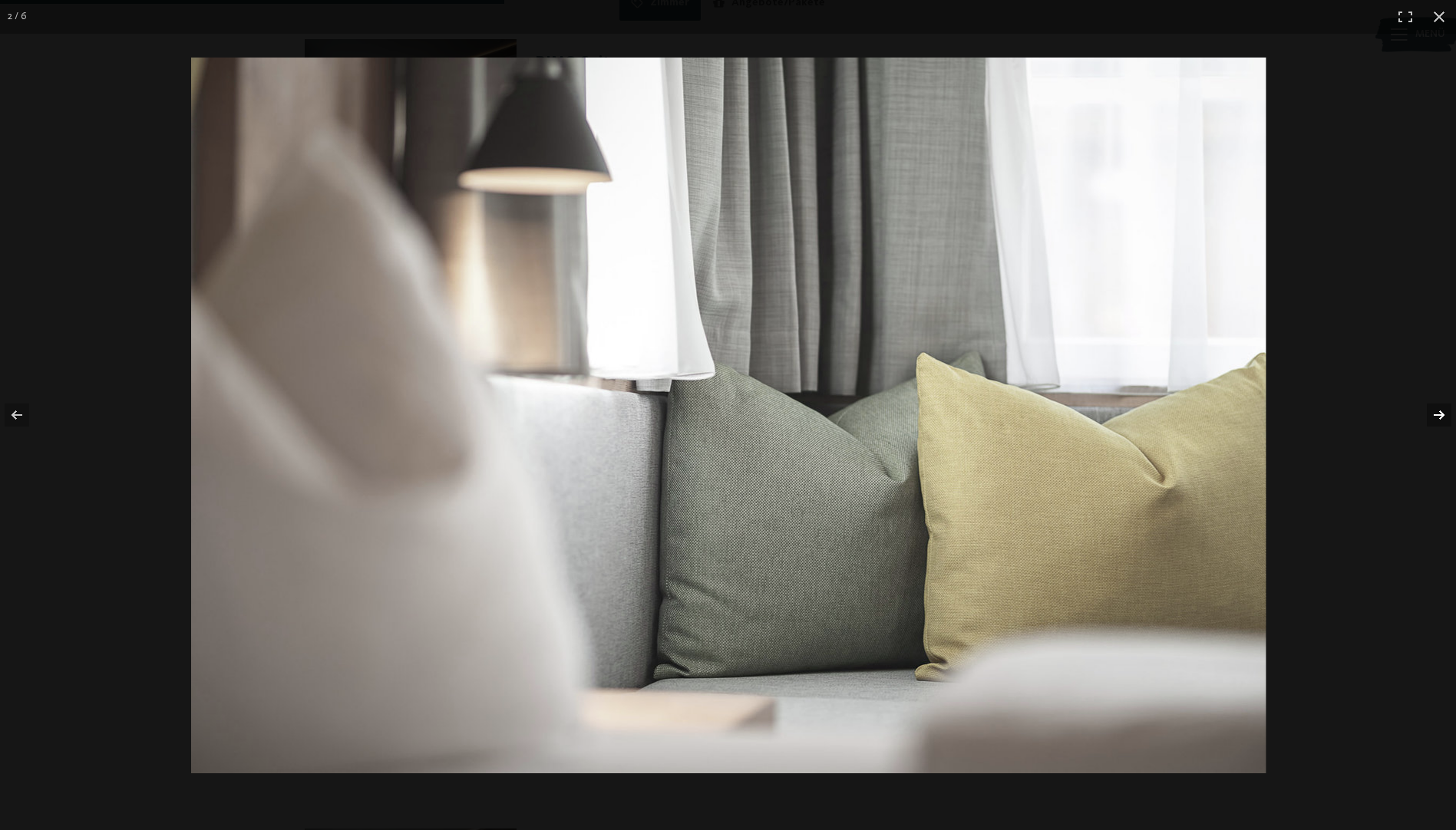
click at [1446, 425] on button "button" at bounding box center [1429, 415] width 54 height 77
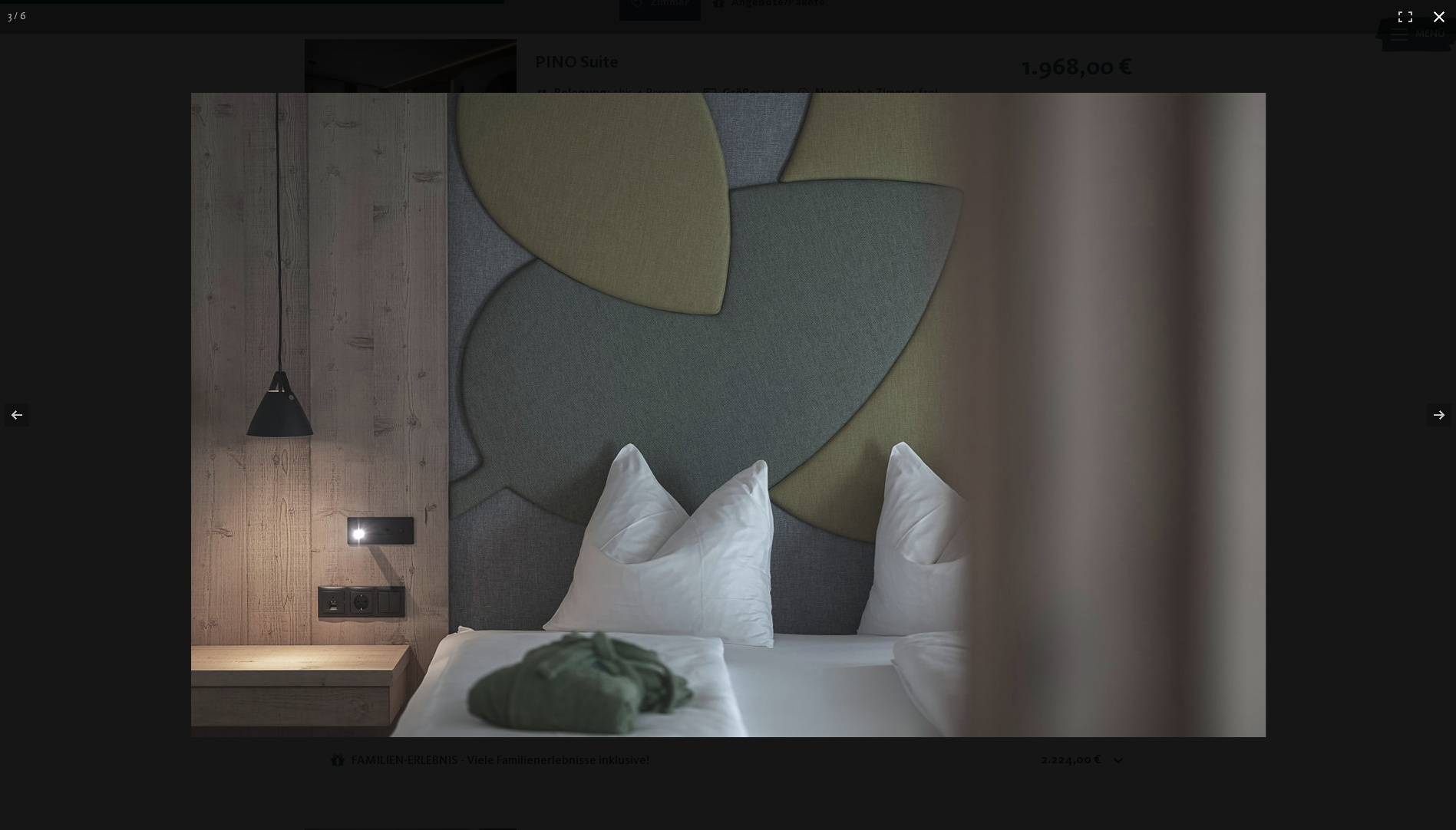
click at [1435, 11] on button "button" at bounding box center [1439, 17] width 34 height 34
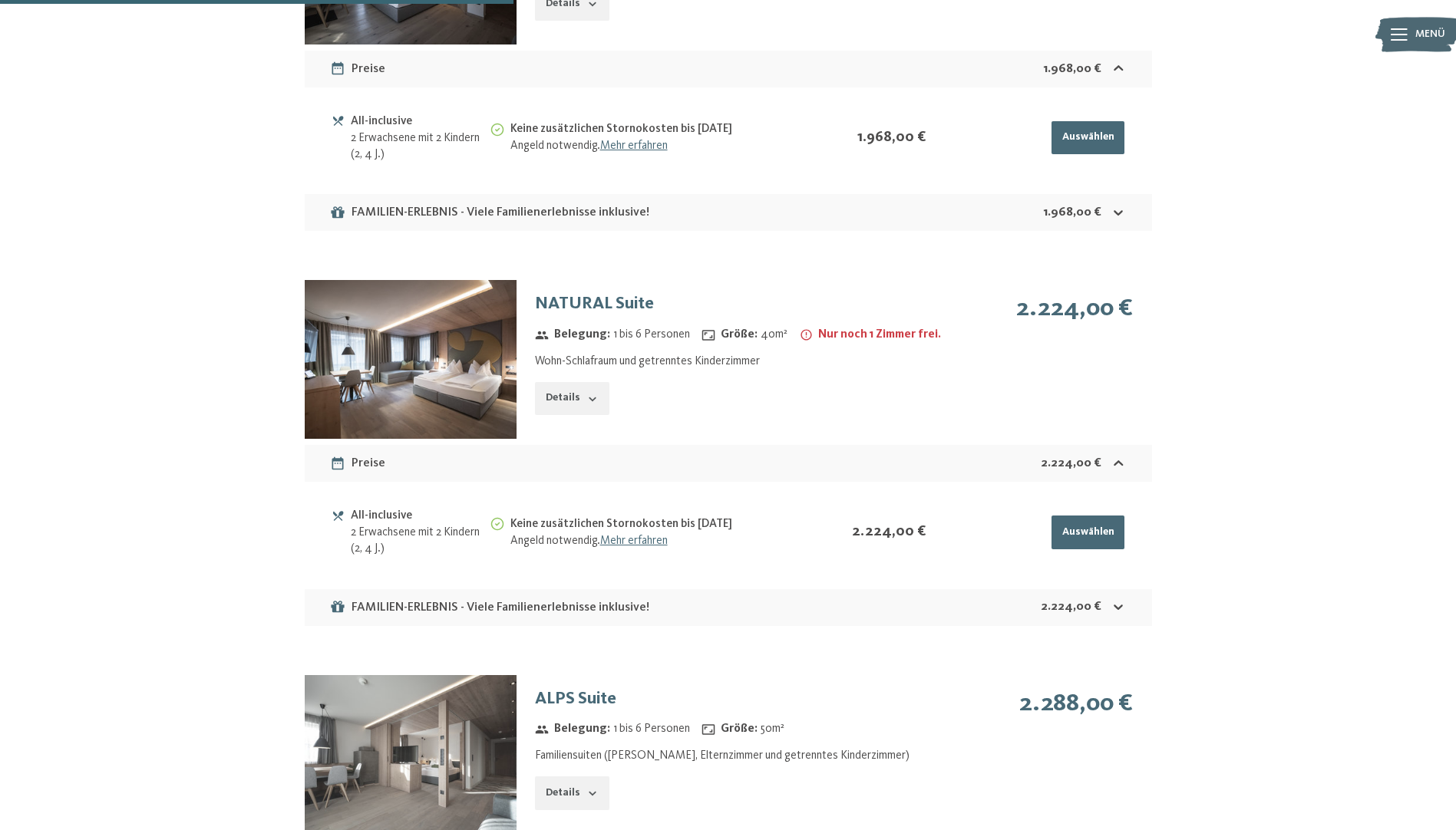
scroll to position [921, 0]
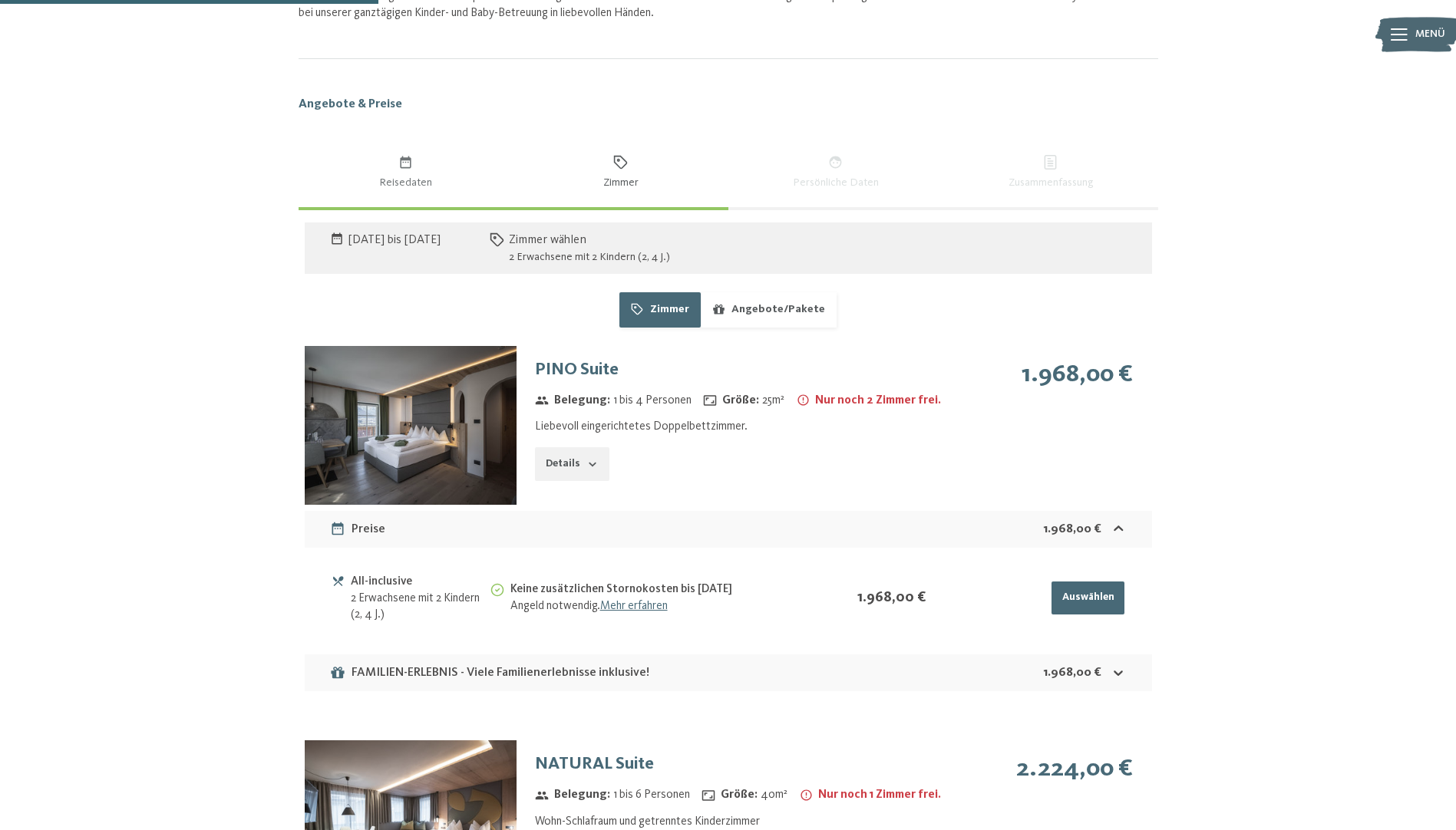
click at [562, 463] on button "Details" at bounding box center [571, 464] width 74 height 34
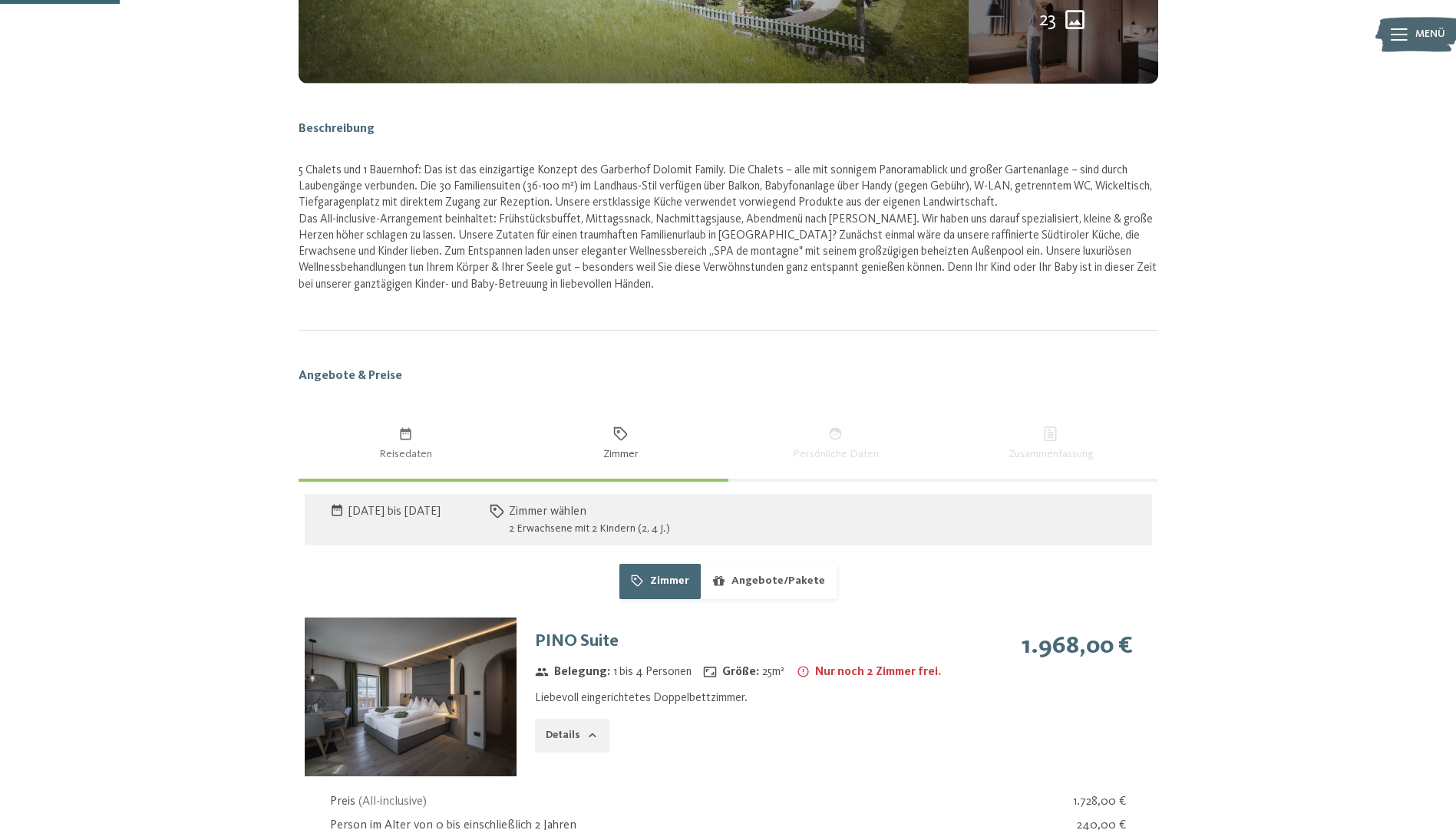
scroll to position [307, 0]
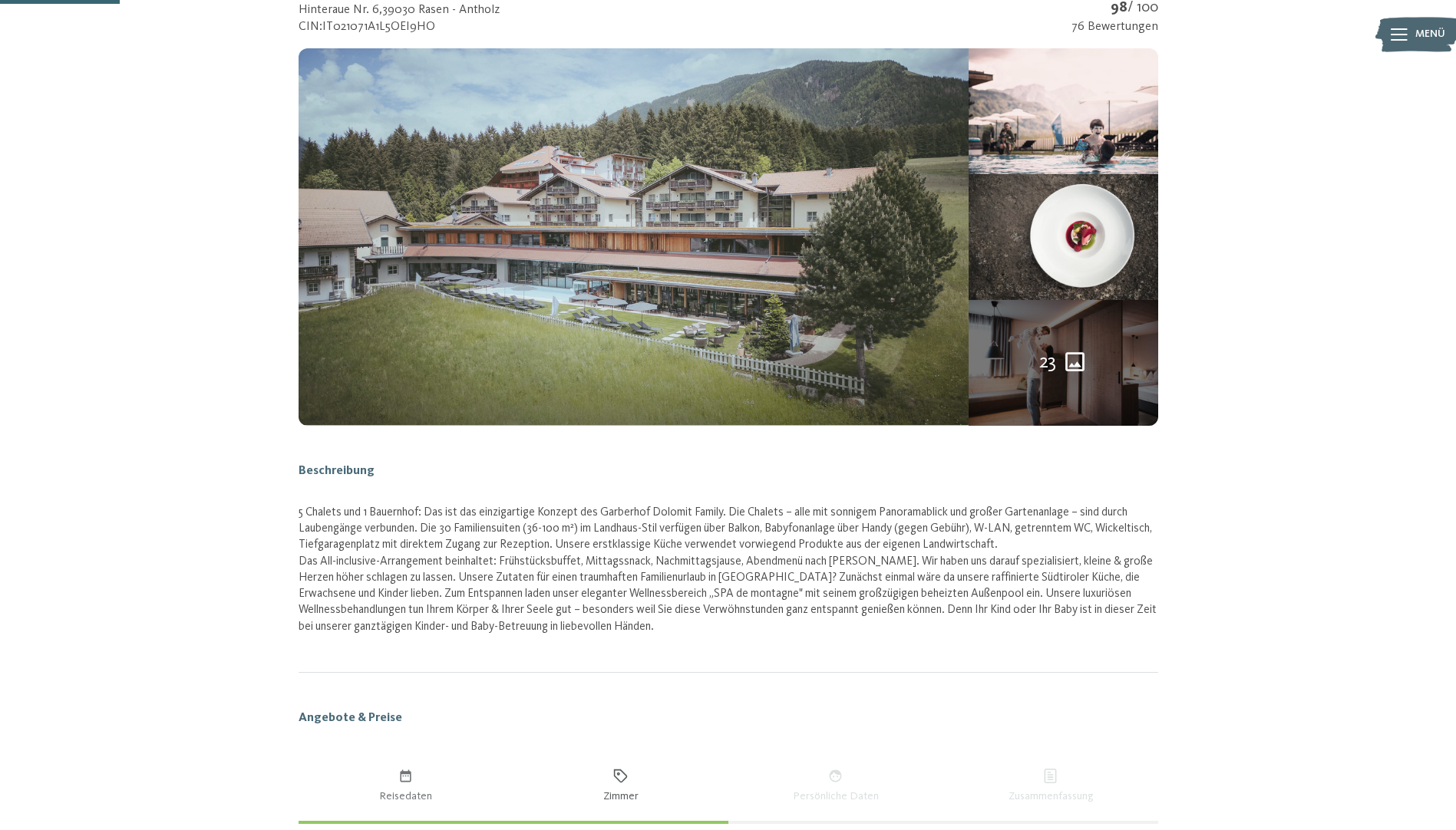
click at [669, 167] on img at bounding box center [634, 237] width 671 height 377
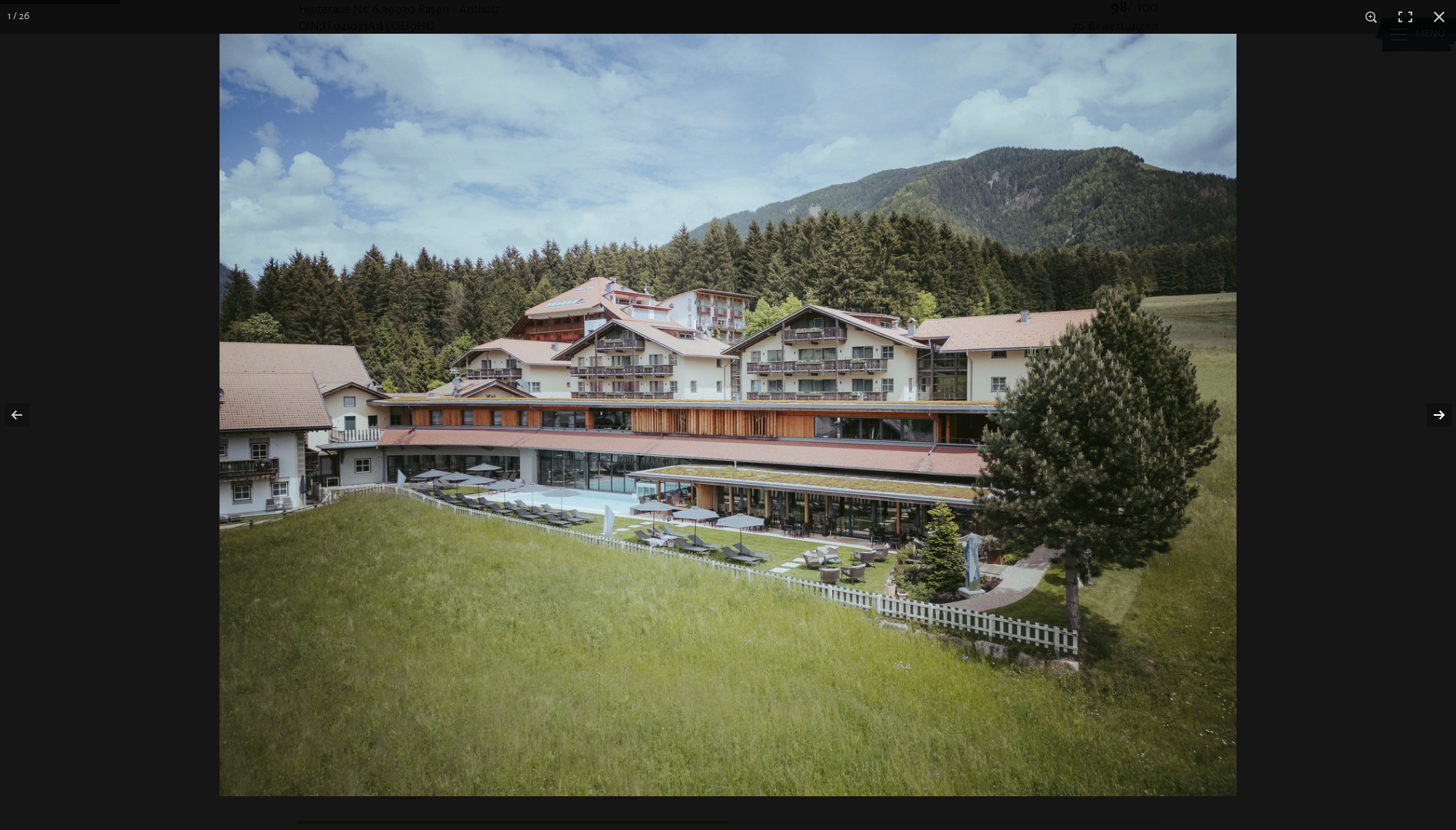
click at [1443, 411] on button "button" at bounding box center [1429, 415] width 54 height 77
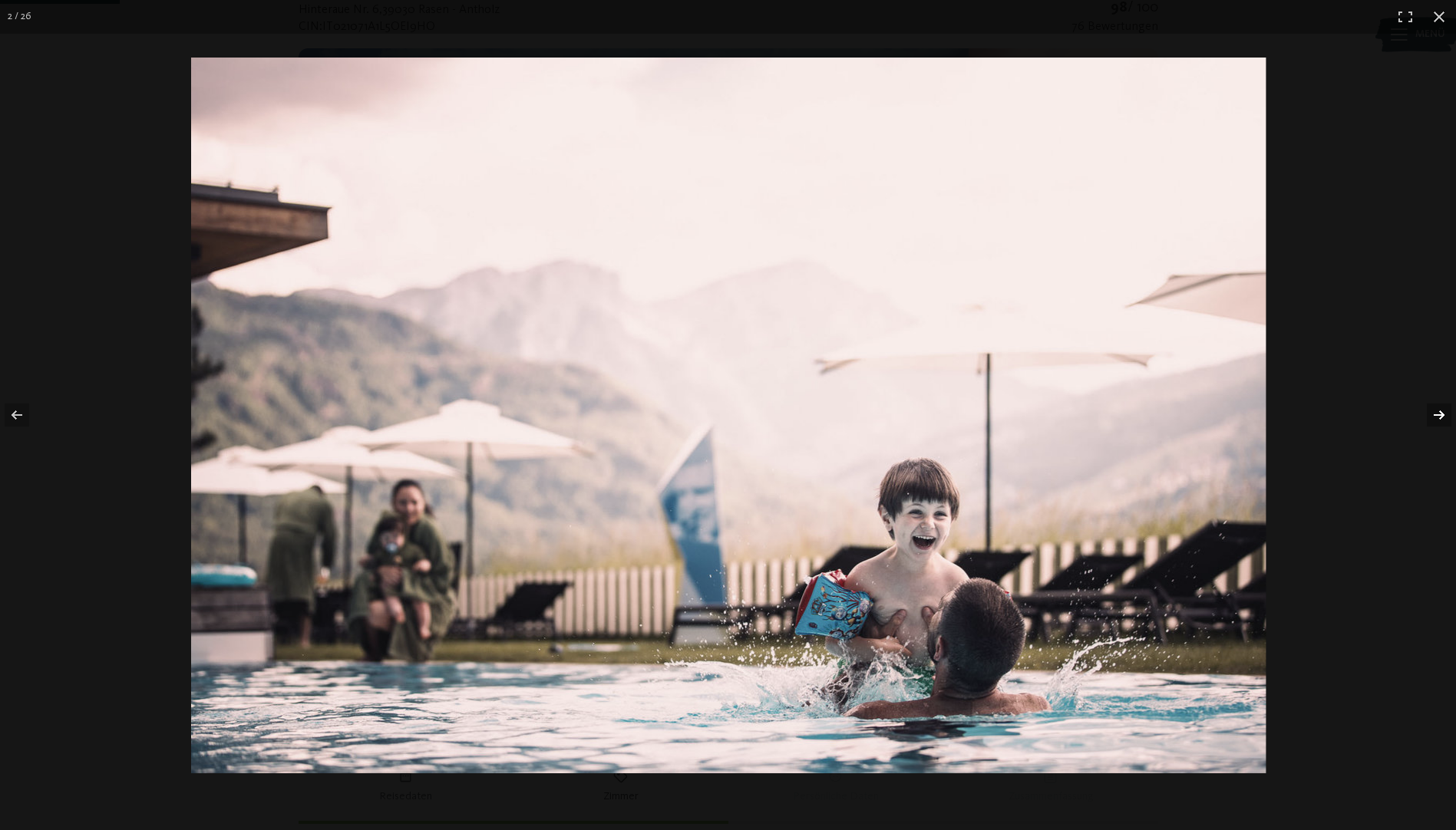
click at [1443, 411] on button "button" at bounding box center [1429, 415] width 54 height 77
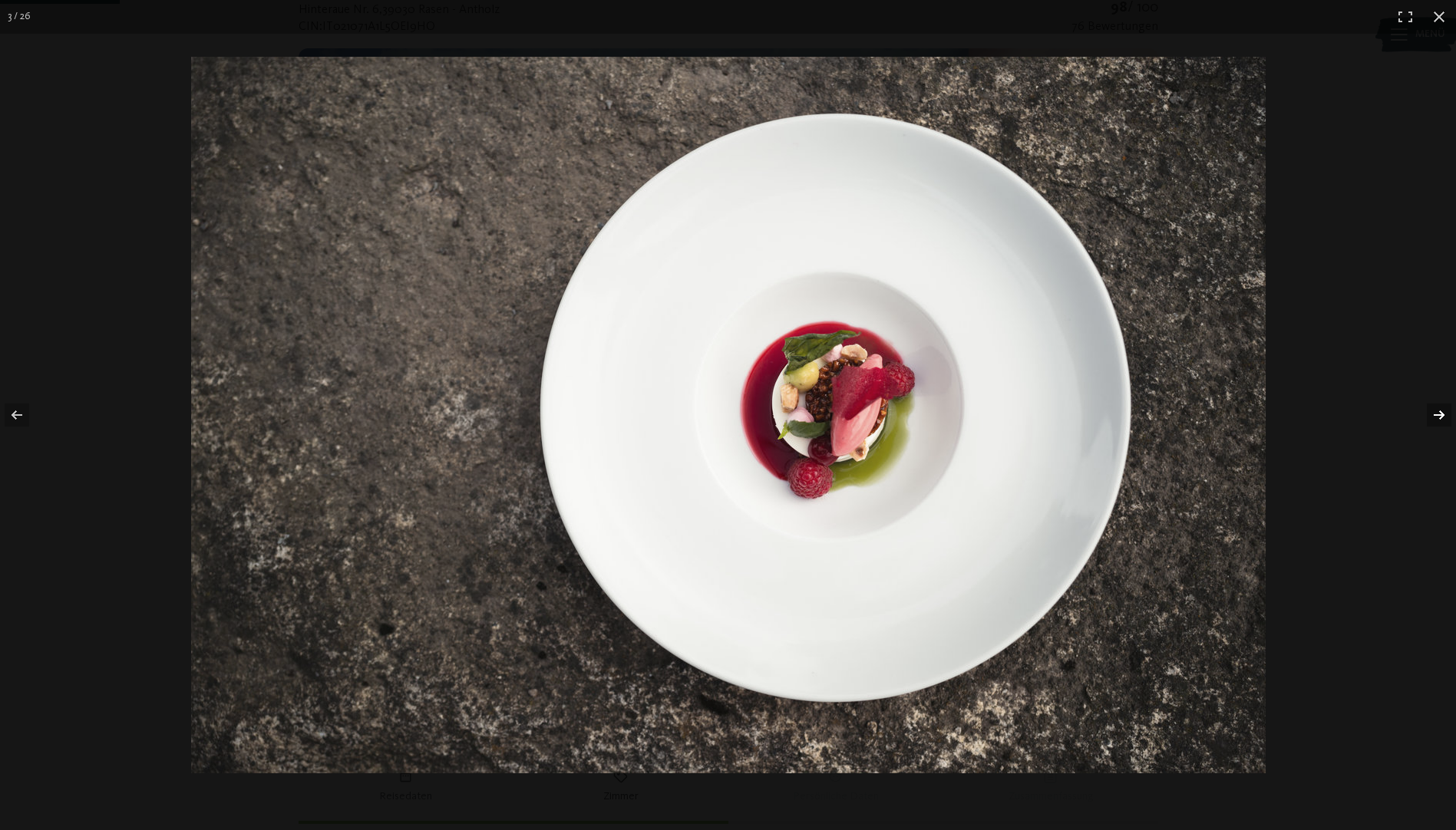
click at [1443, 411] on button "button" at bounding box center [1429, 415] width 54 height 77
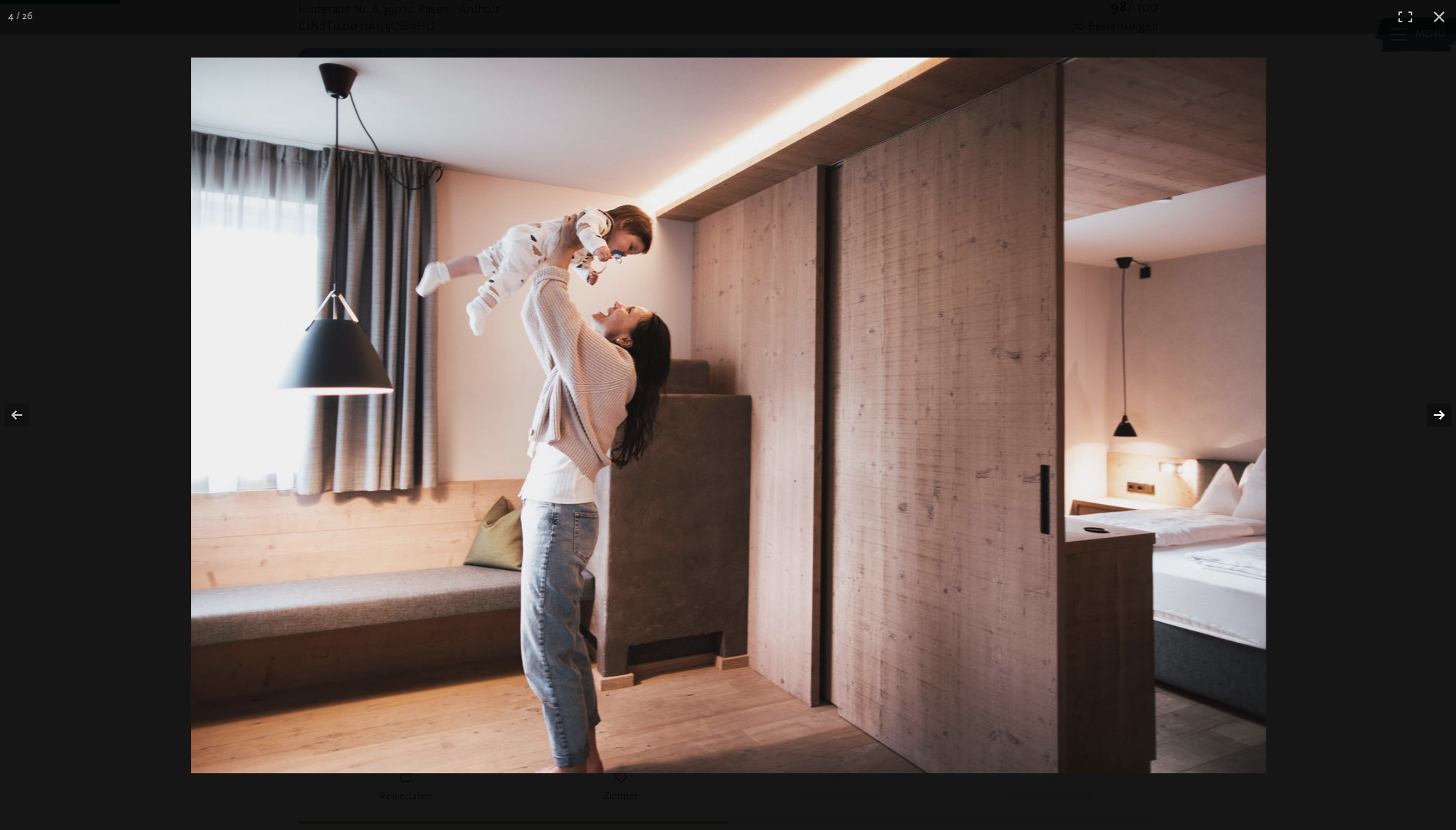
click at [1443, 411] on button "button" at bounding box center [1429, 415] width 54 height 77
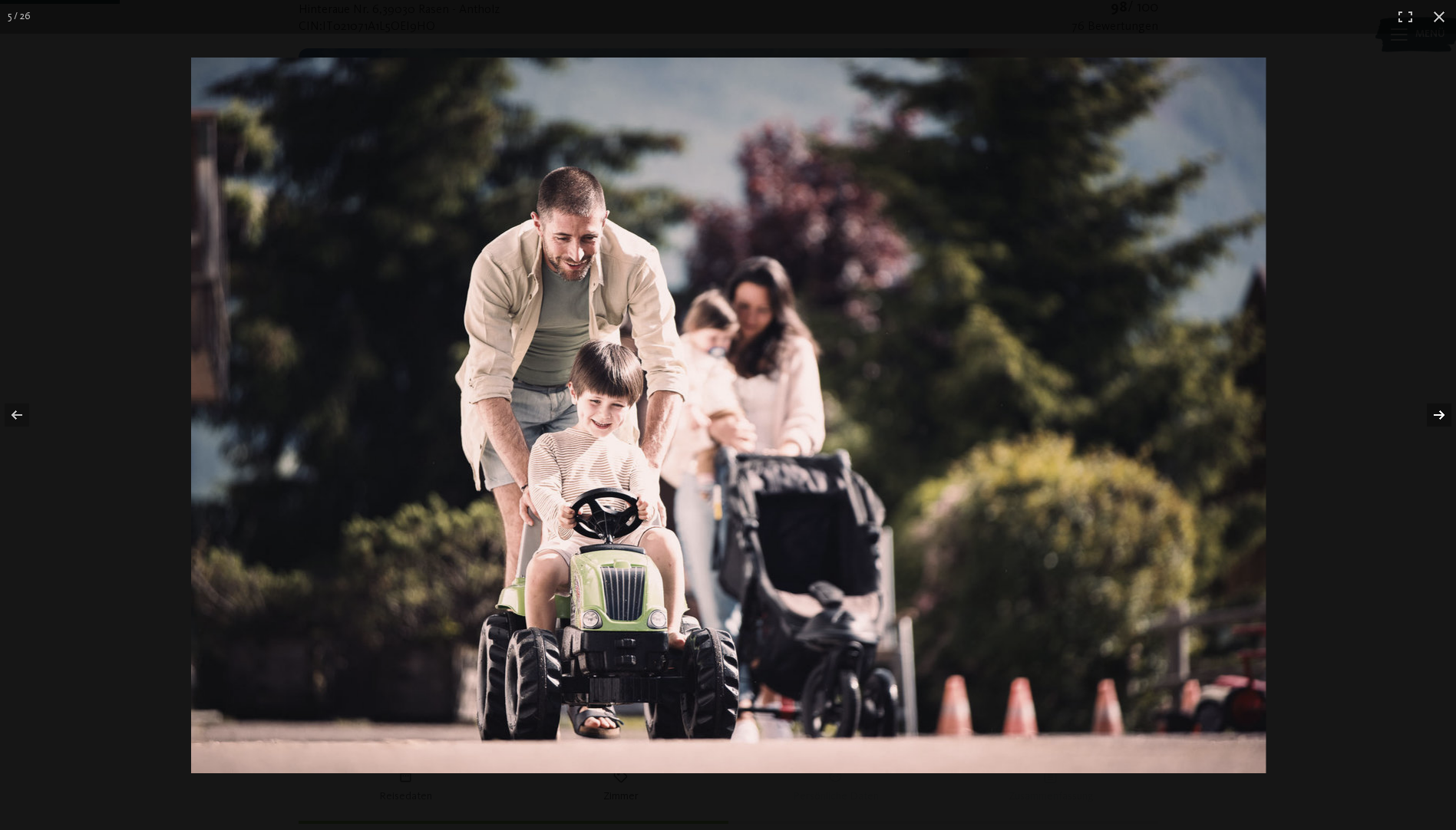
click at [1443, 411] on button "button" at bounding box center [1429, 415] width 54 height 77
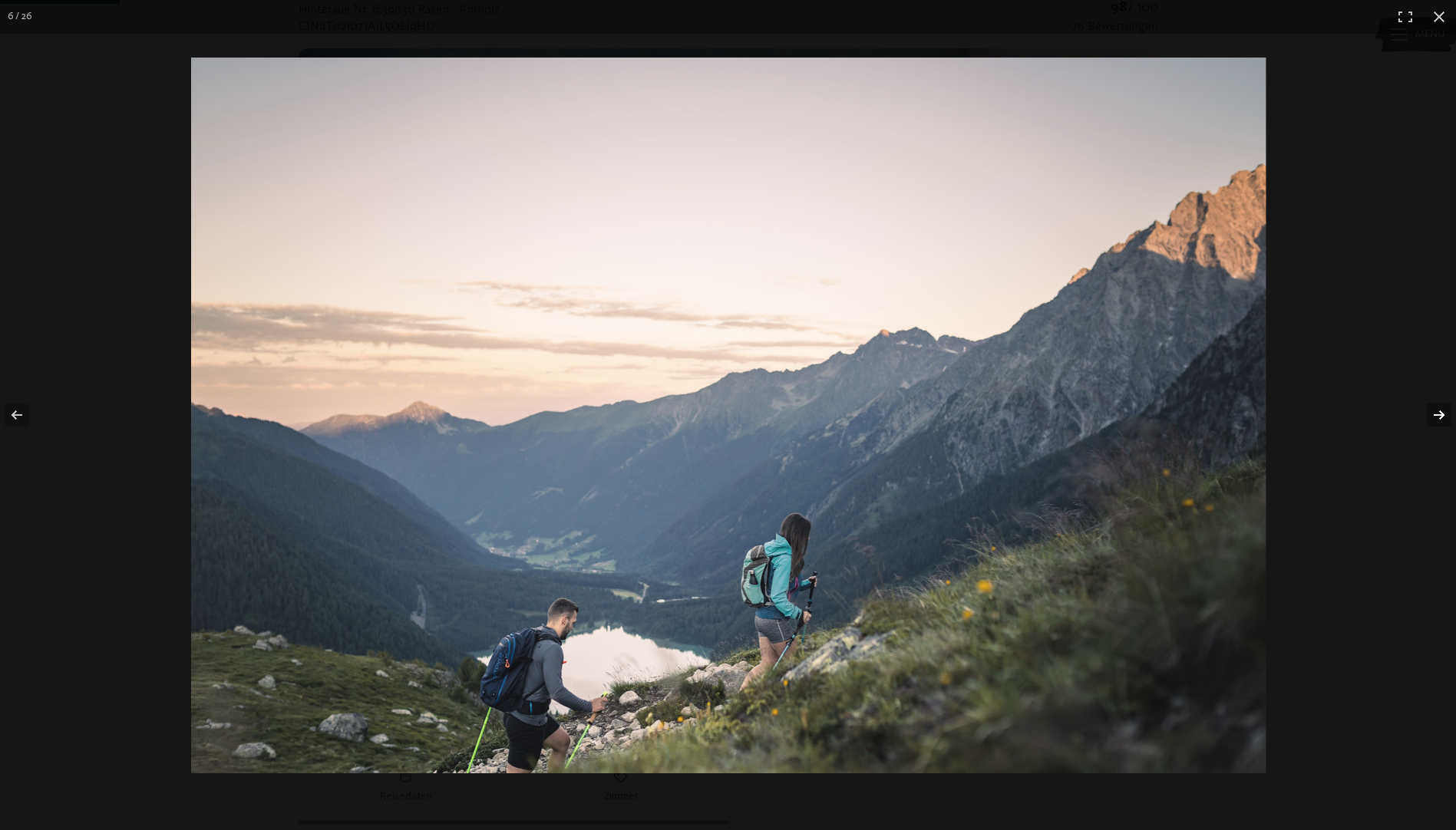
click at [1443, 411] on button "button" at bounding box center [1429, 415] width 54 height 77
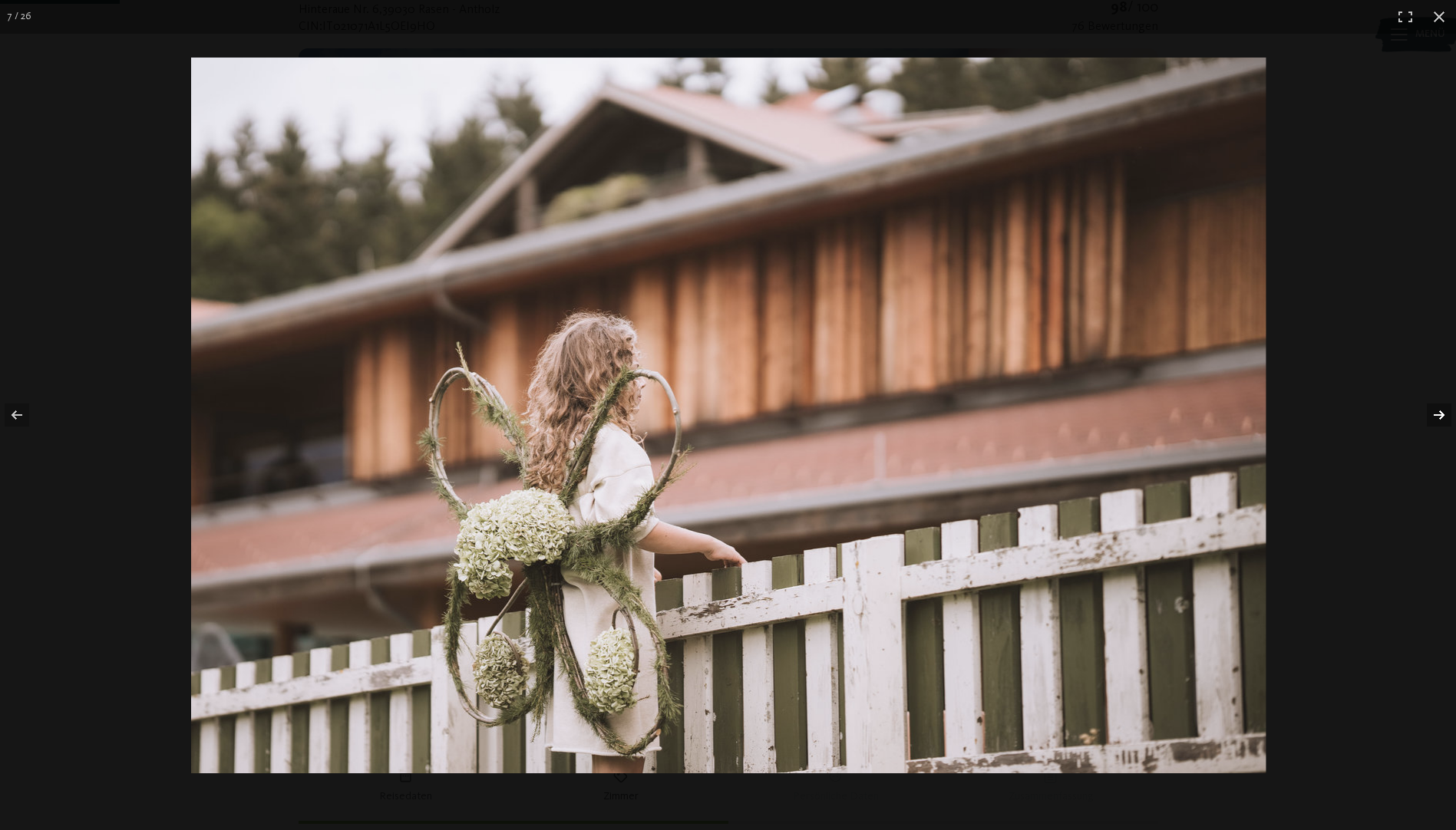
click at [1443, 411] on button "button" at bounding box center [1429, 415] width 54 height 77
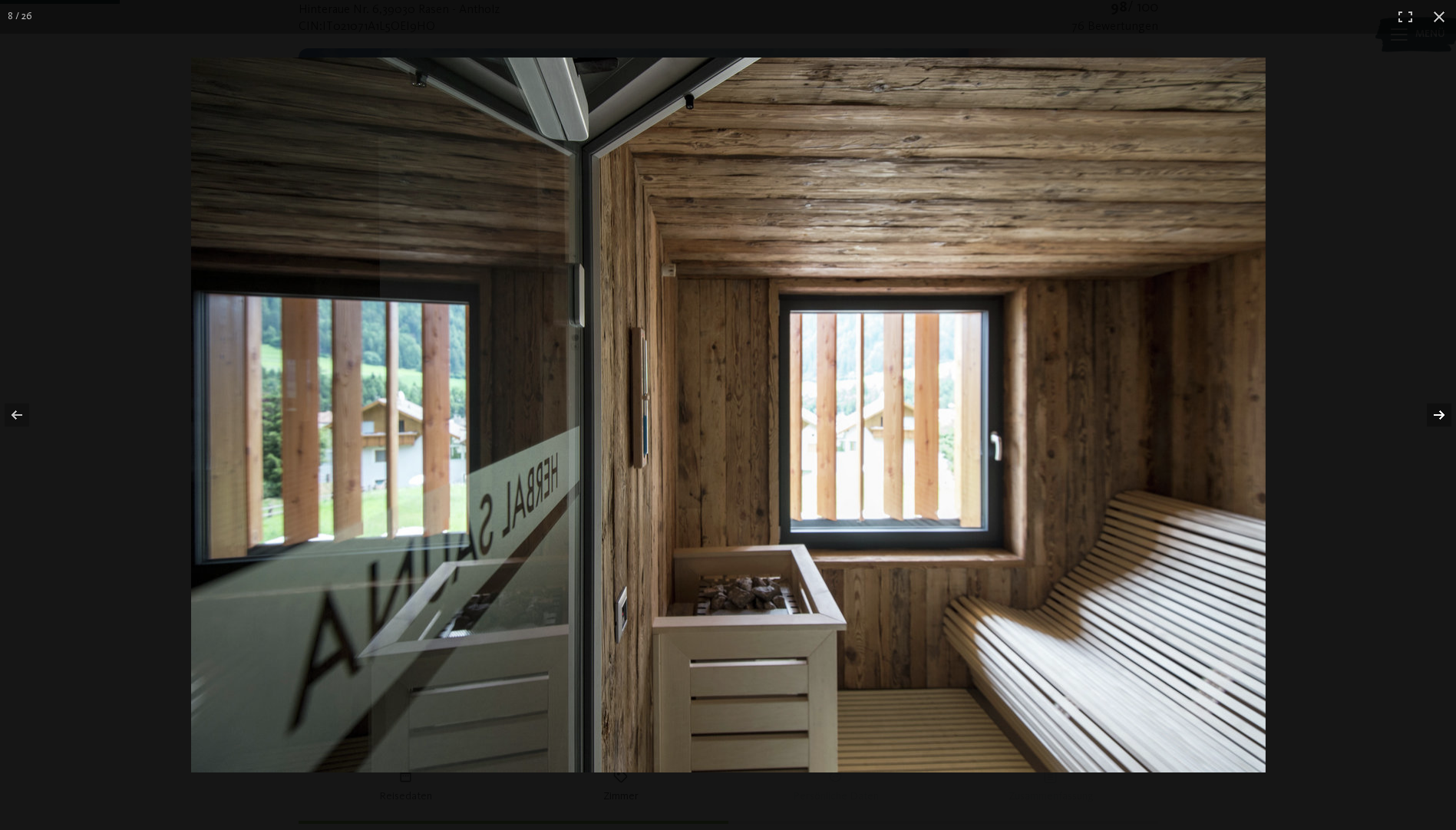
click at [1443, 411] on button "button" at bounding box center [1429, 415] width 54 height 77
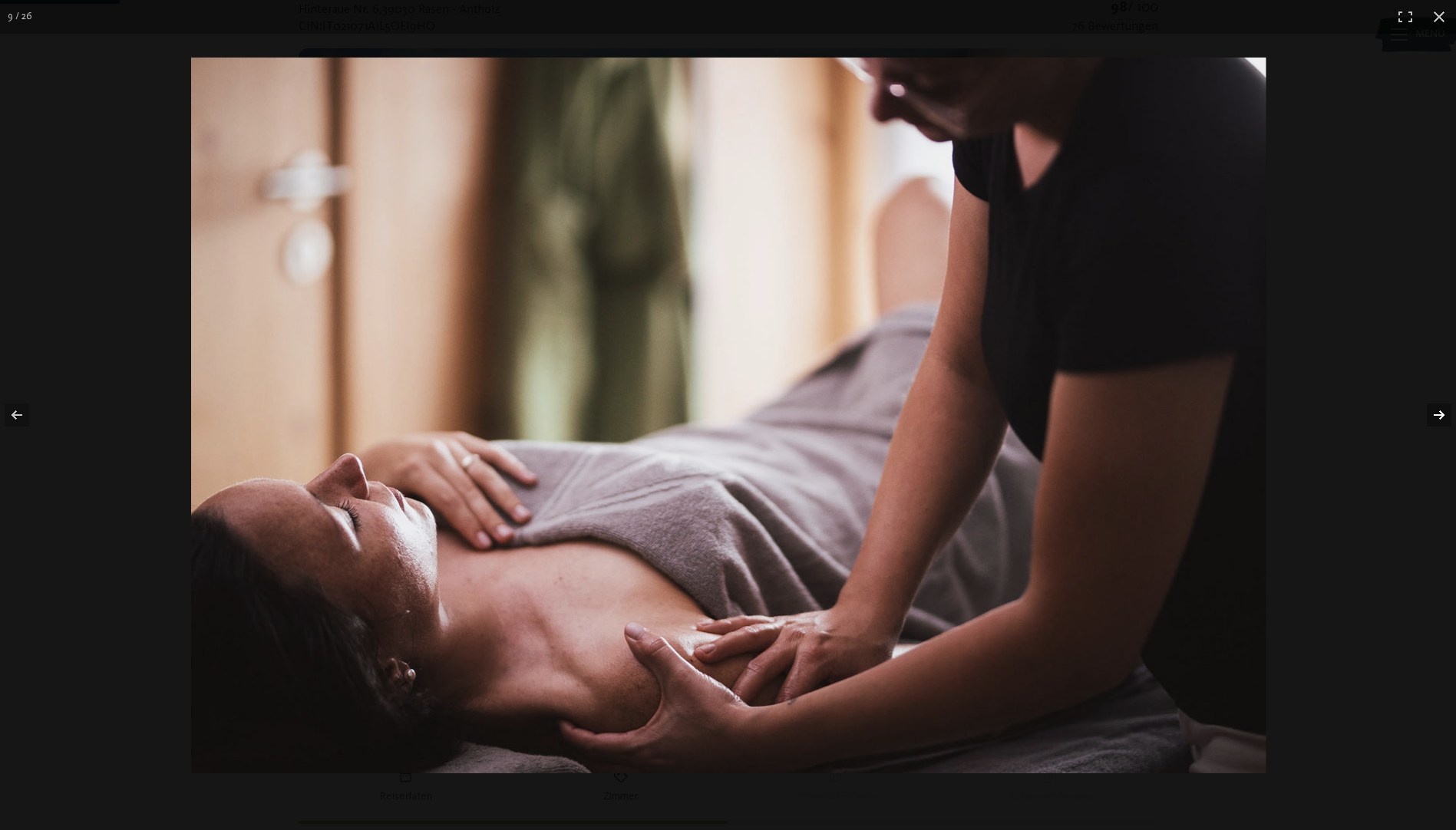
click at [1443, 411] on button "button" at bounding box center [1429, 415] width 54 height 77
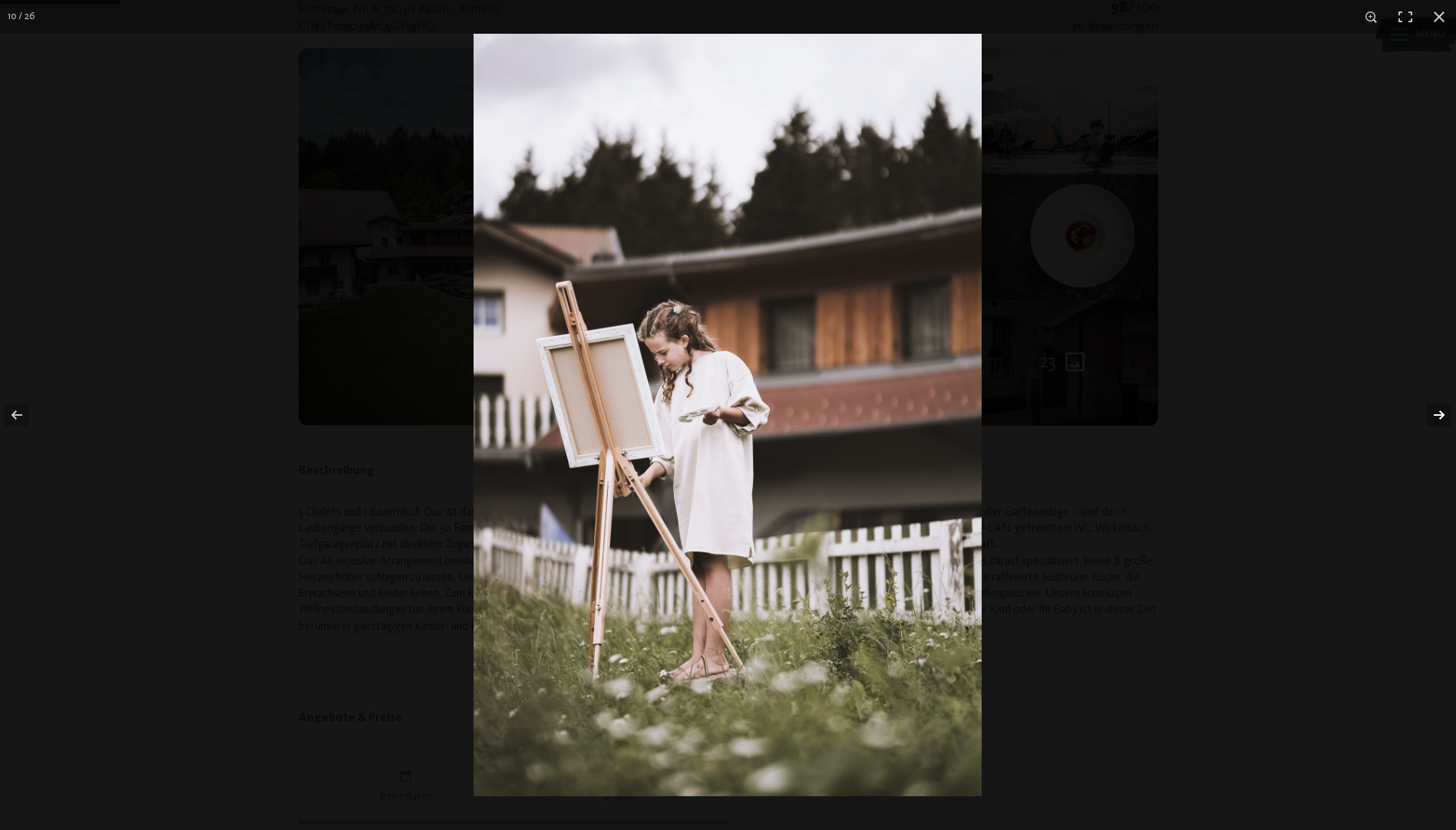
click at [1443, 411] on button "button" at bounding box center [1429, 415] width 54 height 77
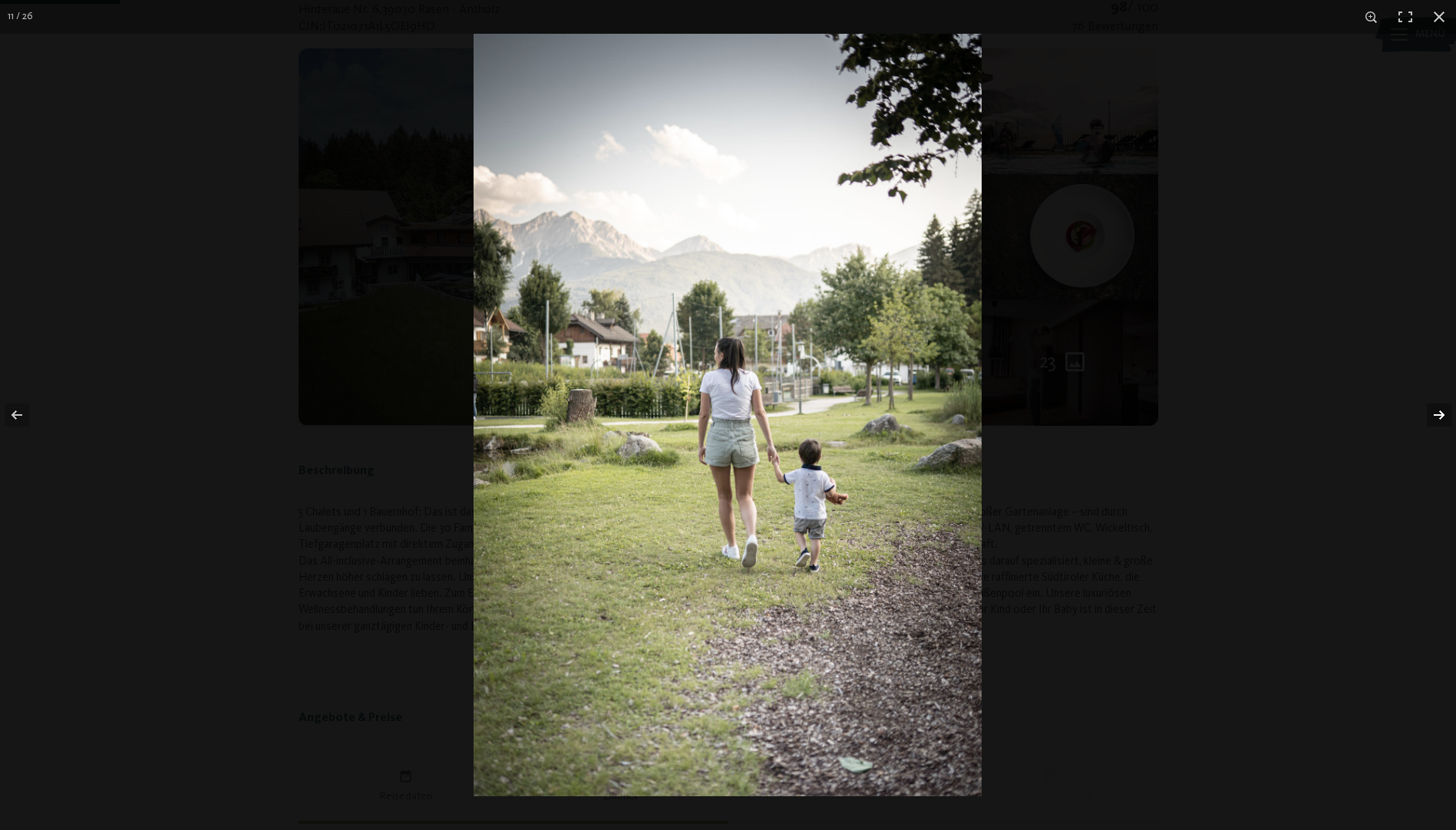
click at [1443, 411] on button "button" at bounding box center [1429, 415] width 54 height 77
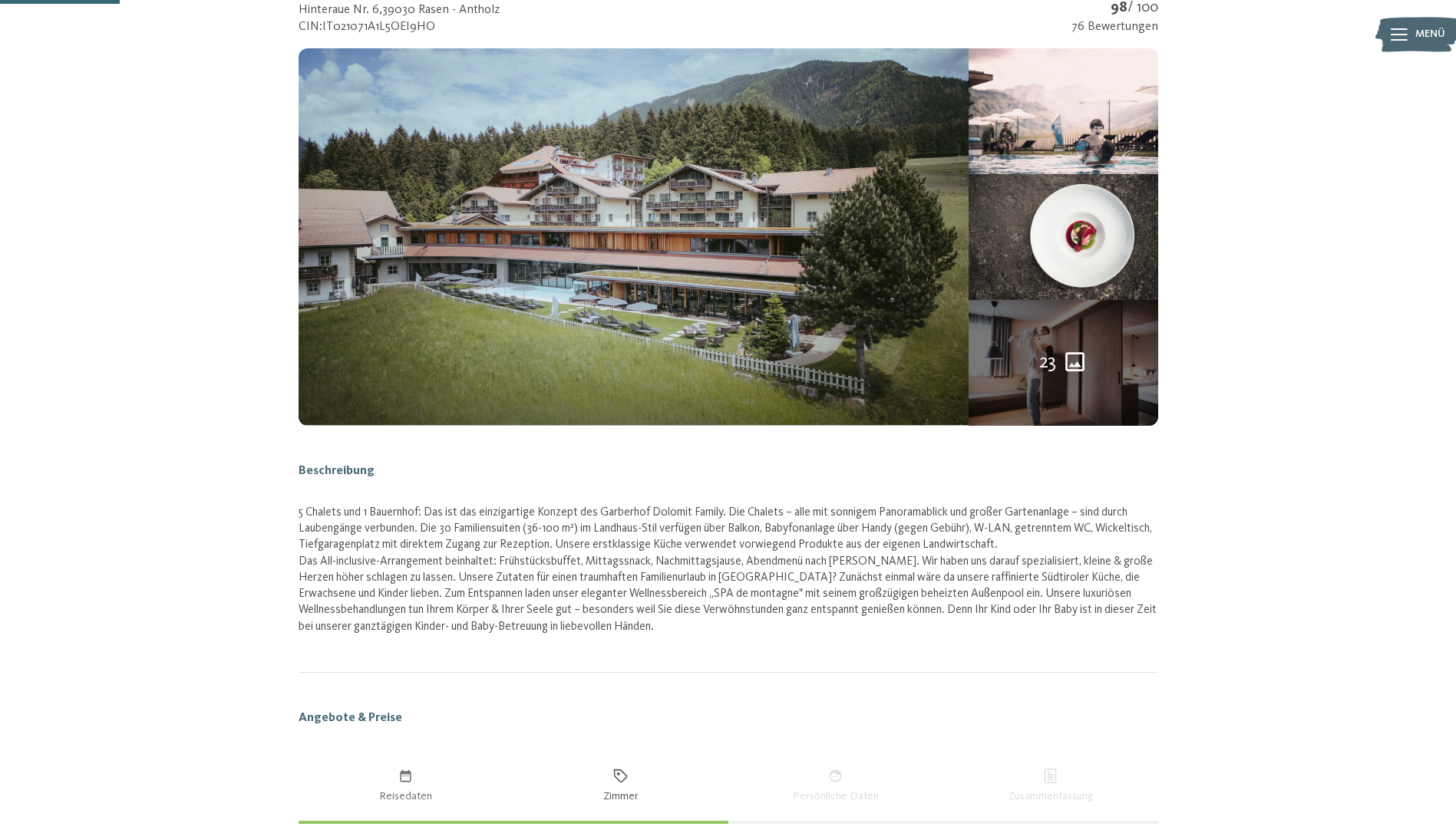
click at [0, 0] on button "button" at bounding box center [0, 0] width 0 height 0
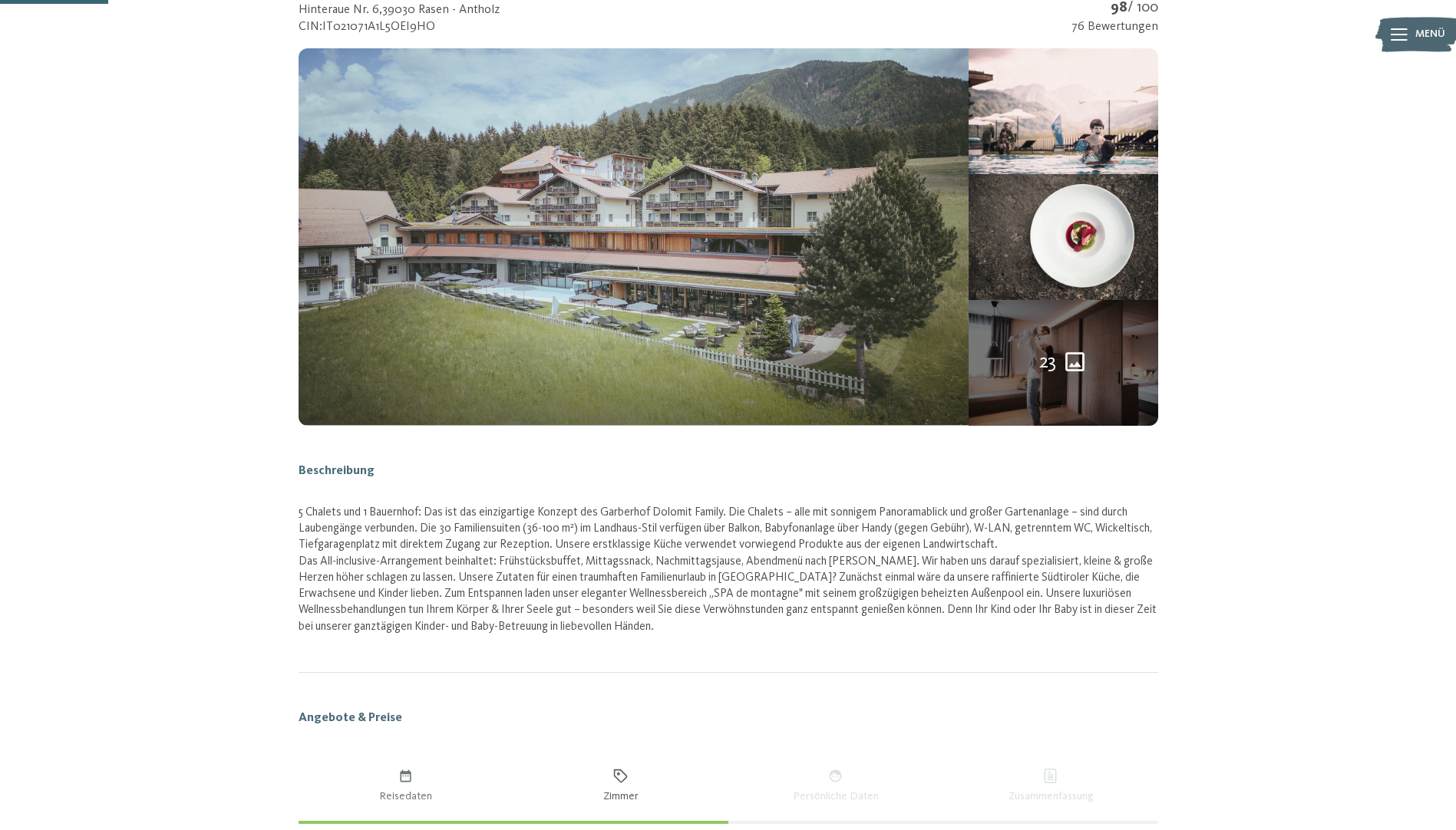
scroll to position [0, 0]
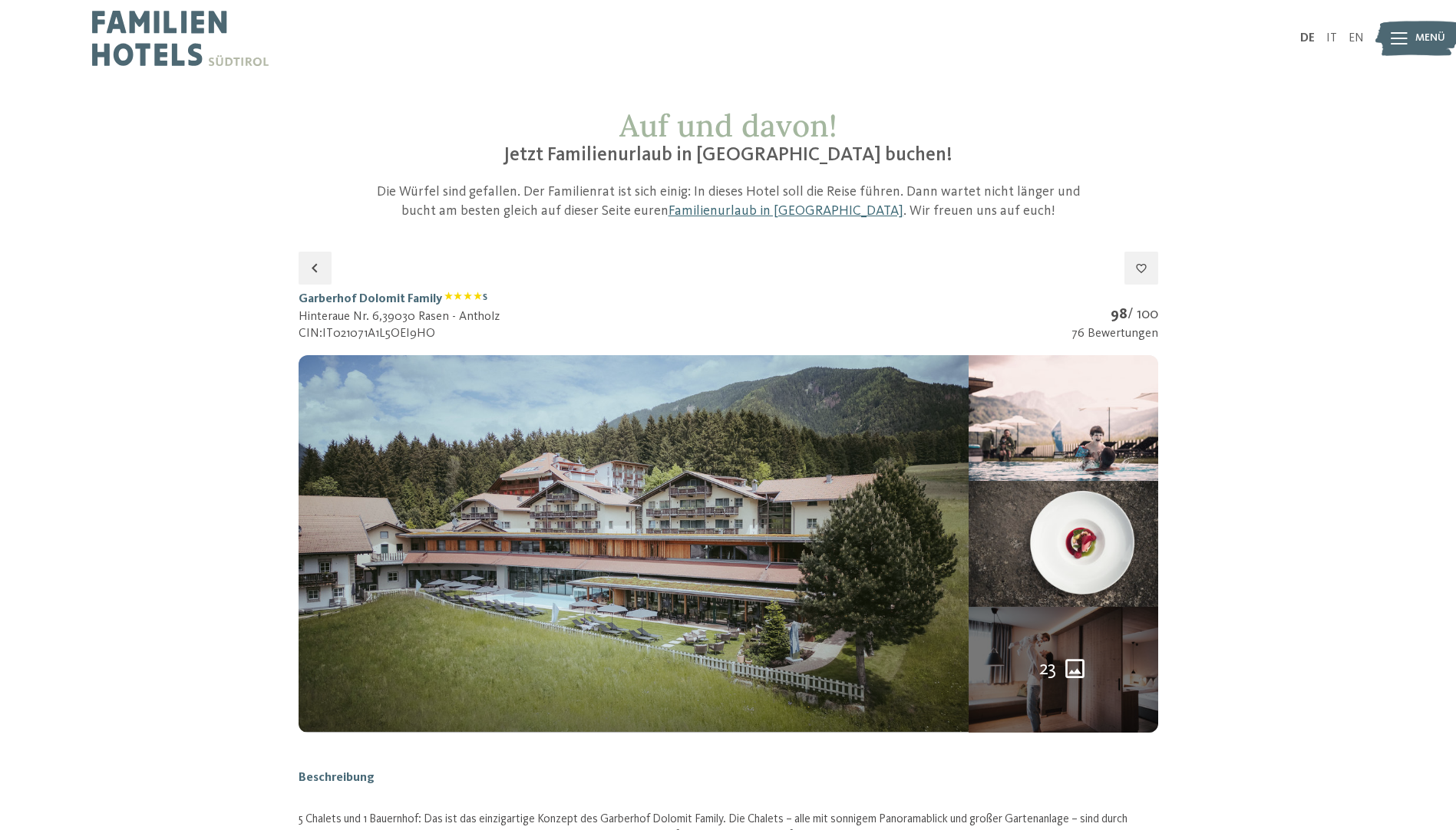
drag, startPoint x: 298, startPoint y: 299, endPoint x: 478, endPoint y: 304, distance: 180.1
click at [478, 304] on h1 "Garberhof Dolomit Family S" at bounding box center [399, 299] width 201 height 17
drag, startPoint x: 478, startPoint y: 304, endPoint x: 378, endPoint y: 298, distance: 100.2
copy h1 "Garberhof Dolomit Family"
